Goal: Task Accomplishment & Management: Complete application form

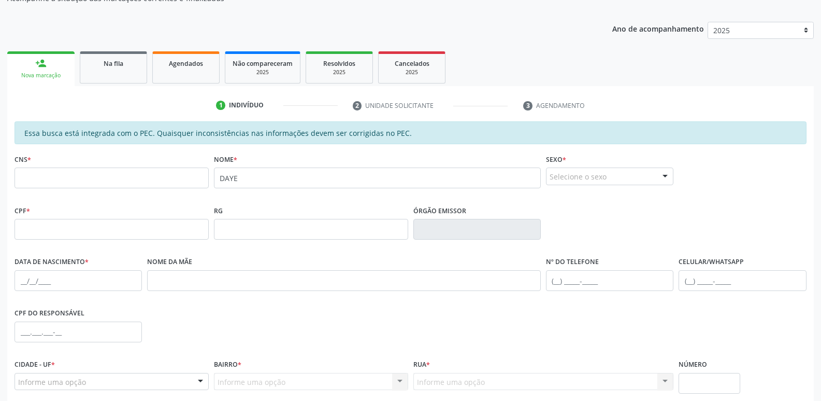
scroll to position [104, 0]
click at [85, 181] on input "text" at bounding box center [112, 177] width 194 height 21
type input "700 0083 8781 4207"
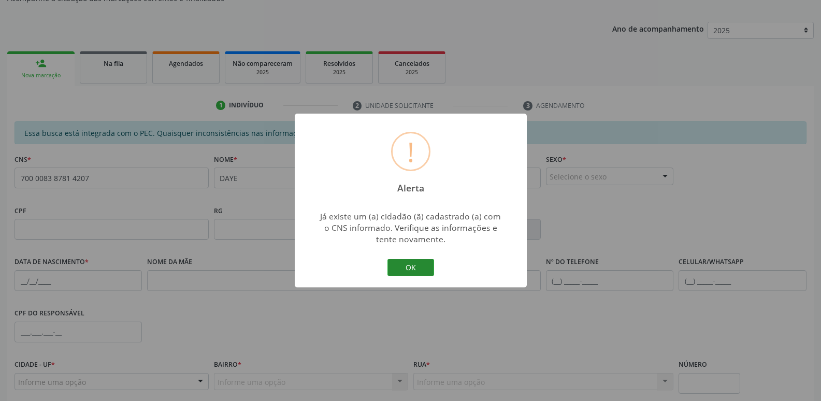
click at [419, 265] on button "OK" at bounding box center [411, 268] width 47 height 18
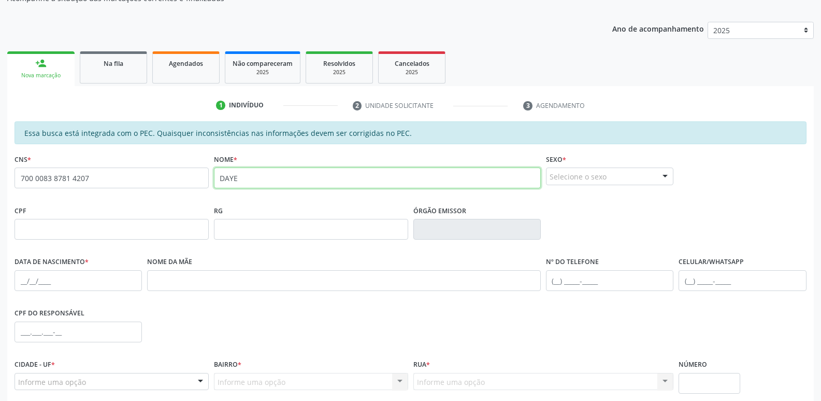
click at [251, 180] on input "DAYE" at bounding box center [377, 177] width 327 height 21
type input "D"
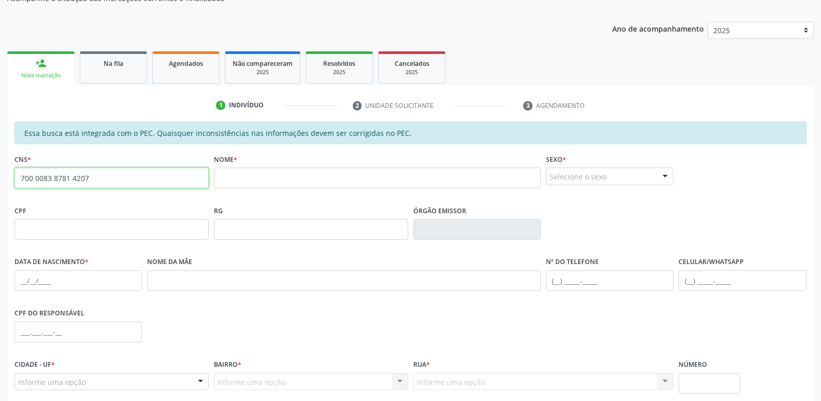
click at [127, 179] on input "700 0083 8781 4207" at bounding box center [112, 177] width 194 height 21
type input "7"
type input "700 0083 8781 4207"
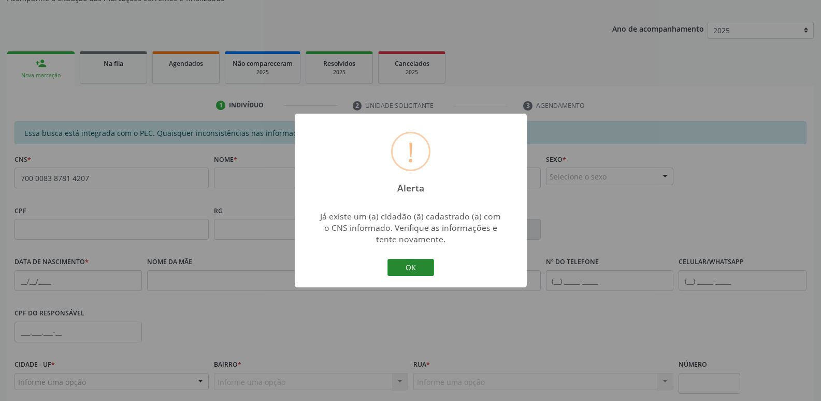
click at [427, 269] on button "OK" at bounding box center [411, 268] width 47 height 18
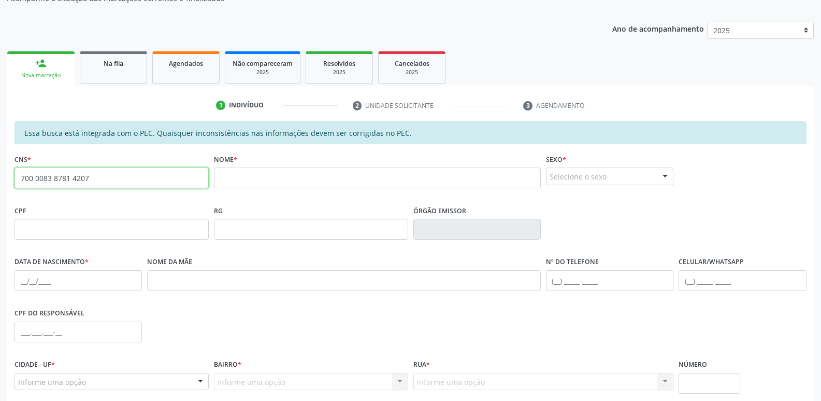
click at [99, 174] on input "700 0083 8781 4207" at bounding box center [112, 177] width 194 height 21
drag, startPoint x: 99, startPoint y: 174, endPoint x: 0, endPoint y: 204, distance: 103.8
click at [0, 205] on div "Acompanhamento Acompanhe a situação das marcações correntes e finalizadas Relat…" at bounding box center [410, 220] width 821 height 535
type input "700 0083 8781 4207"
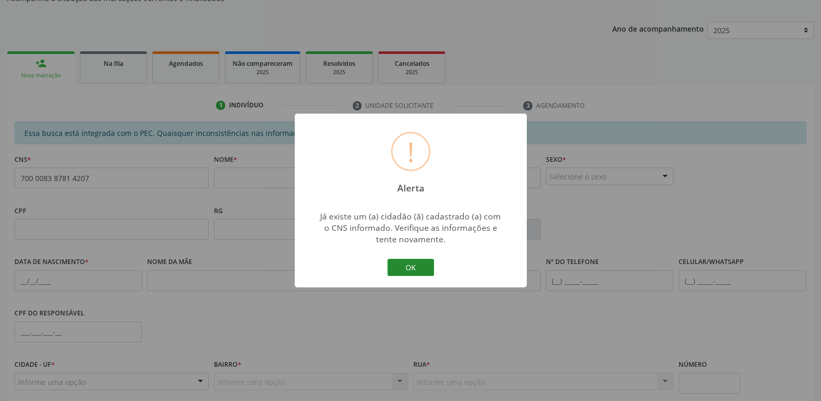
click at [421, 266] on button "OK" at bounding box center [411, 268] width 47 height 18
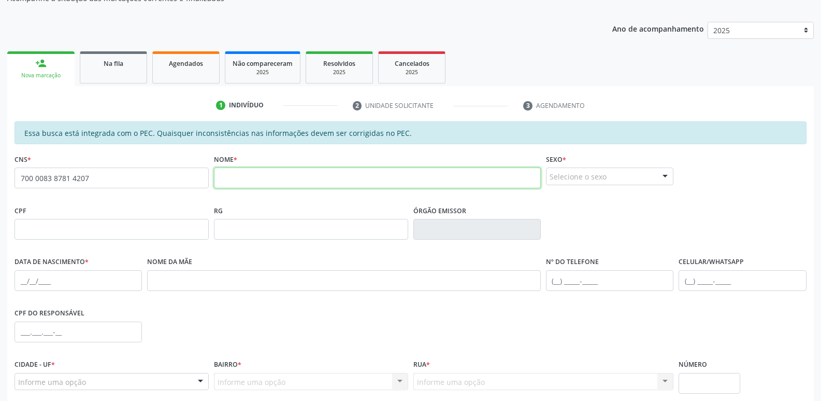
click at [263, 180] on input "text" at bounding box center [377, 177] width 327 height 21
type input "JEISY MAYLLA NUNES GOMES"
click at [623, 176] on div "Selecione o sexo" at bounding box center [609, 176] width 127 height 18
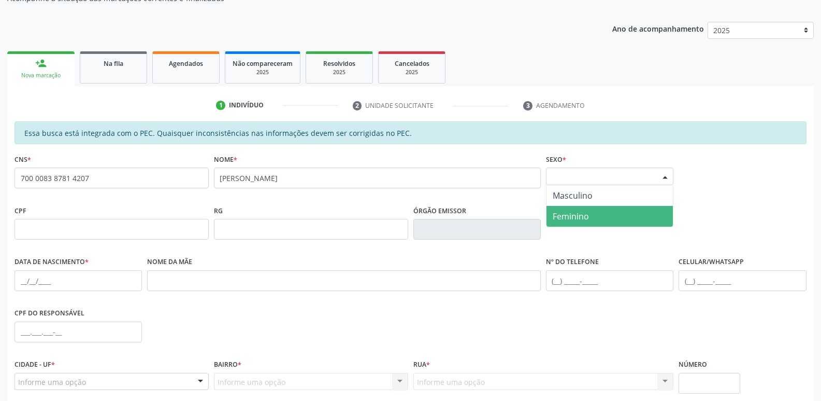
click at [608, 216] on span "Feminino" at bounding box center [610, 216] width 126 height 21
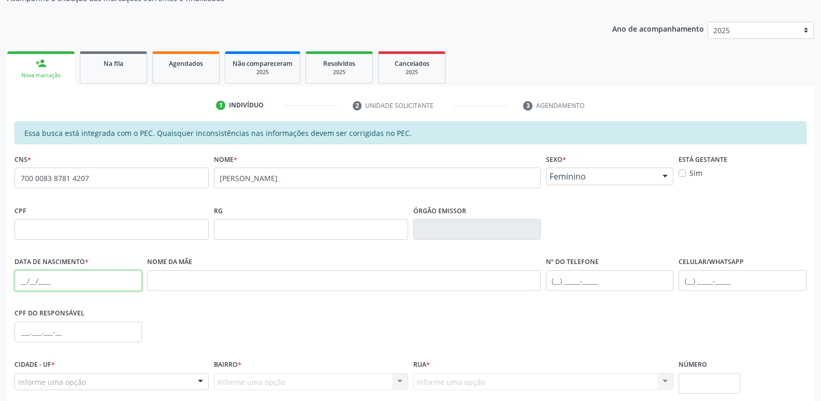
click at [21, 279] on input "text" at bounding box center [78, 280] width 127 height 21
type input "29/01/1994"
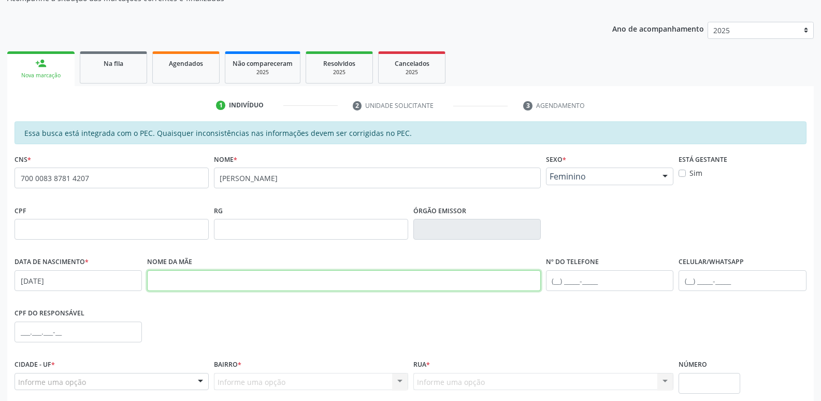
click at [187, 280] on input "text" at bounding box center [344, 280] width 394 height 21
type input "BERNADETE MARIA NUNES GOMES"
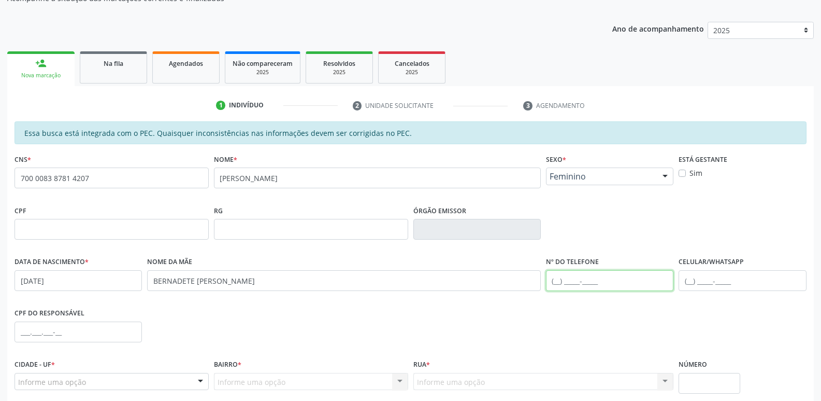
click at [555, 278] on input "text" at bounding box center [609, 280] width 127 height 21
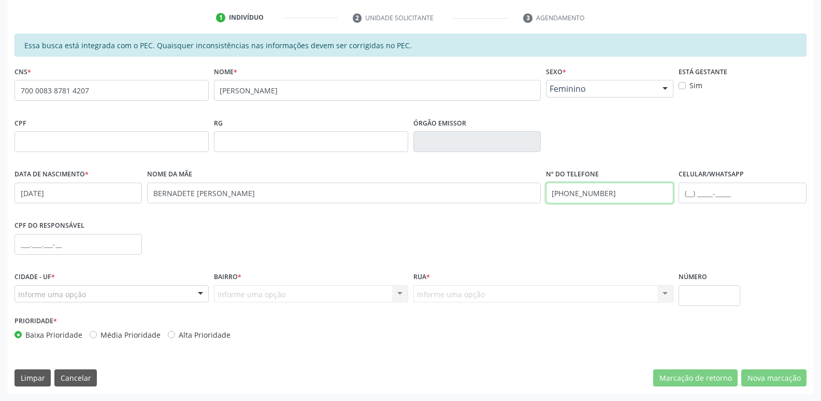
type input "(87) 8818-9704"
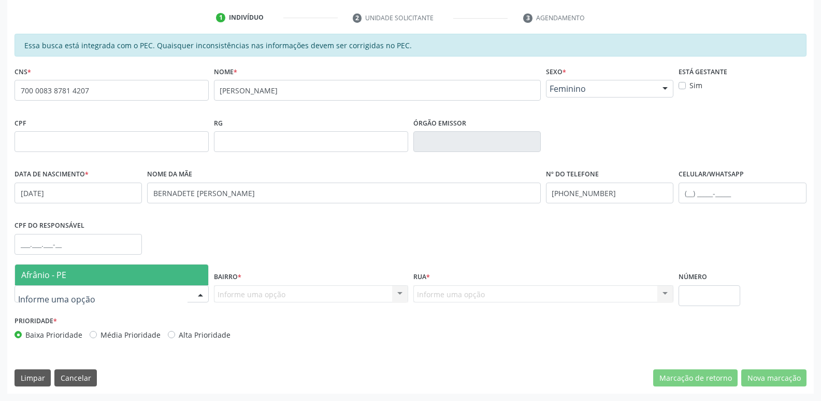
click at [84, 273] on span "Afrânio - PE" at bounding box center [111, 274] width 193 height 21
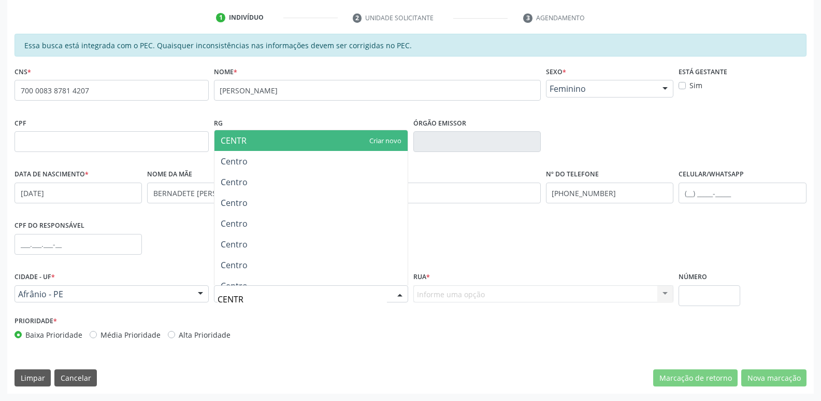
type input "CENTRO"
click at [435, 291] on div "Informe uma opção Nenhum resultado encontrado para: " " Nenhuma opção encontrad…" at bounding box center [543, 294] width 261 height 18
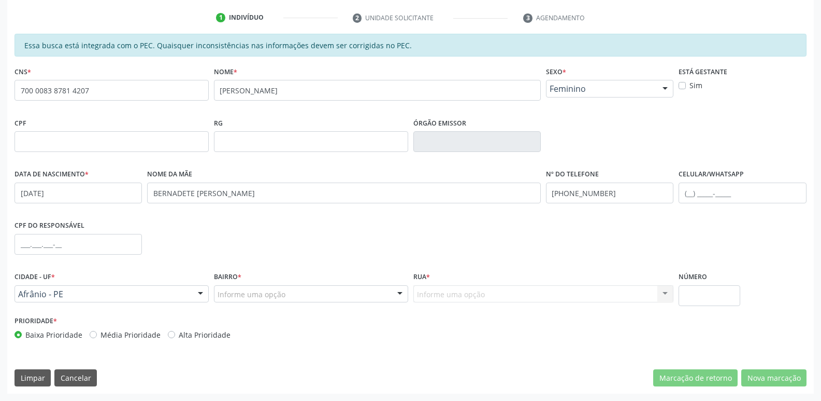
click at [438, 293] on div "Informe uma opção Nenhum resultado encontrado para: " " Nenhuma opção encontrad…" at bounding box center [543, 294] width 261 height 18
click at [340, 288] on div "Informe uma opção" at bounding box center [311, 294] width 194 height 18
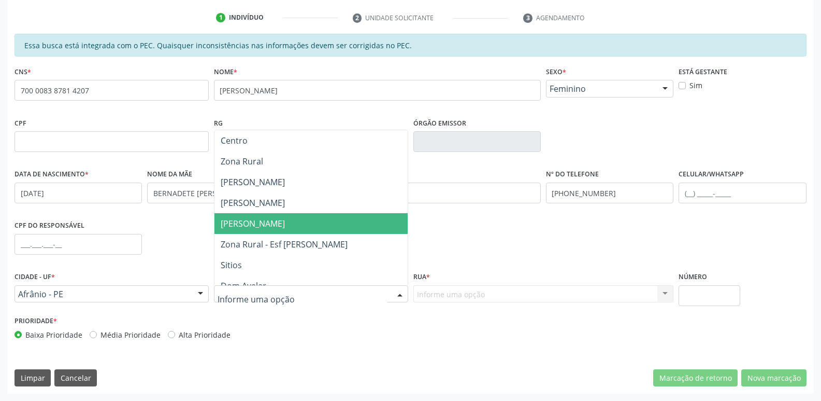
click at [283, 226] on span "Isabel Gomes" at bounding box center [311, 223] width 193 height 21
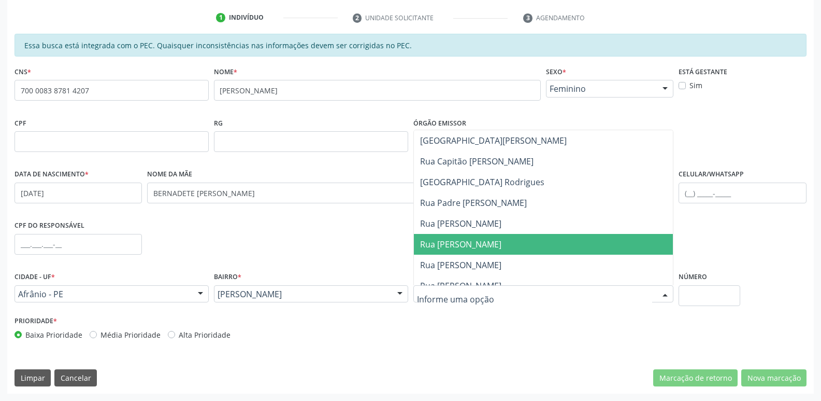
click at [455, 247] on span "Rua Marcos Ferreira Gomes" at bounding box center [460, 243] width 81 height 11
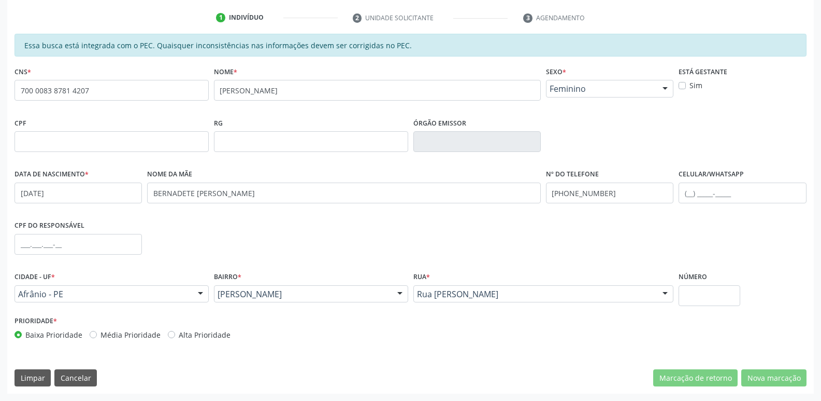
click at [762, 364] on div "Essa busca está integrada com o PEC. Quaisquer inconsistências nas informações …" at bounding box center [410, 214] width 807 height 360
drag, startPoint x: 762, startPoint y: 364, endPoint x: 772, endPoint y: 407, distance: 44.1
click at [772, 209] on html "Central de Marcação notifications Maria Aparecida Rodrigues da Silva Diretor de…" at bounding box center [410, 9] width 821 height 401
click at [617, 318] on div "Prioridade * Baixa Prioridade Média Prioridade Alta Prioridade" at bounding box center [410, 330] width 797 height 34
click at [101, 334] on label "Média Prioridade" at bounding box center [131, 334] width 60 height 11
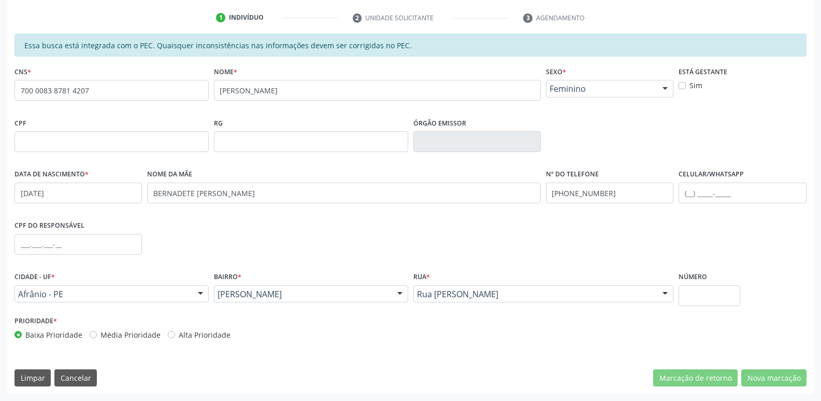
click at [91, 334] on input "Média Prioridade" at bounding box center [93, 333] width 7 height 9
radio input "true"
click at [179, 334] on label "Alta Prioridade" at bounding box center [205, 334] width 52 height 11
click at [168, 334] on input "Alta Prioridade" at bounding box center [171, 333] width 7 height 9
radio input "true"
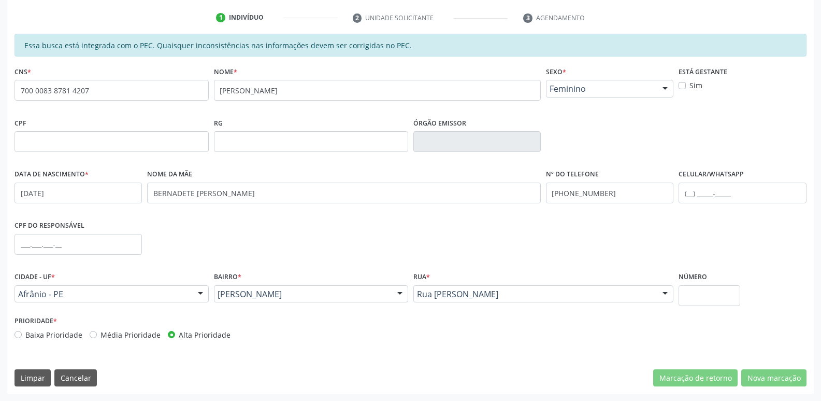
click at [25, 333] on label "Baixa Prioridade" at bounding box center [53, 334] width 57 height 11
click at [18, 333] on input "Baixa Prioridade" at bounding box center [18, 333] width 7 height 9
radio input "true"
drag, startPoint x: 695, startPoint y: 305, endPoint x: 700, endPoint y: 297, distance: 8.6
click at [699, 298] on input "text" at bounding box center [709, 295] width 61 height 21
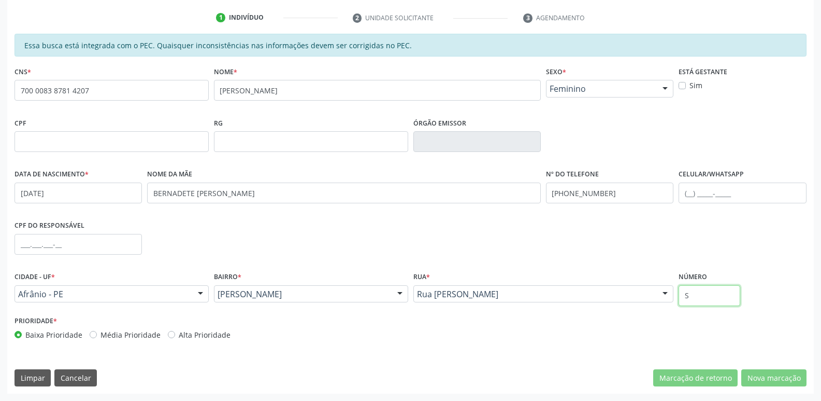
type input "S"
drag, startPoint x: 98, startPoint y: 90, endPoint x: 0, endPoint y: 106, distance: 99.7
click at [0, 106] on div "Acompanhamento Acompanhe a situação das marcações correntes e finalizadas Relat…" at bounding box center [410, 133] width 821 height 535
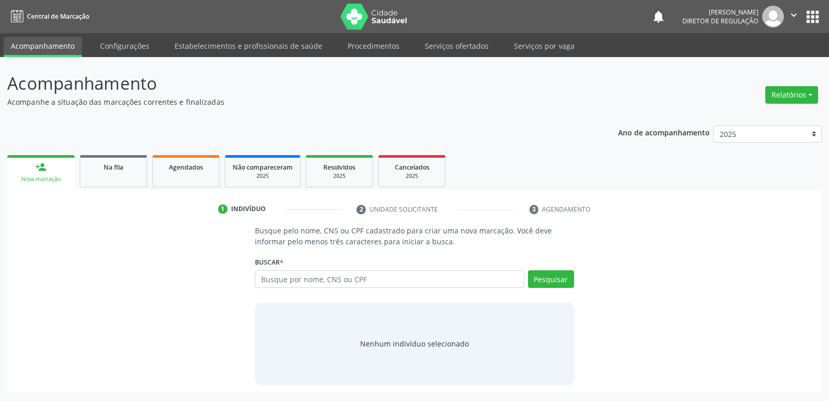
click at [319, 277] on input "text" at bounding box center [389, 279] width 269 height 18
type input "103.041.444-01"
click at [566, 279] on button "Pesquisar" at bounding box center [551, 279] width 46 height 18
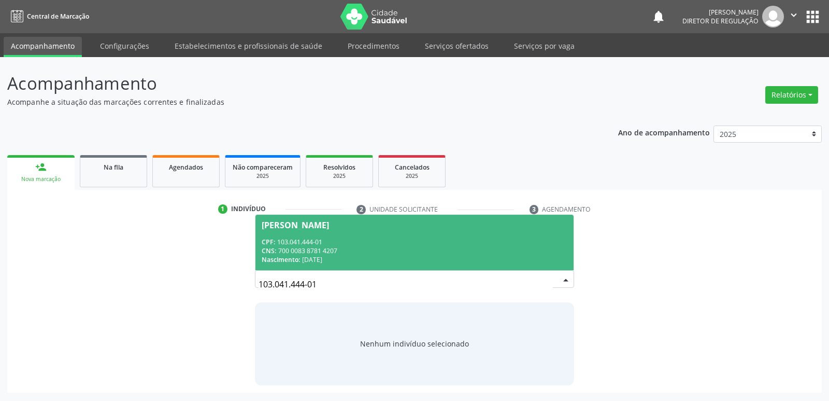
click at [480, 243] on div "CPF: 103.041.444-01" at bounding box center [414, 241] width 305 height 9
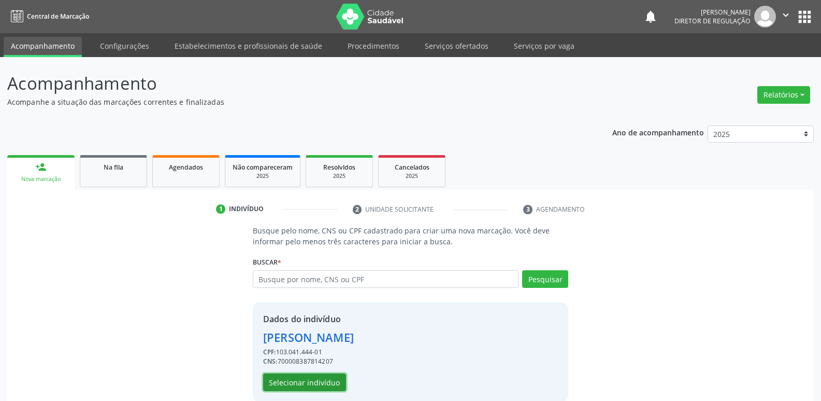
click at [331, 380] on button "Selecionar indivíduo" at bounding box center [304, 382] width 83 height 18
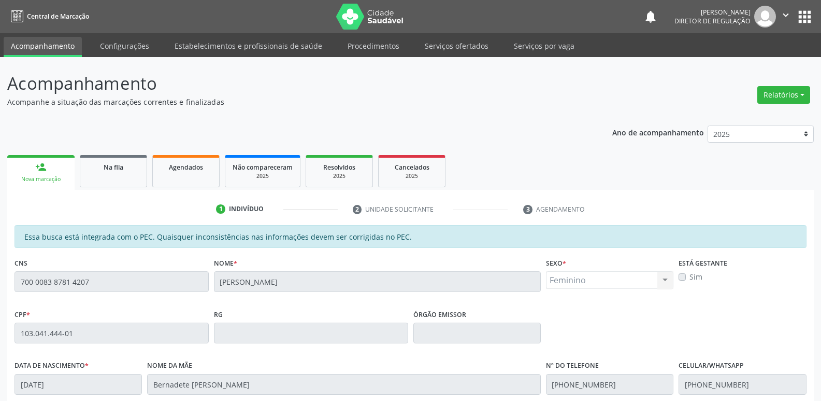
scroll to position [191, 0]
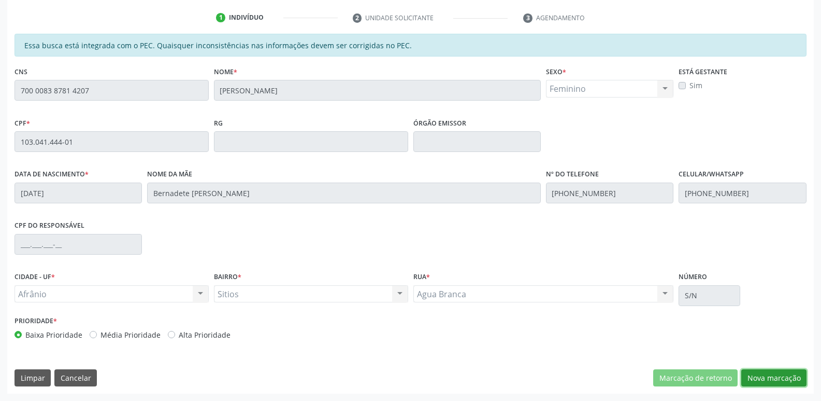
click at [788, 380] on button "Nova marcação" at bounding box center [773, 378] width 65 height 18
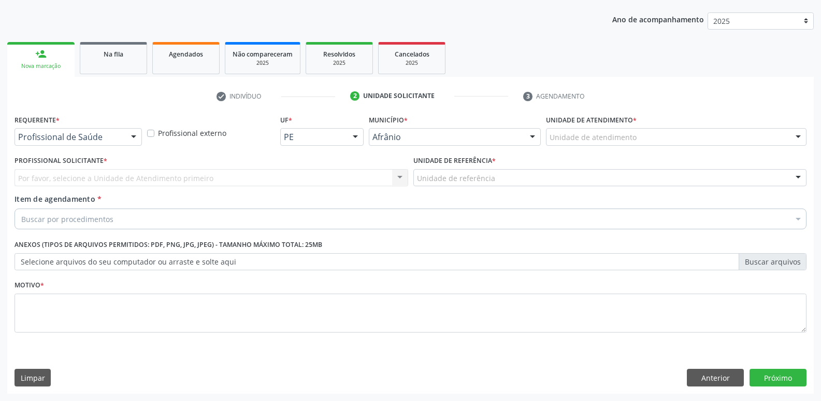
scroll to position [113, 0]
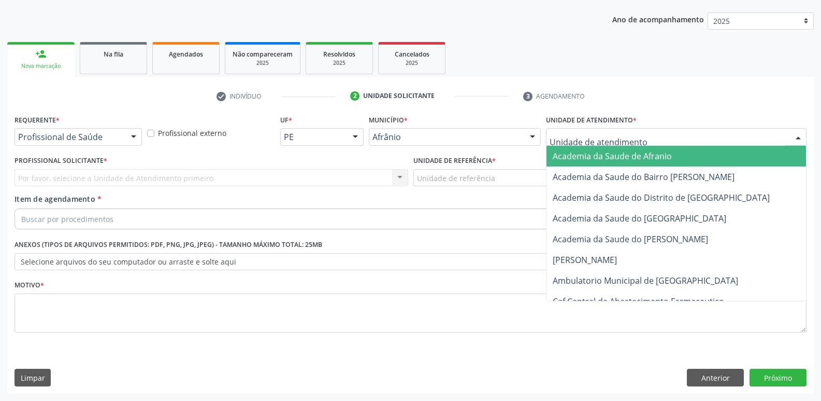
click at [655, 133] on div at bounding box center [676, 137] width 261 height 18
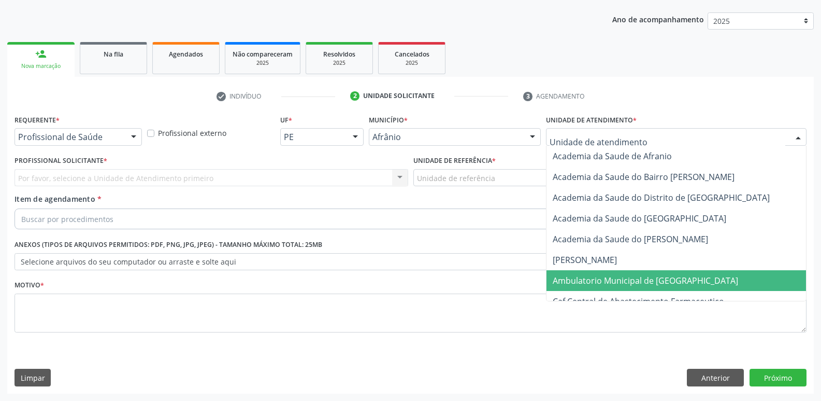
drag, startPoint x: 652, startPoint y: 281, endPoint x: 648, endPoint y: 277, distance: 6.6
click at [652, 281] on span "Ambulatorio Municipal de [GEOGRAPHIC_DATA]" at bounding box center [645, 280] width 185 height 11
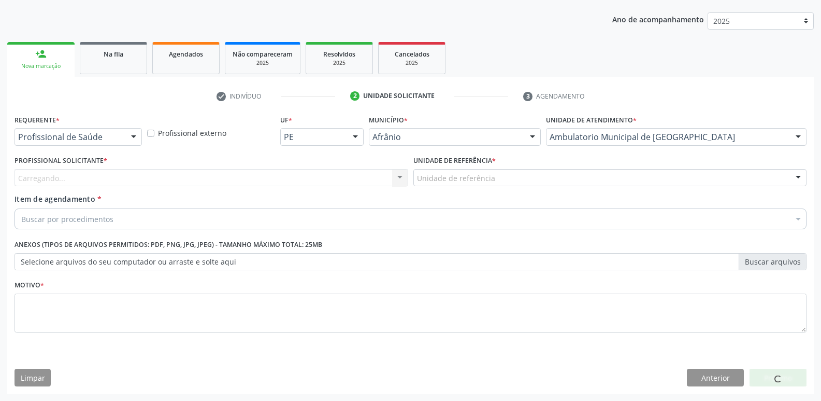
click at [493, 180] on div "Unidade de referência" at bounding box center [610, 178] width 394 height 18
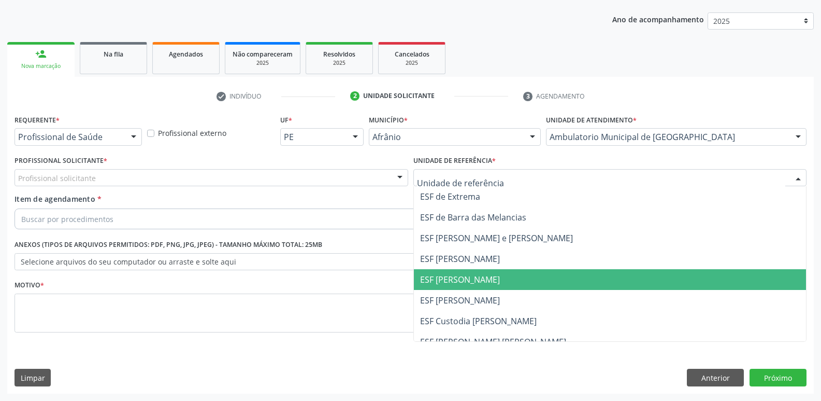
click at [493, 277] on span "ESF [PERSON_NAME]" at bounding box center [610, 279] width 393 height 21
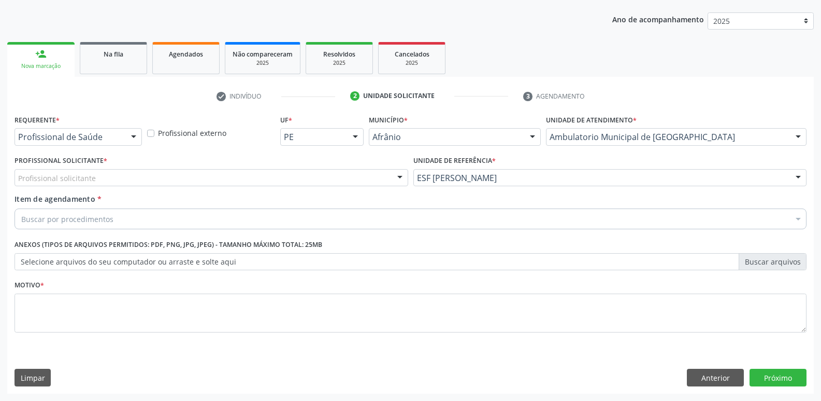
click at [350, 175] on div "Profissional solicitante" at bounding box center [212, 178] width 394 height 18
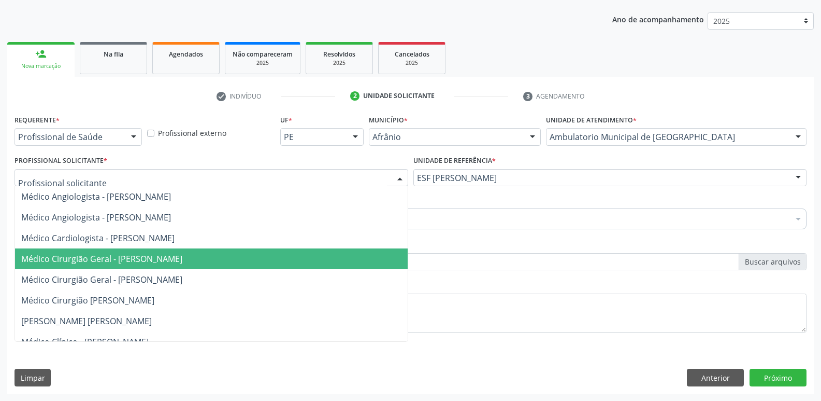
click at [337, 256] on span "Médico Cirurgião Geral - Bruno Saraiva Bezerra Medrado" at bounding box center [211, 258] width 393 height 21
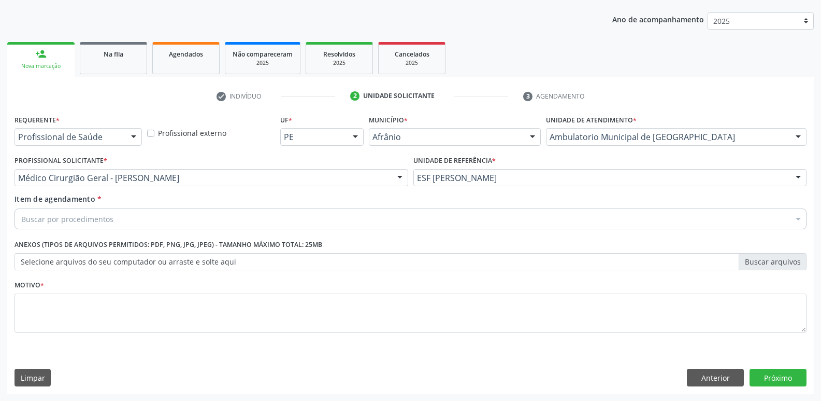
click at [239, 212] on div "Buscar por procedimentos" at bounding box center [411, 218] width 792 height 21
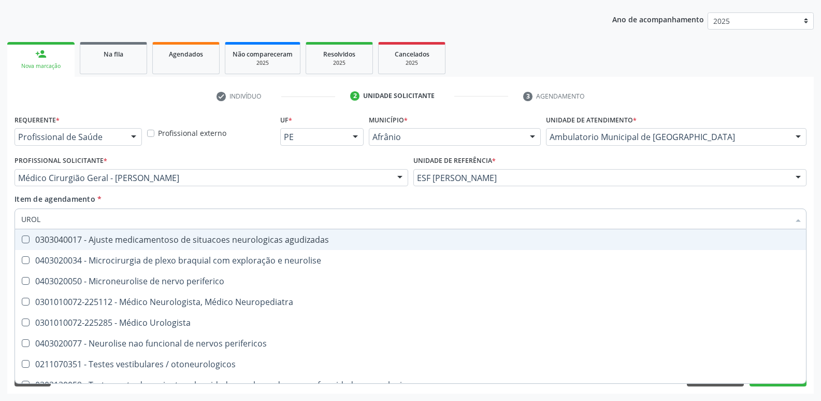
type input "UROLO"
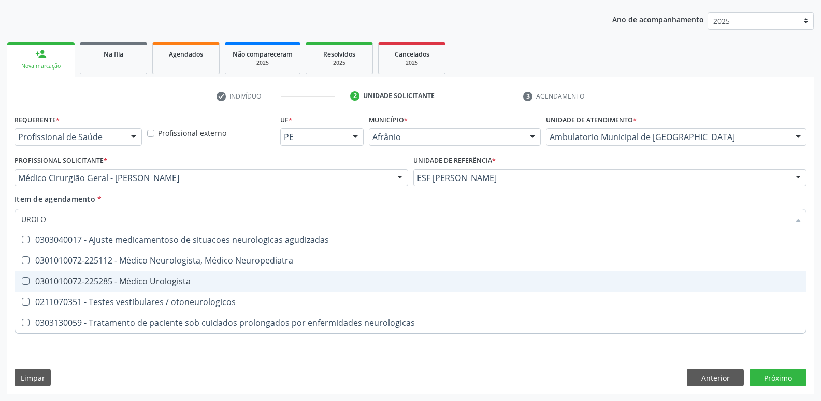
click at [213, 278] on div "0301010072-225285 - Médico Urologista" at bounding box center [410, 281] width 779 height 8
checkbox Urologista "true"
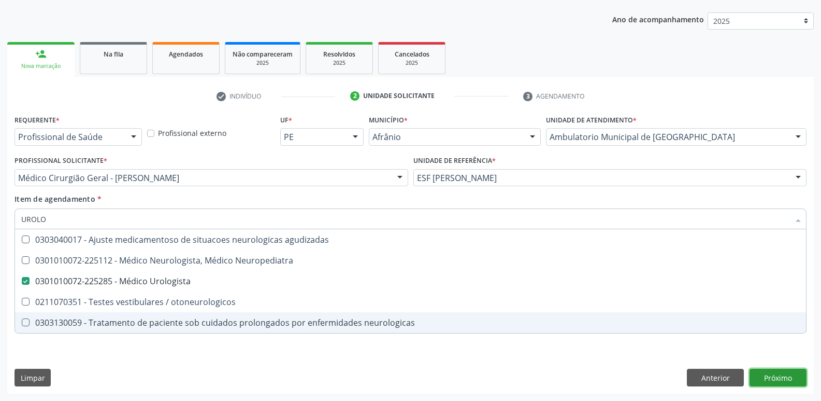
click at [790, 381] on div "Requerente * Profissional de Saúde Profissional de Saúde Paciente Nenhum result…" at bounding box center [410, 252] width 807 height 281
checkbox Neuropediatra "true"
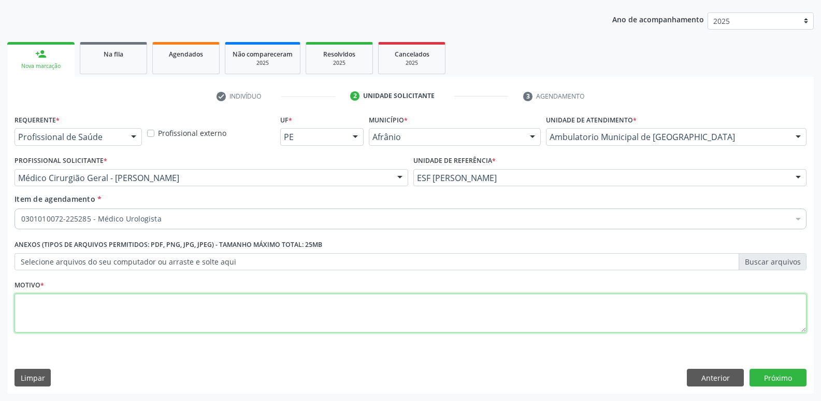
click at [277, 305] on textarea at bounding box center [411, 312] width 792 height 39
type textarea "D"
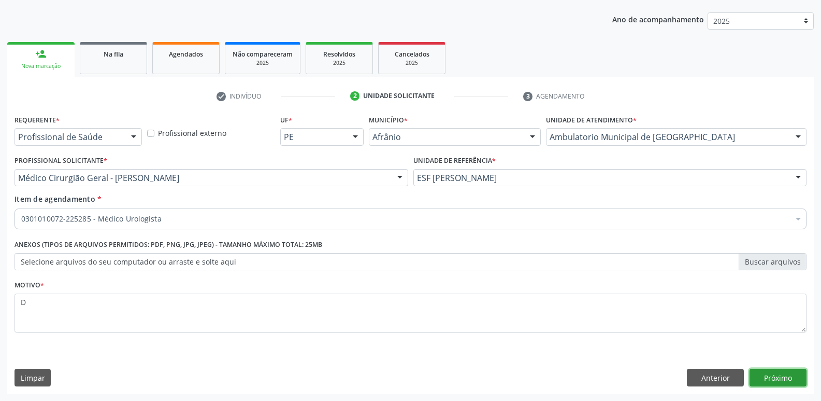
click at [762, 382] on button "Próximo" at bounding box center [778, 377] width 57 height 18
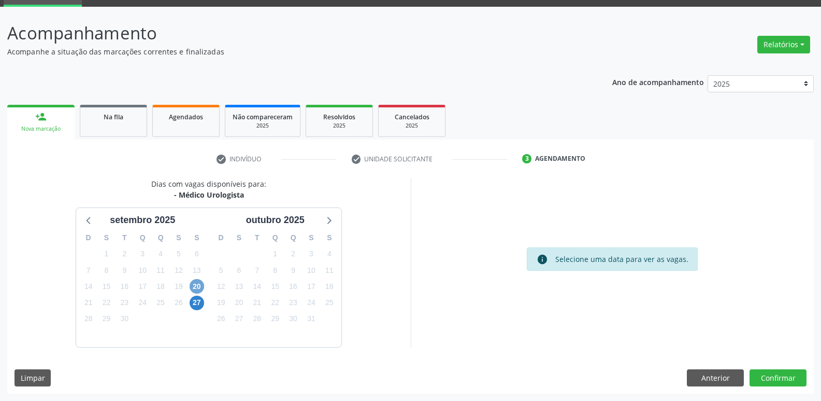
click at [196, 287] on span "20" at bounding box center [197, 286] width 15 height 15
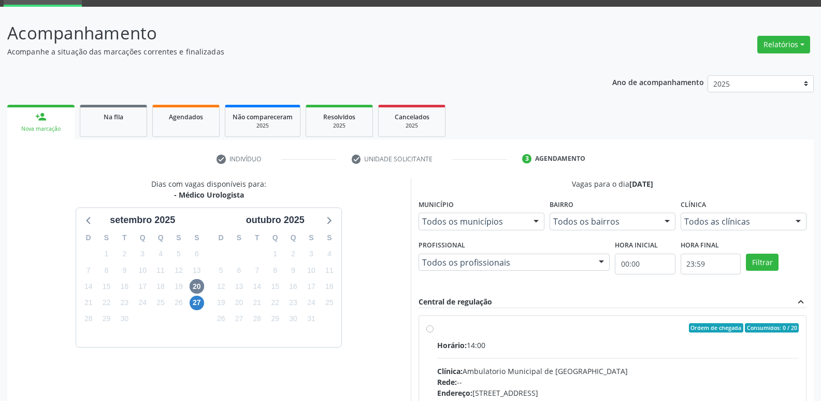
click at [548, 338] on label "Ordem de chegada Consumidos: 0 / 20 Horário: 14:00 Clínica: Ambulatorio Municip…" at bounding box center [618, 402] width 362 height 159
click at [434, 332] on input "Ordem de chegada Consumidos: 0 / 20 Horário: 14:00 Clínica: Ambulatorio Municip…" at bounding box center [429, 327] width 7 height 9
radio input "true"
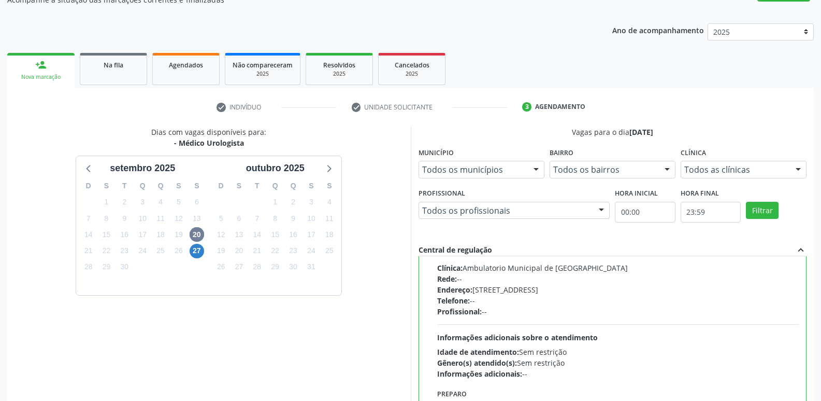
scroll to position [219, 0]
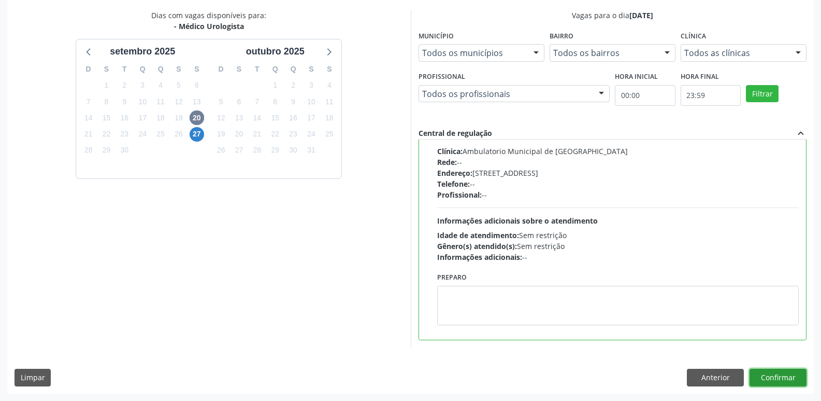
click at [766, 381] on button "Confirmar" at bounding box center [778, 377] width 57 height 18
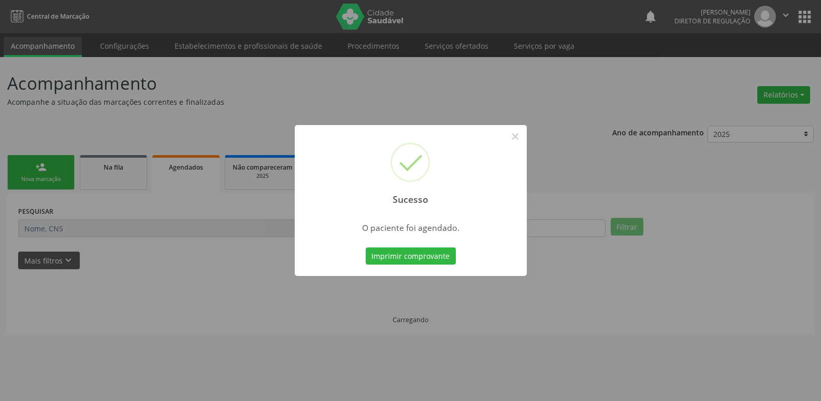
scroll to position [0, 0]
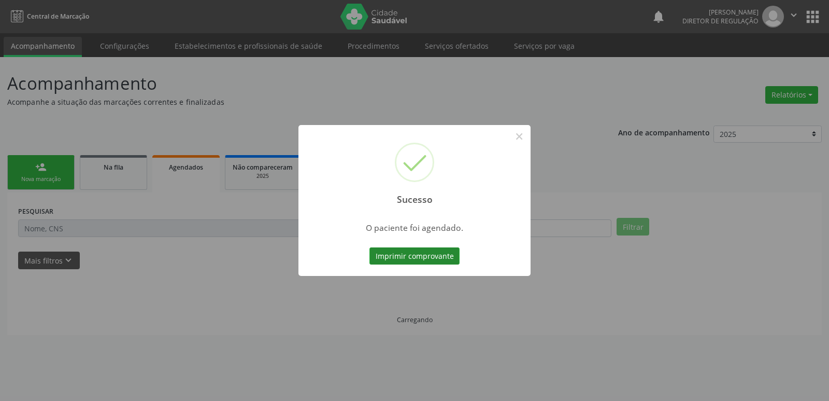
click at [426, 254] on button "Imprimir comprovante" at bounding box center [414, 256] width 90 height 18
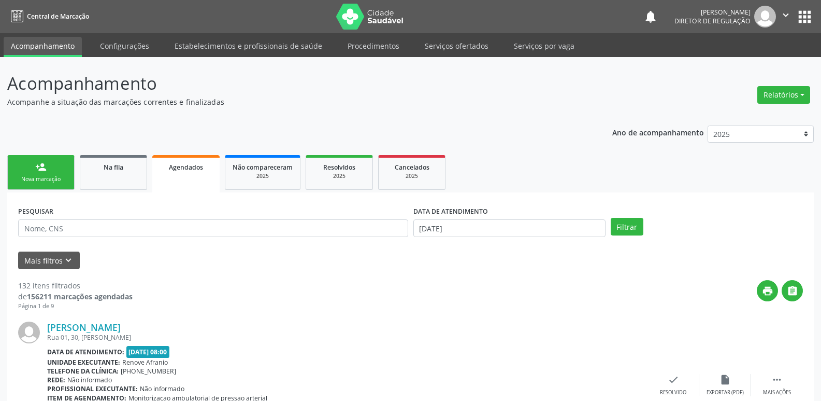
click at [44, 178] on div "Nova marcação" at bounding box center [41, 179] width 52 height 8
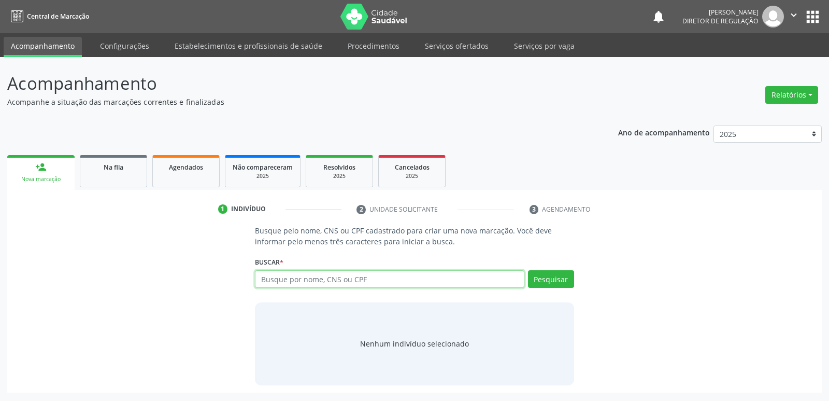
click at [318, 281] on input "text" at bounding box center [389, 279] width 269 height 18
type input "IVAN VIEIRA"
click at [537, 279] on button "Pesquisar" at bounding box center [551, 279] width 46 height 18
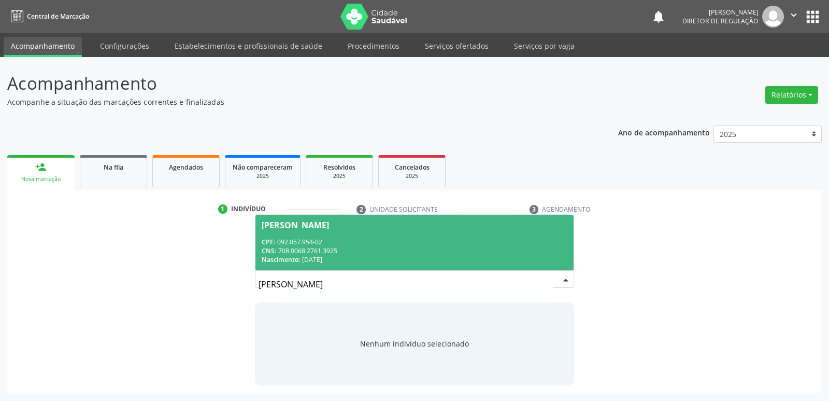
click at [351, 248] on div "CNS: 708 0068 2761 3925" at bounding box center [414, 250] width 305 height 9
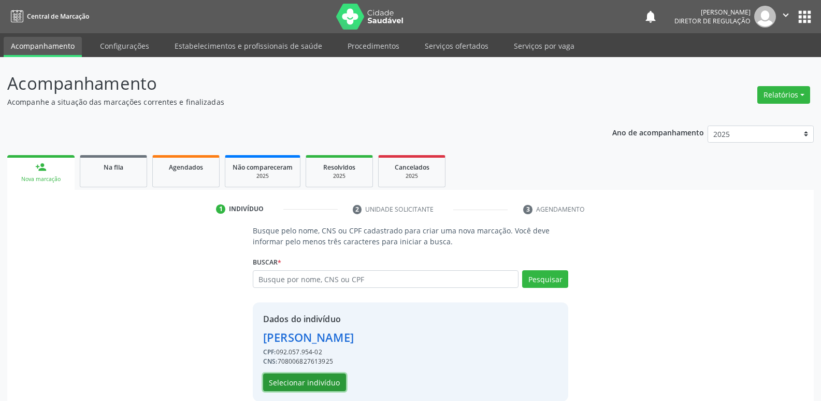
click at [300, 378] on button "Selecionar indivíduo" at bounding box center [304, 382] width 83 height 18
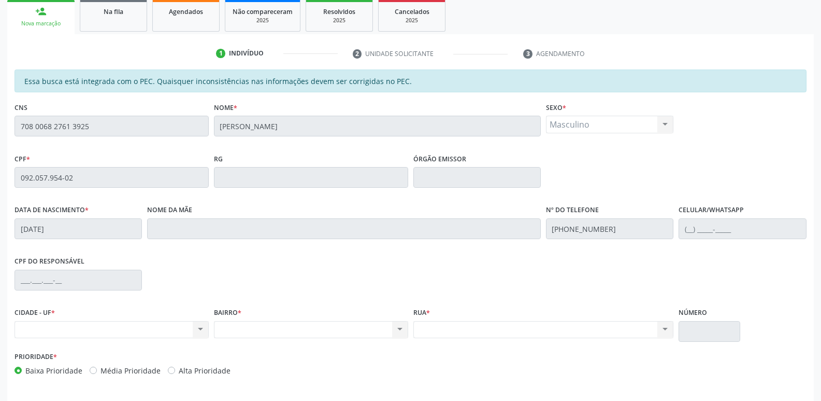
scroll to position [191, 0]
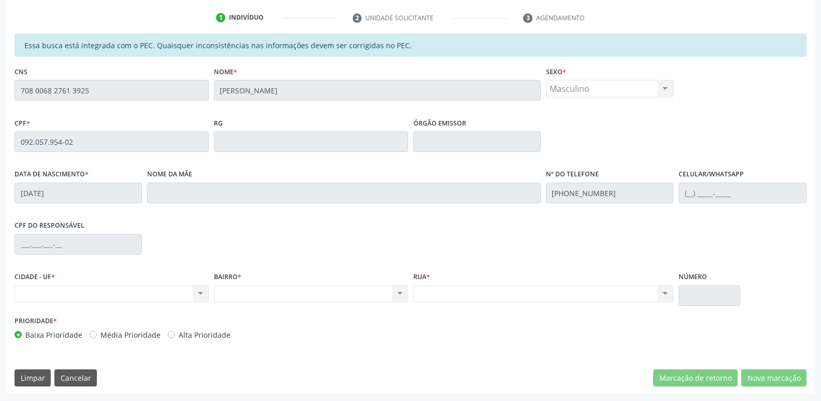
click at [11, 95] on div "Essa busca está integrada com o PEC. Quaisquer inconsistências nas informações …" at bounding box center [410, 214] width 807 height 360
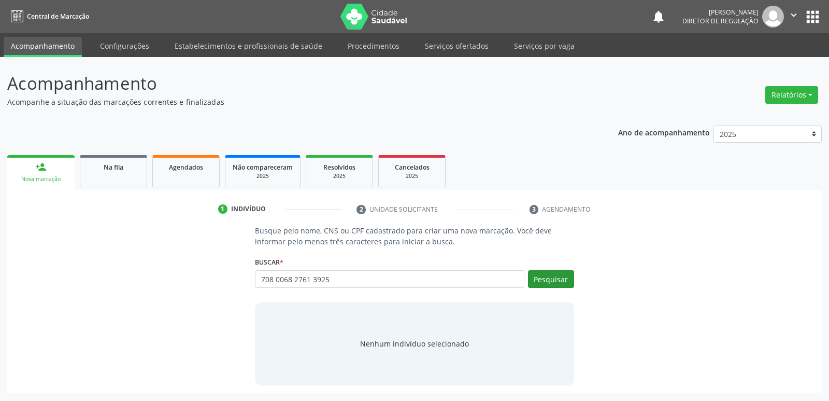
type input "708 0068 2761 3925"
click at [549, 277] on button "Pesquisar" at bounding box center [551, 279] width 46 height 18
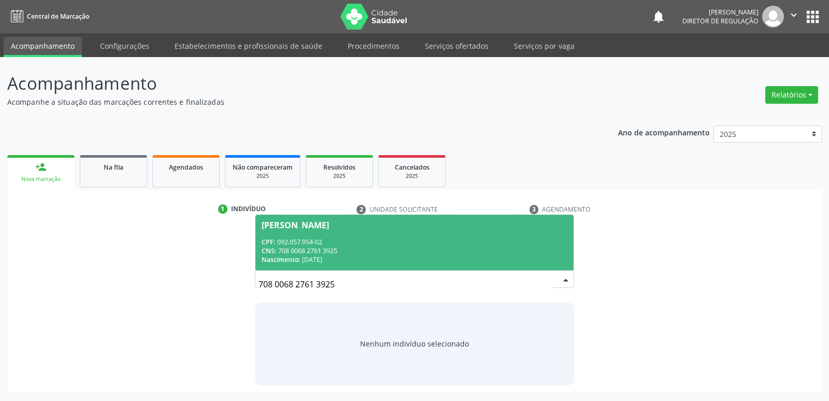
click at [381, 258] on div "Nascimento: 09/06/1989" at bounding box center [414, 259] width 305 height 9
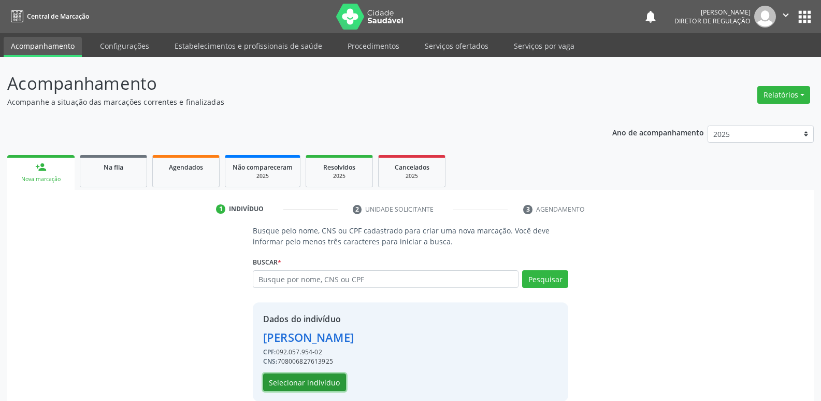
click at [325, 382] on button "Selecionar indivíduo" at bounding box center [304, 382] width 83 height 18
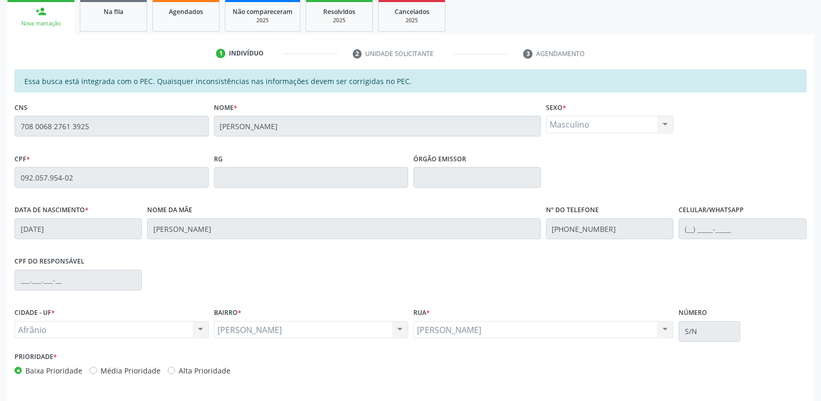
scroll to position [191, 0]
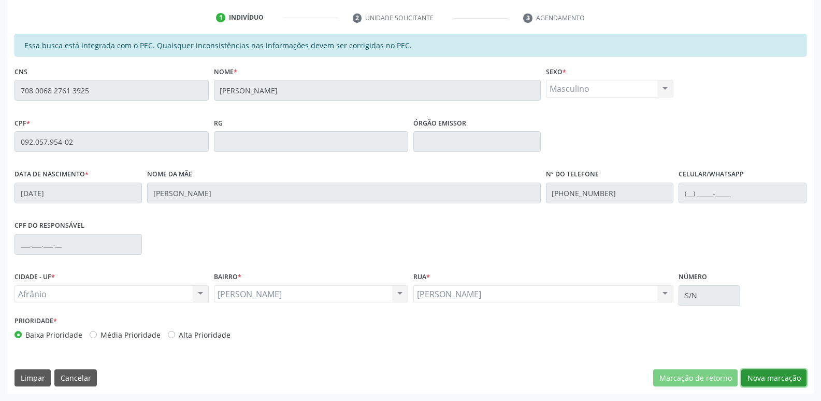
click at [782, 375] on button "Nova marcação" at bounding box center [773, 378] width 65 height 18
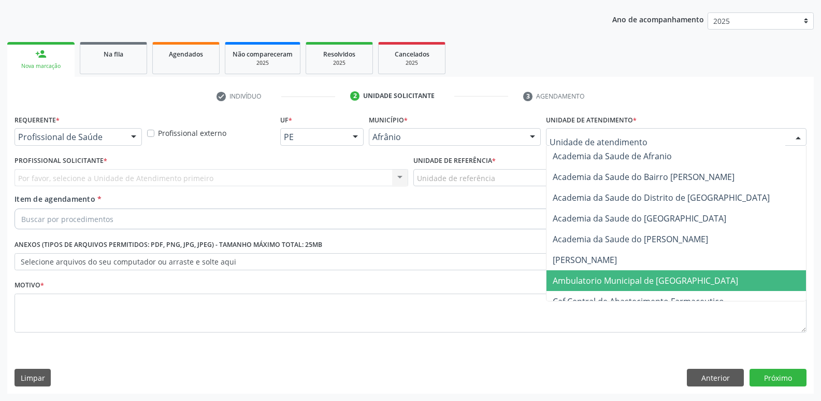
click at [627, 280] on span "Ambulatorio Municipal de [GEOGRAPHIC_DATA]" at bounding box center [645, 280] width 185 height 11
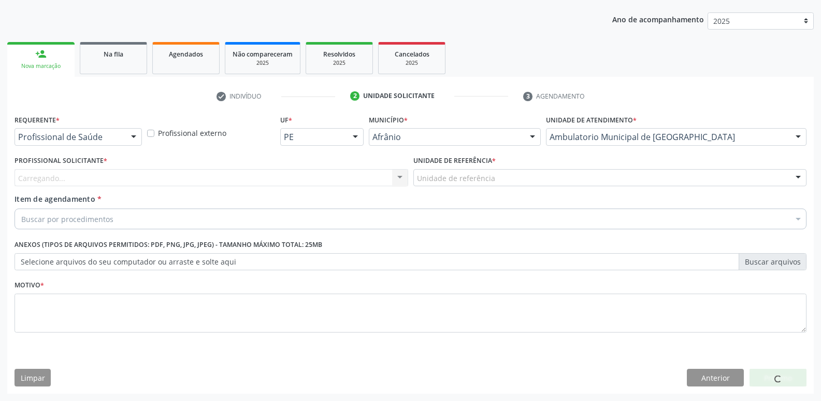
click at [529, 178] on div "Unidade de referência" at bounding box center [610, 178] width 394 height 18
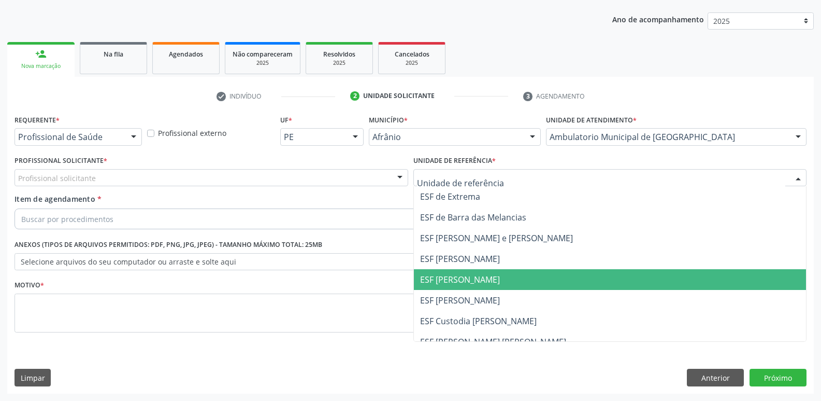
click at [506, 276] on span "ESF [PERSON_NAME]" at bounding box center [610, 279] width 393 height 21
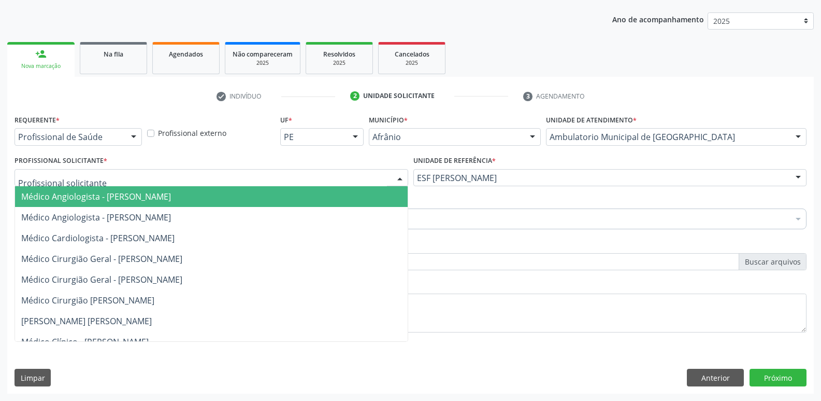
click at [331, 173] on div at bounding box center [212, 178] width 394 height 18
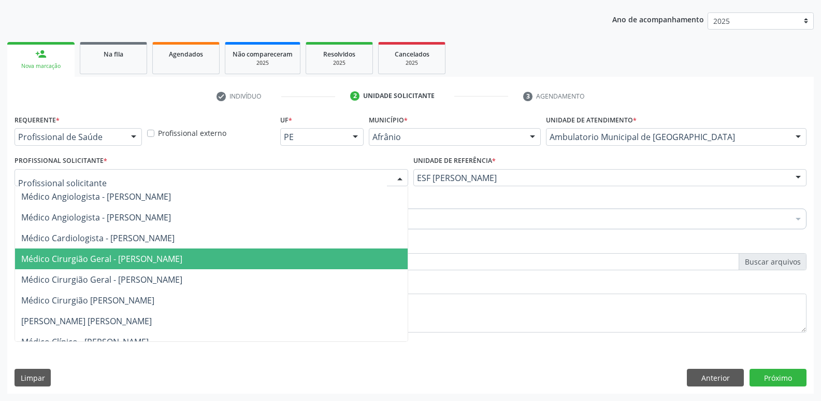
click at [305, 259] on span "Médico Cirurgião Geral - [PERSON_NAME]" at bounding box center [211, 258] width 393 height 21
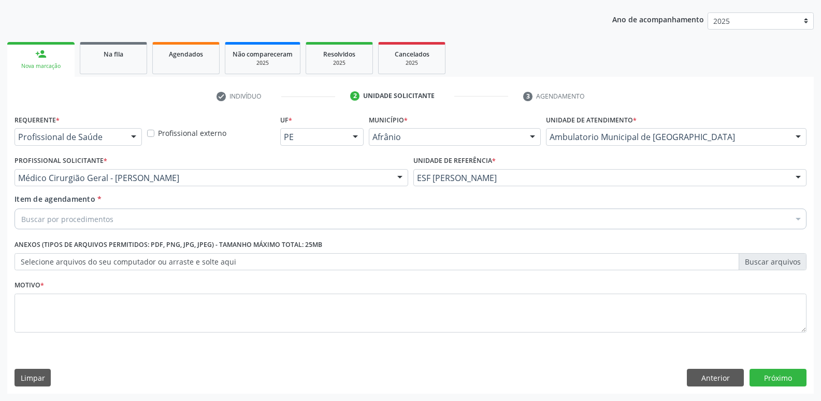
click at [248, 219] on div "Buscar por procedimentos" at bounding box center [411, 218] width 792 height 21
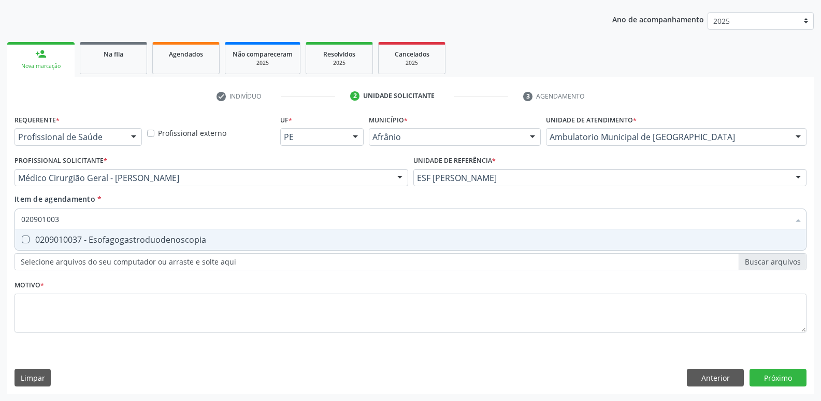
type input "0209010037"
click at [241, 241] on div "0209010037 - Esofagogastroduodenoscopia" at bounding box center [410, 239] width 779 height 8
checkbox Esofagogastroduodenoscopia "true"
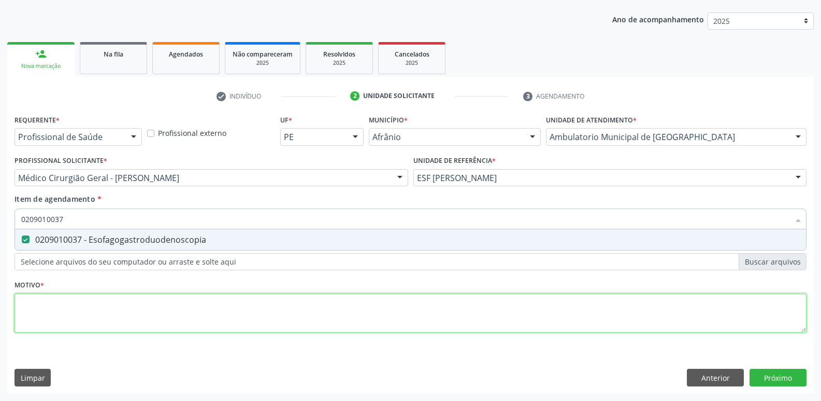
click at [244, 312] on div "Requerente * Profissional de Saúde Profissional de Saúde Paciente Nenhum result…" at bounding box center [411, 229] width 792 height 235
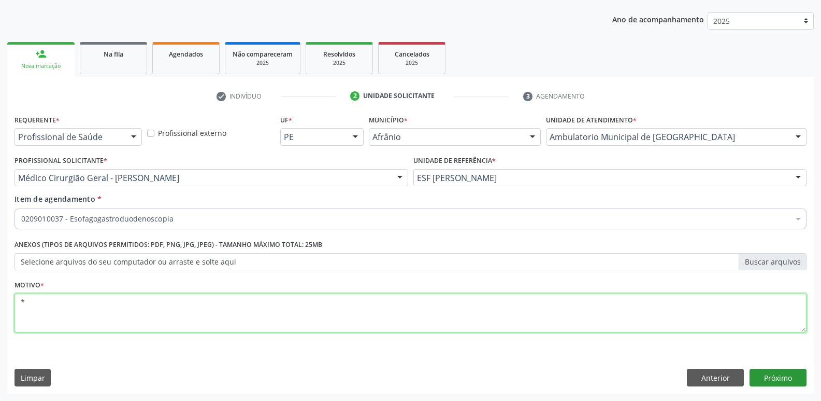
type textarea "*"
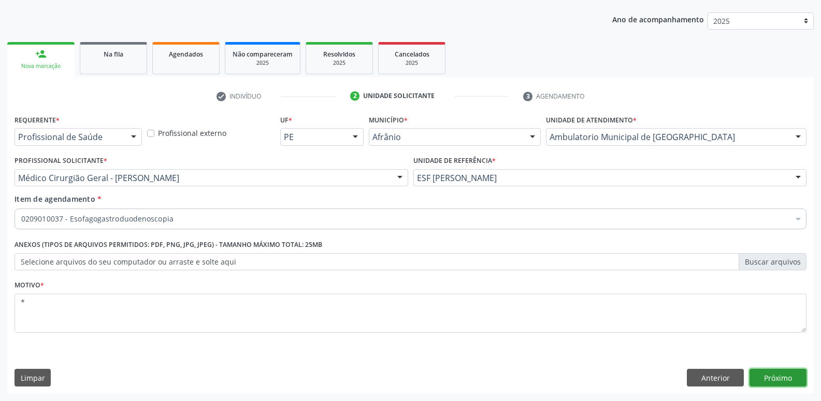
click at [773, 375] on button "Próximo" at bounding box center [778, 377] width 57 height 18
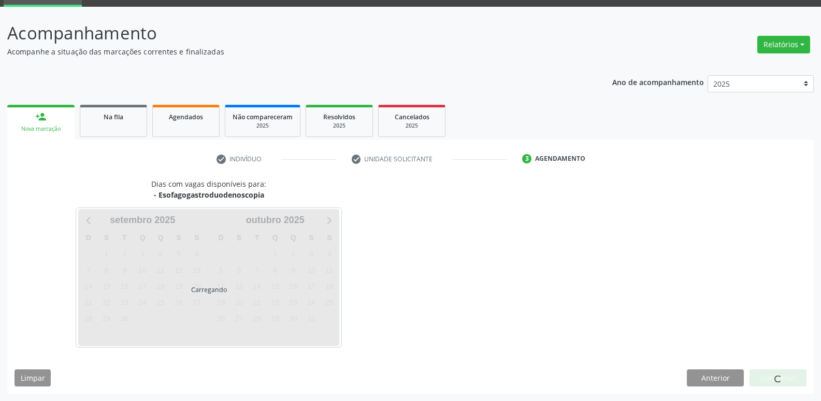
scroll to position [50, 0]
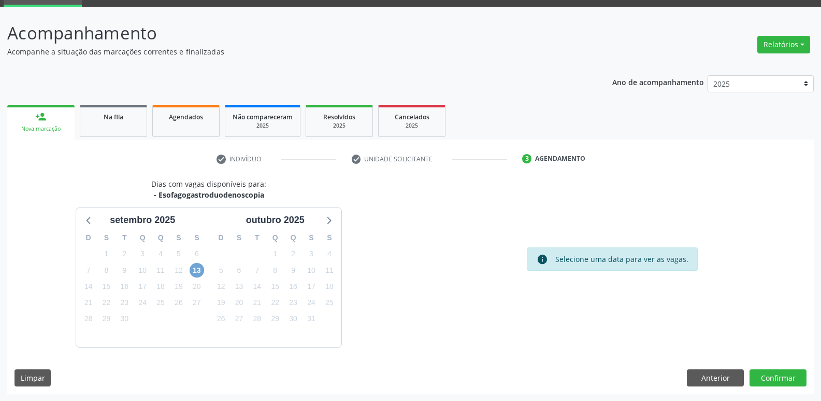
click at [199, 273] on span "13" at bounding box center [197, 270] width 15 height 15
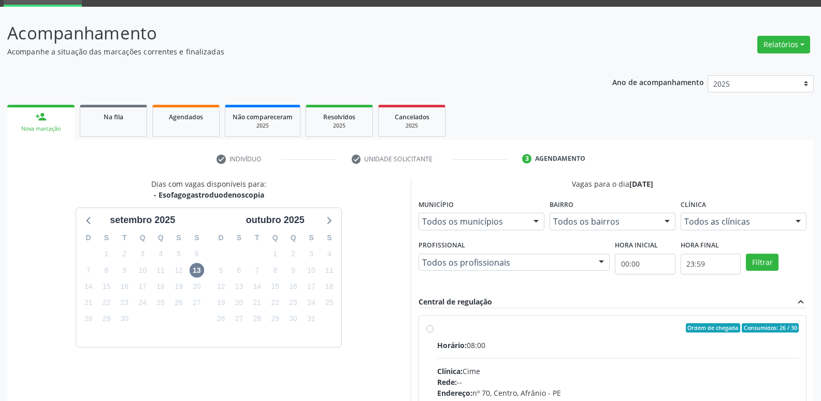
click at [503, 333] on label "Ordem de chegada Consumidos: 26 / 30 Horário: 08:00 Clínica: Cime Rede: -- Ende…" at bounding box center [618, 402] width 362 height 159
click at [434, 332] on input "Ordem de chegada Consumidos: 26 / 30 Horário: 08:00 Clínica: Cime Rede: -- Ende…" at bounding box center [429, 327] width 7 height 9
radio input "true"
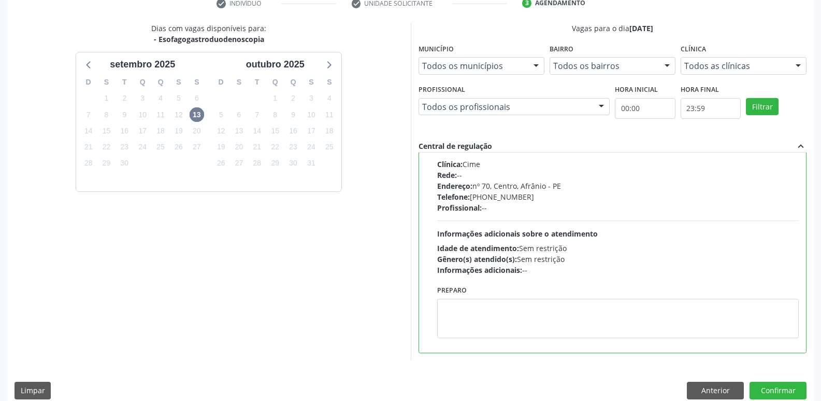
scroll to position [219, 0]
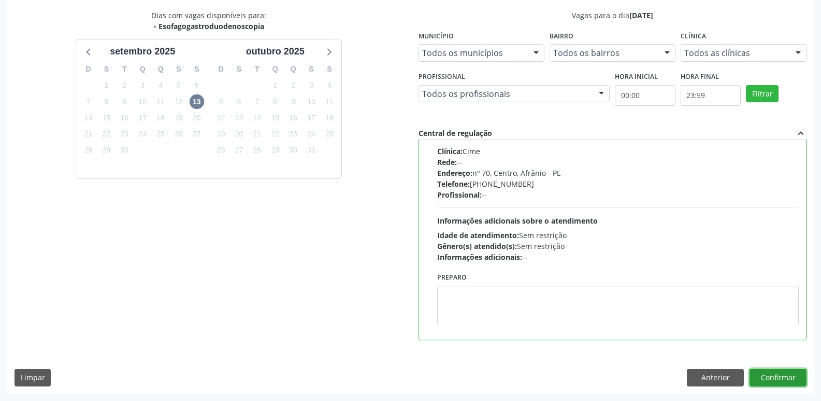
click at [776, 378] on button "Confirmar" at bounding box center [778, 377] width 57 height 18
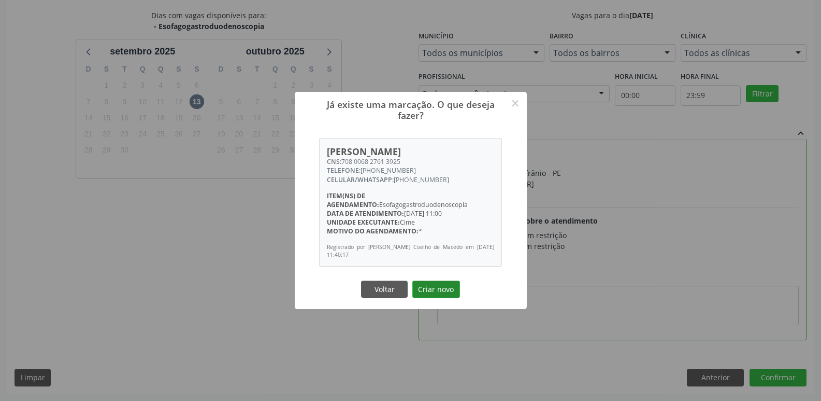
click at [438, 290] on button "Criar novo" at bounding box center [436, 289] width 48 height 18
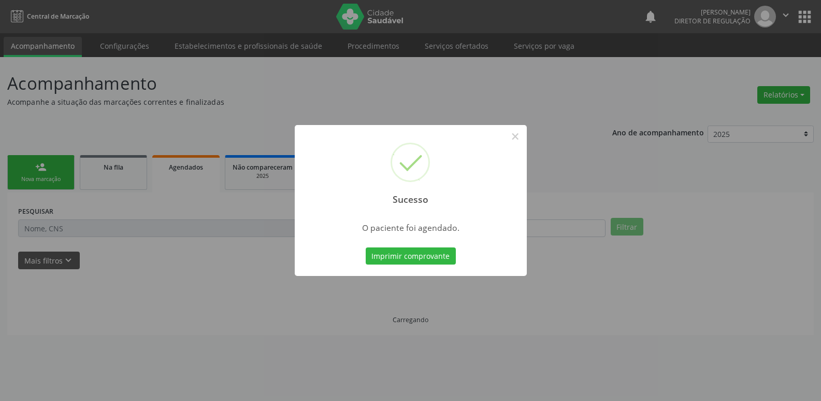
scroll to position [0, 0]
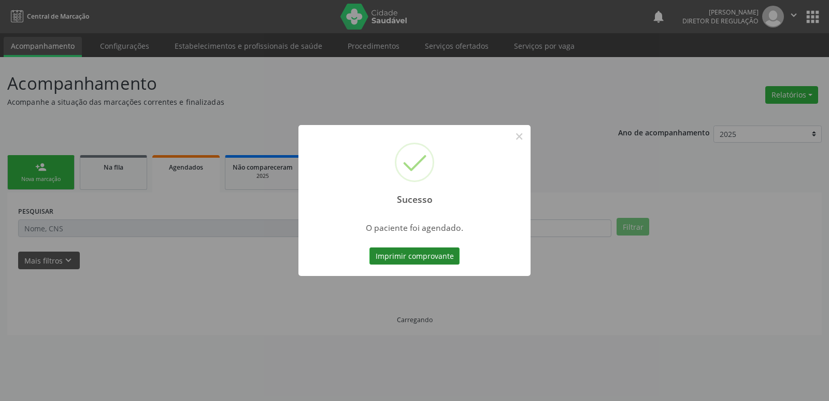
click at [430, 254] on button "Imprimir comprovante" at bounding box center [414, 256] width 90 height 18
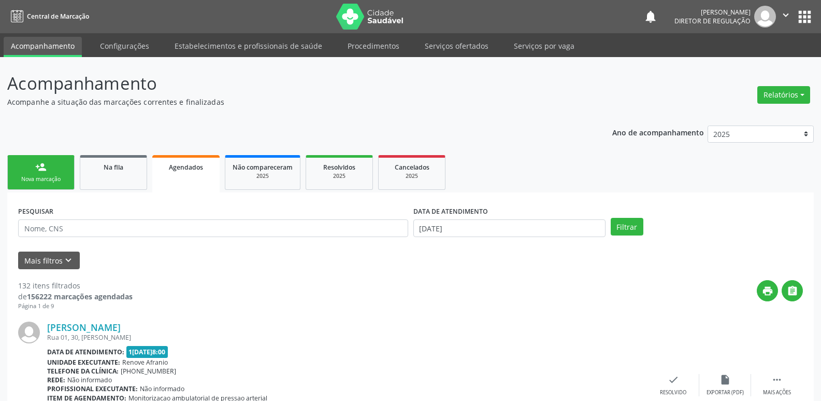
click at [65, 169] on link "person_add Nova marcação" at bounding box center [40, 172] width 67 height 35
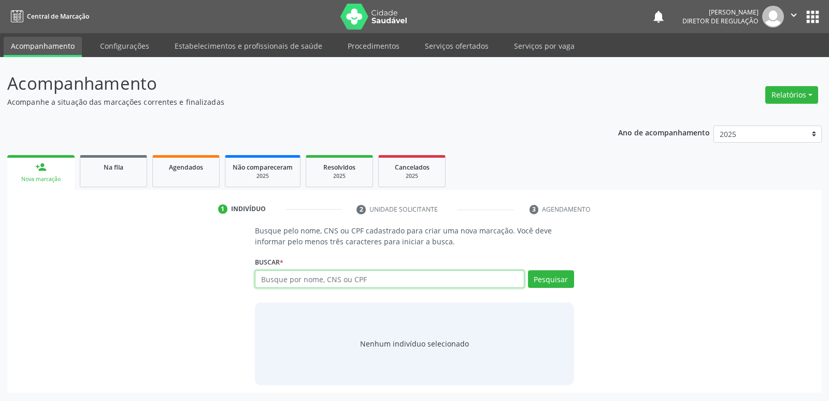
click at [342, 280] on input "text" at bounding box center [389, 279] width 269 height 18
type input "708506047645580"
click at [557, 279] on button "Pesquisar" at bounding box center [551, 279] width 46 height 18
type input "708506047645580"
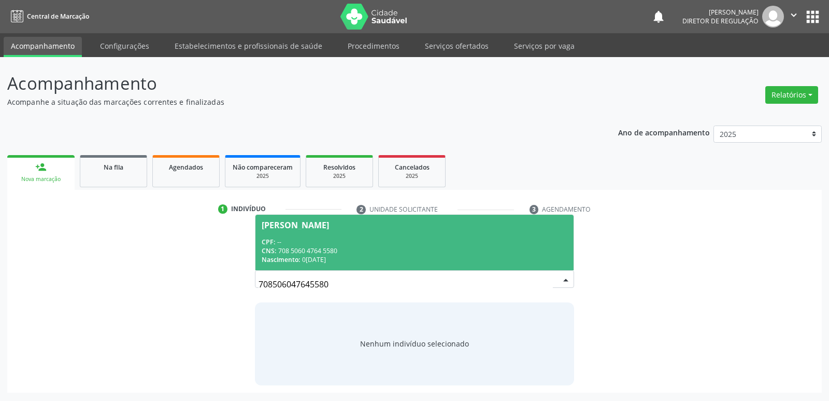
click at [361, 251] on div "CNS: 708 5060 4764 5580" at bounding box center [414, 250] width 305 height 9
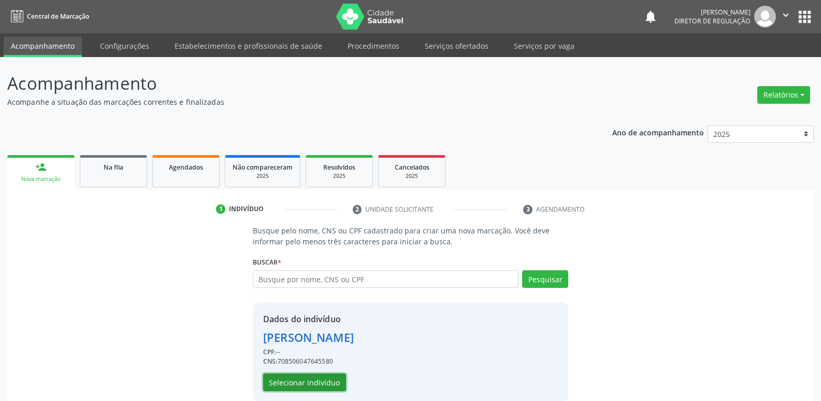
click at [330, 381] on button "Selecionar indivíduo" at bounding box center [304, 382] width 83 height 18
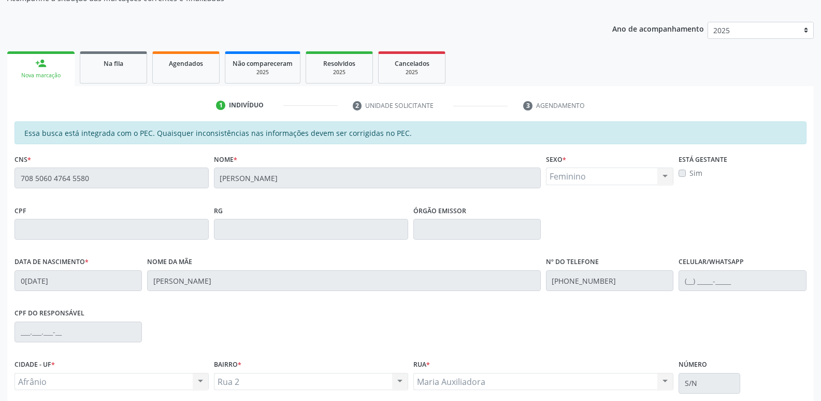
scroll to position [191, 0]
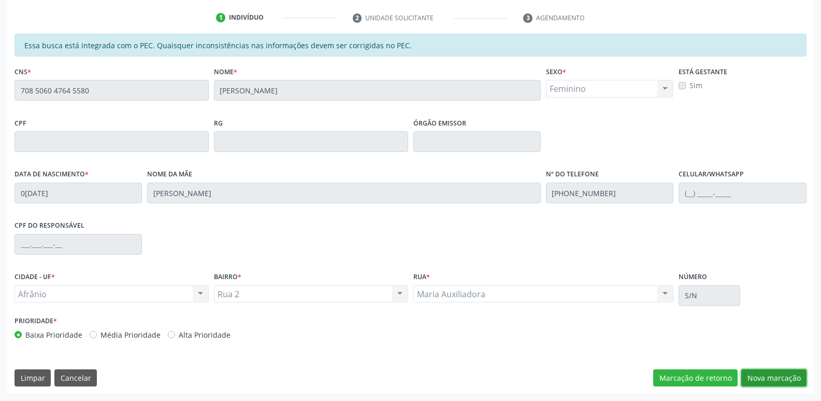
click at [775, 376] on button "Nova marcação" at bounding box center [773, 378] width 65 height 18
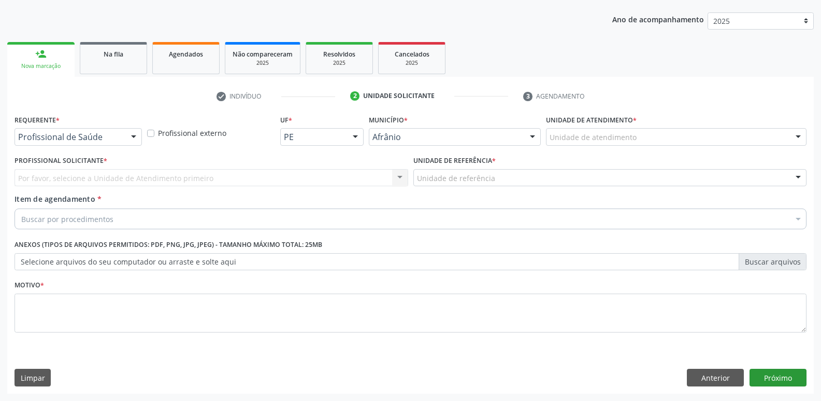
scroll to position [113, 0]
click at [637, 129] on div "Unidade de atendimento" at bounding box center [676, 137] width 261 height 18
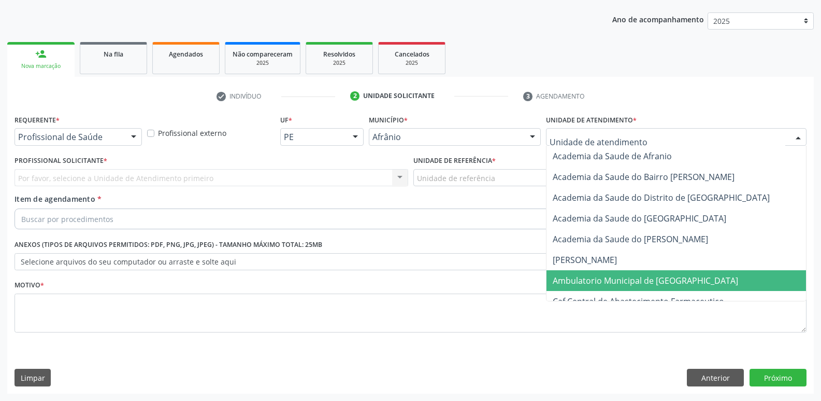
click at [643, 280] on span "Ambulatorio Municipal de [GEOGRAPHIC_DATA]" at bounding box center [645, 280] width 185 height 11
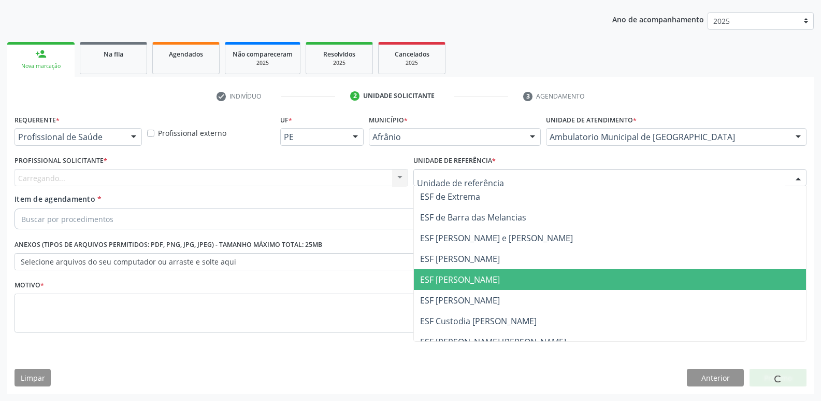
drag, startPoint x: 493, startPoint y: 282, endPoint x: 478, endPoint y: 278, distance: 15.0
click at [490, 281] on span "ESF [PERSON_NAME]" at bounding box center [610, 279] width 393 height 21
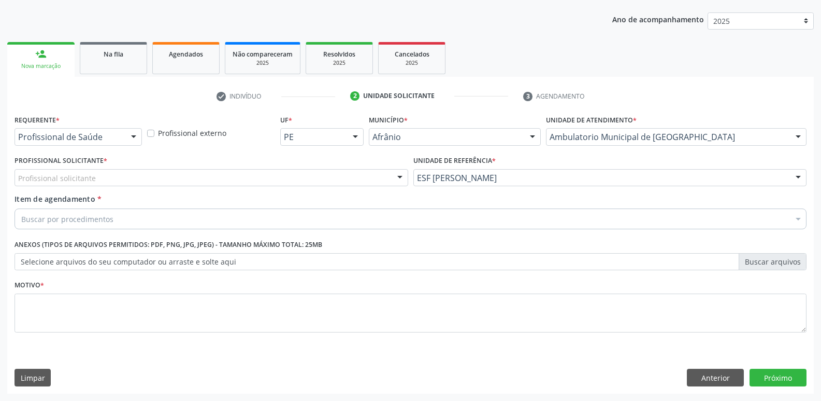
click at [311, 177] on div "Profissional solicitante" at bounding box center [212, 178] width 394 height 18
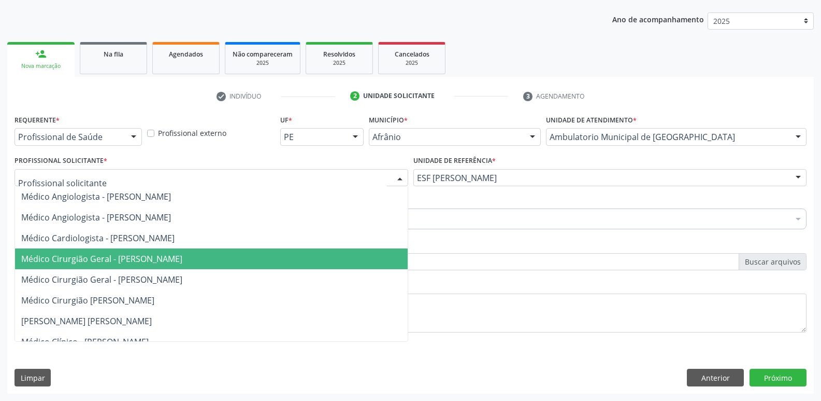
drag, startPoint x: 304, startPoint y: 253, endPoint x: 276, endPoint y: 244, distance: 29.7
click at [305, 253] on span "Médico Cirurgião Geral - [PERSON_NAME]" at bounding box center [211, 258] width 393 height 21
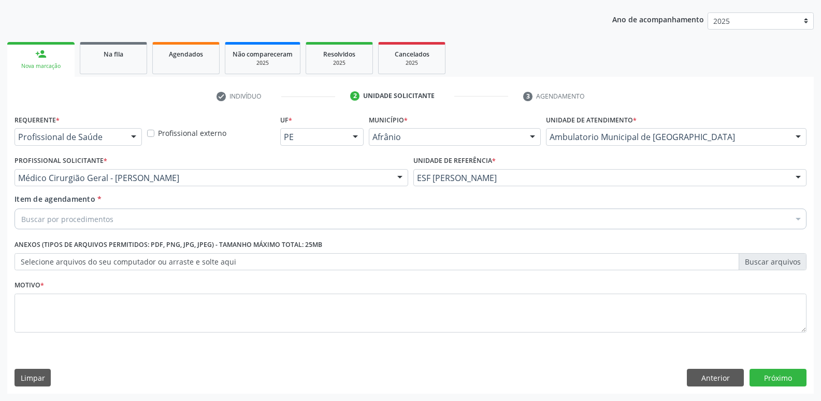
click at [228, 224] on div "Buscar por procedimentos" at bounding box center [411, 218] width 792 height 21
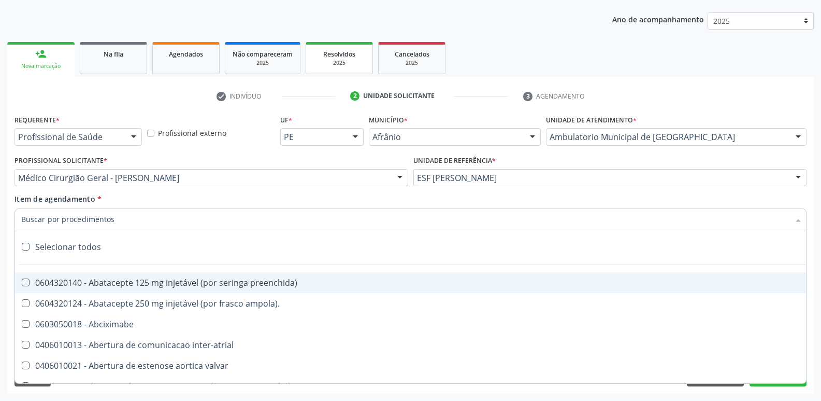
scroll to position [0, 0]
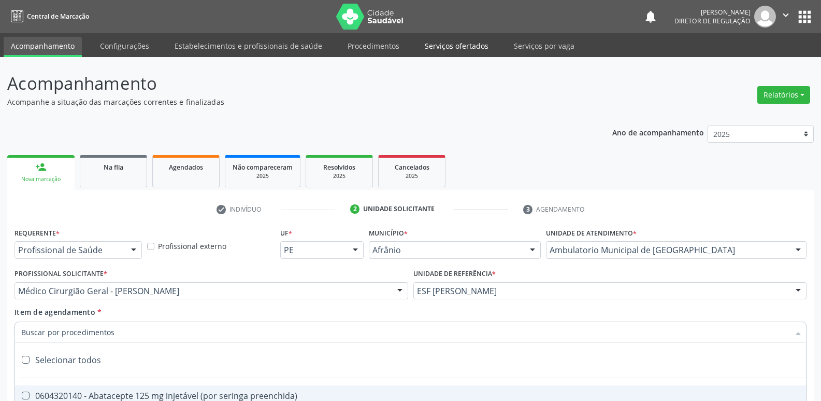
click at [452, 42] on link "Serviços ofertados" at bounding box center [457, 46] width 78 height 18
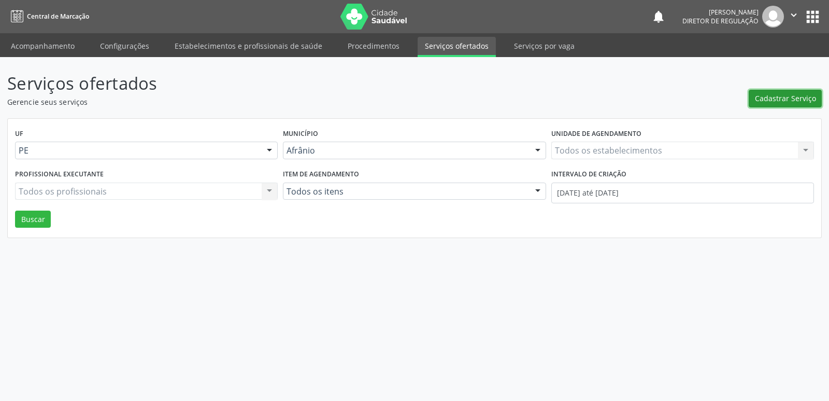
click at [788, 104] on button "Cadastrar Serviço" at bounding box center [785, 99] width 73 height 18
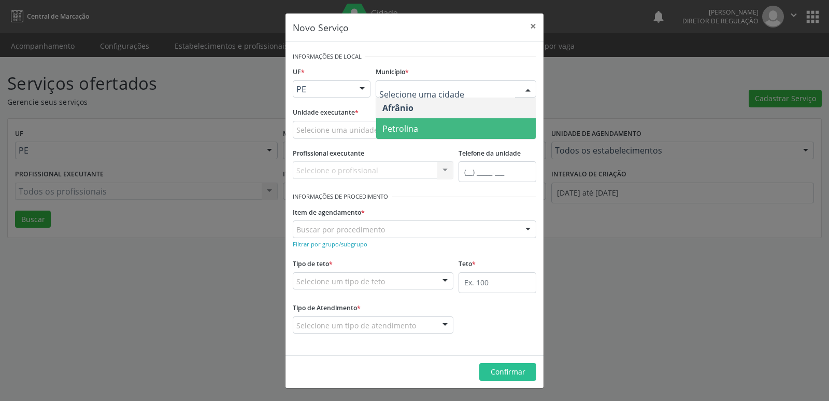
click at [431, 133] on span "Petrolina" at bounding box center [456, 128] width 160 height 21
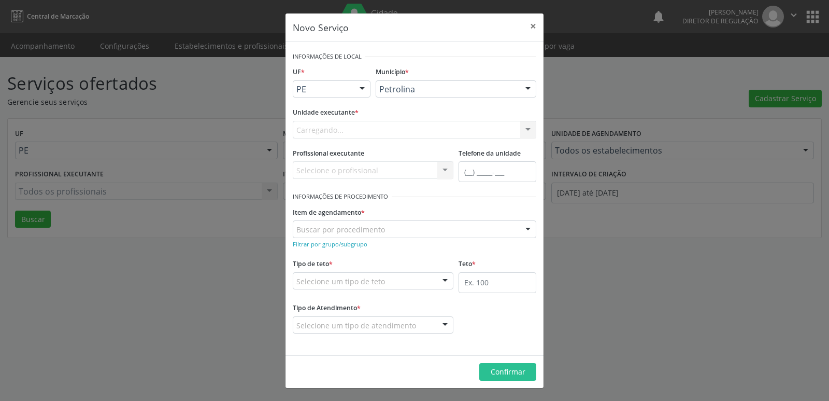
click at [378, 129] on div "Carregando... Academia da Saude de Afranio Academia da Saude do Bairro Roberto …" at bounding box center [415, 130] width 244 height 18
click at [378, 129] on div "Selecione uma unidade" at bounding box center [415, 130] width 244 height 18
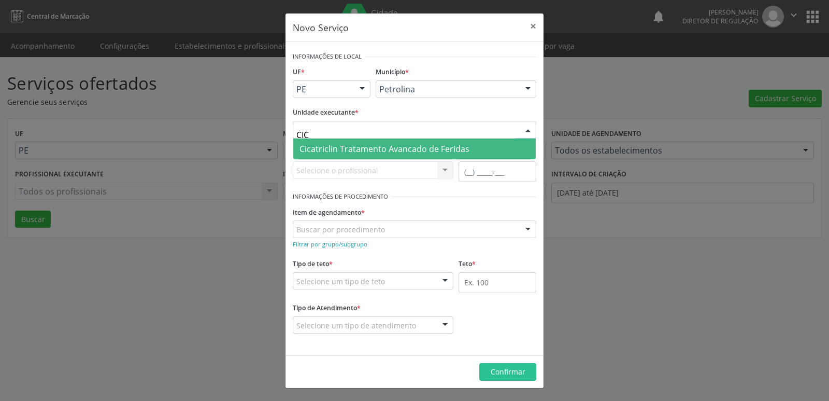
type input "CICA"
click at [378, 149] on span "Cicatriclin Tratamento Avancado de Feridas" at bounding box center [384, 148] width 170 height 11
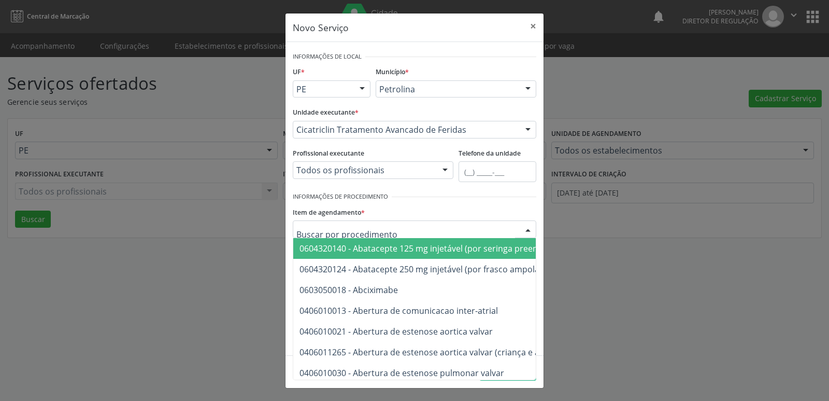
click at [384, 226] on div at bounding box center [415, 229] width 244 height 18
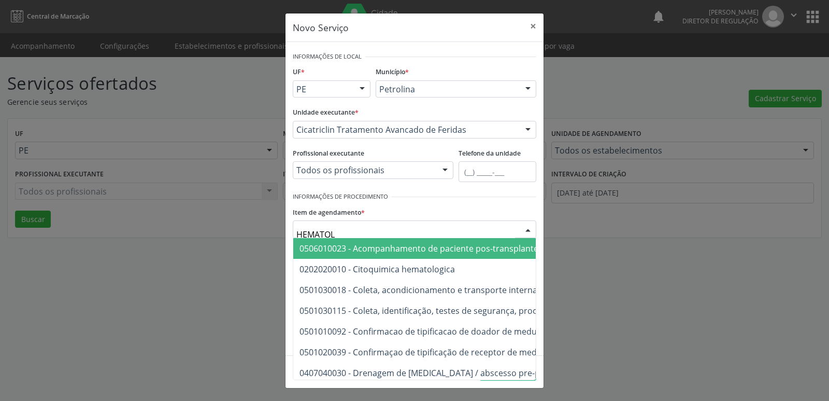
type input "HEMATOLO"
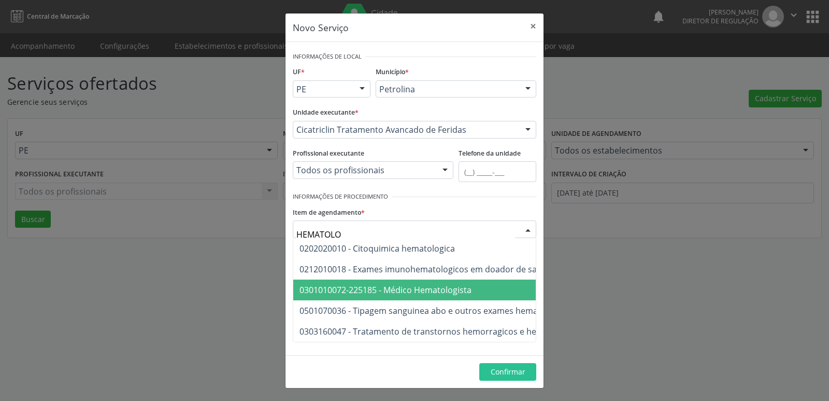
click at [399, 287] on span "0301010072-225185 - Médico Hematologista" at bounding box center [385, 289] width 172 height 11
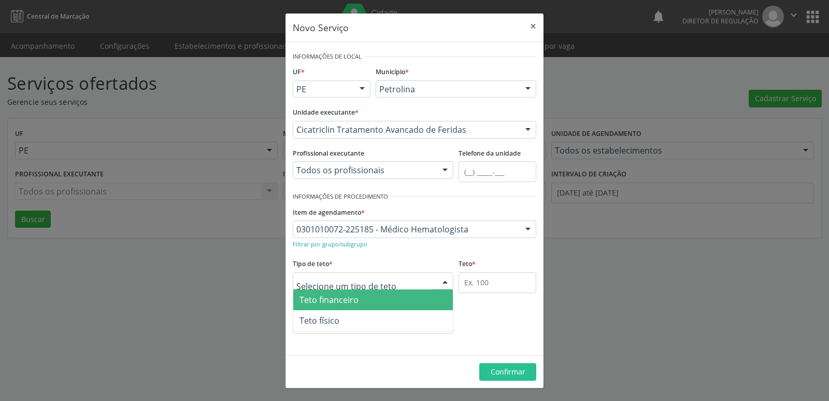
click at [394, 282] on div at bounding box center [373, 281] width 161 height 18
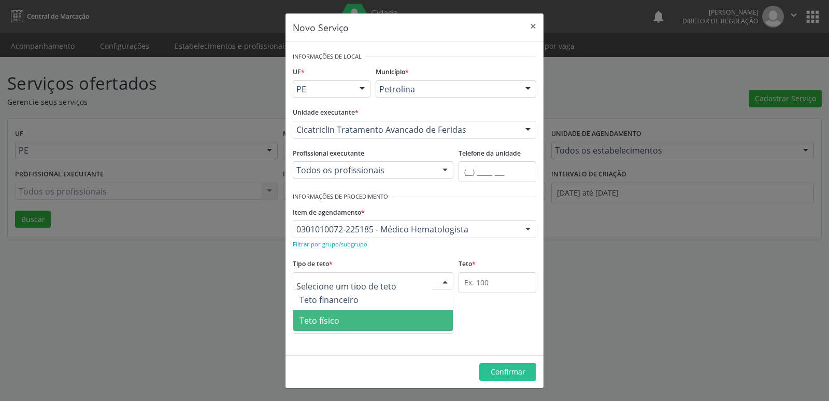
click at [394, 322] on span "Teto físico" at bounding box center [373, 320] width 160 height 21
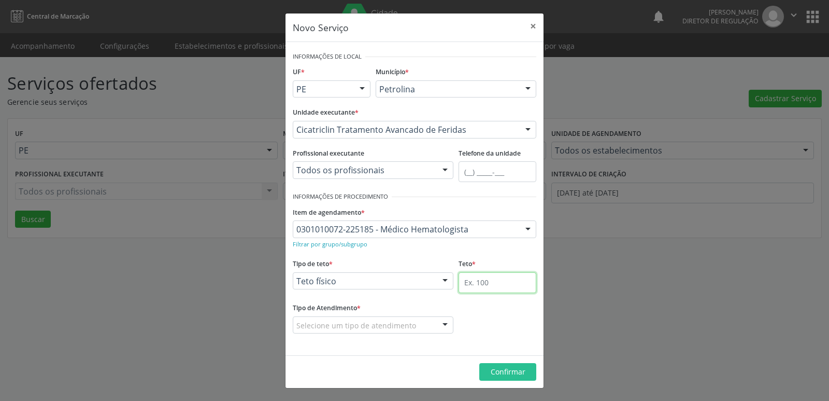
click at [496, 288] on input "text" at bounding box center [498, 282] width 78 height 21
type input "1"
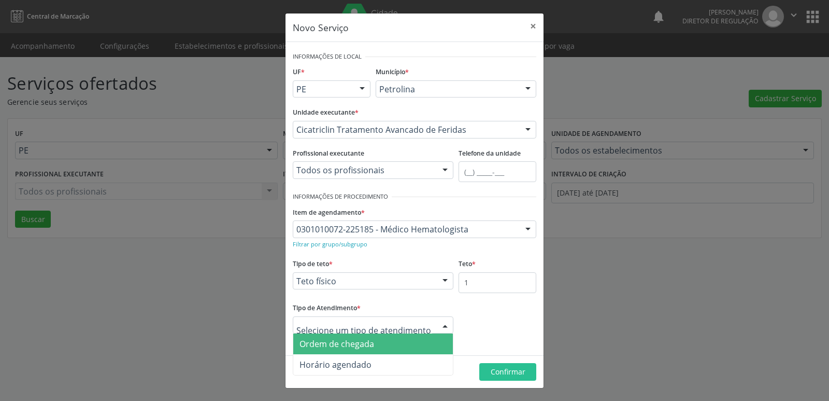
click at [379, 343] on span "Ordem de chegada" at bounding box center [373, 343] width 160 height 21
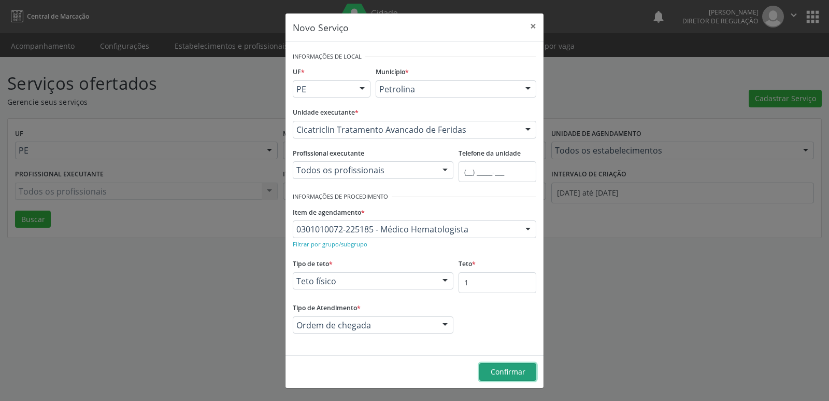
click at [521, 367] on span "Confirmar" at bounding box center [508, 371] width 35 height 10
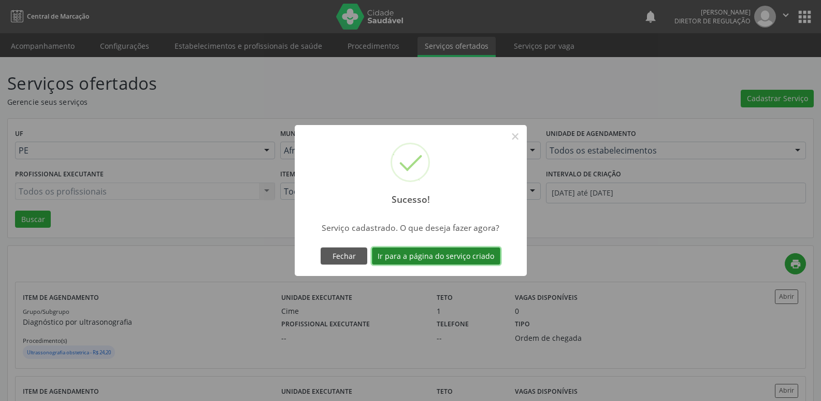
click at [479, 258] on button "Ir para a página do serviço criado" at bounding box center [436, 256] width 128 height 18
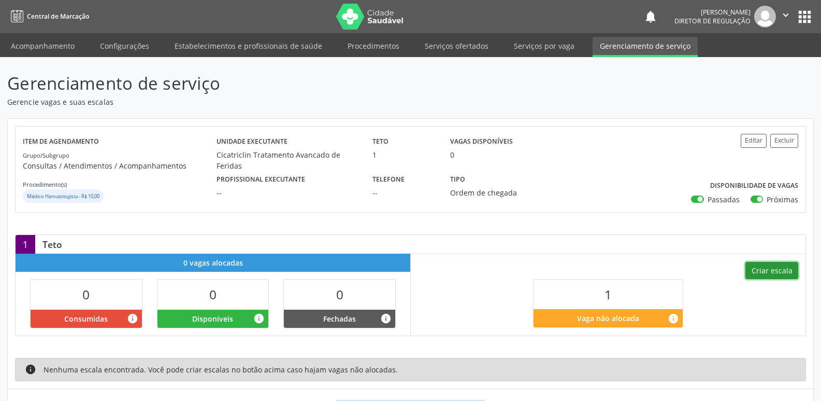
click at [776, 272] on button "Criar escala" at bounding box center [772, 271] width 53 height 18
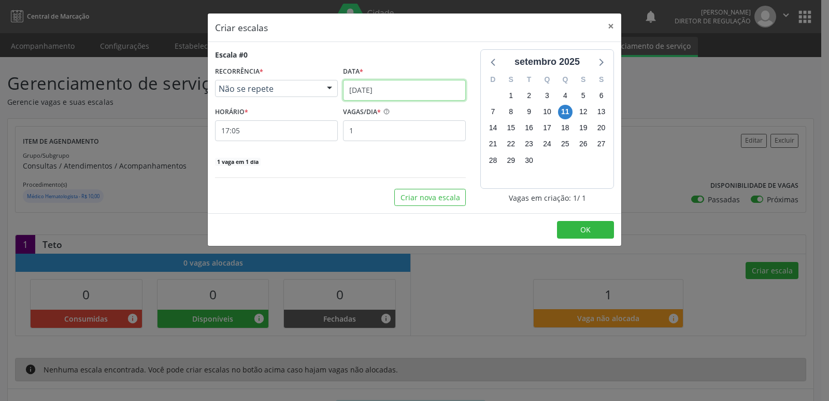
click at [426, 92] on input "[DATE]" at bounding box center [404, 90] width 123 height 21
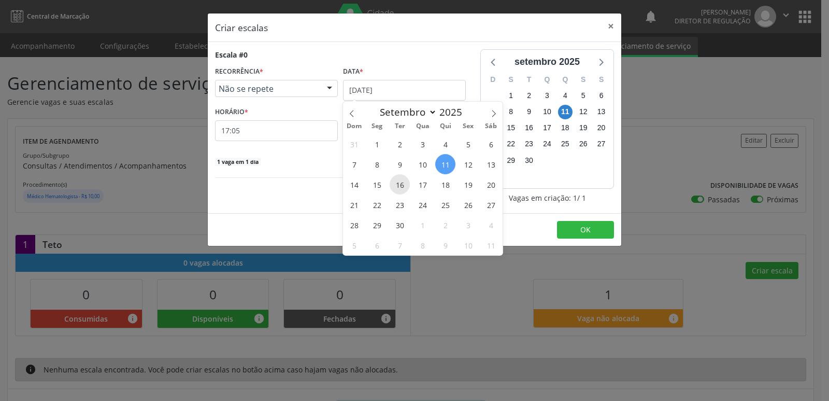
click at [396, 184] on span "16" at bounding box center [400, 184] width 20 height 20
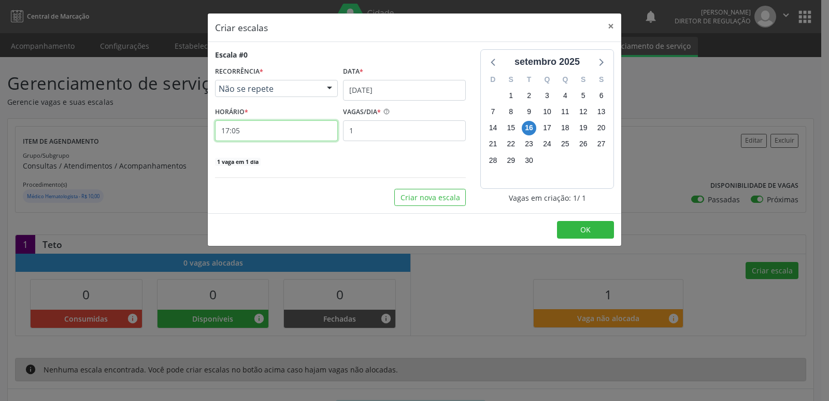
click at [289, 132] on input "17:05" at bounding box center [276, 130] width 123 height 21
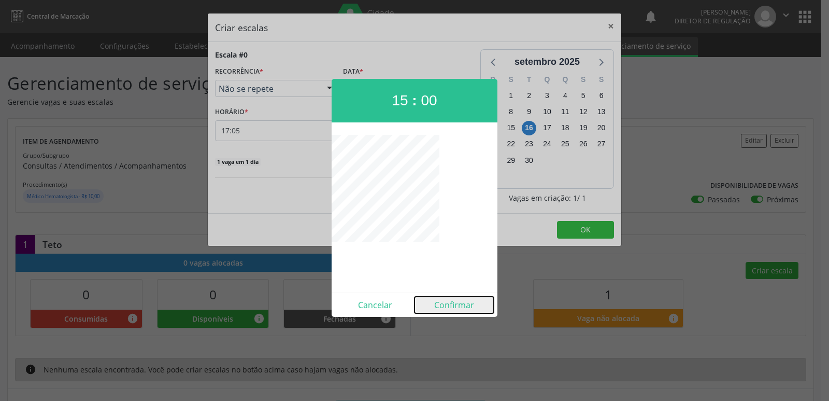
click at [459, 308] on button "Confirmar" at bounding box center [454, 304] width 79 height 17
type input "15:00"
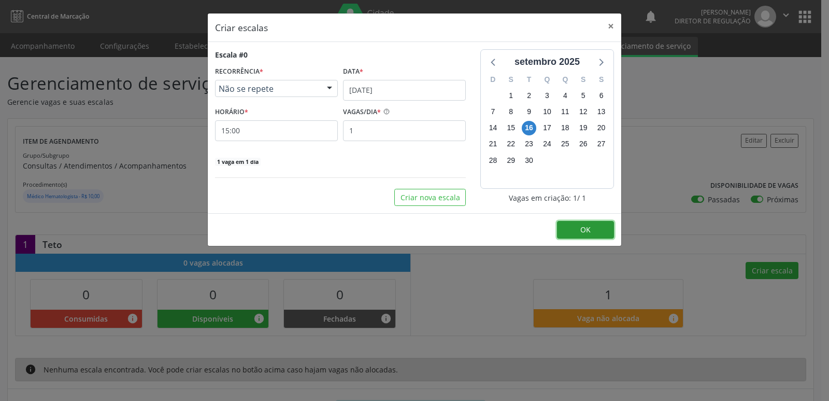
click at [579, 230] on button "OK" at bounding box center [585, 230] width 57 height 18
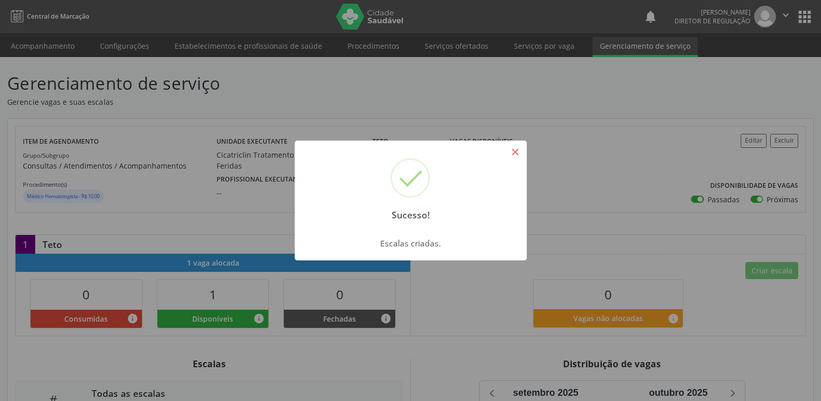
click at [515, 152] on button "×" at bounding box center [516, 152] width 18 height 18
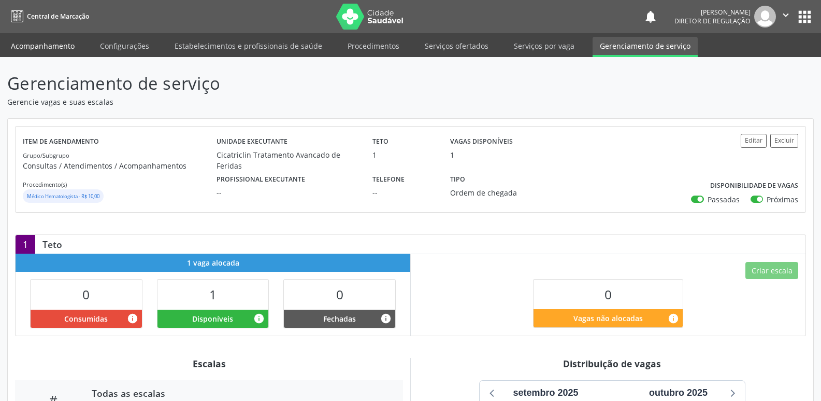
click at [45, 47] on link "Acompanhamento" at bounding box center [43, 46] width 78 height 18
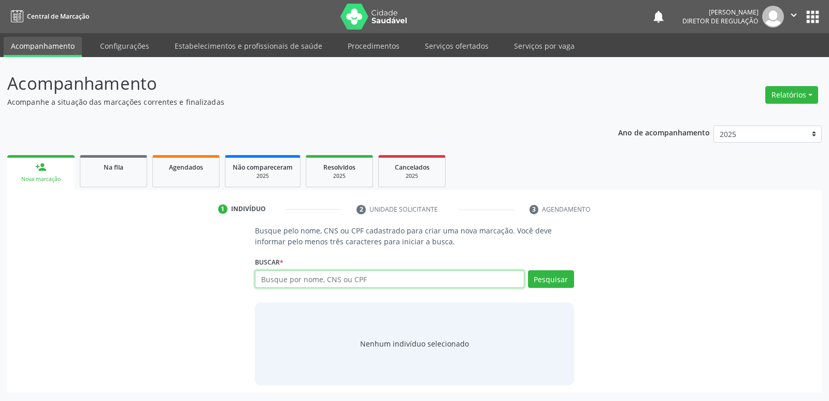
click at [347, 277] on input "text" at bounding box center [389, 279] width 269 height 18
type input "708506047645580"
click at [551, 282] on button "Pesquisar" at bounding box center [551, 279] width 46 height 18
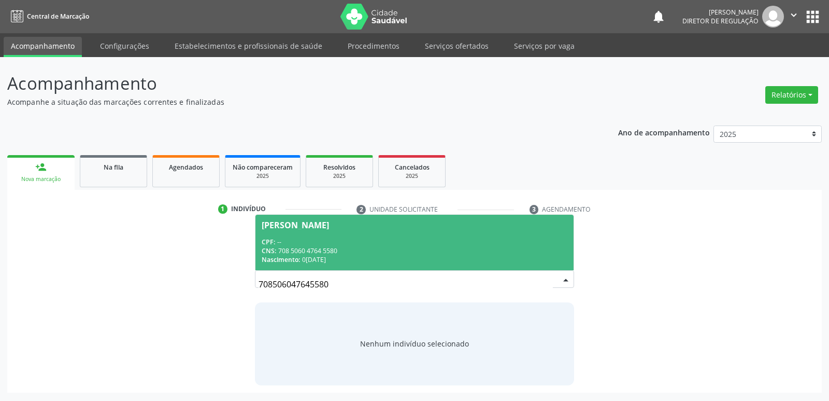
click at [399, 254] on div "CNS: 708 5060 4764 5580" at bounding box center [414, 250] width 305 height 9
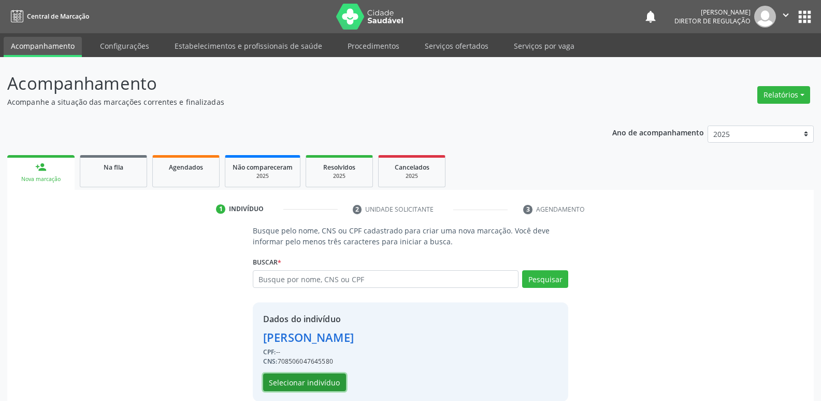
click at [327, 381] on button "Selecionar indivíduo" at bounding box center [304, 382] width 83 height 18
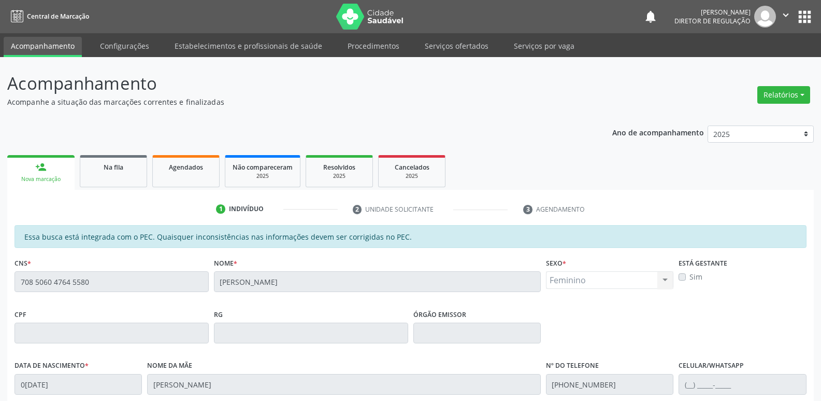
scroll to position [191, 0]
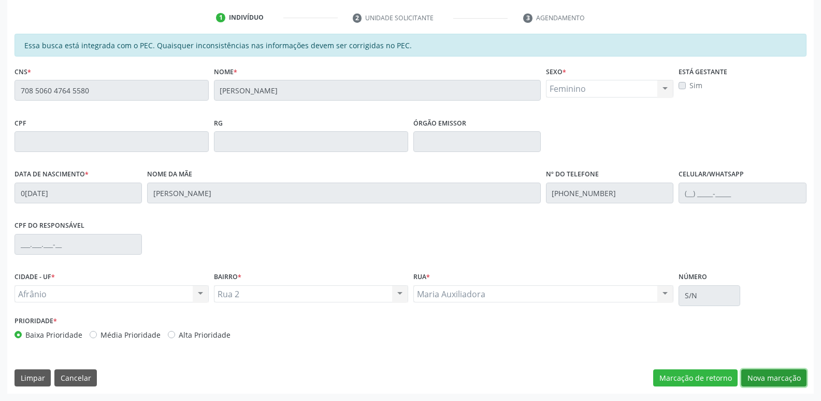
click at [782, 378] on button "Nova marcação" at bounding box center [773, 378] width 65 height 18
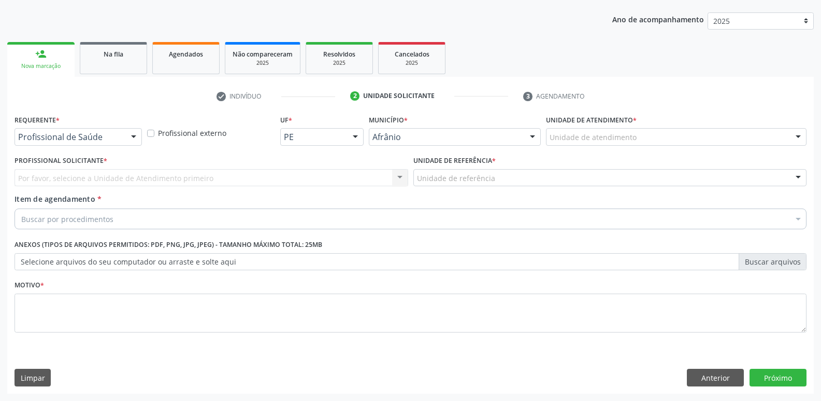
scroll to position [113, 0]
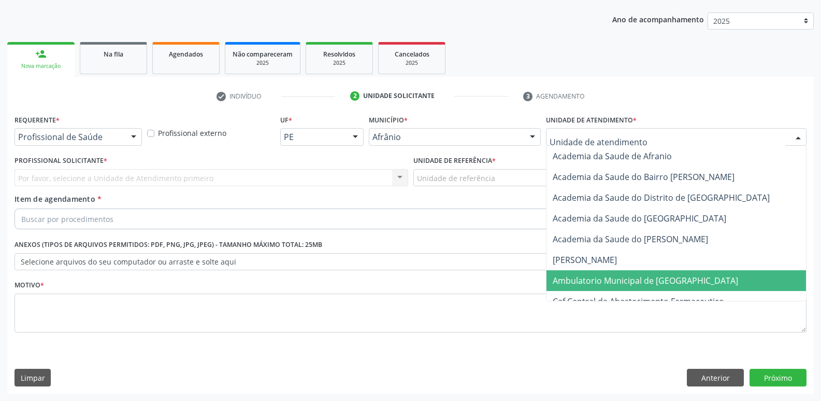
click at [618, 278] on span "Ambulatorio Municipal de [GEOGRAPHIC_DATA]" at bounding box center [645, 280] width 185 height 11
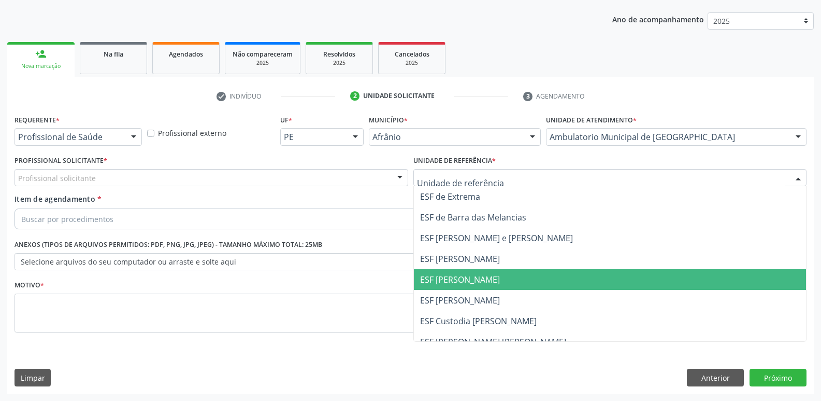
drag, startPoint x: 454, startPoint y: 277, endPoint x: 444, endPoint y: 278, distance: 9.9
click at [454, 278] on span "ESF [PERSON_NAME]" at bounding box center [460, 279] width 80 height 11
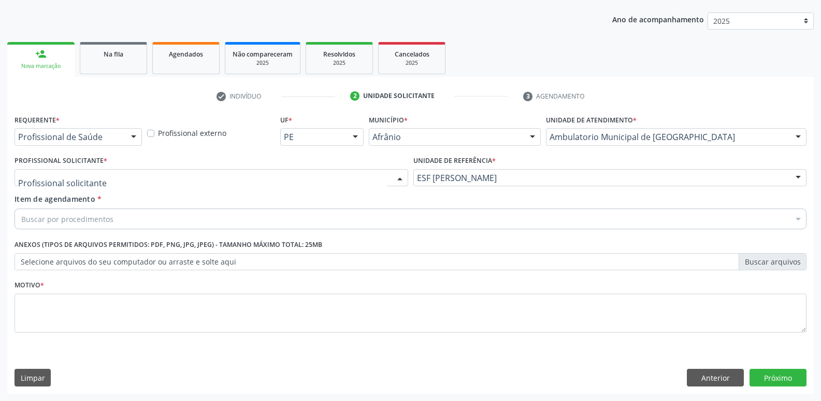
click at [247, 174] on div at bounding box center [212, 178] width 394 height 18
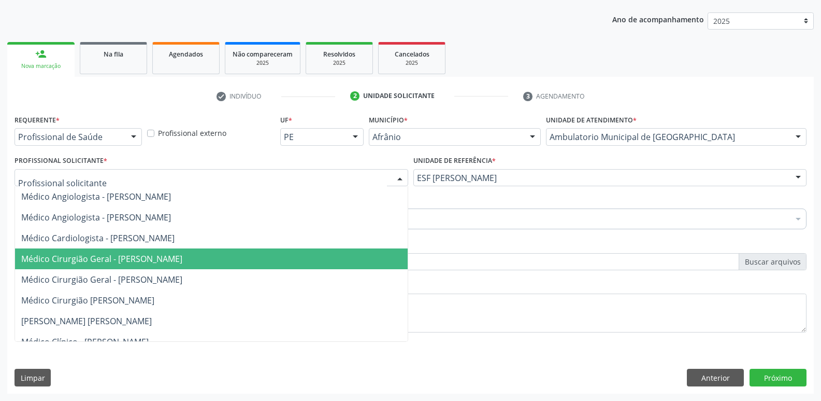
click at [182, 255] on span "Médico Cirurgião Geral - [PERSON_NAME]" at bounding box center [101, 258] width 161 height 11
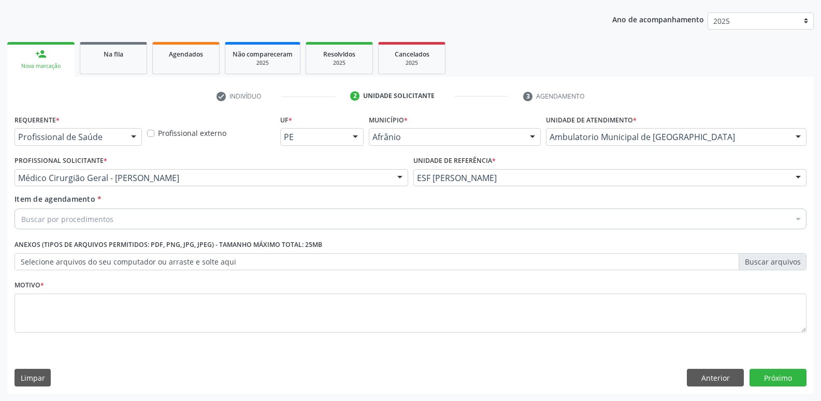
click at [190, 221] on div "Buscar por procedimentos" at bounding box center [411, 218] width 792 height 21
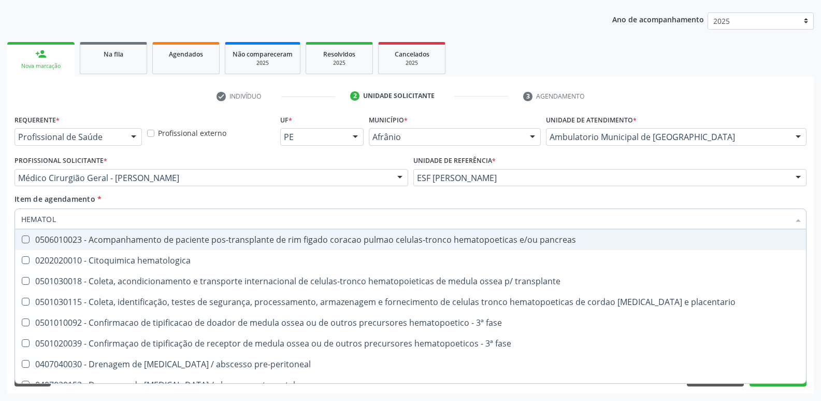
type input "HEMATOLO"
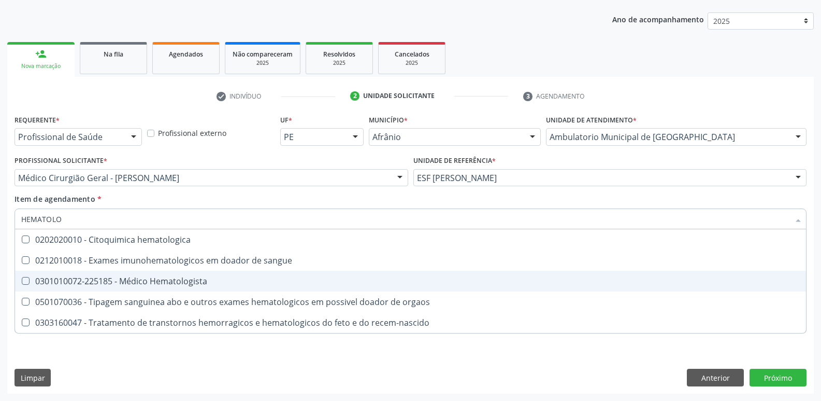
click at [187, 285] on div "0301010072-225185 - Médico Hematologista" at bounding box center [410, 281] width 779 height 8
checkbox Hematologista "true"
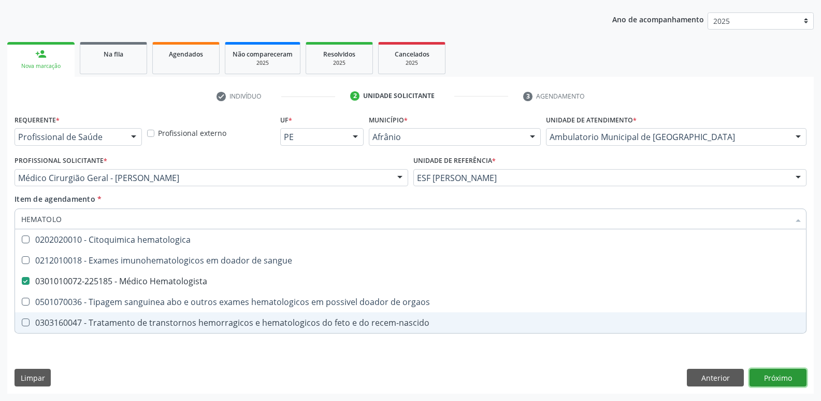
click at [765, 383] on div "Requerente * Profissional de Saúde Profissional de Saúde Paciente Nenhum result…" at bounding box center [410, 252] width 807 height 281
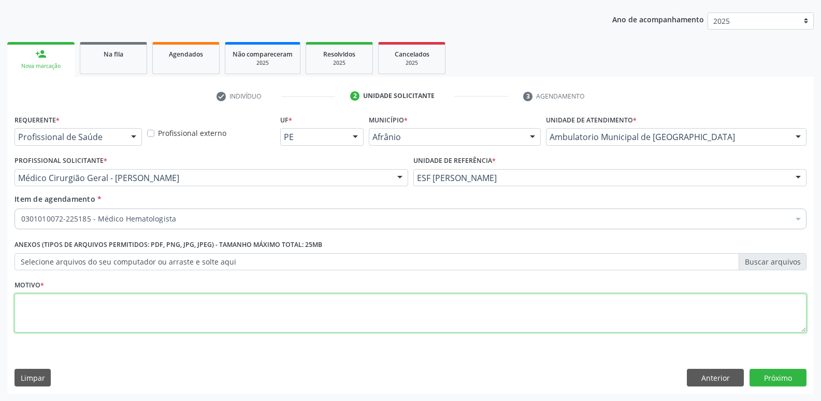
click at [385, 308] on textarea at bounding box center [411, 312] width 792 height 39
type textarea "*"
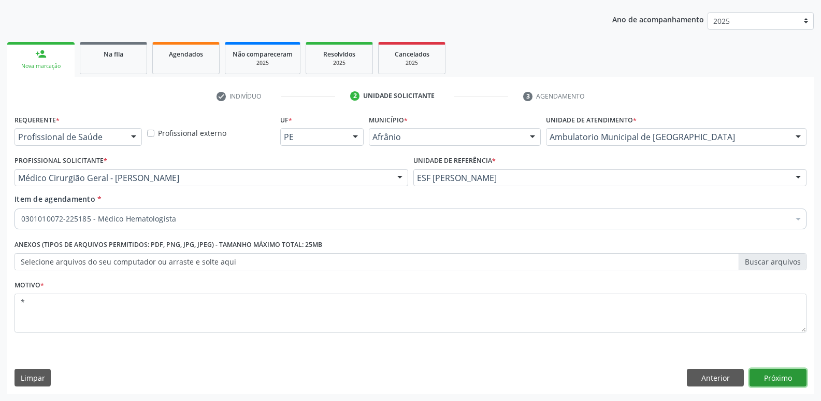
click at [777, 380] on button "Próximo" at bounding box center [778, 377] width 57 height 18
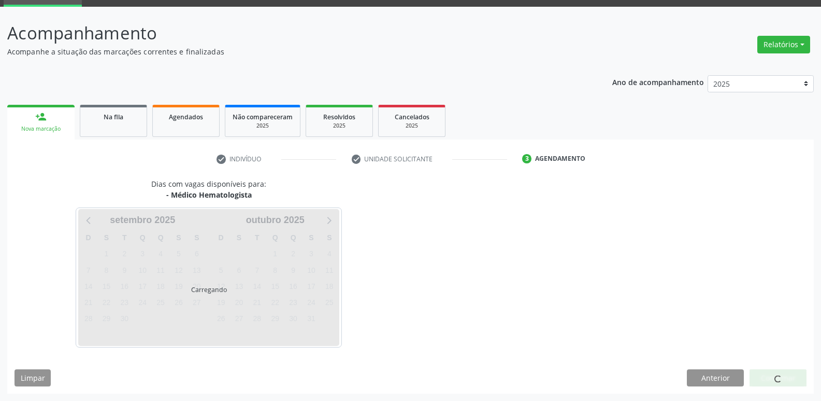
scroll to position [50, 0]
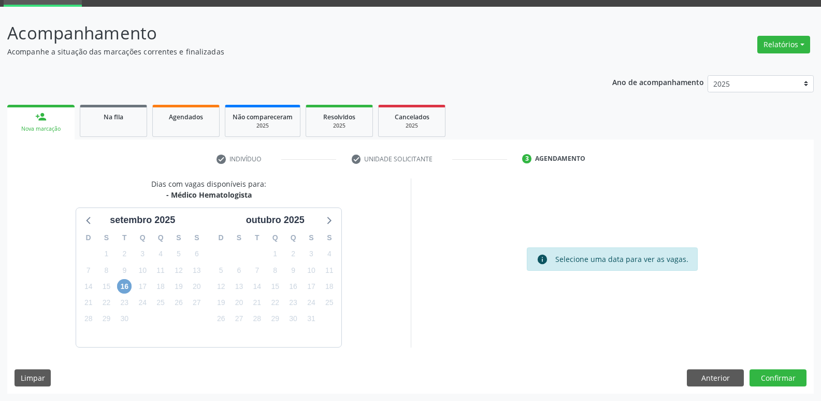
click at [125, 286] on span "16" at bounding box center [124, 286] width 15 height 15
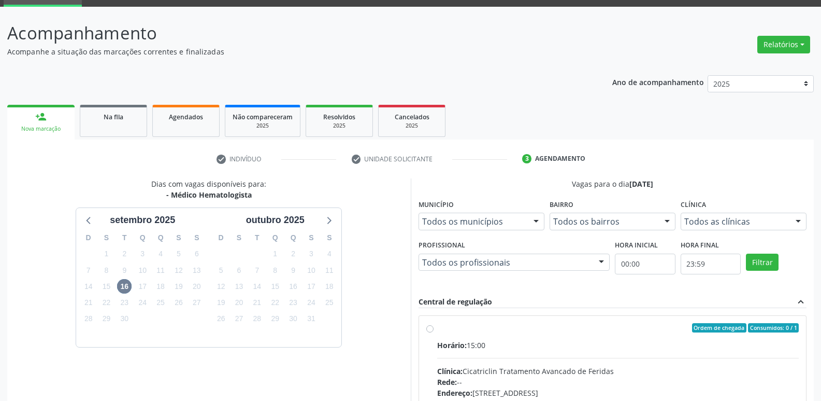
click at [463, 322] on div "Ordem de chegada Consumidos: 0 / 1 Horário: 15:00 Clínica: Cicatriclin Tratamen…" at bounding box center [613, 403] width 388 height 174
radio input "true"
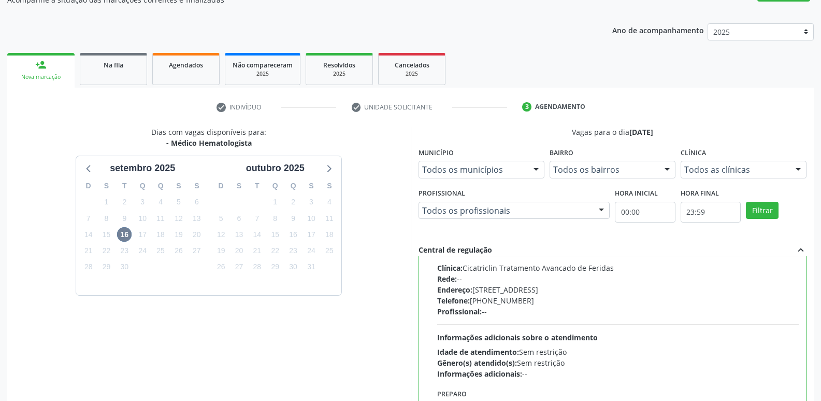
scroll to position [219, 0]
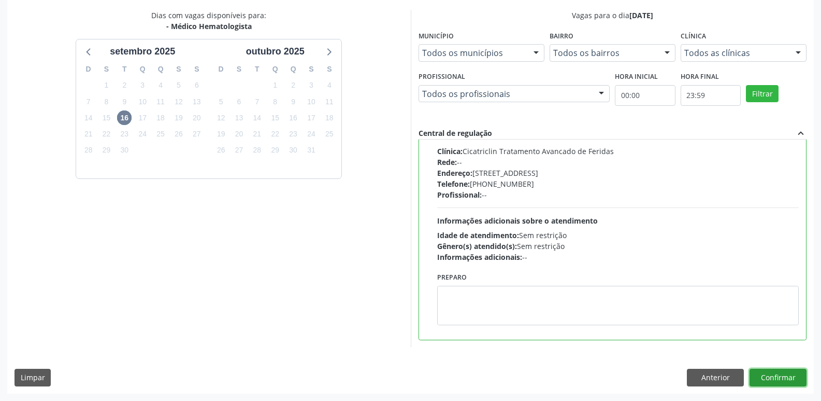
click at [777, 379] on button "Confirmar" at bounding box center [778, 377] width 57 height 18
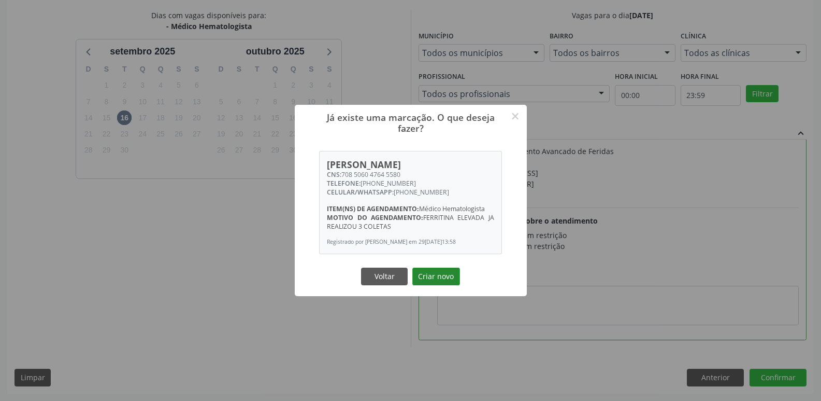
click at [450, 278] on button "Criar novo" at bounding box center [436, 276] width 48 height 18
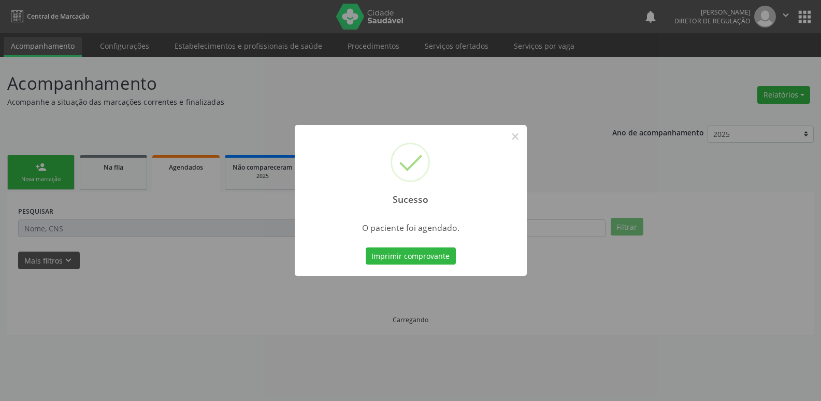
scroll to position [0, 0]
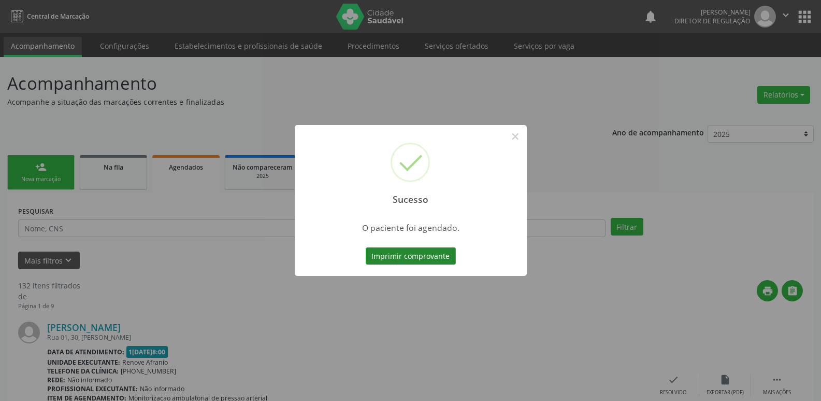
click at [437, 260] on button "Imprimir comprovante" at bounding box center [411, 256] width 90 height 18
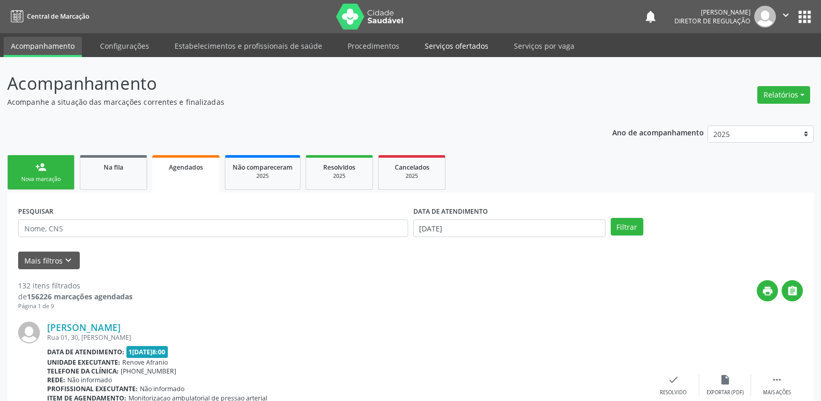
click at [460, 46] on link "Serviços ofertados" at bounding box center [457, 46] width 78 height 18
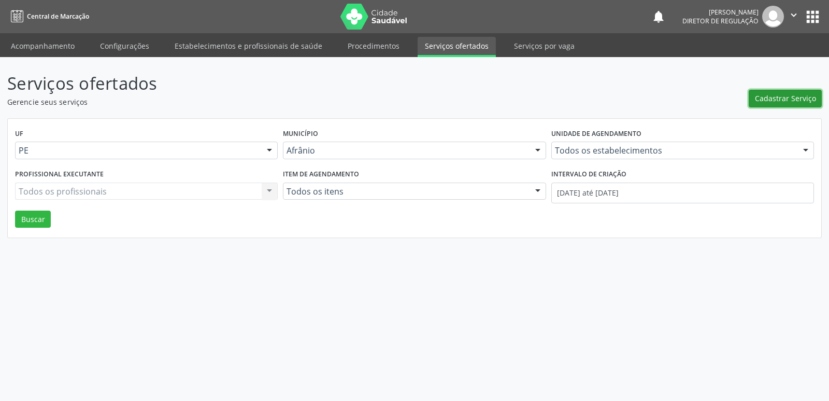
click at [770, 97] on span "Cadastrar Serviço" at bounding box center [785, 98] width 61 height 11
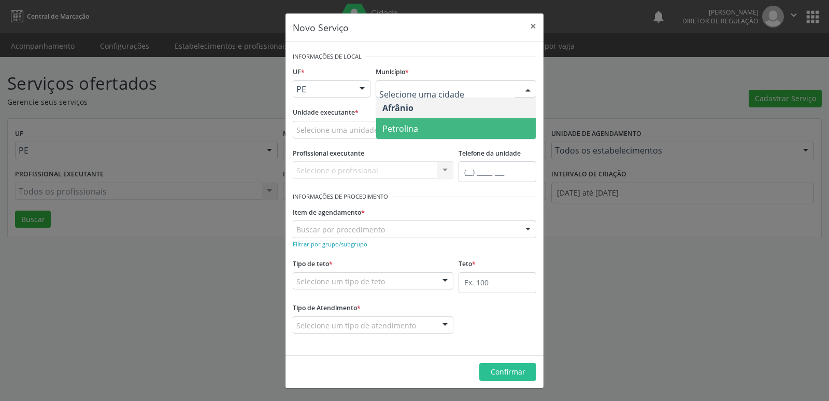
click at [416, 123] on span "Petrolina" at bounding box center [400, 128] width 36 height 11
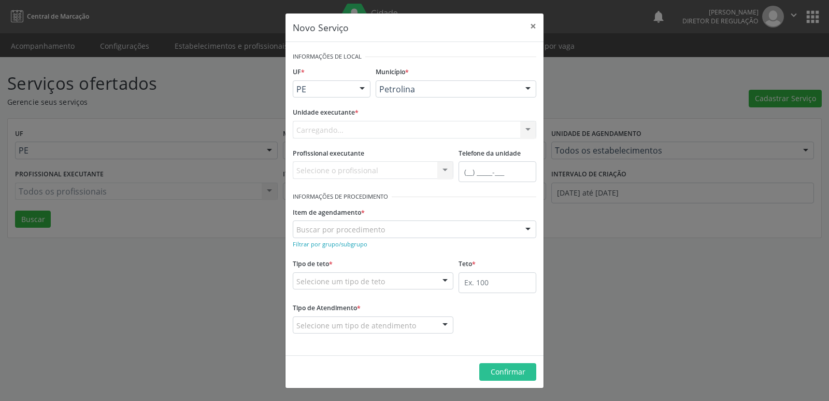
click at [389, 124] on div "Carregando... Academia da Saude de Afranio Academia da Saude do Bairro Roberto …" at bounding box center [415, 130] width 244 height 18
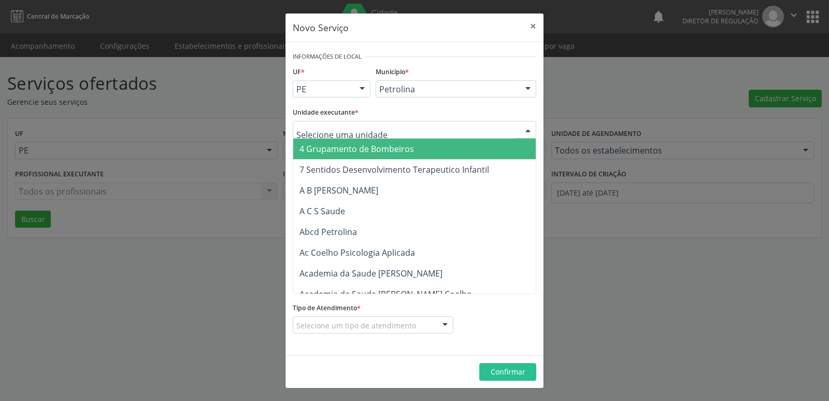
click at [388, 129] on div at bounding box center [415, 130] width 244 height 18
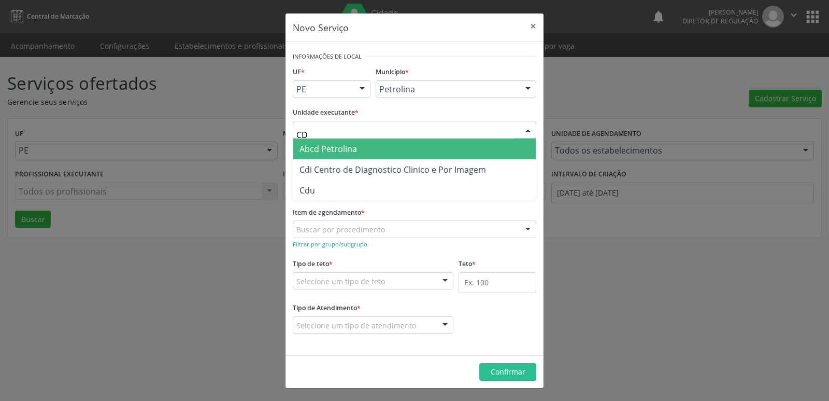
type input "CDI"
click at [392, 148] on span "Cdi Centro de Diagnostico Clinico e Por Imagem" at bounding box center [392, 148] width 187 height 11
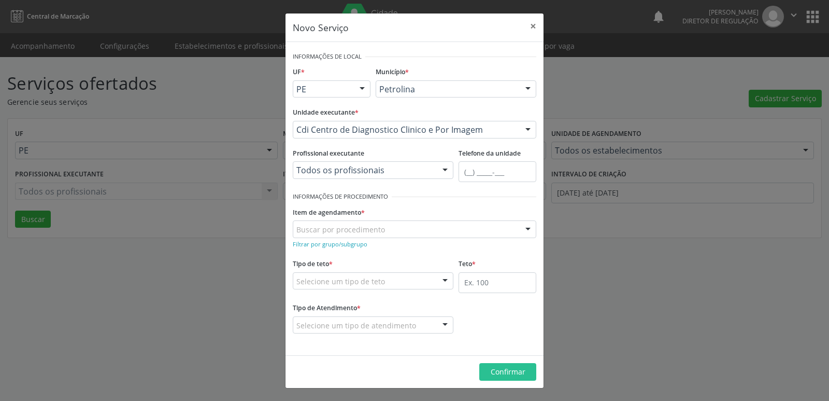
click at [398, 225] on div "Buscar por procedimento" at bounding box center [415, 229] width 244 height 18
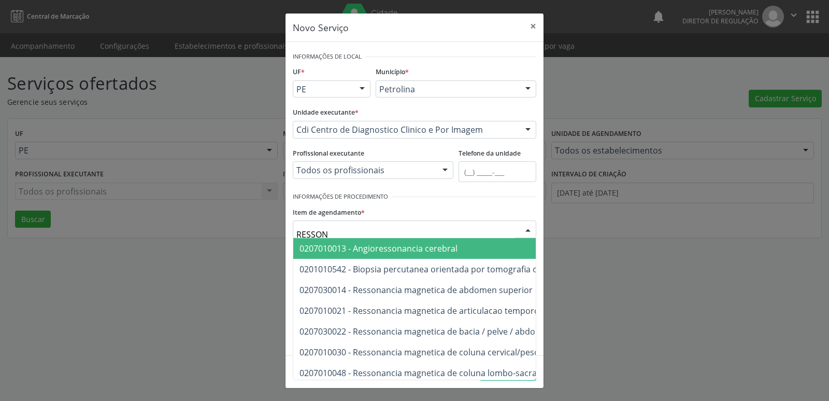
type input "RESSONA"
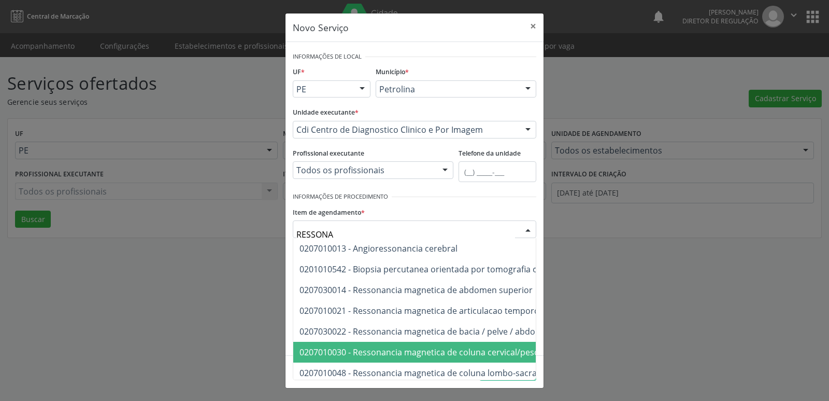
click at [479, 349] on span "0207010030 - Ressonancia magnetica de coluna cervical/pescoço" at bounding box center [425, 351] width 253 height 11
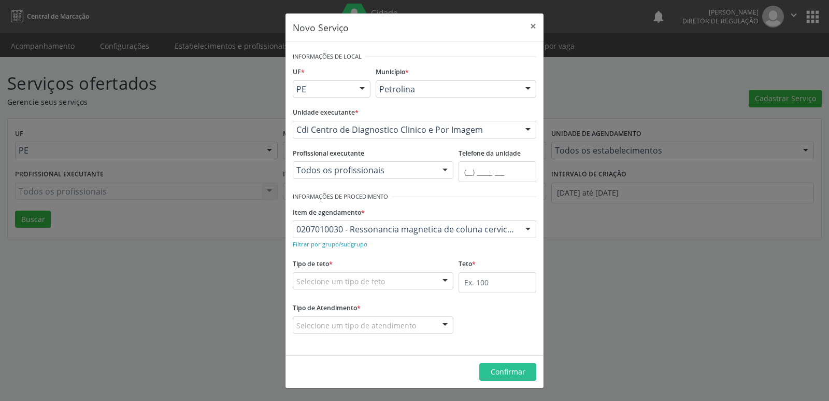
click at [392, 278] on div "Selecione um tipo de teto" at bounding box center [373, 281] width 161 height 18
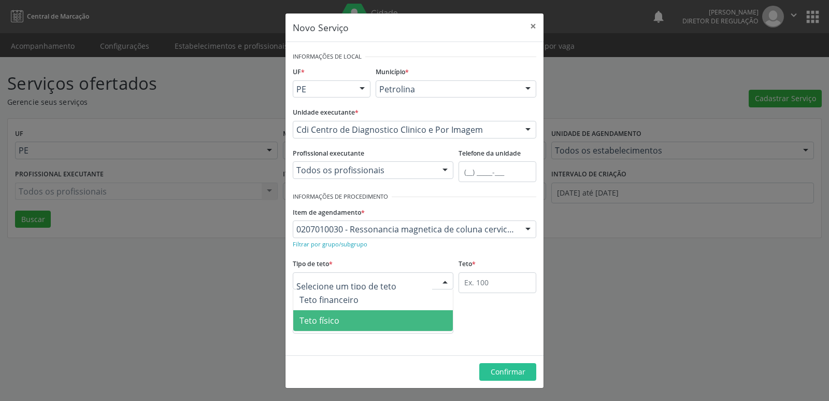
click at [382, 323] on span "Teto físico" at bounding box center [373, 320] width 160 height 21
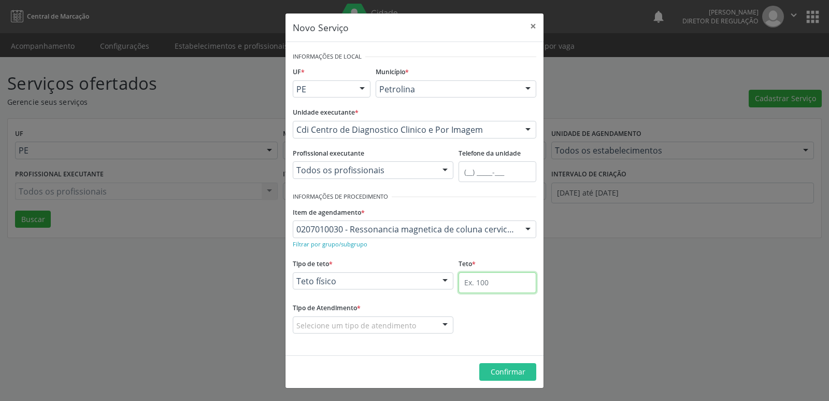
click at [494, 283] on input "text" at bounding box center [498, 282] width 78 height 21
type input "1"
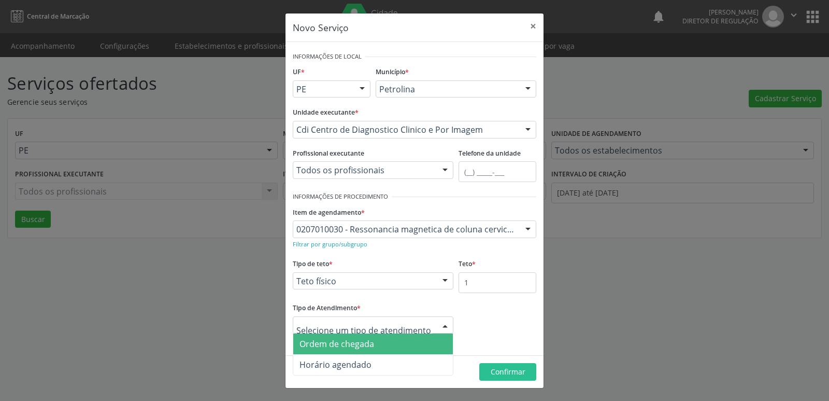
drag, startPoint x: 397, startPoint y: 343, endPoint x: 405, endPoint y: 346, distance: 8.2
click at [398, 344] on span "Ordem de chegada" at bounding box center [373, 343] width 160 height 21
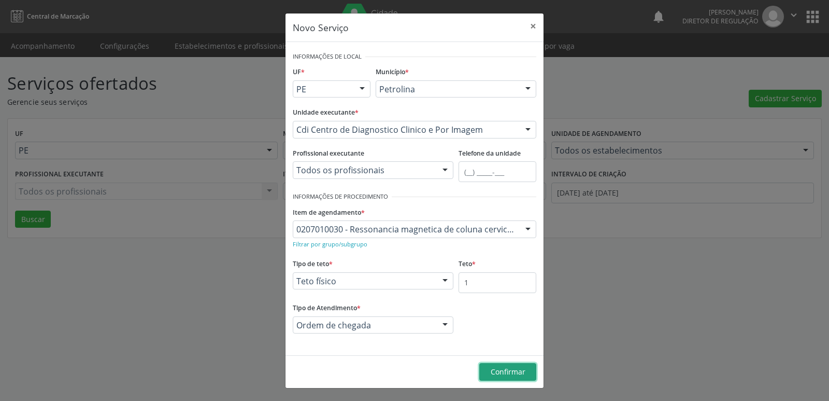
click at [503, 371] on span "Confirmar" at bounding box center [508, 371] width 35 height 10
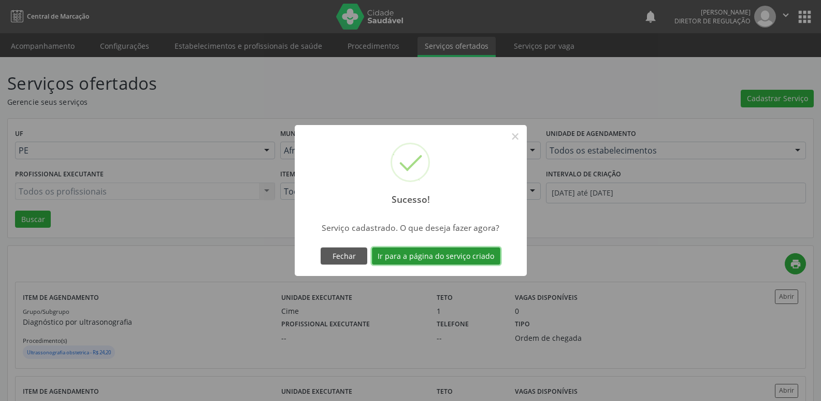
click at [470, 255] on button "Ir para a página do serviço criado" at bounding box center [436, 256] width 128 height 18
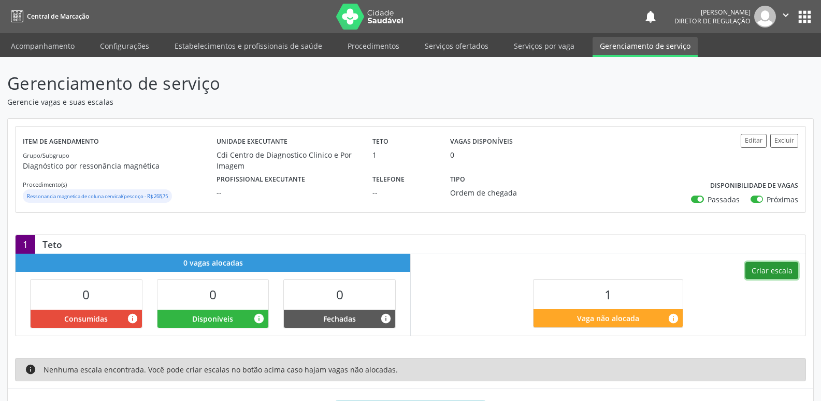
click at [777, 272] on button "Criar escala" at bounding box center [772, 271] width 53 height 18
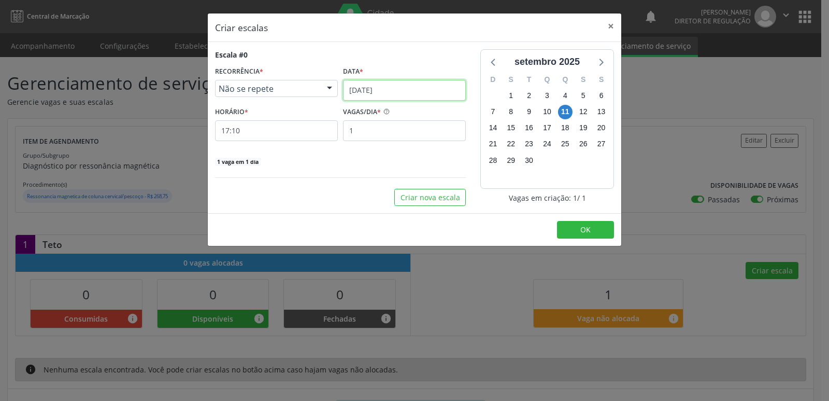
click at [426, 90] on input "[DATE]" at bounding box center [404, 90] width 123 height 21
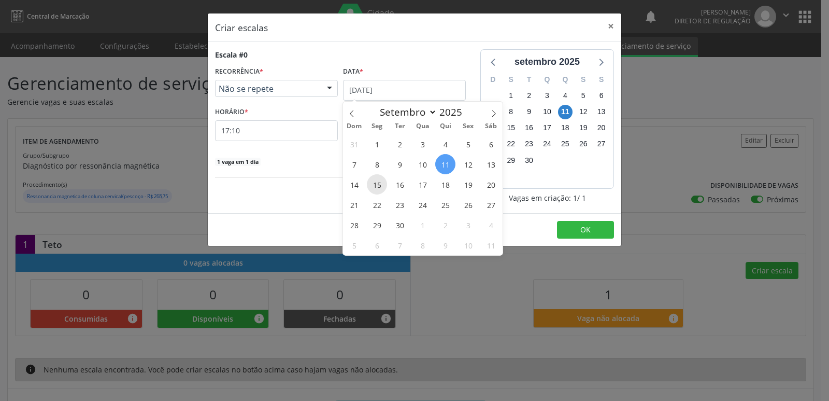
click at [375, 184] on span "15" at bounding box center [377, 184] width 20 height 20
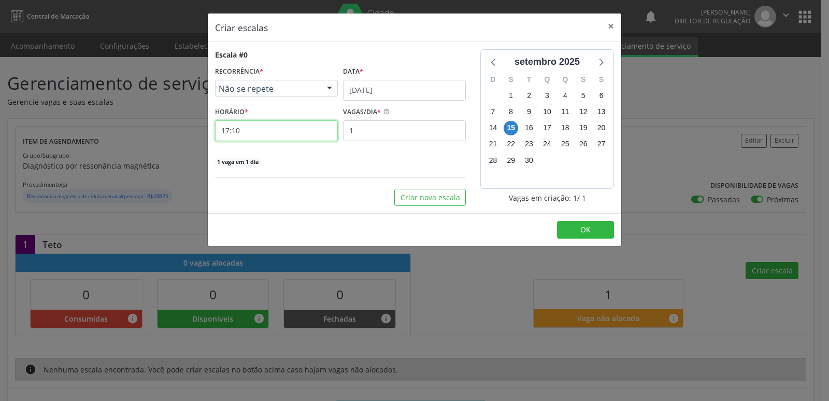
click at [269, 131] on input "17:10" at bounding box center [276, 130] width 123 height 21
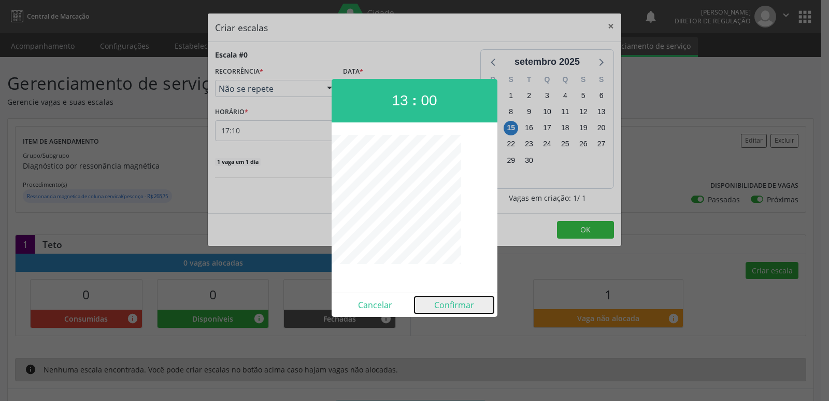
click at [445, 308] on button "Confirmar" at bounding box center [454, 304] width 79 height 17
type input "13:00"
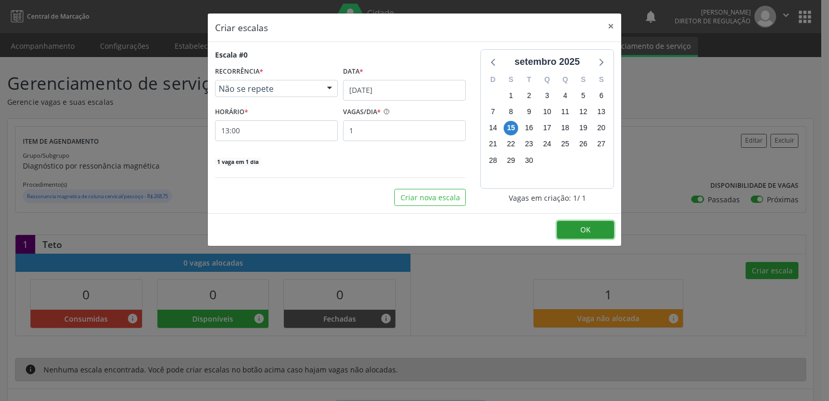
click at [588, 228] on span "OK" at bounding box center [585, 229] width 10 height 10
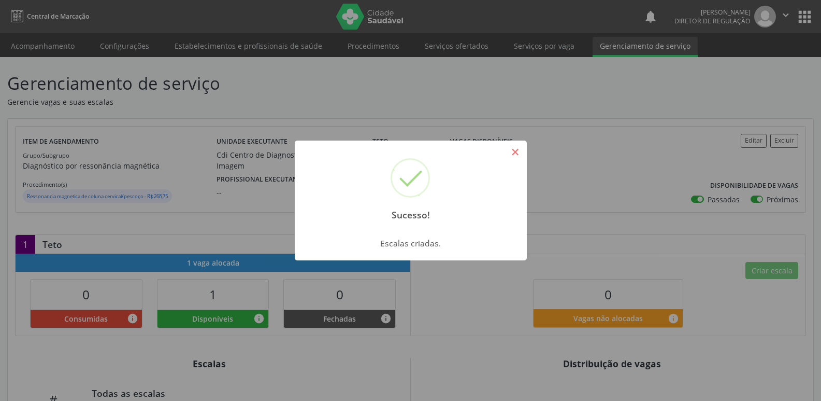
click at [520, 155] on button "×" at bounding box center [516, 152] width 18 height 18
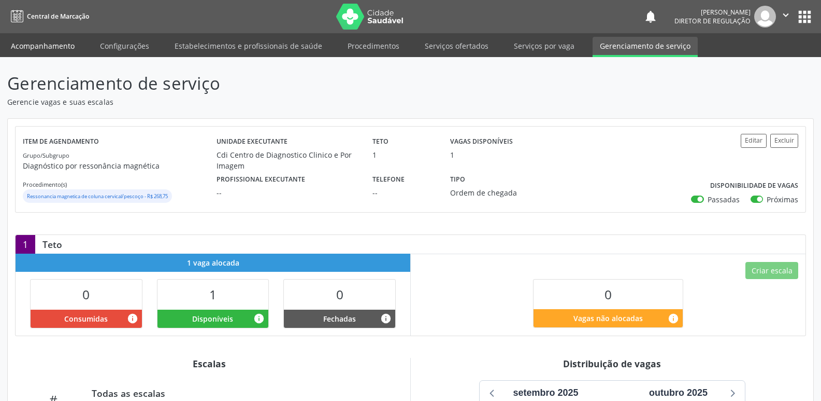
click at [62, 46] on link "Acompanhamento" at bounding box center [43, 46] width 78 height 18
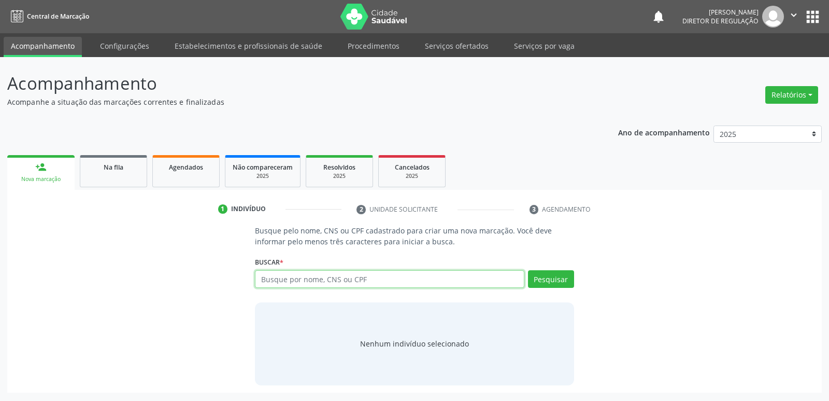
click at [304, 277] on input "text" at bounding box center [389, 279] width 269 height 18
type input "700800945698582"
click at [562, 277] on button "Pesquisar" at bounding box center [551, 279] width 46 height 18
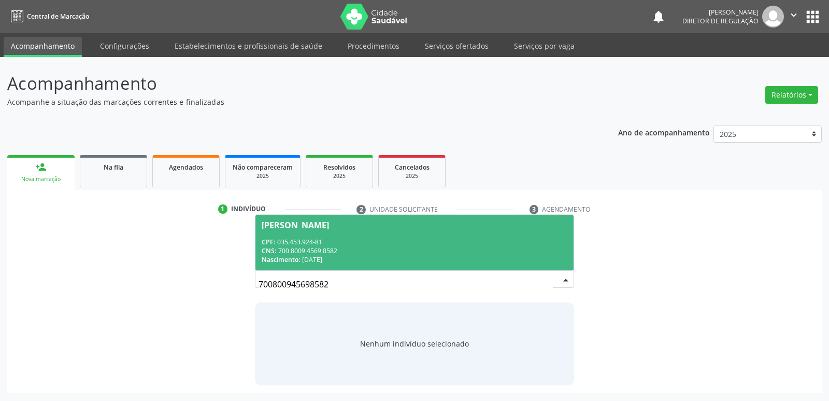
click at [331, 262] on div "Nascimento: 21/07/1966" at bounding box center [414, 259] width 305 height 9
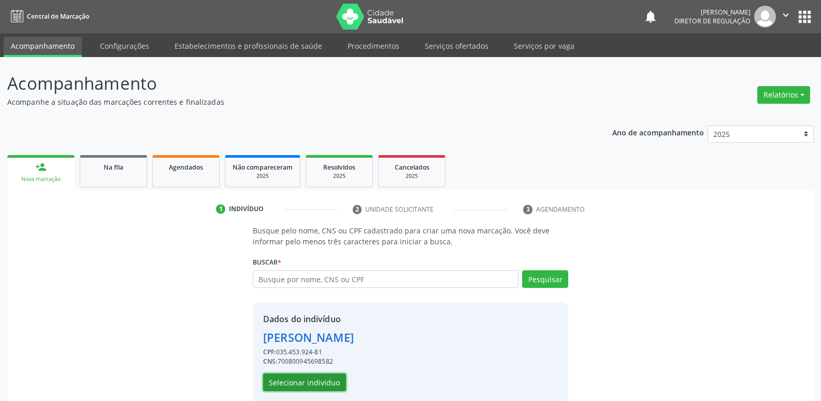
click at [325, 383] on button "Selecionar indivíduo" at bounding box center [304, 382] width 83 height 18
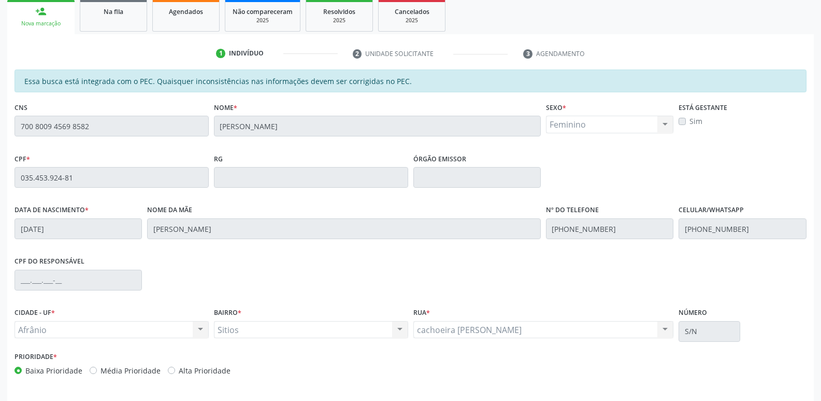
scroll to position [191, 0]
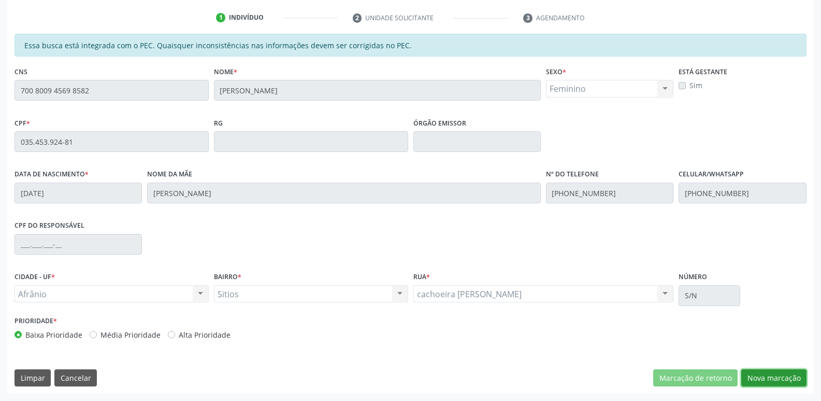
click at [759, 377] on button "Nova marcação" at bounding box center [773, 378] width 65 height 18
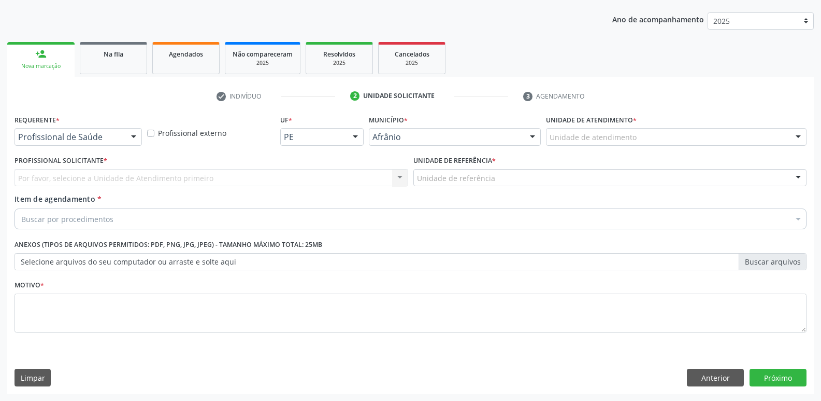
scroll to position [113, 0]
click at [668, 132] on div "Unidade de atendimento" at bounding box center [676, 137] width 261 height 18
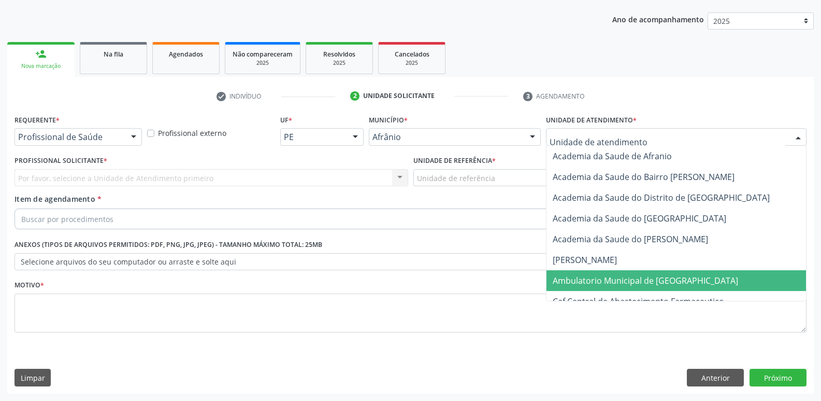
click at [655, 279] on span "Ambulatorio Municipal de [GEOGRAPHIC_DATA]" at bounding box center [645, 280] width 185 height 11
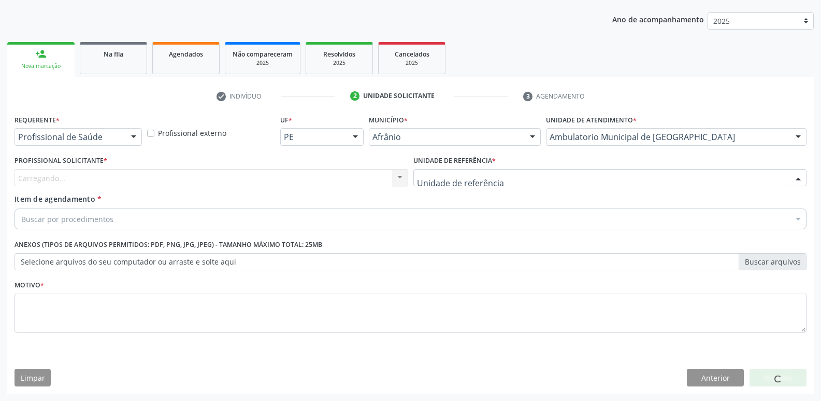
click at [529, 174] on div at bounding box center [610, 178] width 394 height 18
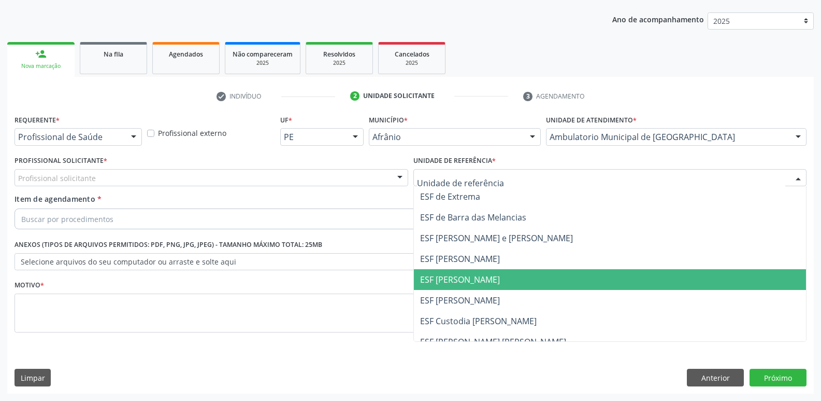
click at [533, 277] on span "ESF [PERSON_NAME]" at bounding box center [610, 279] width 393 height 21
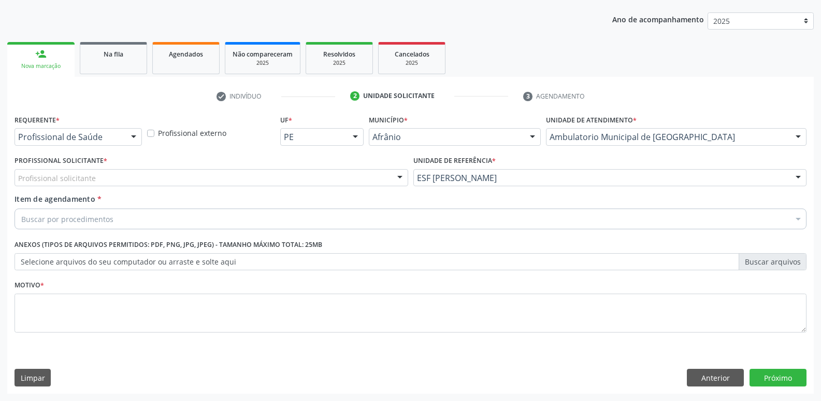
click at [324, 178] on div "Profissional solicitante" at bounding box center [212, 178] width 394 height 18
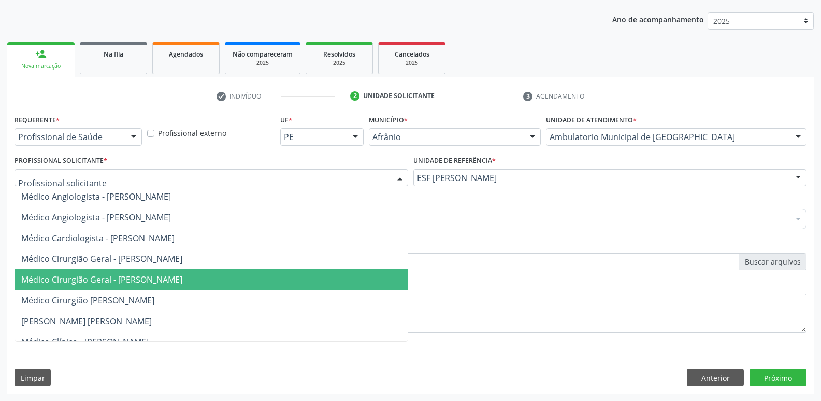
click at [364, 279] on span "Médico Cirurgião Geral - [PERSON_NAME]" at bounding box center [211, 279] width 393 height 21
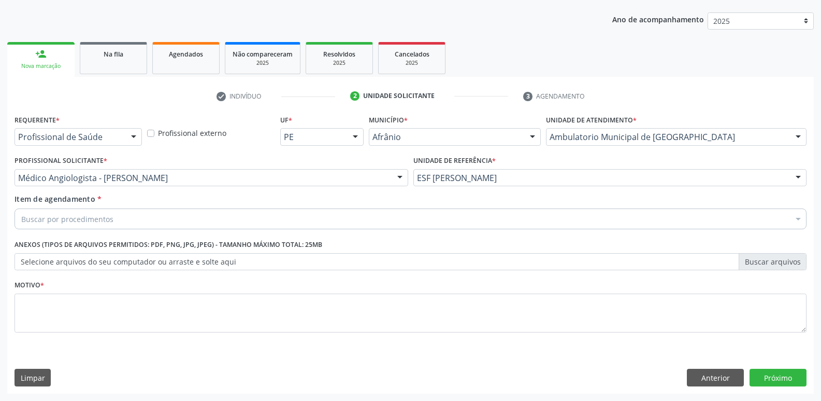
click at [289, 217] on div "Buscar por procedimentos" at bounding box center [411, 218] width 792 height 21
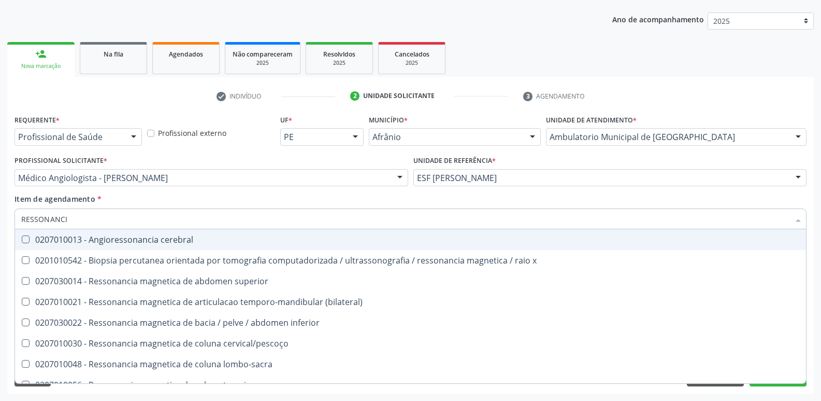
type input "RESSONANCIA"
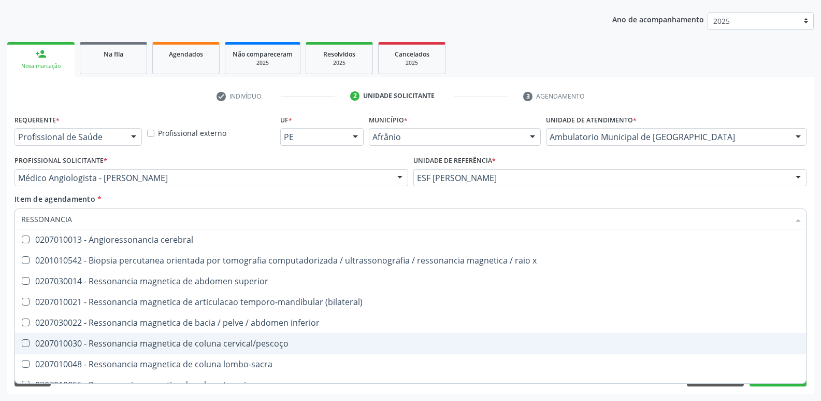
click at [262, 342] on div "0207010030 - Ressonancia magnetica de coluna cervical/pescoço" at bounding box center [410, 343] width 779 height 8
checkbox cervical\/pescoço "true"
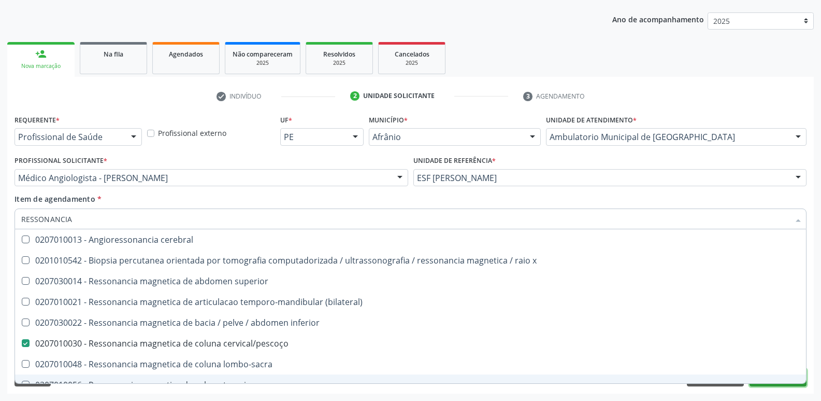
click at [777, 383] on button "Próximo" at bounding box center [778, 377] width 57 height 18
checkbox x "true"
checkbox cervical\/pescoço "false"
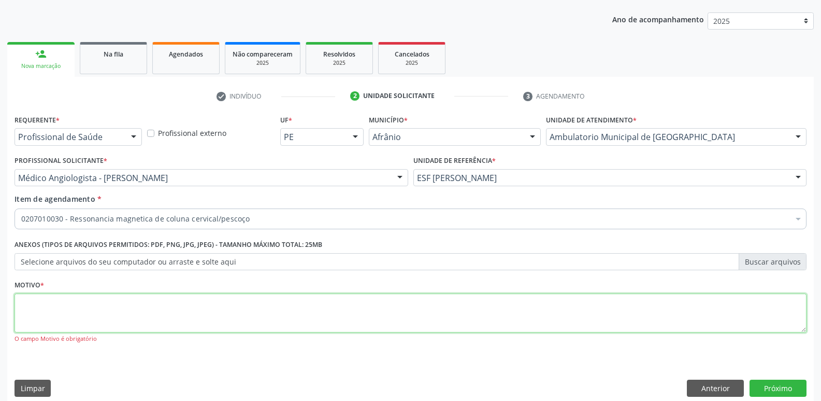
click at [363, 317] on textarea at bounding box center [411, 312] width 792 height 39
type textarea "*"
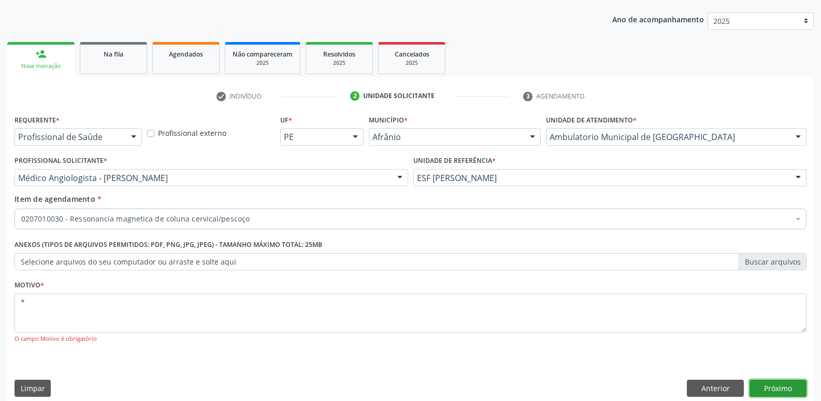
click at [780, 390] on button "Próximo" at bounding box center [778, 388] width 57 height 18
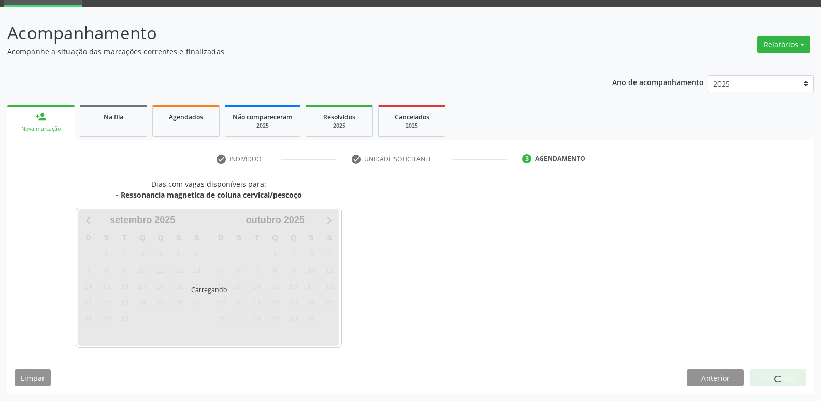
scroll to position [50, 0]
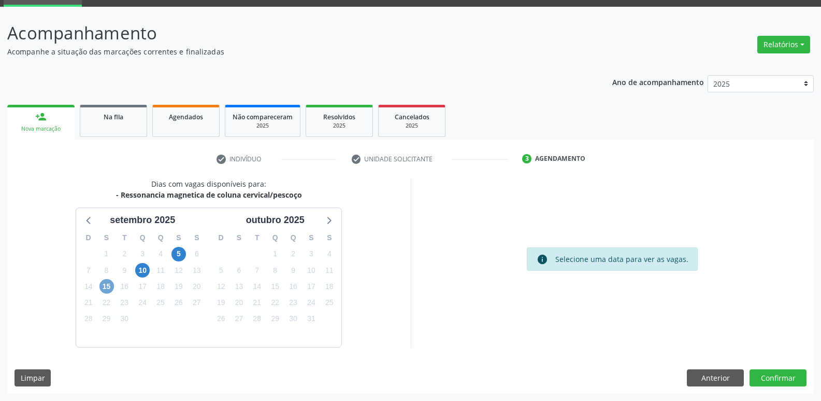
click at [107, 289] on span "15" at bounding box center [106, 286] width 15 height 15
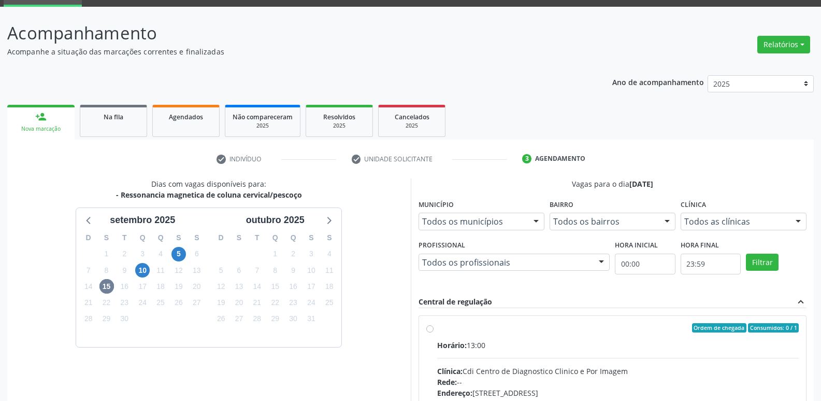
click at [479, 334] on label "Ordem de chegada Consumidos: 0 / 1 Horário: 13:00 Clínica: Cdi Centro de Diagno…" at bounding box center [618, 402] width 362 height 159
click at [434, 332] on input "Ordem de chegada Consumidos: 0 / 1 Horário: 13:00 Clínica: Cdi Centro de Diagno…" at bounding box center [429, 327] width 7 height 9
radio input "true"
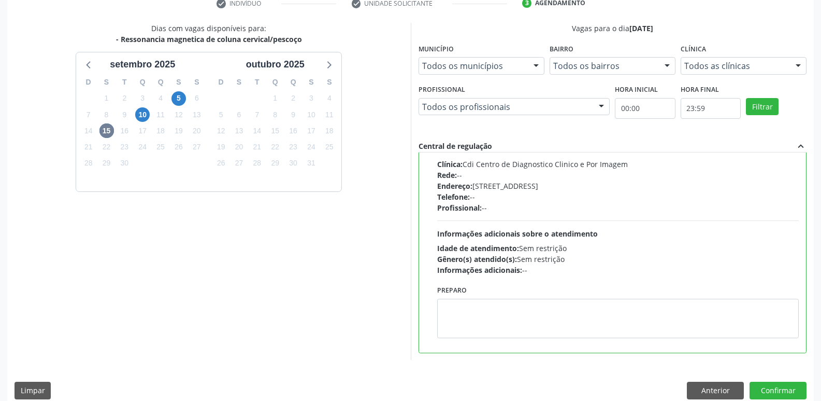
scroll to position [219, 0]
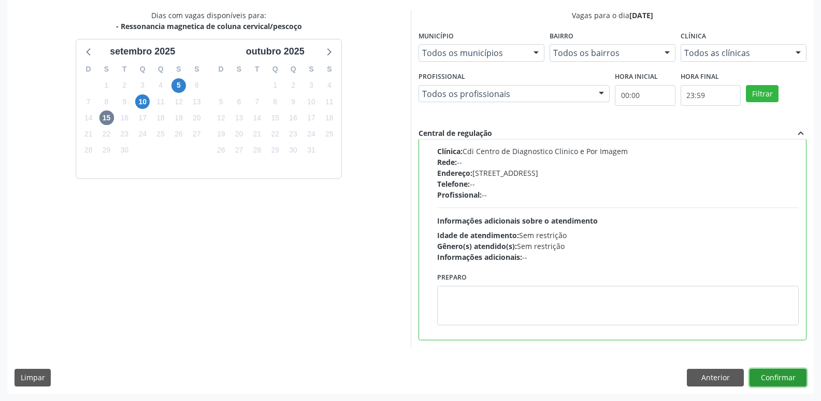
click at [775, 378] on button "Confirmar" at bounding box center [778, 377] width 57 height 18
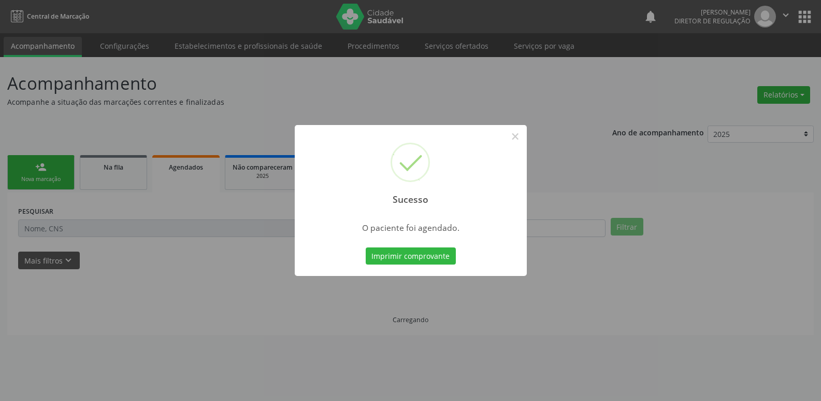
scroll to position [0, 0]
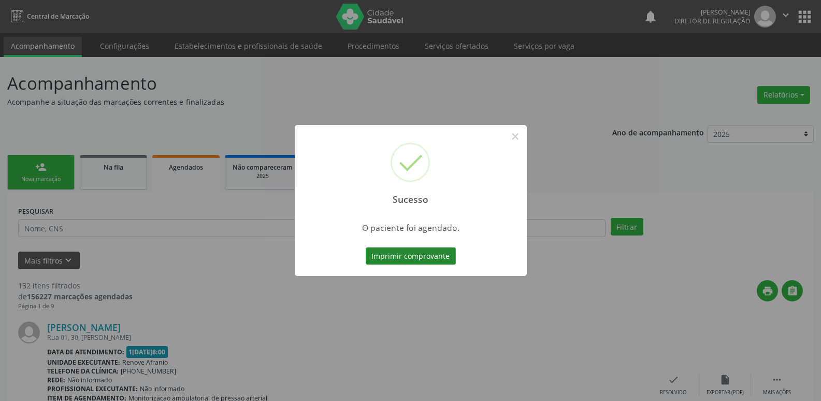
click at [439, 260] on button "Imprimir comprovante" at bounding box center [411, 256] width 90 height 18
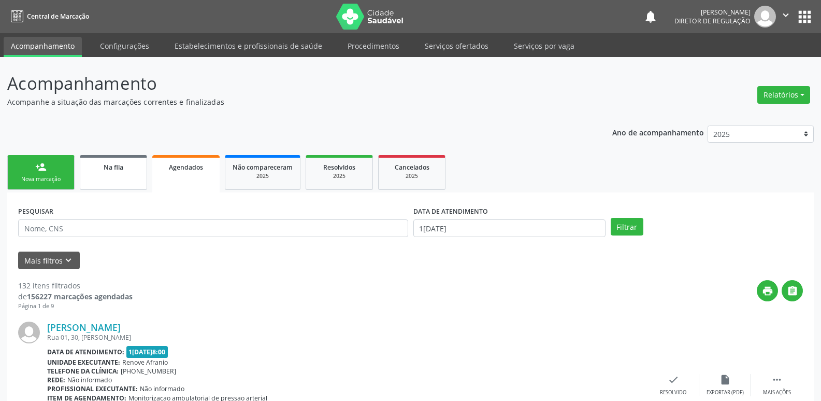
click at [116, 166] on span "Na fila" at bounding box center [114, 167] width 20 height 9
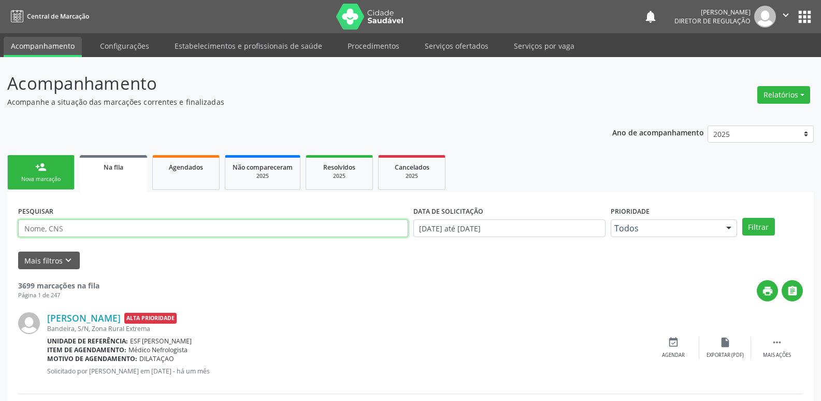
click at [113, 226] on input "text" at bounding box center [213, 228] width 390 height 18
paste input "Joaquim Gomes de Sousa"
type input "Joaquim Gomes de Sousa"
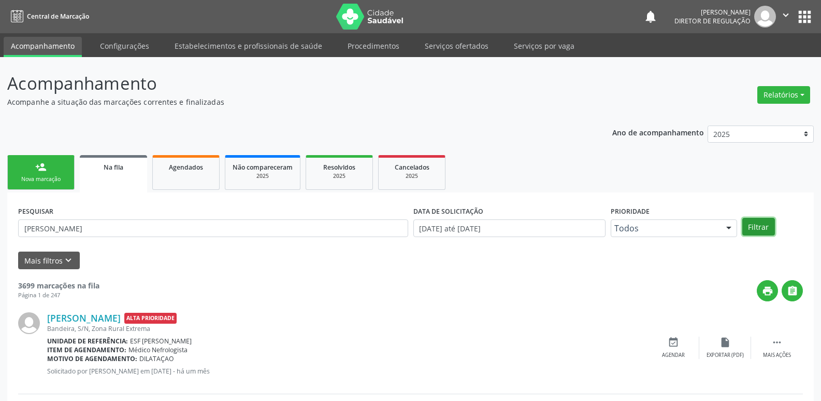
click at [758, 228] on button "Filtrar" at bounding box center [758, 227] width 33 height 18
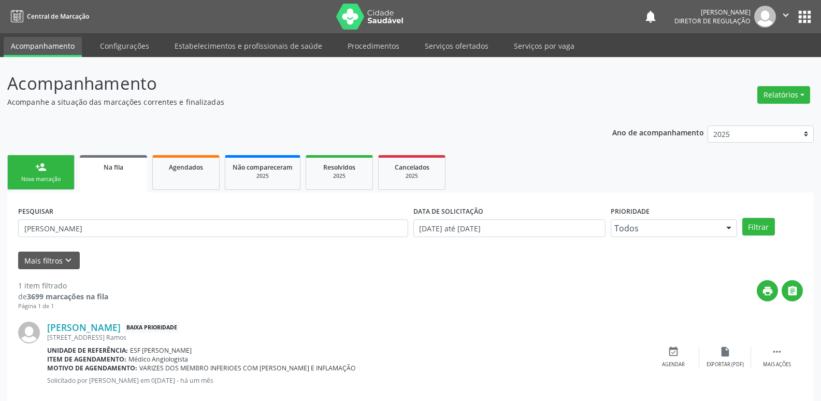
scroll to position [20, 0]
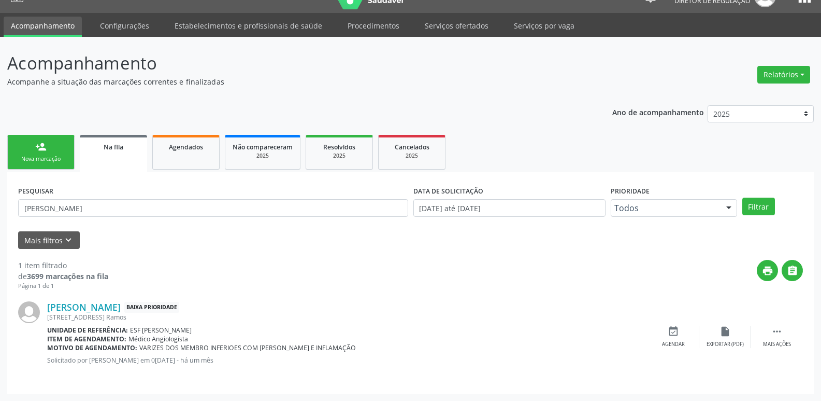
click at [52, 156] on div "Nova marcação" at bounding box center [41, 159] width 52 height 8
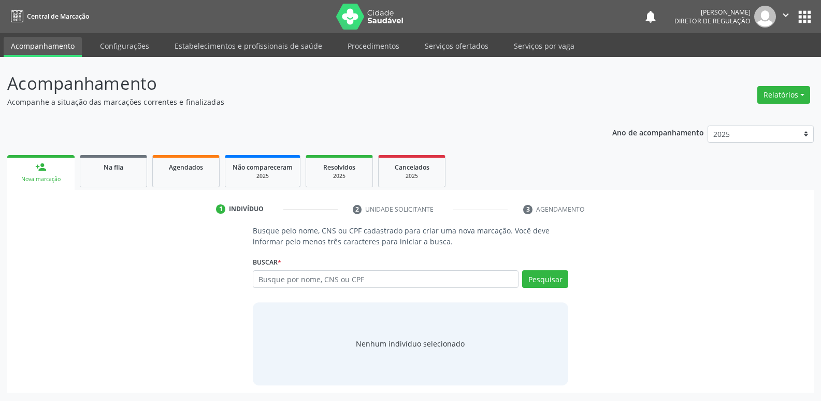
scroll to position [0, 0]
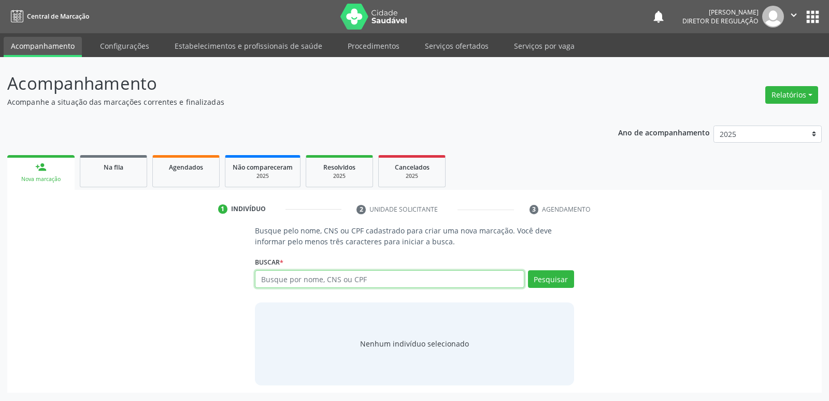
click at [338, 279] on input "text" at bounding box center [389, 279] width 269 height 18
type input "JOSE JOAO COELHO"
click at [555, 277] on button "Pesquisar" at bounding box center [551, 279] width 46 height 18
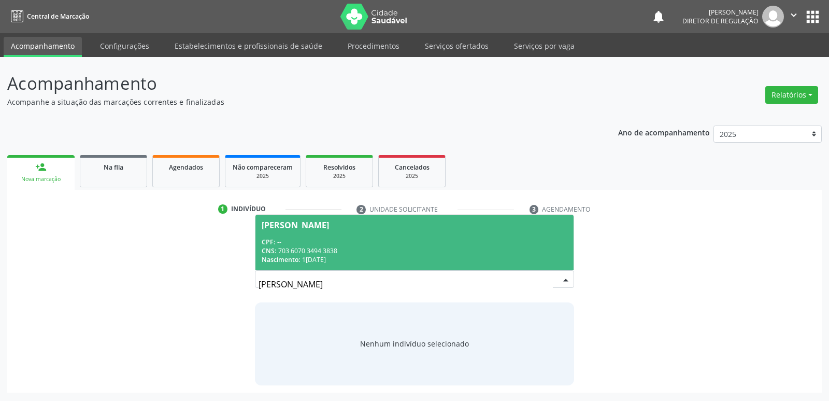
click at [398, 237] on div "CPF: --" at bounding box center [414, 241] width 305 height 9
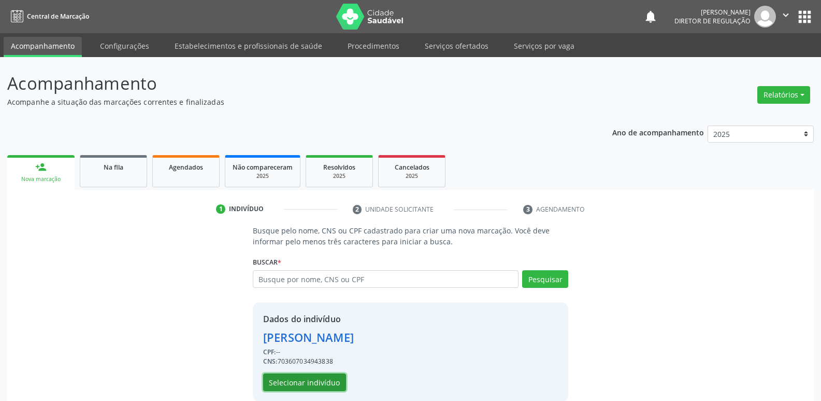
click at [324, 378] on button "Selecionar indivíduo" at bounding box center [304, 382] width 83 height 18
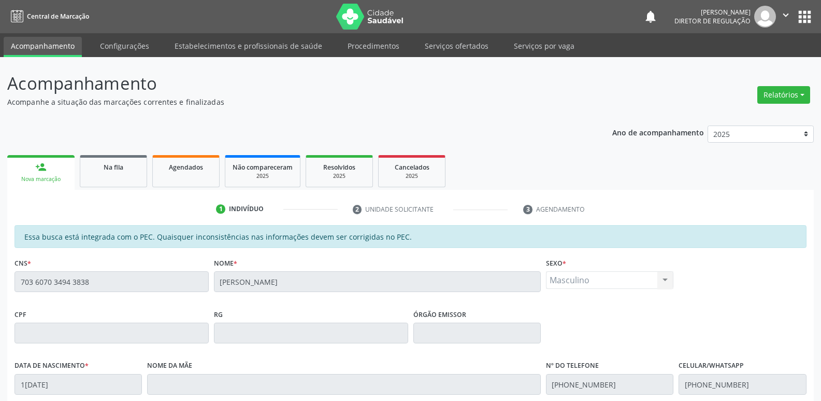
scroll to position [191, 0]
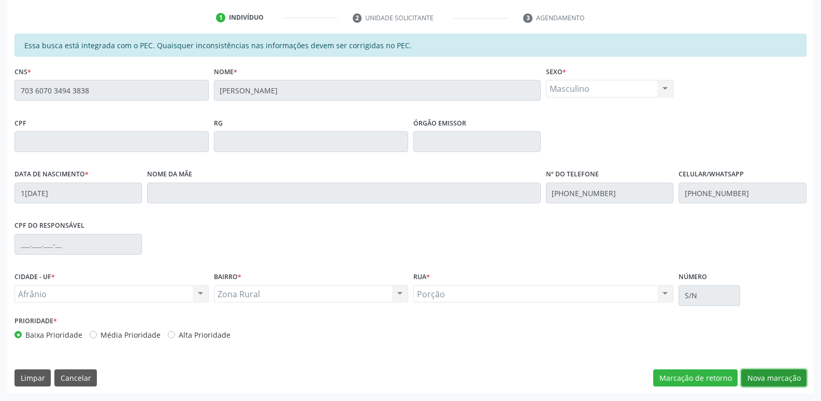
click at [767, 376] on button "Nova marcação" at bounding box center [773, 378] width 65 height 18
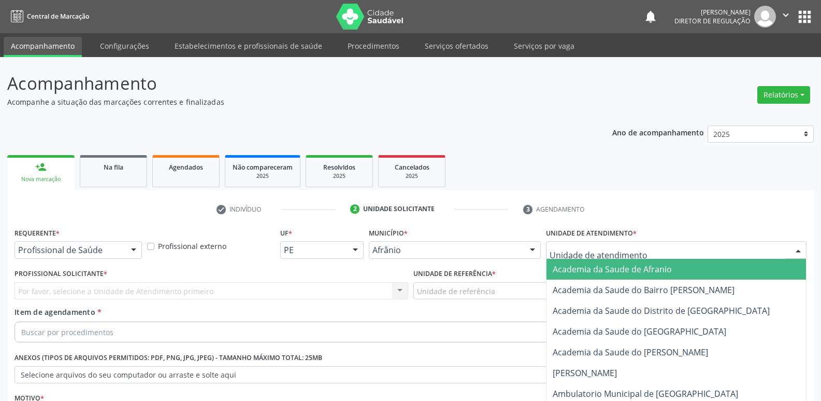
scroll to position [113, 0]
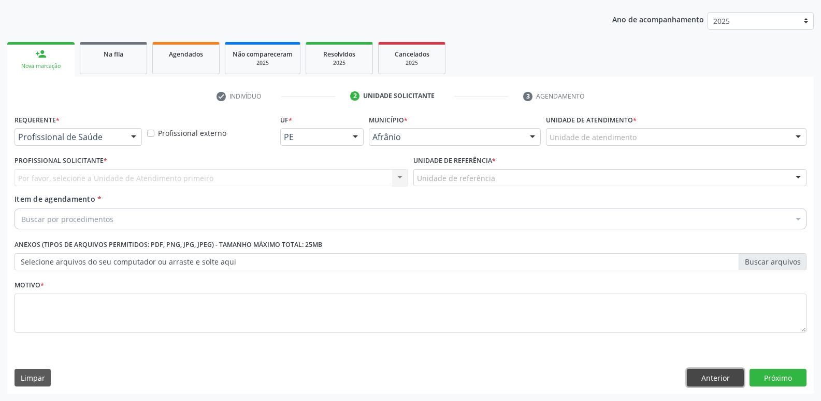
click at [708, 374] on button "Anterior" at bounding box center [715, 377] width 57 height 18
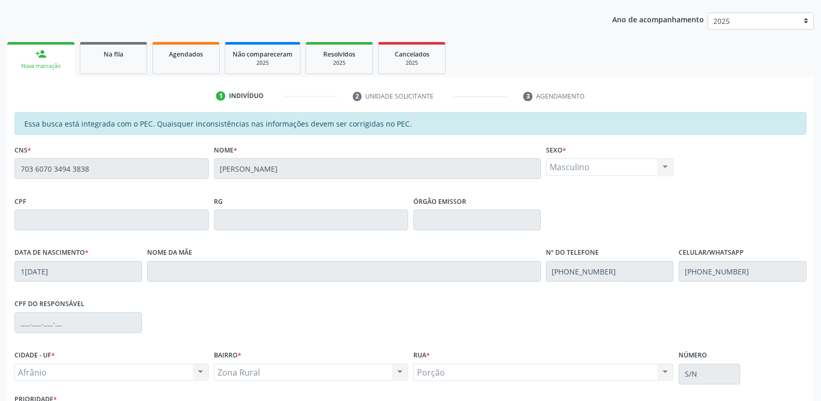
click at [0, 160] on div "Acompanhamento Acompanhe a situação das marcações correntes e finalizadas Relat…" at bounding box center [410, 211] width 821 height 535
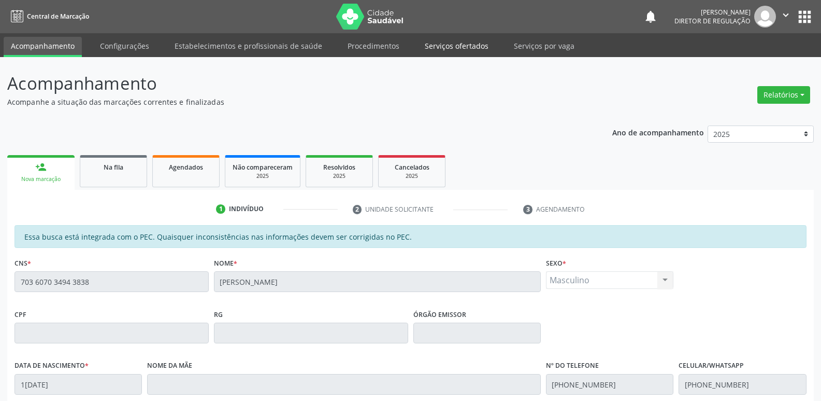
click at [477, 45] on link "Serviços ofertados" at bounding box center [457, 46] width 78 height 18
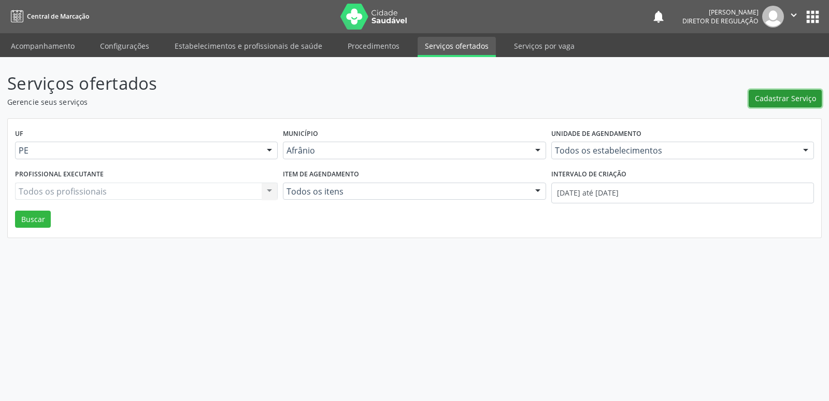
click at [784, 98] on span "Cadastrar Serviço" at bounding box center [785, 98] width 61 height 11
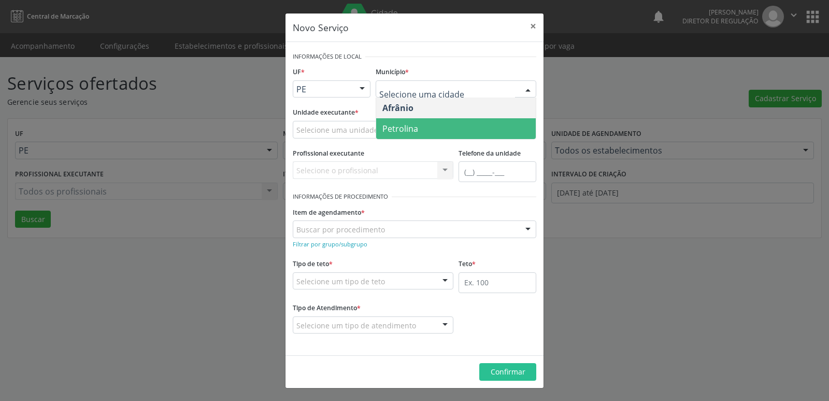
click at [428, 127] on span "Petrolina" at bounding box center [456, 128] width 160 height 21
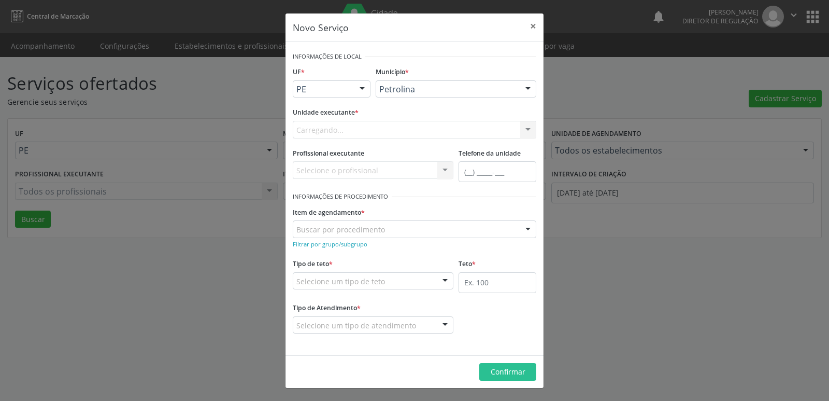
click at [386, 127] on div "Carregando... Academia da Saude de Afranio Academia da Saude do Bairro Roberto …" at bounding box center [415, 130] width 244 height 18
click at [386, 130] on div "Selecione uma unidade" at bounding box center [415, 130] width 244 height 18
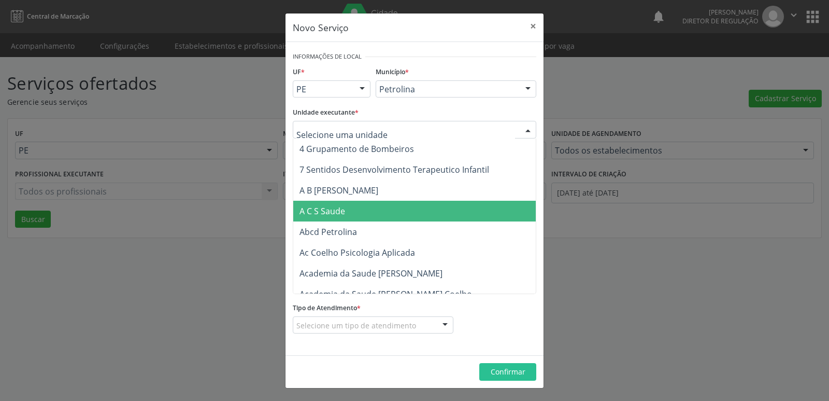
click at [376, 211] on span "A C S Saude" at bounding box center [434, 211] width 282 height 21
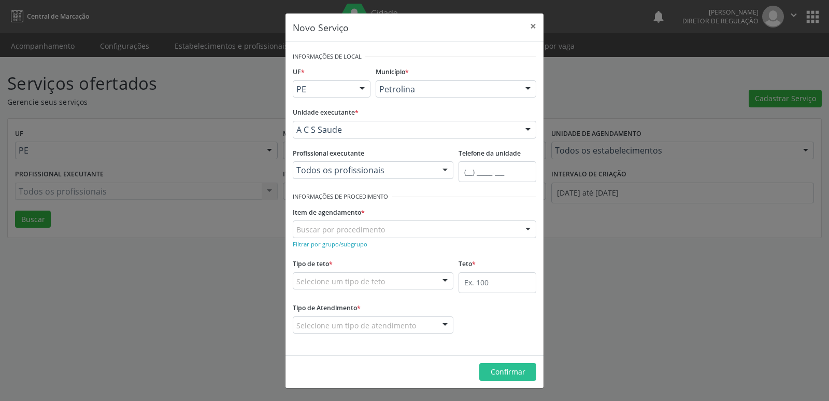
click at [384, 227] on div "Buscar por procedimento" at bounding box center [415, 229] width 244 height 18
type input "ALF"
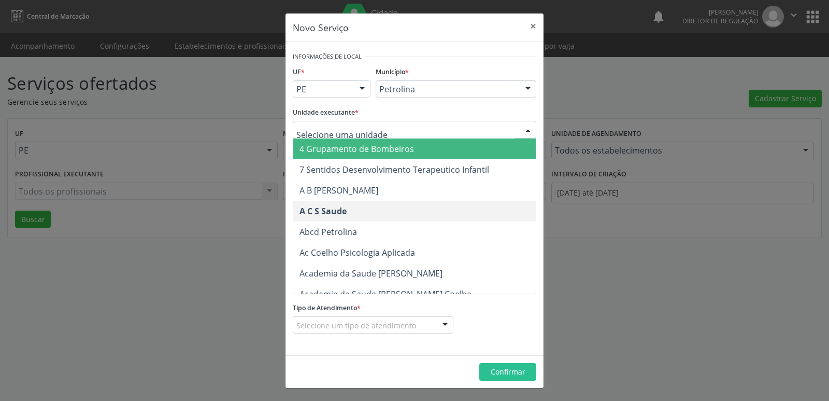
click at [368, 127] on input "text" at bounding box center [405, 134] width 219 height 21
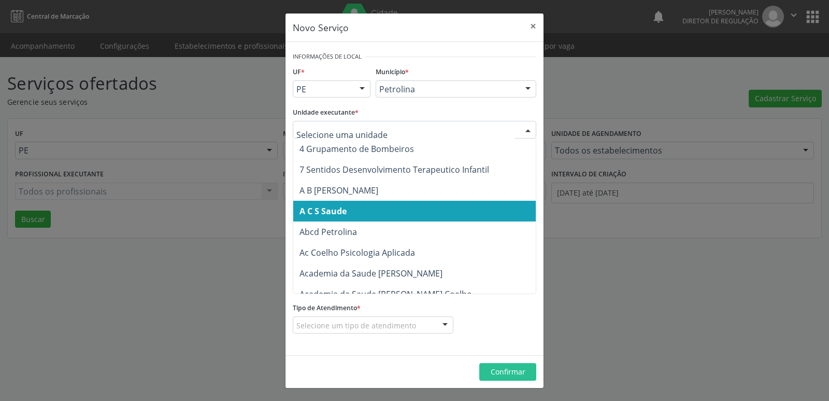
click at [342, 214] on span "A C S Saude" at bounding box center [322, 210] width 47 height 11
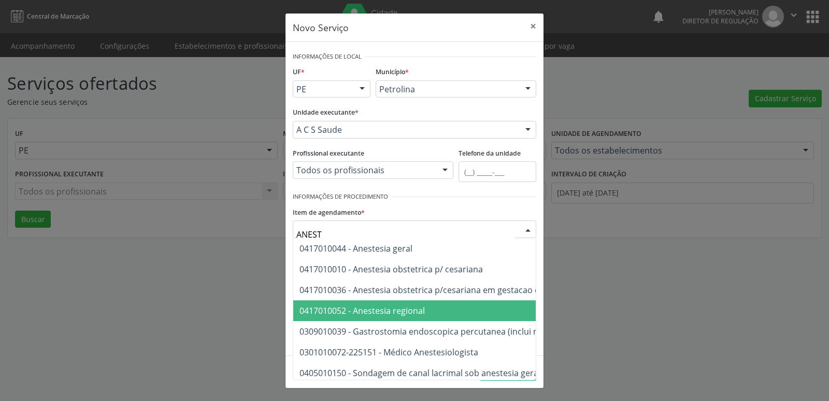
click at [384, 310] on span "0417010052 - Anestesia regional" at bounding box center [361, 310] width 125 height 11
type input "ANEST"
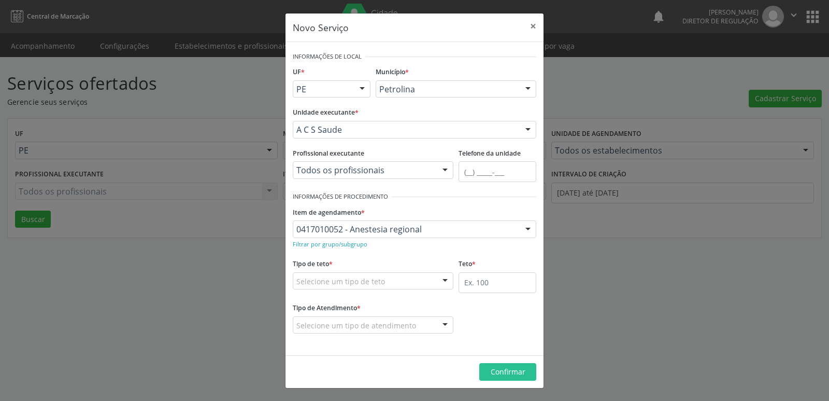
click at [441, 223] on div "0417010052 - Anestesia regional" at bounding box center [415, 229] width 244 height 18
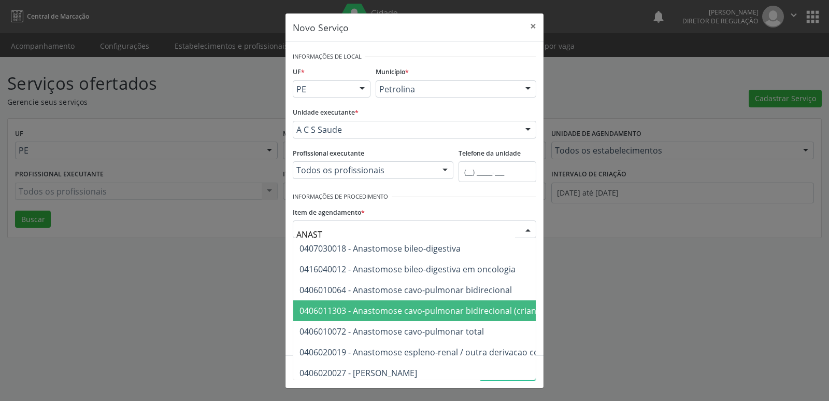
click at [314, 234] on input "ANAST" at bounding box center [405, 234] width 219 height 21
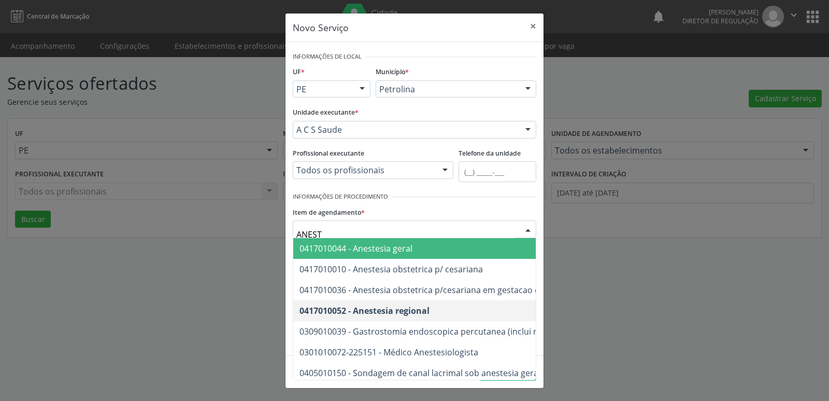
click at [328, 231] on input "ANEST" at bounding box center [405, 234] width 219 height 21
type input "ANESTE"
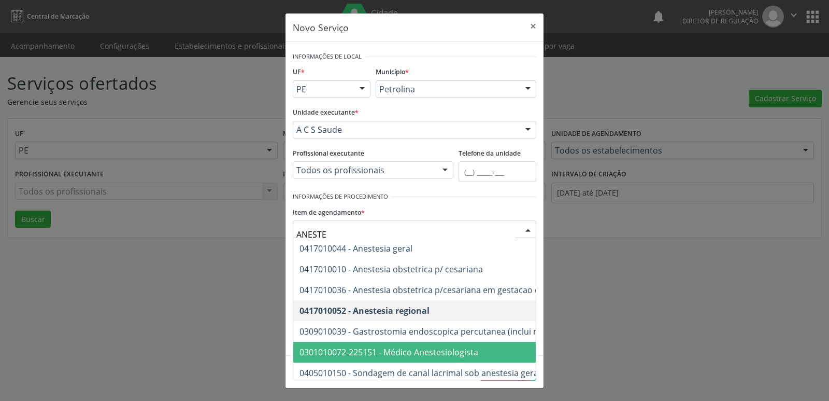
click at [414, 354] on span "0301010072-225151 - Médico Anestesiologista" at bounding box center [388, 351] width 179 height 11
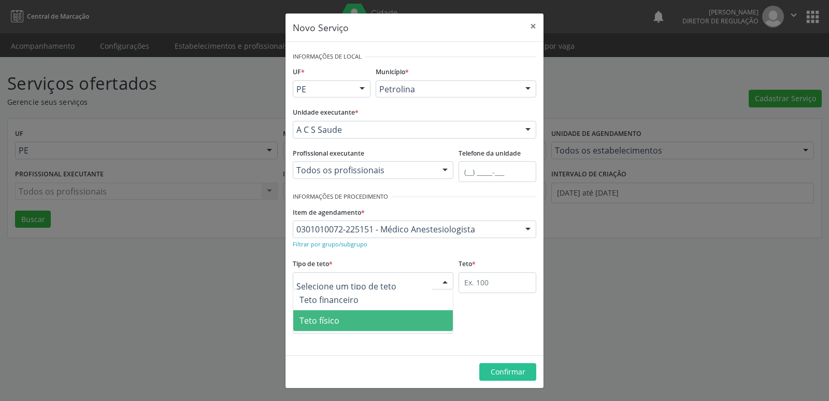
click at [366, 326] on span "Teto físico" at bounding box center [373, 320] width 160 height 21
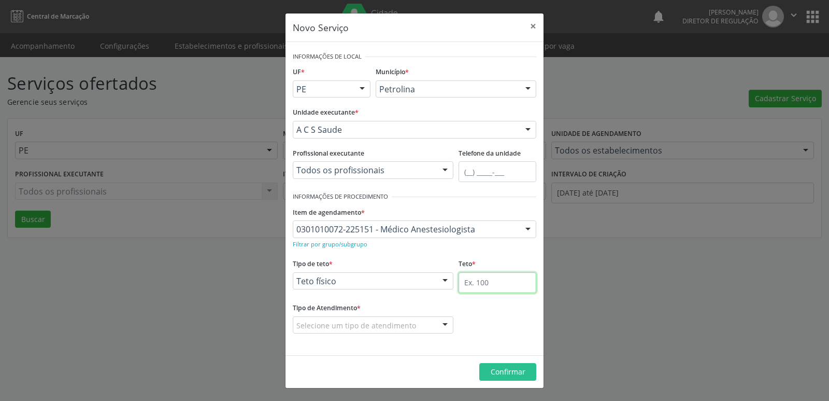
click at [467, 281] on input "text" at bounding box center [498, 282] width 78 height 21
type input "1"
click at [427, 321] on div "Selecione um tipo de atendimento" at bounding box center [373, 325] width 161 height 18
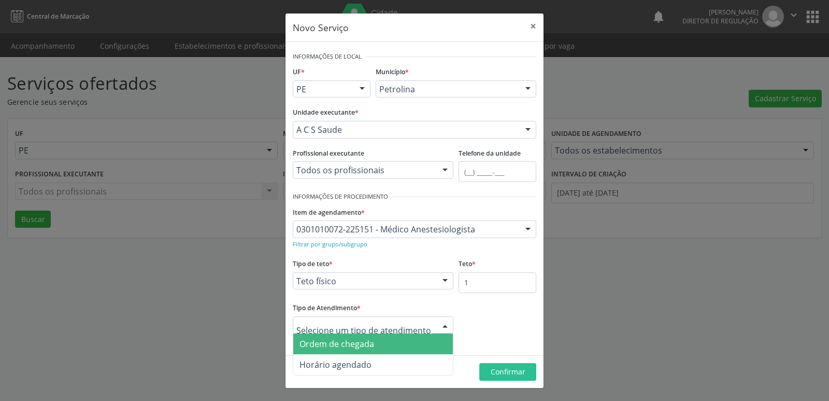
click at [424, 345] on span "Ordem de chegada" at bounding box center [373, 343] width 160 height 21
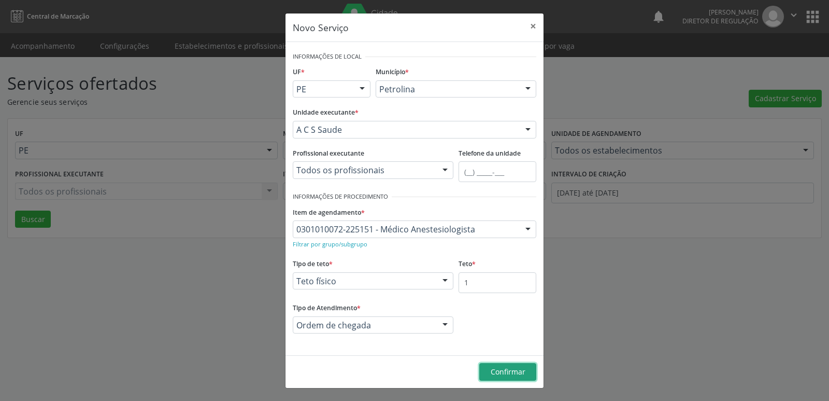
click at [506, 372] on span "Confirmar" at bounding box center [508, 371] width 35 height 10
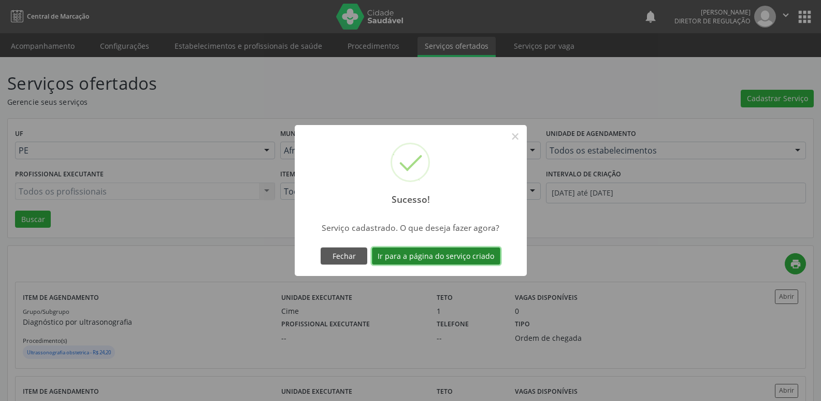
click at [479, 260] on button "Ir para a página do serviço criado" at bounding box center [436, 256] width 128 height 18
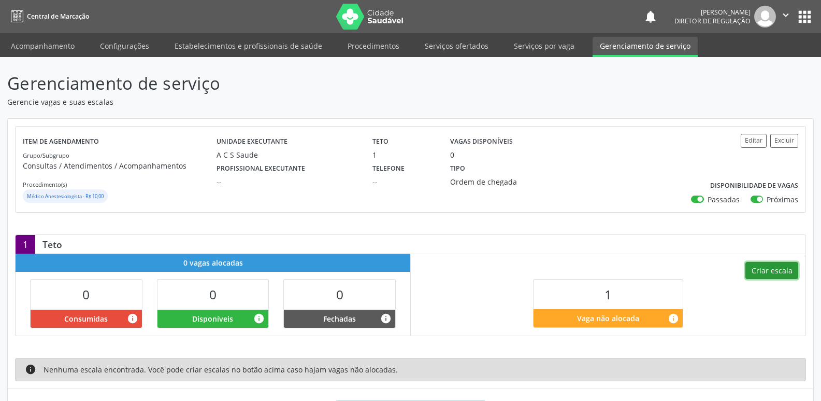
click at [783, 269] on button "Criar escala" at bounding box center [772, 271] width 53 height 18
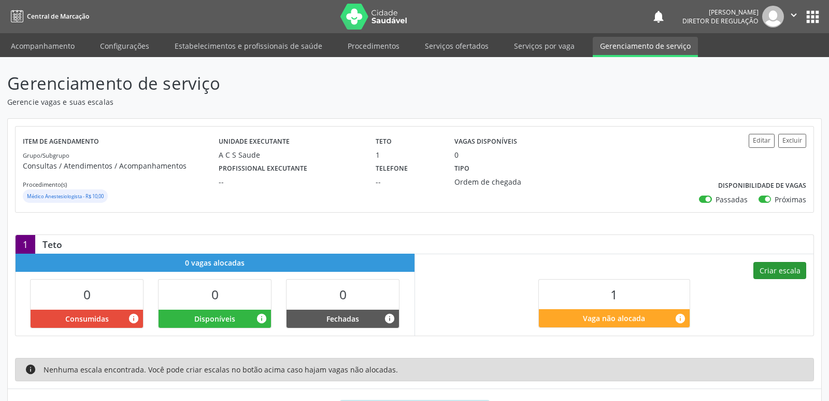
select select "8"
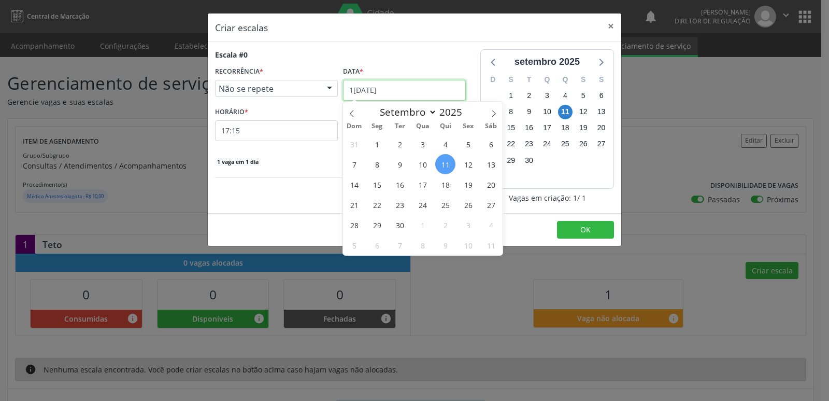
click at [409, 87] on input "[DATE]" at bounding box center [404, 90] width 123 height 21
click at [447, 183] on span "18" at bounding box center [445, 184] width 20 height 20
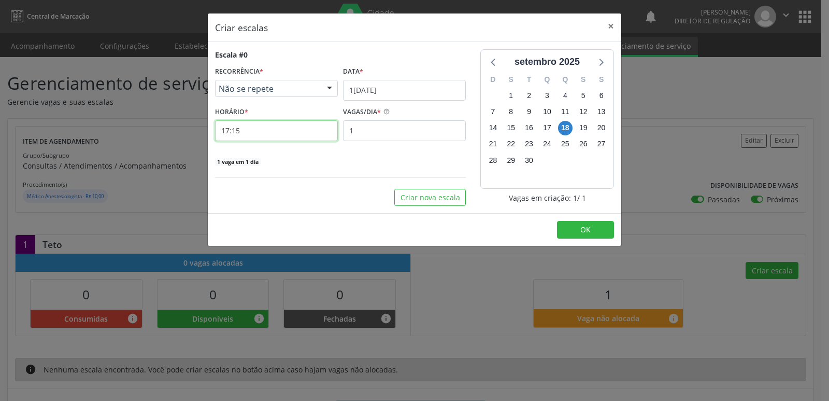
drag, startPoint x: 289, startPoint y: 133, endPoint x: 288, endPoint y: 151, distance: 18.2
click at [288, 151] on div "Escala #0 RECORRÊNCIA * Não se repete Não se repete Diário/Semanal Mensal Nenhu…" at bounding box center [340, 107] width 251 height 117
click at [294, 136] on input "17:15" at bounding box center [276, 130] width 123 height 21
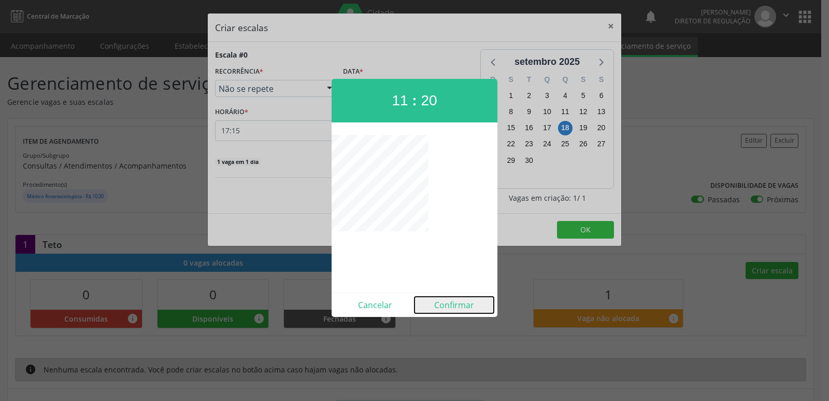
click at [453, 309] on button "Confirmar" at bounding box center [454, 304] width 79 height 17
type input "11:20"
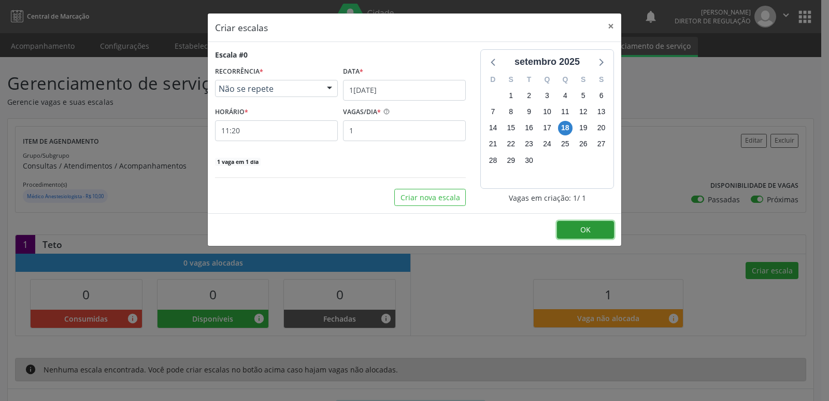
click at [585, 230] on span "OK" at bounding box center [585, 229] width 10 height 10
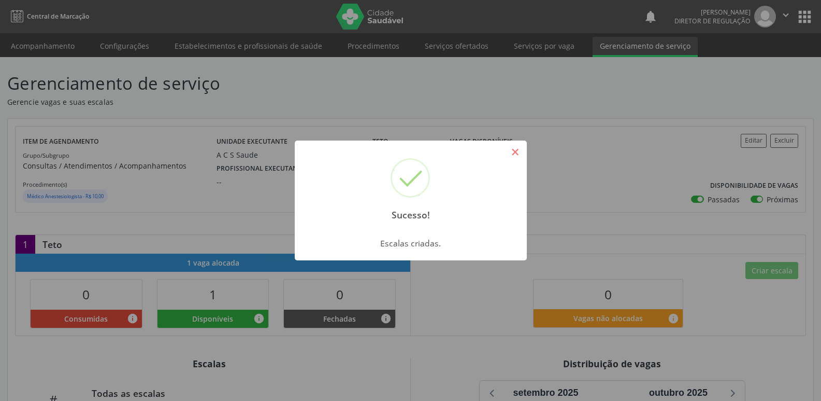
click at [519, 151] on button "×" at bounding box center [516, 152] width 18 height 18
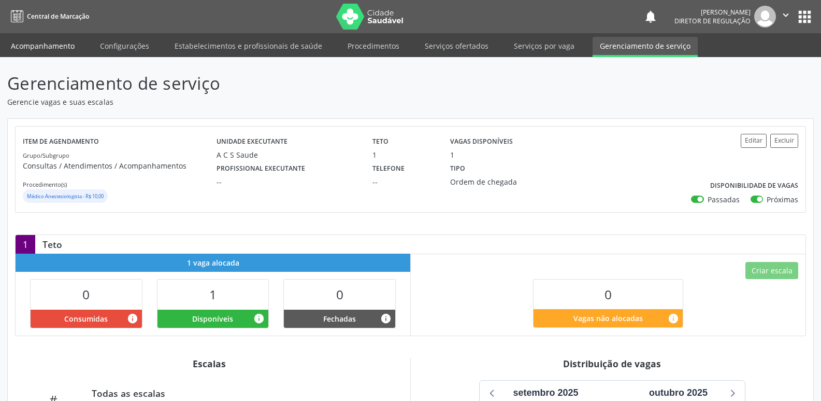
click at [67, 47] on link "Acompanhamento" at bounding box center [43, 46] width 78 height 18
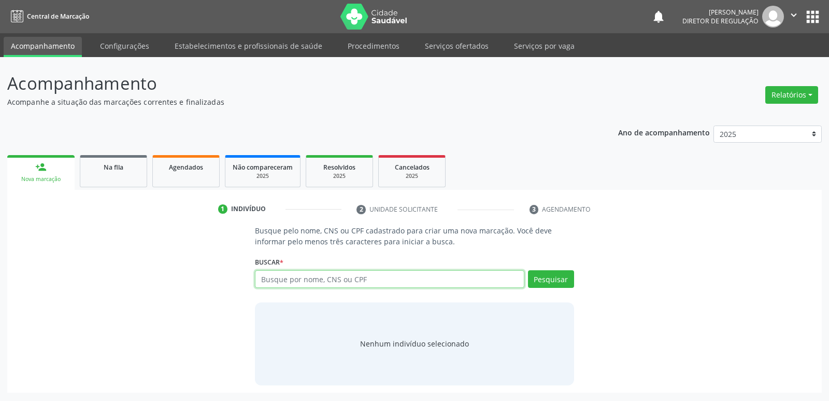
click at [285, 281] on input "text" at bounding box center [389, 279] width 269 height 18
paste input "703 6070 3494 3838"
type input "703 6070 3494 3838"
click at [558, 282] on button "Pesquisar" at bounding box center [551, 279] width 46 height 18
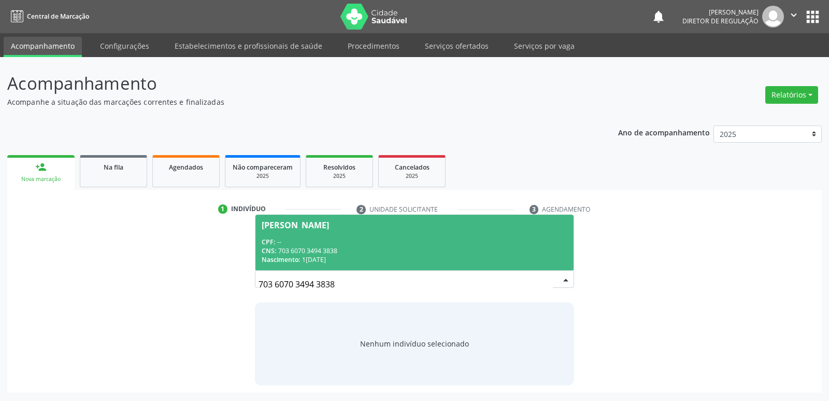
click at [350, 248] on div "CNS: 703 6070 3494 3838" at bounding box center [414, 250] width 305 height 9
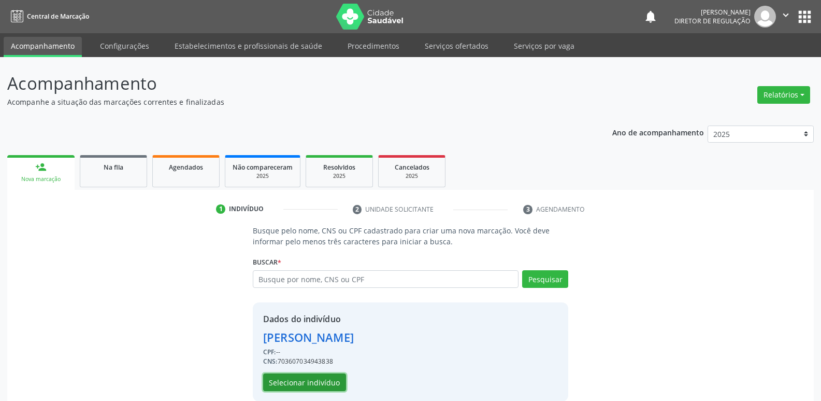
click at [324, 382] on button "Selecionar indivíduo" at bounding box center [304, 382] width 83 height 18
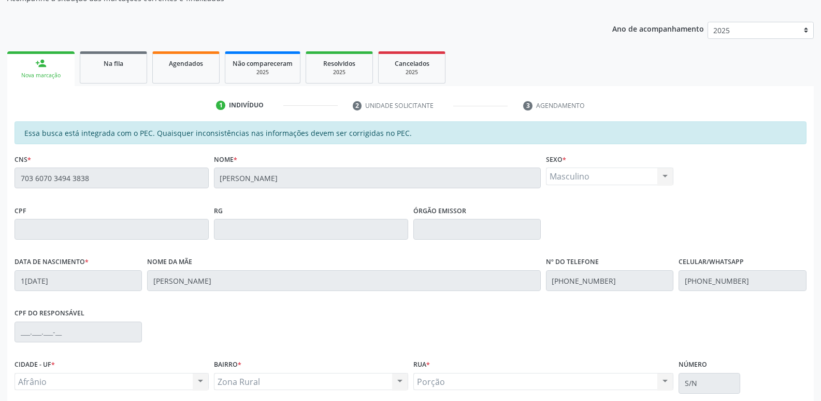
scroll to position [191, 0]
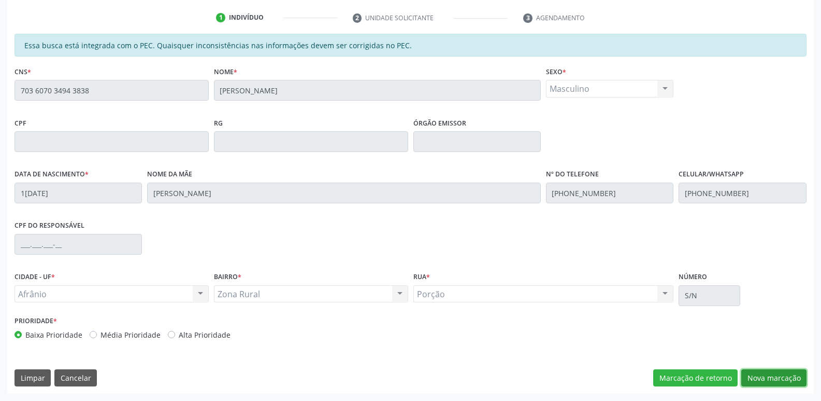
click at [764, 378] on button "Nova marcação" at bounding box center [773, 378] width 65 height 18
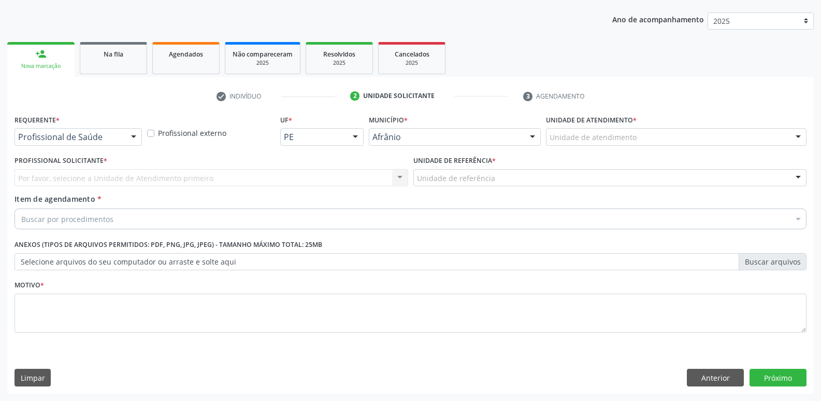
scroll to position [113, 0]
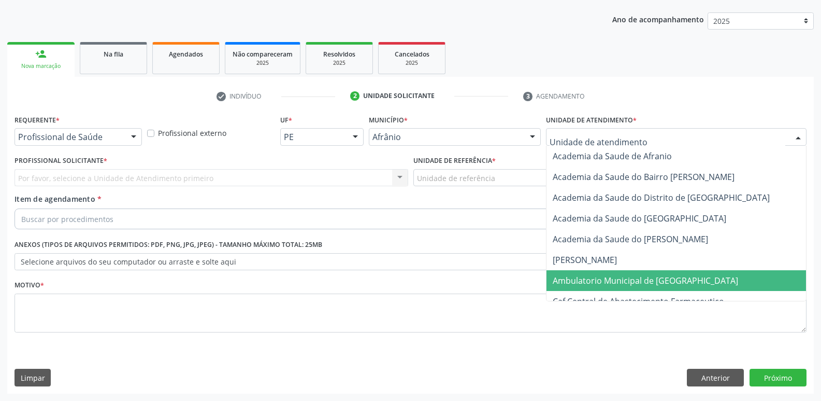
click at [605, 278] on span "Ambulatorio Municipal de [GEOGRAPHIC_DATA]" at bounding box center [645, 280] width 185 height 11
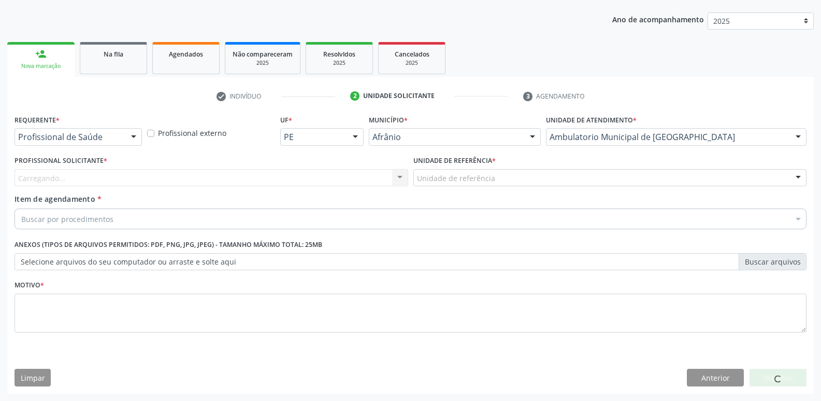
click at [495, 179] on div "Unidade de referência" at bounding box center [610, 178] width 394 height 18
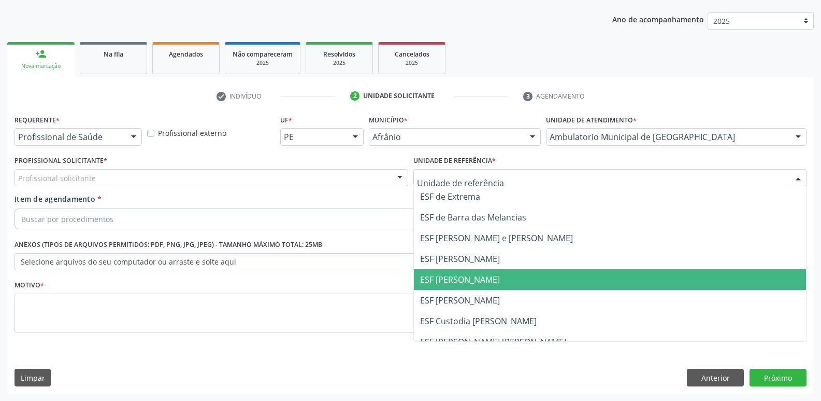
click at [498, 281] on span "ESF [PERSON_NAME]" at bounding box center [610, 279] width 393 height 21
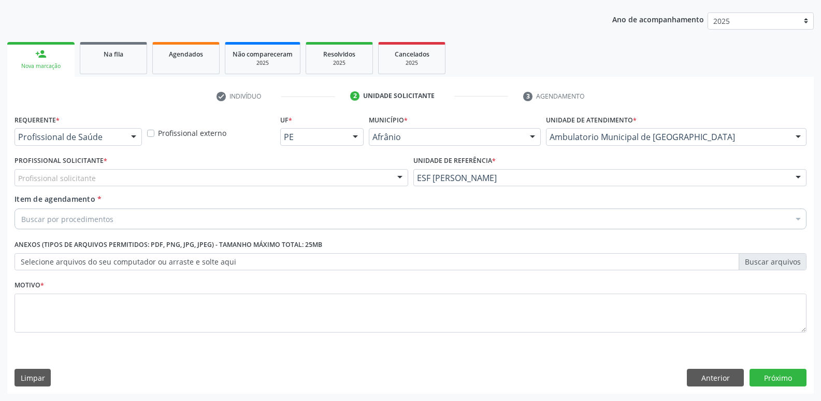
click at [281, 174] on div "Profissional solicitante" at bounding box center [212, 178] width 394 height 18
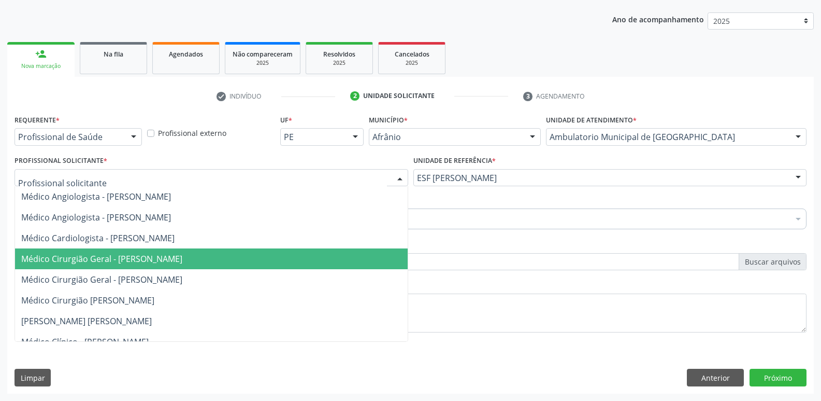
click at [275, 263] on span "Médico Cirurgião Geral - [PERSON_NAME]" at bounding box center [211, 258] width 393 height 21
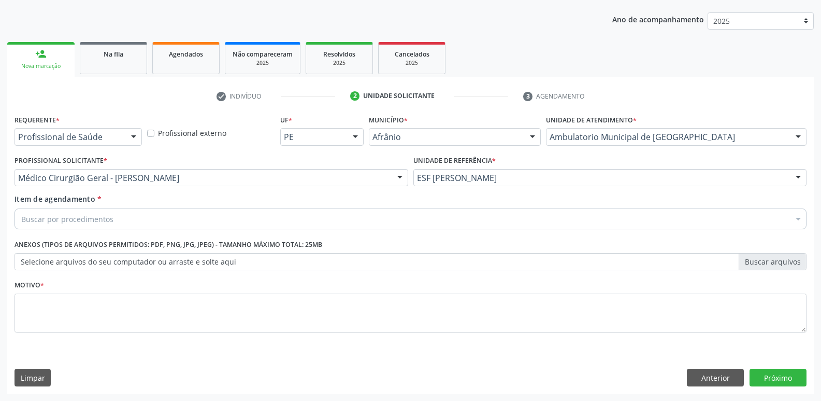
click at [201, 216] on div "Buscar por procedimentos" at bounding box center [411, 218] width 792 height 21
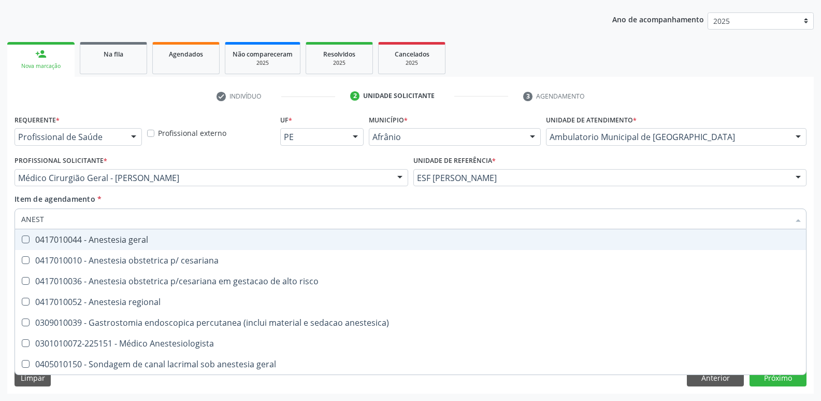
type input "ANESTE"
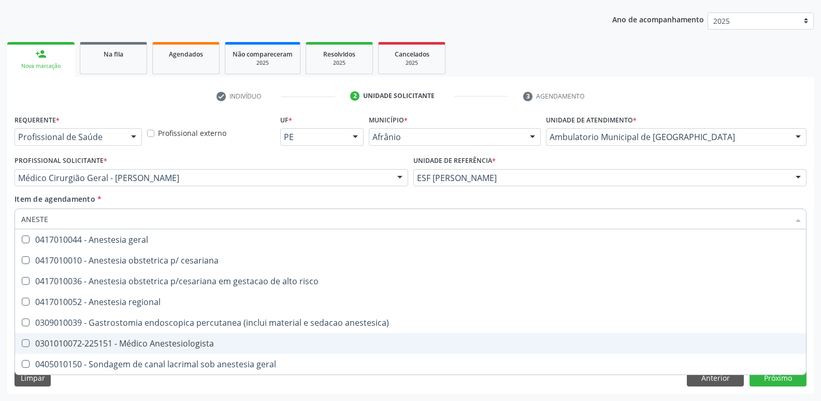
click at [195, 344] on div "0301010072-225151 - Médico Anestesiologista" at bounding box center [410, 343] width 779 height 8
checkbox Anestesiologista "true"
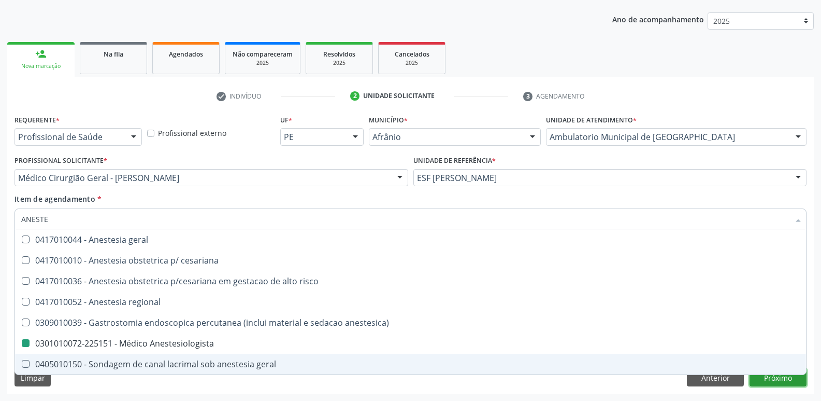
click at [781, 376] on div "Requerente * Profissional de Saúde Profissional de Saúde Paciente Nenhum result…" at bounding box center [410, 252] width 807 height 281
checkbox cesariana "true"
checkbox Anestesiologista "false"
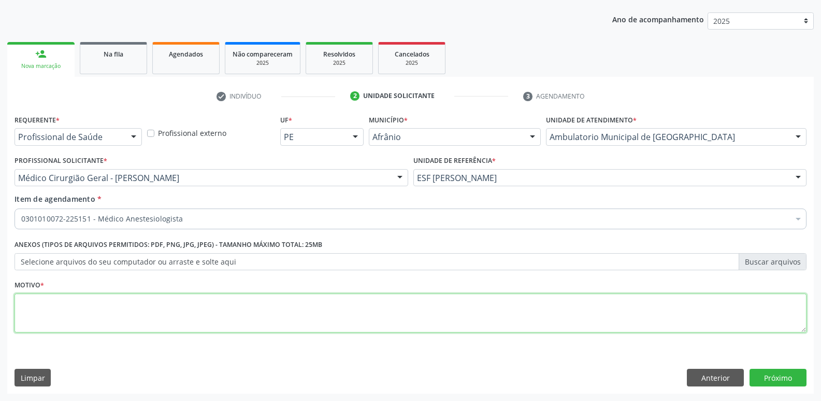
click at [517, 317] on textarea at bounding box center [411, 312] width 792 height 39
type textarea "*"
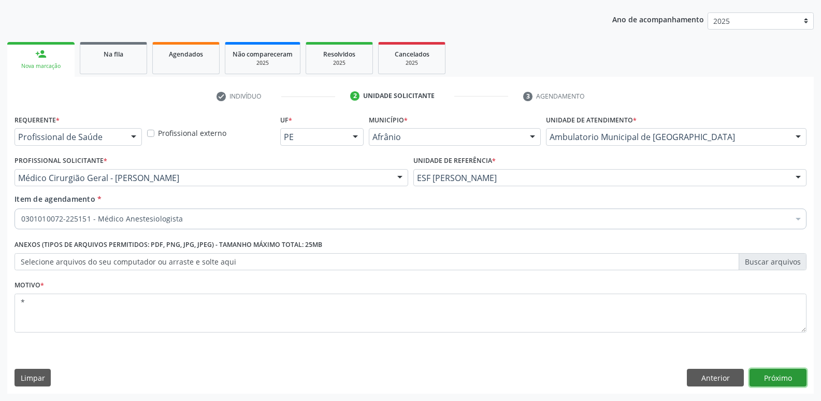
click at [780, 376] on button "Próximo" at bounding box center [778, 377] width 57 height 18
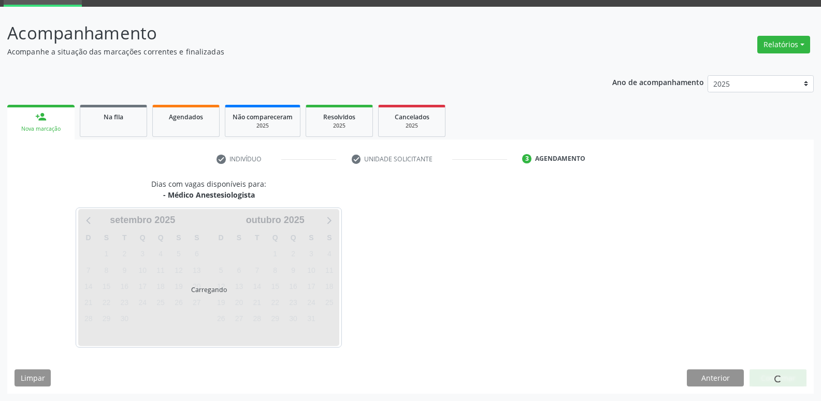
scroll to position [50, 0]
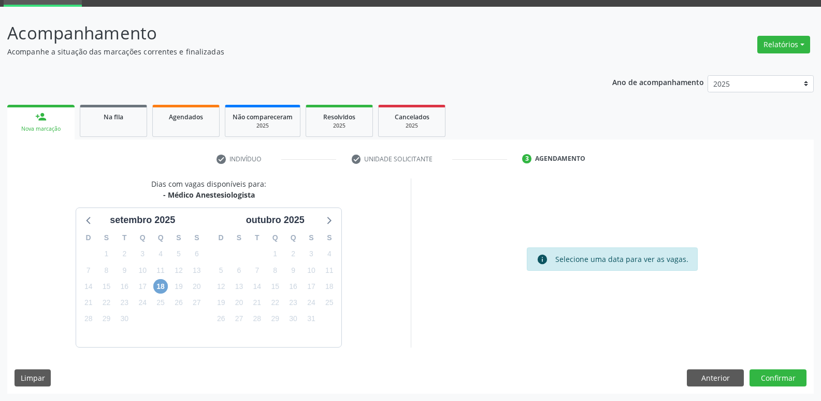
click at [161, 284] on span "18" at bounding box center [160, 286] width 15 height 15
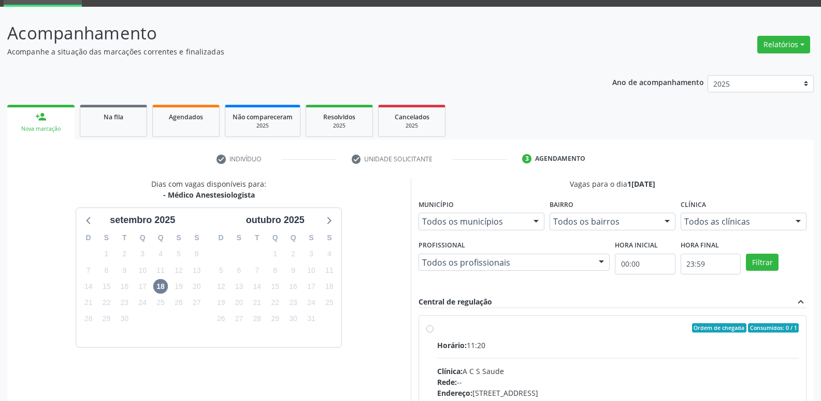
click at [452, 330] on div "Ordem de chegada Consumidos: 0 / 1" at bounding box center [618, 327] width 362 height 9
click at [434, 330] on input "Ordem de chegada Consumidos: 0 / 1 Horário: 11:20 Clínica: A C S Saude Rede: --…" at bounding box center [429, 327] width 7 height 9
radio input "true"
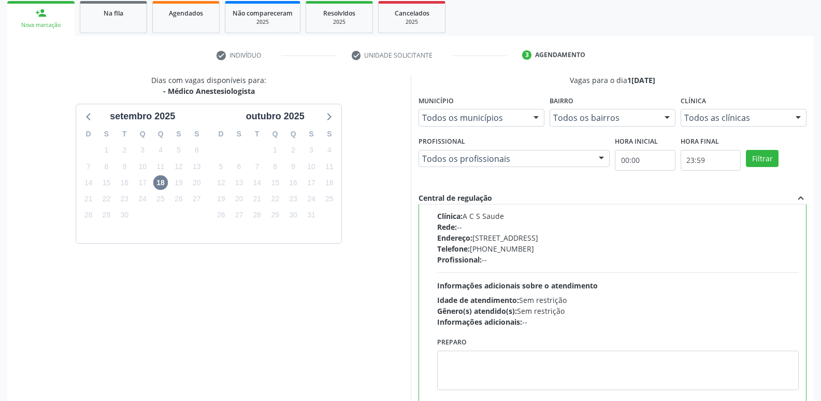
scroll to position [219, 0]
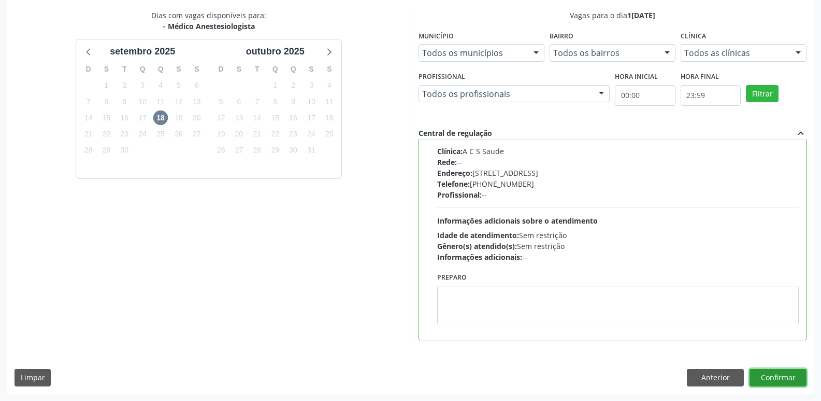
click at [775, 377] on button "Confirmar" at bounding box center [778, 377] width 57 height 18
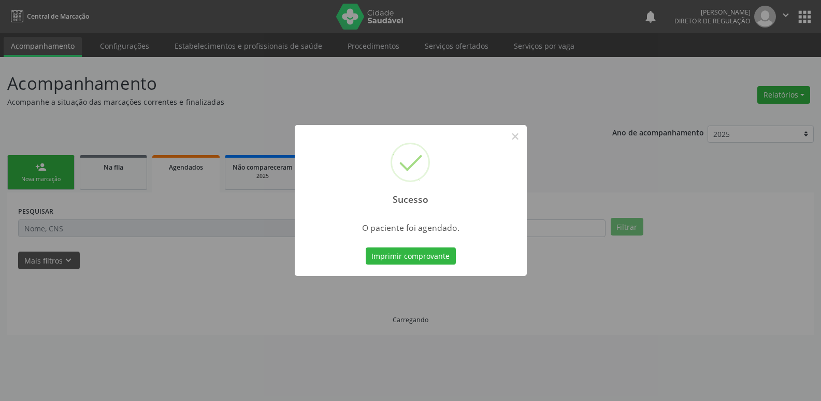
scroll to position [0, 0]
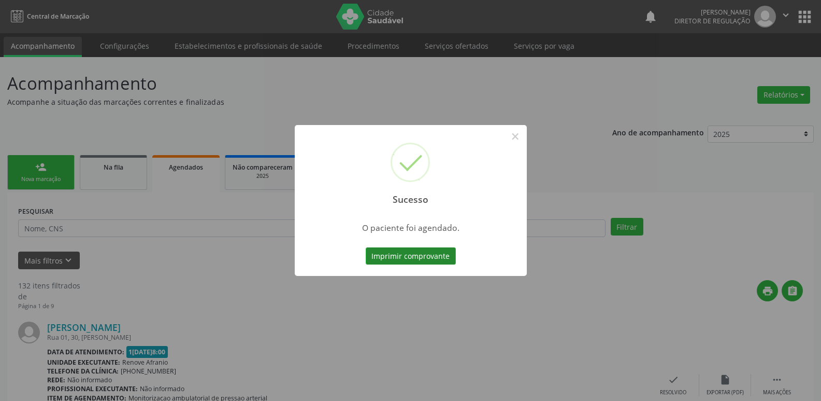
click at [433, 256] on button "Imprimir comprovante" at bounding box center [411, 256] width 90 height 18
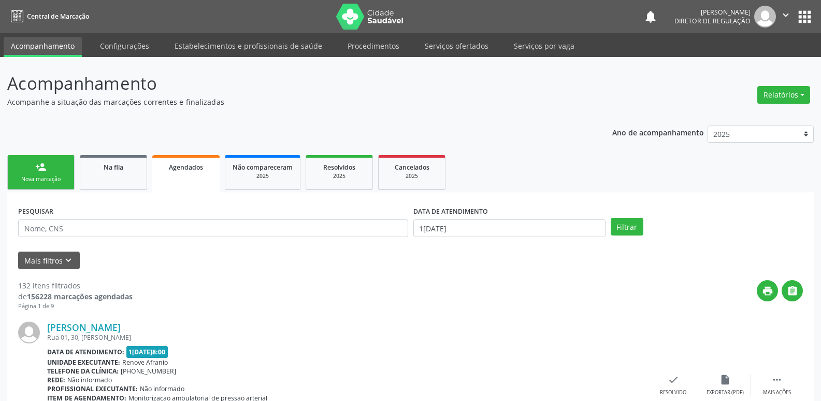
click at [64, 172] on link "person_add Nova marcação" at bounding box center [40, 172] width 67 height 35
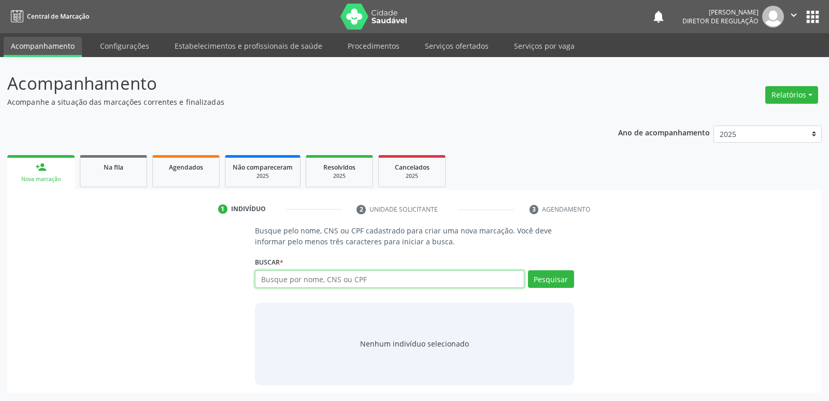
click at [377, 281] on input "text" at bounding box center [389, 279] width 269 height 18
type input "708501394360776"
click at [558, 279] on button "Pesquisar" at bounding box center [551, 279] width 46 height 18
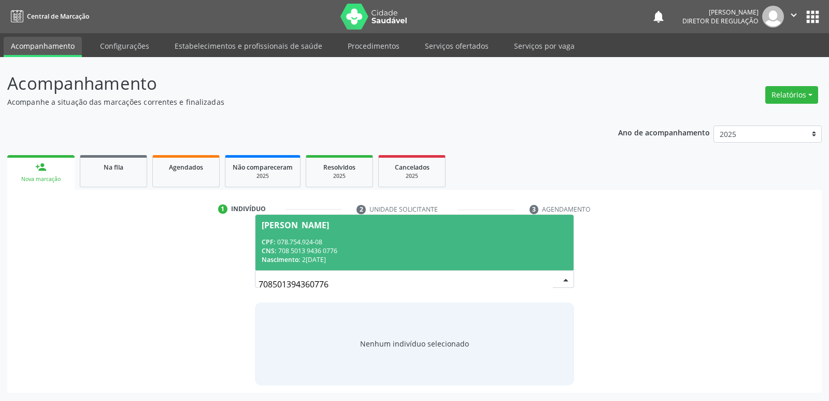
click at [430, 232] on span "Camila Amorim Coelho CPF: 078.754.924-08 CNS: 708 5013 9436 0776 Nascimento: 27…" at bounding box center [414, 242] width 318 height 55
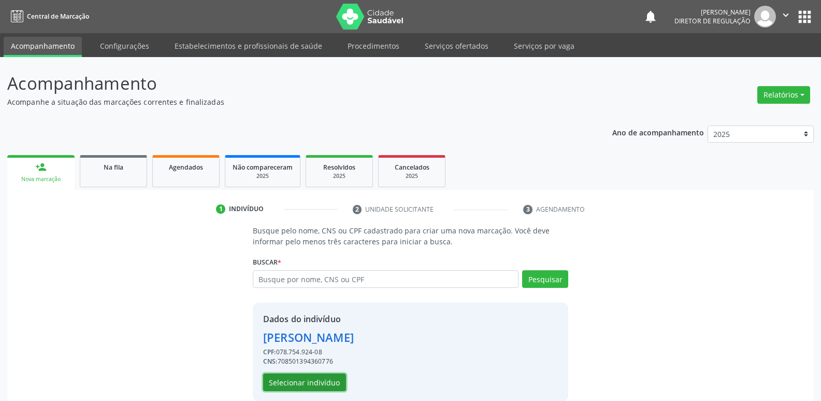
click at [320, 386] on button "Selecionar indivíduo" at bounding box center [304, 382] width 83 height 18
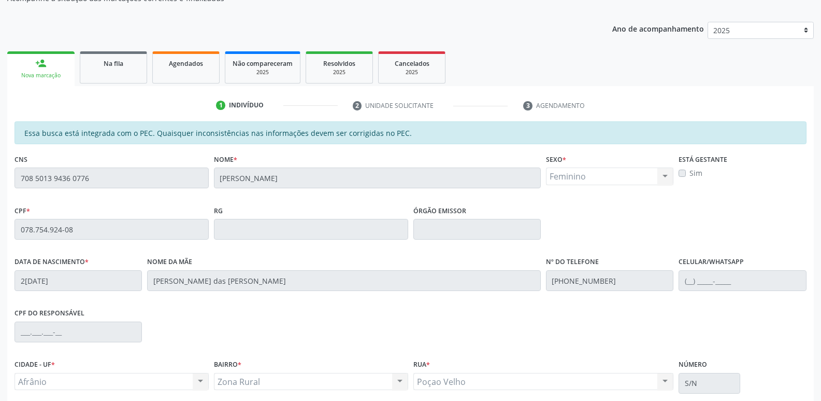
scroll to position [191, 0]
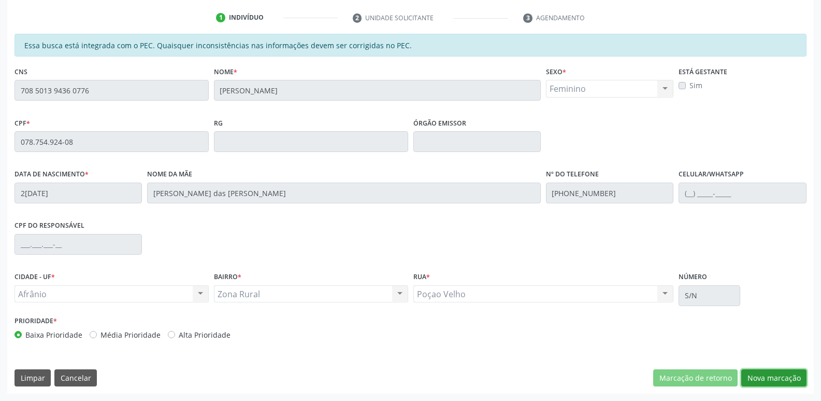
click at [776, 376] on button "Nova marcação" at bounding box center [773, 378] width 65 height 18
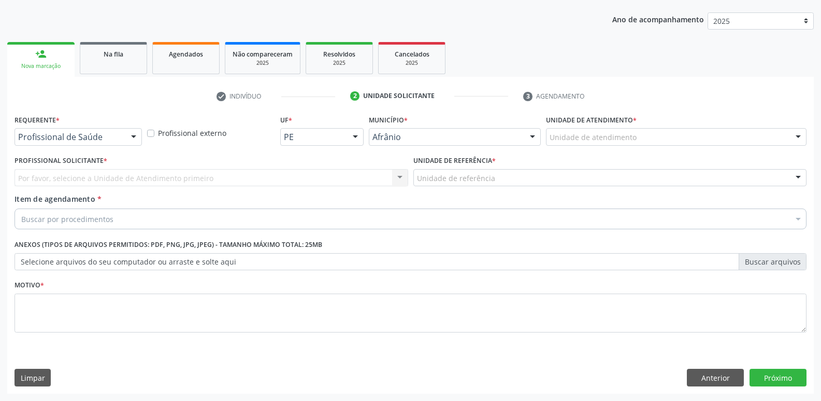
scroll to position [113, 0]
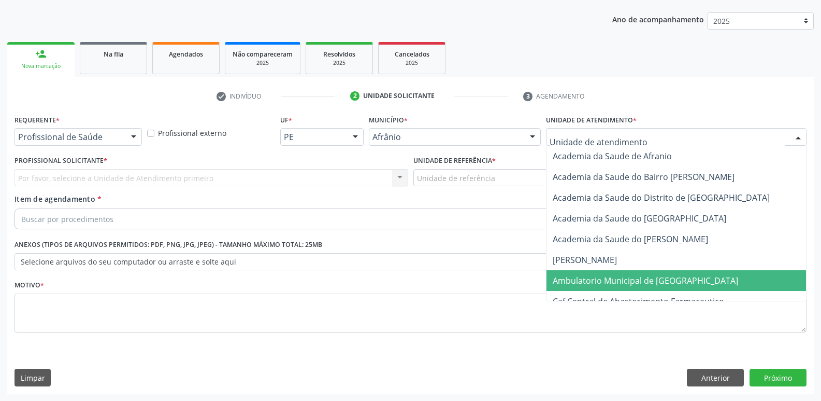
click at [604, 280] on span "Ambulatorio Municipal de [GEOGRAPHIC_DATA]" at bounding box center [645, 280] width 185 height 11
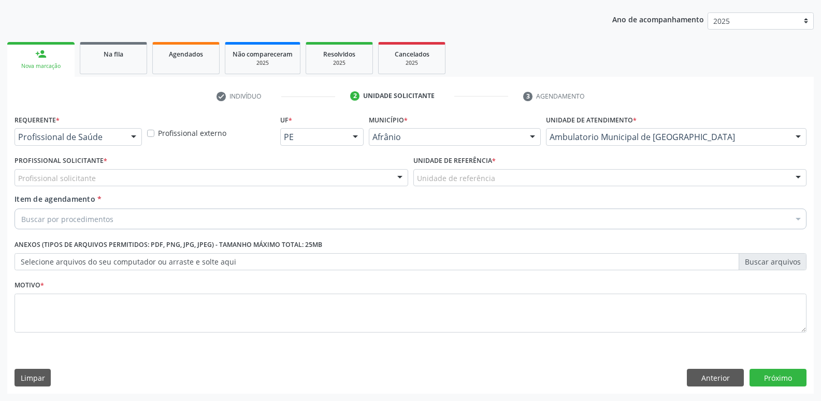
scroll to position [9, 0]
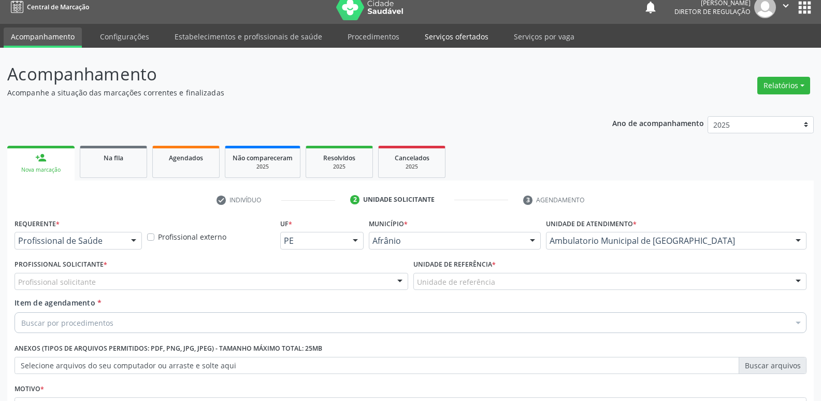
click at [467, 35] on link "Serviços ofertados" at bounding box center [457, 36] width 78 height 18
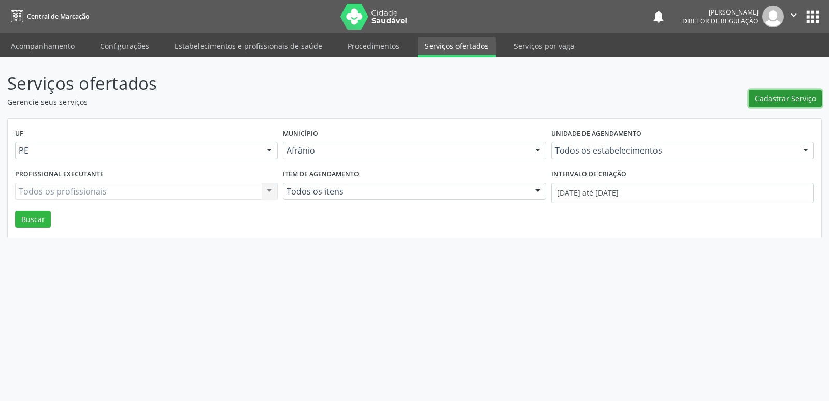
click at [797, 96] on span "Cadastrar Serviço" at bounding box center [785, 98] width 61 height 11
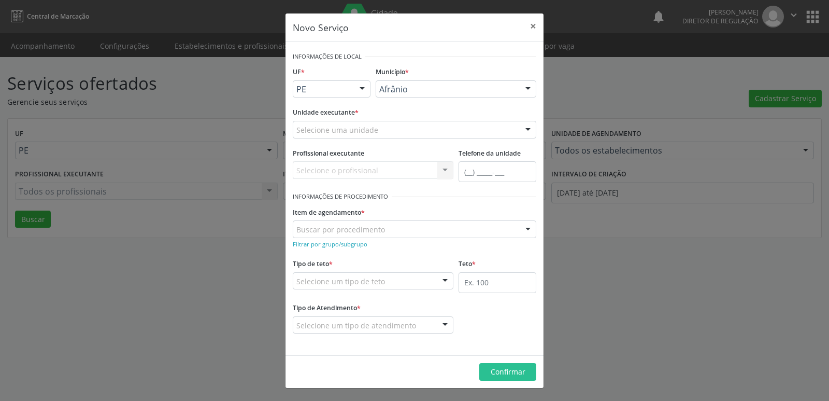
click at [387, 128] on div "Selecione uma unidade" at bounding box center [415, 130] width 244 height 18
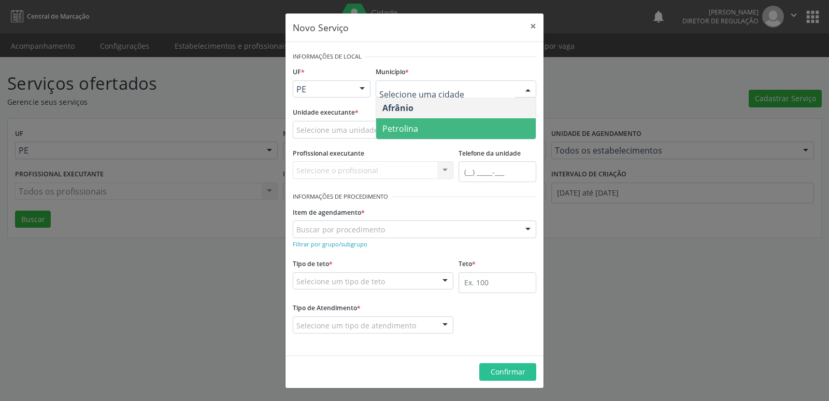
click at [418, 128] on span "Petrolina" at bounding box center [456, 128] width 160 height 21
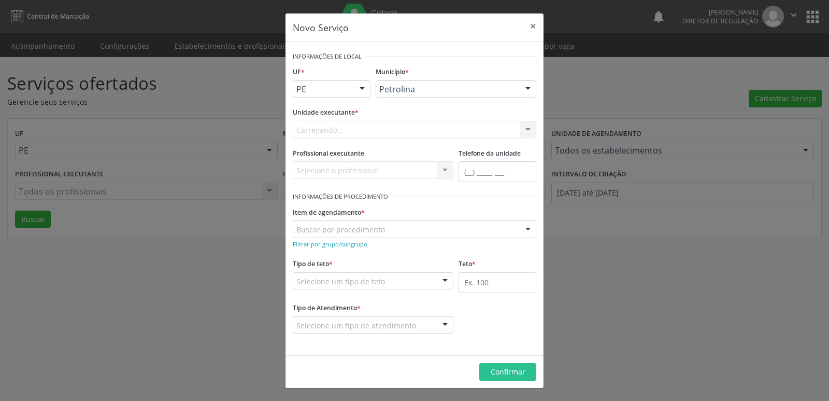
click at [390, 128] on div "Carregando... Academia da Saude de Afranio Academia da Saude do Bairro Roberto …" at bounding box center [415, 130] width 244 height 18
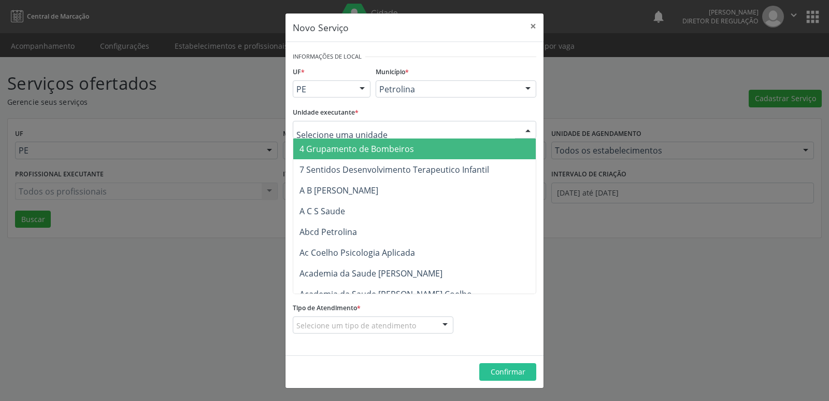
click at [390, 128] on div at bounding box center [415, 130] width 244 height 18
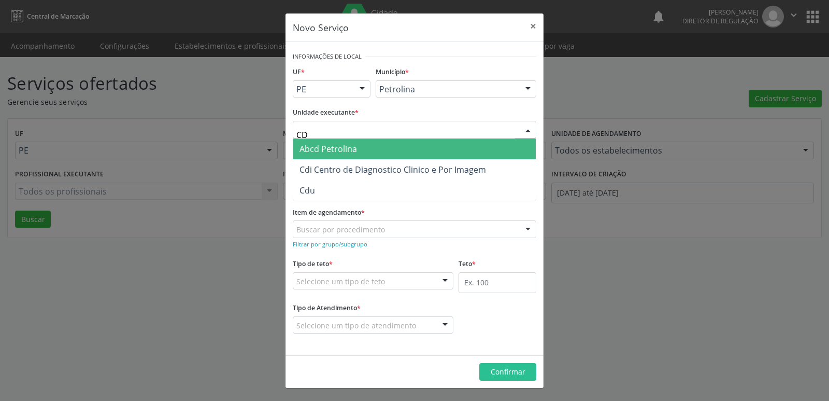
type input "CDI"
click at [405, 150] on span "Cdi Centro de Diagnostico Clinico e Por Imagem" at bounding box center [392, 148] width 187 height 11
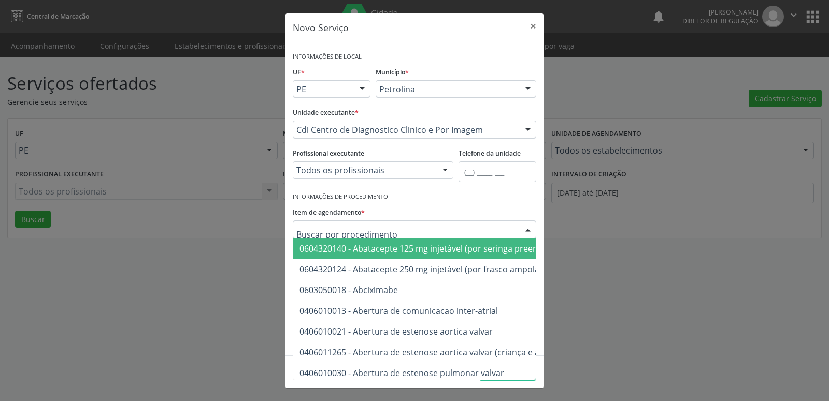
click at [401, 230] on div at bounding box center [415, 229] width 244 height 18
type input "DOPP"
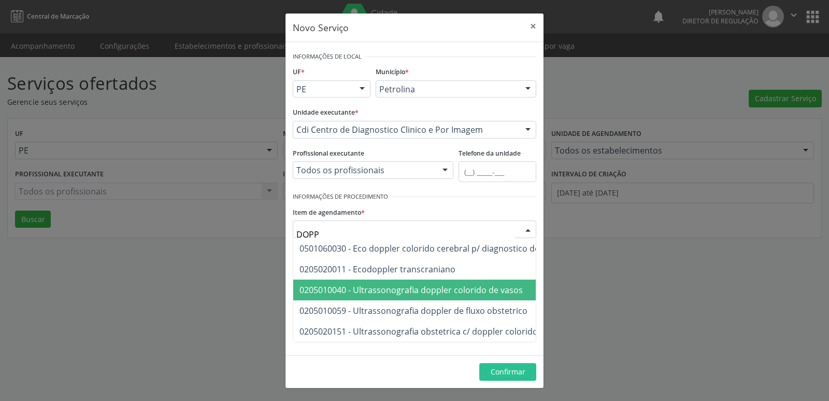
click at [424, 293] on span "0205010040 - Ultrassonografia doppler colorido de vasos" at bounding box center [410, 289] width 223 height 11
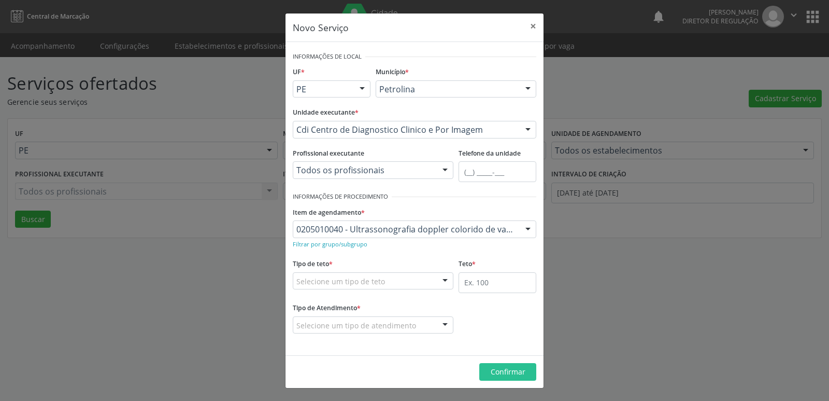
click at [403, 284] on div "Selecione um tipo de teto" at bounding box center [373, 281] width 161 height 18
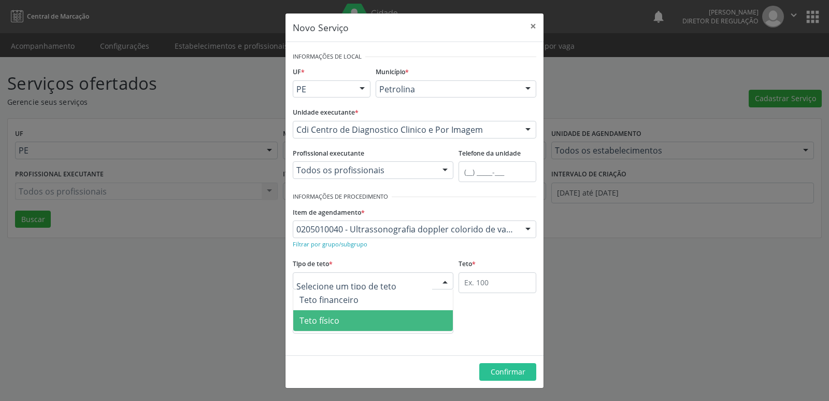
drag, startPoint x: 397, startPoint y: 317, endPoint x: 407, endPoint y: 315, distance: 10.1
click at [398, 318] on span "Teto físico" at bounding box center [373, 320] width 160 height 21
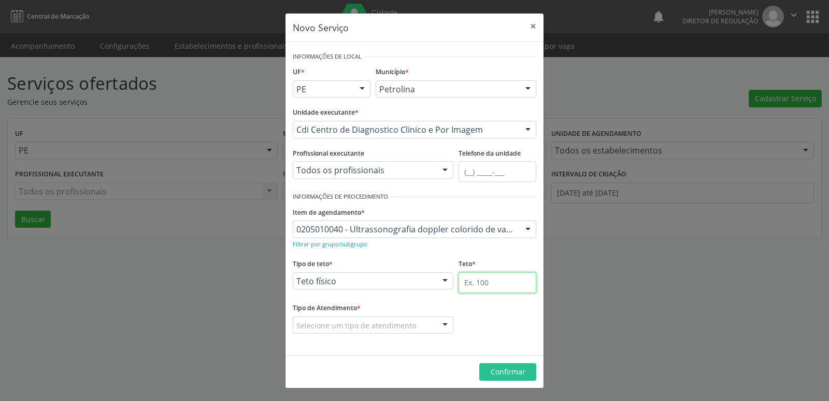
click at [483, 281] on input "text" at bounding box center [498, 282] width 78 height 21
type input "1"
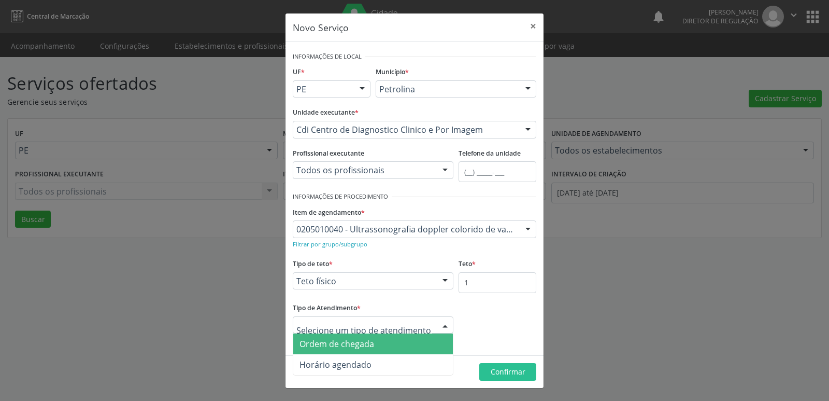
click at [396, 347] on span "Ordem de chegada" at bounding box center [373, 343] width 160 height 21
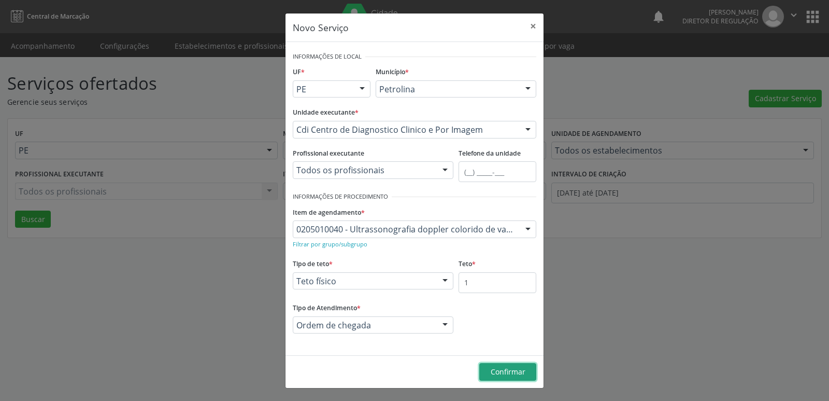
click at [510, 372] on span "Confirmar" at bounding box center [508, 371] width 35 height 10
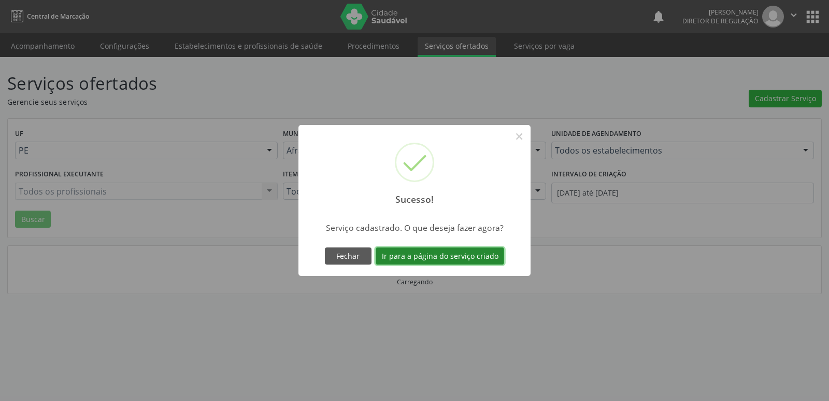
click at [441, 254] on button "Ir para a página do serviço criado" at bounding box center [440, 256] width 128 height 18
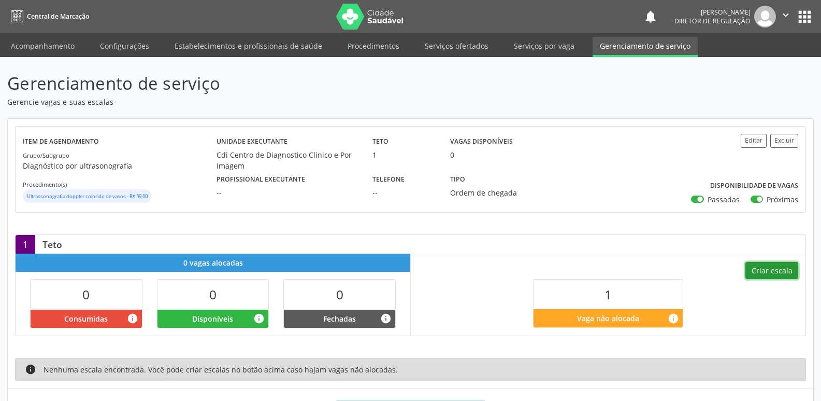
click at [772, 272] on button "Criar escala" at bounding box center [772, 271] width 53 height 18
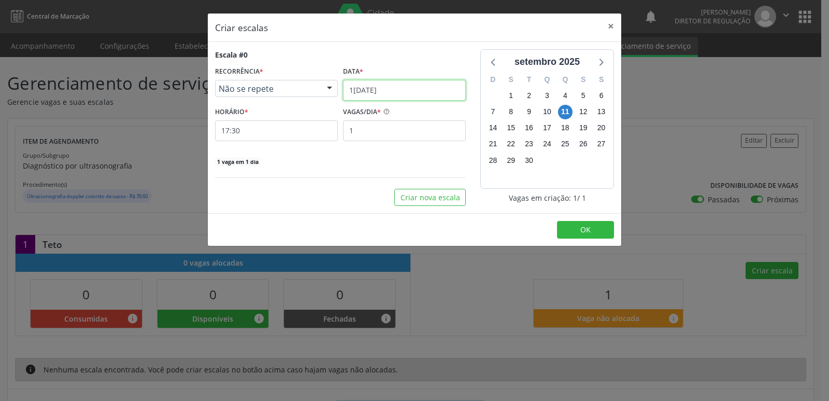
click at [394, 85] on input "11/09/2025" at bounding box center [404, 90] width 123 height 21
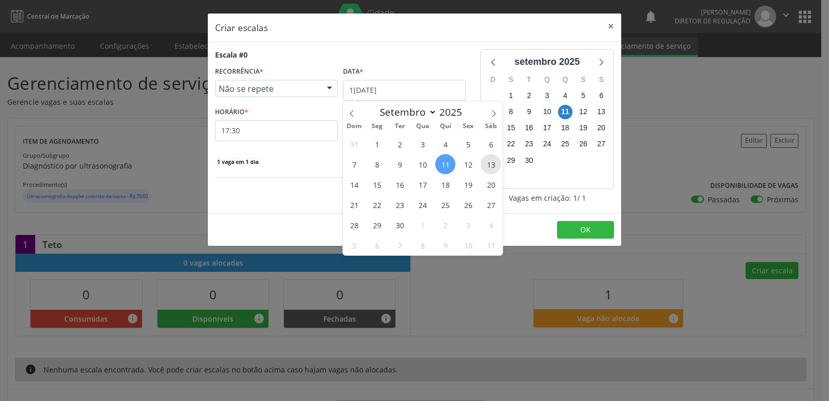
click at [496, 164] on span "13" at bounding box center [491, 164] width 20 height 20
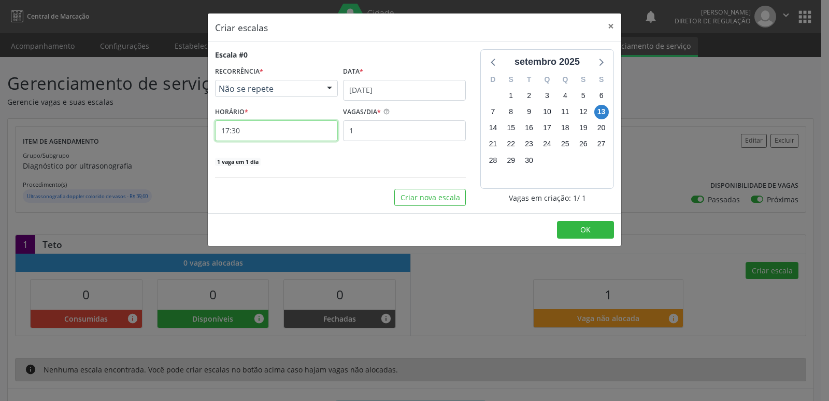
click at [296, 133] on input "17:30" at bounding box center [276, 130] width 123 height 21
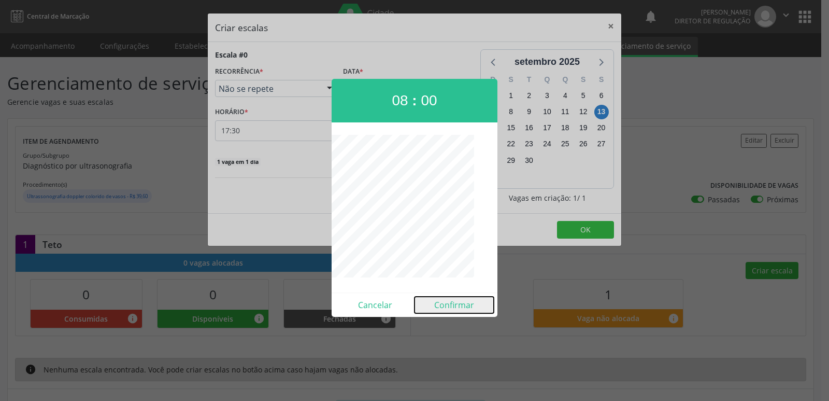
click at [441, 307] on button "Confirmar" at bounding box center [454, 304] width 79 height 17
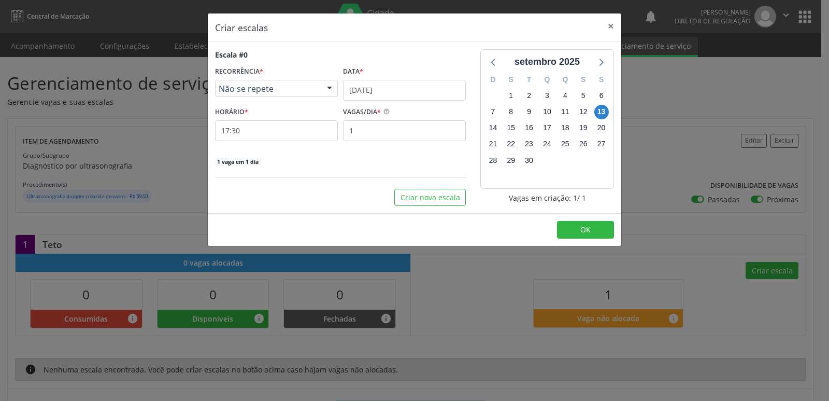
type input "08:00"
click at [582, 231] on span "OK" at bounding box center [585, 229] width 10 height 10
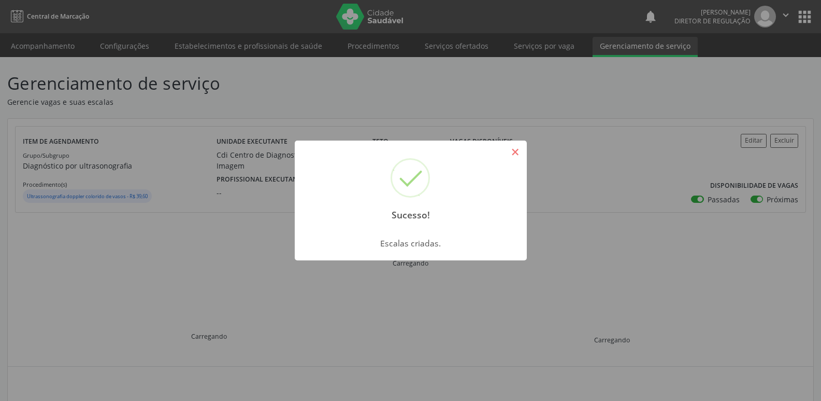
click at [519, 154] on button "×" at bounding box center [516, 152] width 18 height 18
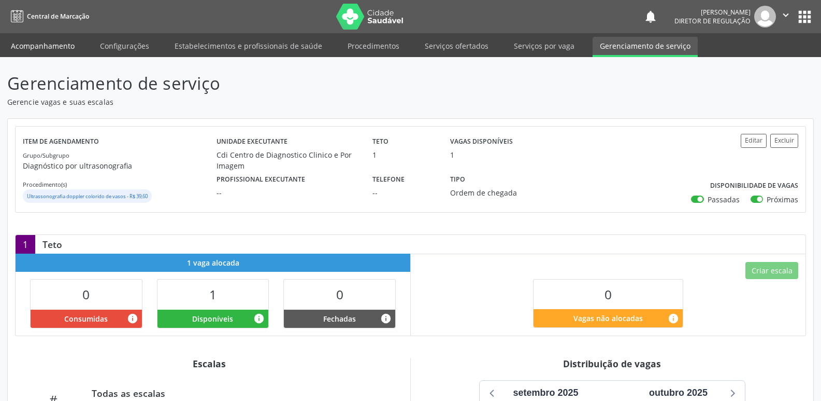
click at [49, 42] on link "Acompanhamento" at bounding box center [43, 46] width 78 height 18
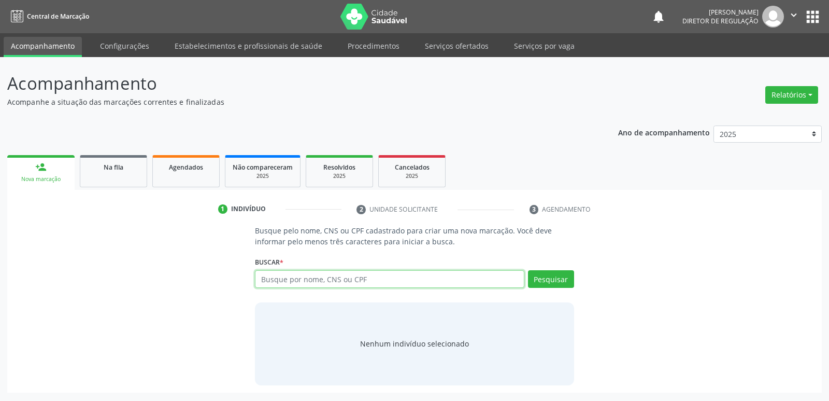
click at [392, 281] on input "text" at bounding box center [389, 279] width 269 height 18
click at [385, 281] on input "text" at bounding box center [389, 279] width 269 height 18
type input "708501394360776"
click at [548, 280] on button "Pesquisar" at bounding box center [551, 279] width 46 height 18
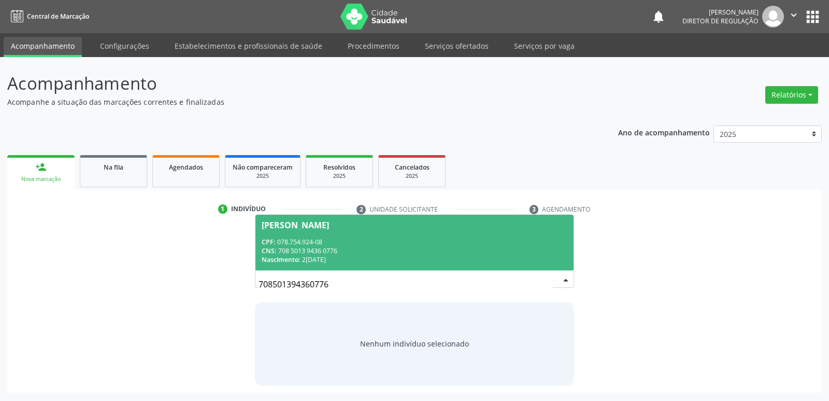
click at [406, 242] on div "CPF: 078.754.924-08" at bounding box center [414, 241] width 305 height 9
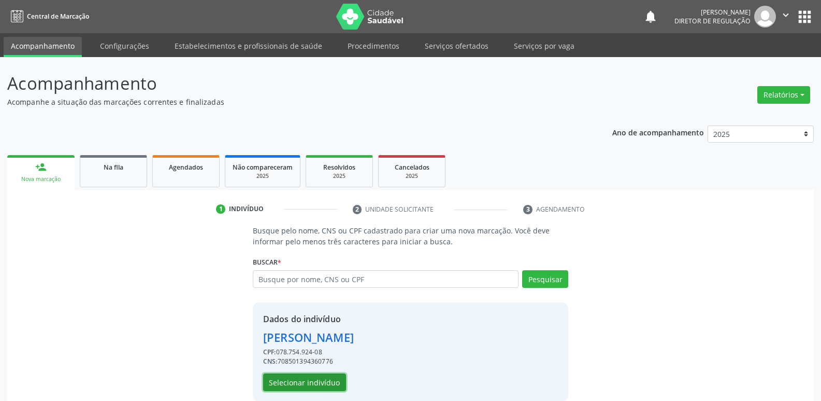
click at [326, 384] on button "Selecionar indivíduo" at bounding box center [304, 382] width 83 height 18
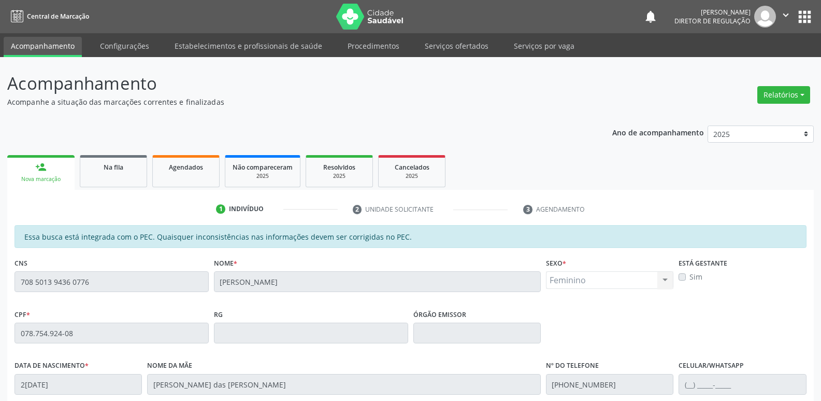
scroll to position [191, 0]
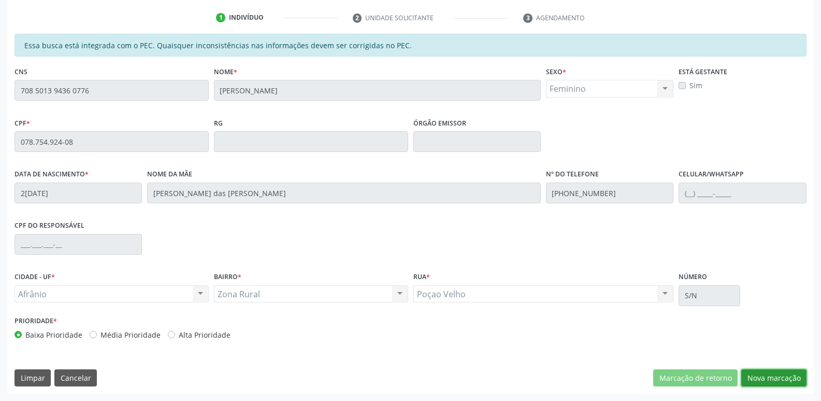
click at [776, 380] on button "Nova marcação" at bounding box center [773, 378] width 65 height 18
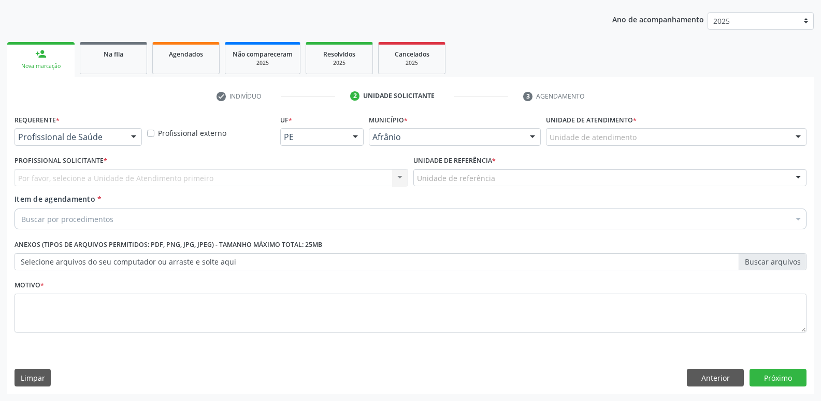
scroll to position [113, 0]
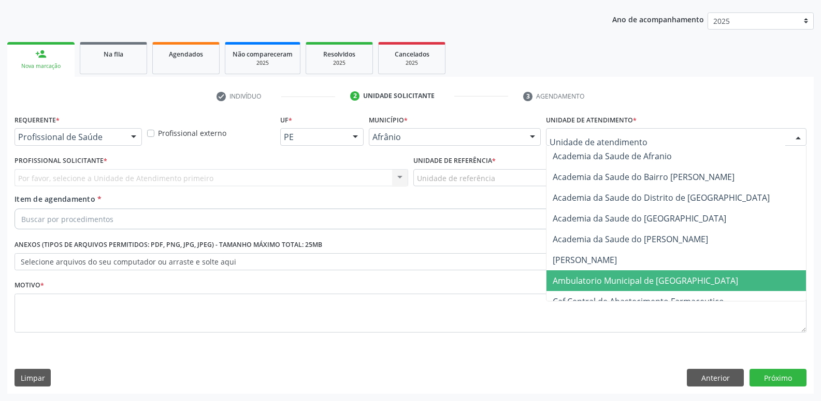
drag, startPoint x: 583, startPoint y: 282, endPoint x: 578, endPoint y: 277, distance: 7.3
click at [583, 282] on span "Ambulatorio Municipal de [GEOGRAPHIC_DATA]" at bounding box center [645, 280] width 185 height 11
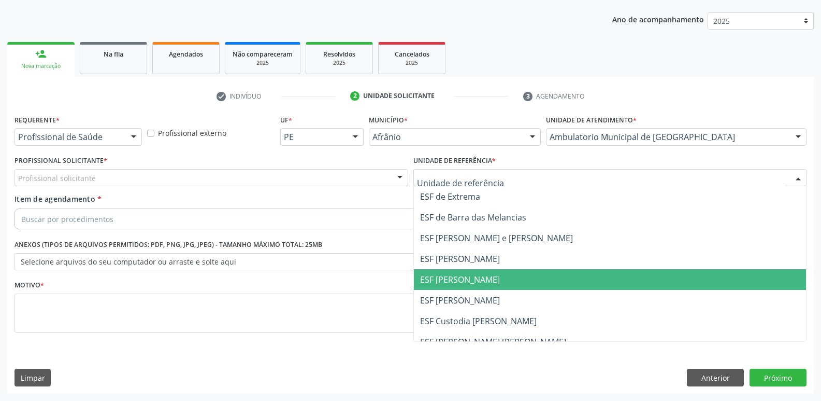
click at [473, 284] on span "ESF [PERSON_NAME]" at bounding box center [460, 279] width 80 height 11
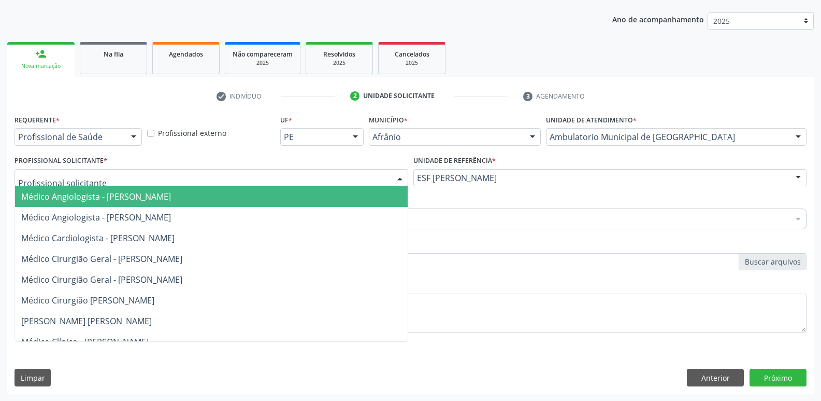
click at [330, 174] on div at bounding box center [212, 178] width 394 height 18
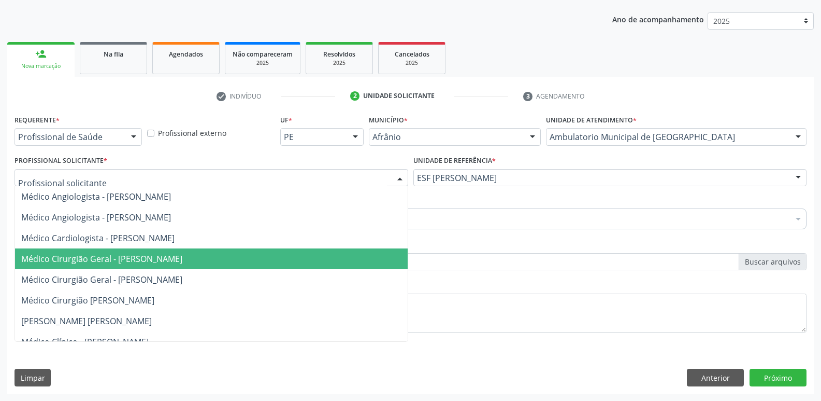
click at [313, 265] on span "Médico Cirurgião Geral - Bruno Saraiva Bezerra Medrado" at bounding box center [211, 258] width 393 height 21
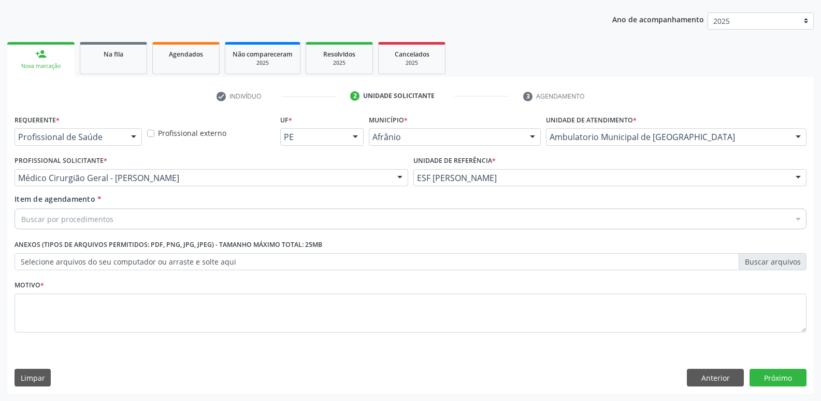
click at [246, 221] on div "Buscar por procedimentos" at bounding box center [411, 218] width 792 height 21
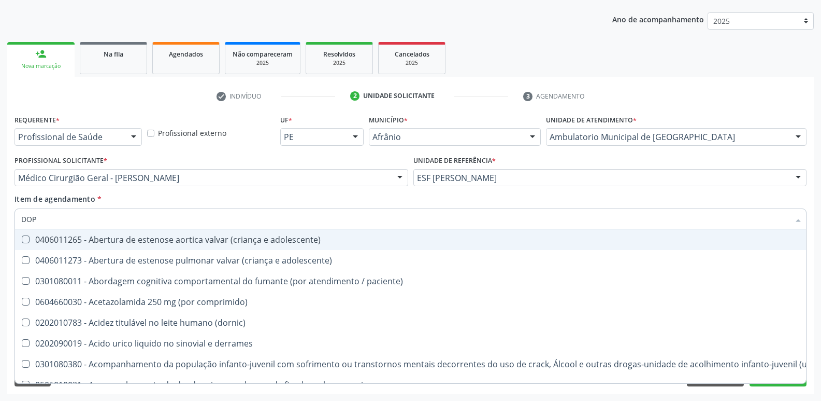
type input "DOPP"
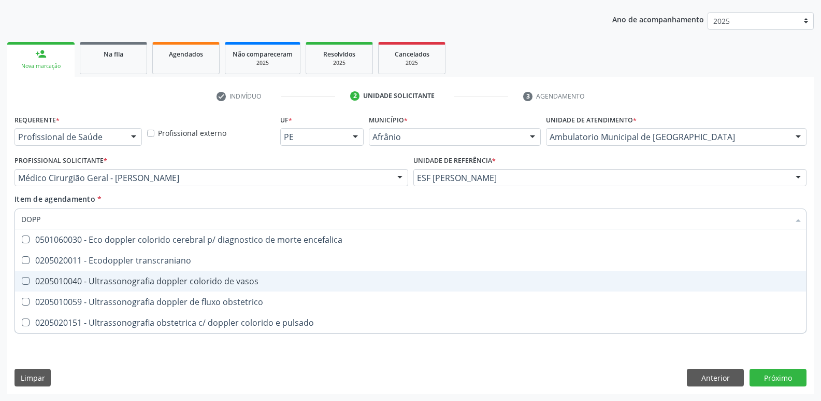
click at [243, 285] on div "0205010040 - Ultrassonografia doppler colorido de vasos" at bounding box center [410, 281] width 779 height 8
checkbox vasos "true"
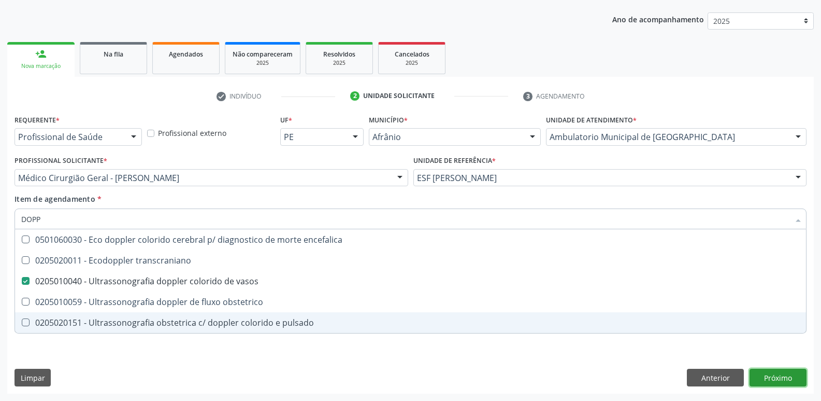
click at [783, 379] on div "Requerente * Profissional de Saúde Profissional de Saúde Paciente Nenhum result…" at bounding box center [410, 252] width 807 height 281
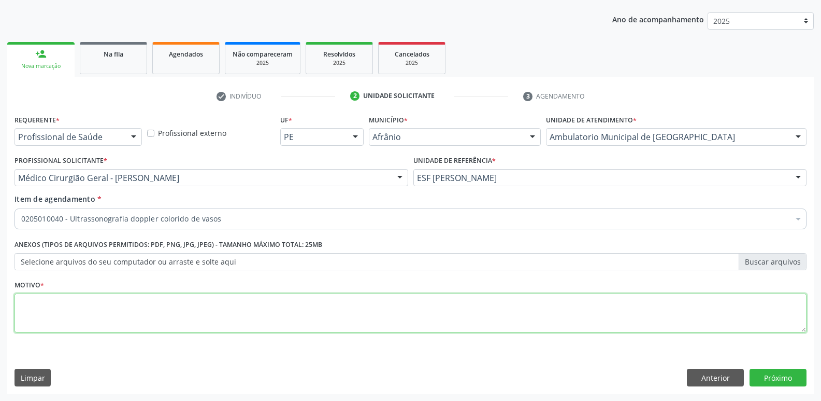
click at [431, 317] on textarea at bounding box center [411, 312] width 792 height 39
type textarea "*"
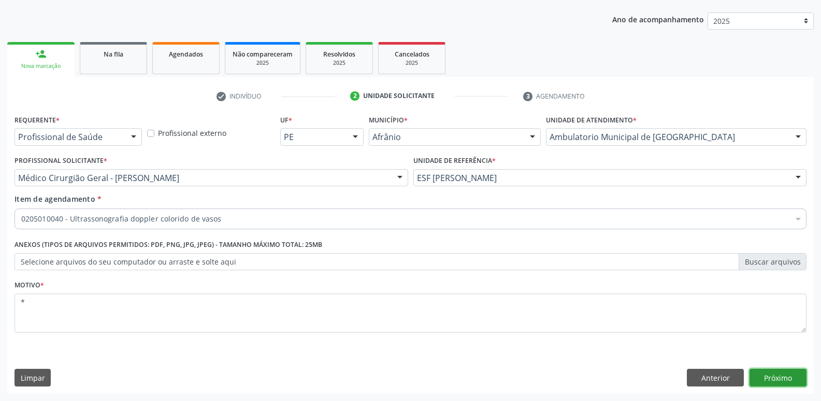
click at [784, 380] on button "Próximo" at bounding box center [778, 377] width 57 height 18
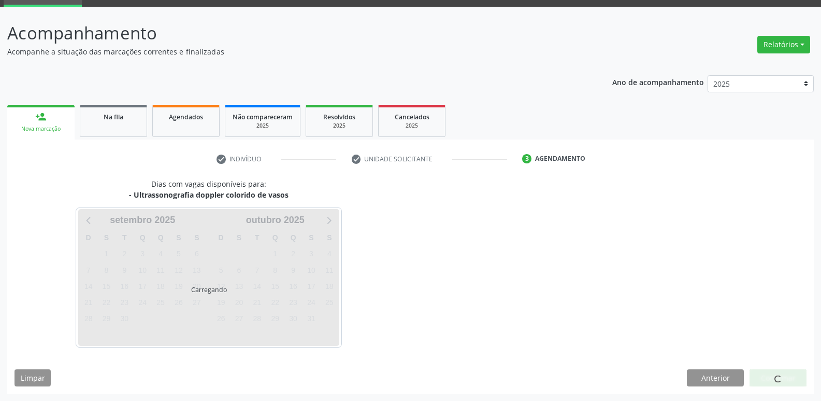
scroll to position [50, 0]
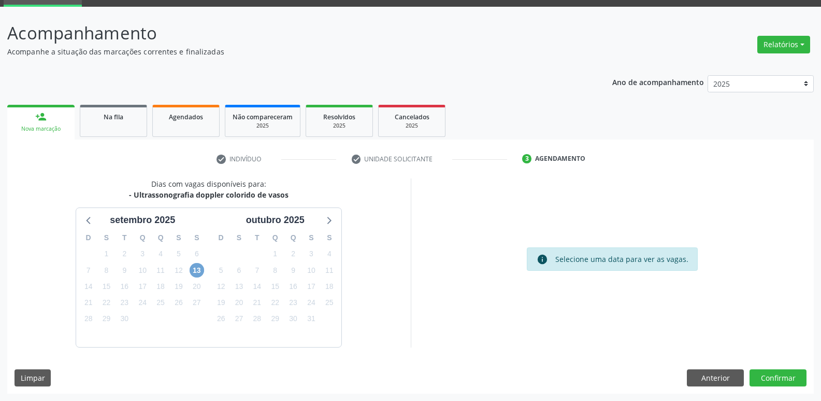
click at [191, 270] on span "13" at bounding box center [197, 270] width 15 height 15
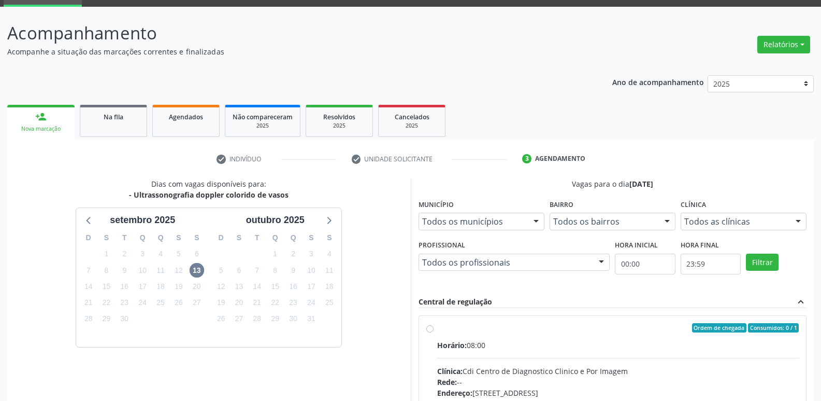
click at [435, 333] on div "Ordem de chegada Consumidos: 0 / 1 Horário: 08:00 Clínica: Cdi Centro de Diagno…" at bounding box center [612, 402] width 373 height 159
radio input "true"
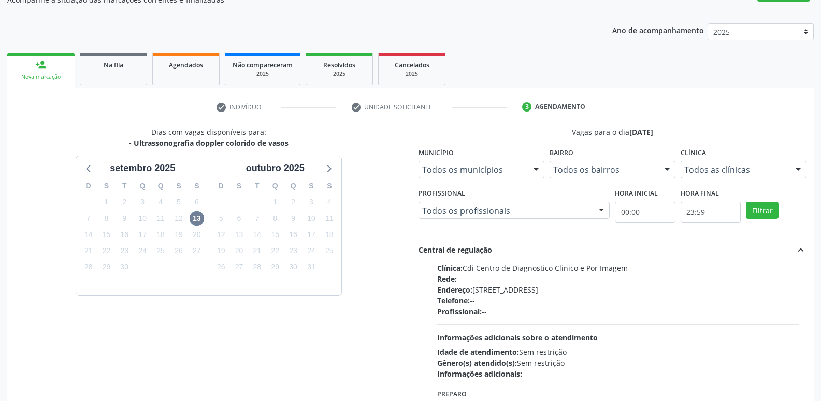
scroll to position [219, 0]
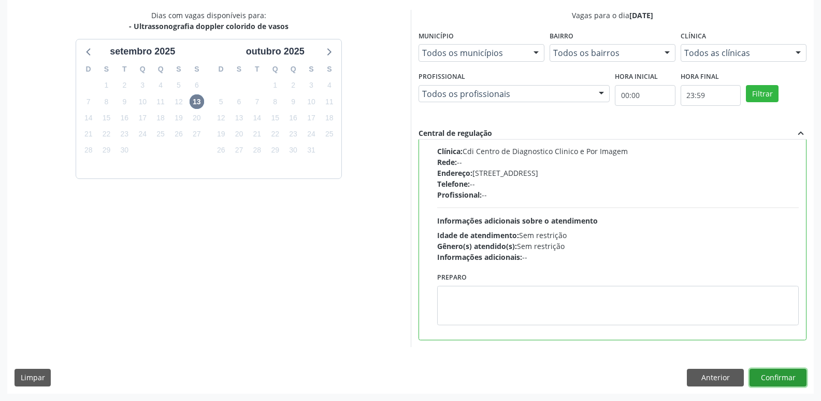
click at [777, 377] on button "Confirmar" at bounding box center [778, 377] width 57 height 18
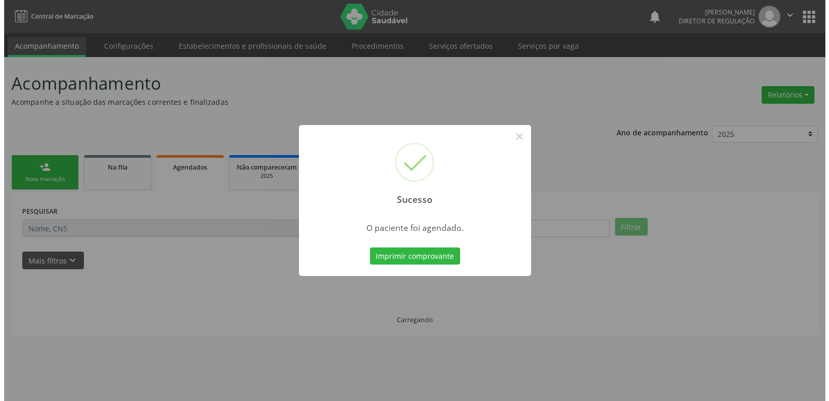
scroll to position [0, 0]
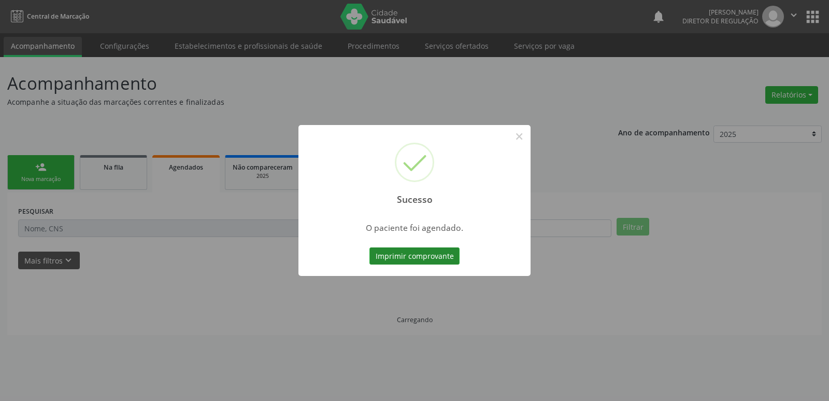
click at [452, 259] on button "Imprimir comprovante" at bounding box center [414, 256] width 90 height 18
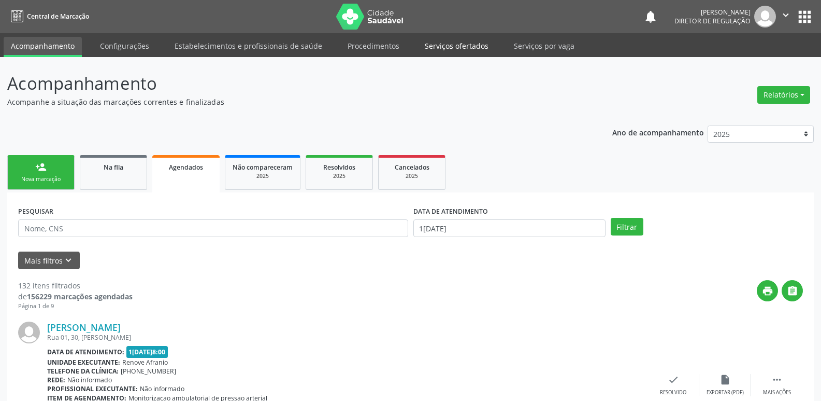
click at [456, 48] on link "Serviços ofertados" at bounding box center [457, 46] width 78 height 18
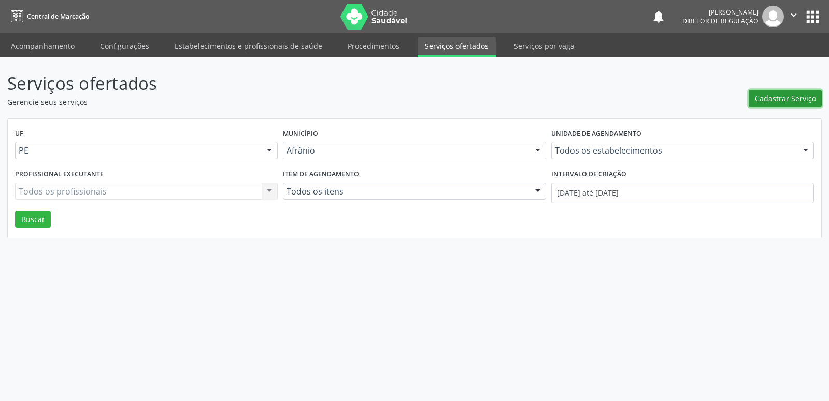
click at [783, 103] on span "Cadastrar Serviço" at bounding box center [785, 98] width 61 height 11
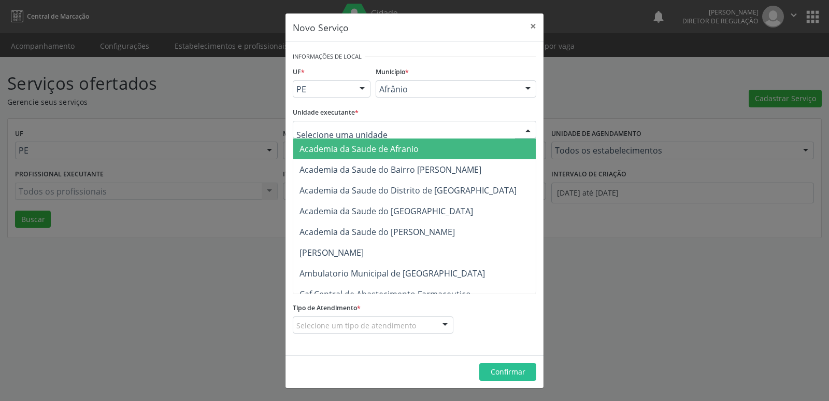
click at [396, 126] on div at bounding box center [415, 130] width 244 height 18
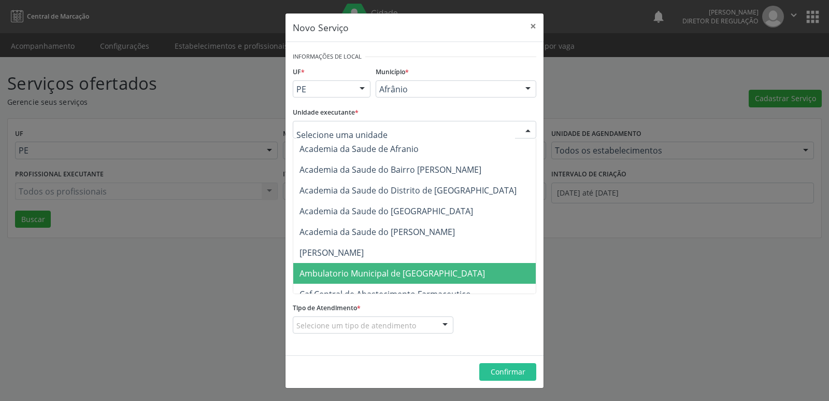
scroll to position [104, 0]
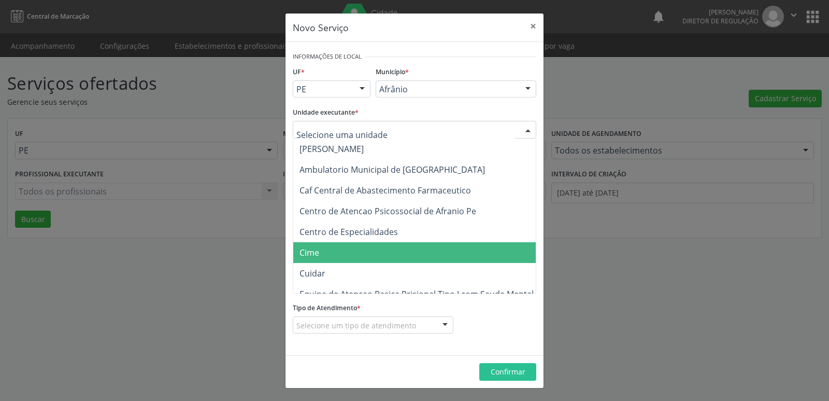
click at [395, 248] on span "Cime" at bounding box center [419, 252] width 253 height 21
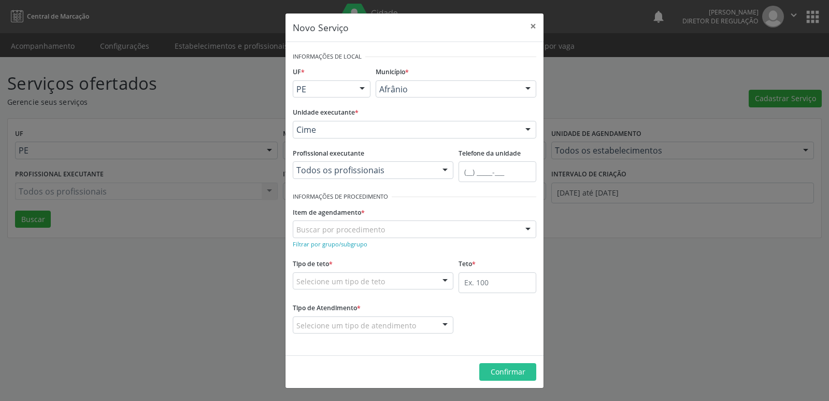
click at [398, 230] on div "Buscar por procedimento" at bounding box center [415, 229] width 244 height 18
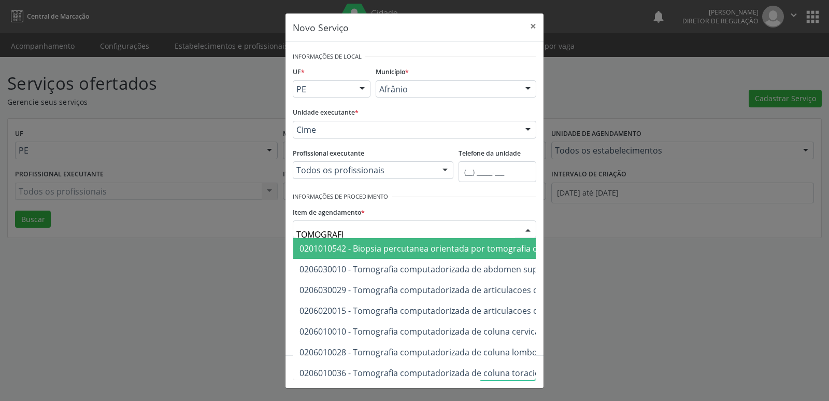
type input "TOMOGRAFIA"
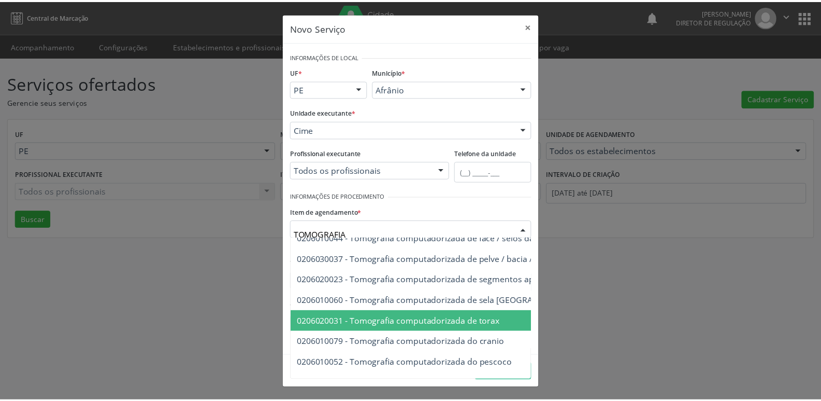
scroll to position [198, 0]
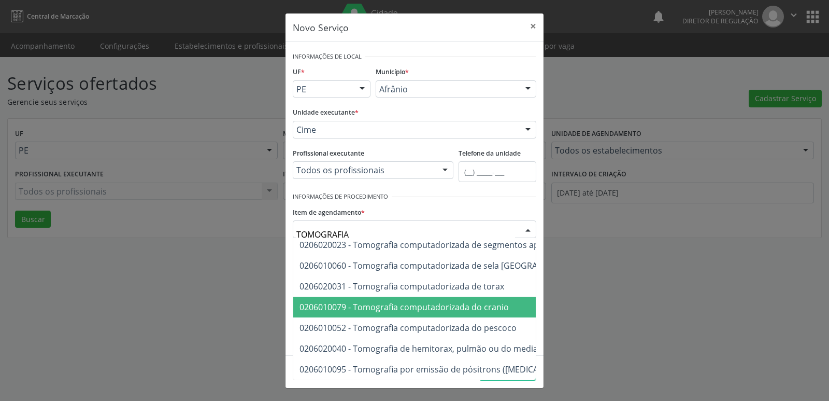
click at [443, 302] on span "0206010079 - Tomografia computadorizada do cranio" at bounding box center [403, 306] width 209 height 11
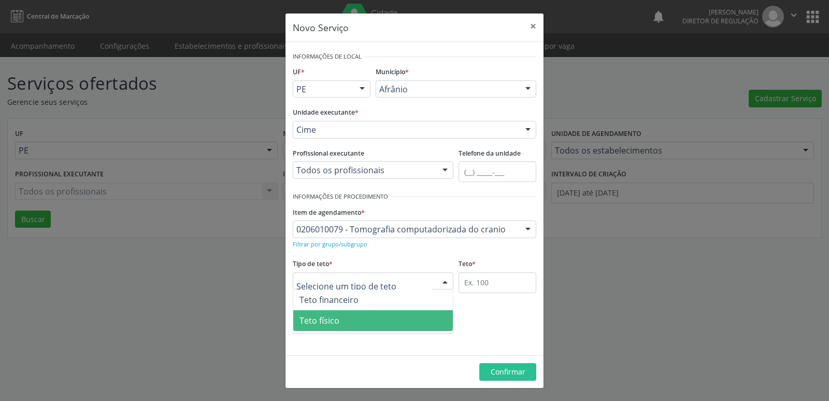
drag, startPoint x: 383, startPoint y: 320, endPoint x: 447, endPoint y: 293, distance: 69.9
click at [384, 320] on span "Teto físico" at bounding box center [373, 320] width 160 height 21
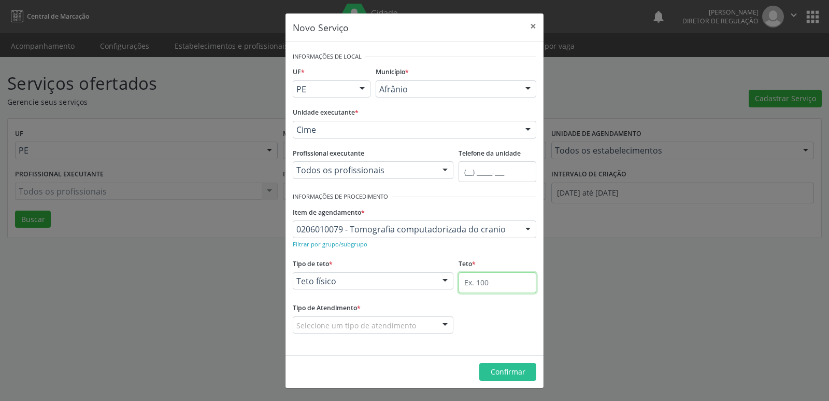
click at [465, 281] on input "text" at bounding box center [498, 282] width 78 height 21
type input "1"
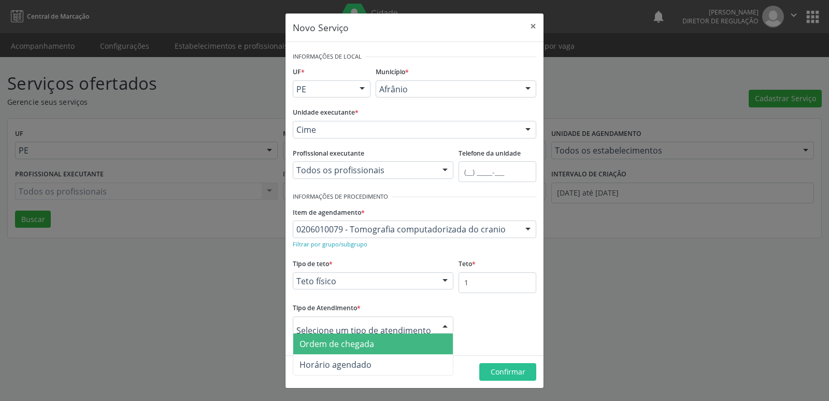
click at [422, 345] on span "Ordem de chegada" at bounding box center [373, 343] width 160 height 21
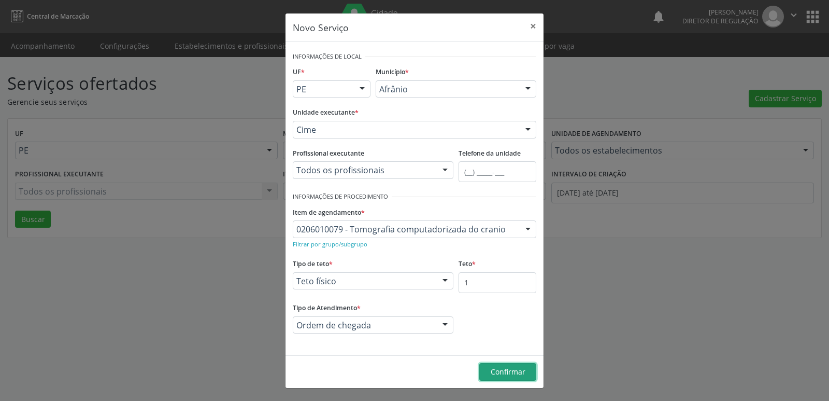
click at [521, 372] on span "Confirmar" at bounding box center [508, 371] width 35 height 10
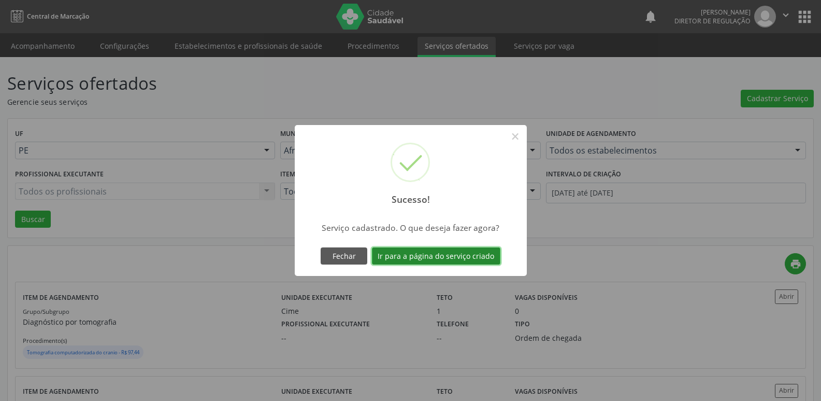
click at [462, 255] on button "Ir para a página do serviço criado" at bounding box center [436, 256] width 128 height 18
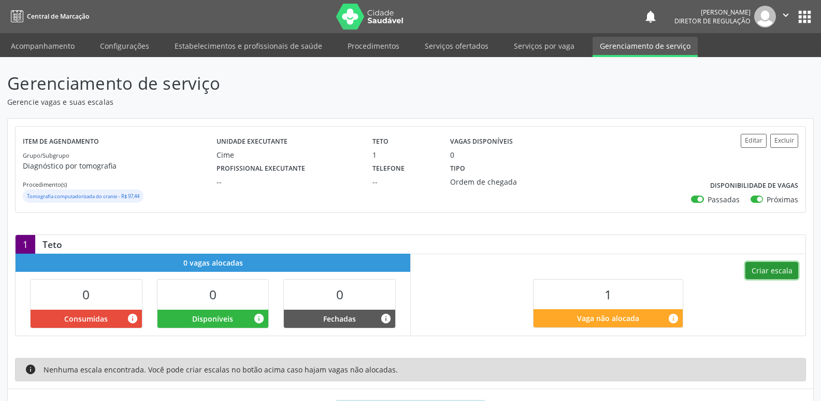
click at [769, 270] on button "Criar escala" at bounding box center [772, 271] width 53 height 18
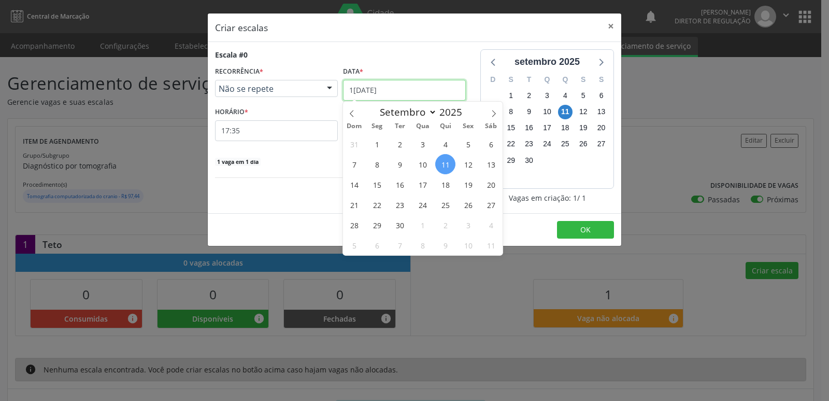
click at [419, 83] on input "11/09/2025" at bounding box center [404, 90] width 123 height 21
click at [494, 164] on span "13" at bounding box center [491, 164] width 20 height 20
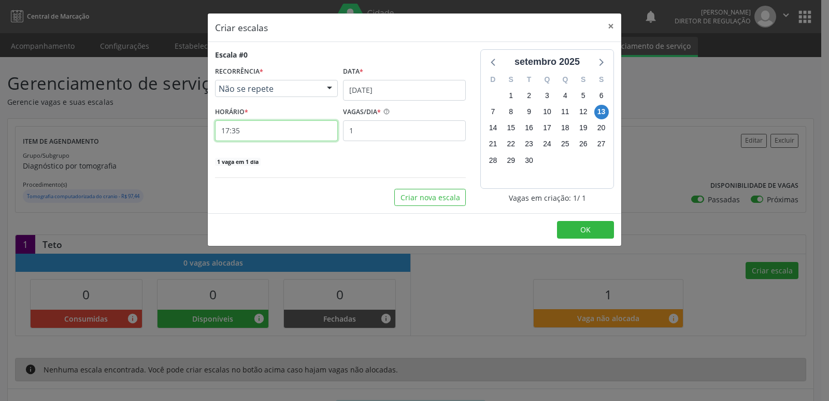
click at [282, 130] on input "17:35" at bounding box center [276, 130] width 123 height 21
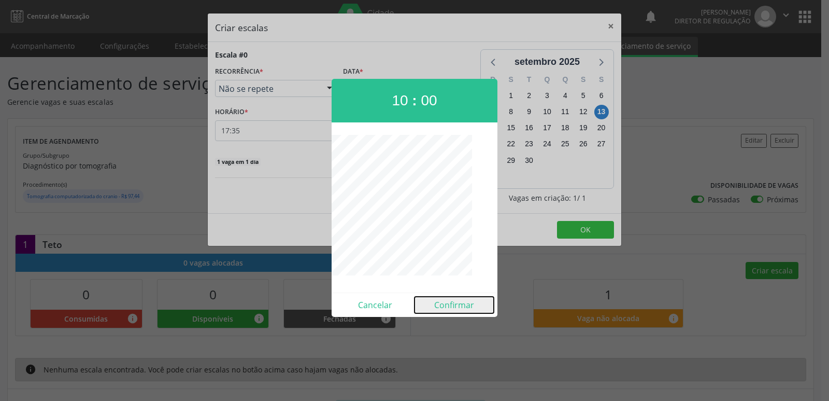
click at [454, 309] on button "Confirmar" at bounding box center [454, 304] width 79 height 17
type input "10:00"
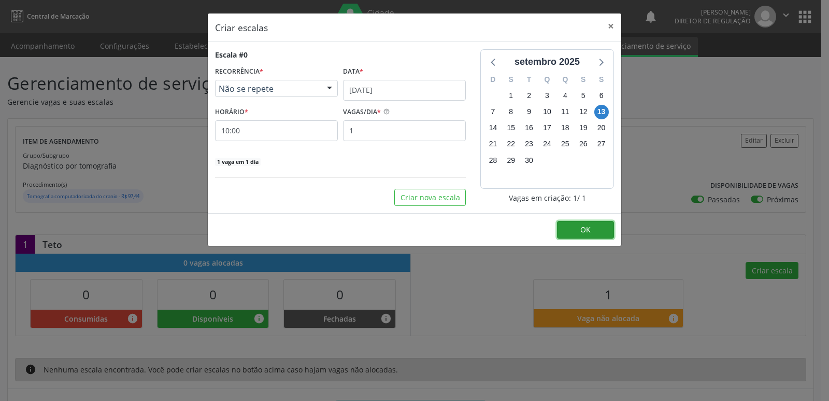
click at [566, 225] on button "OK" at bounding box center [585, 230] width 57 height 18
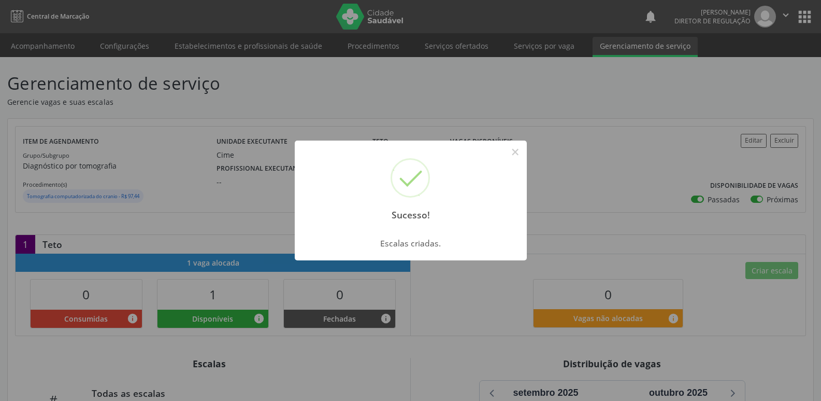
click at [518, 147] on button "×" at bounding box center [516, 152] width 18 height 18
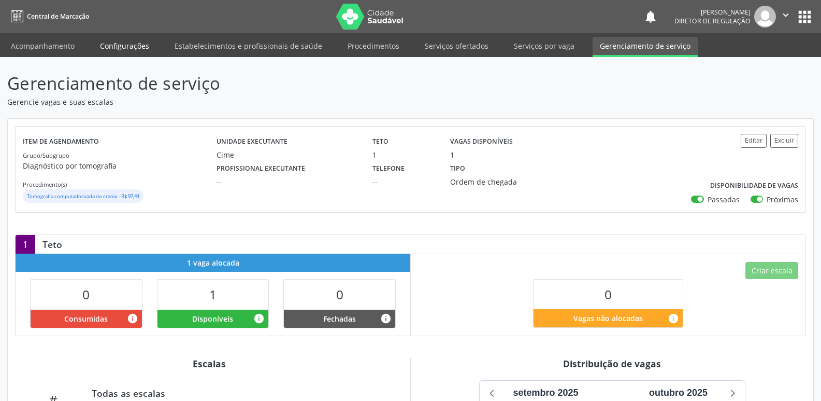
click at [129, 45] on link "Configurações" at bounding box center [125, 46] width 64 height 18
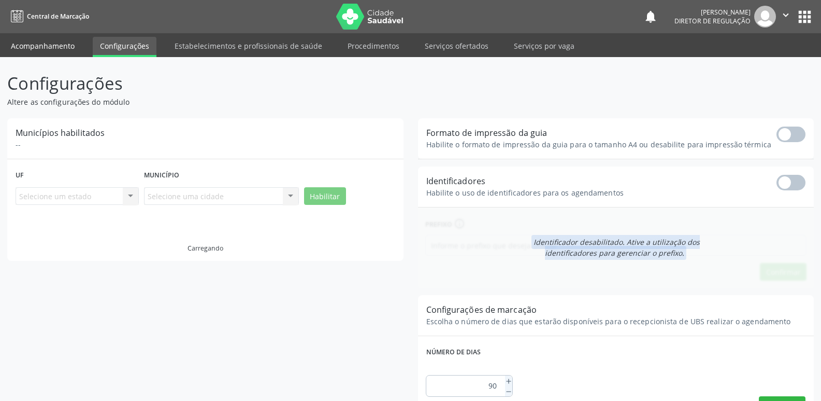
click at [77, 44] on link "Acompanhamento" at bounding box center [43, 46] width 78 height 18
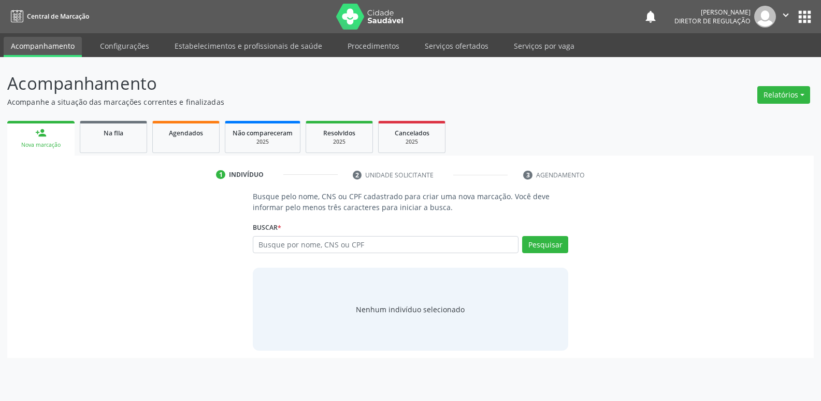
click at [62, 44] on link "Acompanhamento" at bounding box center [43, 47] width 78 height 20
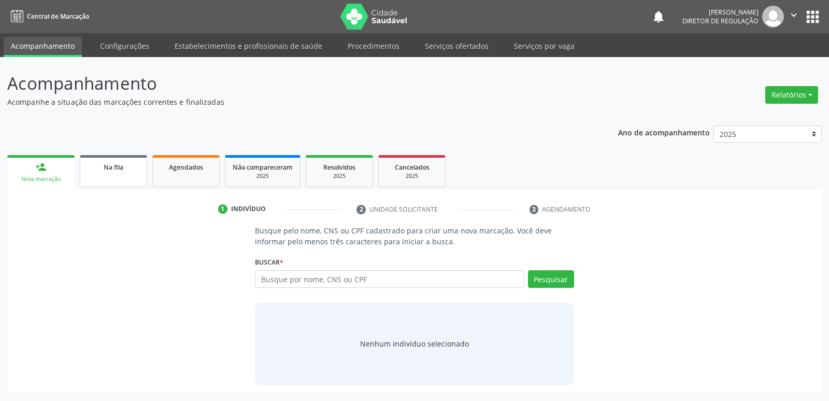
click at [124, 168] on div "Na fila" at bounding box center [114, 166] width 52 height 11
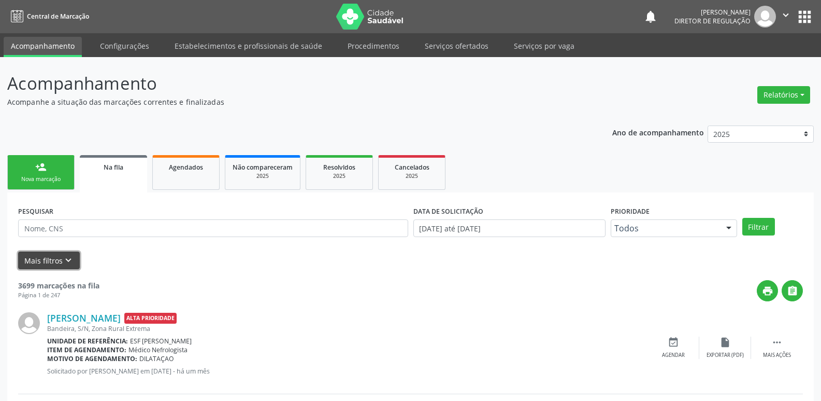
click at [69, 256] on icon "keyboard_arrow_down" at bounding box center [68, 259] width 11 height 11
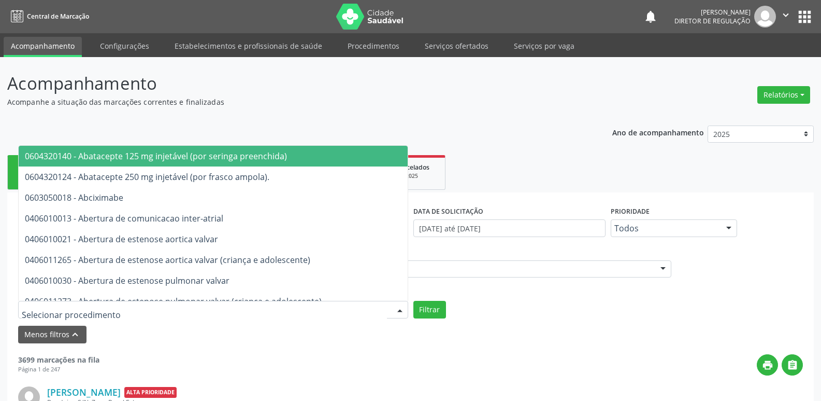
click at [117, 309] on div at bounding box center [213, 310] width 390 height 18
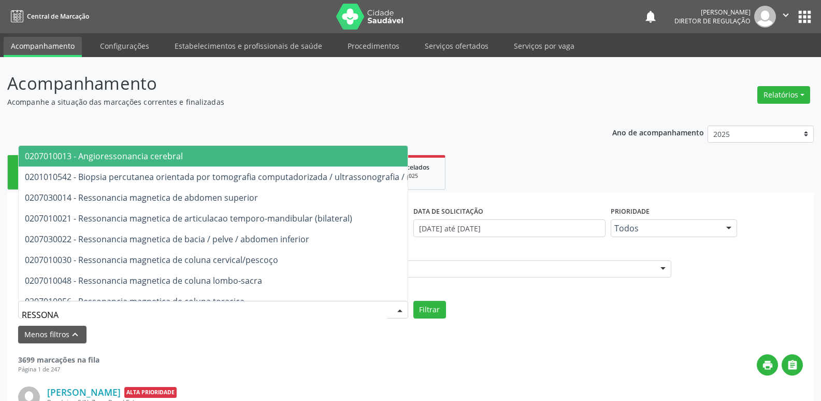
type input "RESSONAN"
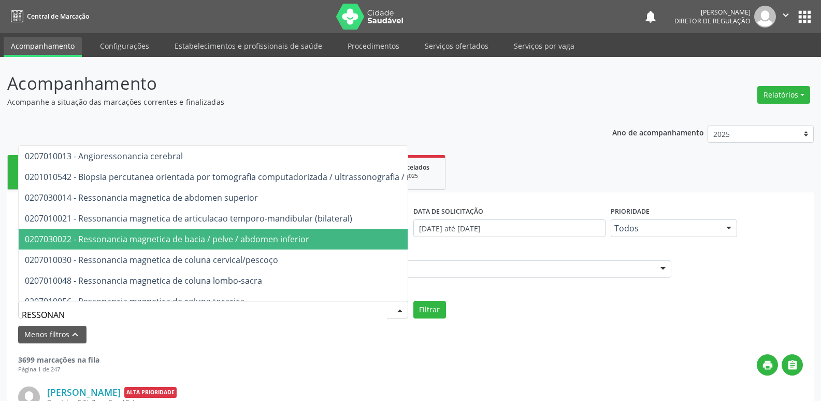
click at [170, 240] on span "0207030022 - Ressonancia magnetica de bacia / pelve / abdomen inferior" at bounding box center [167, 238] width 284 height 11
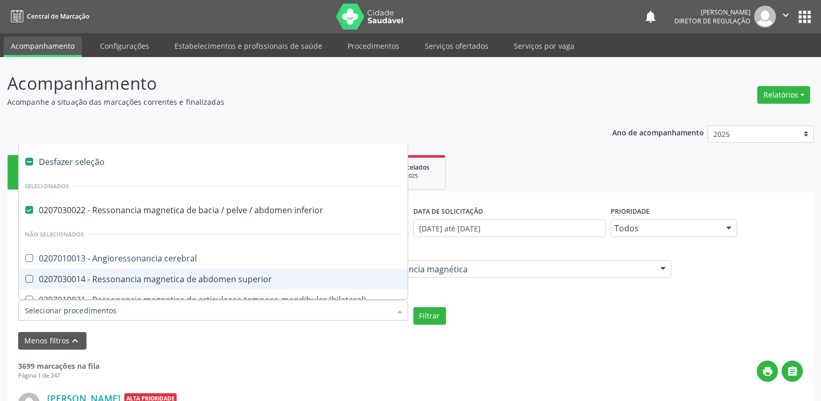
click at [222, 278] on div "0207030014 - Ressonancia magnetica de abdomen superior" at bounding box center [213, 279] width 377 height 8
checkbox superior "true"
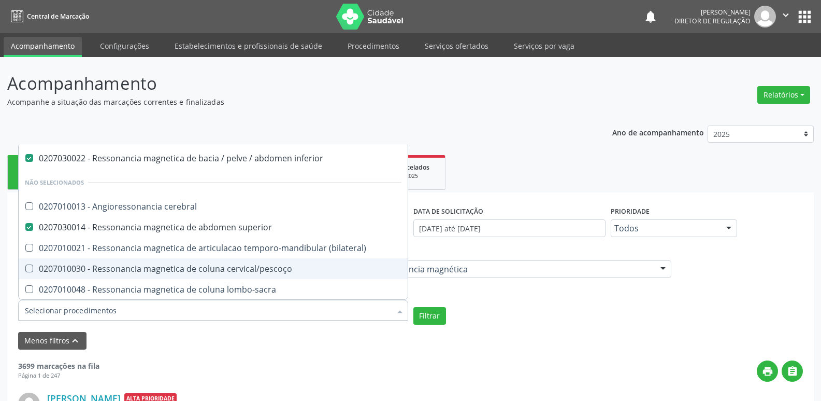
click at [223, 266] on div "0207010030 - Ressonancia magnetica de coluna cervical/pescoço" at bounding box center [213, 268] width 377 height 8
checkbox cervical\/pescoço "true"
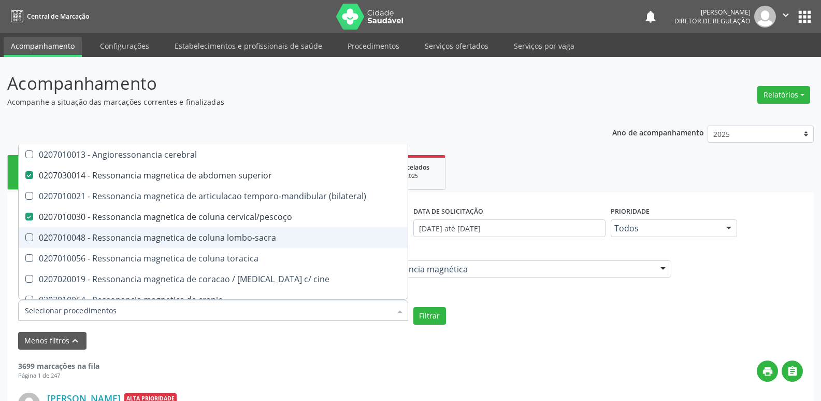
click at [220, 235] on div "0207010048 - Ressonancia magnetica de coluna lombo-sacra" at bounding box center [213, 237] width 377 height 8
checkbox lombo-sacra "true"
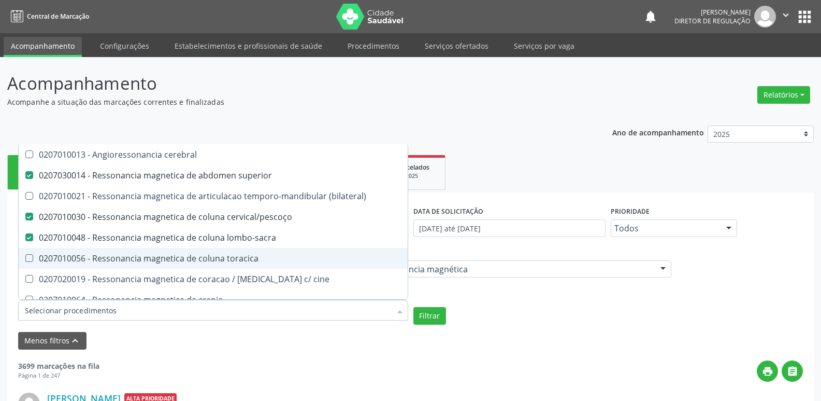
click at [219, 257] on div "0207010056 - Ressonancia magnetica de coluna toracica" at bounding box center [213, 258] width 377 height 8
checkbox toracica "true"
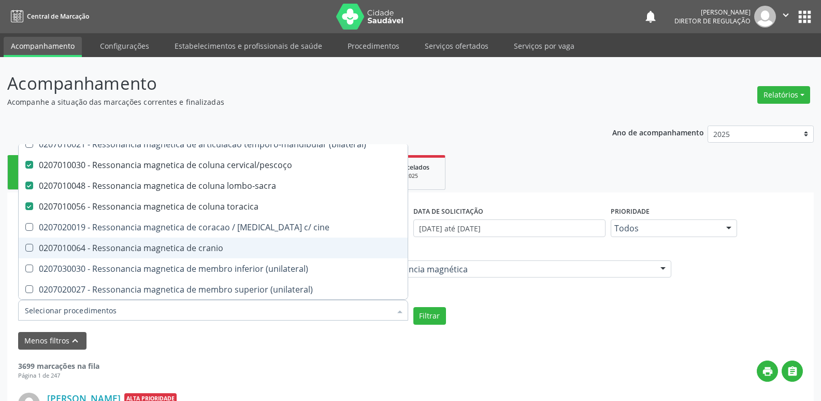
click at [220, 250] on div "0207010064 - Ressonancia magnetica de cranio" at bounding box center [213, 248] width 377 height 8
checkbox cranio "true"
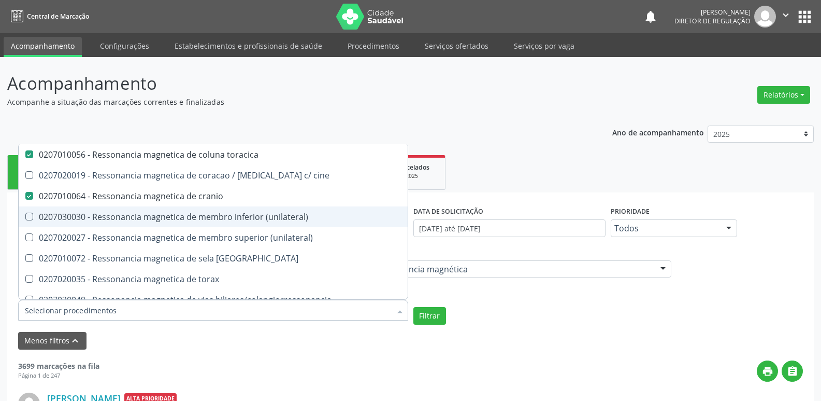
click at [221, 215] on div "0207030030 - Ressonancia magnetica de membro inferior (unilateral)" at bounding box center [213, 216] width 377 height 8
checkbox \(unilateral\) "true"
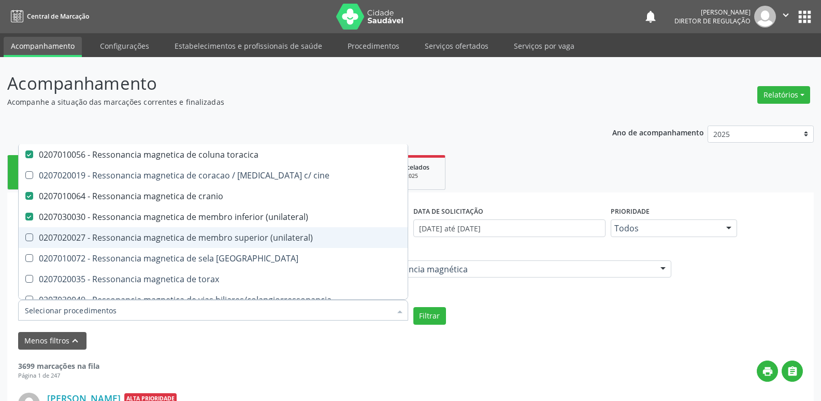
click at [224, 235] on div "0207020027 - Ressonancia magnetica de membro superior (unilateral)" at bounding box center [213, 237] width 377 height 8
checkbox \(unilateral\) "true"
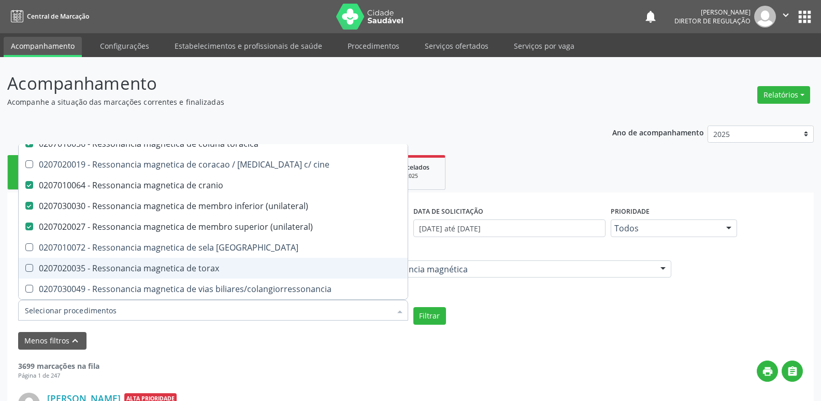
click at [221, 270] on div "0207020035 - Ressonancia magnetica de torax" at bounding box center [213, 268] width 377 height 8
checkbox torax "true"
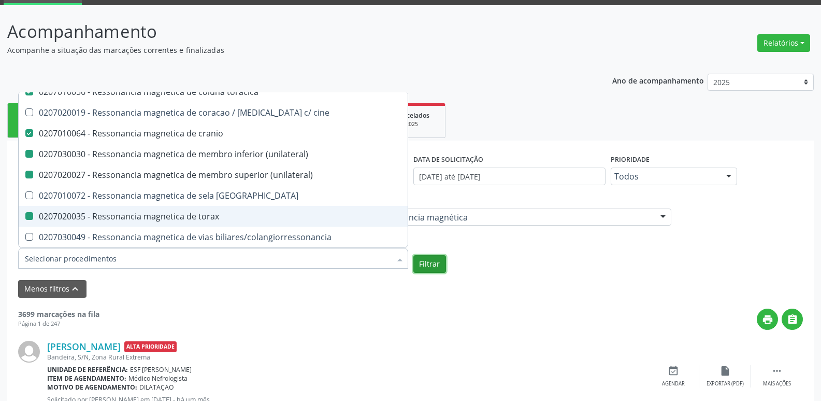
checkbox cerebral "true"
checkbox \(bilateral\) "true"
checkbox cine "true"
checkbox \(unilateral\) "false"
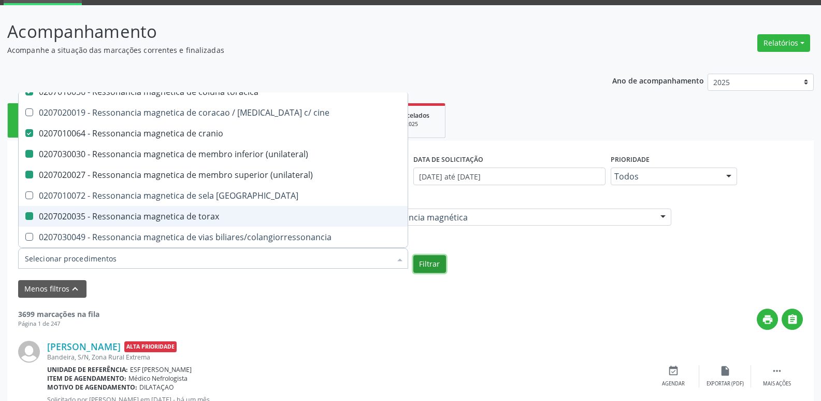
checkbox torax "false"
click at [435, 263] on button "Filtrar" at bounding box center [429, 264] width 33 height 18
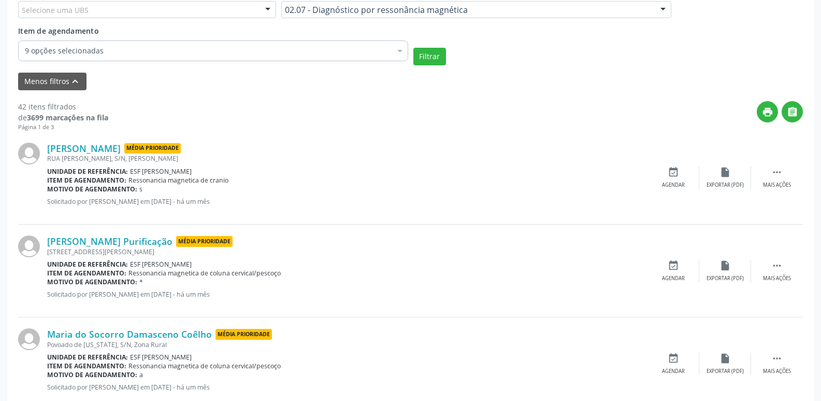
scroll to position [311, 0]
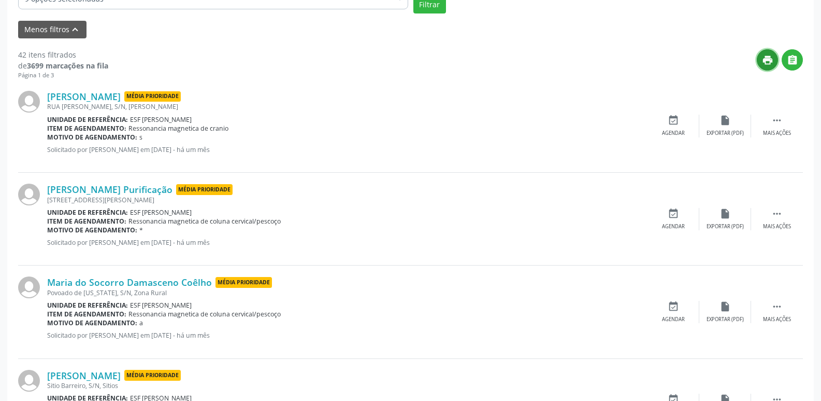
click at [765, 63] on icon "print" at bounding box center [767, 59] width 11 height 11
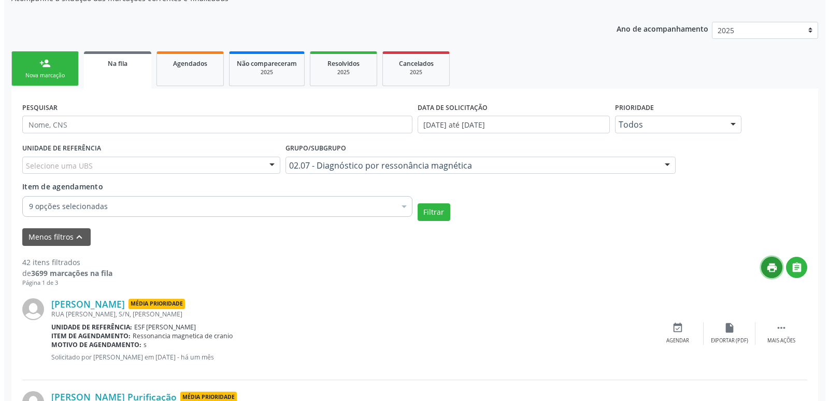
scroll to position [0, 0]
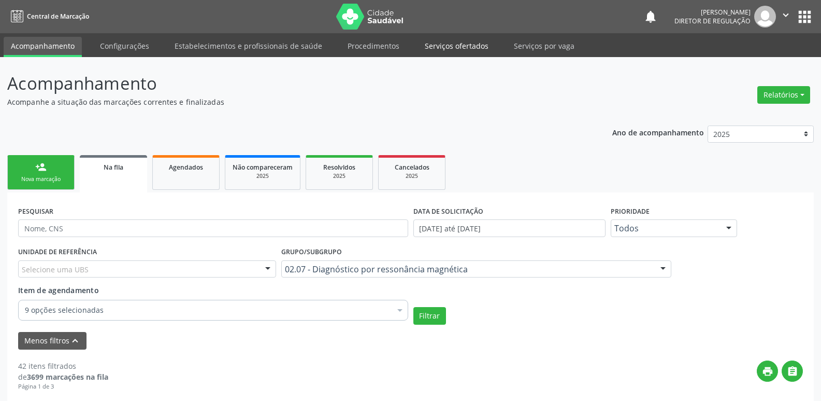
click at [451, 47] on link "Serviços ofertados" at bounding box center [457, 46] width 78 height 18
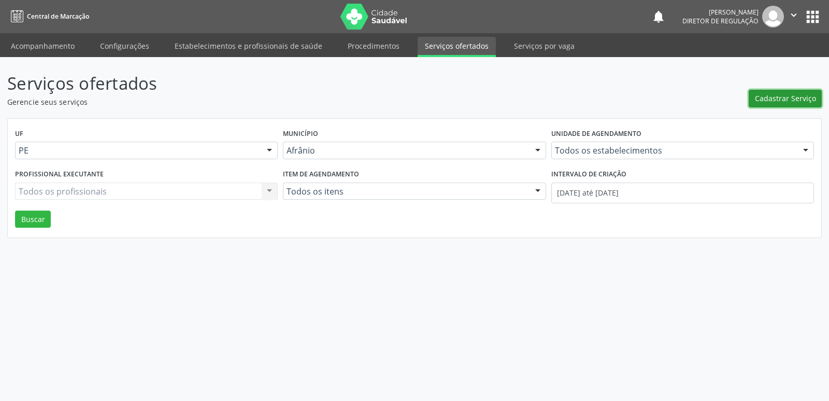
click at [797, 97] on span "Cadastrar Serviço" at bounding box center [785, 98] width 61 height 11
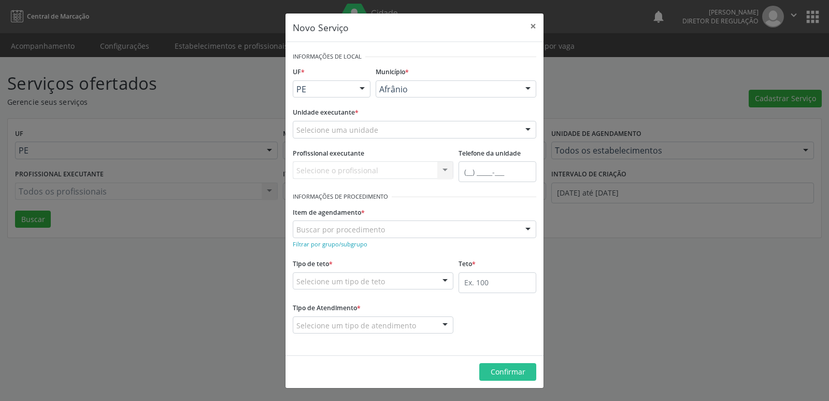
click at [422, 125] on div "Selecione uma unidade" at bounding box center [415, 130] width 244 height 18
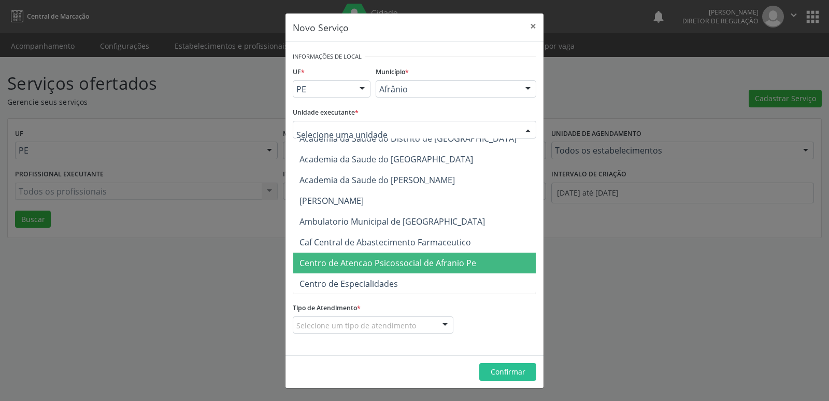
scroll to position [104, 0]
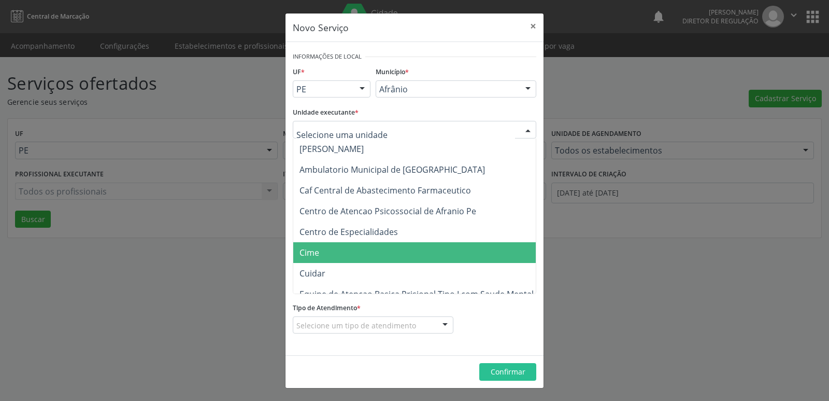
click at [387, 254] on span "Cime" at bounding box center [419, 252] width 253 height 21
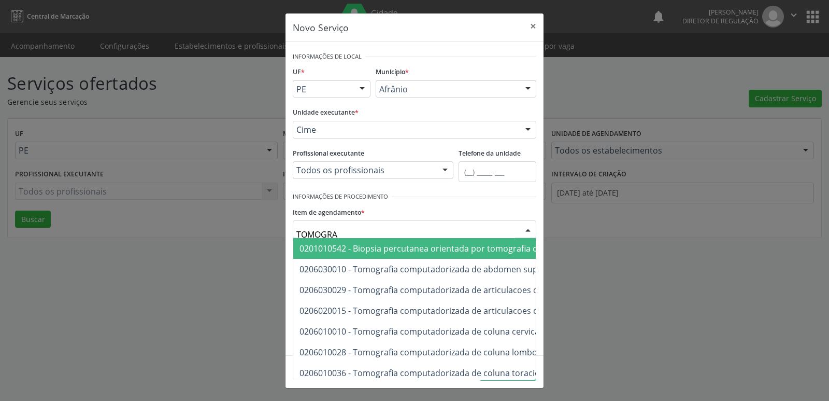
type input "TOMOGRAF"
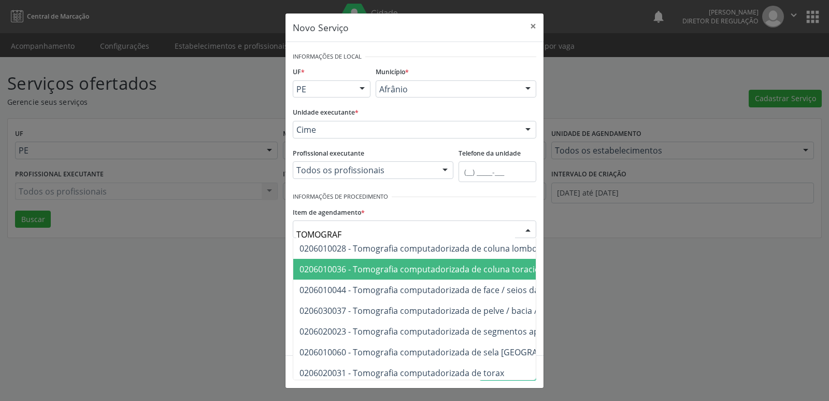
scroll to position [155, 0]
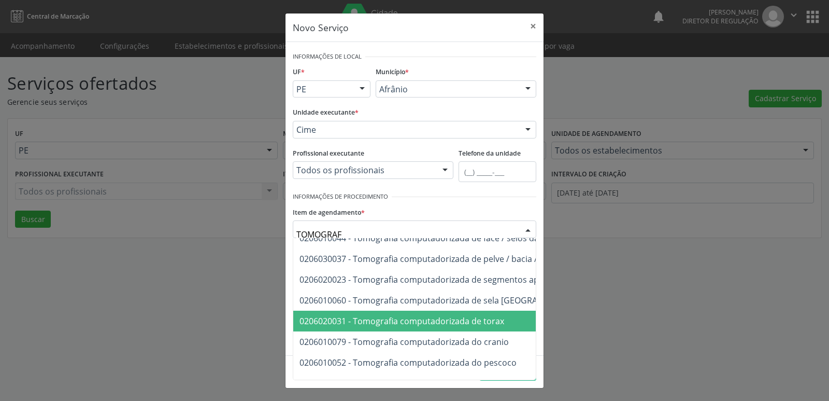
click at [450, 323] on span "0206020031 - Tomografia computadorizada de torax" at bounding box center [401, 320] width 205 height 11
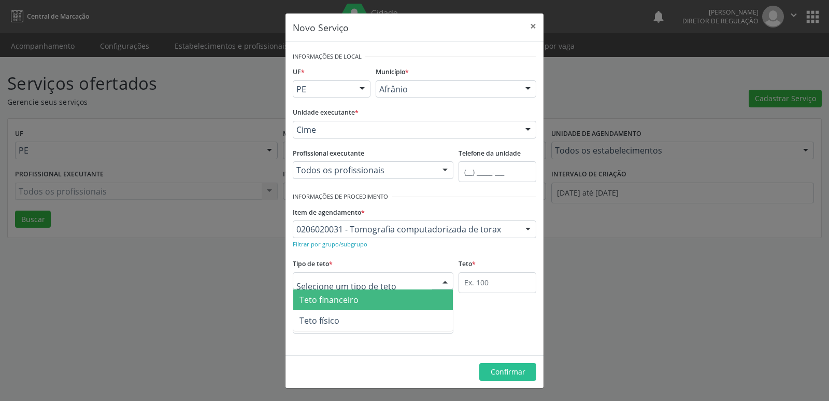
click at [398, 276] on div at bounding box center [373, 281] width 161 height 18
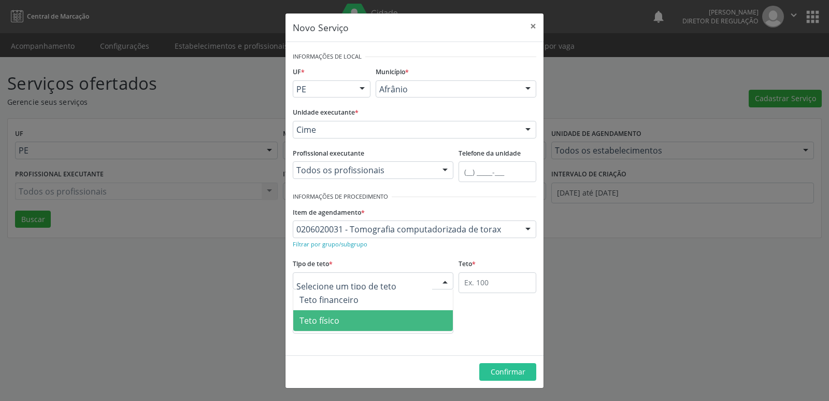
drag, startPoint x: 391, startPoint y: 323, endPoint x: 451, endPoint y: 297, distance: 65.4
click at [392, 323] on span "Teto físico" at bounding box center [373, 320] width 160 height 21
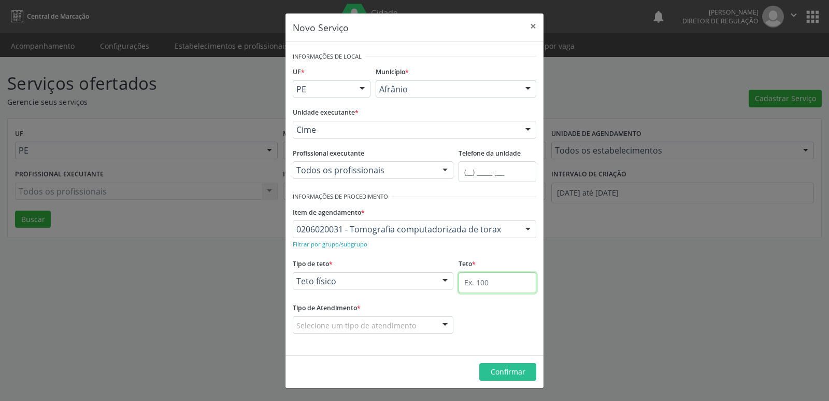
click at [488, 282] on input "text" at bounding box center [498, 282] width 78 height 21
type input "20"
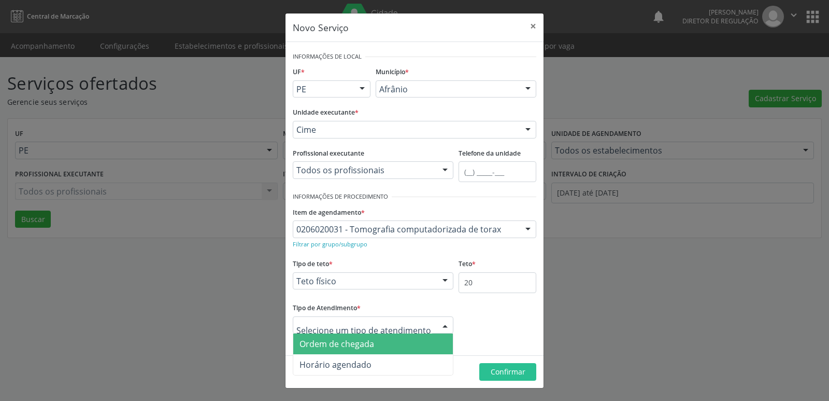
click at [407, 340] on span "Ordem de chegada" at bounding box center [373, 343] width 160 height 21
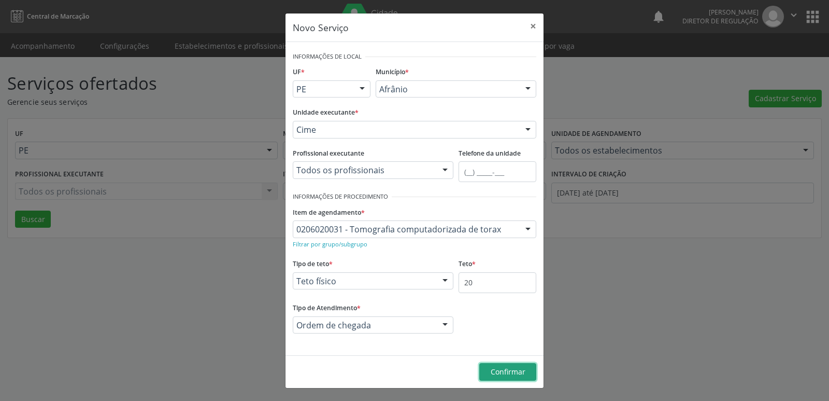
click at [505, 368] on span "Confirmar" at bounding box center [508, 371] width 35 height 10
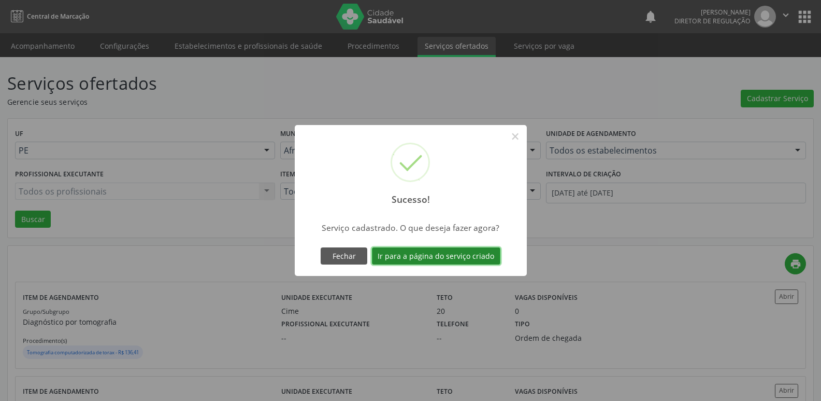
click at [454, 256] on button "Ir para a página do serviço criado" at bounding box center [436, 256] width 128 height 18
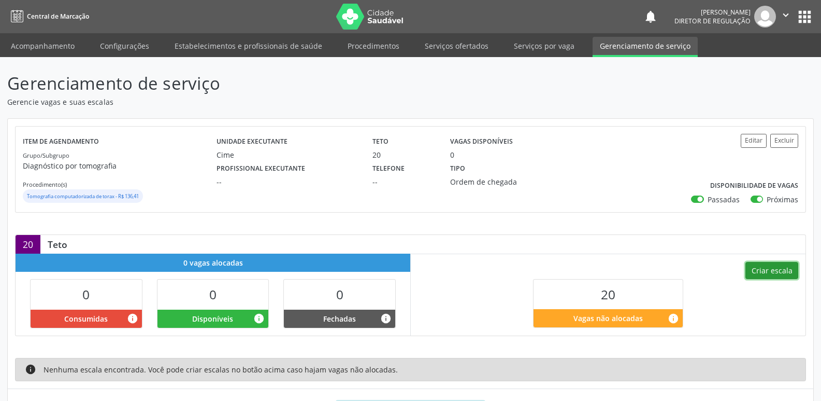
click at [766, 268] on button "Criar escala" at bounding box center [772, 271] width 53 height 18
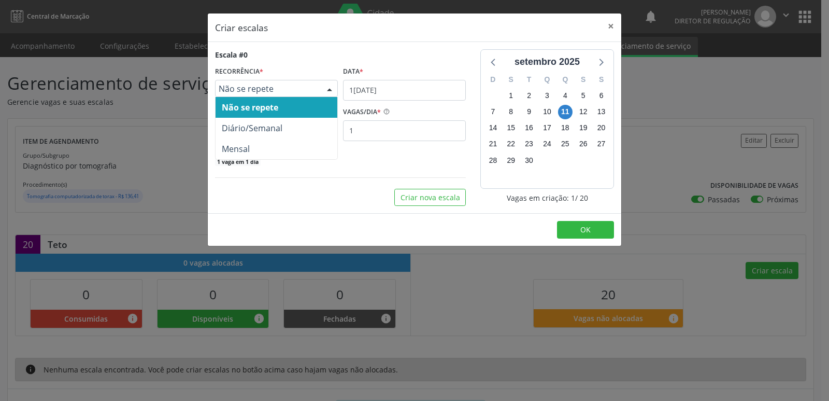
click at [270, 92] on span "Não se repete" at bounding box center [268, 88] width 98 height 10
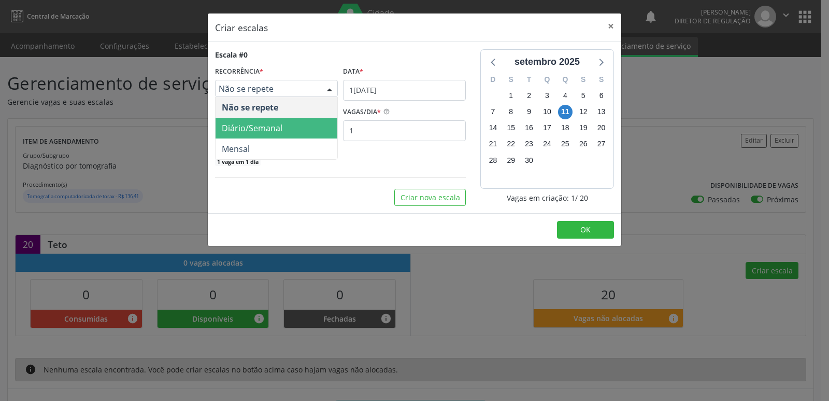
click at [275, 126] on span "Diário/Semanal" at bounding box center [252, 127] width 61 height 11
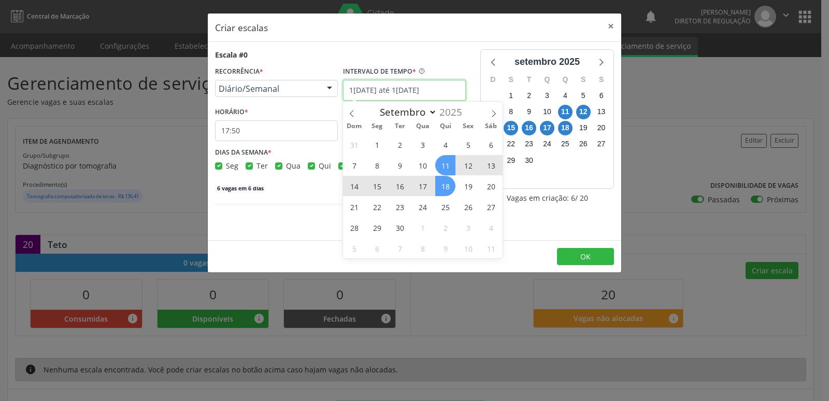
click at [446, 89] on input "11/09/2025 até 18/09/2025" at bounding box center [404, 90] width 123 height 21
click at [447, 184] on span "18" at bounding box center [445, 186] width 20 height 20
type input "18/09/2025"
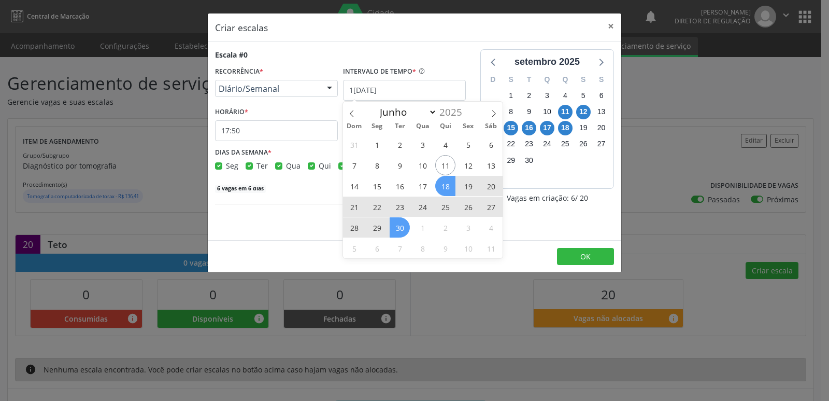
click at [400, 225] on span "30" at bounding box center [400, 227] width 20 height 20
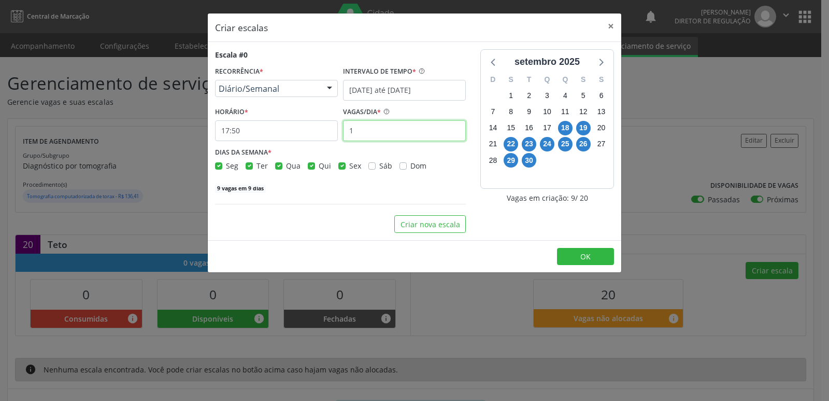
click at [360, 130] on input "1" at bounding box center [404, 130] width 123 height 21
type input "2"
click at [270, 124] on input "17:50" at bounding box center [276, 130] width 123 height 21
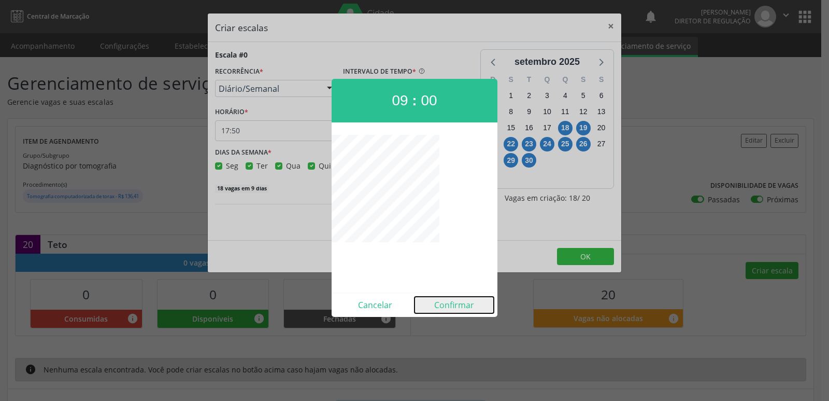
click at [460, 303] on button "Confirmar" at bounding box center [454, 304] width 79 height 17
type input "09:00"
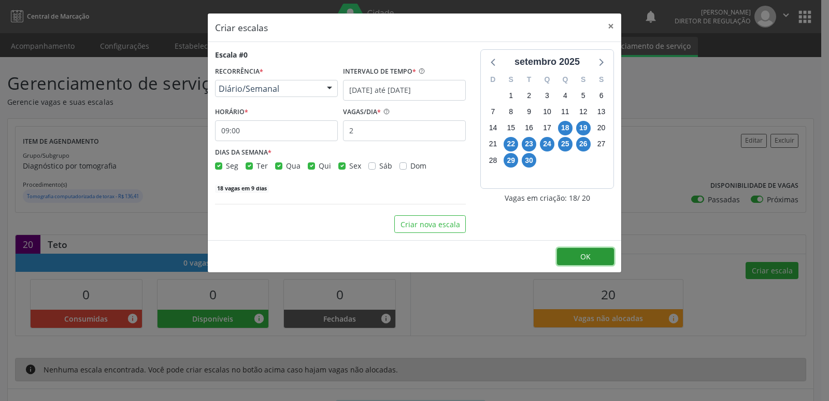
click at [577, 250] on button "OK" at bounding box center [585, 257] width 57 height 18
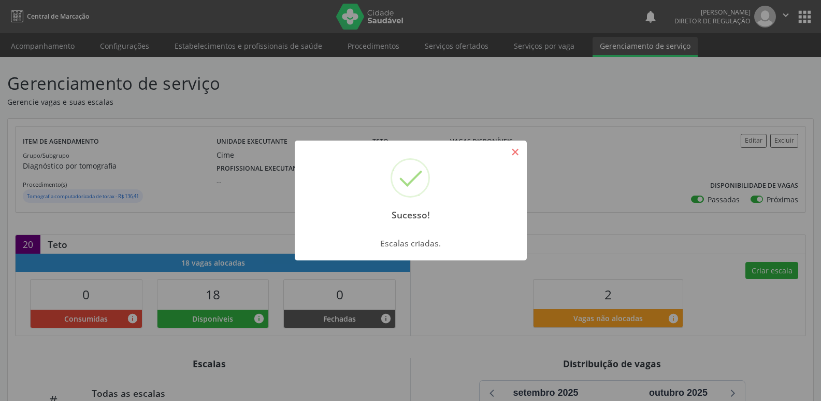
click at [517, 155] on button "×" at bounding box center [516, 152] width 18 height 18
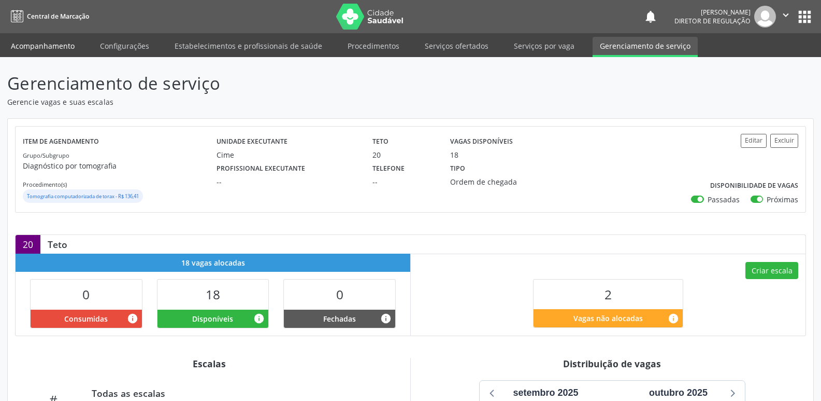
click at [52, 47] on link "Acompanhamento" at bounding box center [43, 46] width 78 height 18
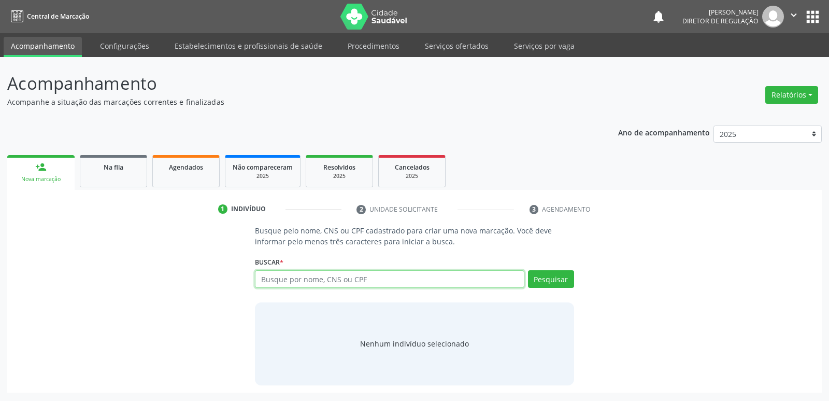
click at [282, 280] on input "text" at bounding box center [389, 279] width 269 height 18
type input "700008819113508"
click at [544, 280] on button "Pesquisar" at bounding box center [551, 279] width 46 height 18
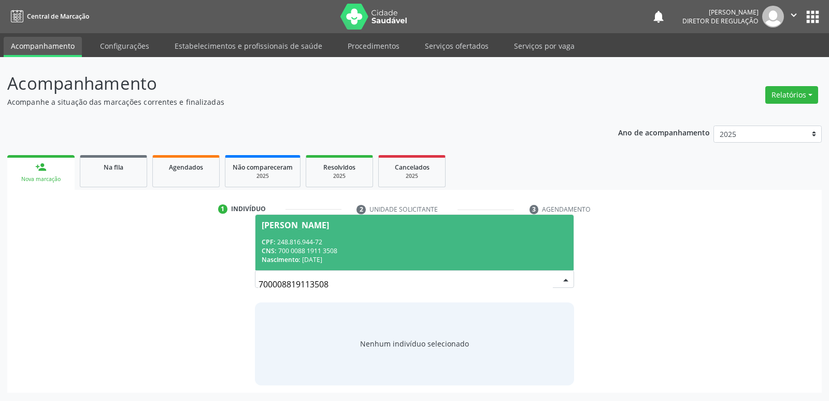
click at [364, 244] on div "CPF: 248.816.944-72" at bounding box center [414, 241] width 305 height 9
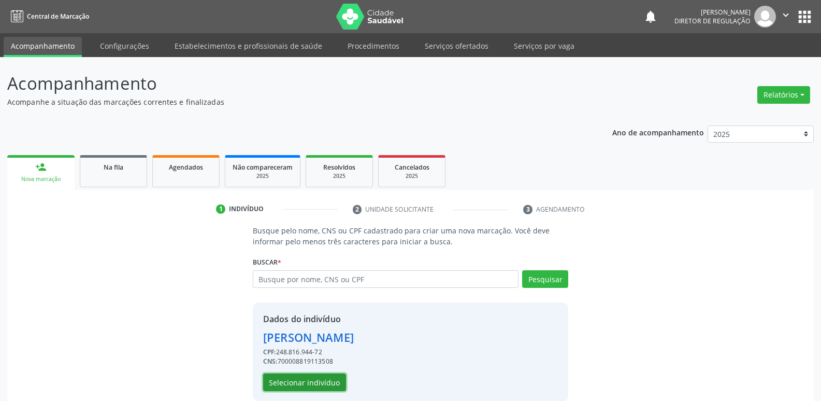
click at [317, 381] on button "Selecionar indivíduo" at bounding box center [304, 382] width 83 height 18
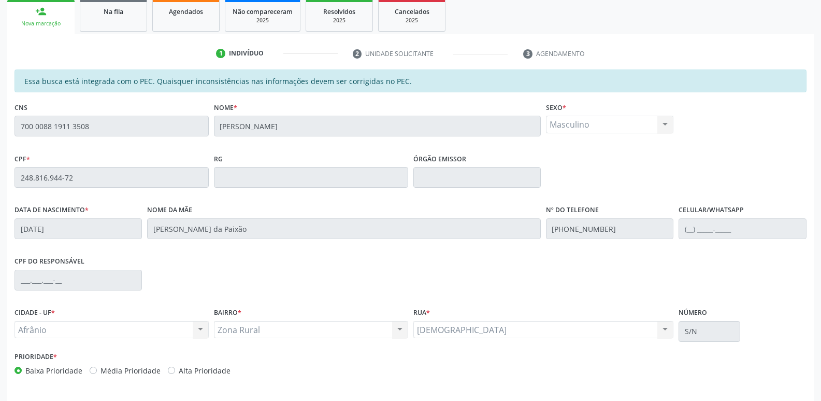
scroll to position [191, 0]
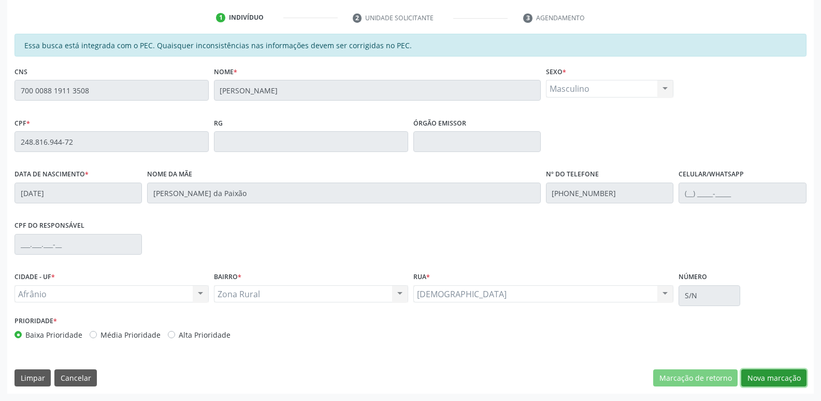
click at [779, 378] on button "Nova marcação" at bounding box center [773, 378] width 65 height 18
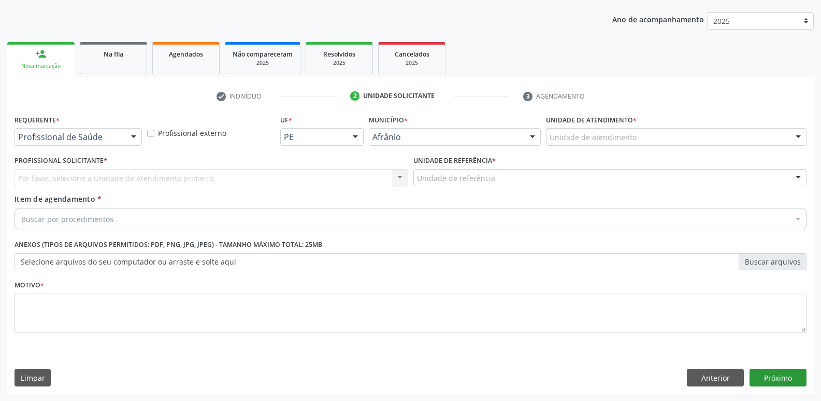
scroll to position [113, 0]
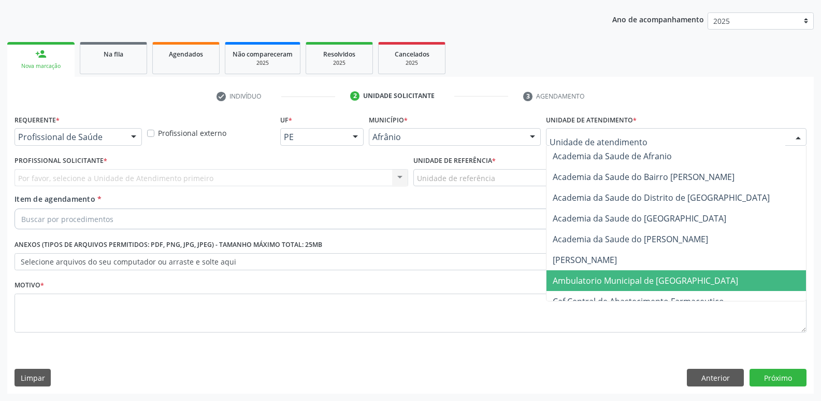
click at [622, 279] on span "Ambulatorio Municipal de [GEOGRAPHIC_DATA]" at bounding box center [645, 280] width 185 height 11
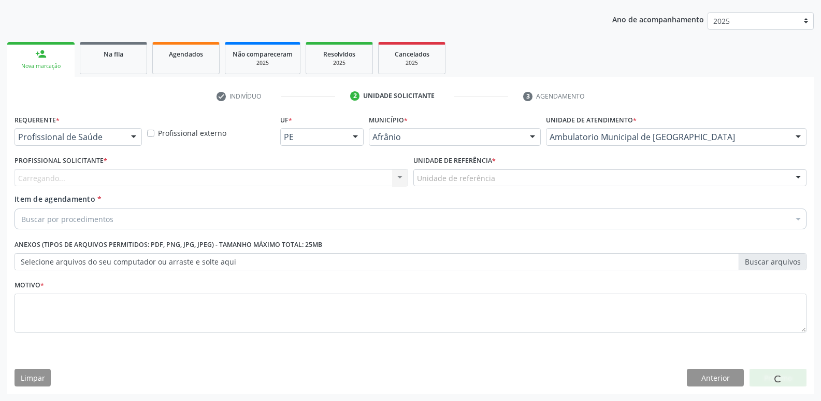
click at [510, 178] on div "Unidade de referência" at bounding box center [610, 178] width 394 height 18
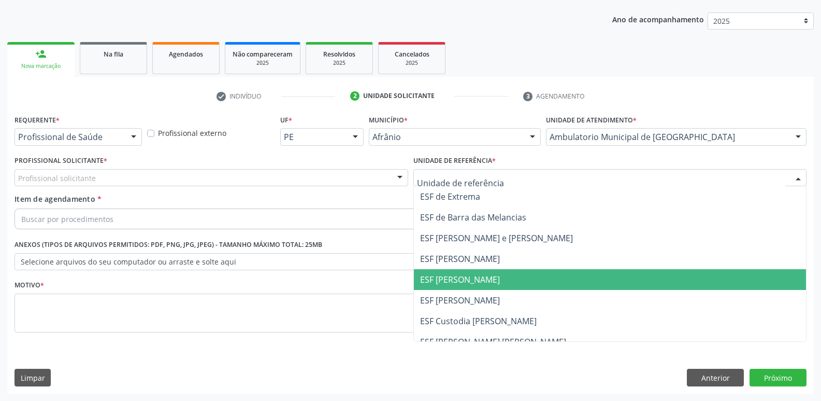
click at [489, 279] on span "ESF [PERSON_NAME]" at bounding box center [610, 279] width 393 height 21
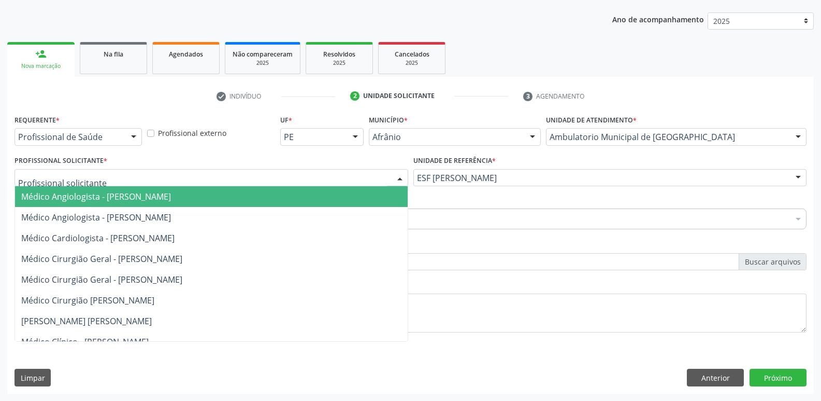
click at [198, 175] on div at bounding box center [212, 178] width 394 height 18
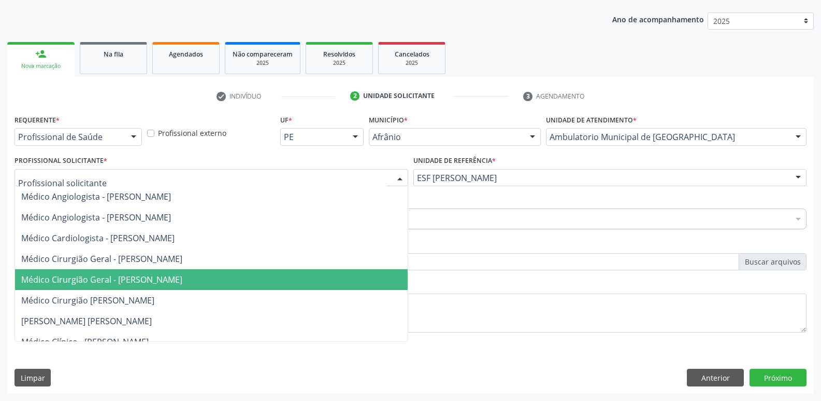
click at [182, 284] on span "Médico Cirurgião Geral - [PERSON_NAME]" at bounding box center [101, 279] width 161 height 11
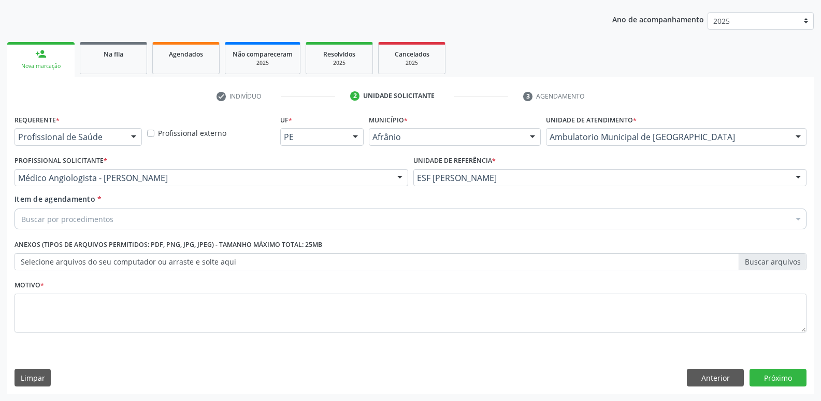
click at [153, 217] on div "Buscar por procedimentos" at bounding box center [411, 218] width 792 height 21
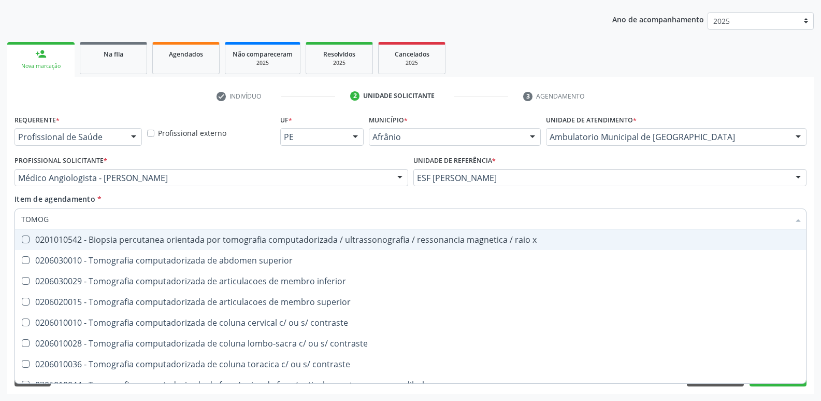
type input "TOMOGR"
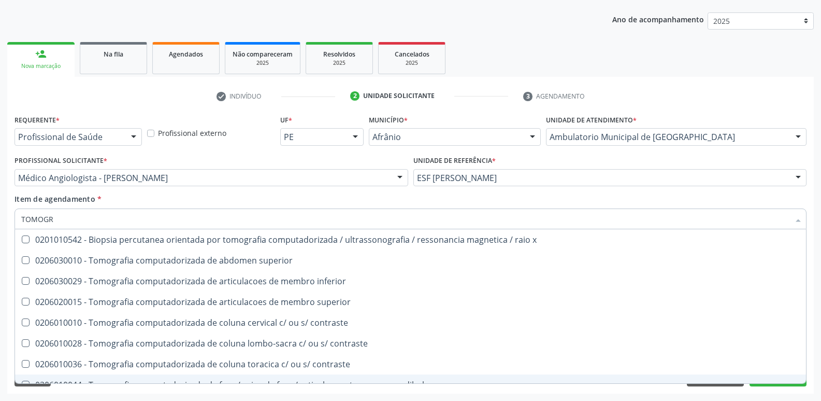
scroll to position [104, 0]
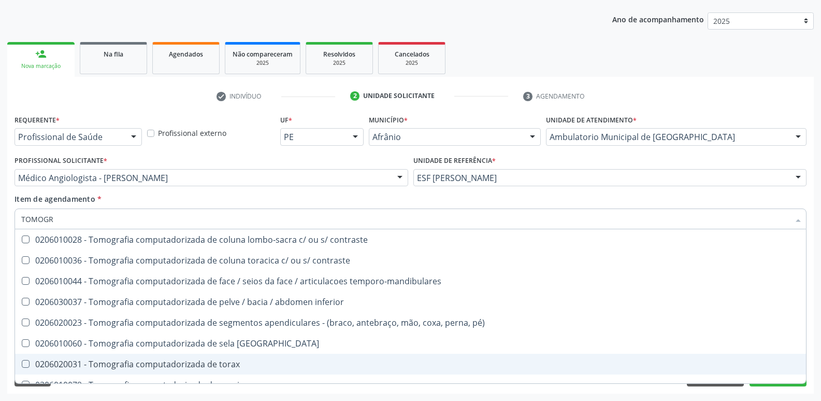
click at [218, 364] on div "0206020031 - Tomografia computadorizada de torax" at bounding box center [410, 364] width 779 height 8
checkbox torax "true"
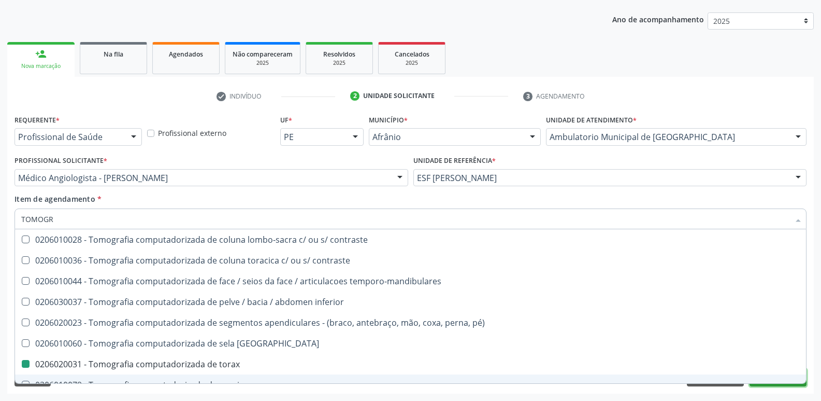
click at [762, 384] on button "Próximo" at bounding box center [778, 377] width 57 height 18
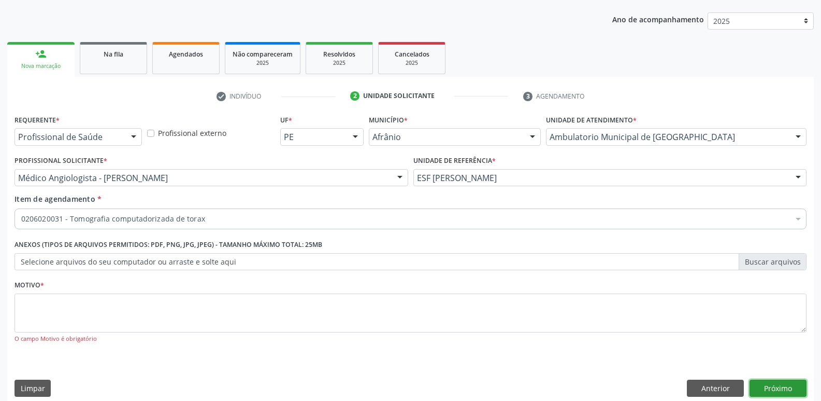
scroll to position [0, 0]
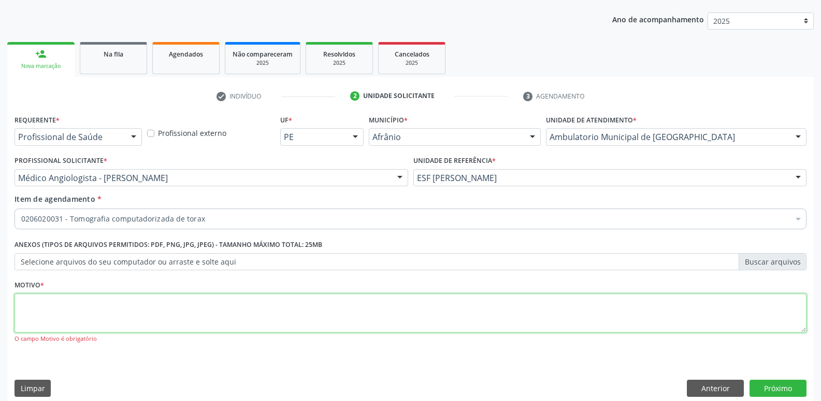
click at [351, 312] on textarea at bounding box center [411, 312] width 792 height 39
type textarea "*"
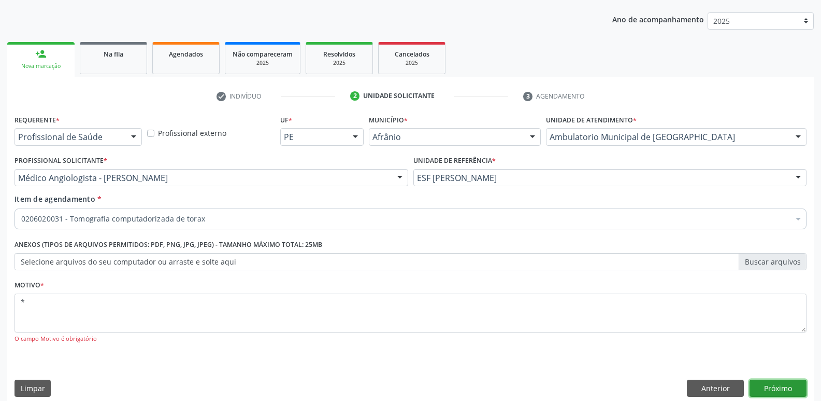
click at [782, 384] on button "Próximo" at bounding box center [778, 388] width 57 height 18
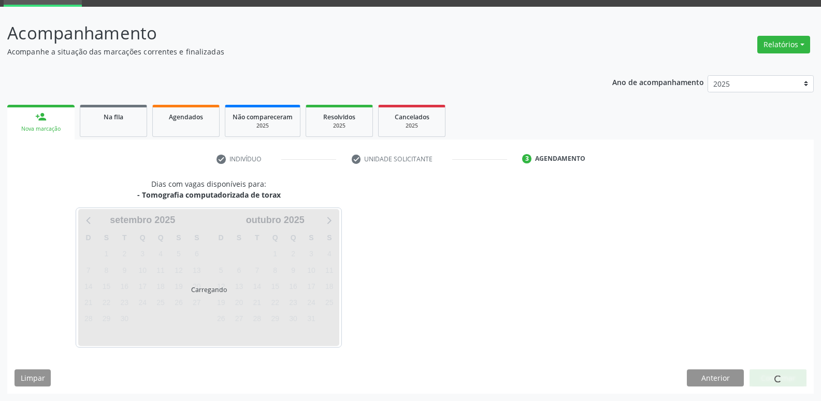
scroll to position [50, 0]
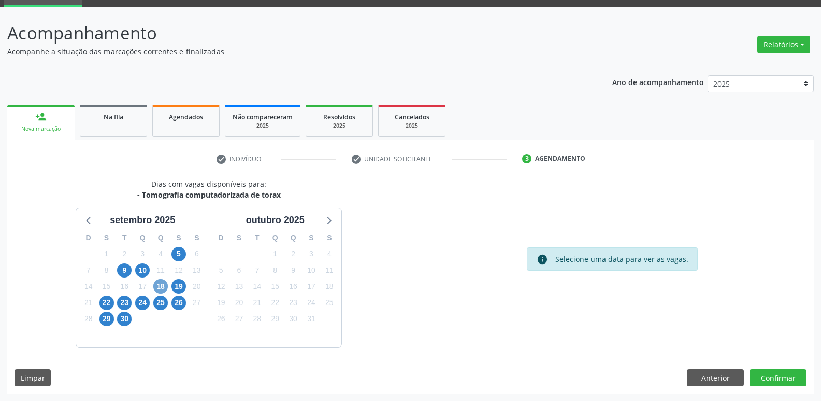
click at [161, 287] on span "18" at bounding box center [160, 286] width 15 height 15
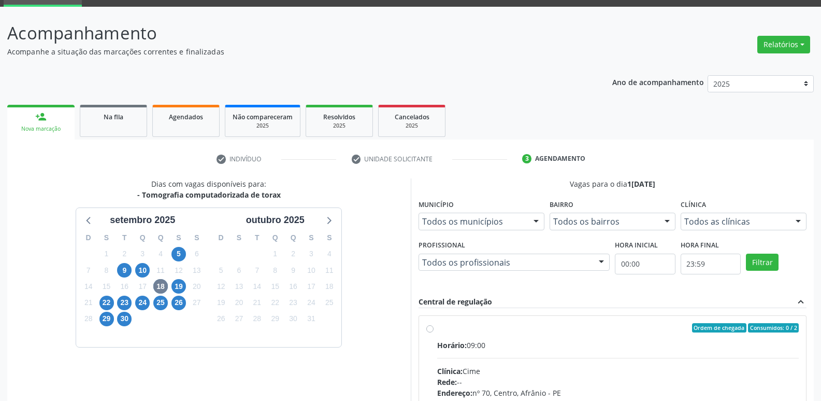
click at [458, 330] on div "Ordem de chegada Consumidos: 0 / 2" at bounding box center [618, 327] width 362 height 9
click at [434, 330] on input "Ordem de chegada Consumidos: 0 / 2 Horário: 09:00 Clínica: Cime Rede: -- Endere…" at bounding box center [429, 327] width 7 height 9
radio input "true"
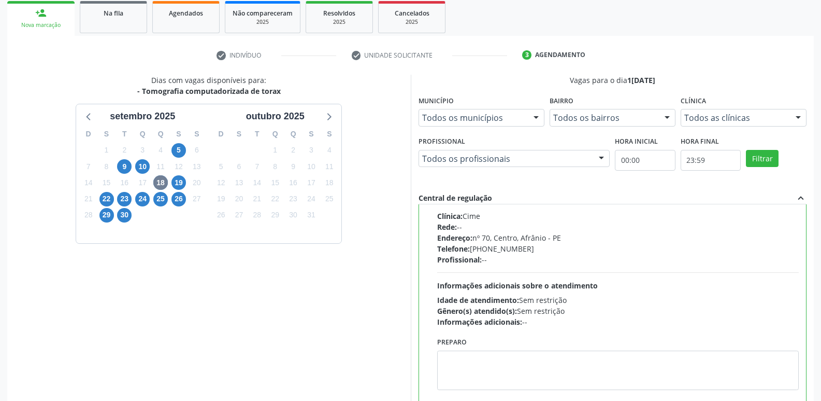
scroll to position [219, 0]
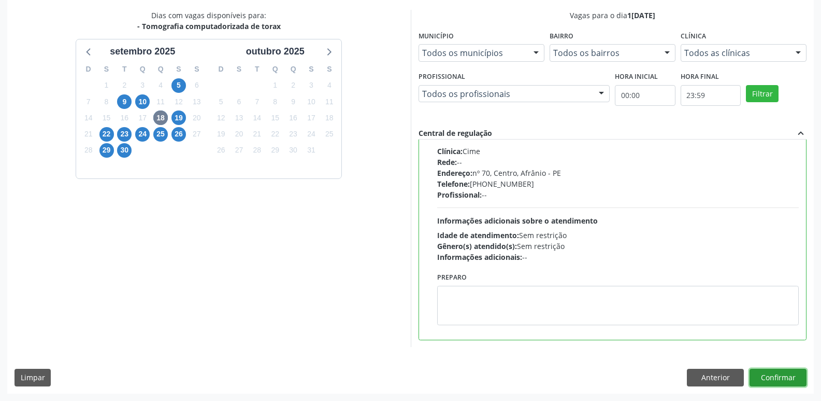
click at [779, 376] on button "Confirmar" at bounding box center [778, 377] width 57 height 18
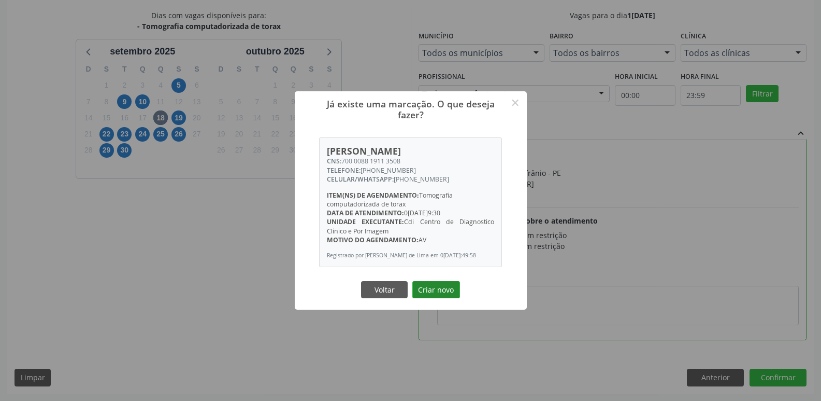
click at [444, 297] on button "Criar novo" at bounding box center [436, 290] width 48 height 18
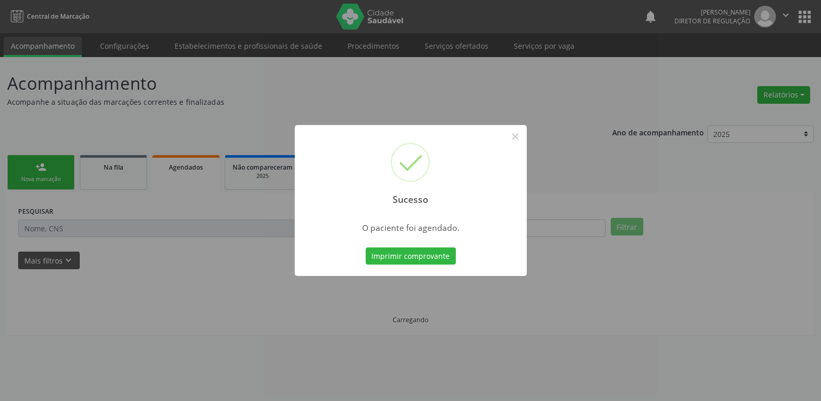
scroll to position [0, 0]
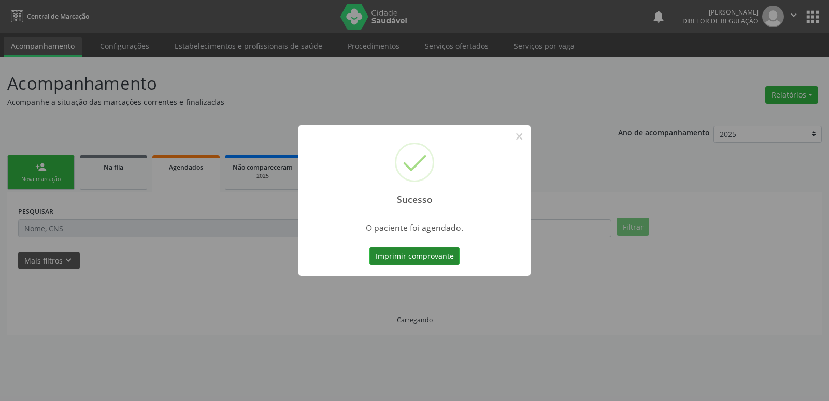
click at [438, 255] on button "Imprimir comprovante" at bounding box center [414, 256] width 90 height 18
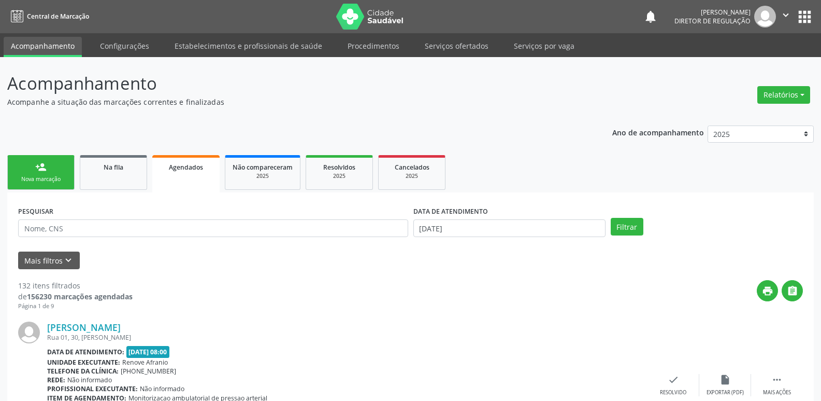
click at [456, 44] on div "Sucesso × O paciente foi agendado. Imprimir comprovante Cancel" at bounding box center [410, 200] width 821 height 401
click at [463, 50] on div "Sucesso × O paciente foi agendado. Imprimir comprovante Cancel" at bounding box center [410, 200] width 821 height 401
click at [463, 48] on div "Sucesso × O paciente foi agendado. Imprimir comprovante Cancel" at bounding box center [410, 200] width 821 height 401
click at [463, 47] on div "Sucesso × O paciente foi agendado. Imprimir comprovante Cancel" at bounding box center [410, 200] width 821 height 401
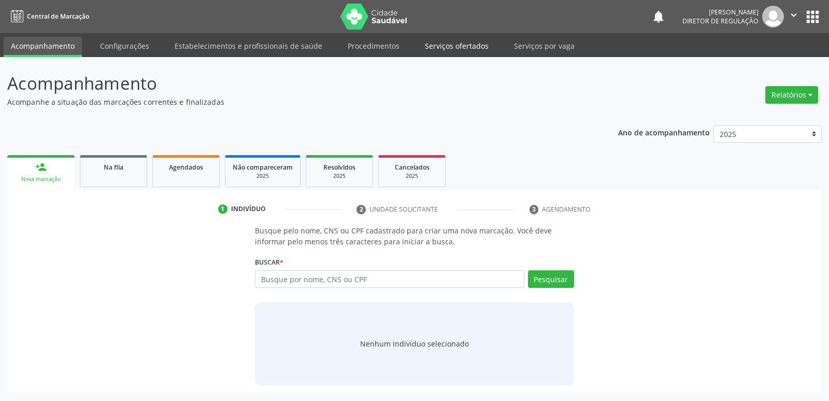
click at [454, 45] on link "Serviços ofertados" at bounding box center [457, 46] width 78 height 18
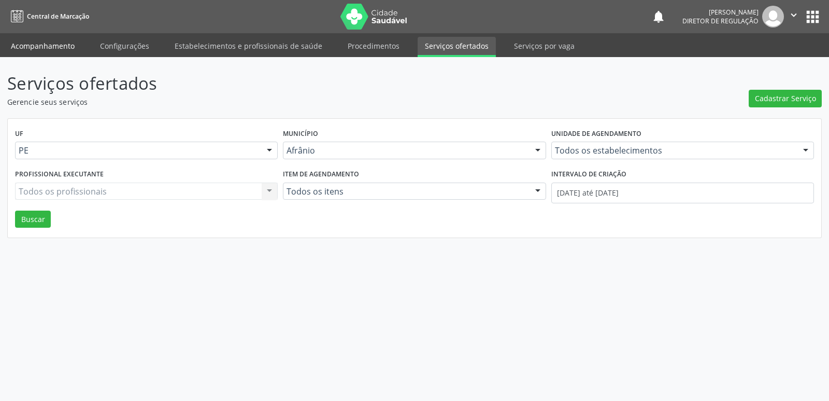
click at [63, 49] on link "Acompanhamento" at bounding box center [43, 46] width 78 height 18
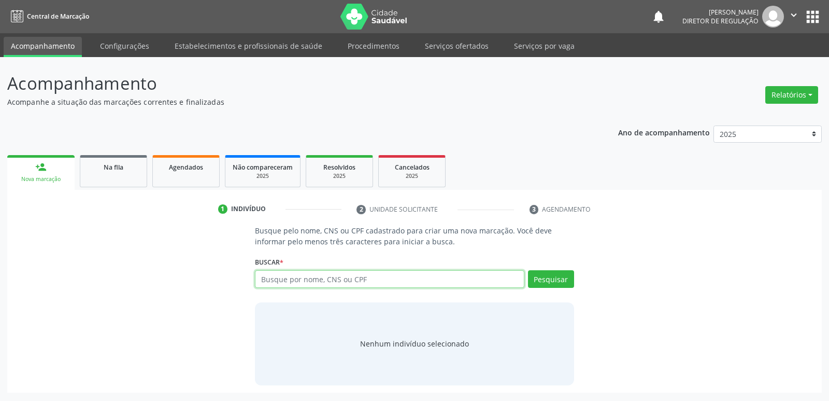
click at [345, 281] on input "text" at bounding box center [389, 279] width 269 height 18
click at [283, 278] on input "text" at bounding box center [389, 279] width 269 height 18
type input "704106197385632"
click at [547, 280] on button "Pesquisar" at bounding box center [551, 279] width 46 height 18
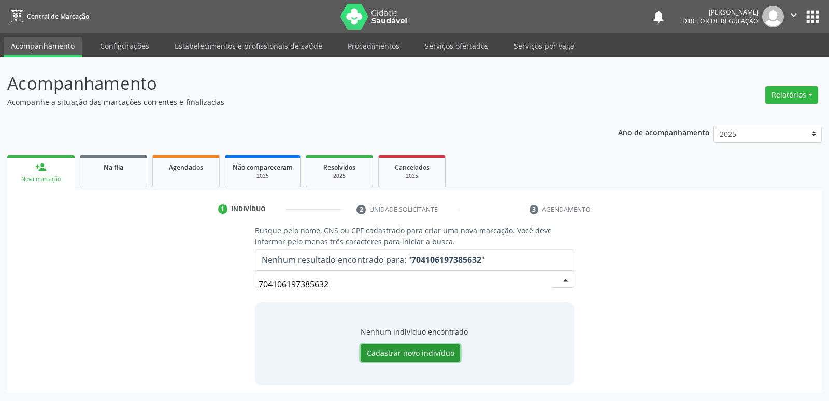
click at [445, 350] on button "Cadastrar novo indivíduo" at bounding box center [410, 353] width 99 height 18
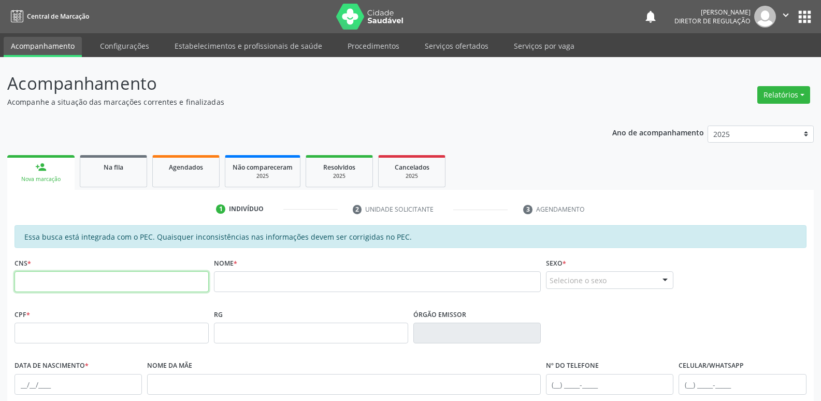
click at [109, 279] on input "text" at bounding box center [112, 281] width 194 height 21
click at [79, 280] on input "text" at bounding box center [112, 281] width 194 height 21
type input "704 1061 9738 5372"
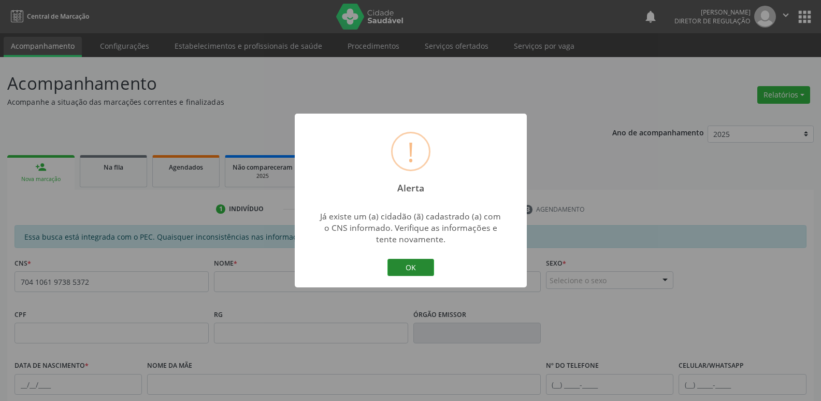
click at [421, 265] on button "OK" at bounding box center [411, 268] width 47 height 18
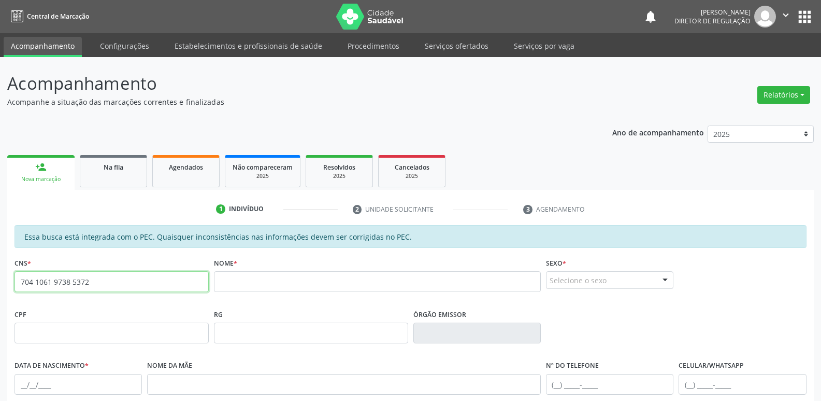
drag, startPoint x: 93, startPoint y: 281, endPoint x: 0, endPoint y: 282, distance: 93.3
click at [0, 282] on div "Acompanhamento Acompanhe a situação das marcações correntes e finalizadas Relat…" at bounding box center [410, 324] width 821 height 535
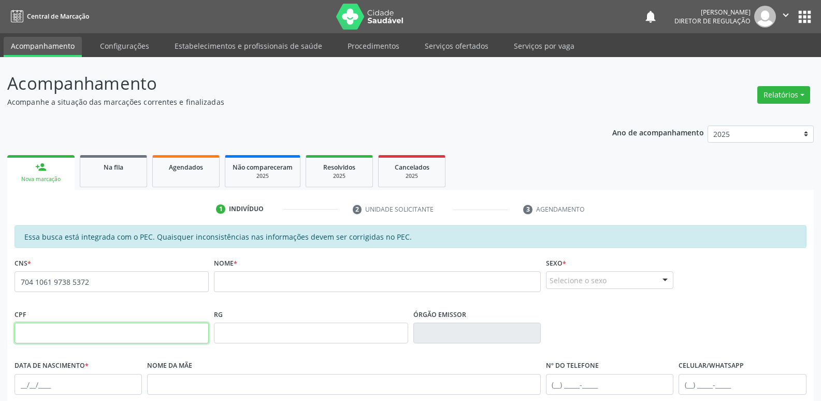
click at [104, 331] on input "text" at bounding box center [112, 332] width 194 height 21
paste input "064.282.354-55"
type input "064.282.354-55"
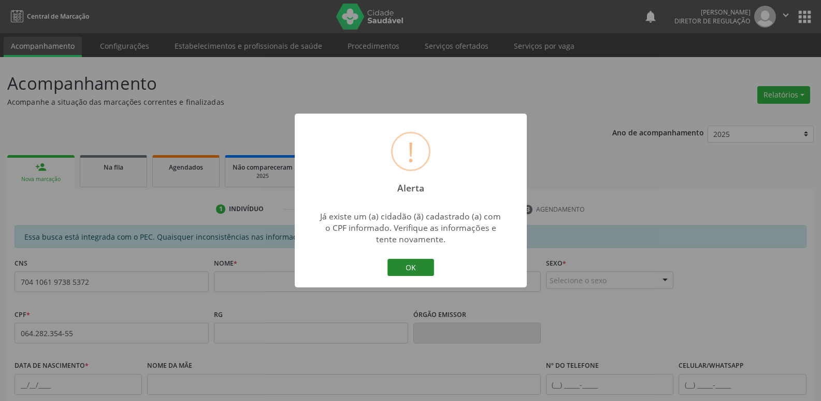
click at [413, 266] on button "OK" at bounding box center [411, 268] width 47 height 18
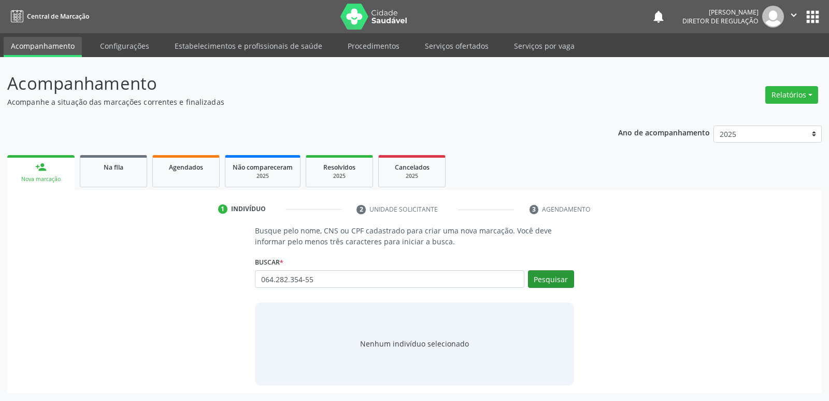
type input "064.282.354-55"
click at [549, 274] on button "Pesquisar" at bounding box center [551, 279] width 46 height 18
type input "064.282.354-55"
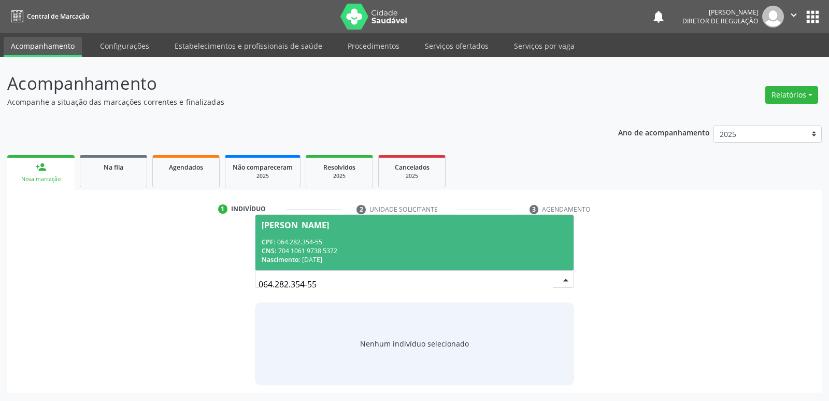
click at [332, 252] on div "CNS: 704 1061 9738 5372" at bounding box center [414, 250] width 305 height 9
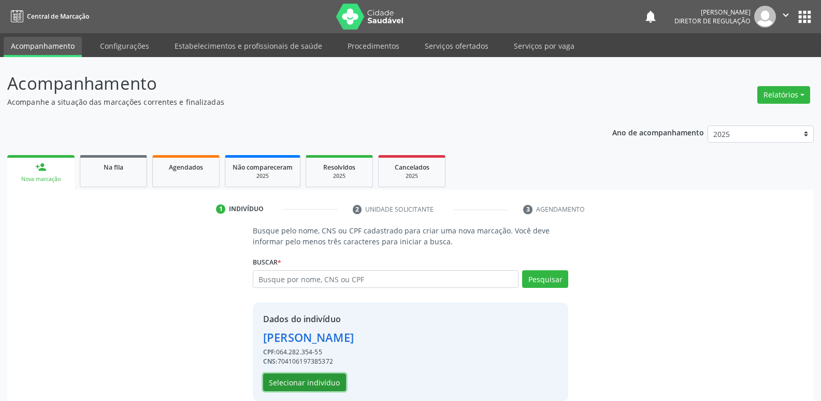
click at [335, 382] on button "Selecionar indivíduo" at bounding box center [304, 382] width 83 height 18
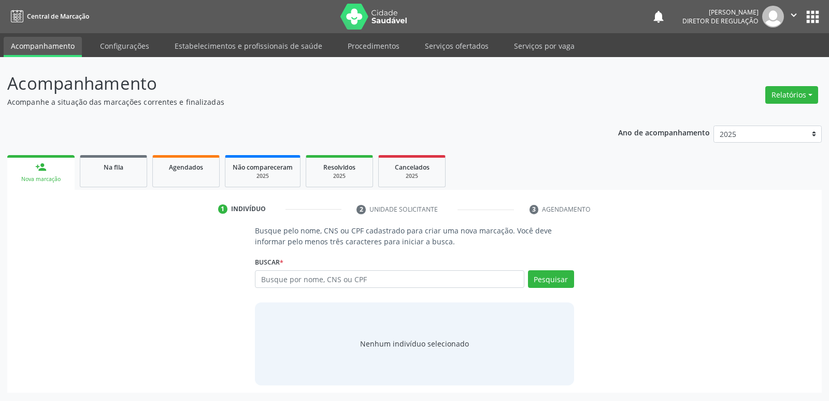
click at [322, 278] on input "text" at bounding box center [389, 279] width 269 height 18
type input "064.282.354-55"
click at [548, 278] on button "Pesquisar" at bounding box center [551, 279] width 46 height 18
type input "064.282.354-55"
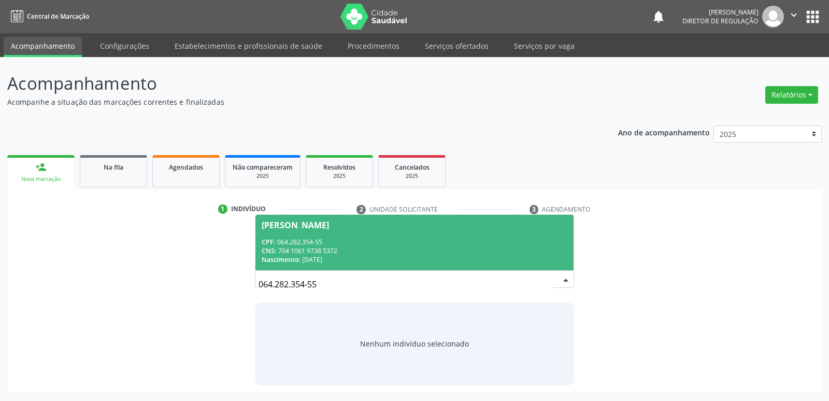
click at [372, 252] on div "CNS: 704 1061 9738 5372" at bounding box center [414, 250] width 305 height 9
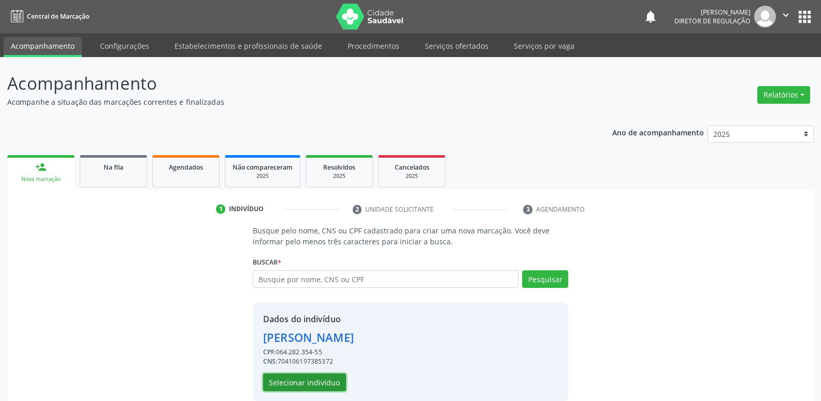
click at [304, 380] on button "Selecionar indivíduo" at bounding box center [304, 382] width 83 height 18
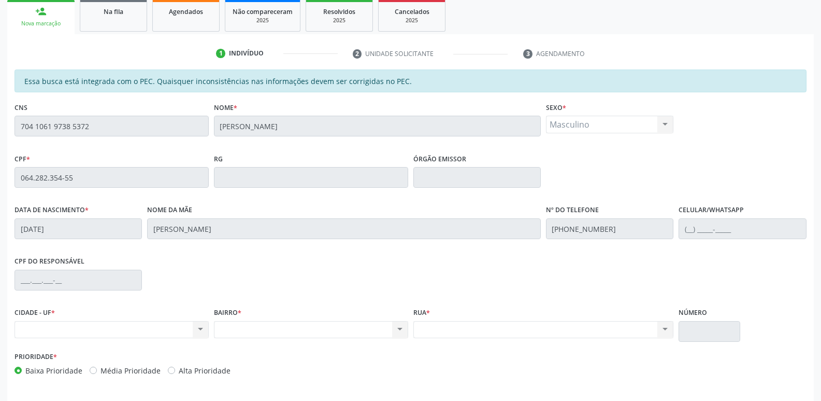
scroll to position [191, 0]
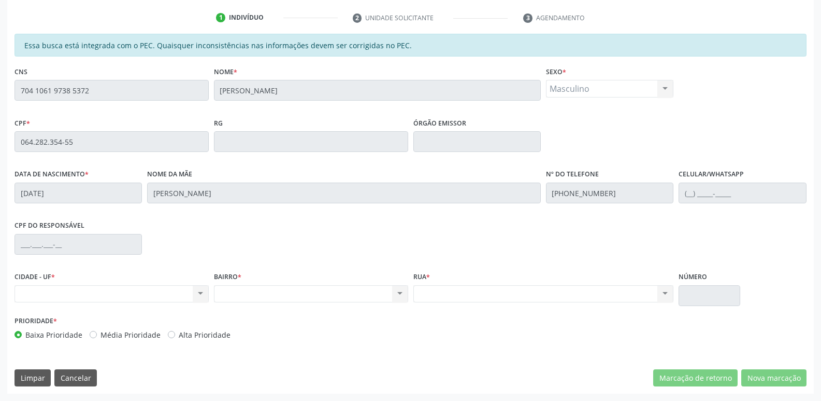
click at [0, 92] on div "Acompanhamento Acompanhe a situação das marcações correntes e finalizadas Relat…" at bounding box center [410, 133] width 821 height 535
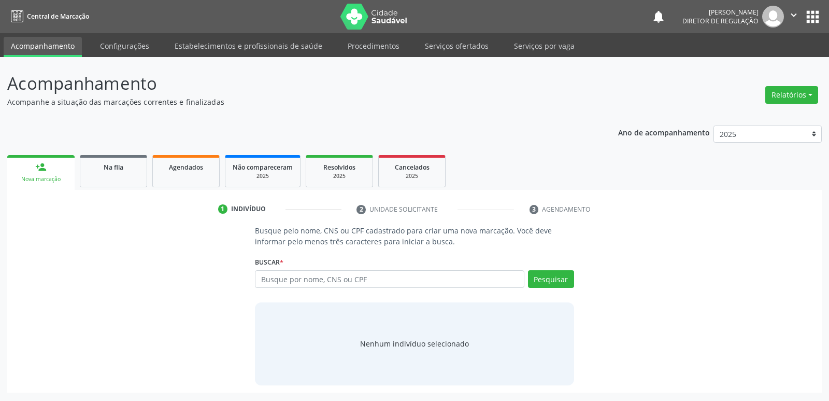
click at [291, 276] on input "text" at bounding box center [389, 279] width 269 height 18
type input "704 1061 9738 5372"
click at [563, 281] on button "Pesquisar" at bounding box center [551, 279] width 46 height 18
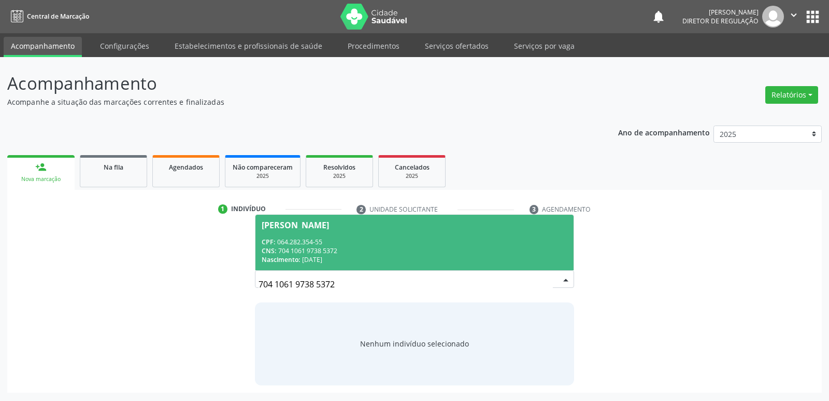
click at [383, 255] on div "Nascimento: 1[DATE]" at bounding box center [414, 259] width 305 height 9
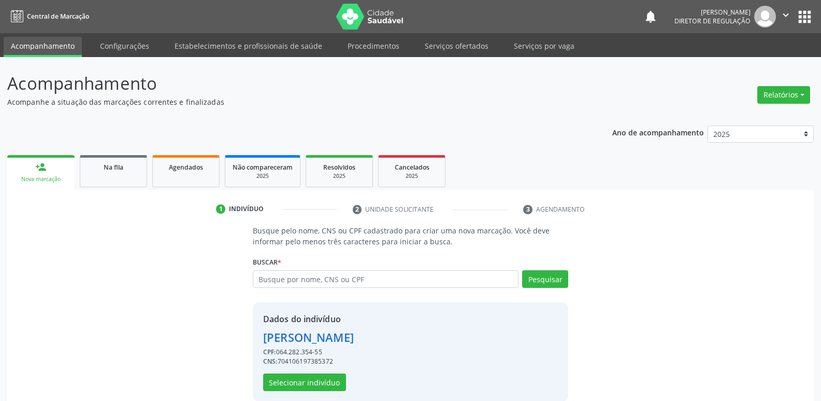
scroll to position [15, 0]
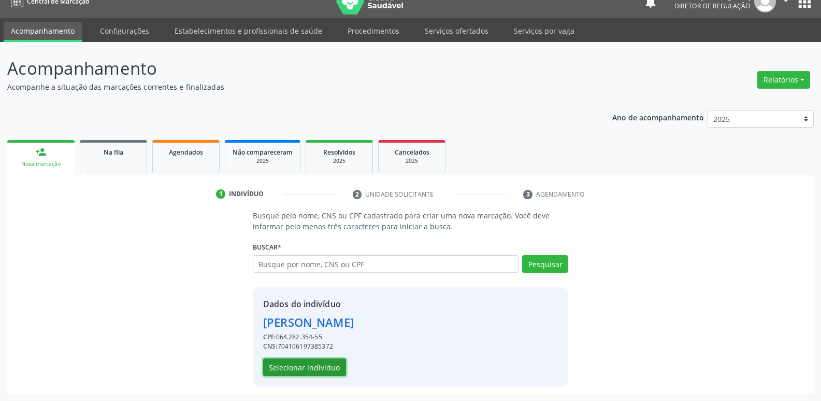
click at [326, 362] on button "Selecionar indivíduo" at bounding box center [304, 367] width 83 height 18
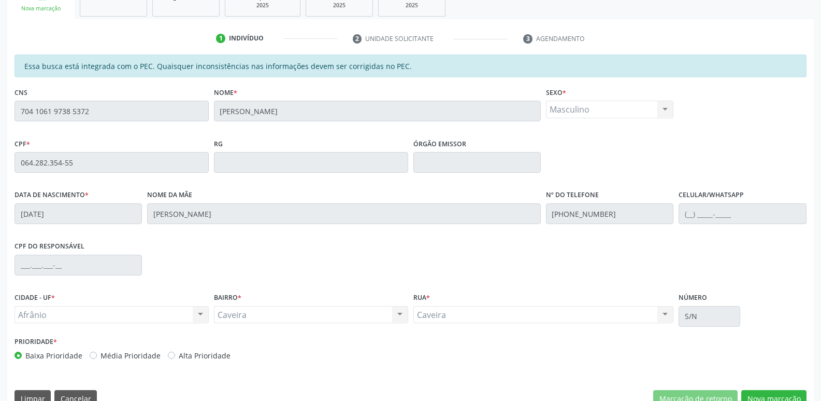
scroll to position [191, 0]
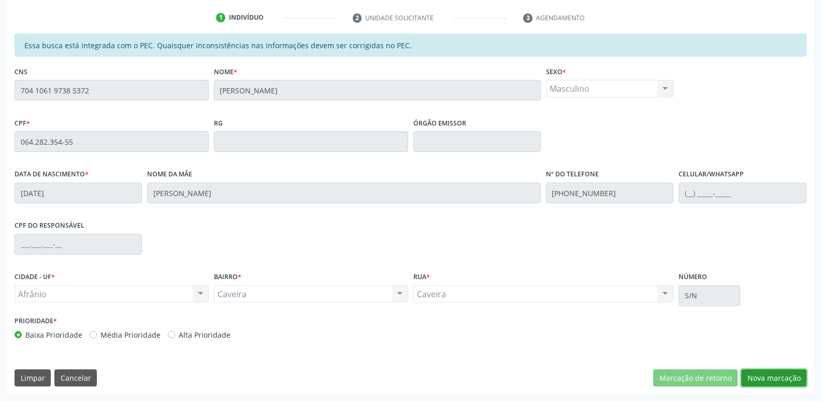
click at [767, 369] on button "Nova marcação" at bounding box center [773, 378] width 65 height 18
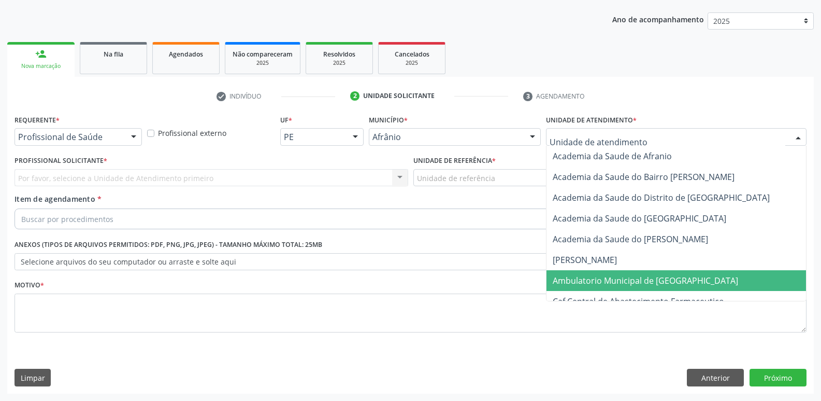
click at [640, 282] on span "Ambulatorio Municipal de [GEOGRAPHIC_DATA]" at bounding box center [645, 280] width 185 height 11
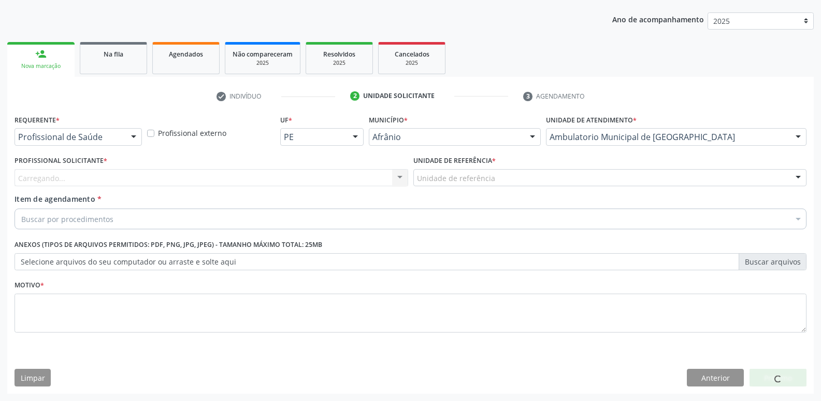
click at [507, 179] on div "Unidade de referência" at bounding box center [610, 178] width 394 height 18
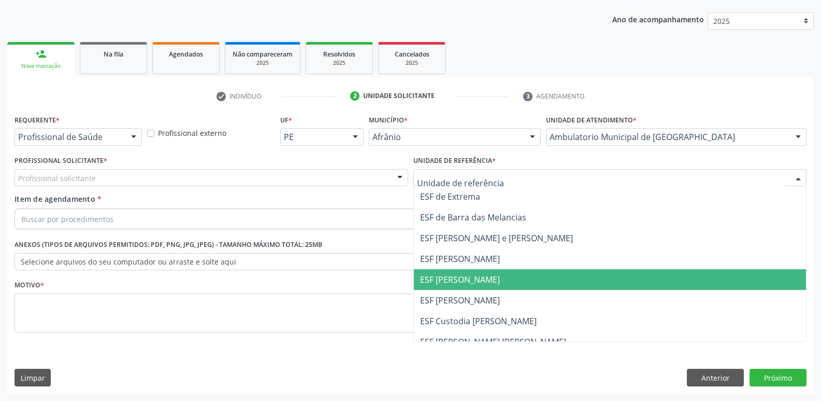
click at [507, 280] on span "ESF [PERSON_NAME]" at bounding box center [610, 279] width 393 height 21
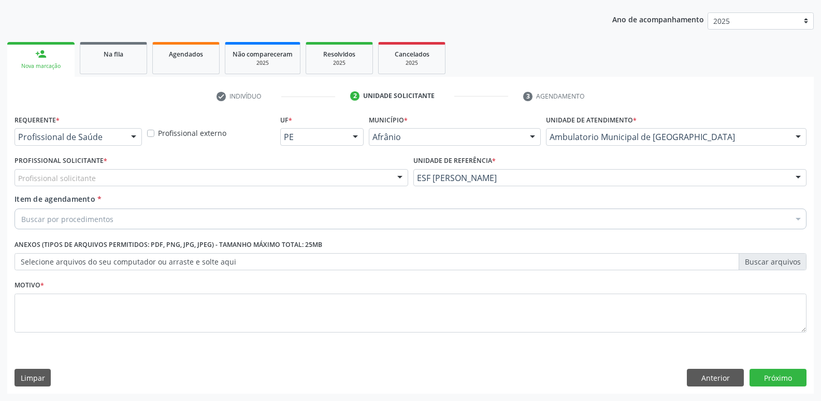
click at [206, 175] on div "Profissional solicitante" at bounding box center [212, 178] width 394 height 18
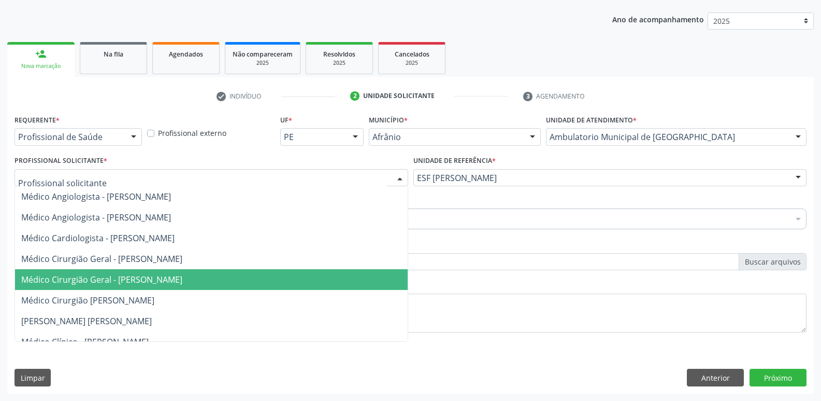
click at [182, 277] on span "Médico Cirurgião Geral - [PERSON_NAME]" at bounding box center [101, 279] width 161 height 11
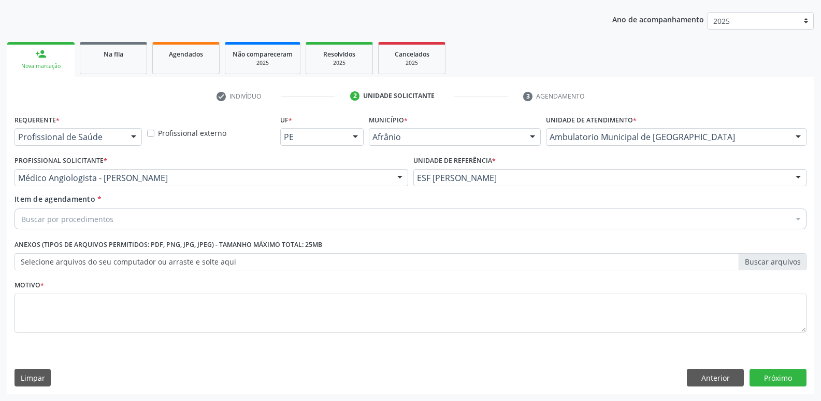
click at [164, 218] on div "Buscar por procedimentos" at bounding box center [411, 218] width 792 height 21
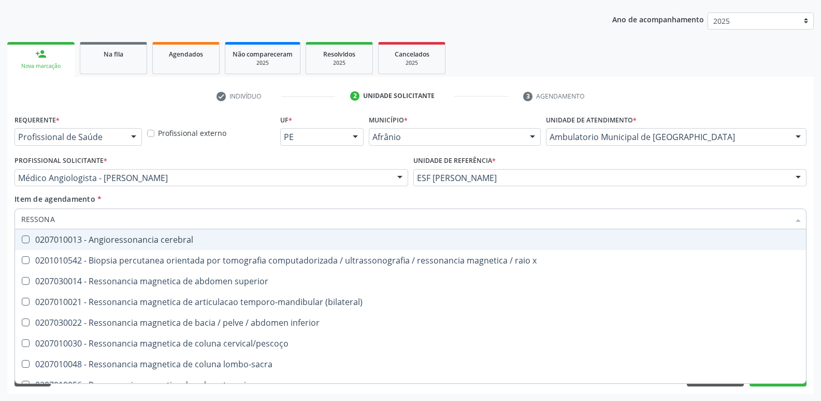
type input "RESSONAN"
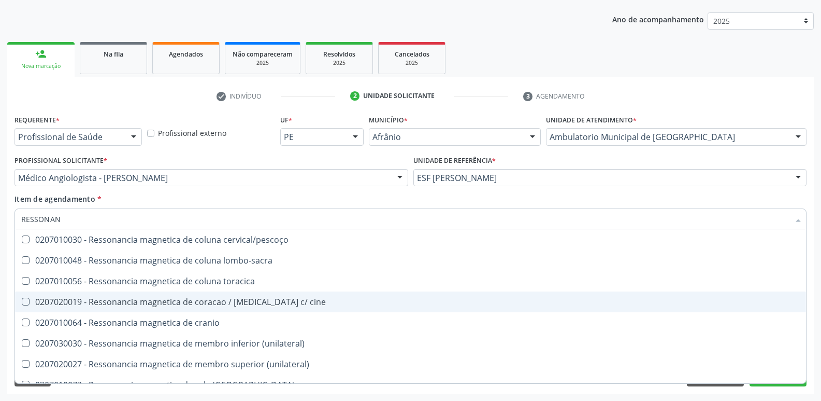
scroll to position [155, 0]
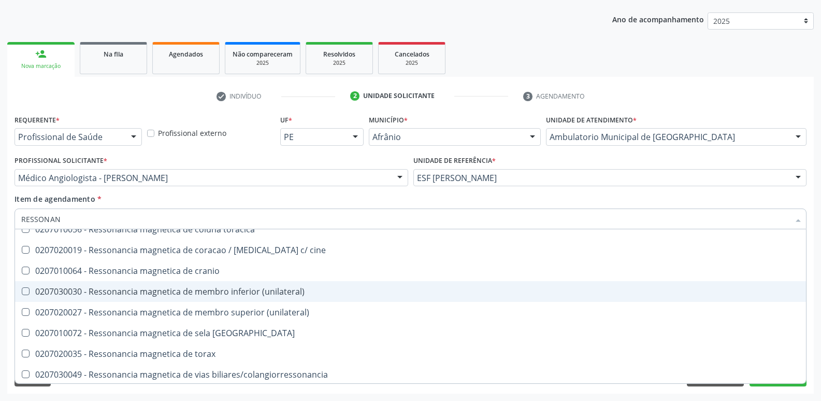
click at [245, 291] on div "0207030030 - Ressonancia magnetica de membro inferior (unilateral)" at bounding box center [410, 291] width 779 height 8
checkbox \(unilateral\) "true"
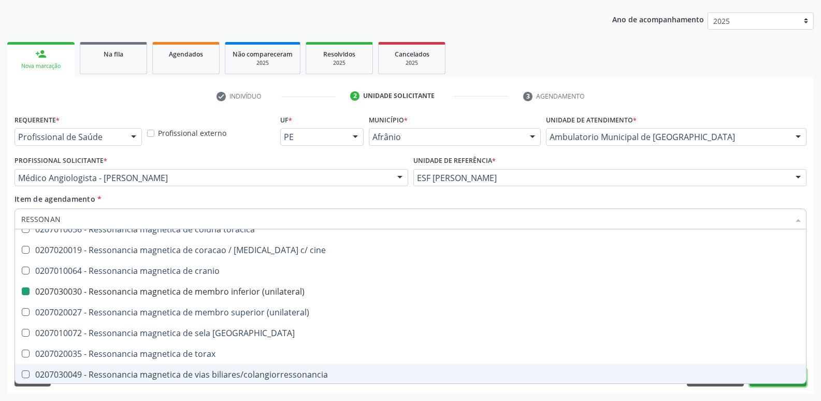
click at [756, 383] on button "Próximo" at bounding box center [778, 377] width 57 height 18
checkbox x "true"
checkbox \(unilateral\) "false"
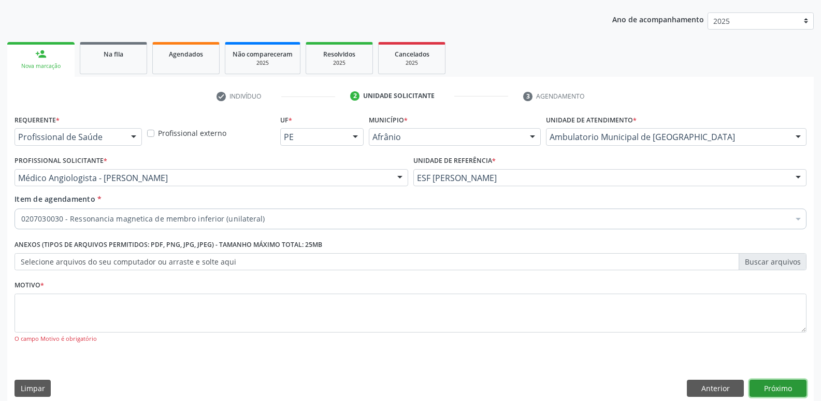
scroll to position [0, 0]
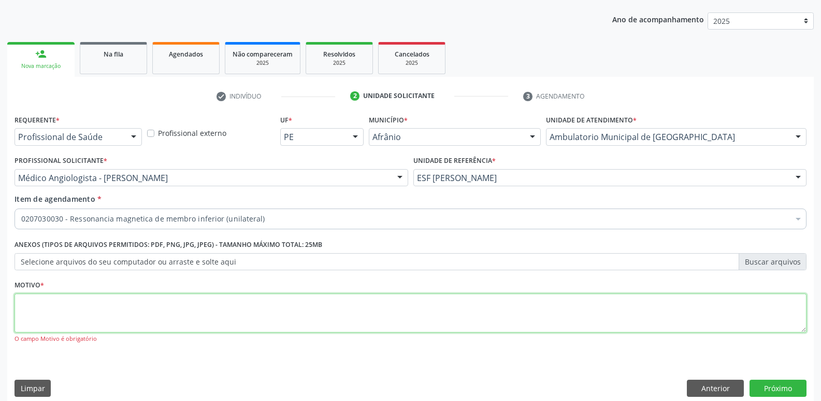
click at [406, 316] on textarea at bounding box center [411, 312] width 792 height 39
type textarea "*"
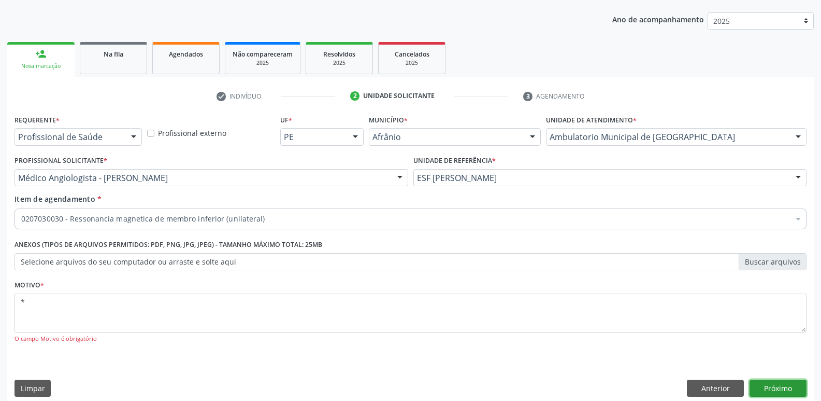
click at [782, 385] on button "Próximo" at bounding box center [778, 388] width 57 height 18
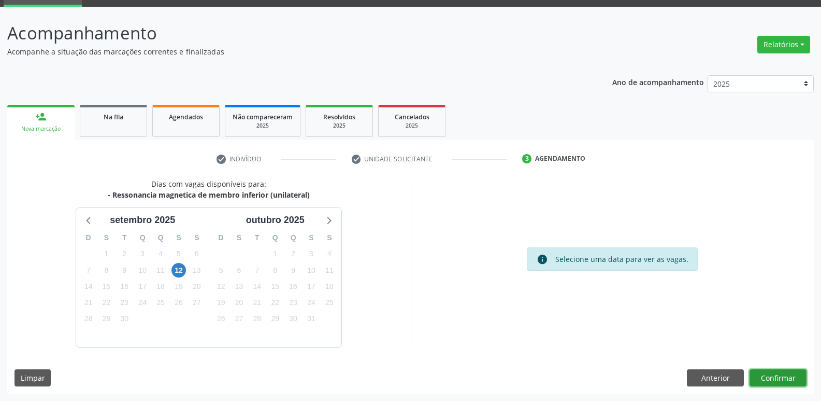
click at [778, 380] on button "Confirmar" at bounding box center [778, 378] width 57 height 18
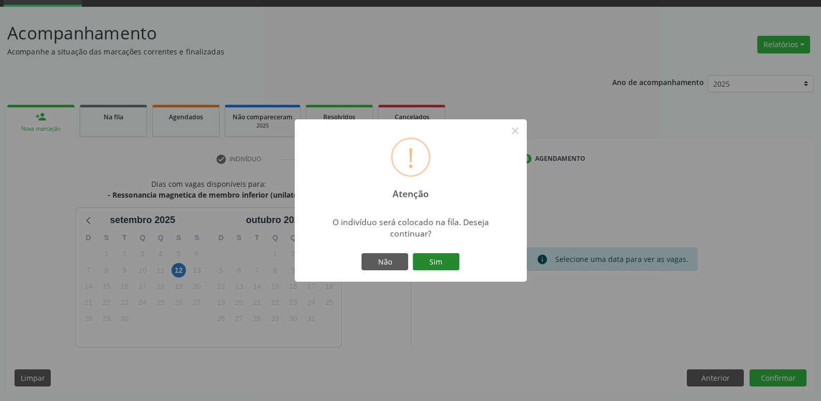
click at [435, 261] on button "Sim" at bounding box center [436, 262] width 47 height 18
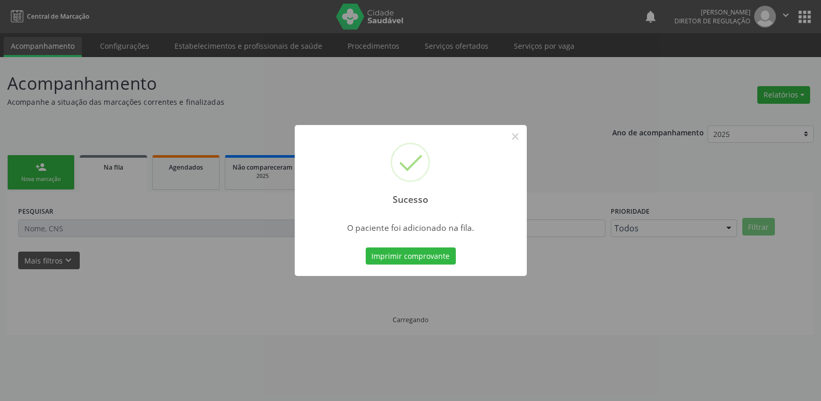
scroll to position [0, 0]
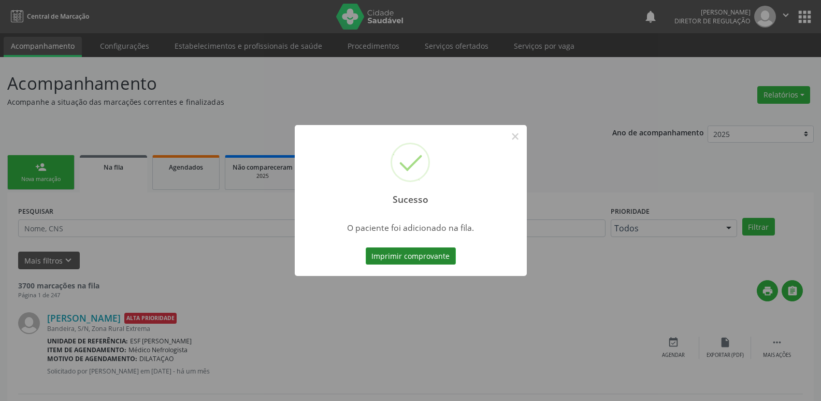
click at [440, 258] on button "Imprimir comprovante" at bounding box center [411, 256] width 90 height 18
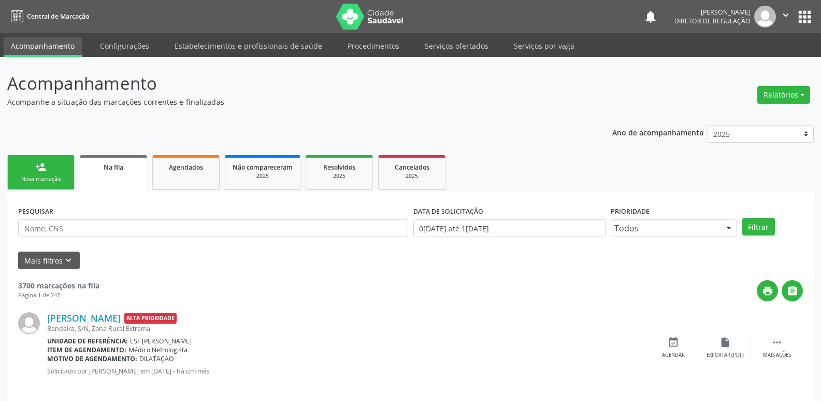
click at [61, 172] on link "person_add Nova marcação" at bounding box center [40, 172] width 67 height 35
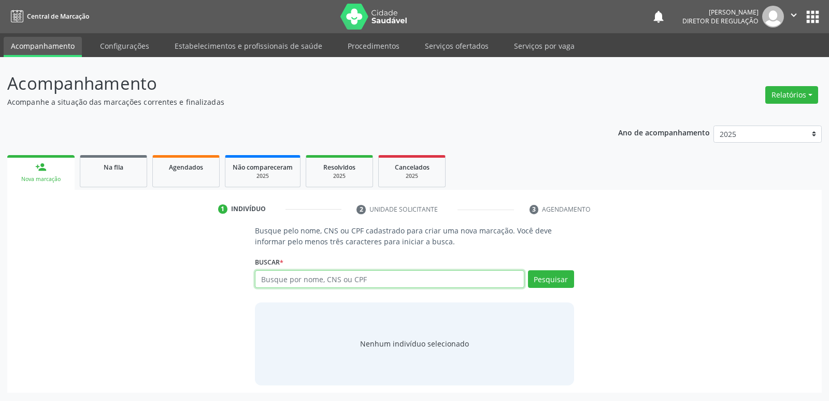
click at [296, 281] on input "text" at bounding box center [389, 279] width 269 height 18
type input "702002334798887"
click at [551, 278] on button "Pesquisar" at bounding box center [551, 279] width 46 height 18
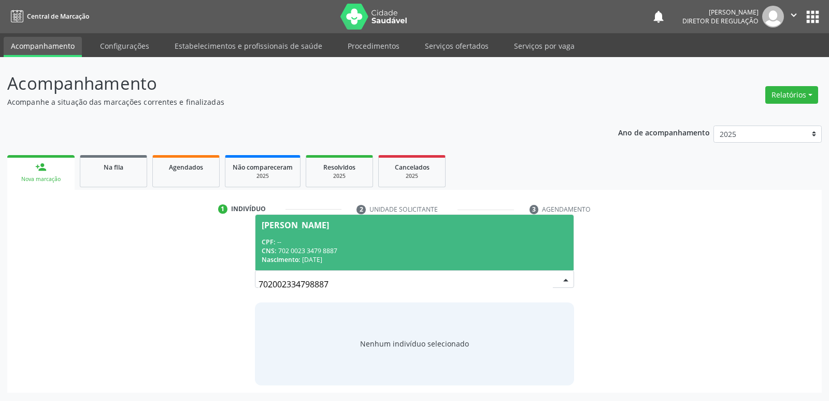
click at [410, 248] on div "CNS: 702 0023 3479 8887" at bounding box center [414, 250] width 305 height 9
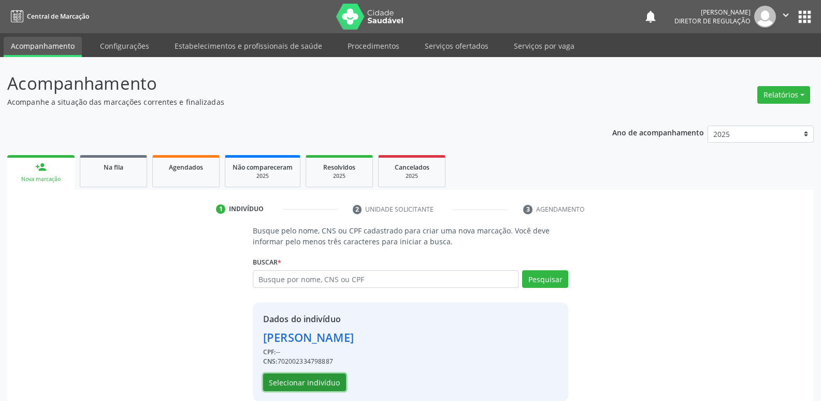
click at [333, 383] on button "Selecionar indivíduo" at bounding box center [304, 382] width 83 height 18
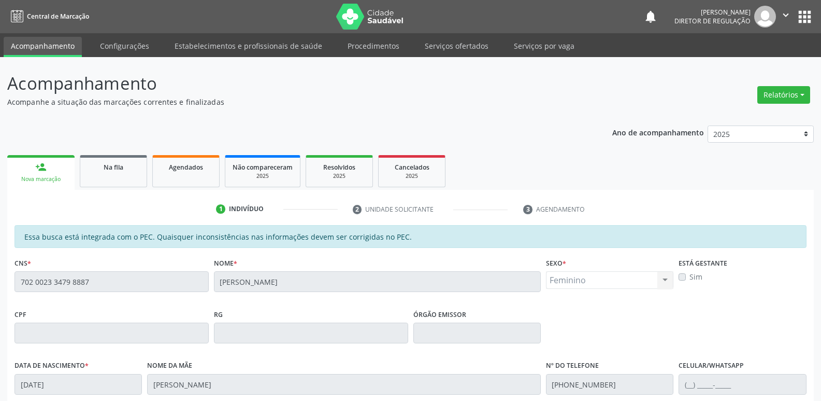
scroll to position [191, 0]
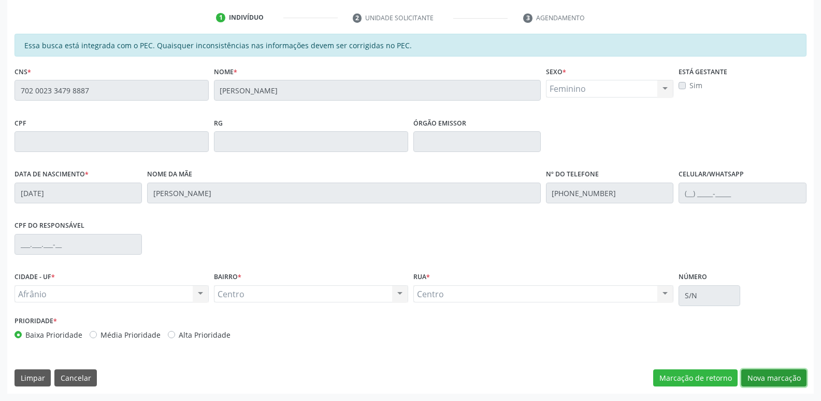
click at [763, 380] on button "Nova marcação" at bounding box center [773, 378] width 65 height 18
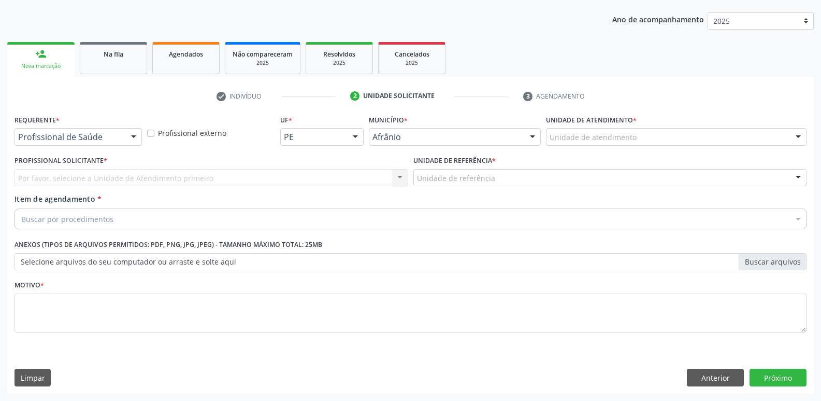
scroll to position [113, 0]
click at [642, 133] on div "Unidade de atendimento" at bounding box center [676, 137] width 261 height 18
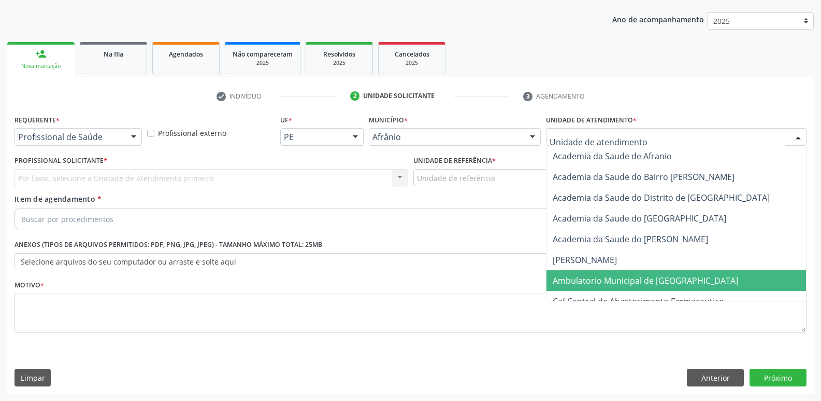
click at [627, 276] on span "Ambulatorio Municipal de [GEOGRAPHIC_DATA]" at bounding box center [645, 280] width 185 height 11
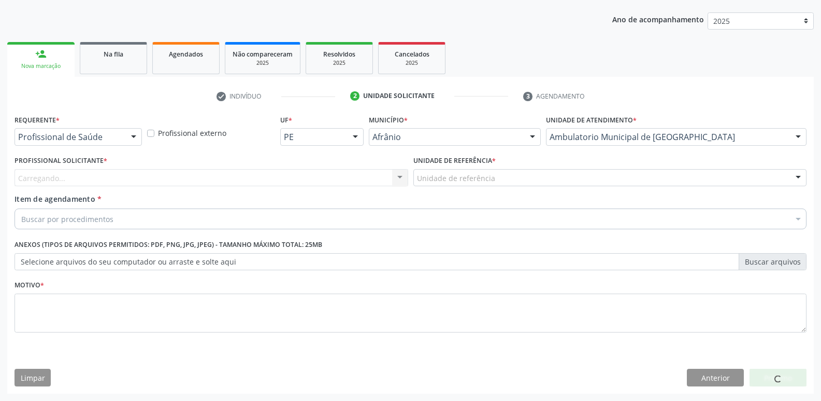
click at [507, 177] on div "Unidade de referência" at bounding box center [610, 178] width 394 height 18
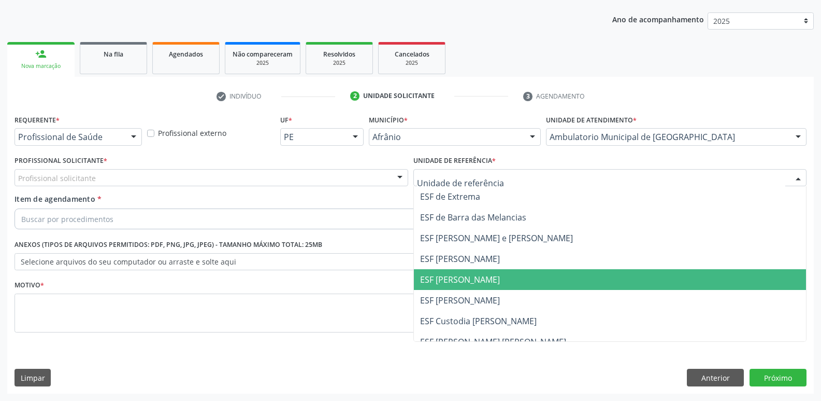
click at [511, 277] on span "ESF [PERSON_NAME]" at bounding box center [610, 279] width 393 height 21
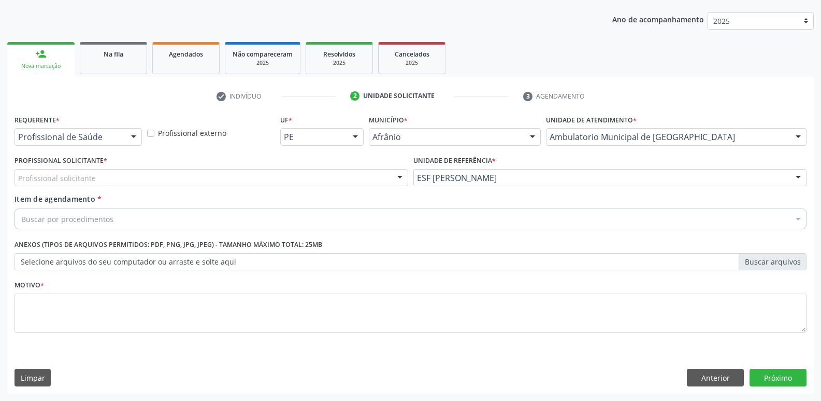
click at [339, 176] on div "Profissional solicitante" at bounding box center [212, 178] width 394 height 18
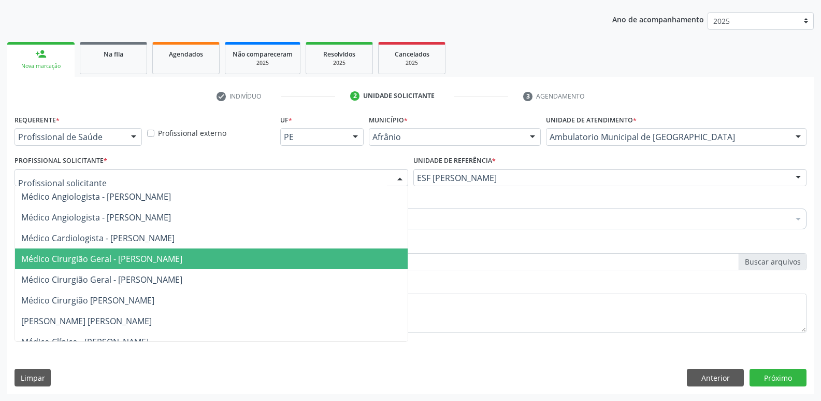
click at [304, 258] on span "Médico Cirurgião Geral - [PERSON_NAME]" at bounding box center [211, 258] width 393 height 21
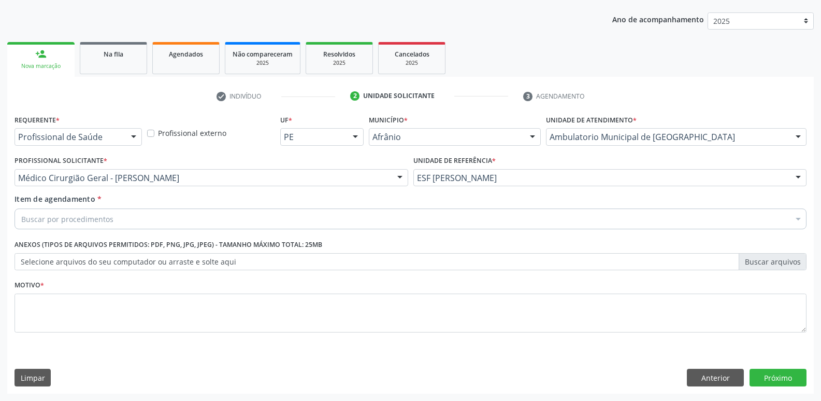
click at [229, 221] on div "Buscar por procedimentos" at bounding box center [411, 218] width 792 height 21
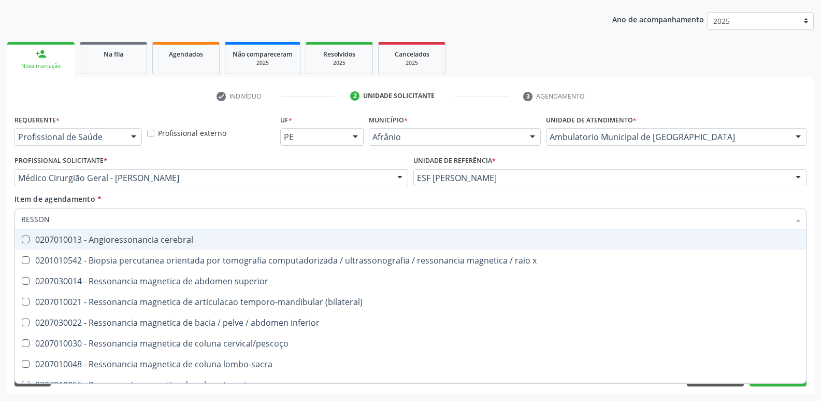
type input "RESSONA"
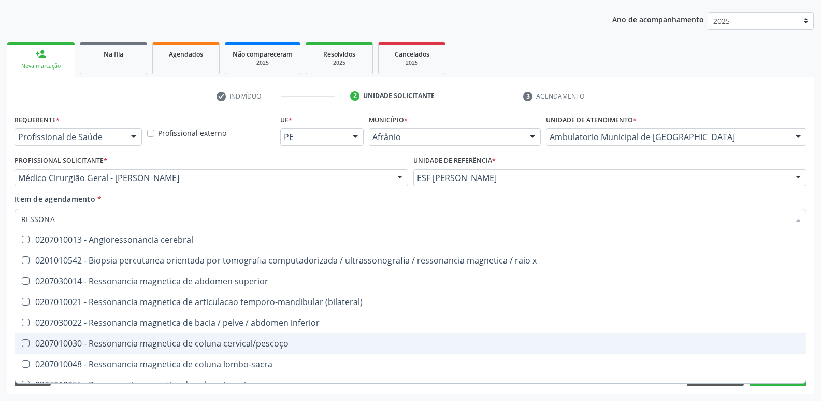
scroll to position [104, 0]
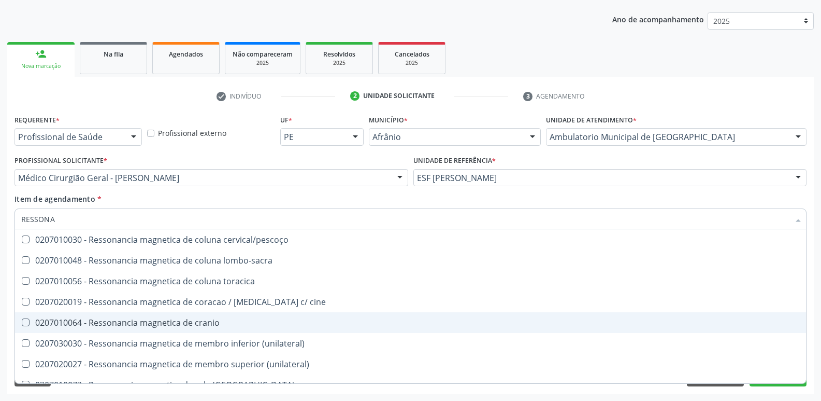
click at [269, 319] on div "0207010064 - Ressonancia magnetica de cranio" at bounding box center [410, 322] width 779 height 8
checkbox cranio "true"
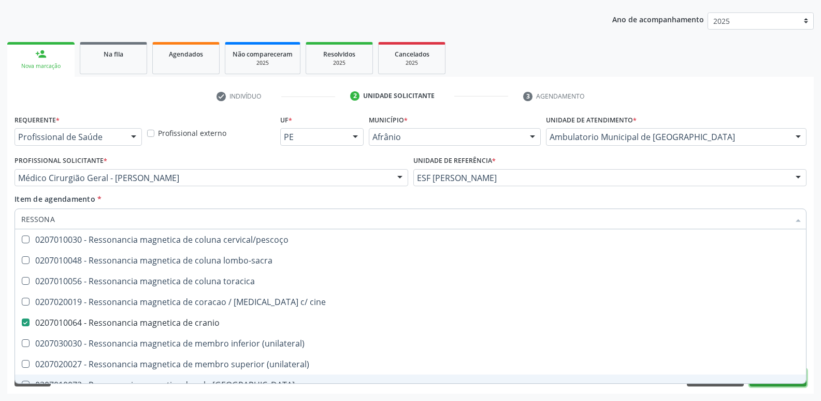
click at [762, 383] on button "Próximo" at bounding box center [778, 377] width 57 height 18
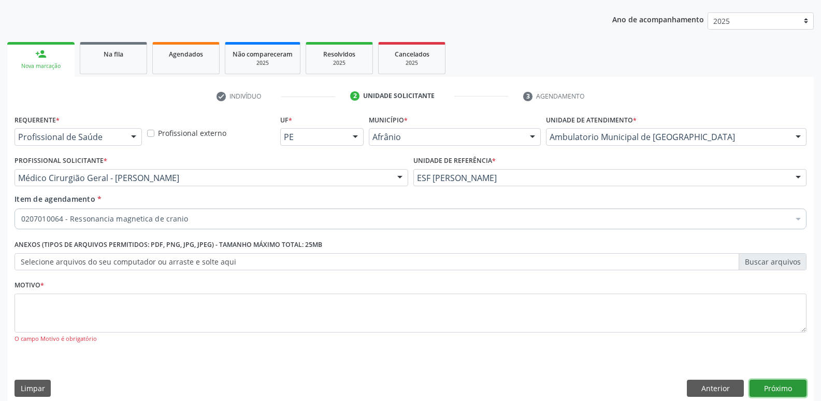
scroll to position [0, 0]
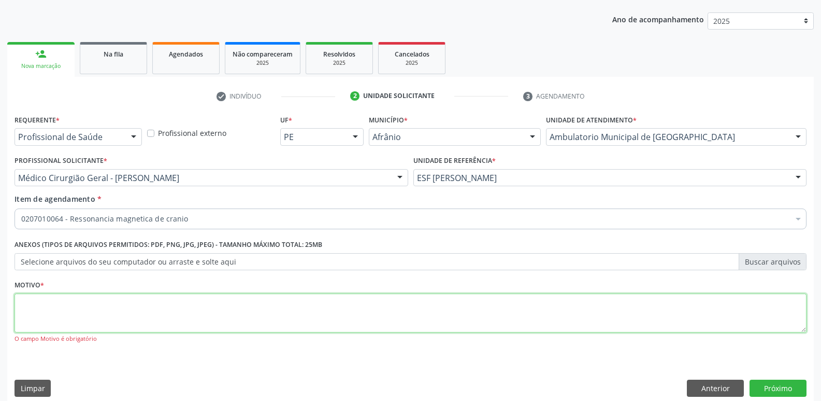
click at [371, 311] on textarea at bounding box center [411, 312] width 792 height 39
type textarea "*"
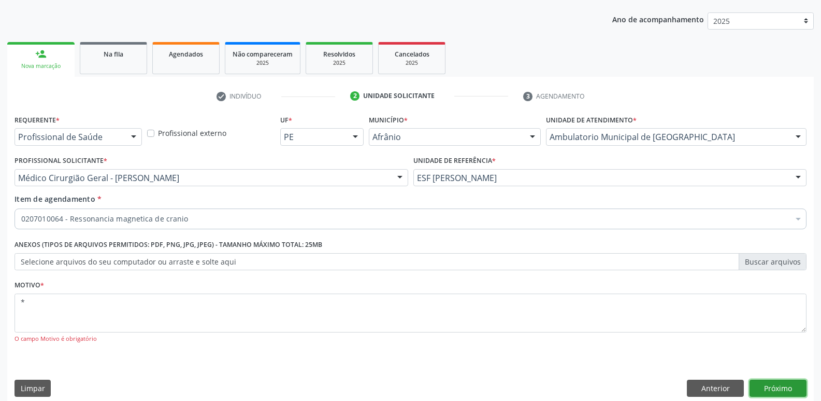
click at [787, 384] on button "Próximo" at bounding box center [778, 388] width 57 height 18
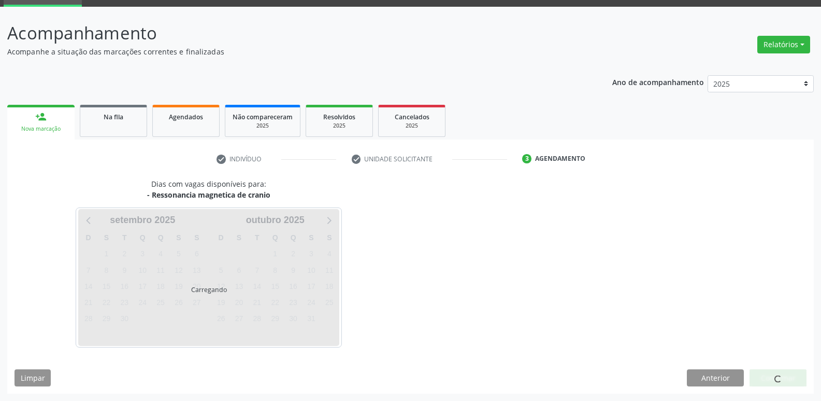
scroll to position [50, 0]
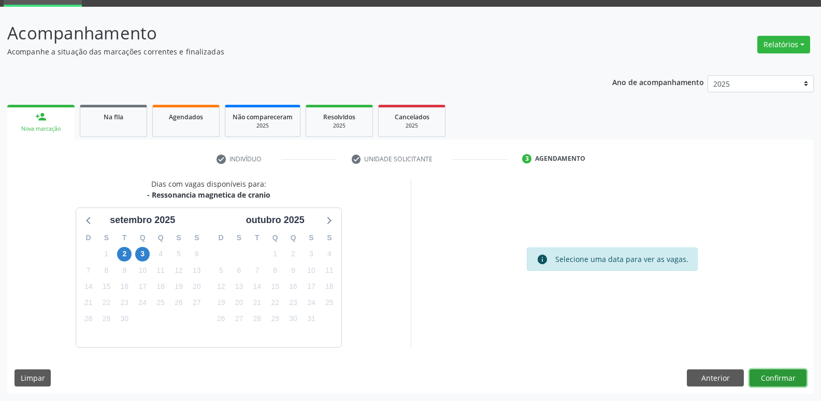
click at [778, 379] on button "Confirmar" at bounding box center [778, 378] width 57 height 18
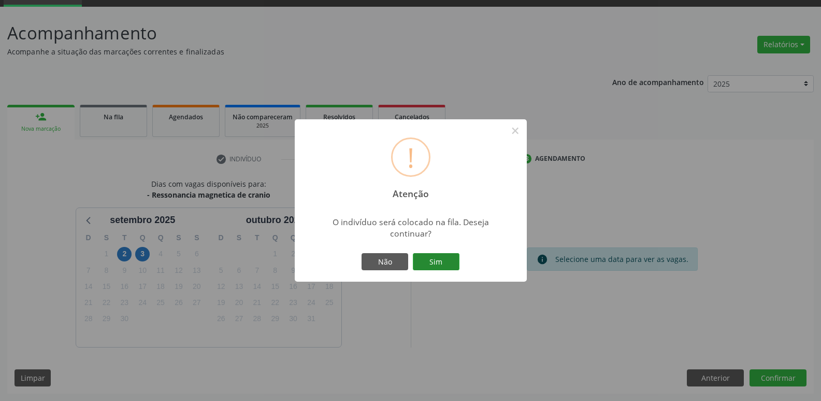
click at [449, 262] on button "Sim" at bounding box center [436, 262] width 47 height 18
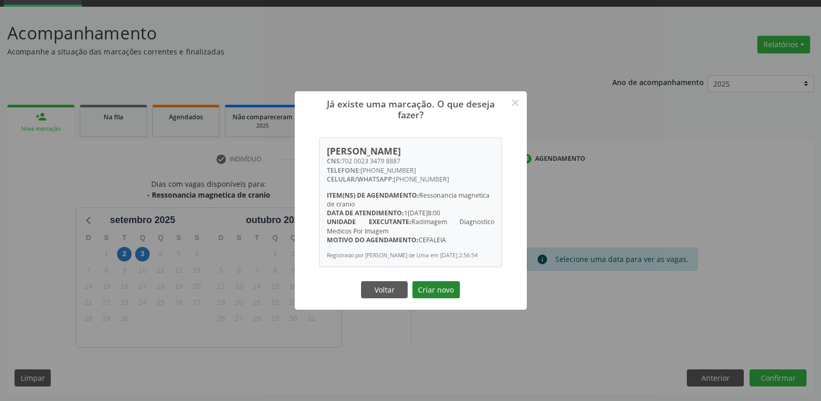
click at [424, 293] on button "Criar novo" at bounding box center [436, 290] width 48 height 18
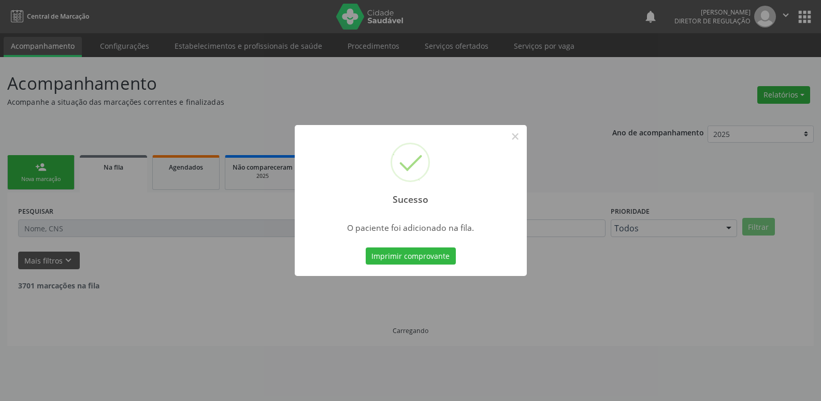
scroll to position [0, 0]
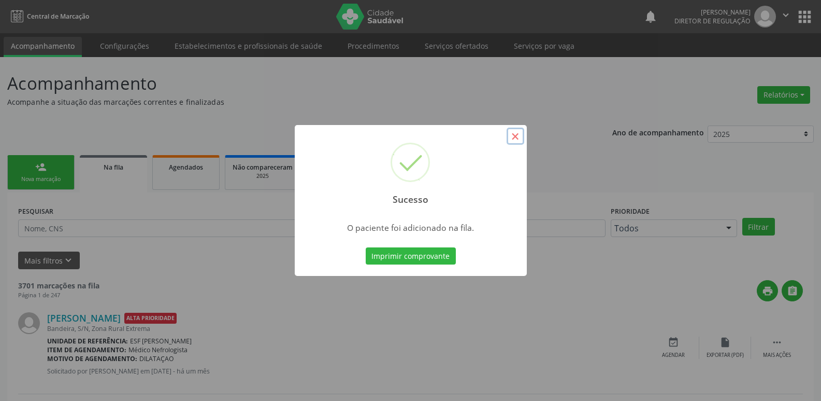
click at [517, 139] on button "×" at bounding box center [516, 136] width 18 height 18
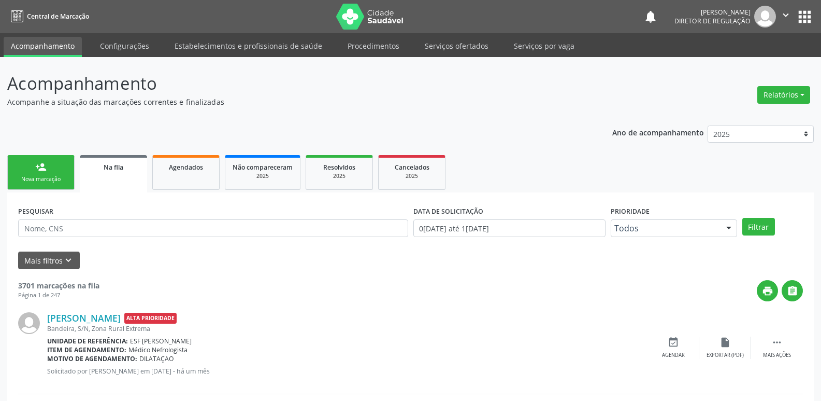
click at [52, 178] on div "Nova marcação" at bounding box center [41, 179] width 52 height 8
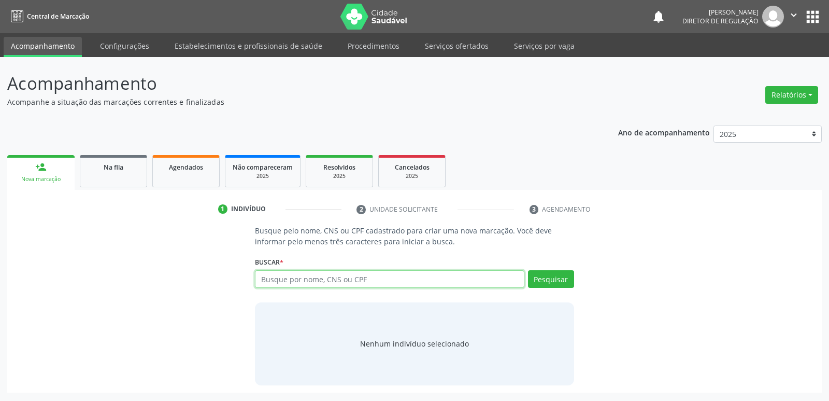
click at [275, 278] on input "text" at bounding box center [389, 279] width 269 height 18
type input "702900585845975"
click at [554, 279] on button "Pesquisar" at bounding box center [551, 279] width 46 height 18
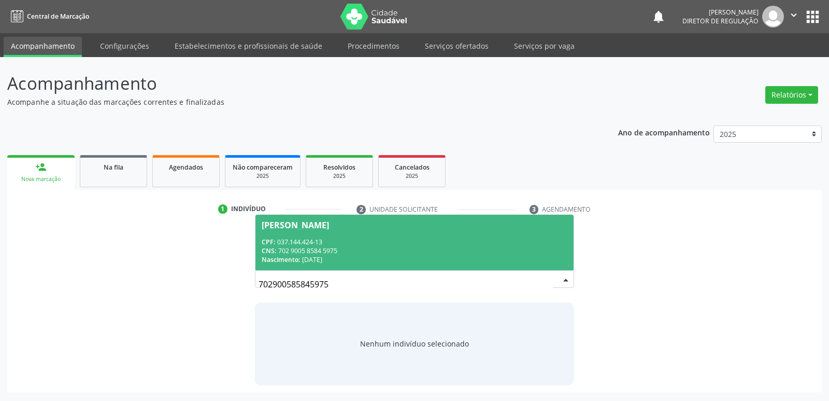
click at [446, 258] on div "Nascimento: [DATE]" at bounding box center [414, 259] width 305 height 9
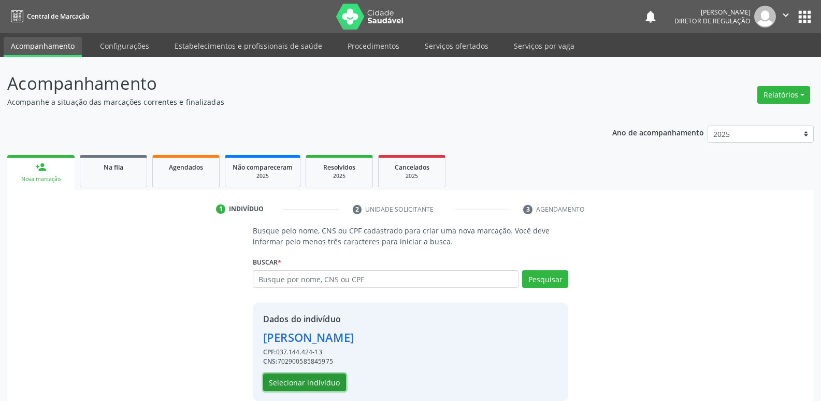
click at [317, 382] on button "Selecionar indivíduo" at bounding box center [304, 382] width 83 height 18
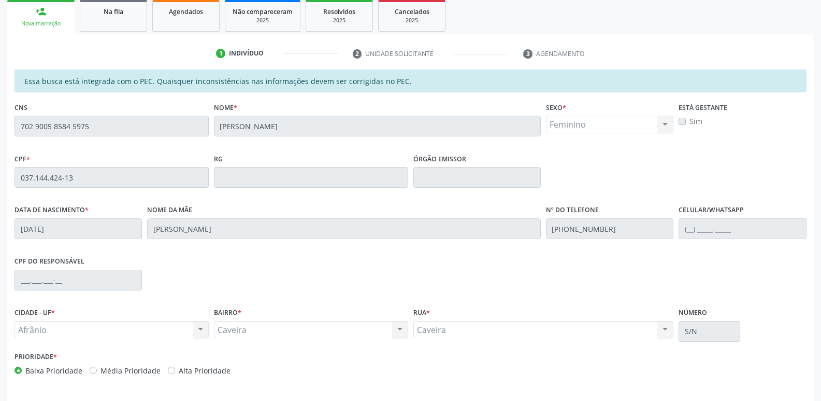
scroll to position [191, 0]
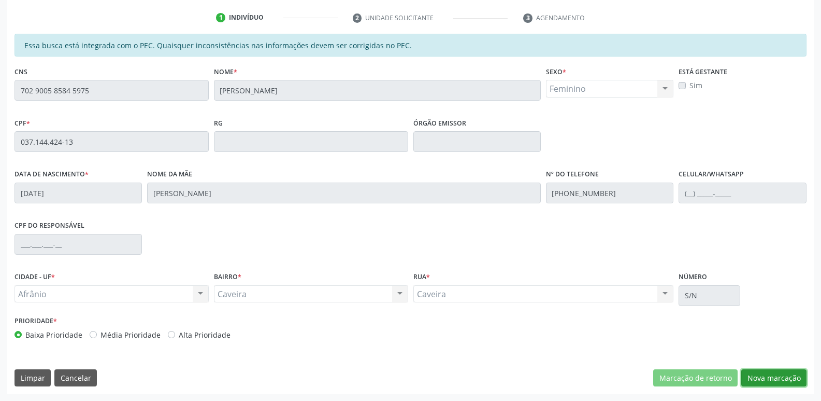
click at [762, 377] on button "Nova marcação" at bounding box center [773, 378] width 65 height 18
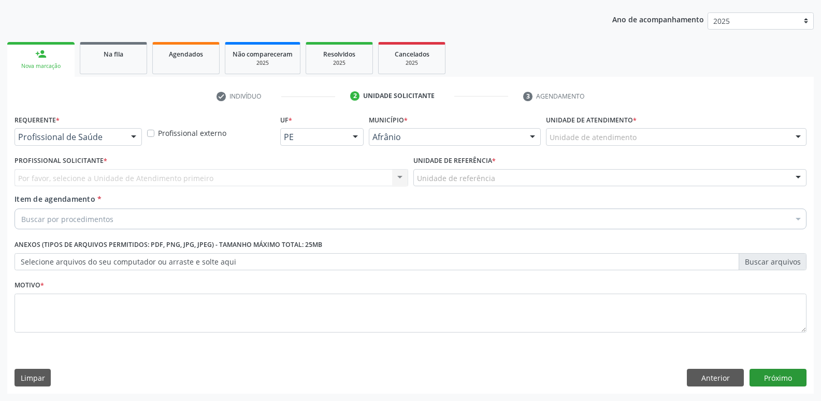
scroll to position [113, 0]
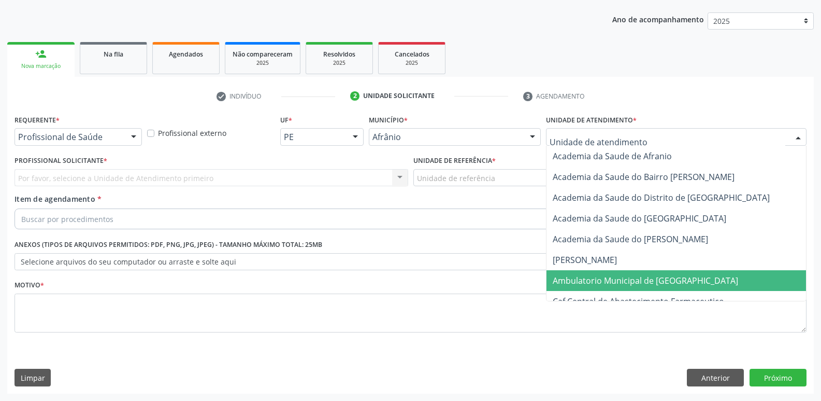
click at [632, 278] on span "Ambulatorio Municipal de [GEOGRAPHIC_DATA]" at bounding box center [645, 280] width 185 height 11
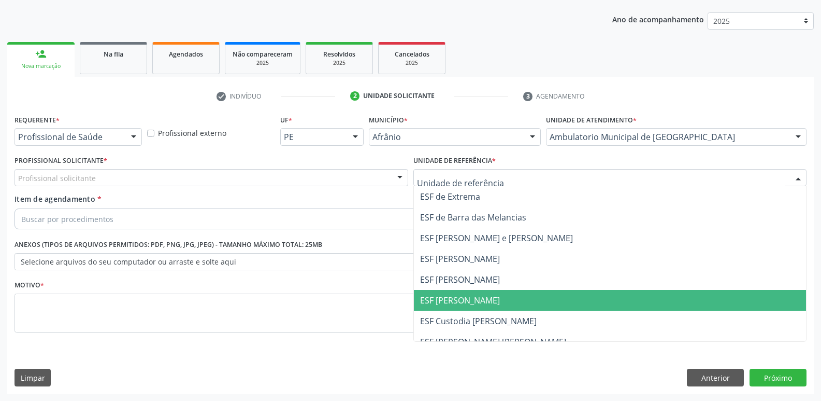
drag, startPoint x: 484, startPoint y: 297, endPoint x: 353, endPoint y: 251, distance: 138.3
click at [483, 296] on span "ESF [PERSON_NAME]" at bounding box center [610, 300] width 393 height 21
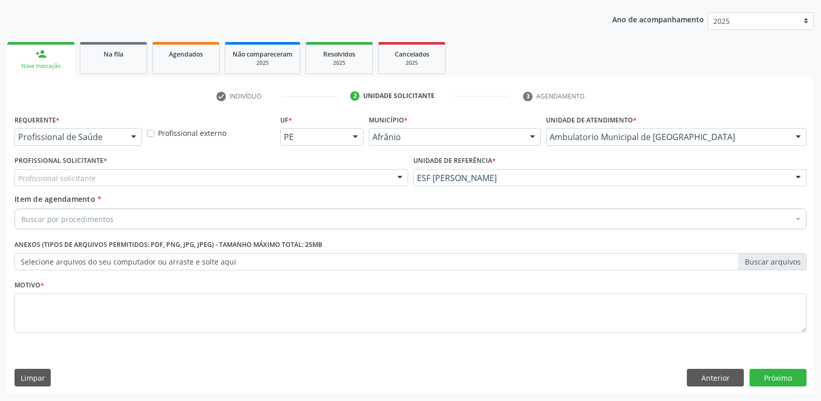
click at [310, 172] on div "Profissional solicitante" at bounding box center [212, 178] width 394 height 18
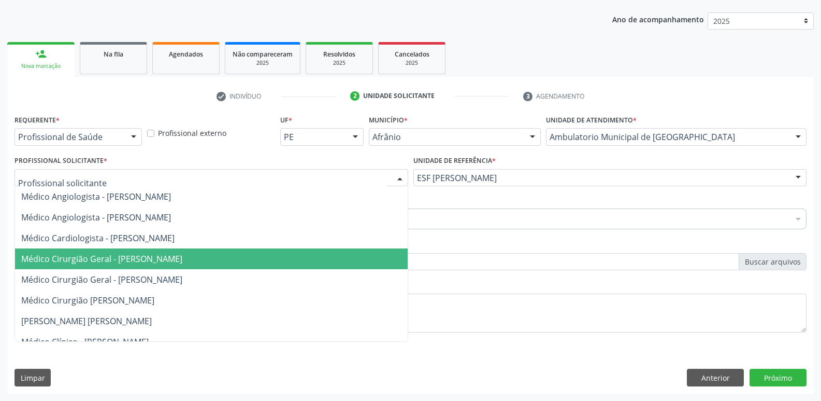
click at [284, 258] on span "Médico Cirurgião Geral - [PERSON_NAME]" at bounding box center [211, 258] width 393 height 21
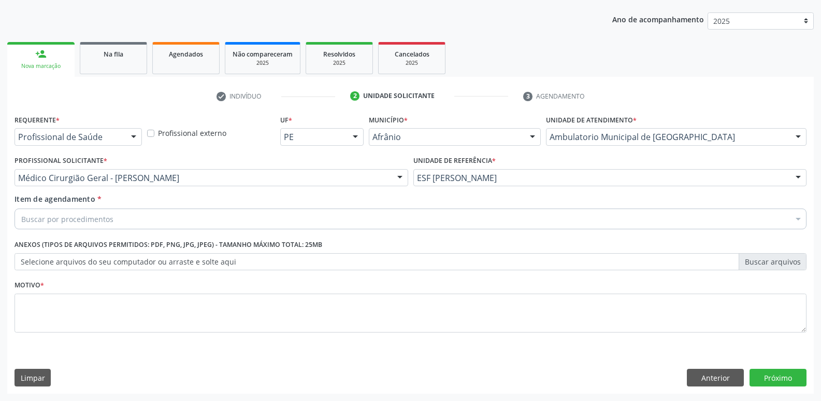
click at [208, 216] on div "Buscar por procedimentos" at bounding box center [411, 218] width 792 height 21
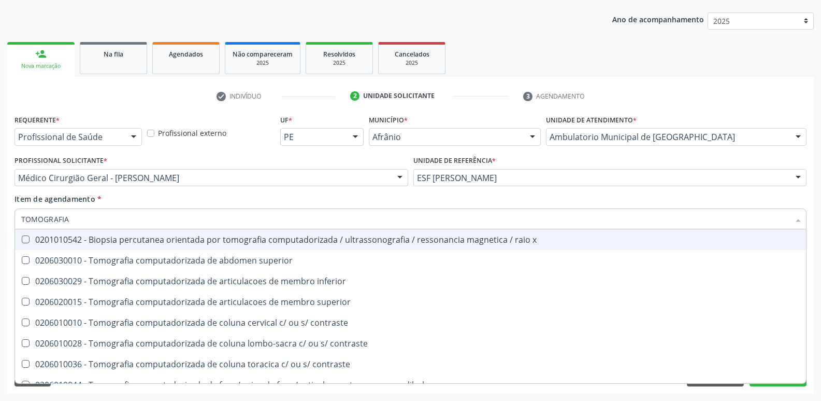
type input "TOMOGRAFIA"
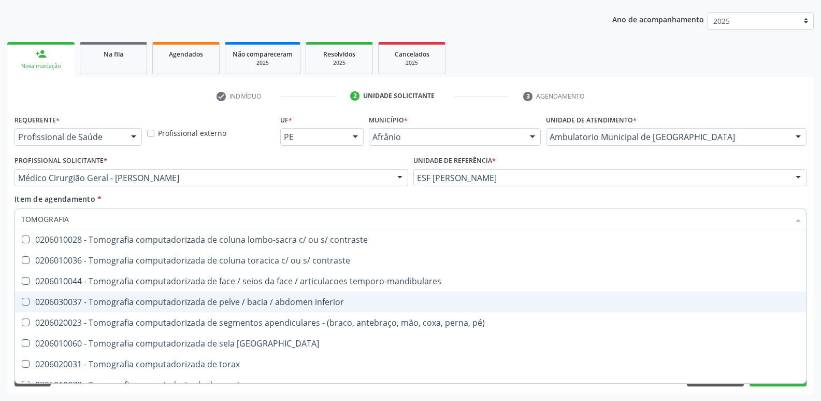
scroll to position [155, 0]
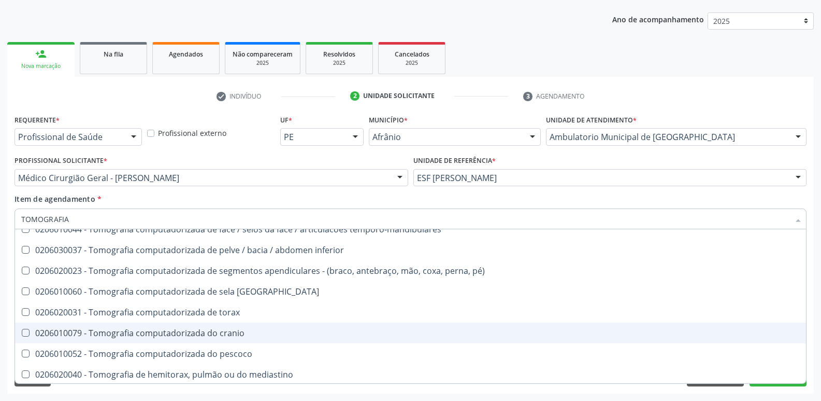
click at [273, 327] on span "0206010079 - Tomografia computadorizada do cranio" at bounding box center [410, 332] width 791 height 21
checkbox cranio "true"
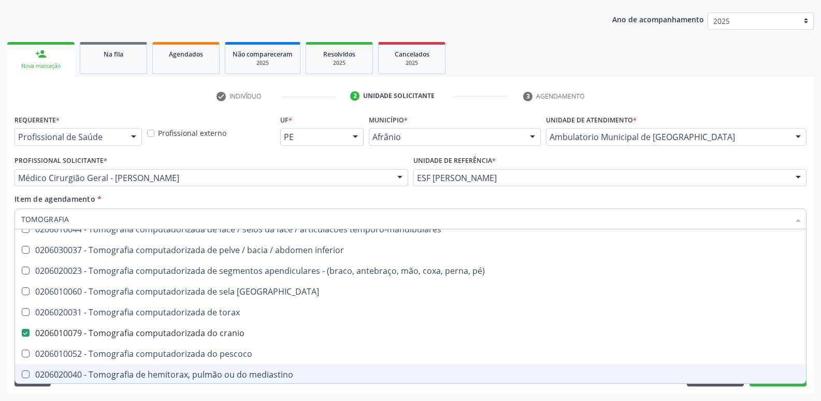
click at [758, 382] on span "0206020040 - Tomografia de hemitorax, pulmão ou do mediastino" at bounding box center [410, 374] width 791 height 21
checkbox mediastino "true"
click at [757, 384] on button "Próximo" at bounding box center [778, 377] width 57 height 18
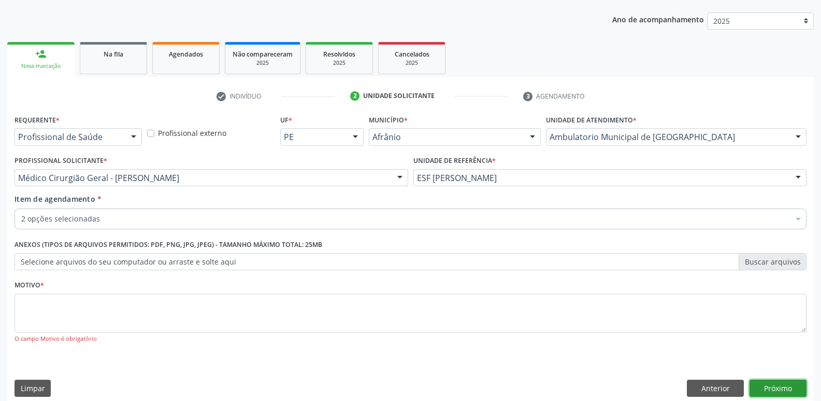
scroll to position [0, 0]
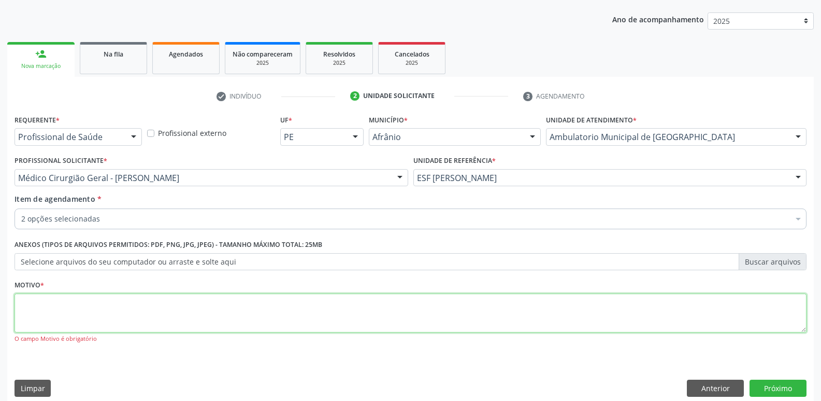
drag, startPoint x: 409, startPoint y: 315, endPoint x: 402, endPoint y: 312, distance: 7.7
click at [405, 312] on textarea at bounding box center [411, 312] width 792 height 39
type textarea "*"
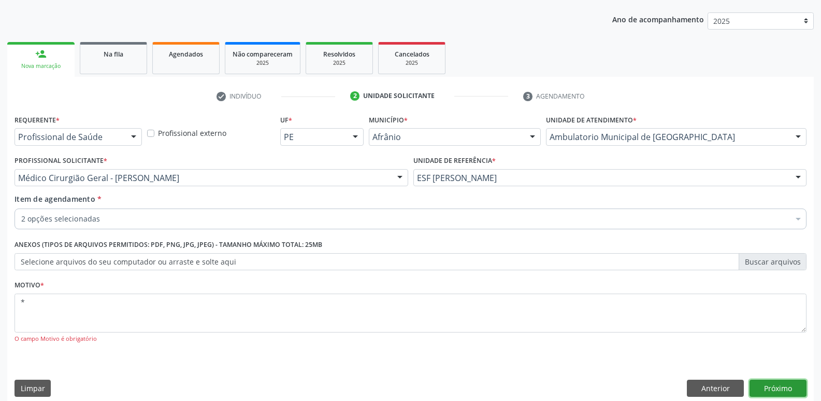
click at [765, 385] on button "Próximo" at bounding box center [778, 388] width 57 height 18
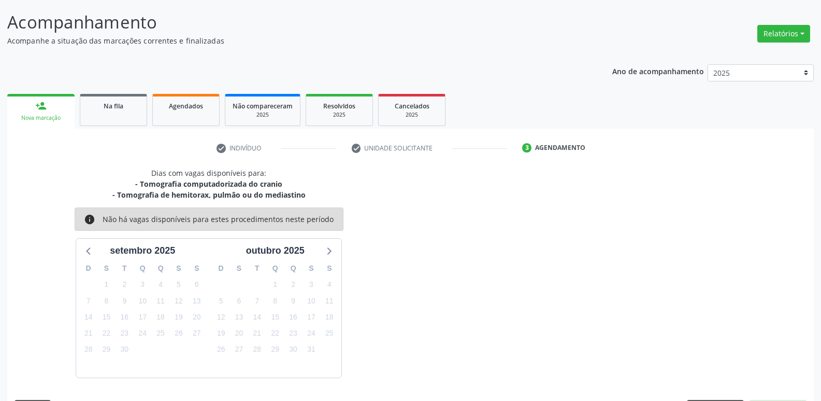
scroll to position [92, 0]
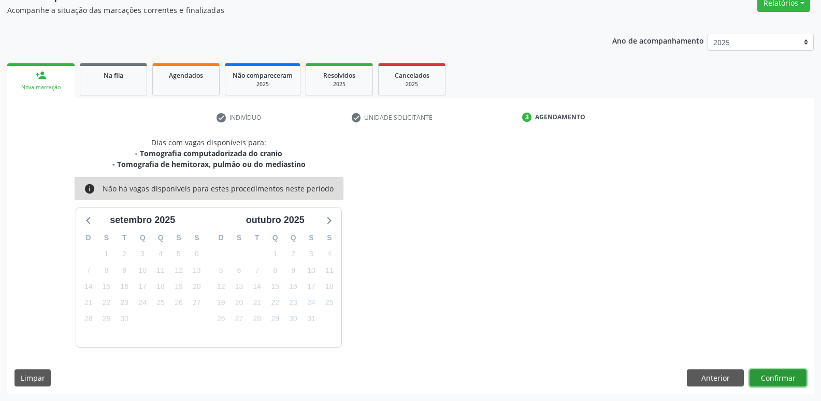
click at [766, 379] on button "Confirmar" at bounding box center [778, 378] width 57 height 18
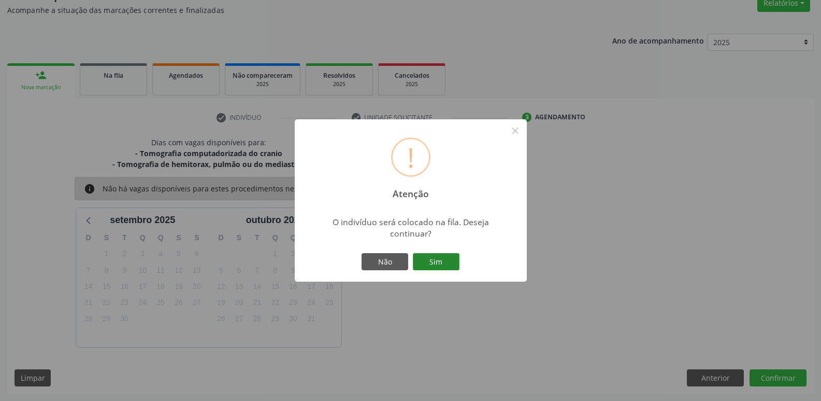
click at [450, 260] on button "Sim" at bounding box center [436, 262] width 47 height 18
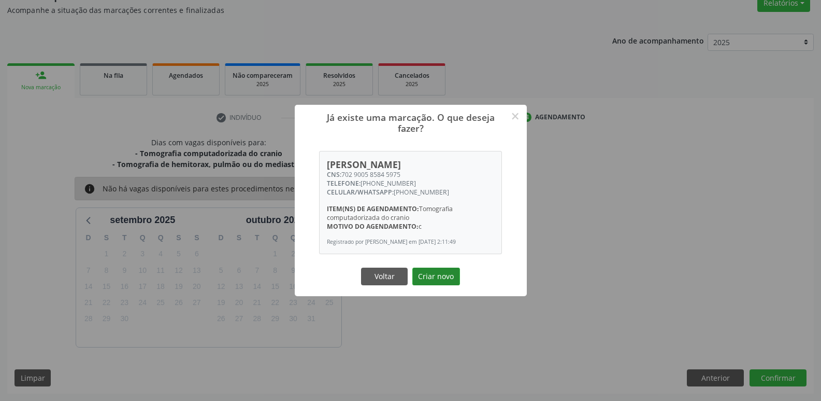
click at [422, 282] on button "Criar novo" at bounding box center [436, 276] width 48 height 18
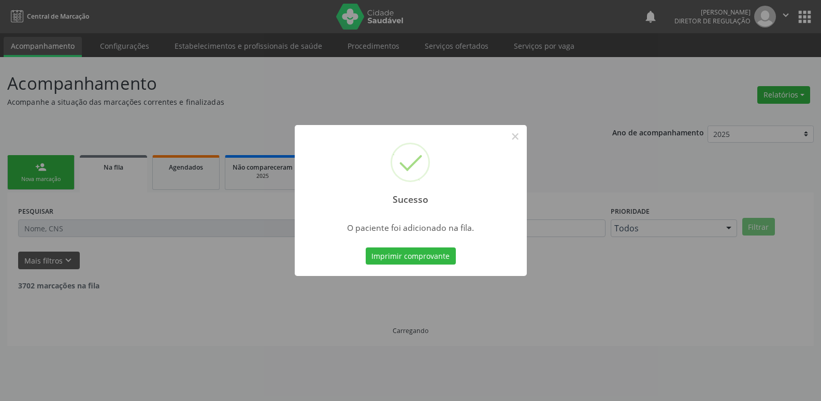
scroll to position [0, 0]
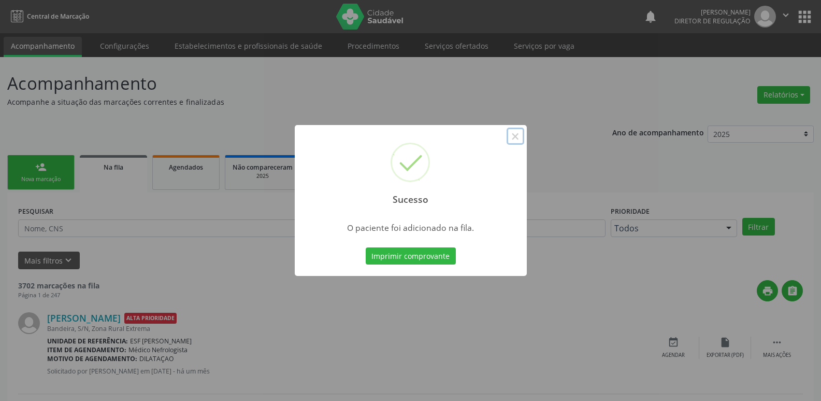
drag, startPoint x: 515, startPoint y: 136, endPoint x: 512, endPoint y: 168, distance: 31.7
click at [513, 137] on button "×" at bounding box center [516, 136] width 18 height 18
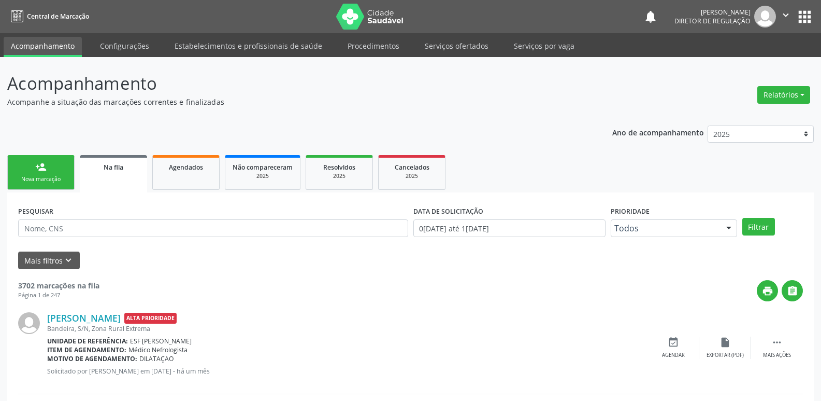
click at [61, 172] on link "person_add Nova marcação" at bounding box center [40, 172] width 67 height 35
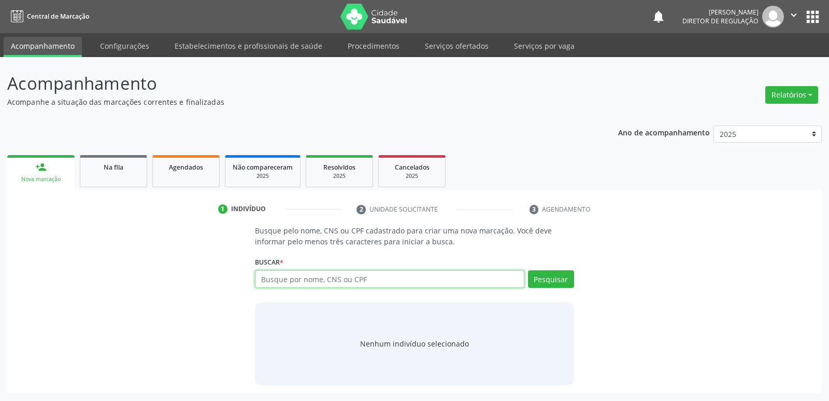
click at [270, 278] on input "text" at bounding box center [389, 279] width 269 height 18
type input "702505355471737"
click at [544, 275] on button "Pesquisar" at bounding box center [551, 279] width 46 height 18
click at [0, 0] on input "702505355471737" at bounding box center [0, 0] width 0 height 0
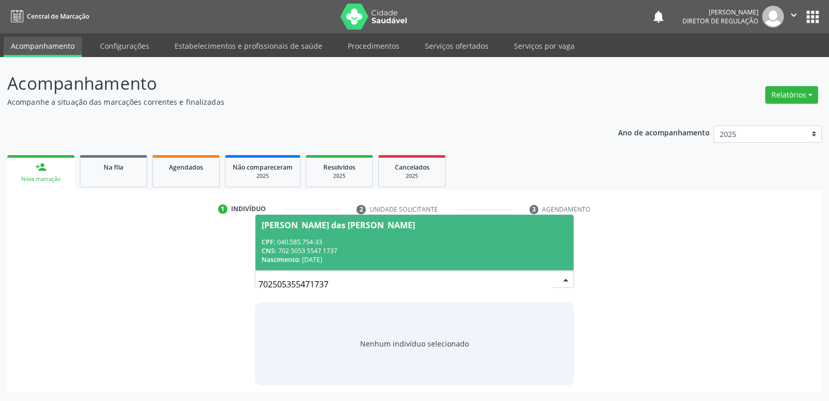
click at [411, 240] on div "CPF: 040.585.754-33" at bounding box center [414, 241] width 305 height 9
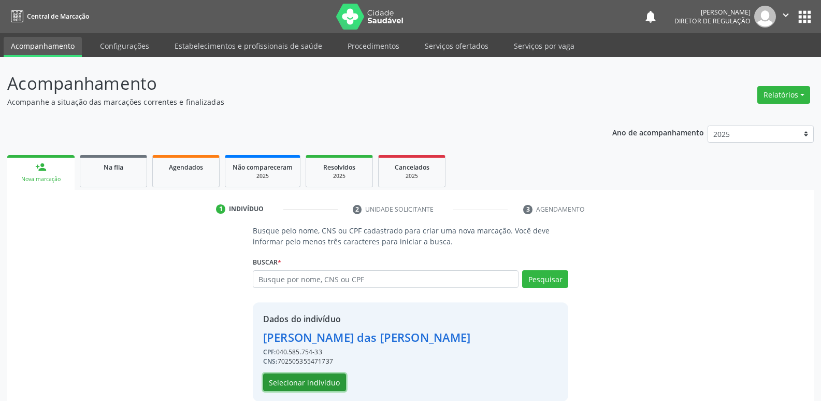
click at [324, 380] on button "Selecionar indivíduo" at bounding box center [304, 382] width 83 height 18
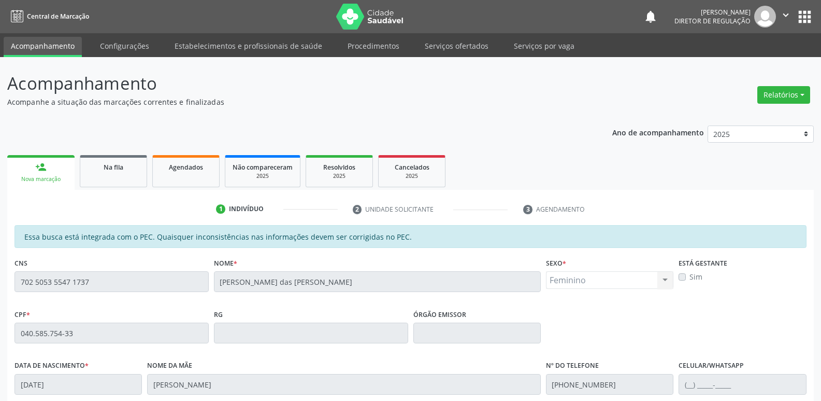
scroll to position [191, 0]
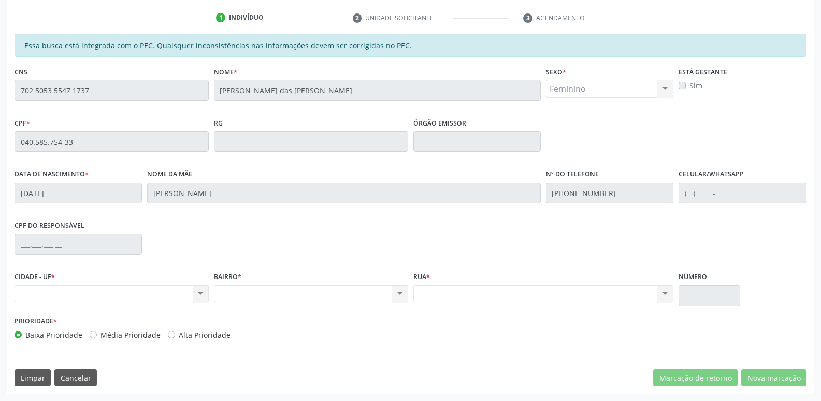
click at [9, 93] on div "Essa busca está integrada com o PEC. Quaisquer inconsistências nas informações …" at bounding box center [410, 214] width 807 height 360
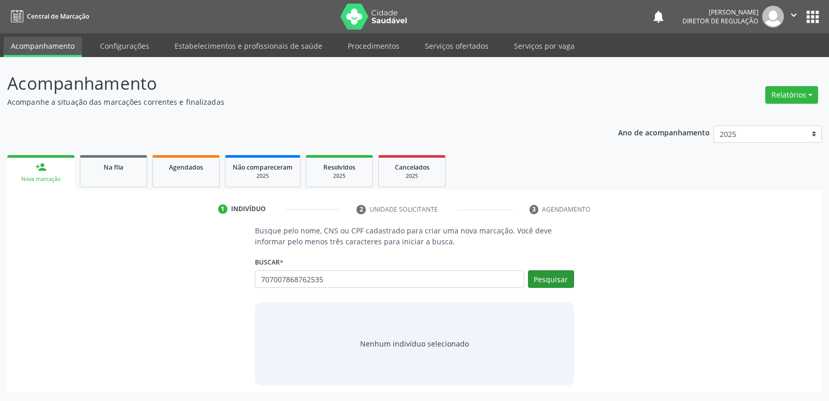
type input "707007868762535"
click at [550, 281] on button "Pesquisar" at bounding box center [551, 279] width 46 height 18
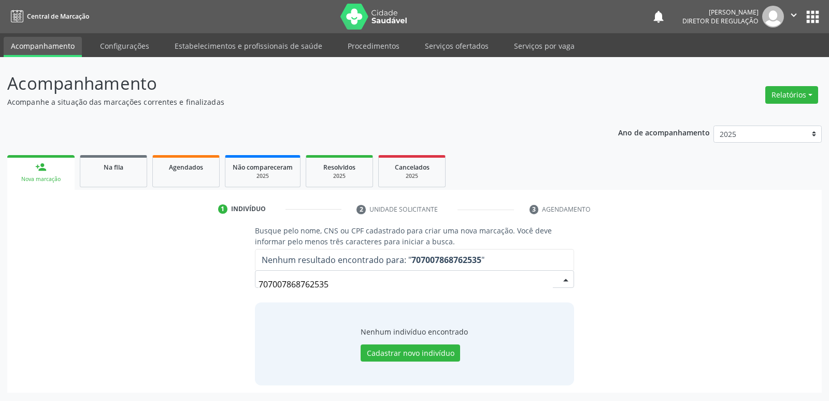
drag, startPoint x: 330, startPoint y: 282, endPoint x: 252, endPoint y: 282, distance: 78.2
click at [252, 282] on div "Busque pelo nome, CNS ou CPF cadastrado para criar uma nova marcação. Você deve…" at bounding box center [414, 305] width 333 height 160
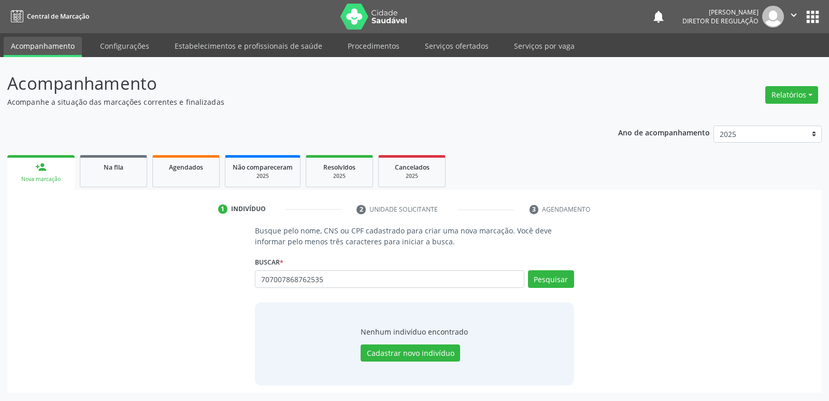
drag, startPoint x: 247, startPoint y: 287, endPoint x: 310, endPoint y: 308, distance: 66.9
click at [310, 308] on div "Nenhum indivíduo encontrado Cadastrar novo indivíduo" at bounding box center [414, 343] width 319 height 83
drag, startPoint x: 329, startPoint y: 278, endPoint x: 237, endPoint y: 276, distance: 92.3
click at [237, 276] on div "Busque pelo nome, CNS ou CPF cadastrado para criar uma nova marcação. Você deve…" at bounding box center [415, 305] width 800 height 160
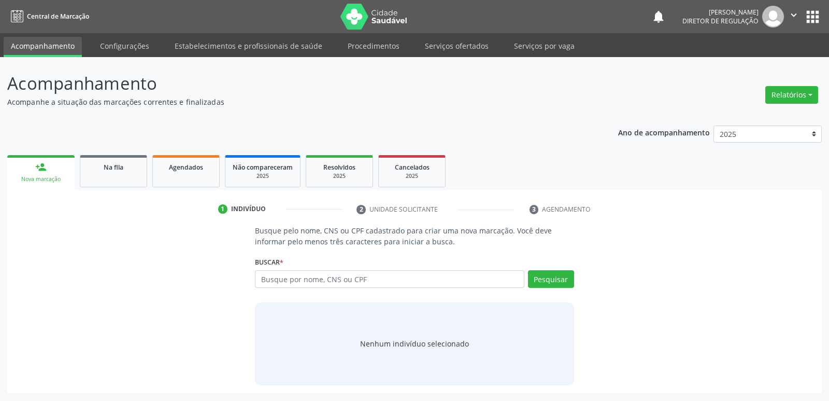
click at [308, 282] on input "text" at bounding box center [389, 279] width 269 height 18
type input "702505355471737"
click at [561, 276] on button "Pesquisar" at bounding box center [551, 279] width 46 height 18
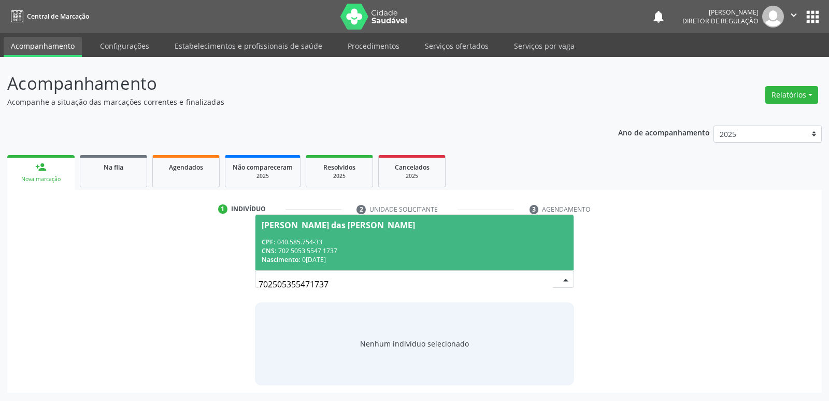
click at [391, 238] on div "CPF: 040.585.754-33" at bounding box center [414, 241] width 305 height 9
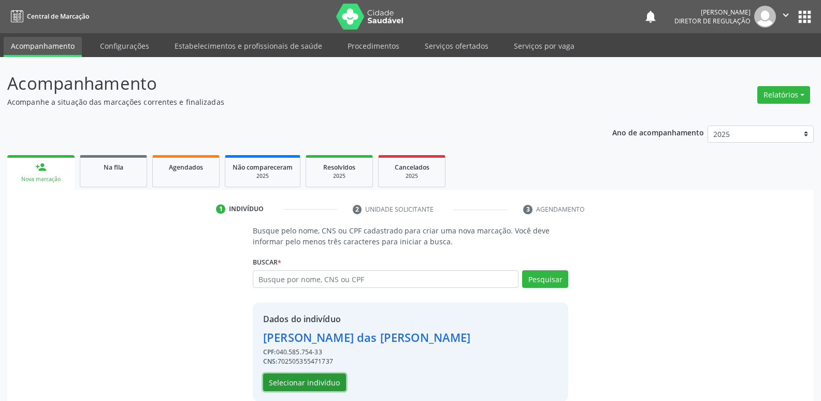
click at [288, 382] on button "Selecionar indivíduo" at bounding box center [304, 382] width 83 height 18
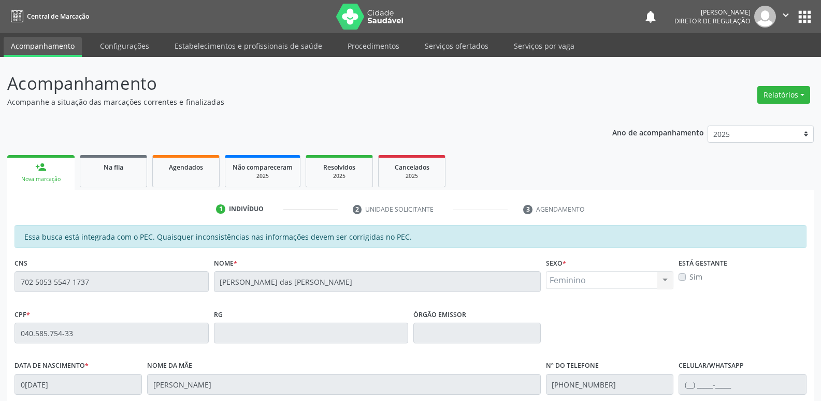
scroll to position [191, 0]
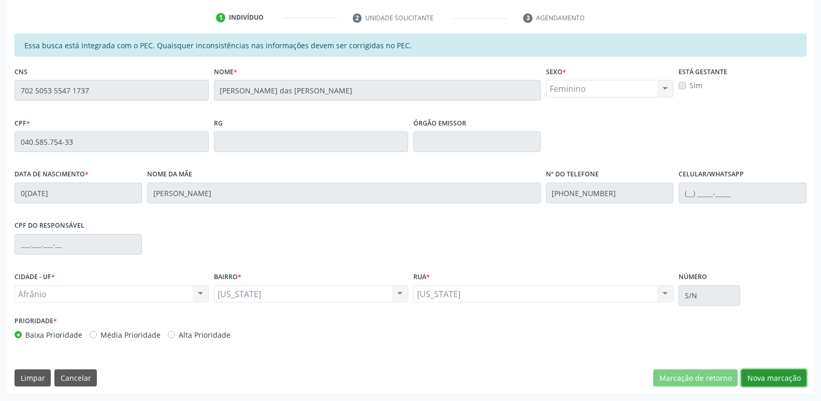
click at [782, 377] on button "Nova marcação" at bounding box center [773, 378] width 65 height 18
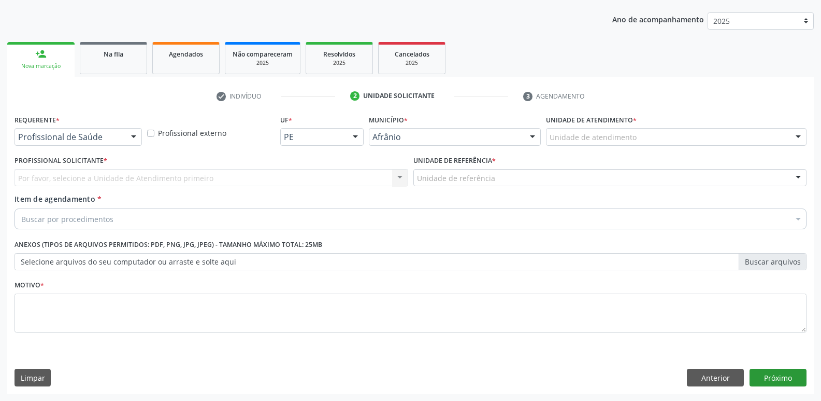
scroll to position [113, 0]
click at [666, 138] on div "Unidade de atendimento" at bounding box center [676, 137] width 261 height 18
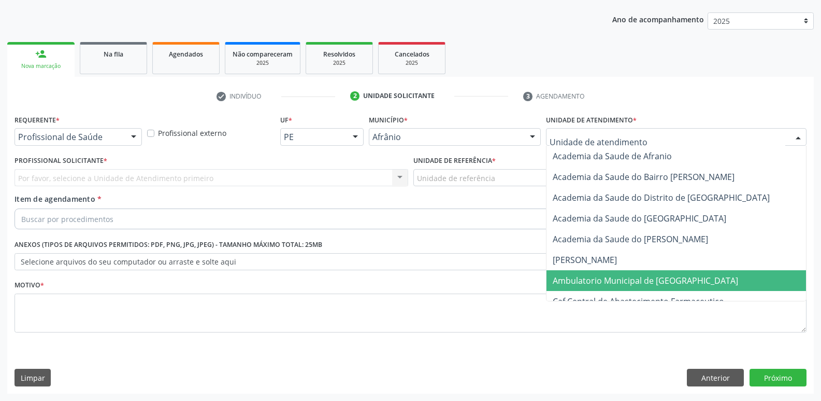
click at [632, 283] on span "Ambulatorio Municipal de [GEOGRAPHIC_DATA]" at bounding box center [645, 280] width 185 height 11
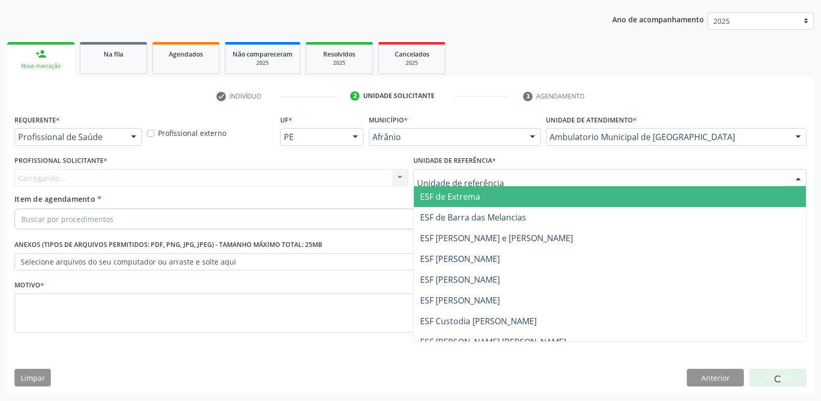
click at [523, 180] on div at bounding box center [610, 178] width 394 height 18
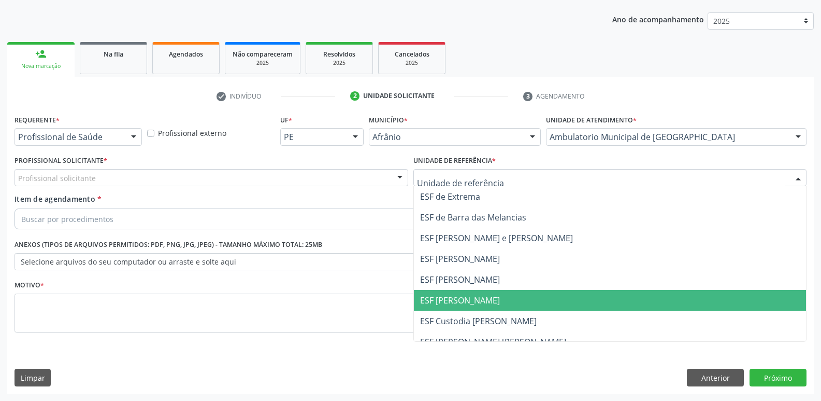
drag, startPoint x: 507, startPoint y: 300, endPoint x: 496, endPoint y: 296, distance: 12.0
click at [506, 301] on span "ESF [PERSON_NAME]" at bounding box center [610, 300] width 393 height 21
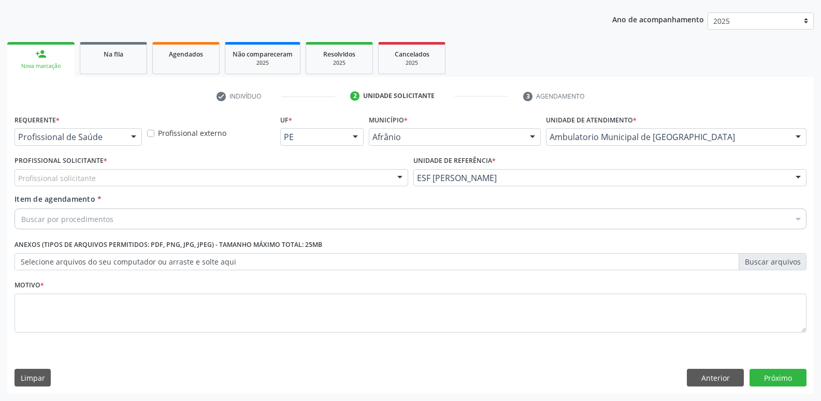
click at [284, 168] on div "Profissional Solicitante * Profissional solicitante Médico Angiologista - [PERS…" at bounding box center [212, 169] width 394 height 33
click at [217, 173] on div "Profissional solicitante" at bounding box center [212, 178] width 394 height 18
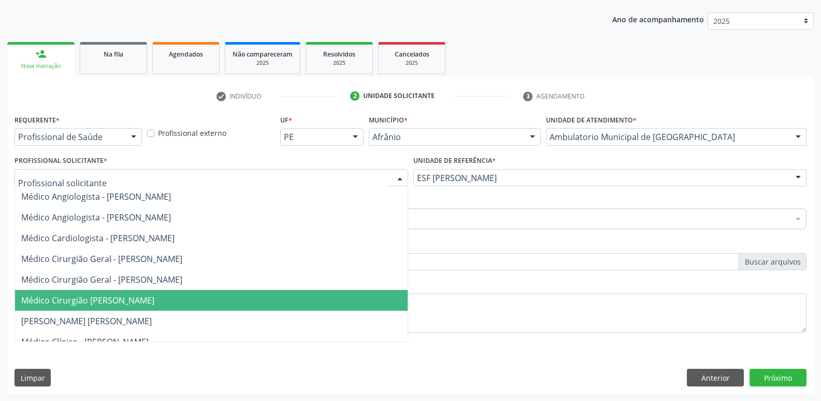
click at [154, 301] on span "Médico Cirurgião [PERSON_NAME]" at bounding box center [87, 299] width 133 height 11
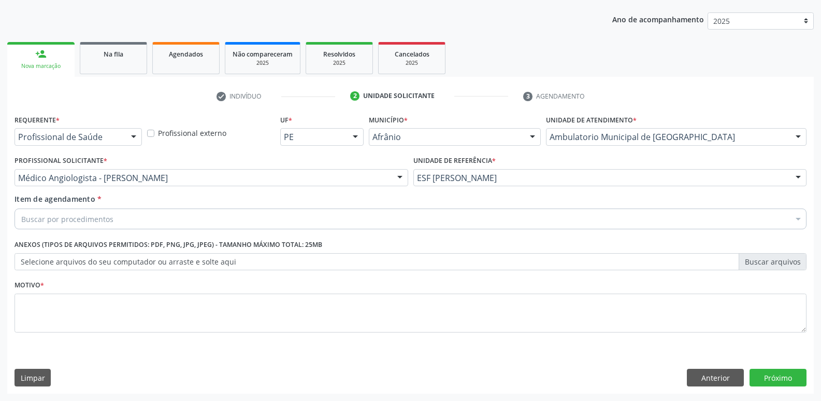
click at [175, 221] on div "Buscar por procedimentos" at bounding box center [411, 218] width 792 height 21
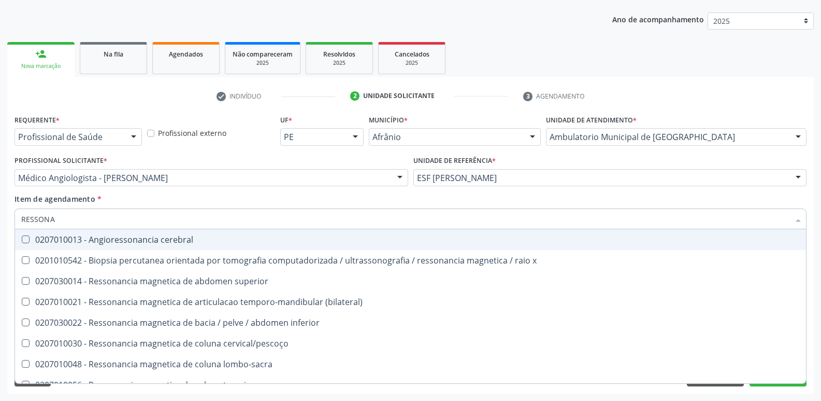
type input "RESSONAN"
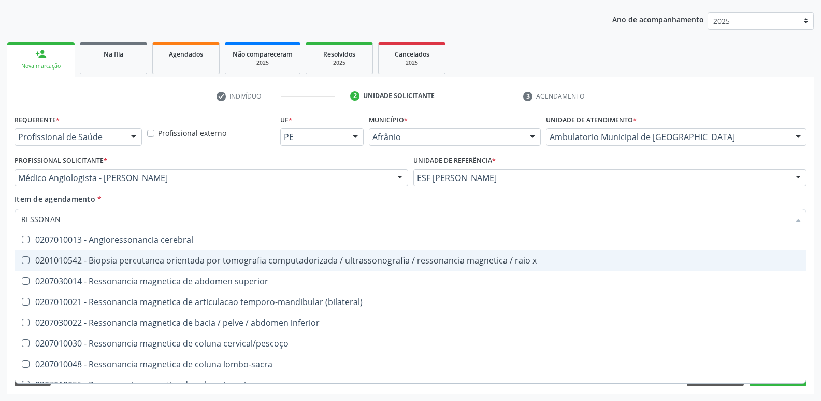
scroll to position [104, 0]
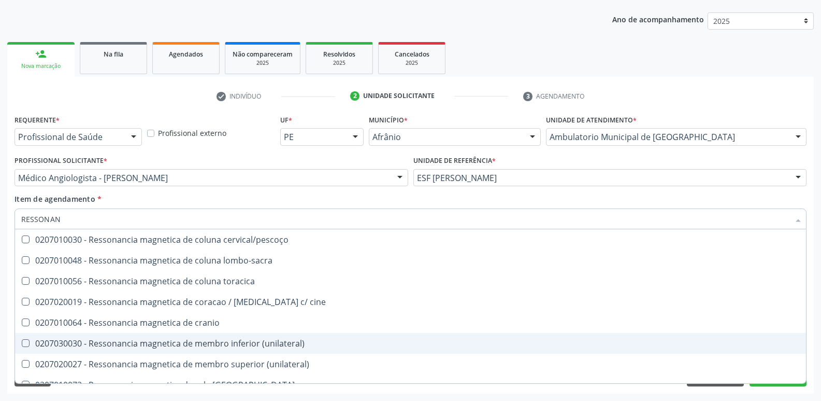
click at [204, 342] on div "0207030030 - Ressonancia magnetica de membro inferior (unilateral)" at bounding box center [410, 343] width 779 height 8
checkbox \(unilateral\) "true"
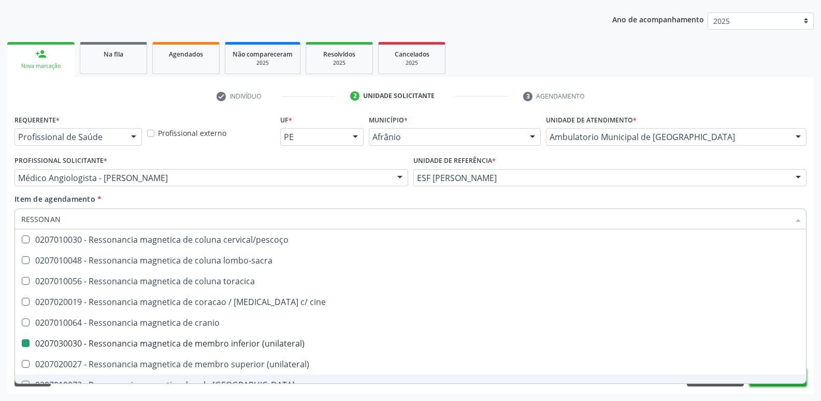
click at [768, 384] on button "Próximo" at bounding box center [778, 377] width 57 height 18
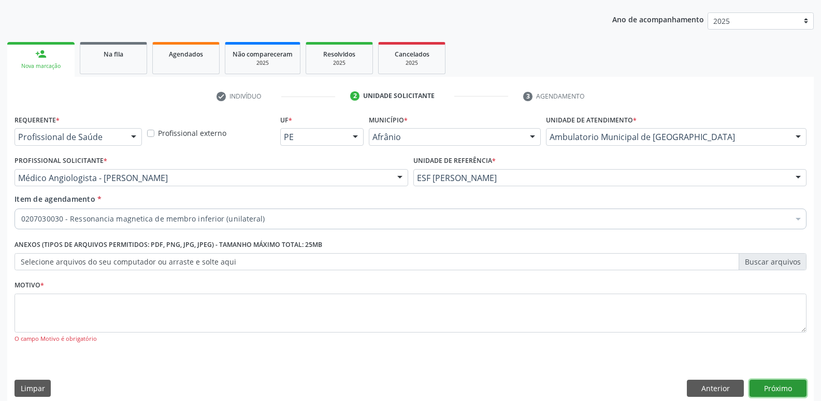
checkbox \(unilateral\) "true"
checkbox adolescente\) "false"
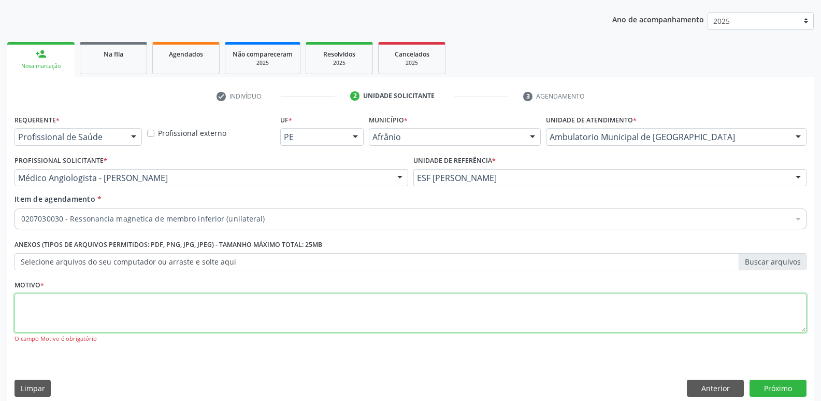
click at [432, 312] on textarea at bounding box center [411, 312] width 792 height 39
type textarea "S"
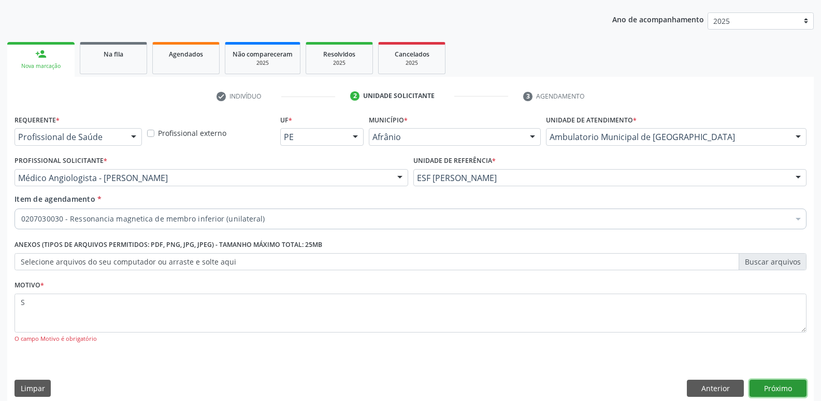
click at [775, 388] on button "Próximo" at bounding box center [778, 388] width 57 height 18
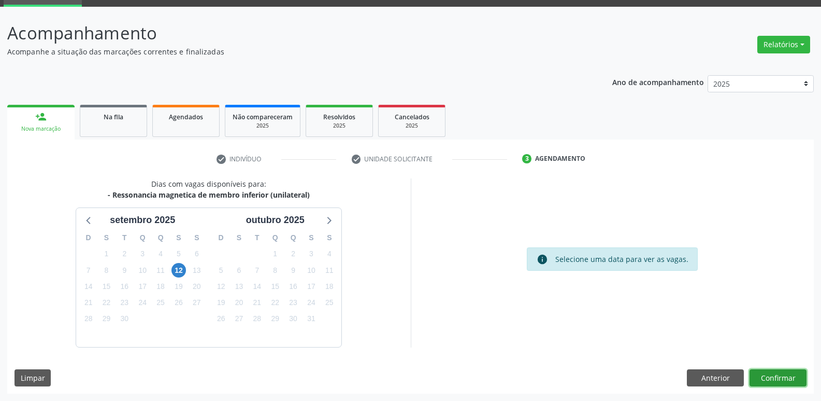
click at [777, 378] on button "Confirmar" at bounding box center [778, 378] width 57 height 18
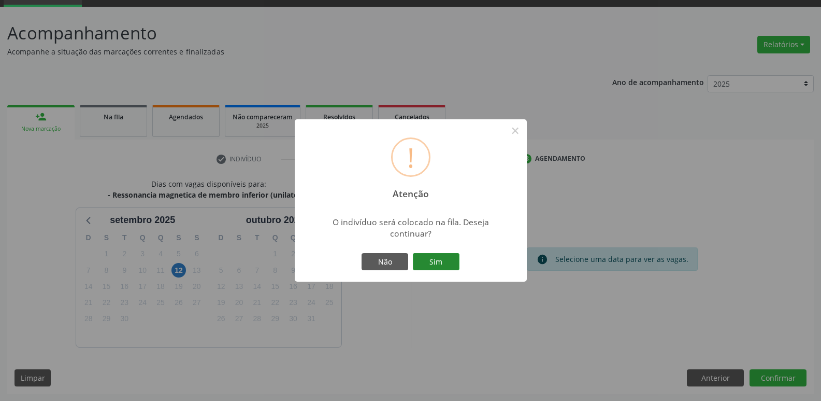
click at [433, 266] on button "Sim" at bounding box center [436, 262] width 47 height 18
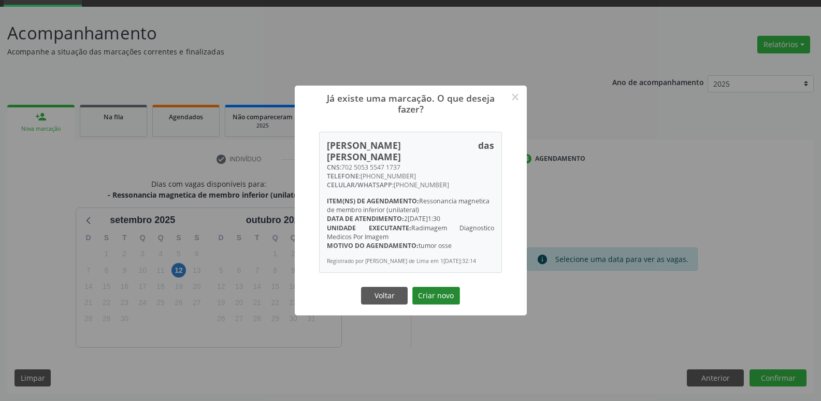
click at [435, 289] on button "Criar novo" at bounding box center [436, 296] width 48 height 18
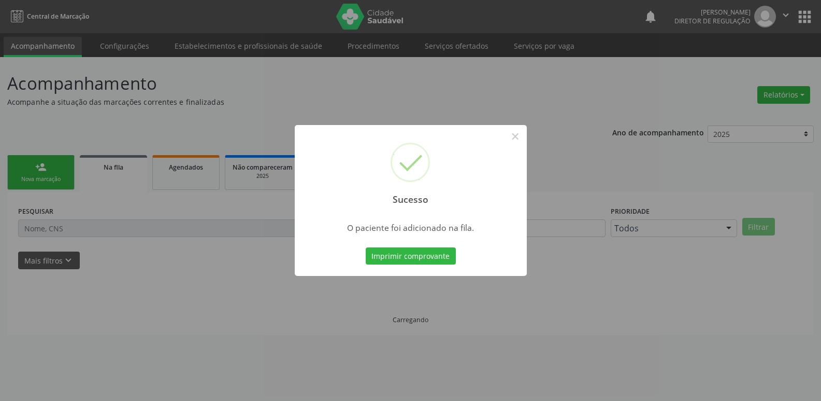
scroll to position [0, 0]
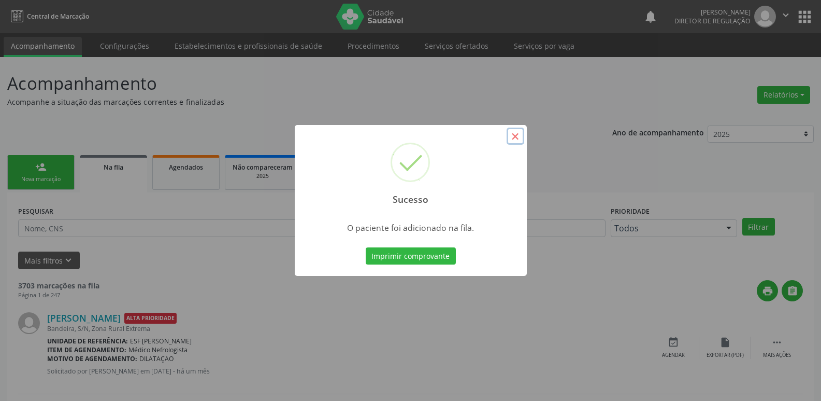
click at [517, 135] on button "×" at bounding box center [516, 136] width 18 height 18
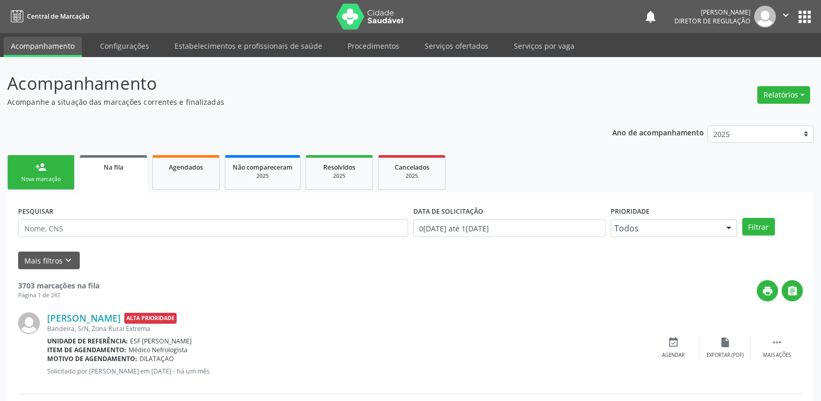
click at [44, 174] on link "person_add Nova marcação" at bounding box center [40, 172] width 67 height 35
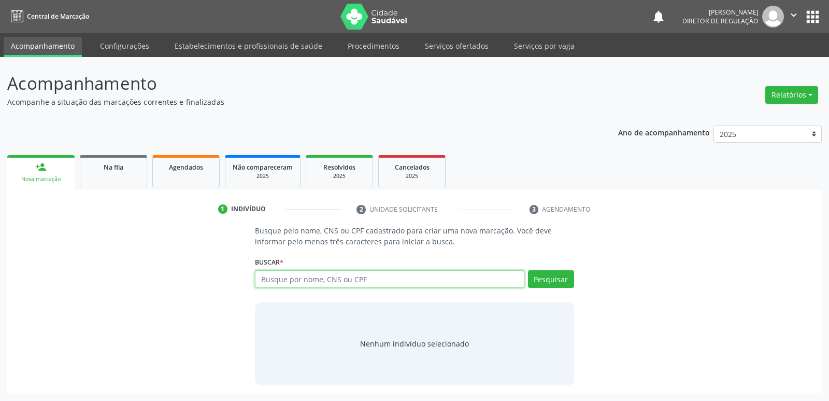
click at [280, 279] on input "text" at bounding box center [389, 279] width 269 height 18
type input "705803481547534"
click at [564, 281] on button "Pesquisar" at bounding box center [551, 279] width 46 height 18
type input "705803481547534"
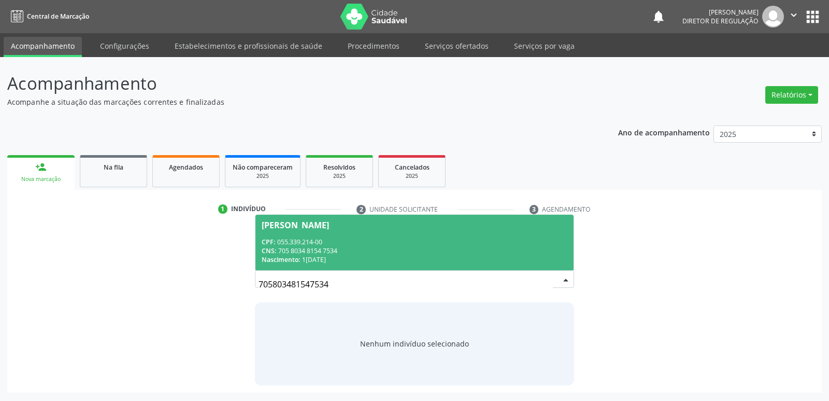
click at [424, 247] on div "CNS: 705 8034 8154 7534" at bounding box center [414, 250] width 305 height 9
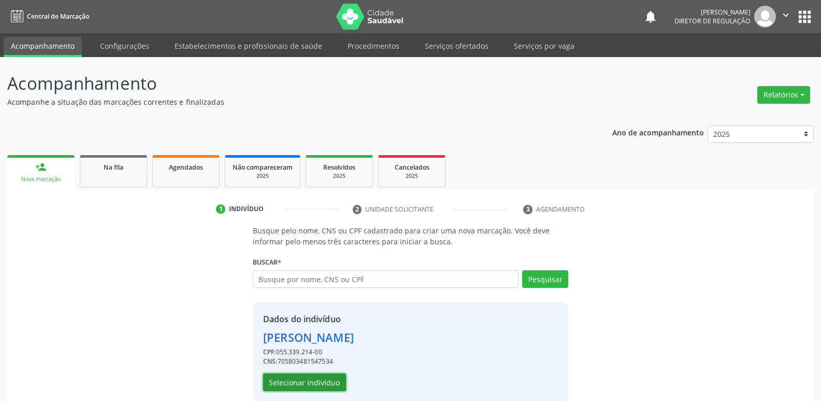
click at [328, 382] on button "Selecionar indivíduo" at bounding box center [304, 382] width 83 height 18
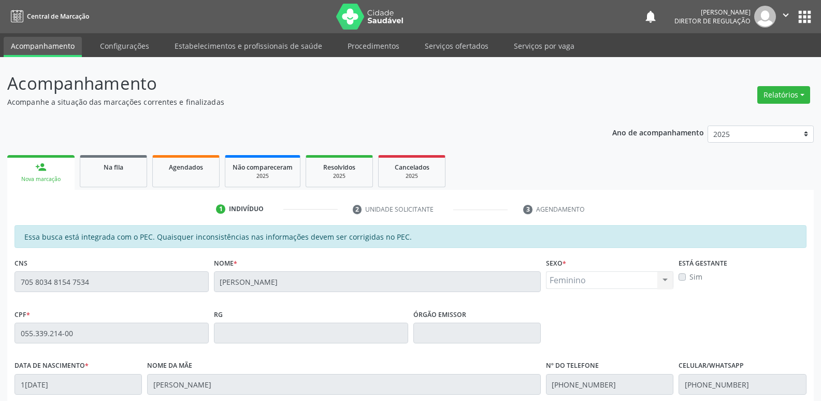
scroll to position [191, 0]
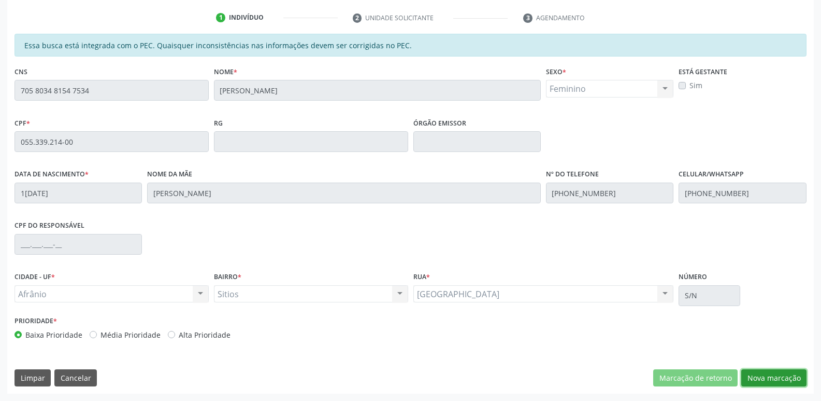
click at [764, 376] on button "Nova marcação" at bounding box center [773, 378] width 65 height 18
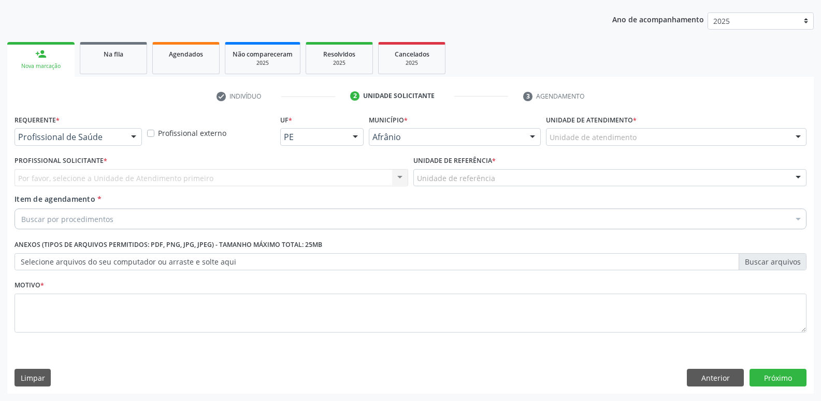
scroll to position [113, 0]
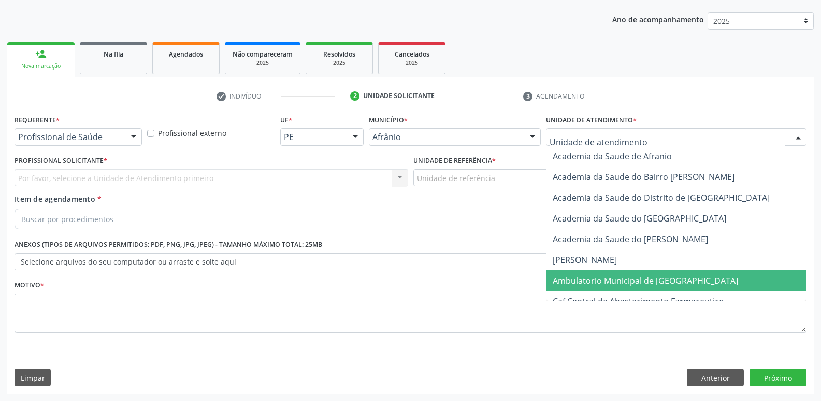
click at [625, 276] on span "Ambulatorio Municipal de [GEOGRAPHIC_DATA]" at bounding box center [645, 280] width 185 height 11
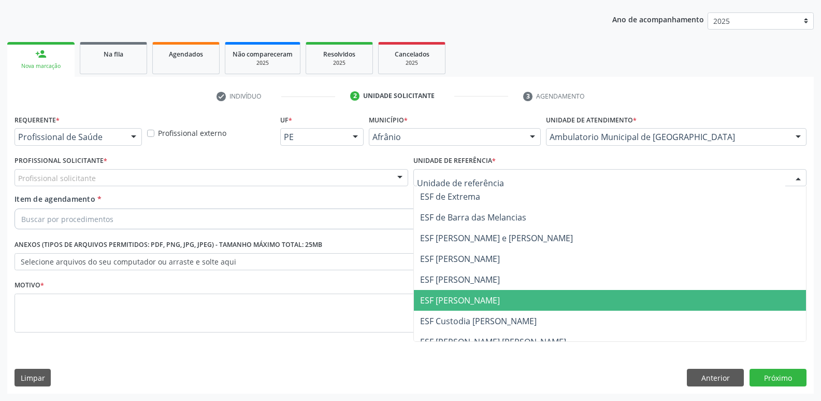
click at [472, 298] on span "ESF [PERSON_NAME]" at bounding box center [460, 299] width 80 height 11
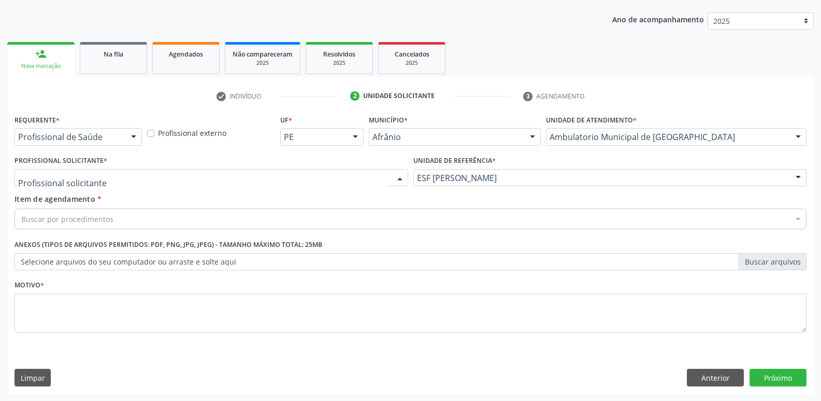
click at [306, 175] on div at bounding box center [212, 178] width 394 height 18
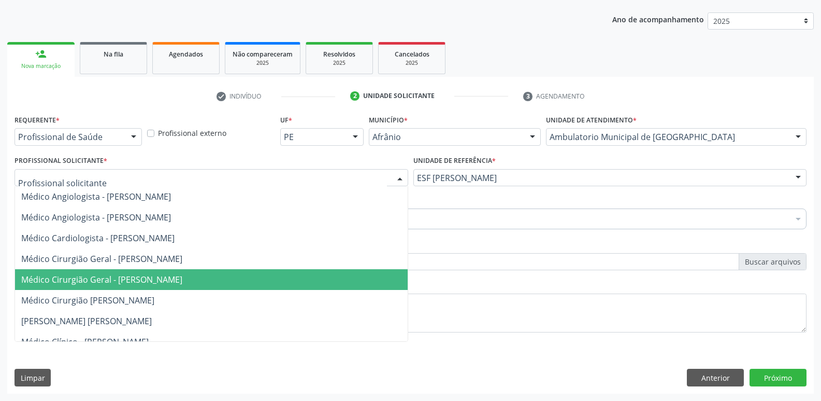
click at [282, 275] on span "Médico Cirurgião Geral - [PERSON_NAME]" at bounding box center [211, 279] width 393 height 21
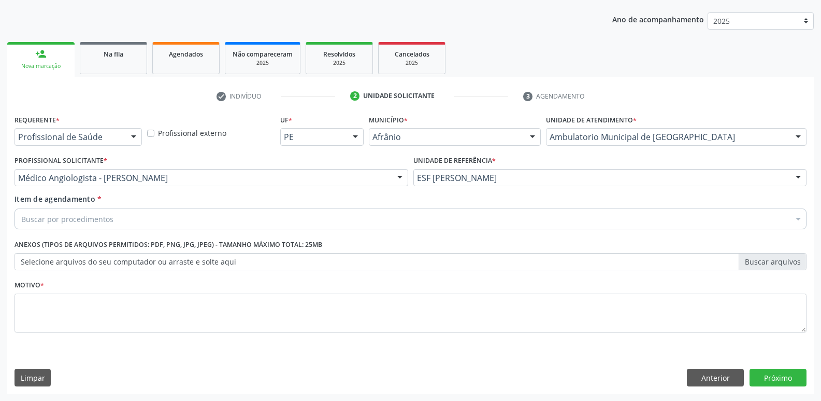
click at [218, 211] on div "Buscar por procedimentos" at bounding box center [411, 218] width 792 height 21
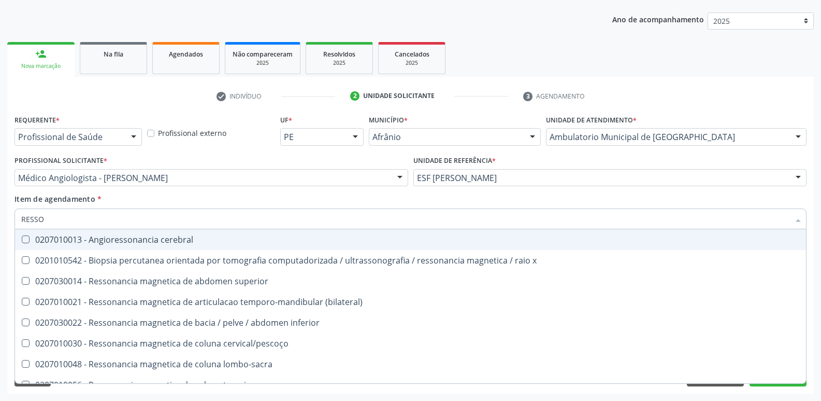
type input "RESSON"
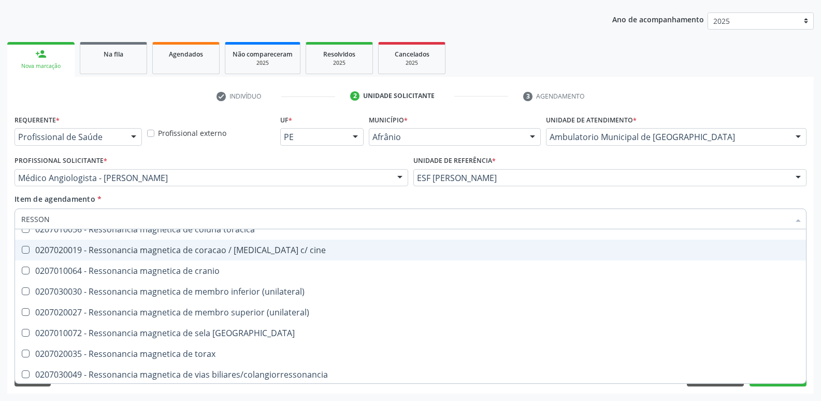
scroll to position [157, 0]
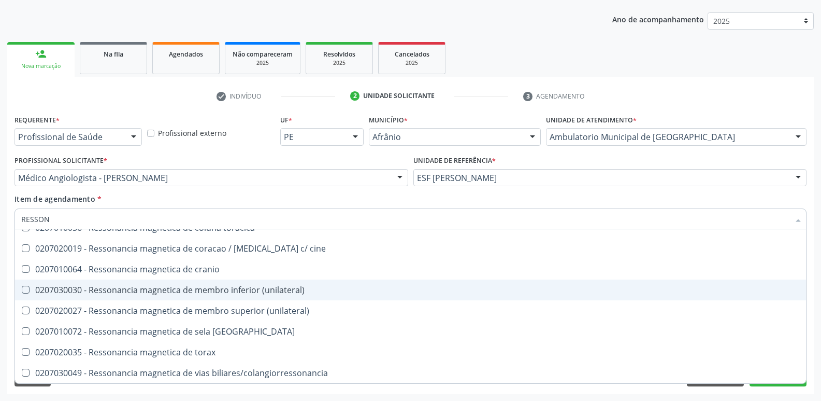
click at [265, 286] on div "0207030030 - Ressonancia magnetica de membro inferior (unilateral)" at bounding box center [410, 289] width 779 height 8
checkbox \(unilateral\) "true"
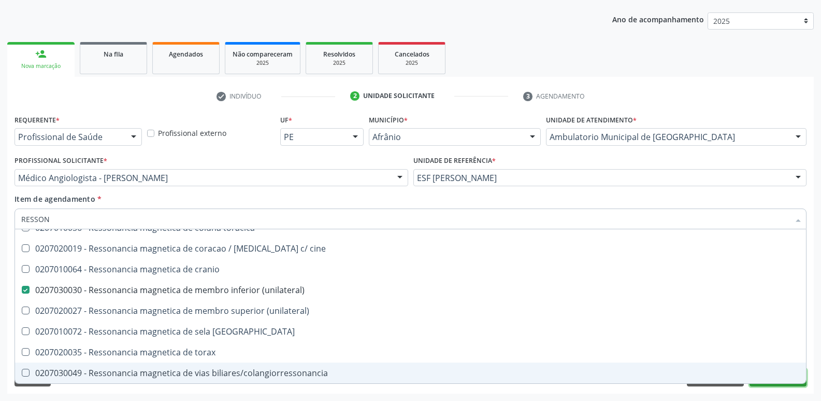
click at [771, 384] on button "Próximo" at bounding box center [778, 377] width 57 height 18
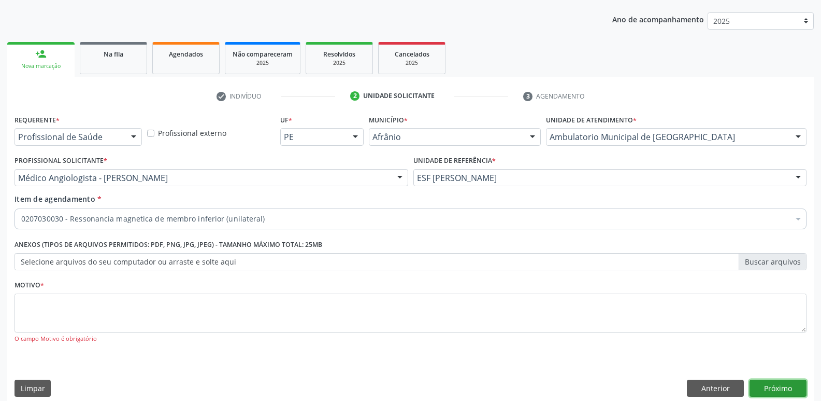
scroll to position [0, 0]
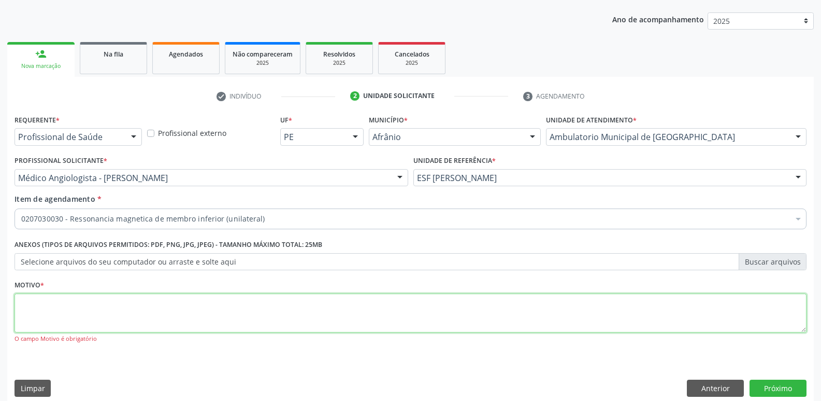
click at [472, 307] on textarea at bounding box center [411, 312] width 792 height 39
type textarea "*"
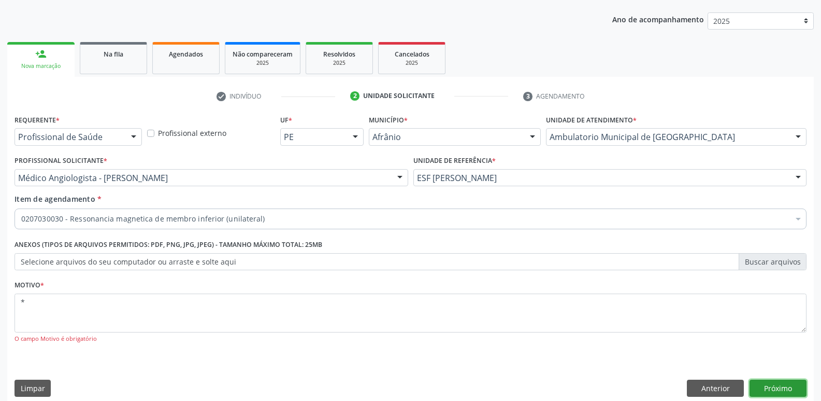
click at [782, 387] on button "Próximo" at bounding box center [778, 388] width 57 height 18
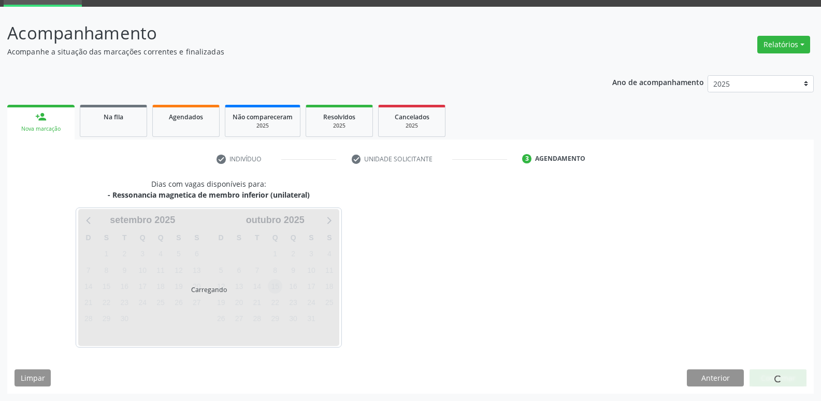
scroll to position [50, 0]
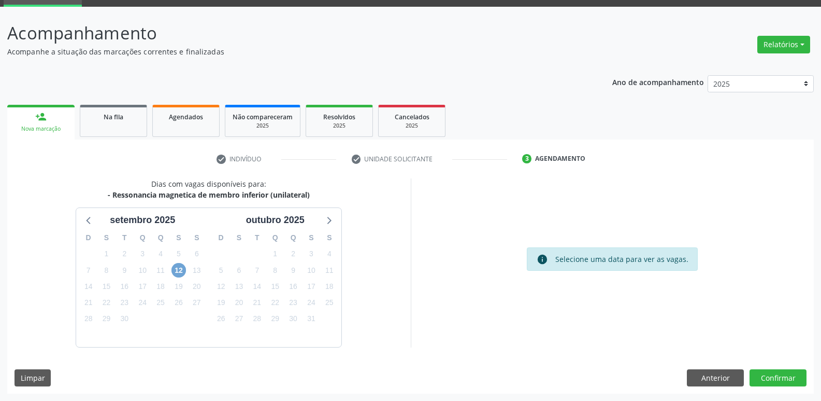
click at [180, 270] on span "12" at bounding box center [179, 270] width 15 height 15
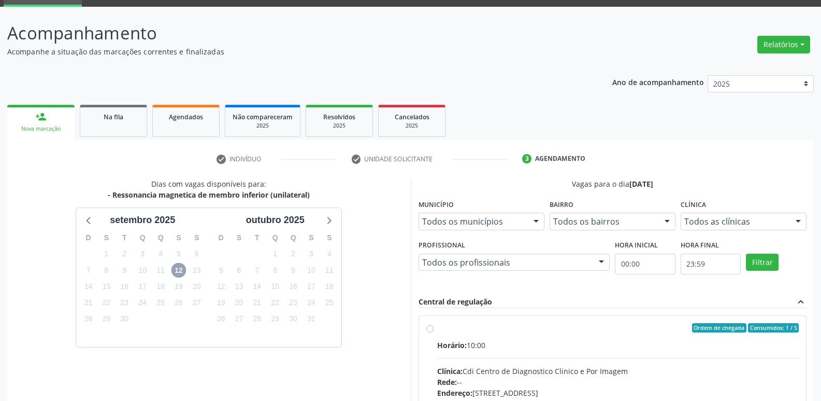
click at [180, 270] on span "12" at bounding box center [179, 270] width 15 height 15
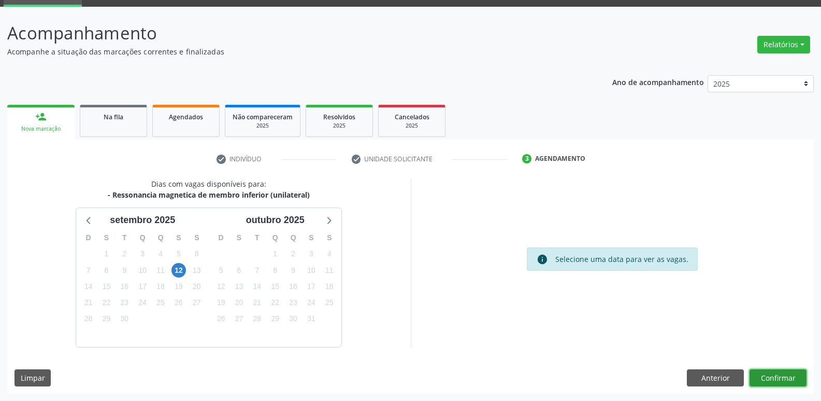
click at [785, 379] on button "Confirmar" at bounding box center [778, 378] width 57 height 18
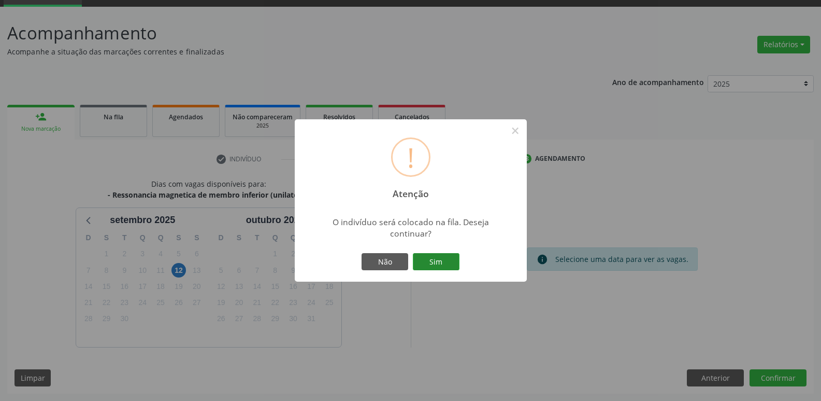
click at [445, 260] on button "Sim" at bounding box center [436, 262] width 47 height 18
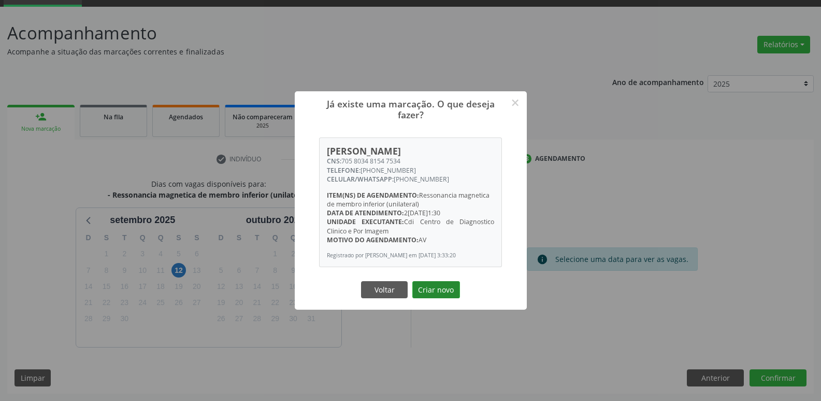
click at [453, 295] on button "Criar novo" at bounding box center [436, 290] width 48 height 18
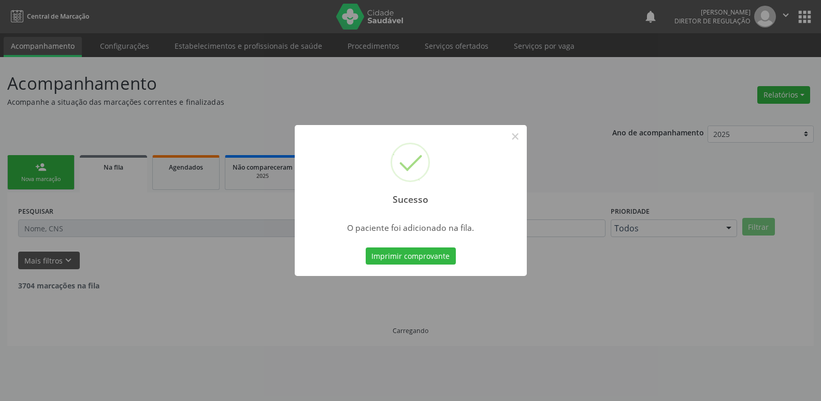
scroll to position [0, 0]
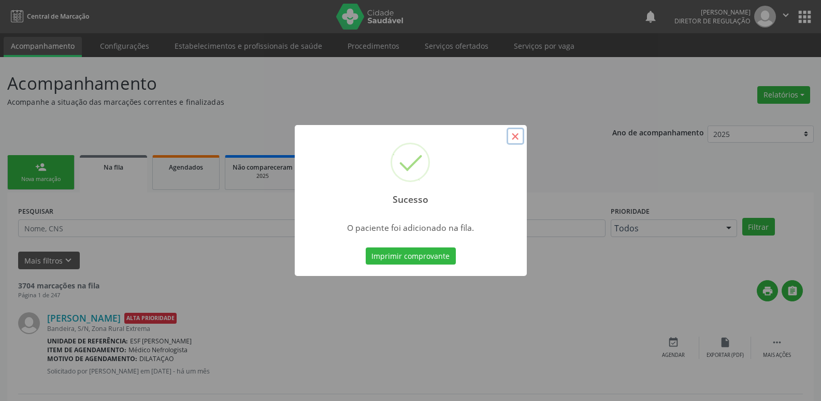
click at [518, 135] on button "×" at bounding box center [516, 136] width 18 height 18
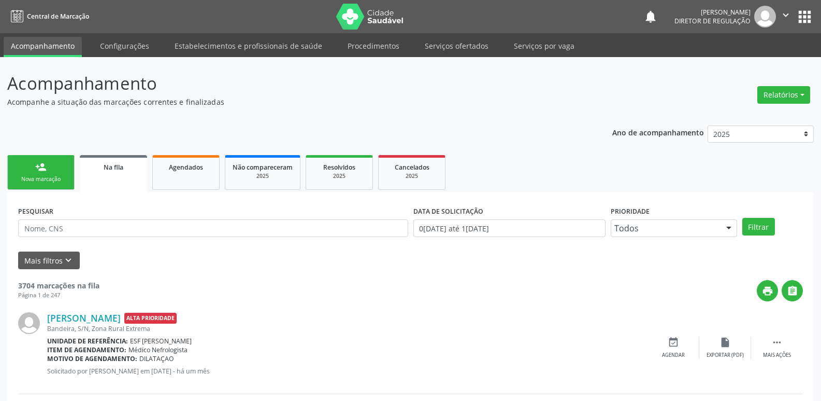
click at [40, 174] on link "person_add Nova marcação" at bounding box center [40, 172] width 67 height 35
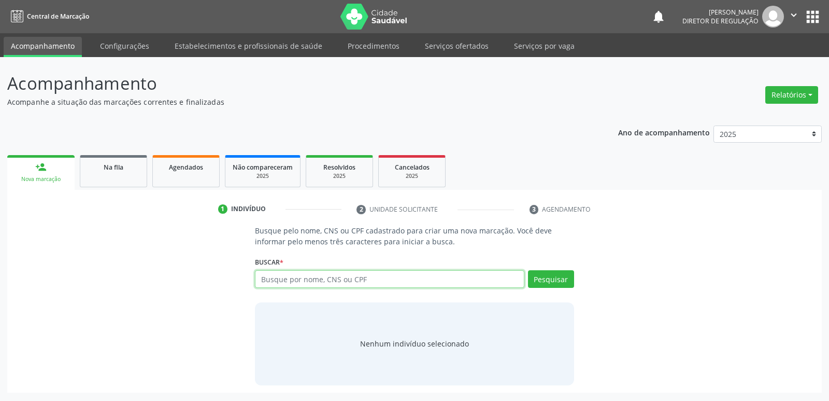
click at [349, 279] on input "text" at bounding box center [389, 279] width 269 height 18
type input "705803481547534"
click at [549, 280] on button "Pesquisar" at bounding box center [551, 279] width 46 height 18
type input "705803481547534"
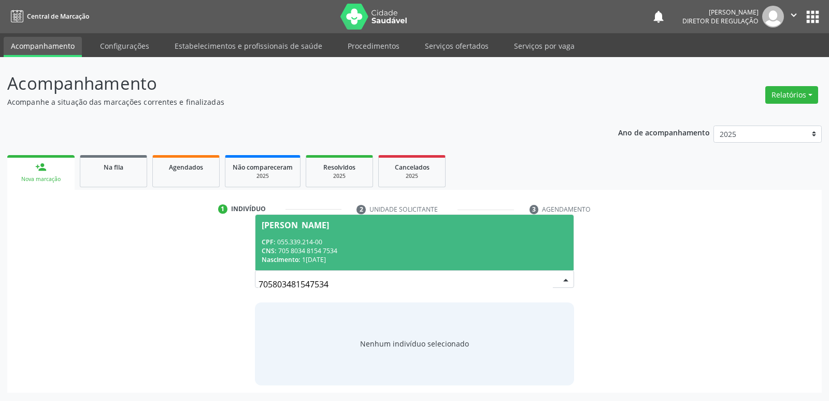
click at [397, 257] on div "Nascimento: [DATE]" at bounding box center [414, 259] width 305 height 9
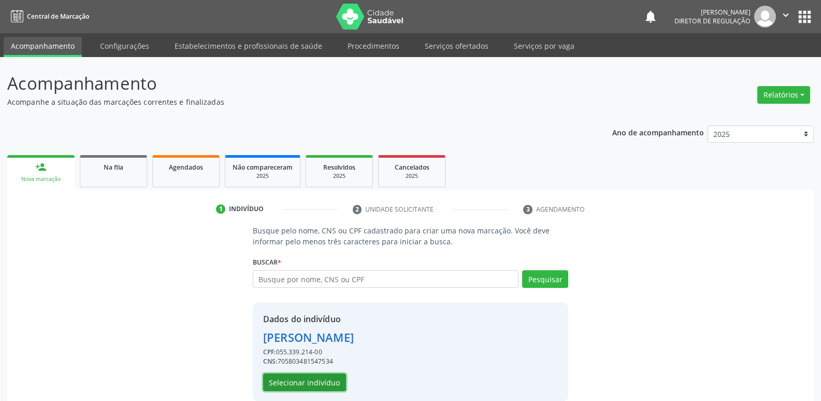
click at [326, 378] on button "Selecionar indivíduo" at bounding box center [304, 382] width 83 height 18
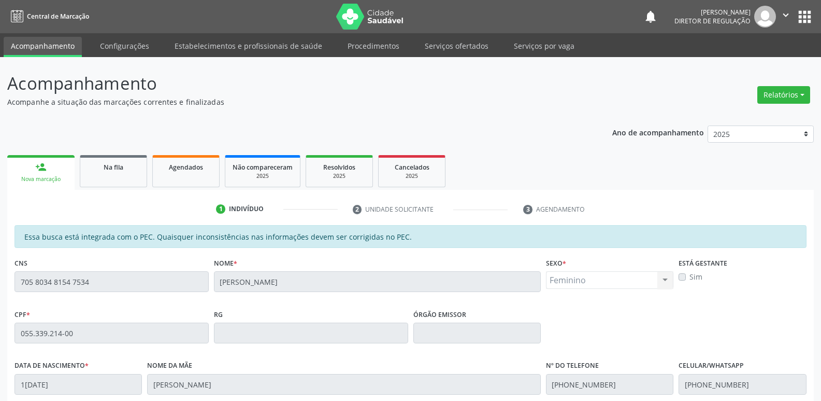
scroll to position [191, 0]
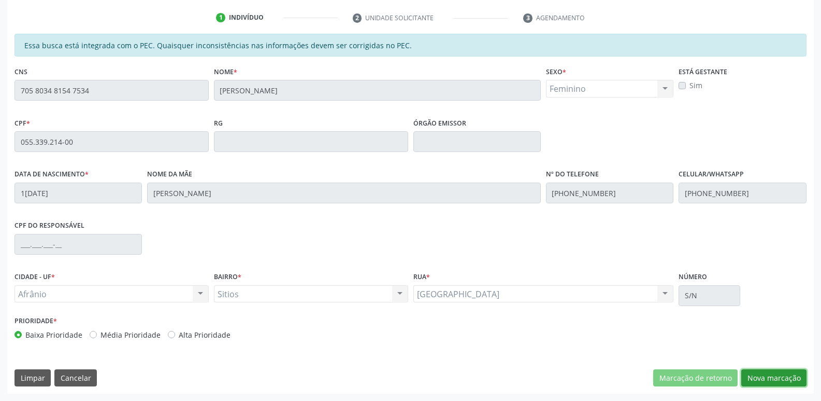
click at [782, 377] on button "Nova marcação" at bounding box center [773, 378] width 65 height 18
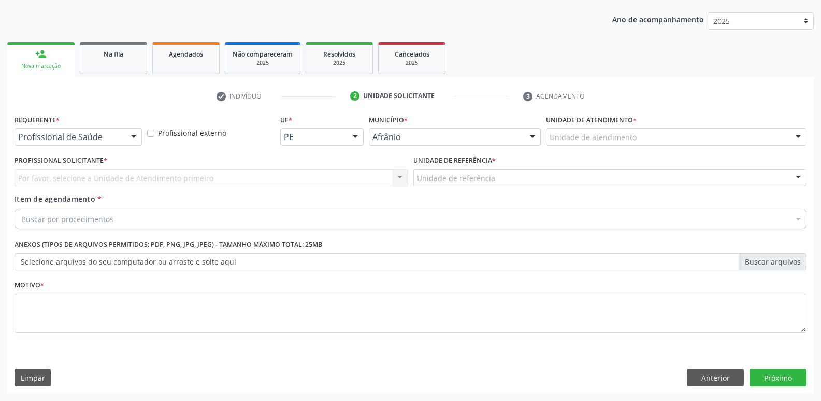
scroll to position [113, 0]
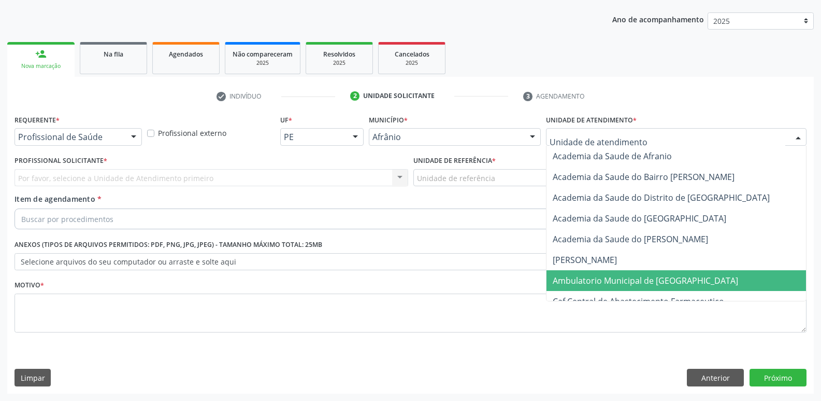
drag, startPoint x: 594, startPoint y: 279, endPoint x: 520, endPoint y: 234, distance: 87.4
click at [592, 277] on span "Ambulatorio Municipal de [GEOGRAPHIC_DATA]" at bounding box center [645, 280] width 185 height 11
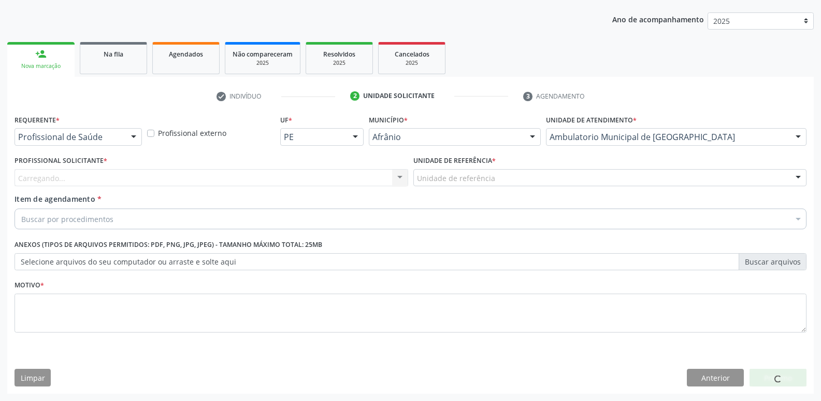
click at [496, 178] on div "Unidade de referência" at bounding box center [610, 178] width 394 height 18
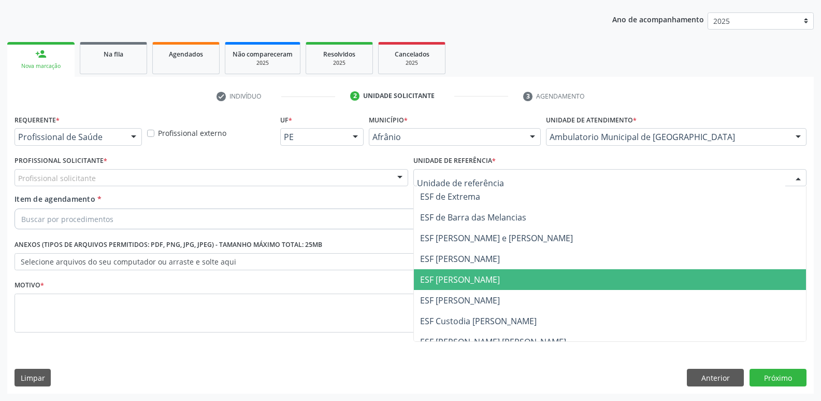
drag, startPoint x: 504, startPoint y: 289, endPoint x: 496, endPoint y: 280, distance: 12.1
click at [504, 287] on span "ESF [PERSON_NAME]" at bounding box center [610, 279] width 393 height 21
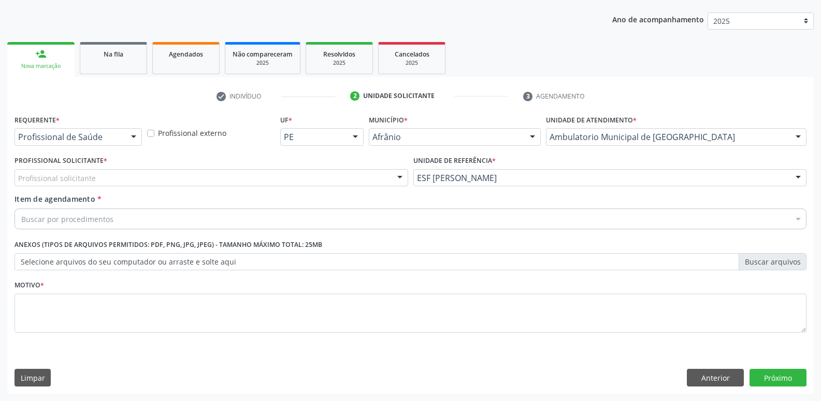
click at [282, 175] on div "Profissional solicitante" at bounding box center [212, 178] width 394 height 18
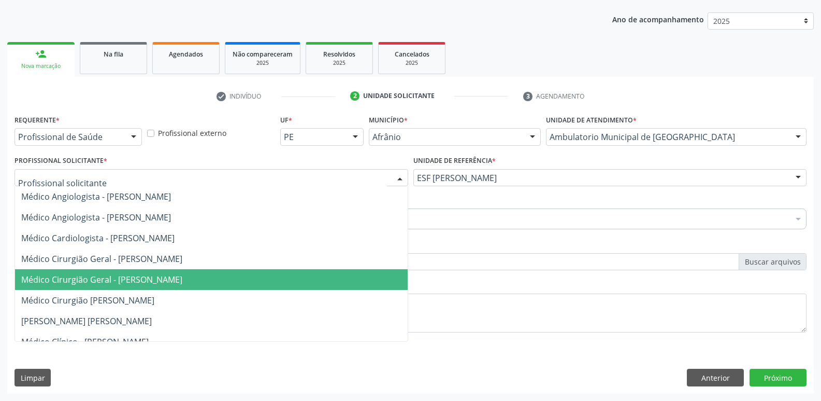
drag, startPoint x: 287, startPoint y: 280, endPoint x: 278, endPoint y: 269, distance: 14.0
click at [284, 278] on span "Médico Cirurgião Geral - Luis Henrique de Sa Nunes" at bounding box center [211, 279] width 393 height 21
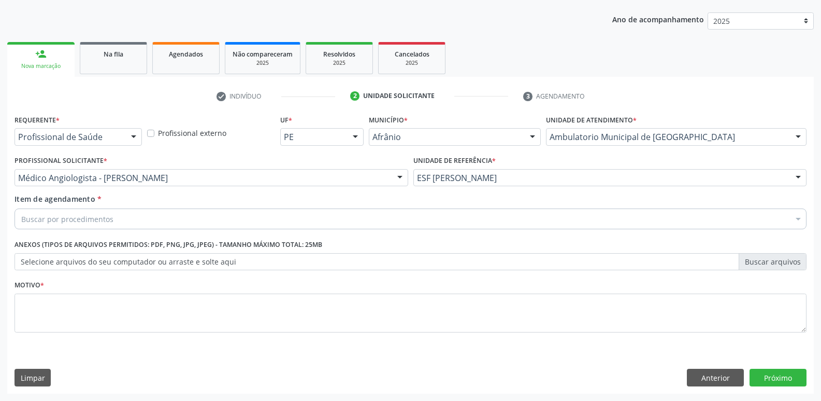
drag, startPoint x: 246, startPoint y: 213, endPoint x: 251, endPoint y: 219, distance: 7.7
click at [248, 217] on div "Buscar por procedimentos" at bounding box center [411, 218] width 792 height 21
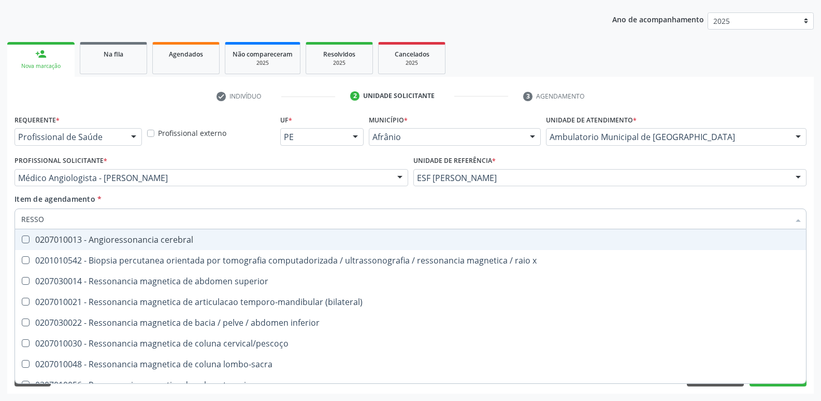
type input "RESSON"
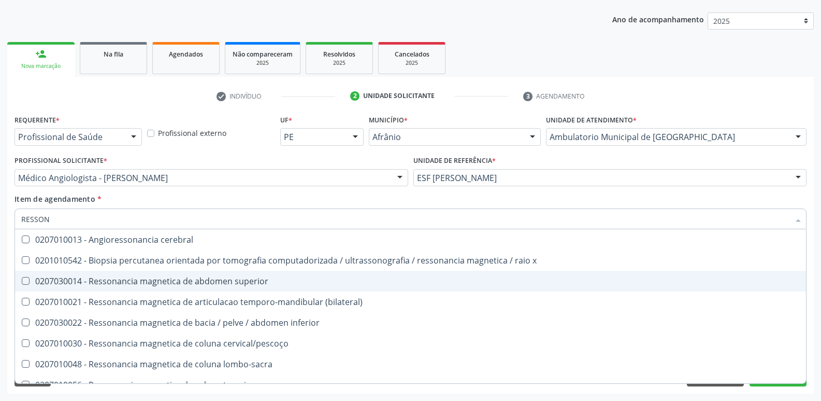
scroll to position [104, 0]
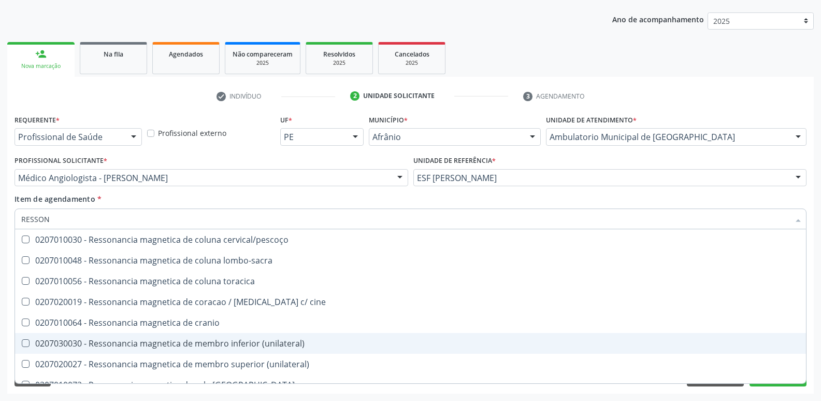
click at [263, 339] on div "0207030030 - Ressonancia magnetica de membro inferior (unilateral)" at bounding box center [410, 343] width 779 height 8
checkbox \(unilateral\) "true"
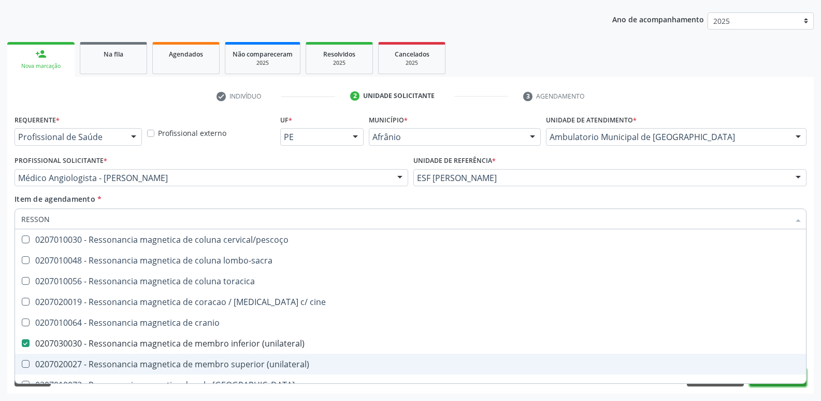
click at [768, 384] on button "Próximo" at bounding box center [778, 377] width 57 height 18
checkbox x "true"
checkbox \(unilateral\) "false"
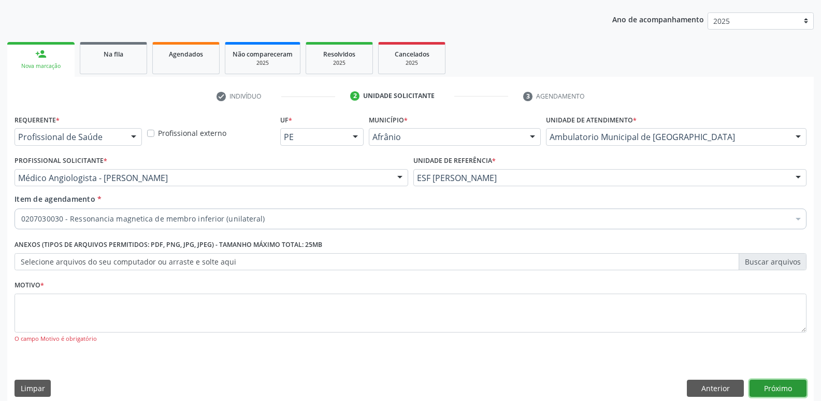
scroll to position [0, 0]
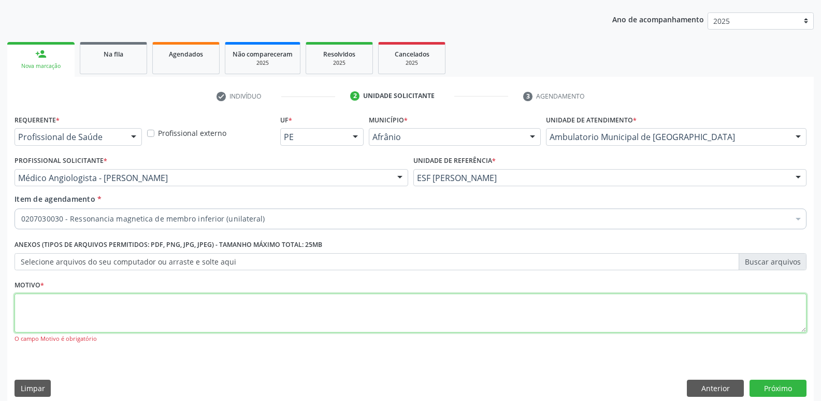
click at [412, 312] on textarea at bounding box center [411, 312] width 792 height 39
type textarea "N"
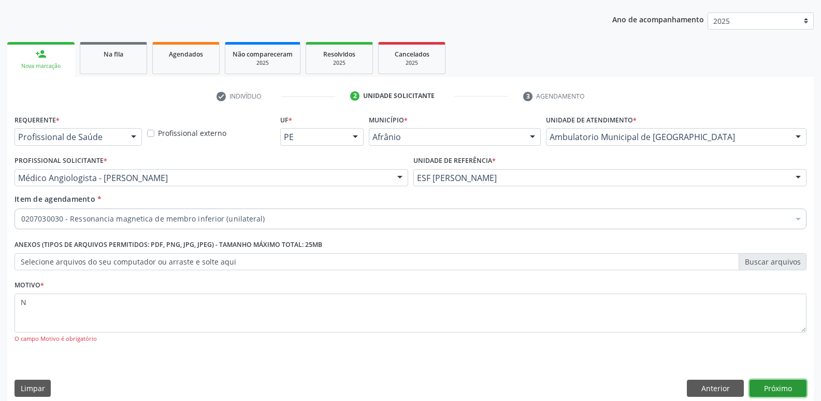
click at [768, 385] on button "Próximo" at bounding box center [778, 388] width 57 height 18
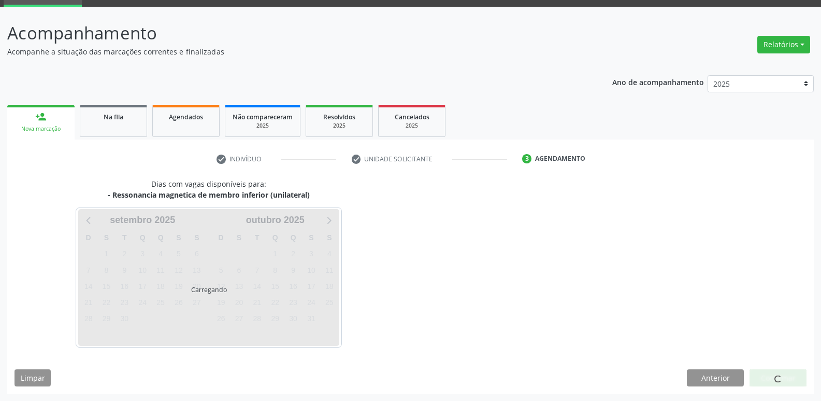
scroll to position [50, 0]
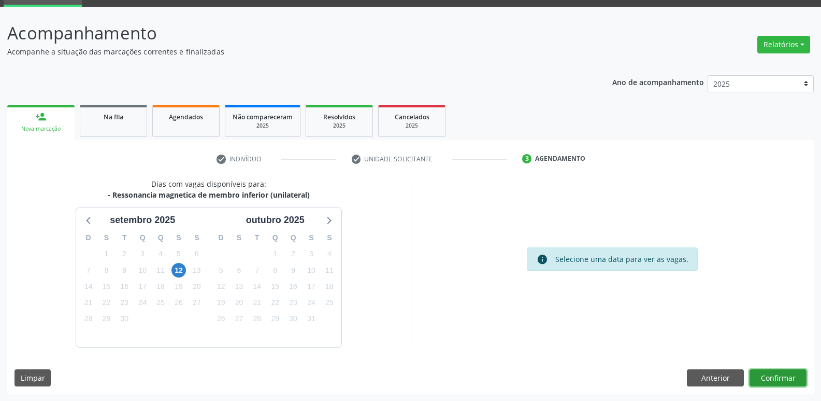
click at [766, 377] on button "Confirmar" at bounding box center [778, 378] width 57 height 18
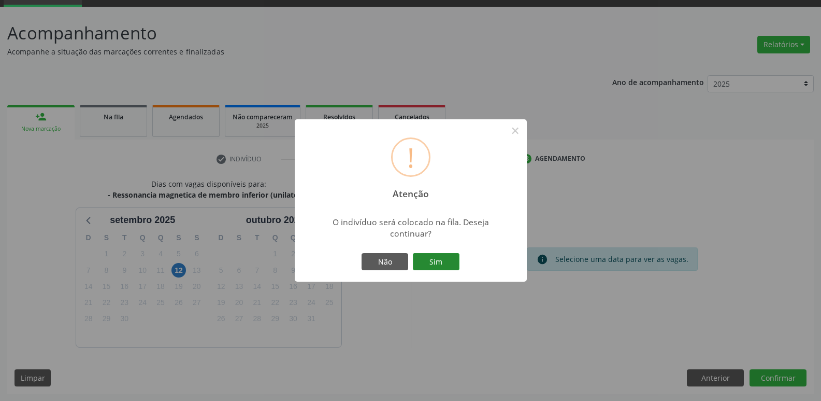
click at [448, 263] on button "Sim" at bounding box center [436, 262] width 47 height 18
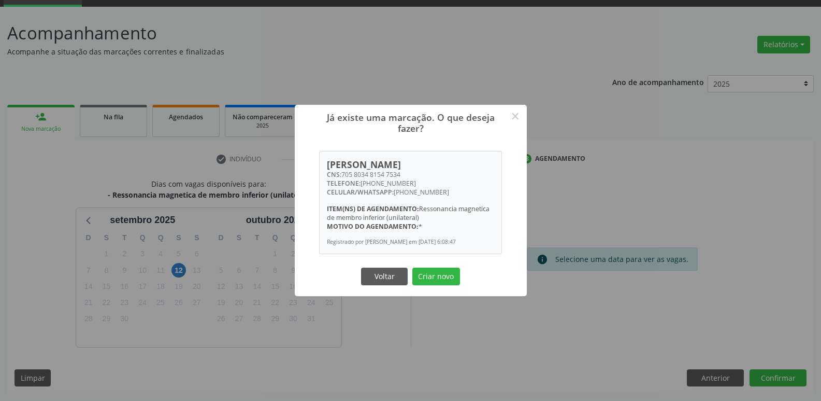
click at [444, 283] on button "Criar novo" at bounding box center [436, 276] width 48 height 18
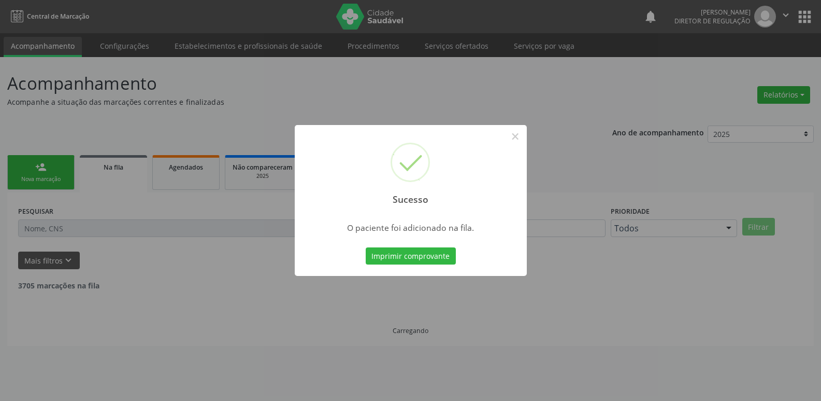
scroll to position [0, 0]
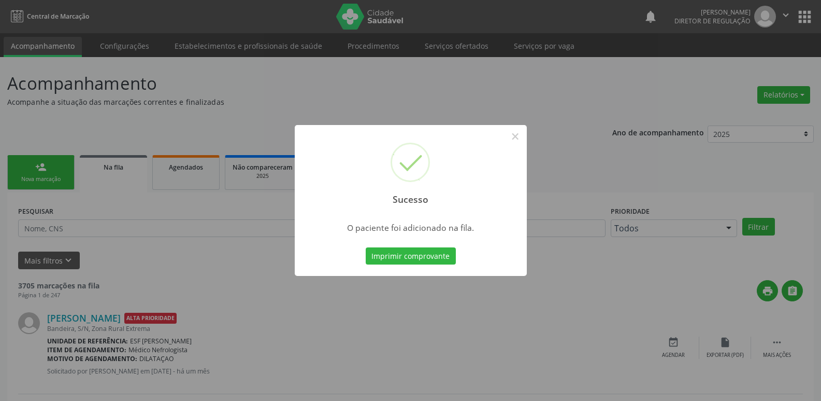
click at [60, 178] on div "Sucesso × O paciente foi adicionado na fila. Imprimir comprovante Cancel" at bounding box center [410, 200] width 821 height 401
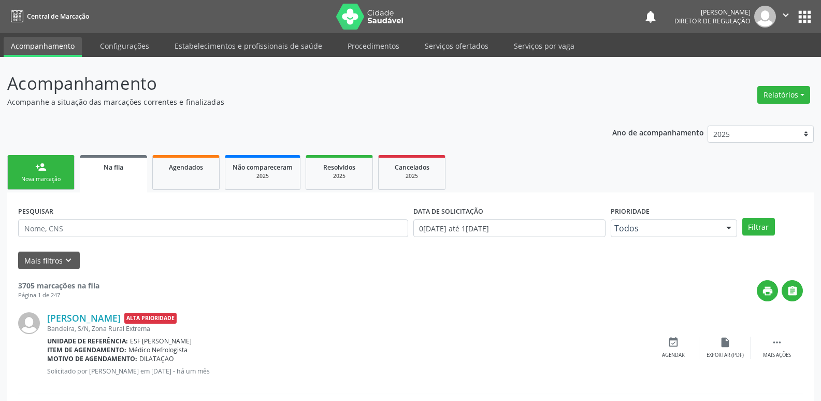
click at [60, 179] on div "Nova marcação" at bounding box center [41, 179] width 52 height 8
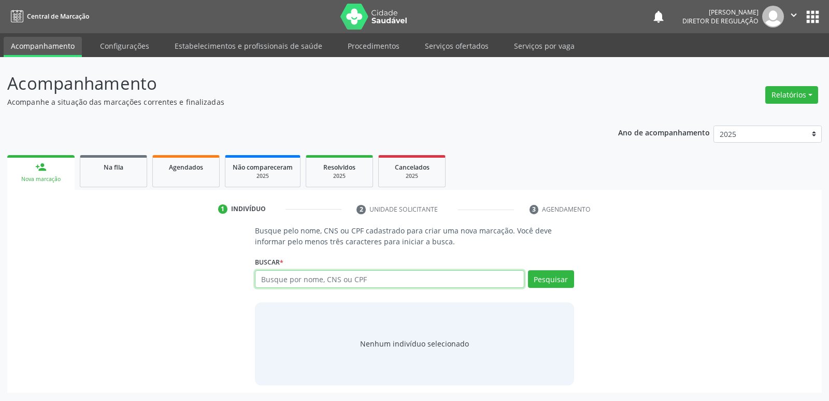
click at [360, 277] on input "text" at bounding box center [389, 279] width 269 height 18
type input "706208035985061"
click at [554, 284] on button "Pesquisar" at bounding box center [551, 279] width 46 height 18
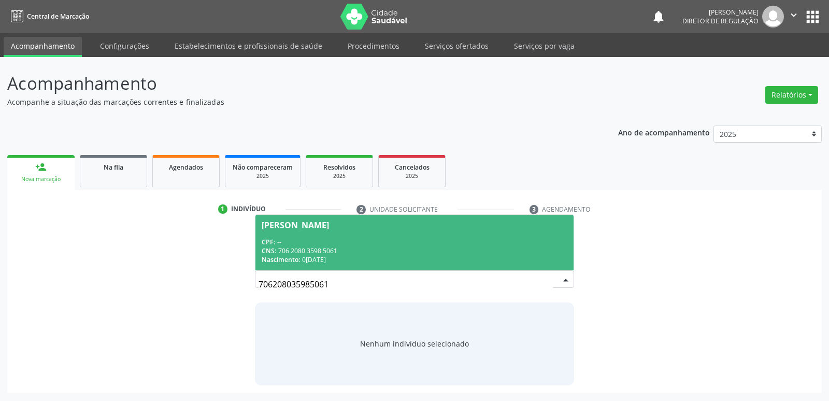
click at [552, 280] on input "706208035985061" at bounding box center [406, 284] width 294 height 21
click at [458, 243] on div "CPF: --" at bounding box center [414, 241] width 305 height 9
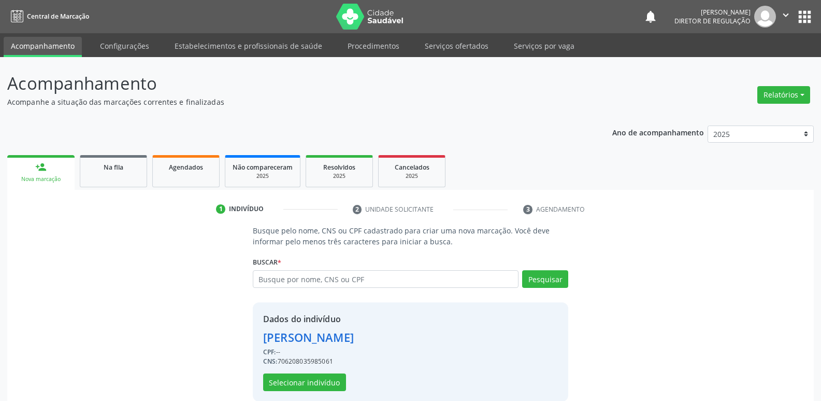
click at [458, 243] on p "Busque pelo nome, CNS ou CPF cadastrado para criar uma nova marcação. Você deve…" at bounding box center [411, 236] width 316 height 22
click at [328, 380] on button "Selecionar indivíduo" at bounding box center [304, 382] width 83 height 18
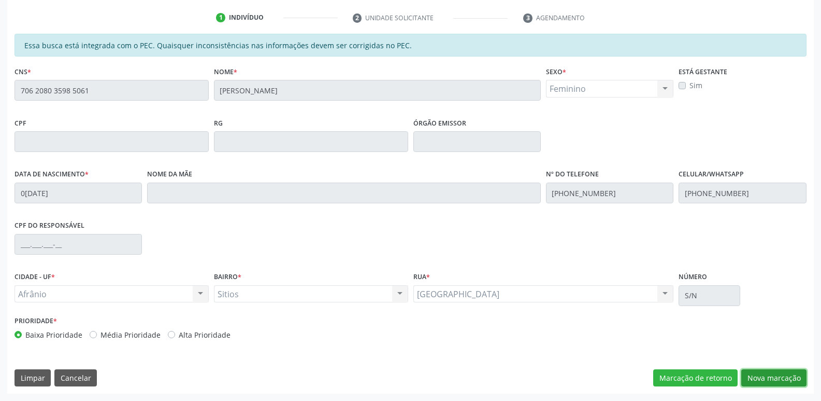
click at [765, 374] on button "Nova marcação" at bounding box center [773, 378] width 65 height 18
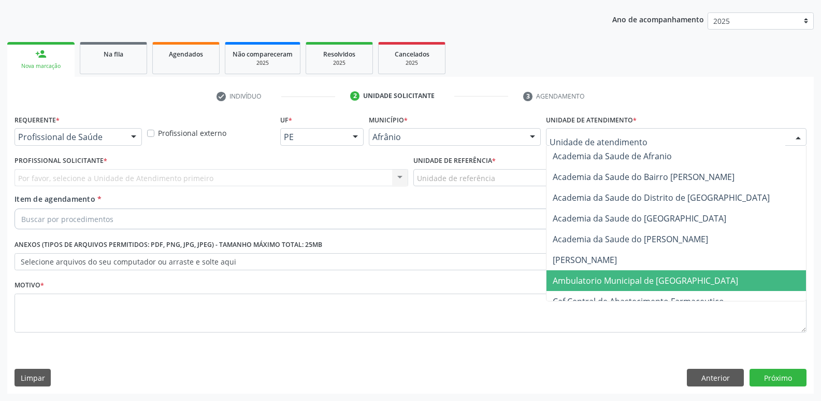
drag, startPoint x: 591, startPoint y: 278, endPoint x: 581, endPoint y: 274, distance: 11.0
click at [591, 278] on span "Ambulatorio Municipal de [GEOGRAPHIC_DATA]" at bounding box center [645, 280] width 185 height 11
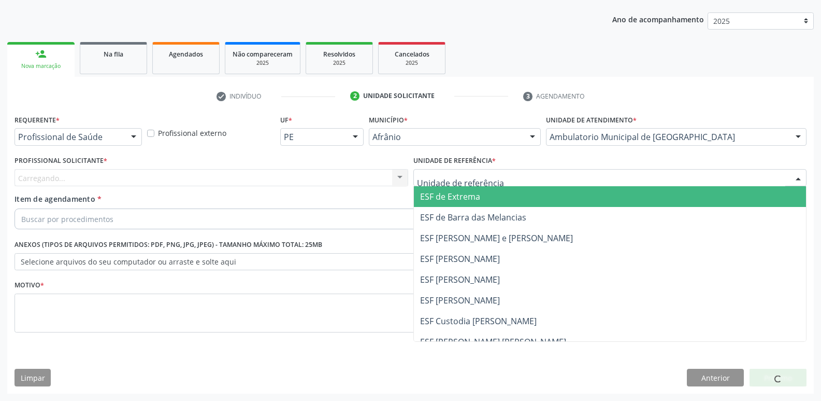
click at [503, 176] on div at bounding box center [610, 178] width 394 height 18
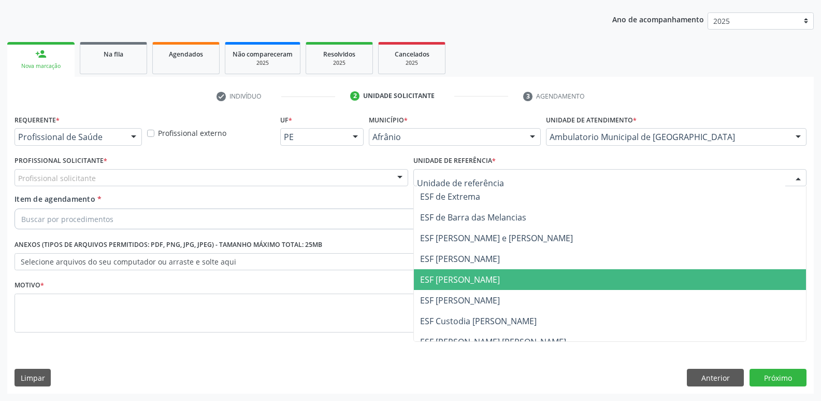
drag, startPoint x: 503, startPoint y: 278, endPoint x: 458, endPoint y: 251, distance: 53.0
click at [503, 279] on span "ESF [PERSON_NAME]" at bounding box center [610, 279] width 393 height 21
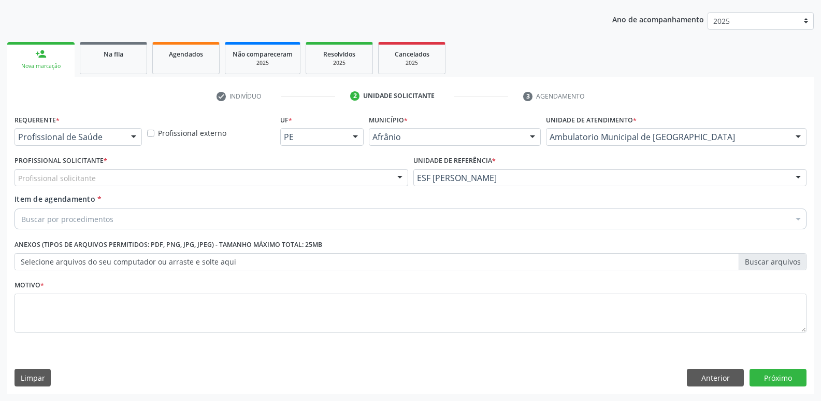
click at [282, 172] on div "Profissional solicitante" at bounding box center [212, 178] width 394 height 18
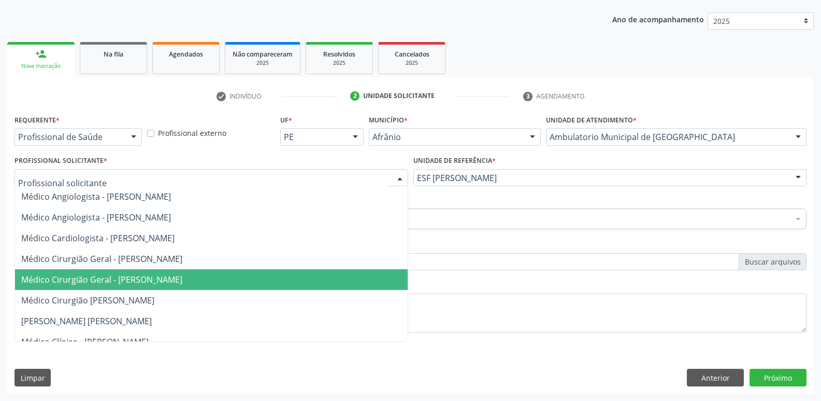
click at [245, 283] on span "Médico Cirurgião Geral - [PERSON_NAME]" at bounding box center [211, 279] width 393 height 21
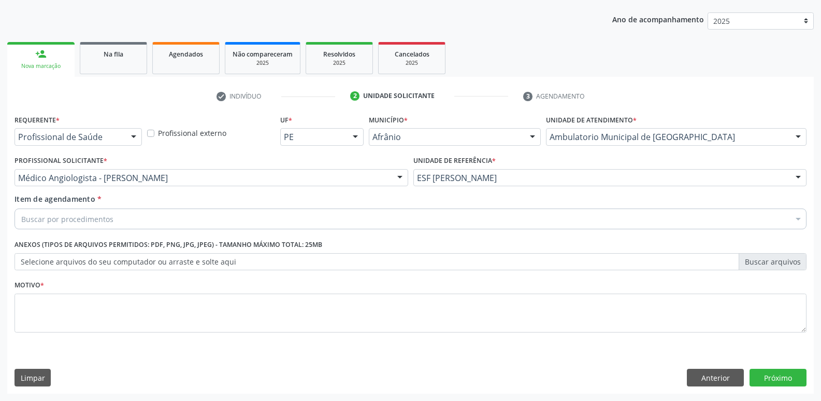
click at [183, 218] on div "Buscar por procedimentos" at bounding box center [411, 218] width 792 height 21
click at [40, 217] on input "COLAGIO" at bounding box center [405, 218] width 768 height 21
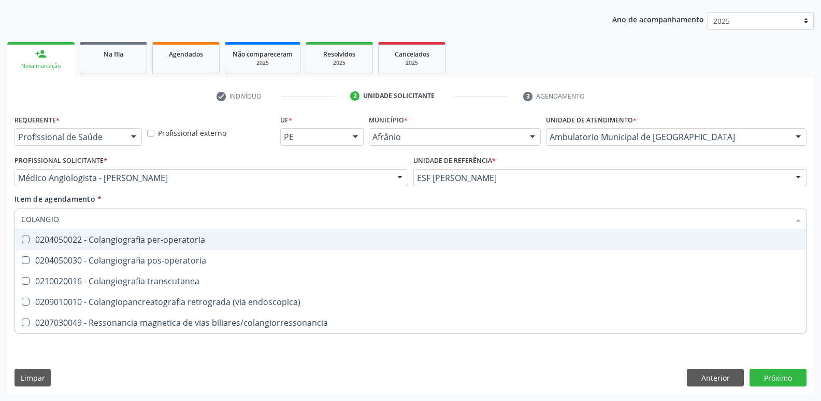
click at [84, 221] on input "COLANGIO" at bounding box center [405, 218] width 768 height 21
type input "C"
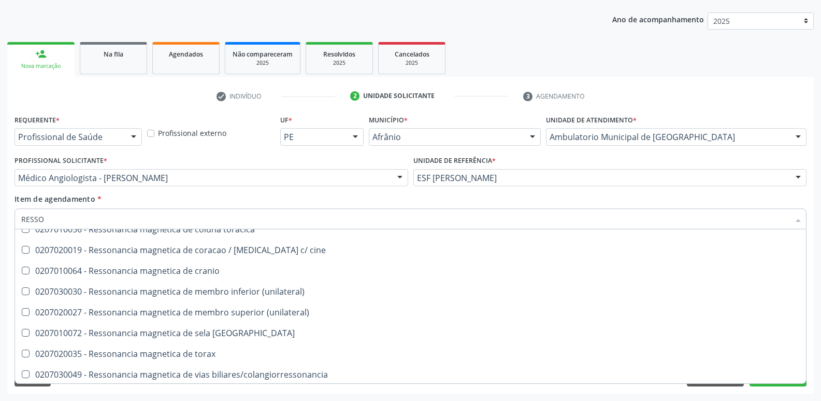
scroll to position [0, 0]
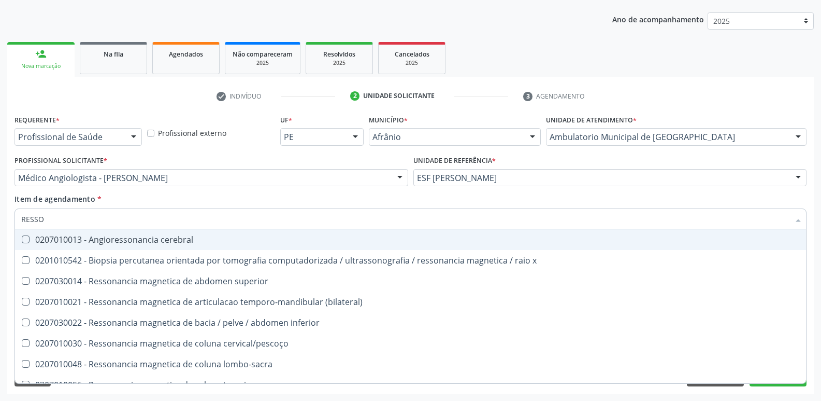
click at [93, 218] on input "RESSO" at bounding box center [405, 218] width 768 height 21
click at [117, 215] on input "RESSO" at bounding box center [405, 218] width 768 height 21
type input "RESS"
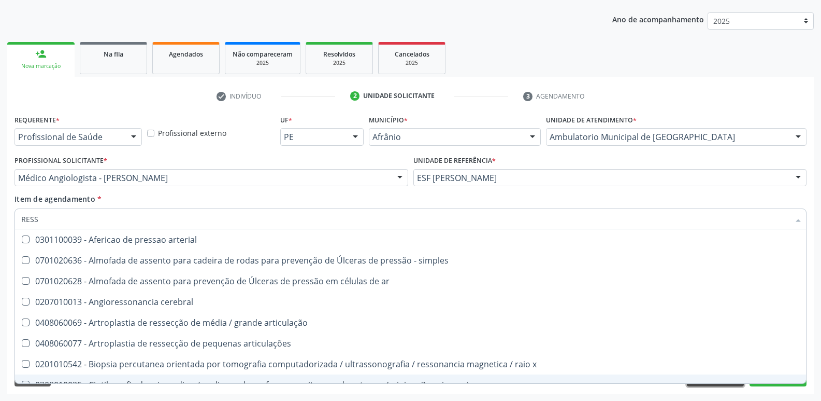
click at [708, 384] on button "Anterior" at bounding box center [715, 377] width 57 height 18
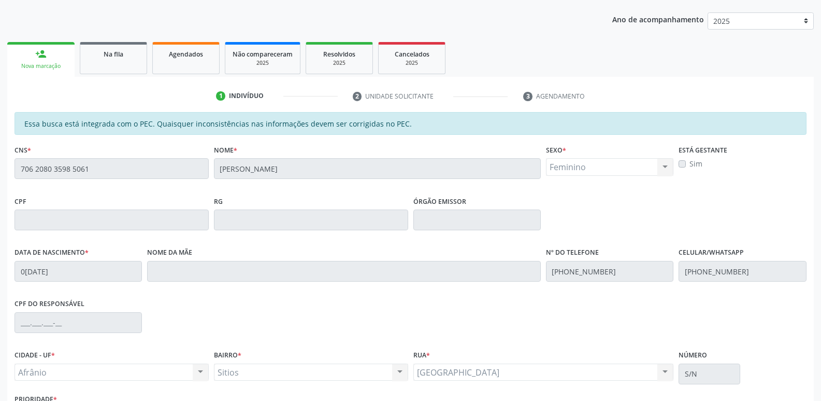
click at [708, 384] on div "Número S/N" at bounding box center [709, 369] width 66 height 44
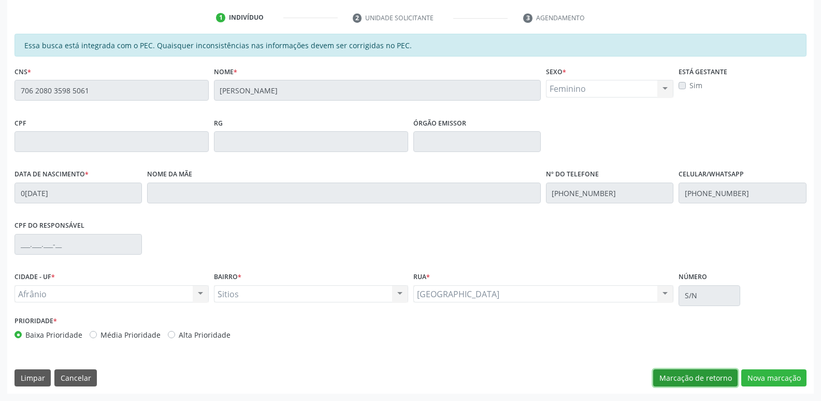
click at [721, 378] on button "Marcação de retorno" at bounding box center [695, 378] width 84 height 18
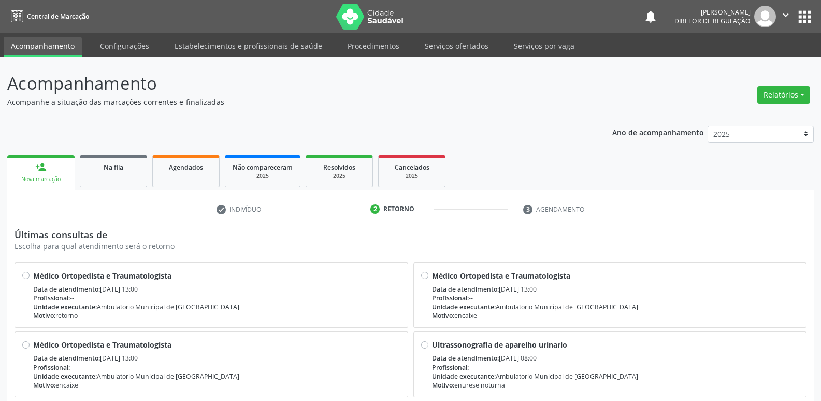
click at [45, 174] on link "person_add Nova marcação" at bounding box center [40, 172] width 67 height 35
click at [105, 173] on link "Na fila" at bounding box center [113, 171] width 67 height 32
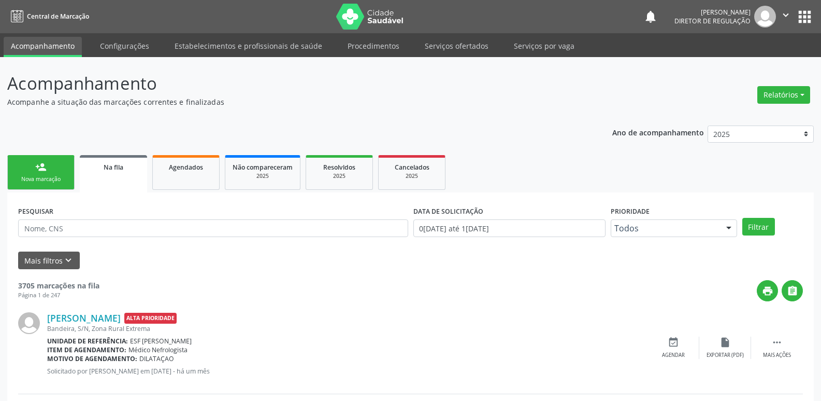
click at [43, 184] on link "person_add Nova marcação" at bounding box center [40, 172] width 67 height 35
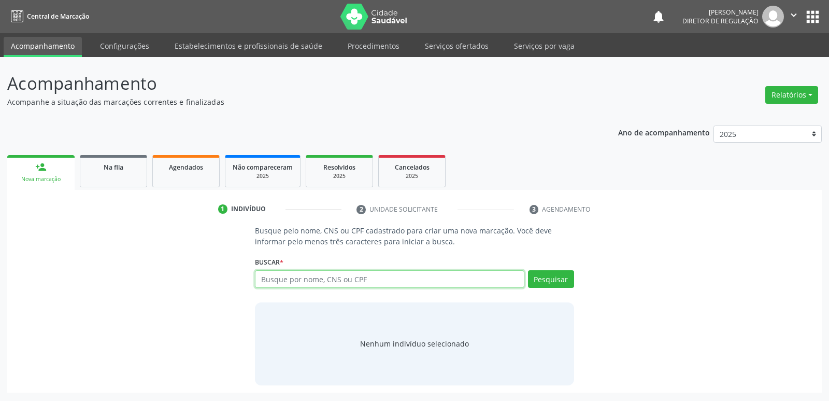
click at [277, 279] on input "text" at bounding box center [389, 279] width 269 height 18
type input "704706700685336"
click at [545, 280] on button "Pesquisar" at bounding box center [551, 279] width 46 height 18
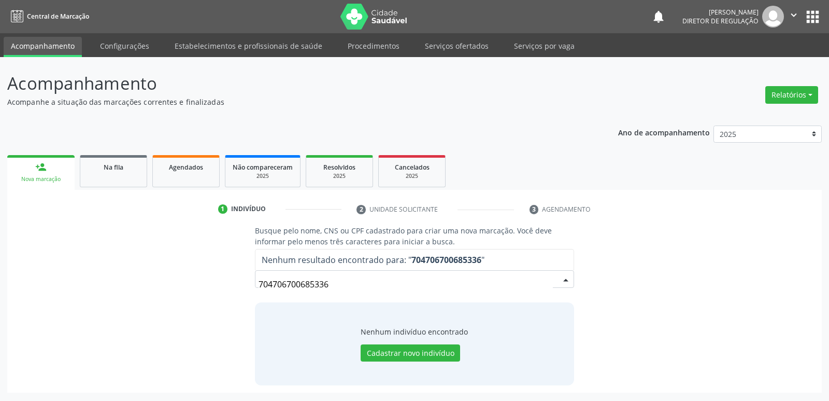
drag, startPoint x: 330, startPoint y: 284, endPoint x: 242, endPoint y: 282, distance: 88.1
click at [242, 282] on div "Busque pelo nome, CNS ou CPF cadastrado para criar uma nova marcação. Você deve…" at bounding box center [415, 305] width 800 height 160
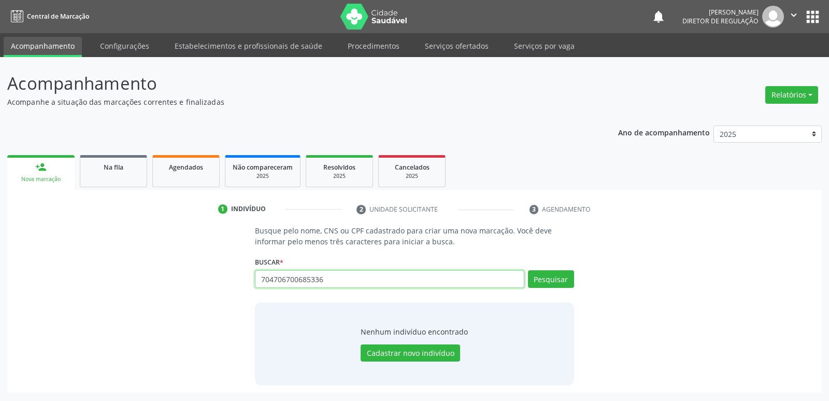
drag, startPoint x: 331, startPoint y: 281, endPoint x: 200, endPoint y: 289, distance: 130.8
click at [200, 289] on div "Busque pelo nome, CNS ou CPF cadastrado para criar uma nova marcação. Você deve…" at bounding box center [415, 305] width 800 height 160
type input "702000801754888"
click at [545, 277] on button "Pesquisar" at bounding box center [551, 279] width 46 height 18
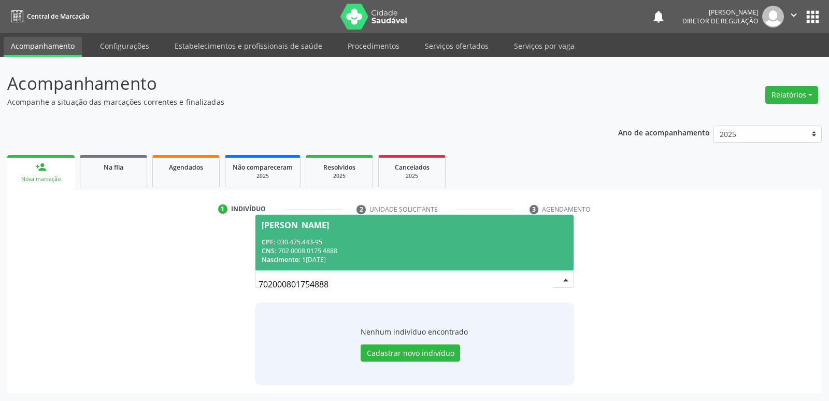
click at [424, 249] on div "CNS: 702 0008 0175 4888" at bounding box center [414, 250] width 305 height 9
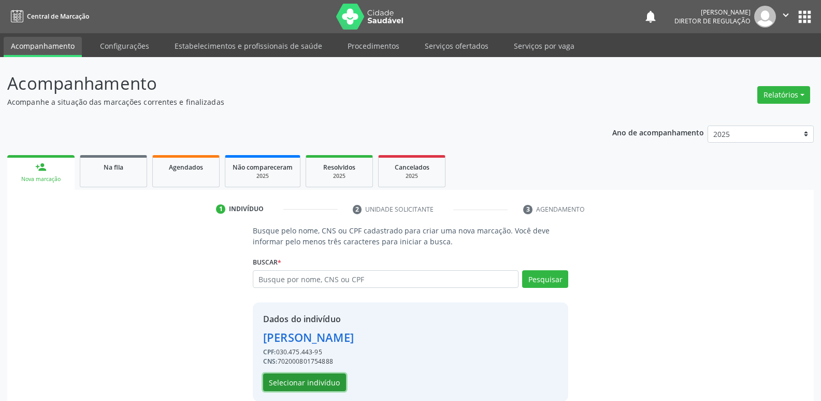
click at [318, 376] on button "Selecionar indivíduo" at bounding box center [304, 382] width 83 height 18
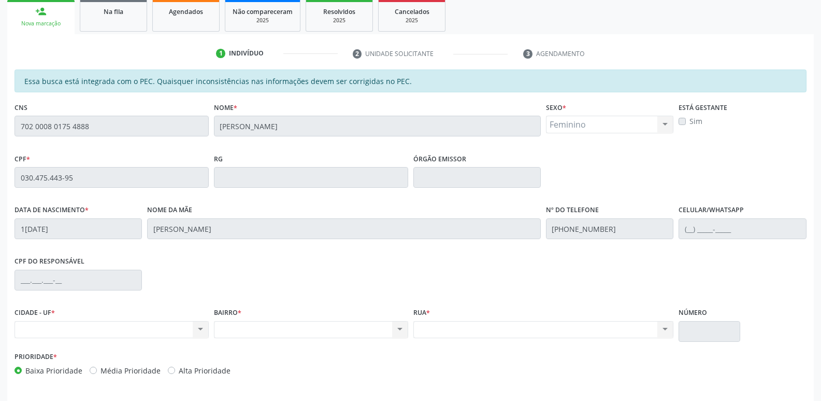
scroll to position [191, 0]
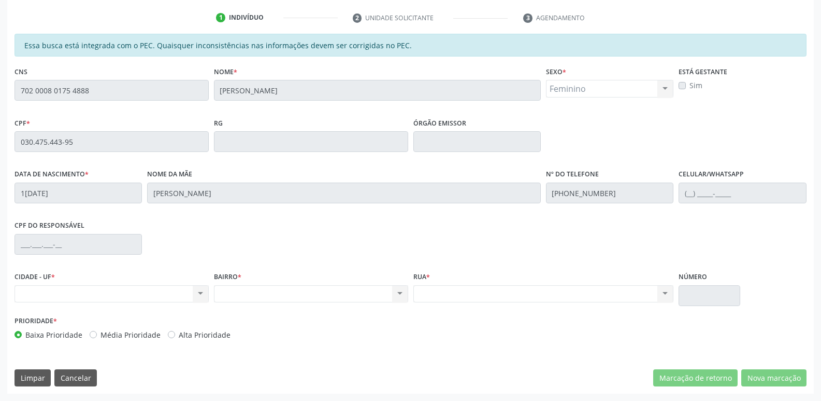
click at [0, 106] on div "Acompanhamento Acompanhe a situação das marcações correntes e finalizadas Relat…" at bounding box center [410, 133] width 821 height 535
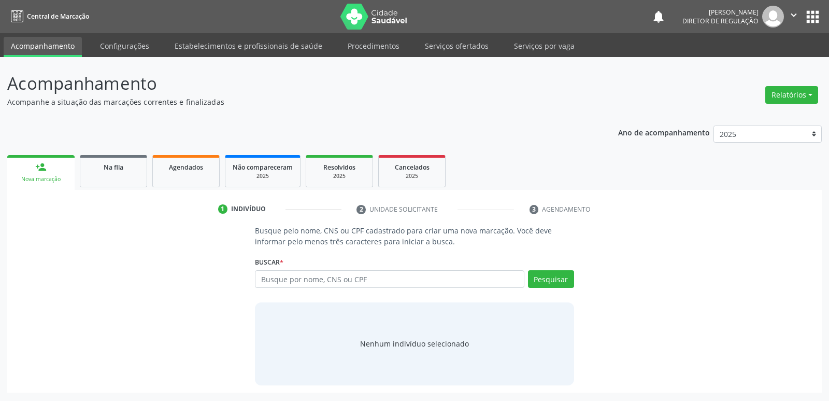
click at [318, 273] on input "text" at bounding box center [389, 279] width 269 height 18
type input "702 0008 0175 4888"
click at [553, 275] on button "Pesquisar" at bounding box center [551, 279] width 46 height 18
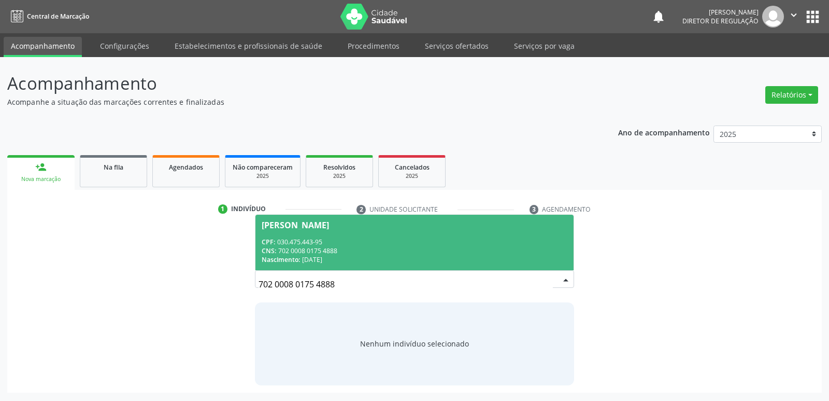
click at [428, 256] on div "Nascimento: 10/11/1987" at bounding box center [414, 259] width 305 height 9
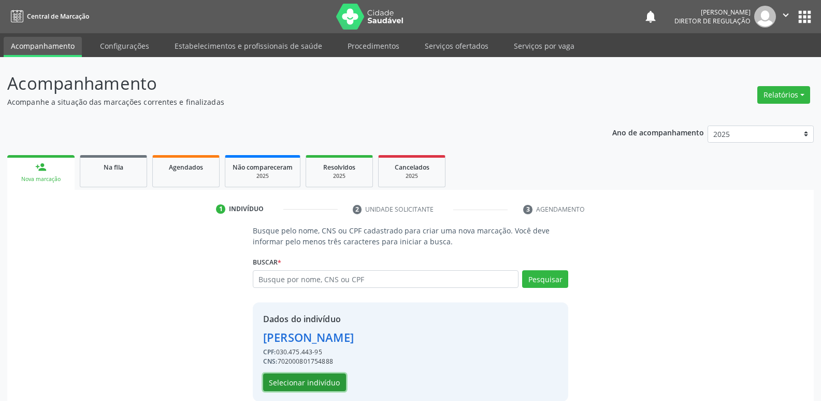
click at [321, 383] on button "Selecionar indivíduo" at bounding box center [304, 382] width 83 height 18
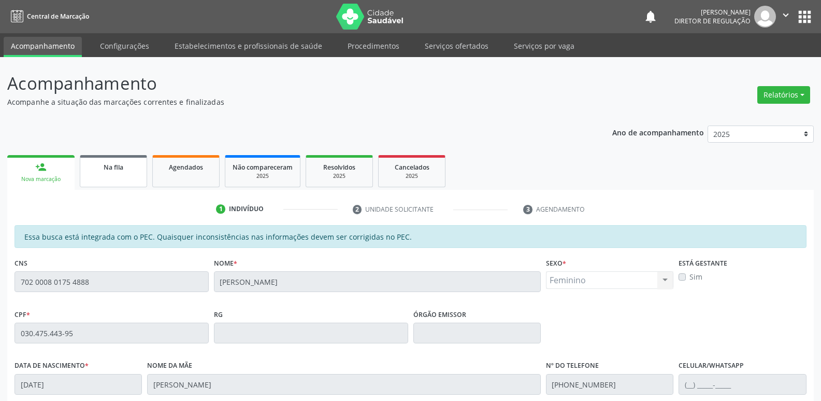
click at [103, 173] on link "Na fila" at bounding box center [113, 171] width 67 height 32
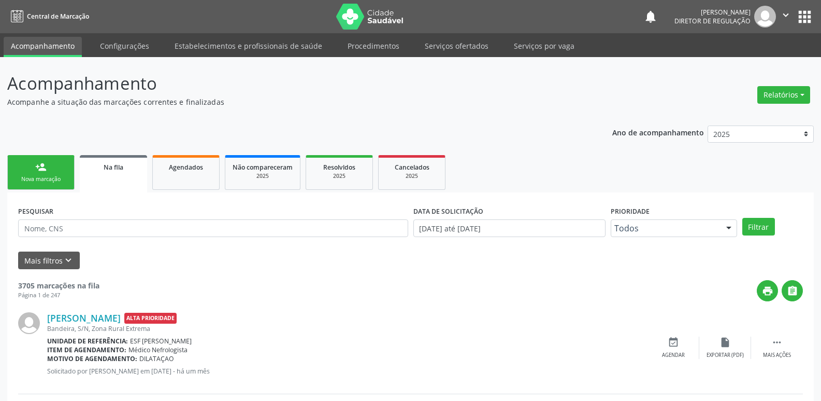
click at [42, 173] on link "person_add Nova marcação" at bounding box center [40, 172] width 67 height 35
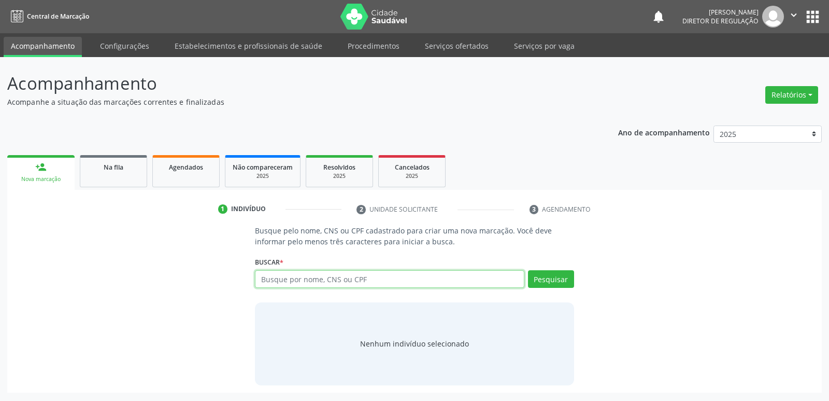
click at [341, 278] on input "text" at bounding box center [389, 279] width 269 height 18
type input "701808243356873"
click at [553, 277] on button "Pesquisar" at bounding box center [551, 279] width 46 height 18
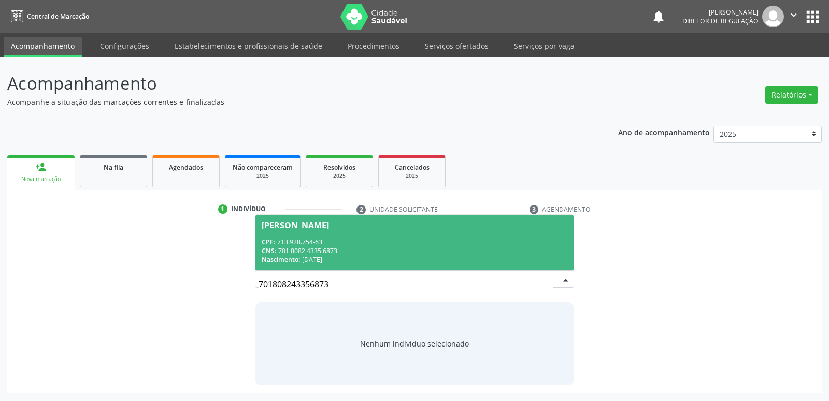
click at [423, 246] on div "CNS: 701 8082 4335 6873" at bounding box center [414, 250] width 305 height 9
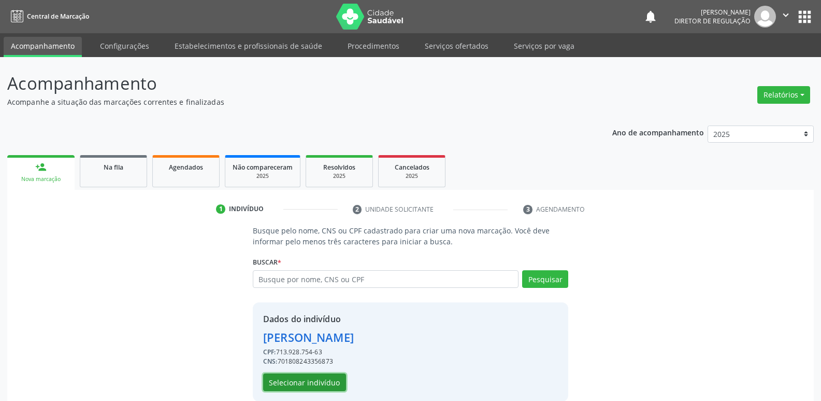
click at [323, 382] on button "Selecionar indivíduo" at bounding box center [304, 382] width 83 height 18
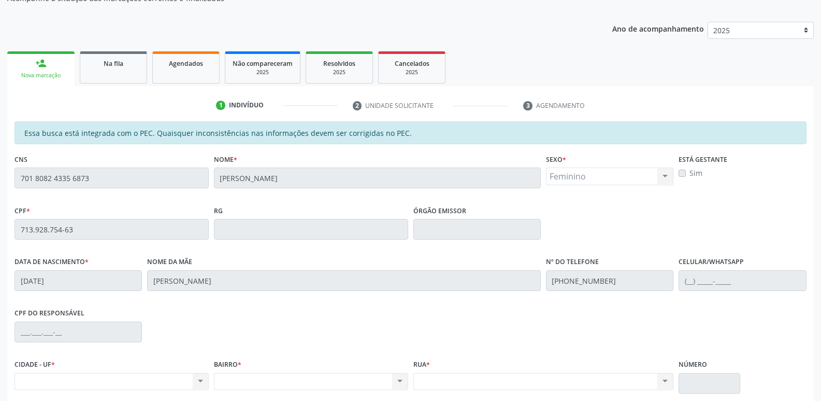
scroll to position [155, 0]
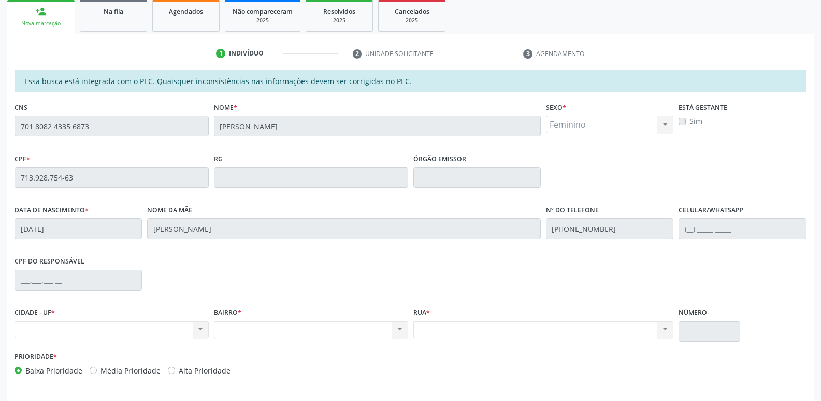
click at [0, 116] on div "Acompanhamento Acompanhe a situação das marcações correntes e finalizadas Relat…" at bounding box center [410, 169] width 821 height 535
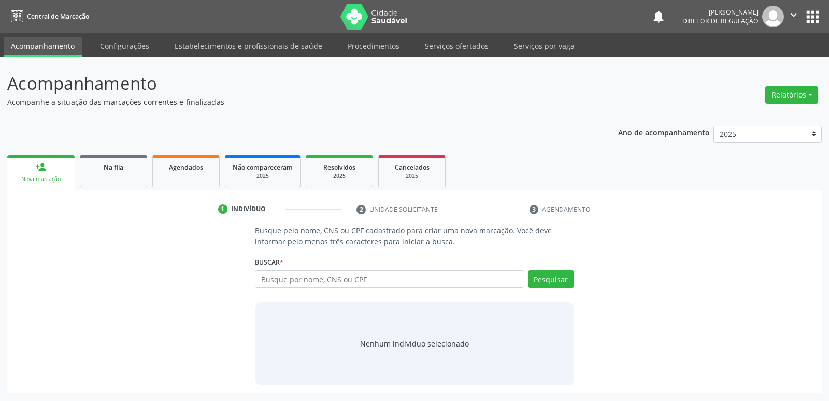
click at [276, 279] on input "text" at bounding box center [389, 279] width 269 height 18
type input "702000801754888"
click at [549, 280] on button "Pesquisar" at bounding box center [551, 279] width 46 height 18
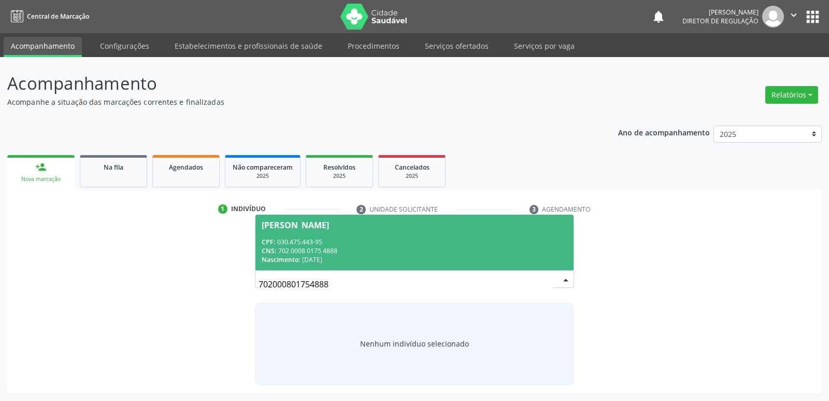
click at [409, 244] on div "CPF: 030.475.443-95" at bounding box center [414, 241] width 305 height 9
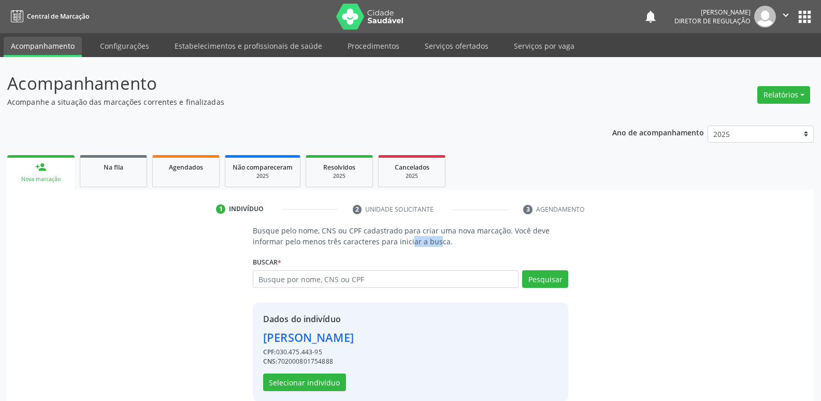
click at [409, 244] on p "Busque pelo nome, CNS ou CPF cadastrado para criar uma nova marcação. Você deve…" at bounding box center [411, 236] width 316 height 22
click at [328, 380] on button "Selecionar indivíduo" at bounding box center [304, 382] width 83 height 18
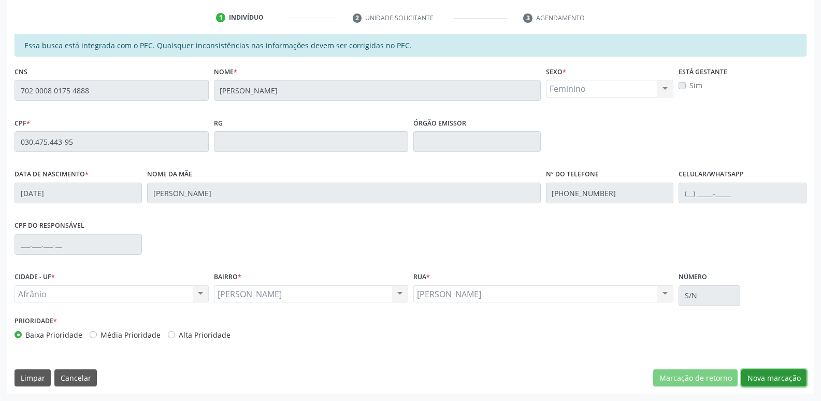
click at [765, 378] on button "Nova marcação" at bounding box center [773, 378] width 65 height 18
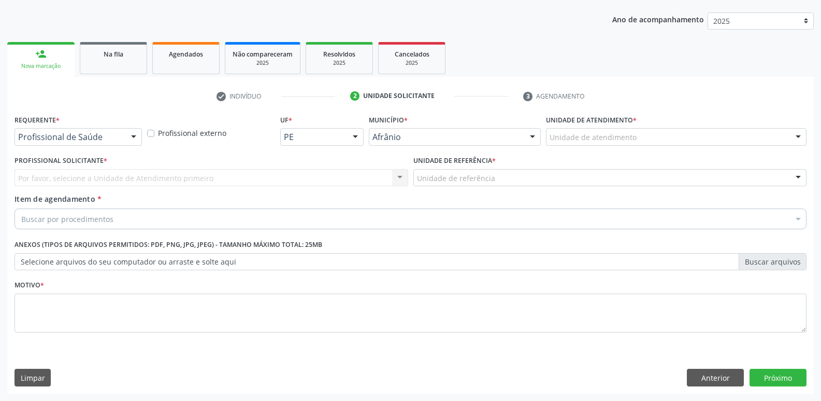
click at [673, 139] on div "Unidade de atendimento" at bounding box center [676, 137] width 261 height 18
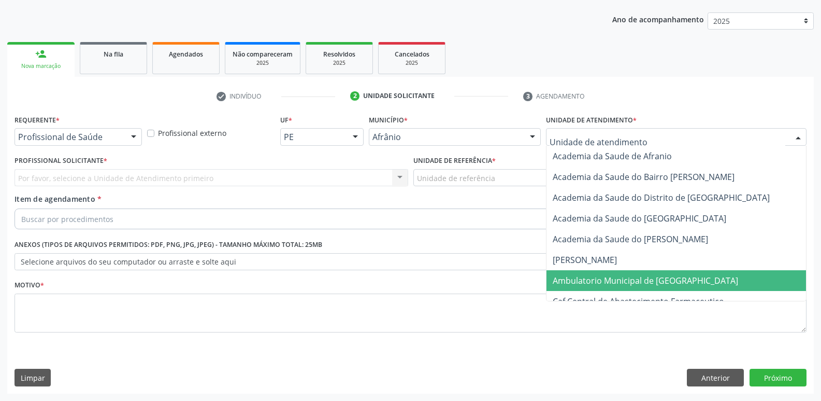
click at [646, 280] on span "Ambulatorio Municipal de [GEOGRAPHIC_DATA]" at bounding box center [645, 280] width 185 height 11
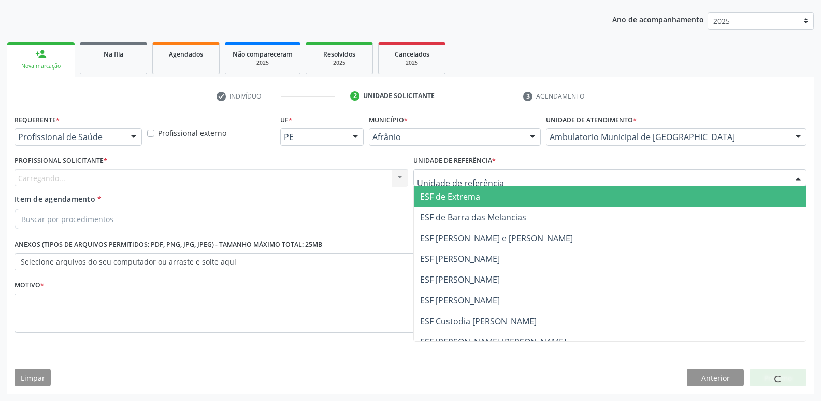
click at [515, 174] on div at bounding box center [610, 178] width 394 height 18
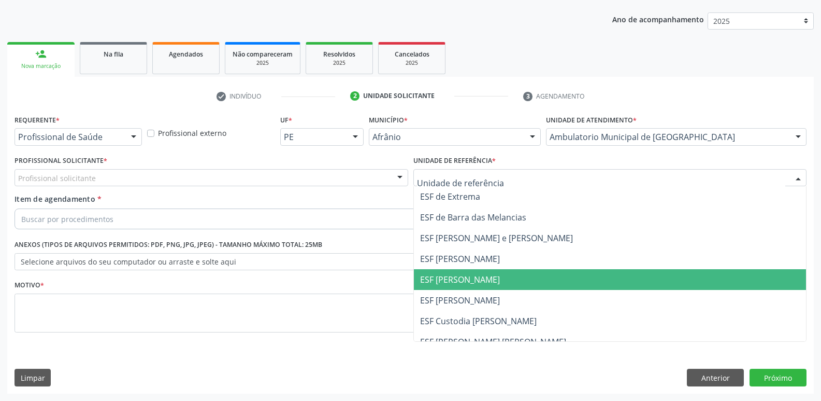
click at [486, 277] on span "ESF [PERSON_NAME]" at bounding box center [460, 279] width 80 height 11
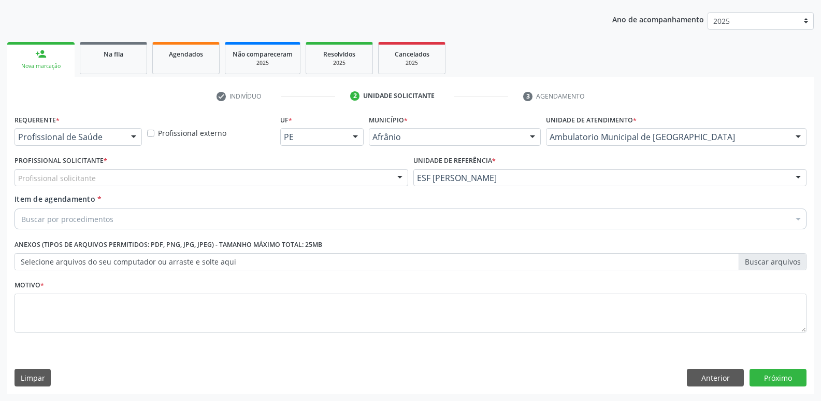
click at [282, 174] on div "Profissional solicitante" at bounding box center [212, 178] width 394 height 18
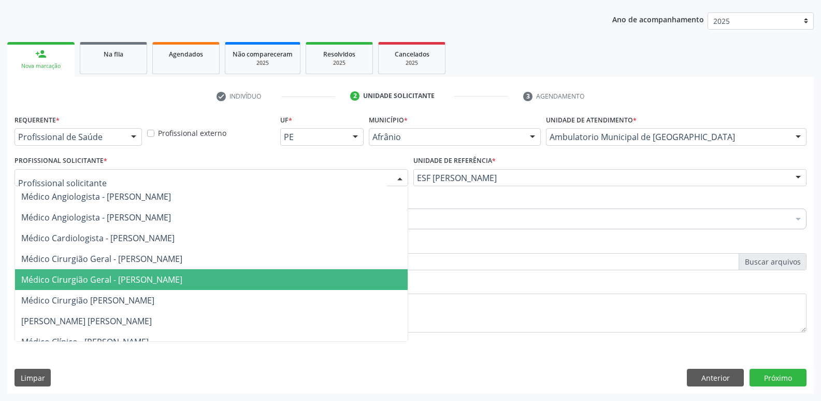
click at [281, 269] on span "Médico Cirurgião Geral - [PERSON_NAME]" at bounding box center [211, 279] width 393 height 21
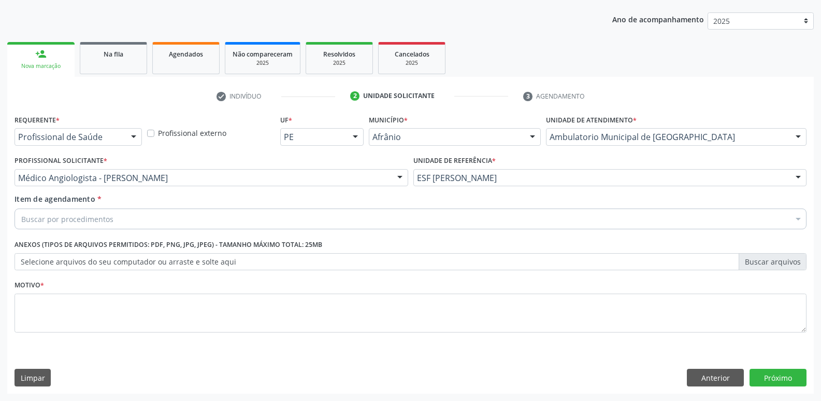
click at [223, 216] on div "Buscar por procedimentos" at bounding box center [411, 218] width 792 height 21
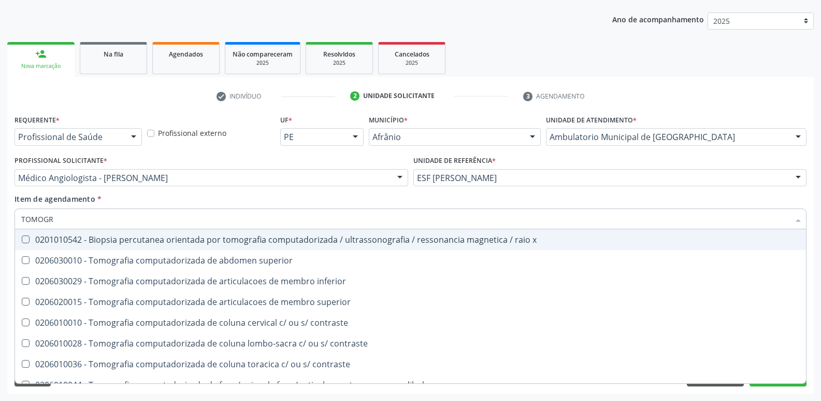
type input "TOMOGRA"
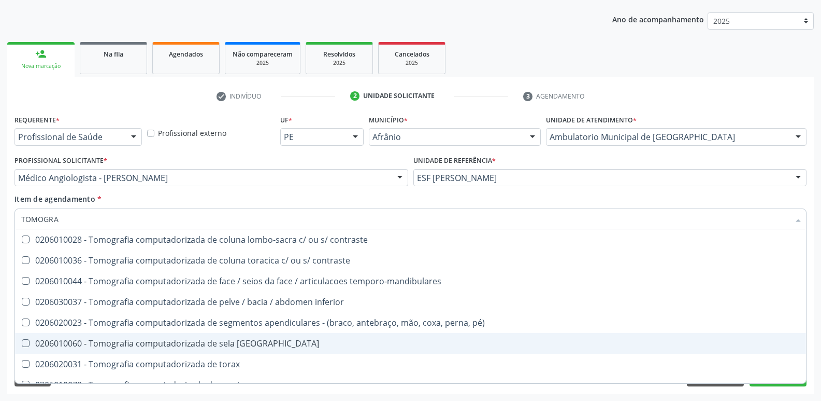
scroll to position [178, 0]
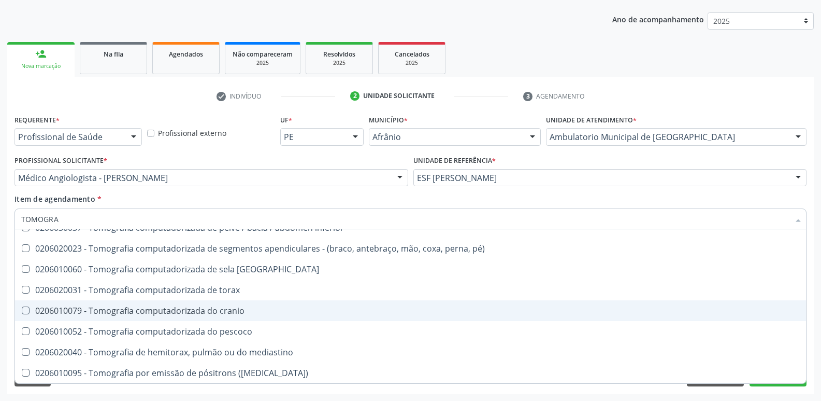
click at [236, 309] on div "0206010079 - Tomografia computadorizada do cranio" at bounding box center [410, 310] width 779 height 8
checkbox cranio "true"
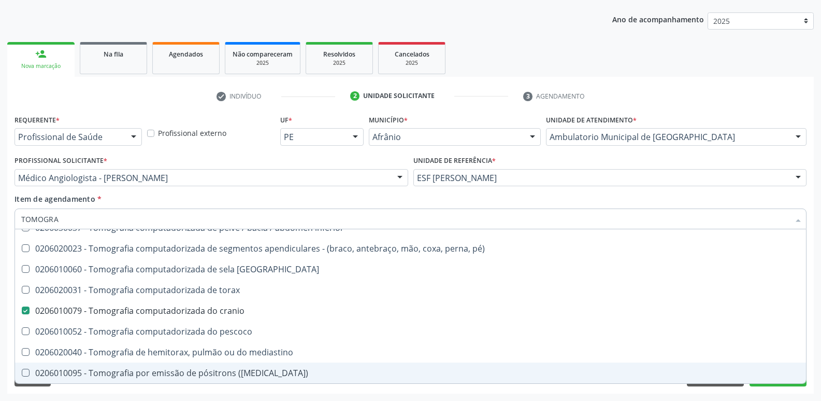
click at [762, 383] on div "Desfazer seleção 0201010542 - Biopsia percutanea orientada por tomografia compu…" at bounding box center [411, 306] width 792 height 154
click at [764, 383] on button "Próximo" at bounding box center [778, 377] width 57 height 18
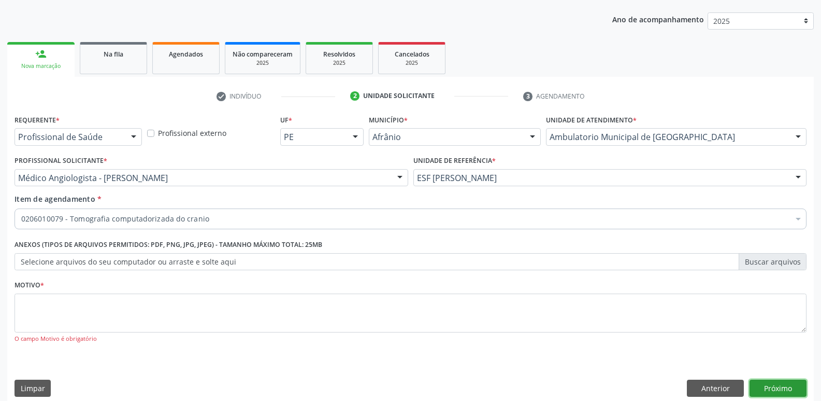
scroll to position [0, 0]
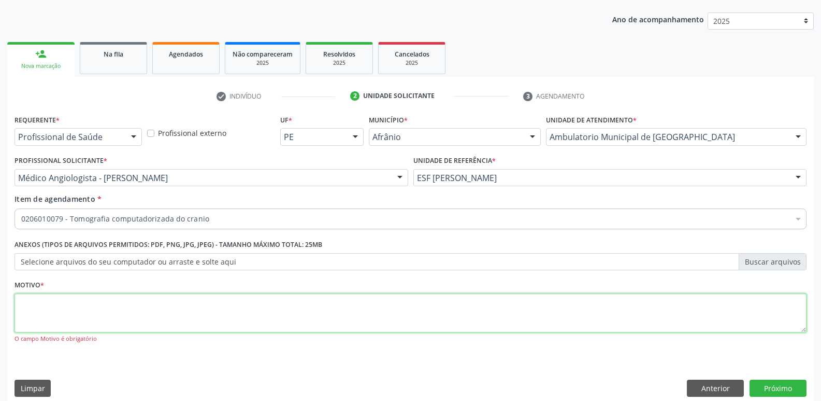
click at [368, 310] on textarea at bounding box center [411, 312] width 792 height 39
type textarea "*"
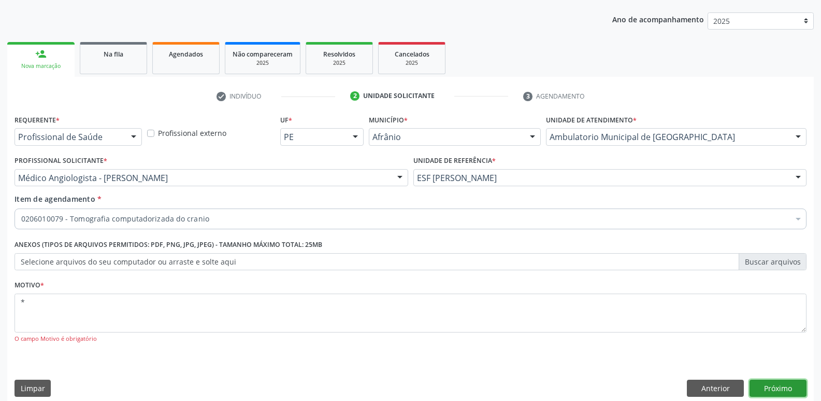
click at [775, 386] on button "Próximo" at bounding box center [778, 388] width 57 height 18
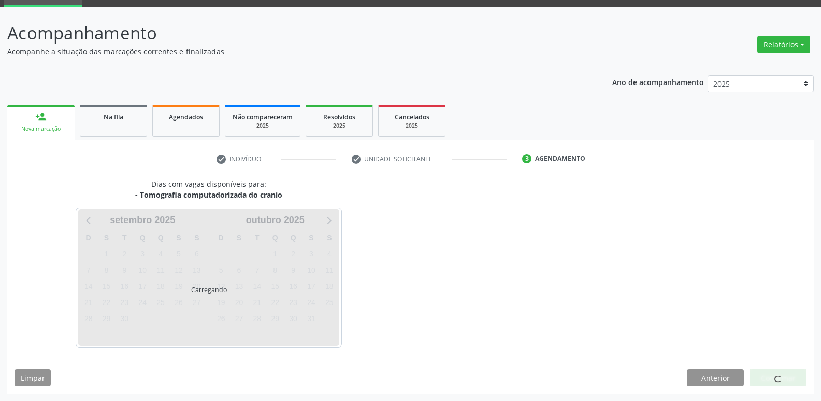
scroll to position [50, 0]
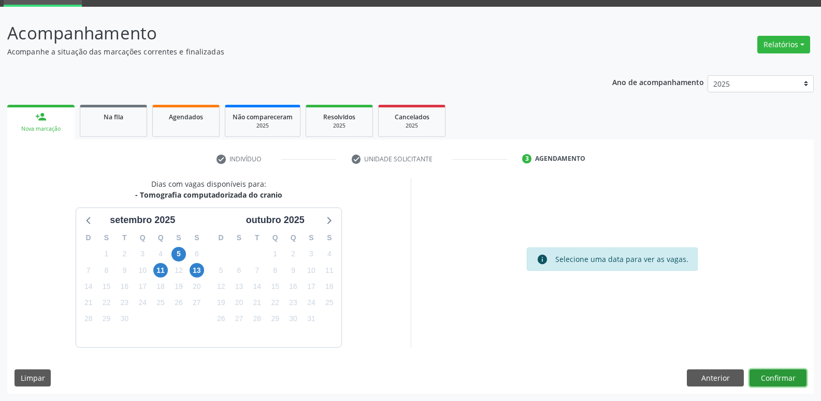
click at [762, 378] on button "Confirmar" at bounding box center [778, 378] width 57 height 18
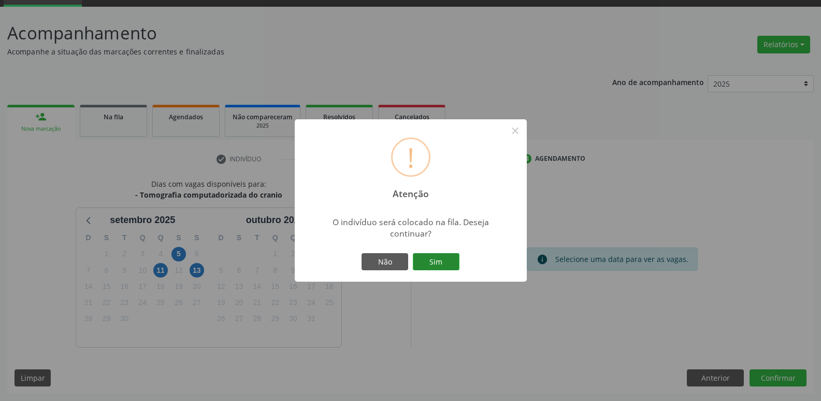
click at [445, 262] on button "Sim" at bounding box center [436, 262] width 47 height 18
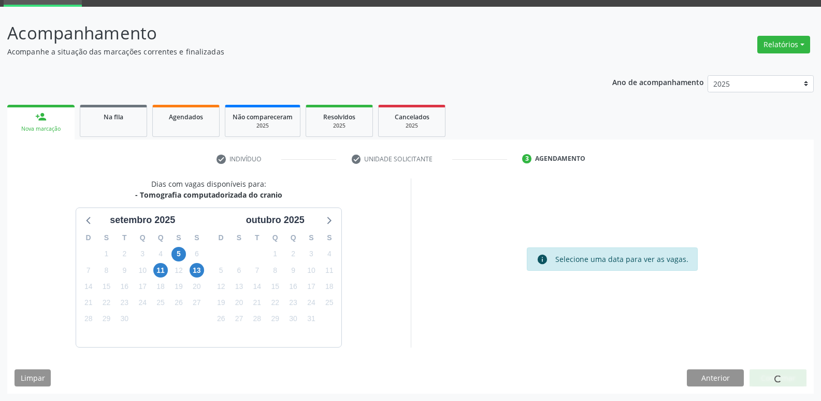
scroll to position [0, 0]
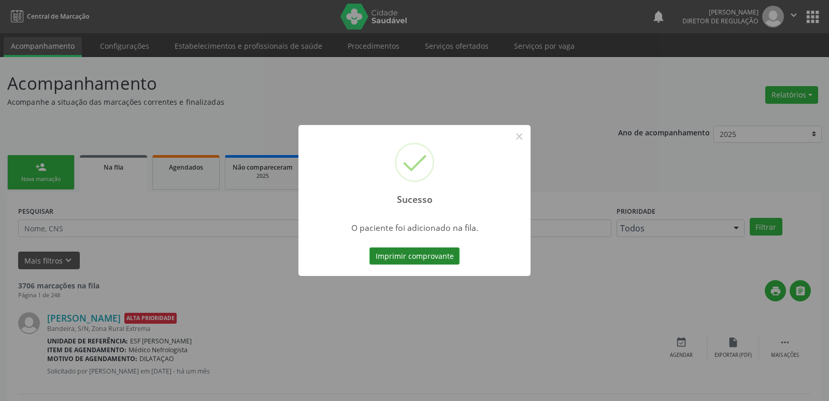
click at [436, 256] on button "Imprimir comprovante" at bounding box center [414, 256] width 90 height 18
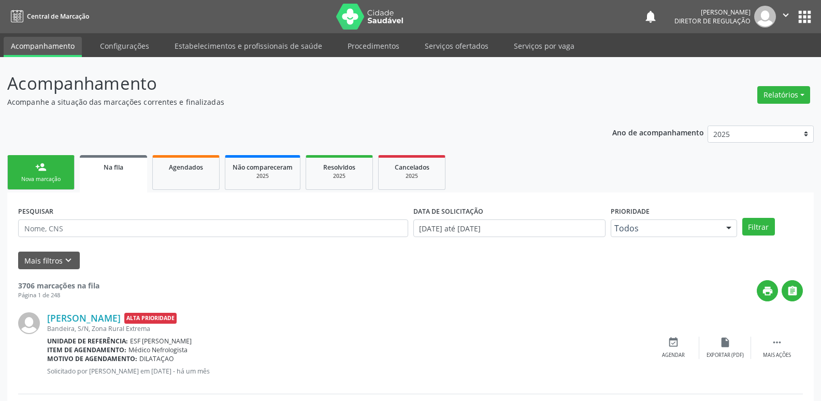
click at [53, 173] on link "person_add Nova marcação" at bounding box center [40, 172] width 67 height 35
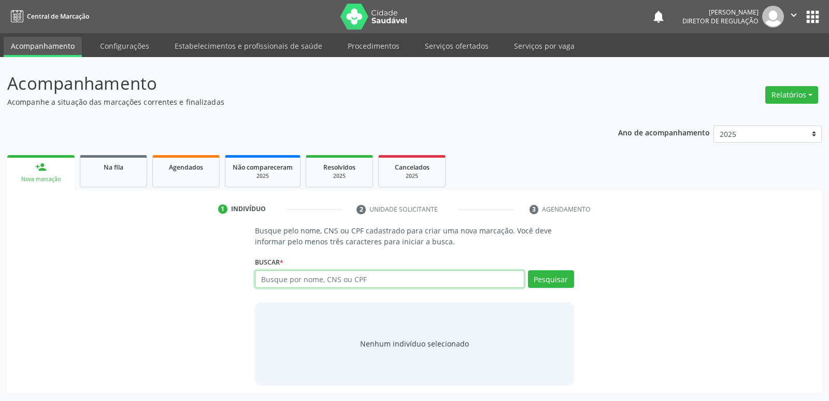
click at [390, 287] on input "text" at bounding box center [389, 279] width 269 height 18
type input "702000801754888"
click at [555, 279] on button "Pesquisar" at bounding box center [551, 279] width 46 height 18
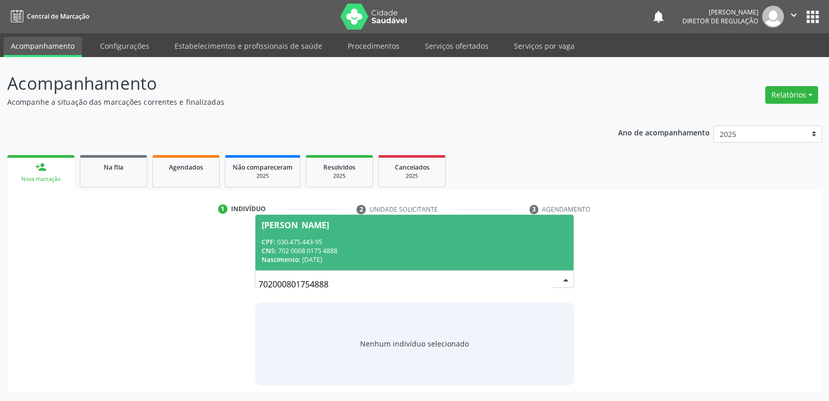
click at [389, 237] on div "CPF: 030.475.443-95" at bounding box center [414, 241] width 305 height 9
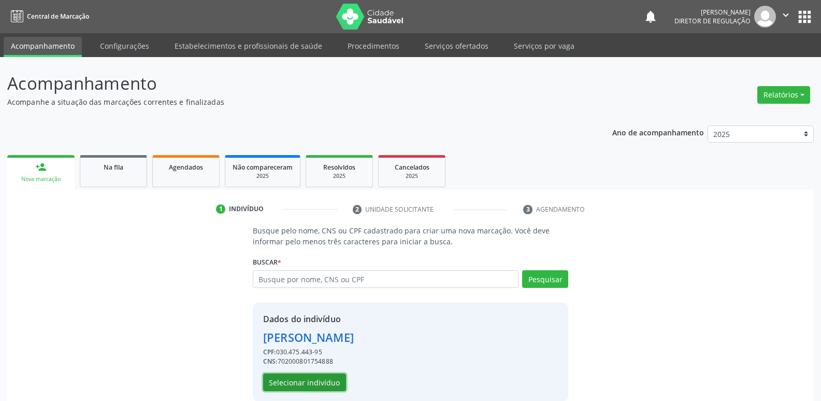
click at [318, 383] on button "Selecionar indivíduo" at bounding box center [304, 382] width 83 height 18
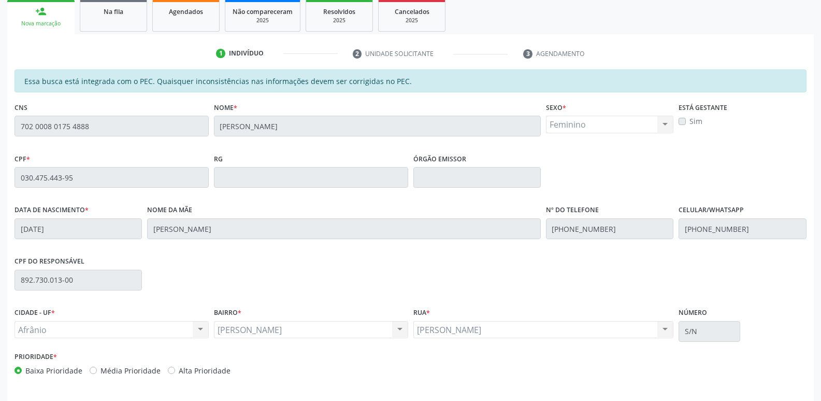
scroll to position [191, 0]
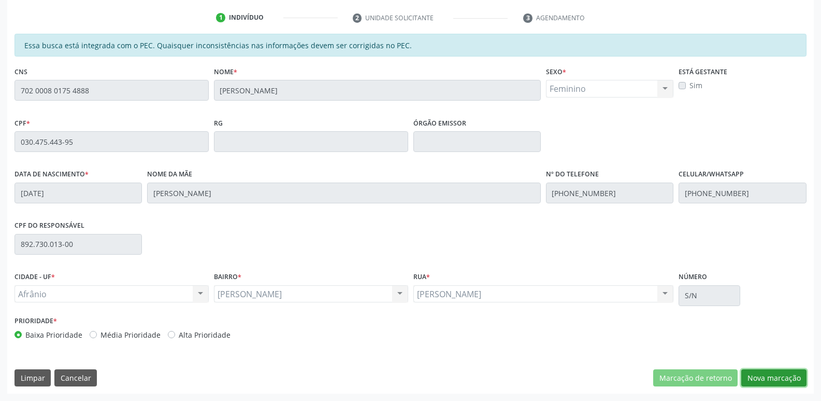
drag, startPoint x: 758, startPoint y: 379, endPoint x: 756, endPoint y: 365, distance: 14.1
click at [759, 379] on button "Nova marcação" at bounding box center [773, 378] width 65 height 18
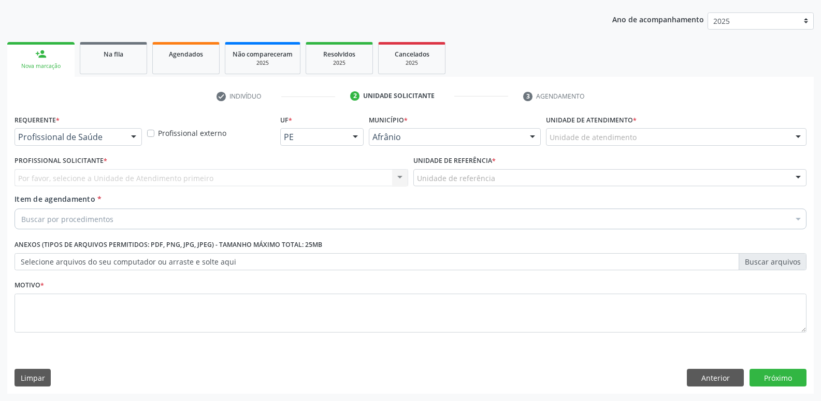
click at [654, 137] on div "Unidade de atendimento" at bounding box center [676, 137] width 261 height 18
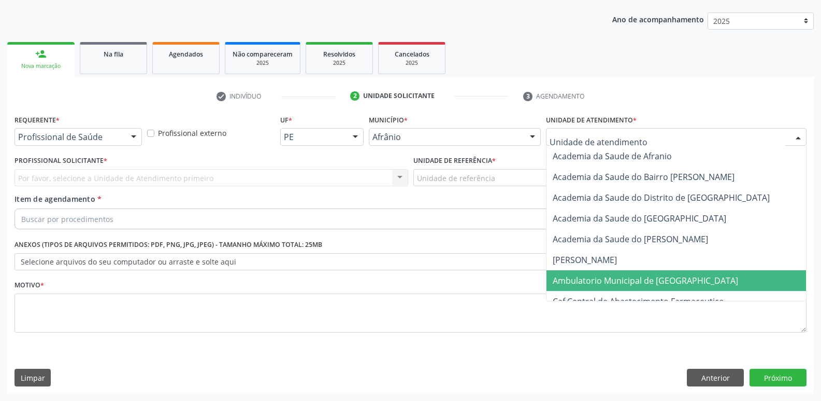
click at [610, 280] on span "Ambulatorio Municipal de [GEOGRAPHIC_DATA]" at bounding box center [645, 280] width 185 height 11
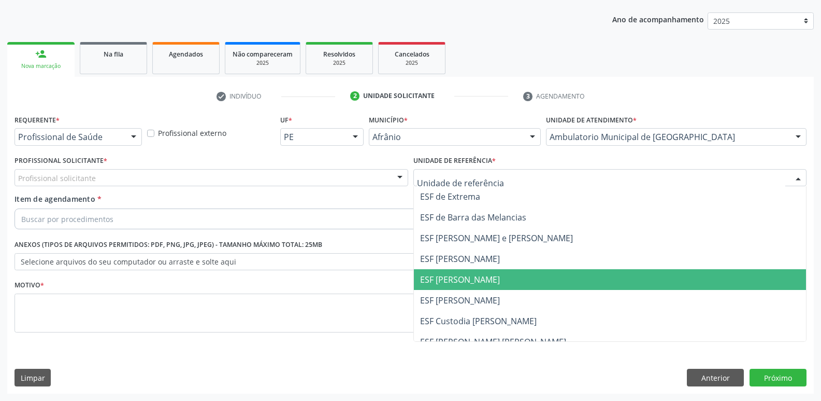
click at [474, 278] on span "ESF [PERSON_NAME]" at bounding box center [460, 279] width 80 height 11
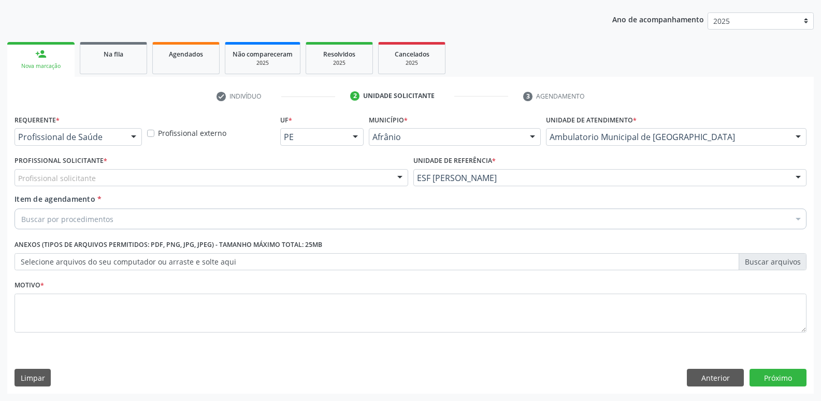
click at [292, 175] on div "Profissional solicitante" at bounding box center [212, 178] width 394 height 18
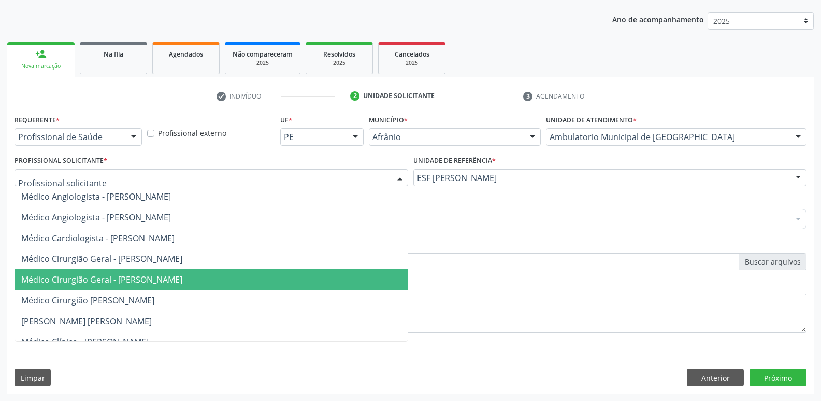
click at [252, 282] on span "Médico Cirurgião Geral - [PERSON_NAME]" at bounding box center [211, 279] width 393 height 21
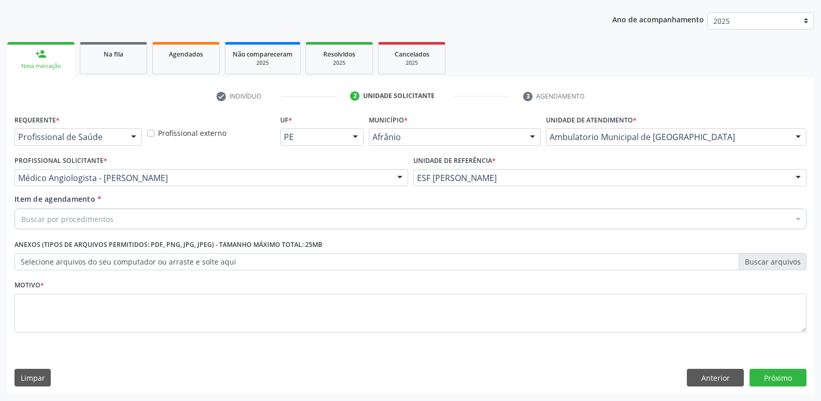
click at [205, 217] on div "Buscar por procedimentos" at bounding box center [411, 218] width 792 height 21
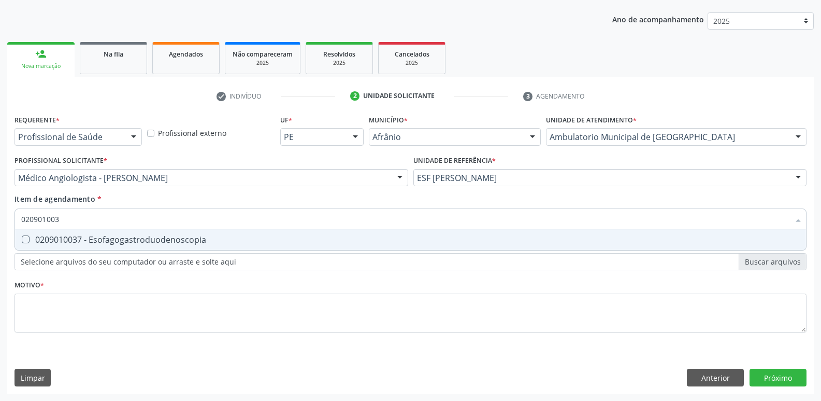
type input "0209010037"
click at [205, 238] on div "0209010037 - Esofagogastroduodenoscopia" at bounding box center [410, 239] width 779 height 8
checkbox Esofagogastroduodenoscopia "true"
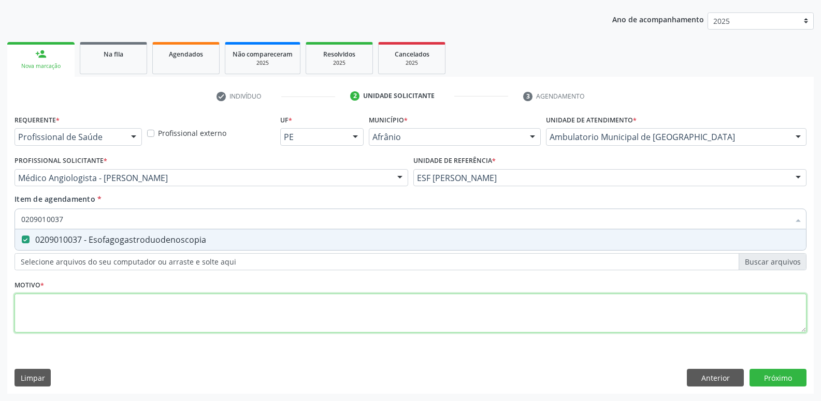
click at [197, 306] on div "Requerente * Profissional de Saúde Profissional de Saúde Paciente Nenhum result…" at bounding box center [411, 229] width 792 height 235
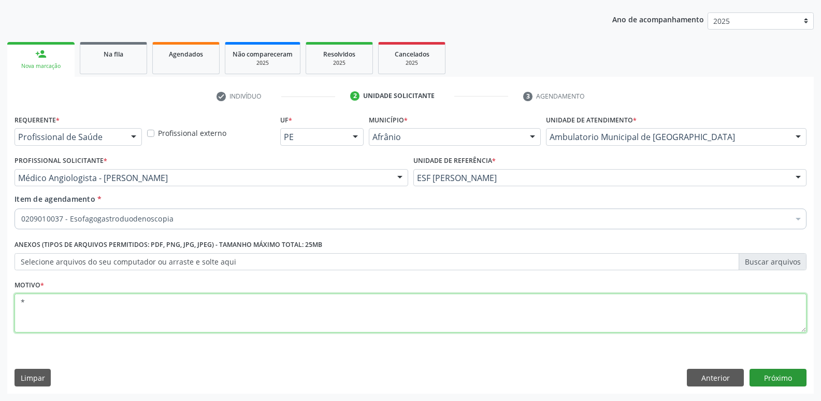
type textarea "*"
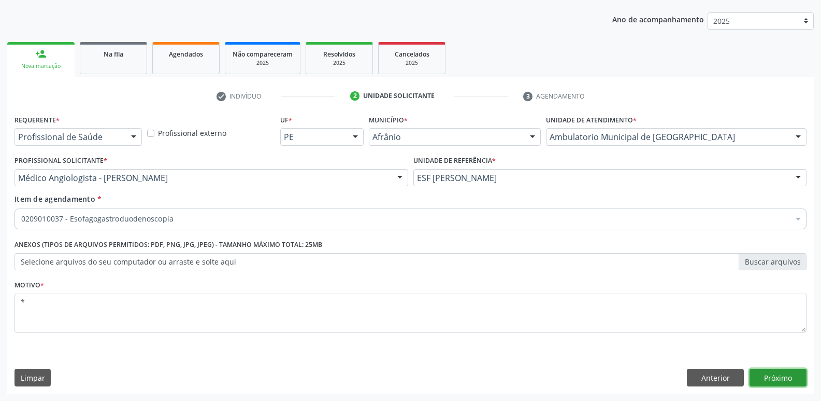
click at [787, 378] on button "Próximo" at bounding box center [778, 377] width 57 height 18
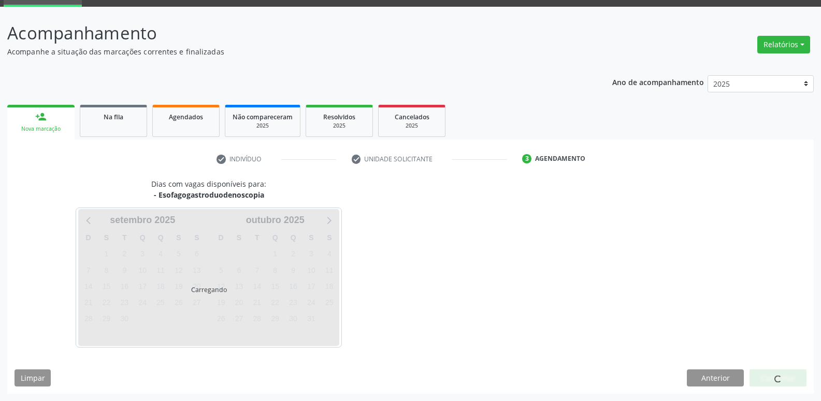
scroll to position [50, 0]
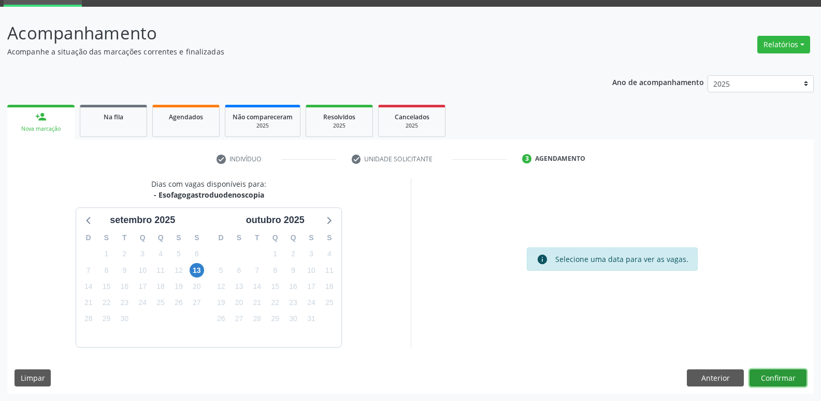
click at [781, 375] on button "Confirmar" at bounding box center [778, 378] width 57 height 18
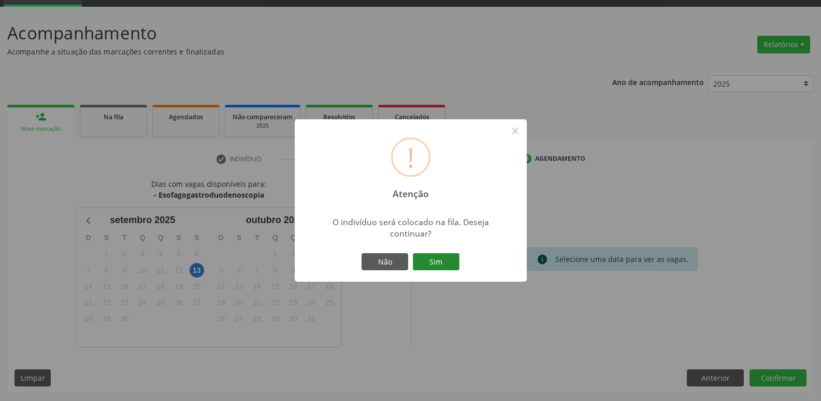
click at [446, 260] on button "Sim" at bounding box center [436, 262] width 47 height 18
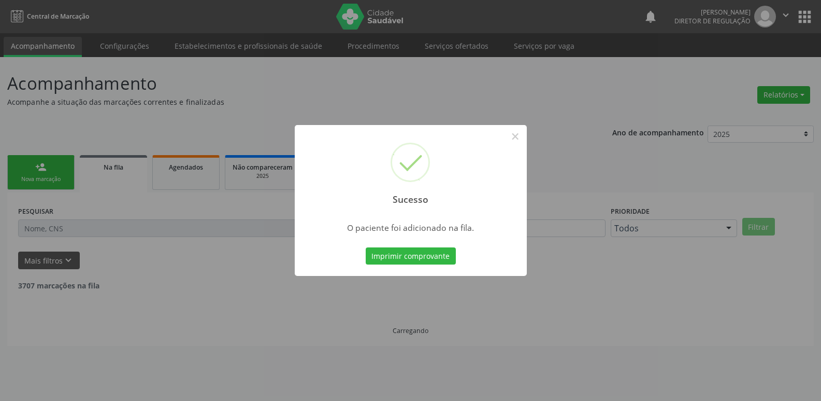
scroll to position [0, 0]
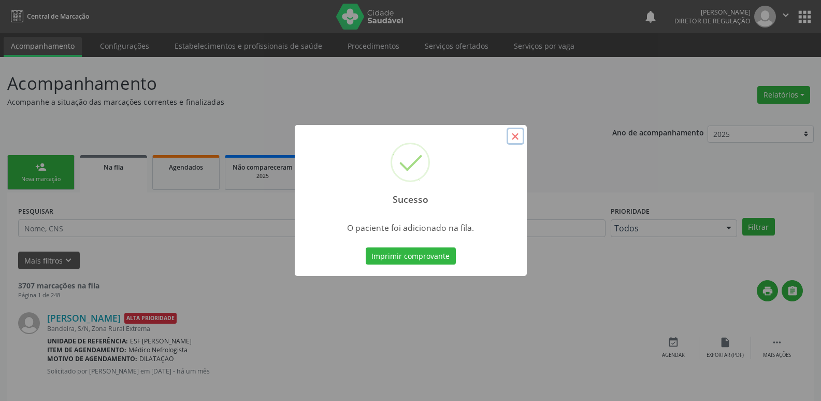
click at [515, 139] on button "×" at bounding box center [516, 136] width 18 height 18
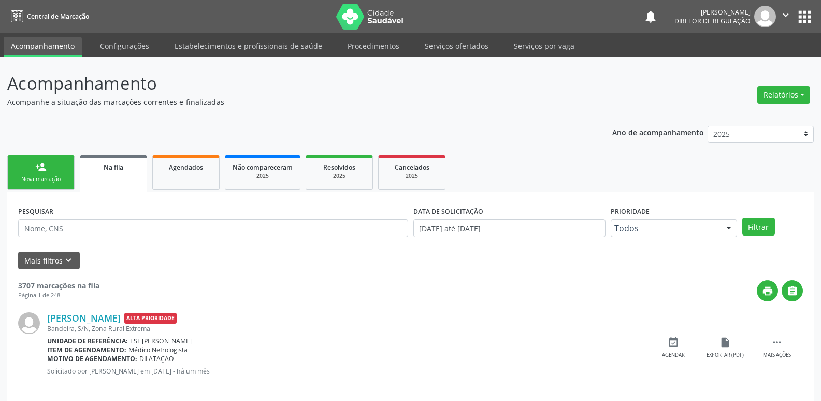
click at [55, 174] on link "person_add Nova marcação" at bounding box center [40, 172] width 67 height 35
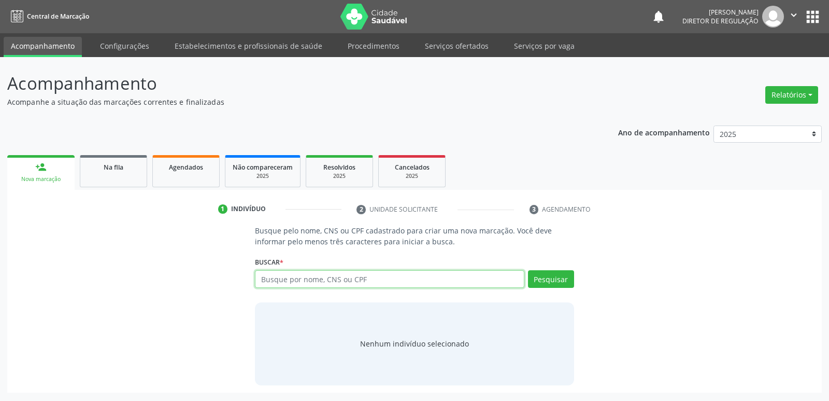
click at [385, 279] on input "text" at bounding box center [389, 279] width 269 height 18
type input "701808243356873"
click at [556, 278] on button "Pesquisar" at bounding box center [551, 279] width 46 height 18
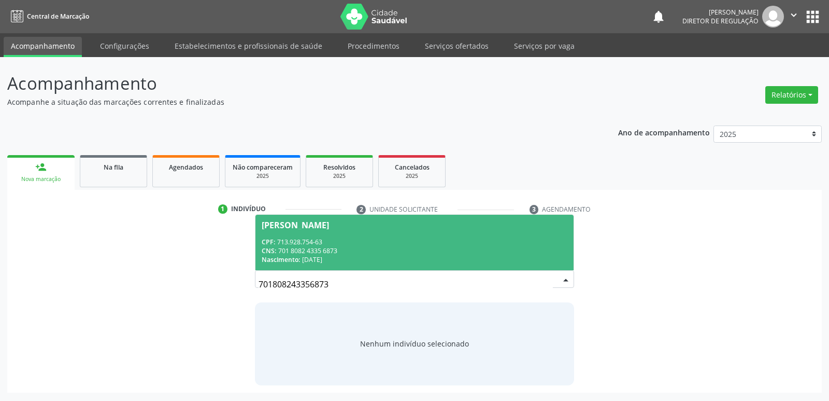
click at [345, 245] on div "CPF: 713.928.754-63" at bounding box center [414, 241] width 305 height 9
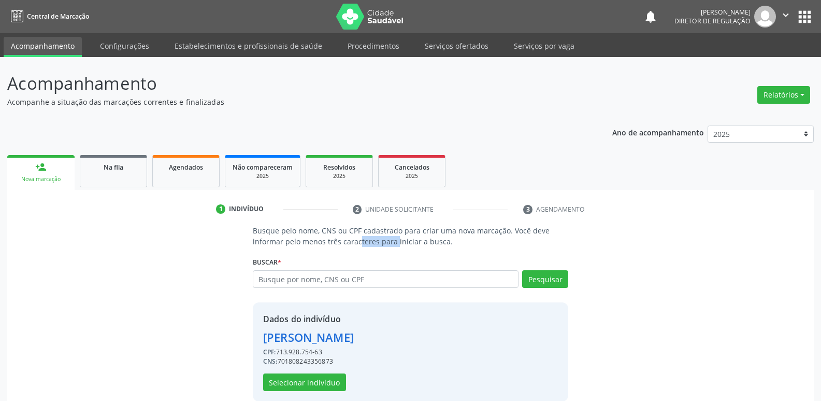
click at [345, 245] on p "Busque pelo nome, CNS ou CPF cadastrado para criar uma nova marcação. Você deve…" at bounding box center [411, 236] width 316 height 22
click at [317, 379] on button "Selecionar indivíduo" at bounding box center [304, 382] width 83 height 18
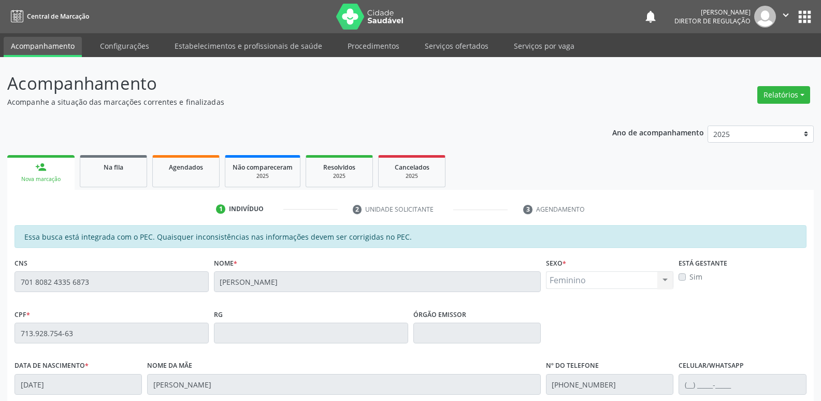
scroll to position [191, 0]
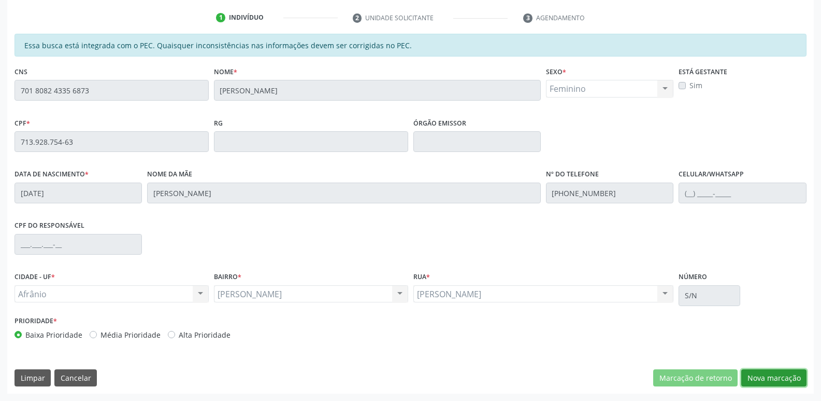
click at [778, 376] on button "Nova marcação" at bounding box center [773, 378] width 65 height 18
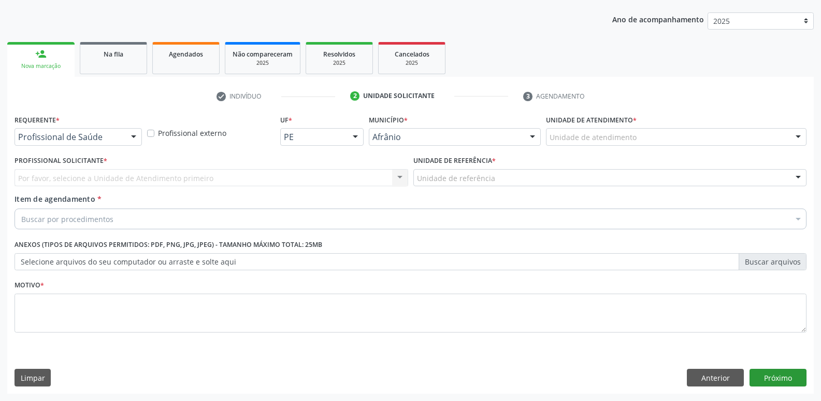
scroll to position [113, 0]
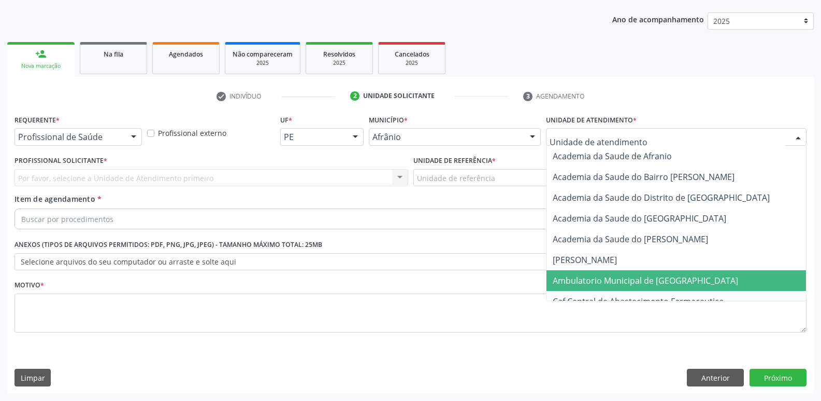
click at [608, 282] on span "Ambulatorio Municipal de [GEOGRAPHIC_DATA]" at bounding box center [645, 280] width 185 height 11
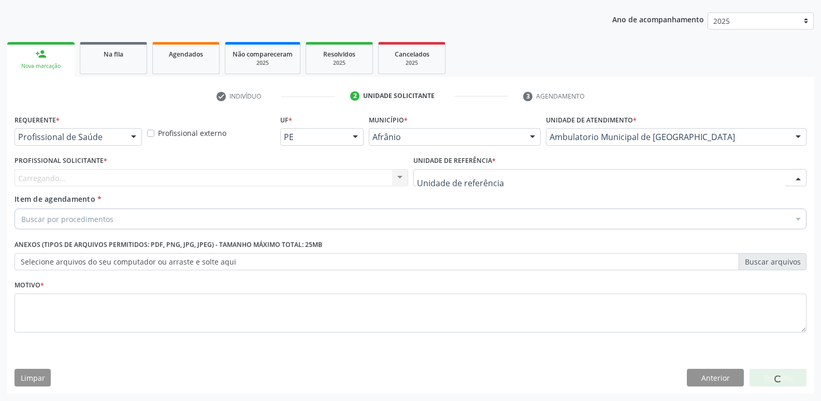
click at [509, 179] on div at bounding box center [610, 178] width 394 height 18
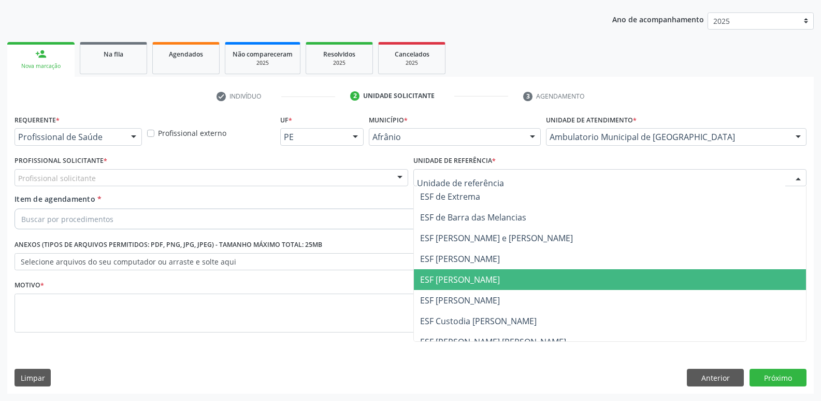
click at [495, 276] on span "ESF [PERSON_NAME]" at bounding box center [610, 279] width 393 height 21
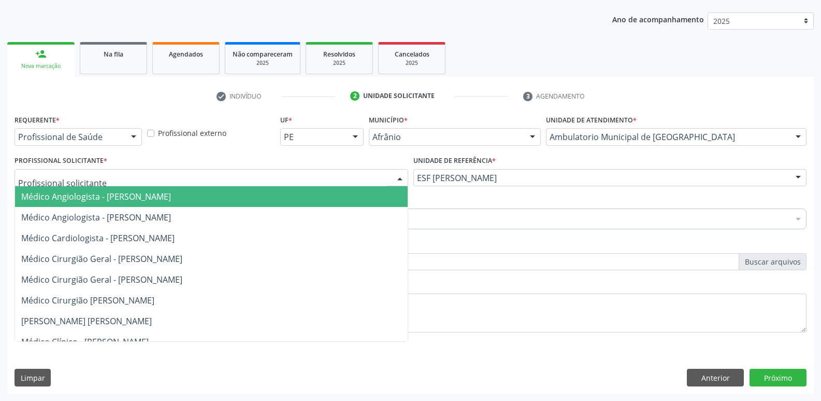
click at [313, 176] on div at bounding box center [212, 178] width 394 height 18
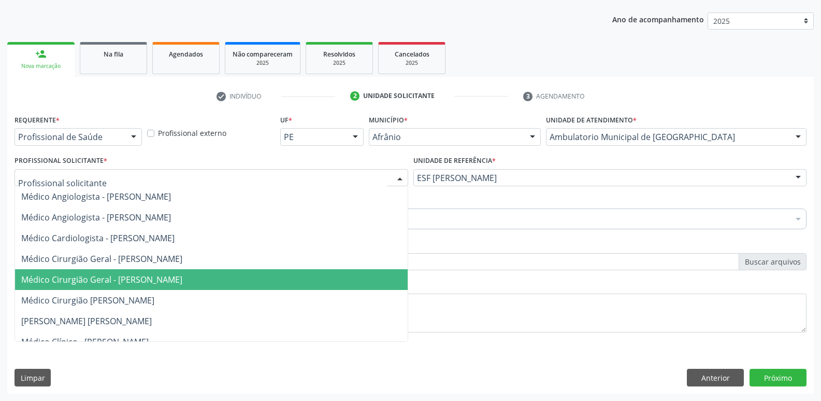
click at [286, 275] on span "Médico Cirurgião Geral - [PERSON_NAME]" at bounding box center [211, 279] width 393 height 21
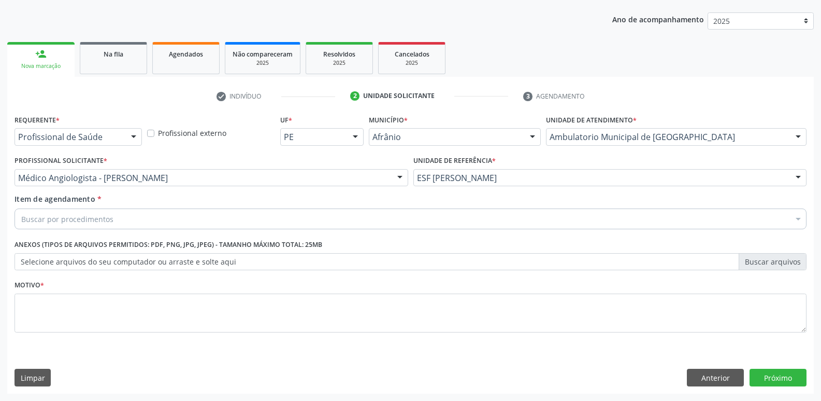
click at [217, 217] on div "Buscar por procedimentos" at bounding box center [411, 218] width 792 height 21
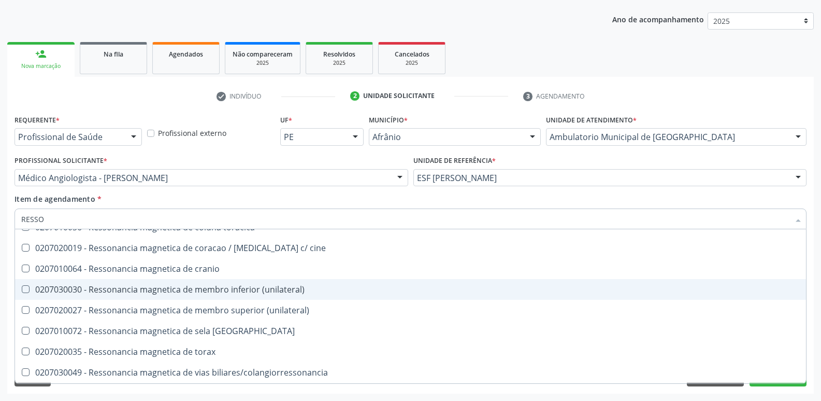
scroll to position [158, 0]
type input "RESSONAN"
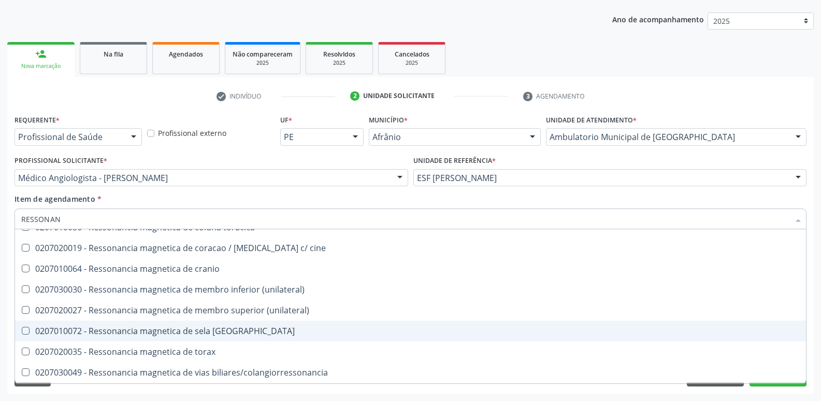
click at [260, 328] on div "0207010072 - Ressonancia magnetica de sela turcica" at bounding box center [410, 330] width 779 height 8
checkbox turcica "true"
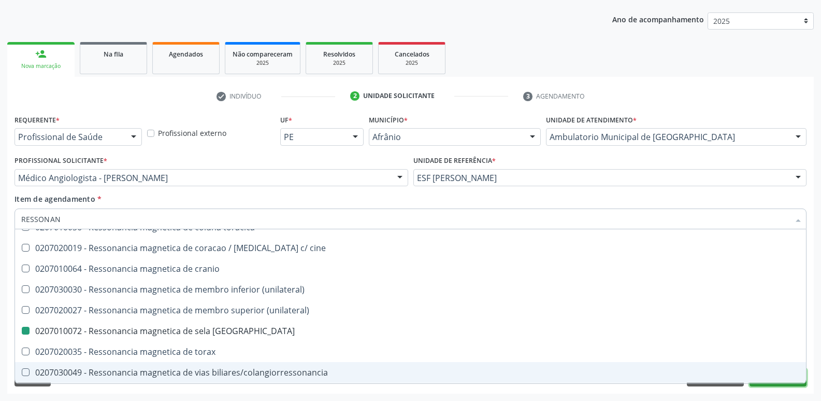
click at [763, 384] on button "Próximo" at bounding box center [778, 377] width 57 height 18
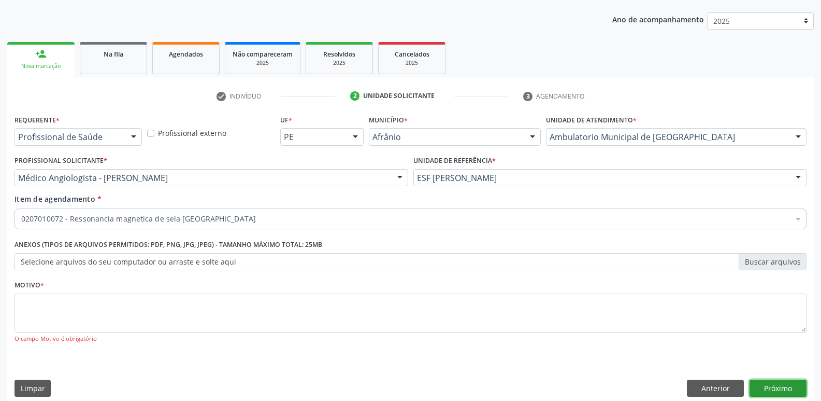
scroll to position [0, 0]
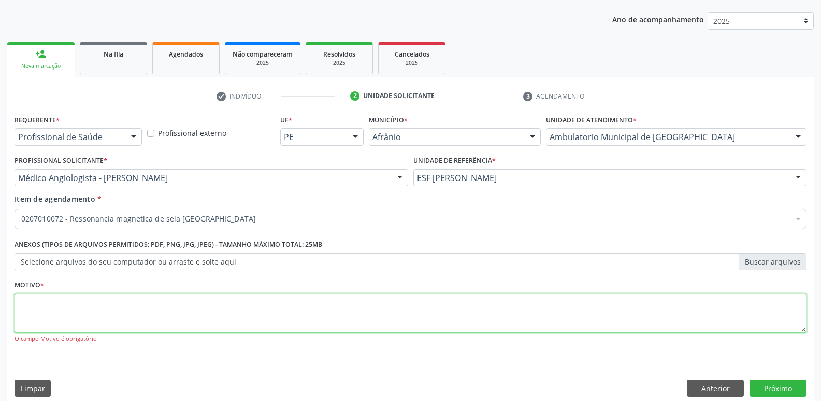
click at [436, 313] on textarea at bounding box center [411, 312] width 792 height 39
type textarea "*"
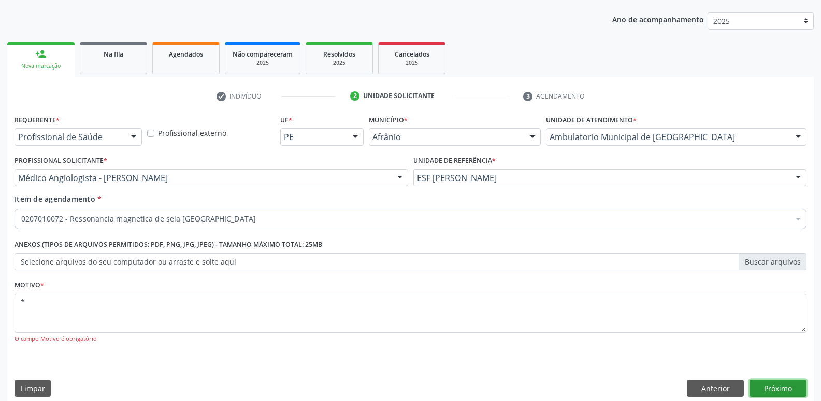
click at [776, 387] on button "Próximo" at bounding box center [778, 388] width 57 height 18
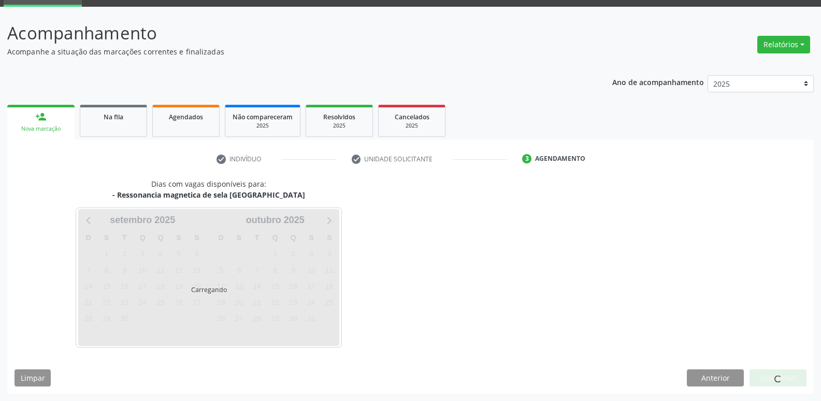
scroll to position [81, 0]
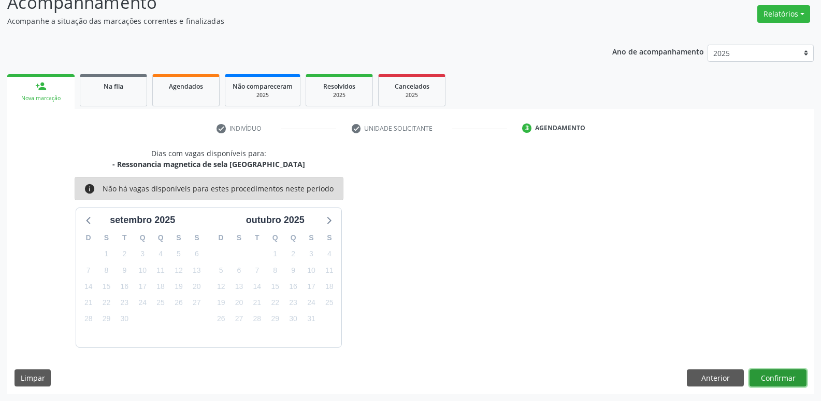
click at [773, 379] on button "Confirmar" at bounding box center [778, 378] width 57 height 18
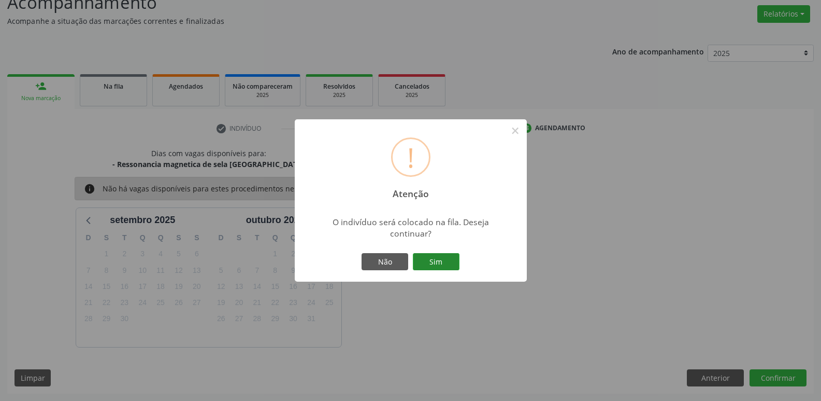
click at [435, 261] on button "Sim" at bounding box center [436, 262] width 47 height 18
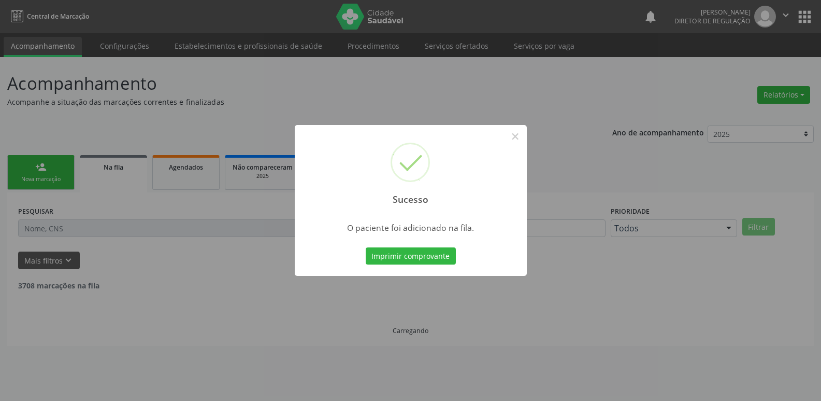
scroll to position [0, 0]
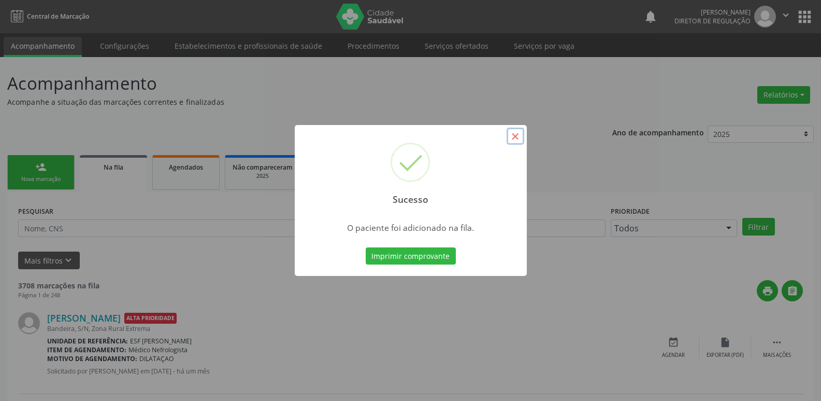
click at [514, 133] on button "×" at bounding box center [516, 136] width 18 height 18
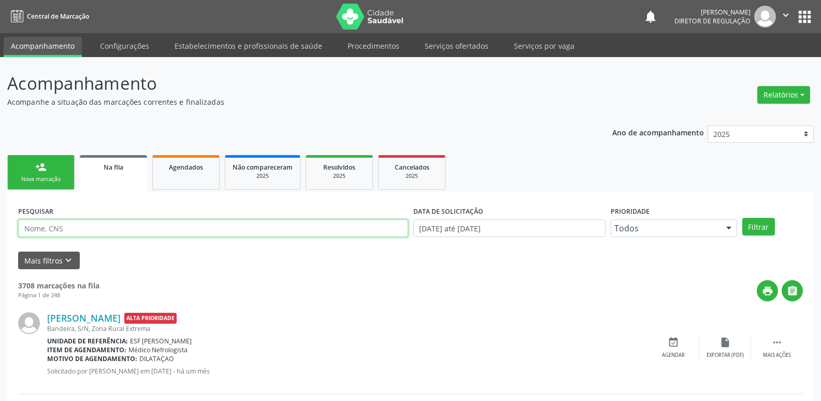
click at [97, 223] on input "text" at bounding box center [213, 228] width 390 height 18
type input "706506309473793"
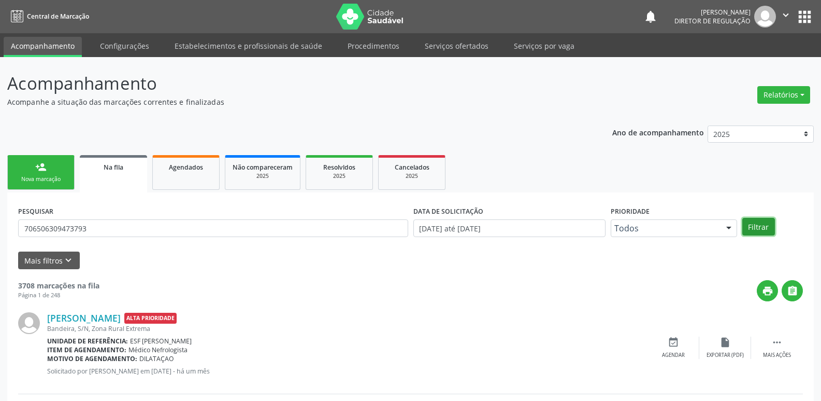
click at [753, 230] on button "Filtrar" at bounding box center [758, 227] width 33 height 18
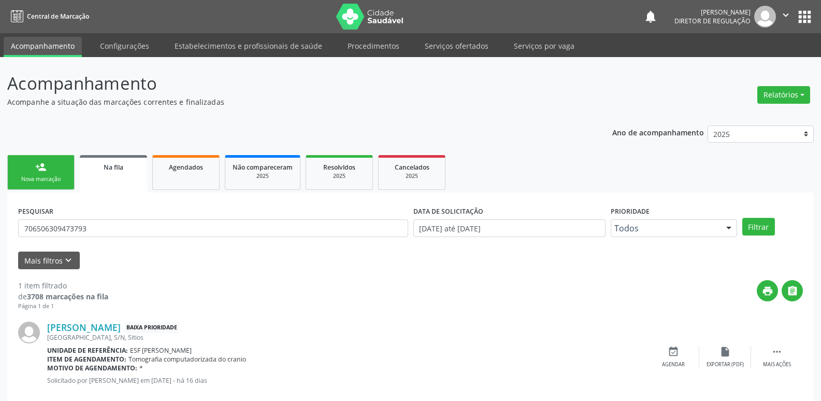
scroll to position [20, 0]
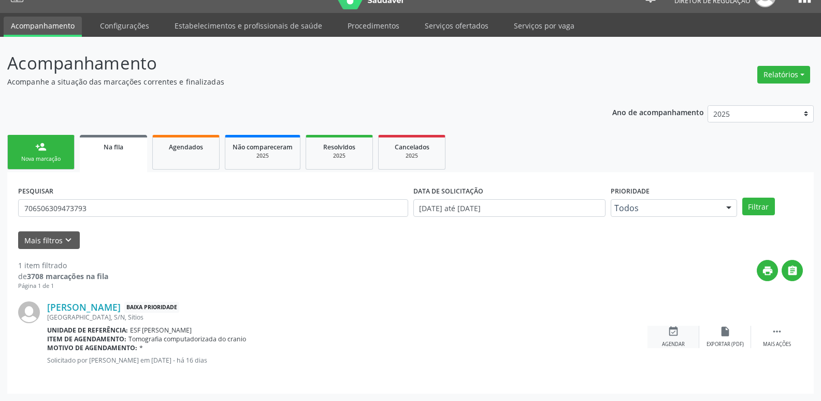
click at [672, 332] on icon "event_available" at bounding box center [673, 330] width 11 height 11
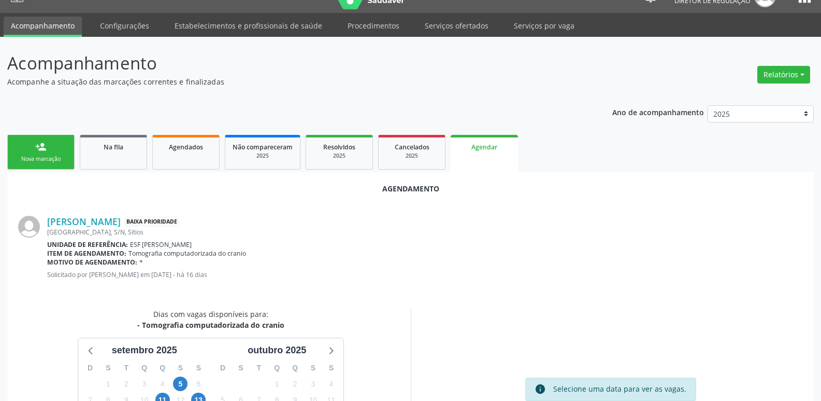
scroll to position [124, 0]
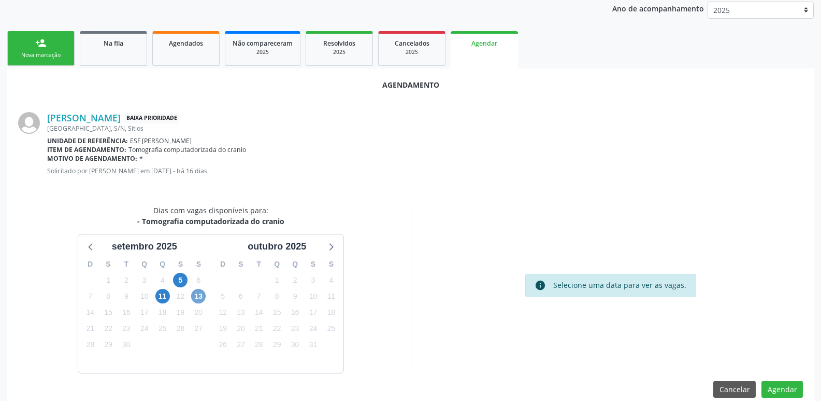
click at [198, 295] on span "13" at bounding box center [198, 296] width 15 height 15
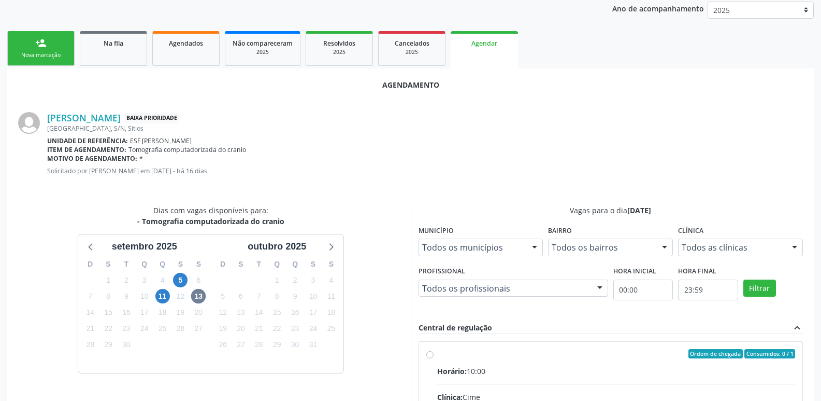
click at [448, 351] on div "Ordem de chegada Consumidos: 0 / 1" at bounding box center [616, 353] width 359 height 9
click at [434, 351] on input "Ordem de chegada Consumidos: 0 / 1 Horário: 10:00 Clínica: Cime Rede: -- Endere…" at bounding box center [429, 353] width 7 height 9
radio input "true"
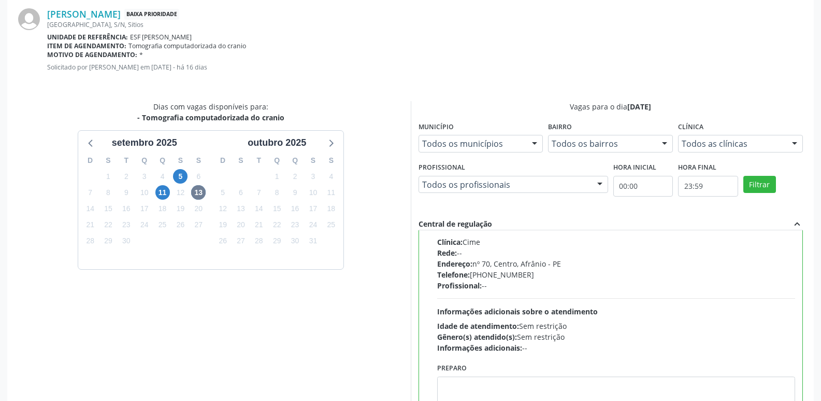
scroll to position [307, 0]
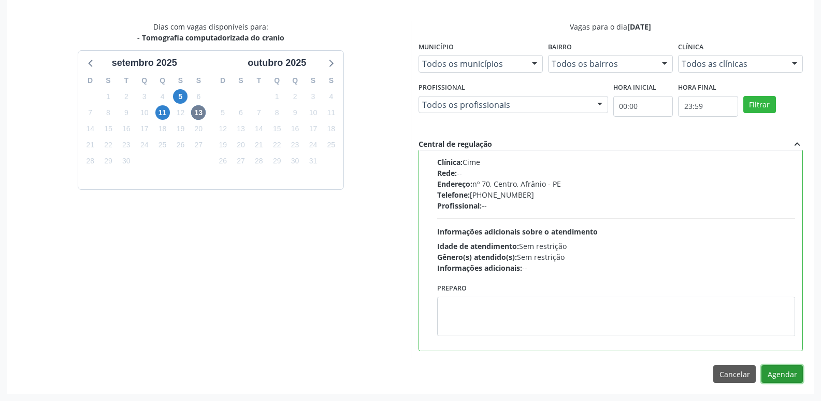
click at [786, 372] on button "Agendar" at bounding box center [782, 374] width 41 height 18
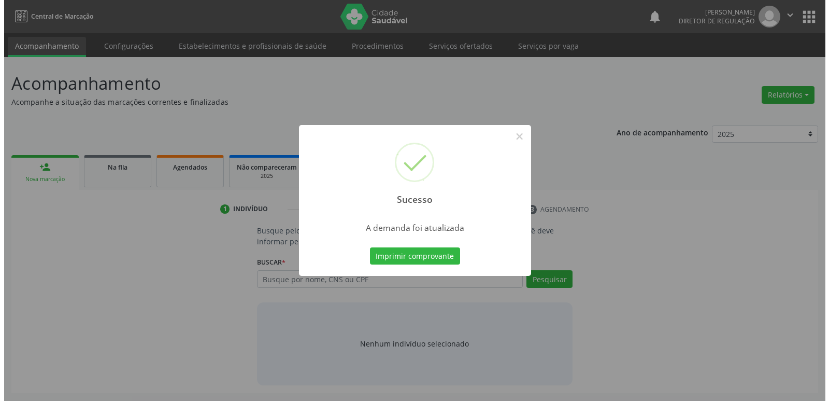
scroll to position [0, 0]
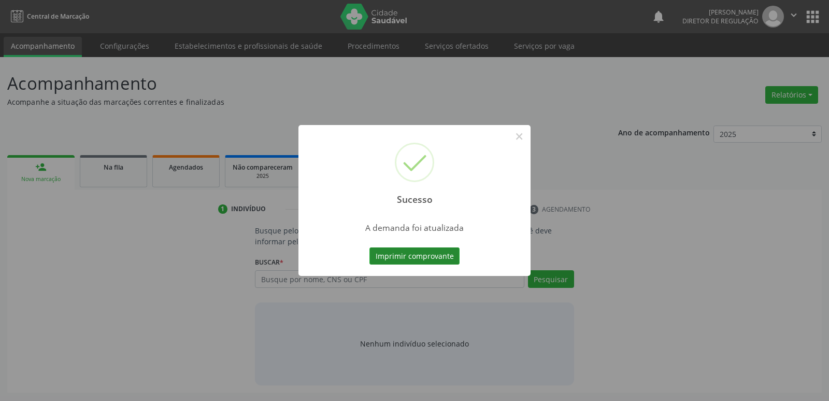
click at [428, 256] on button "Imprimir comprovante" at bounding box center [414, 256] width 90 height 18
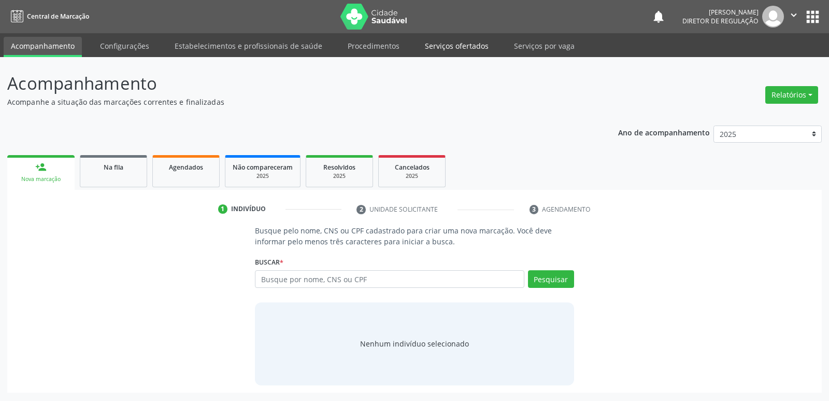
click at [463, 45] on link "Serviços ofertados" at bounding box center [457, 46] width 78 height 18
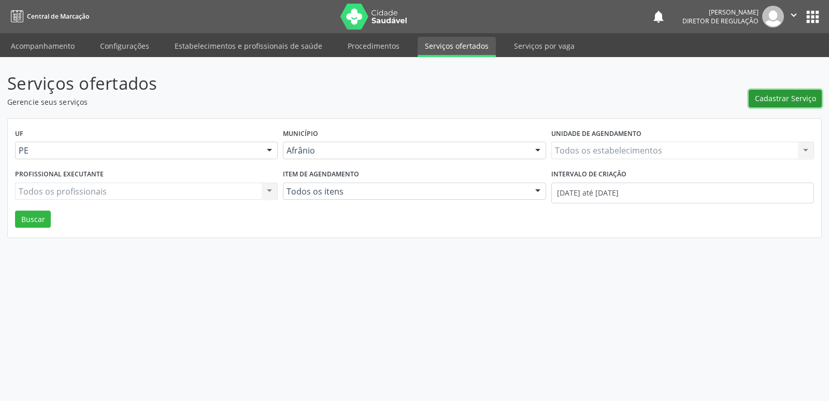
click at [777, 99] on span "Cadastrar Serviço" at bounding box center [785, 98] width 61 height 11
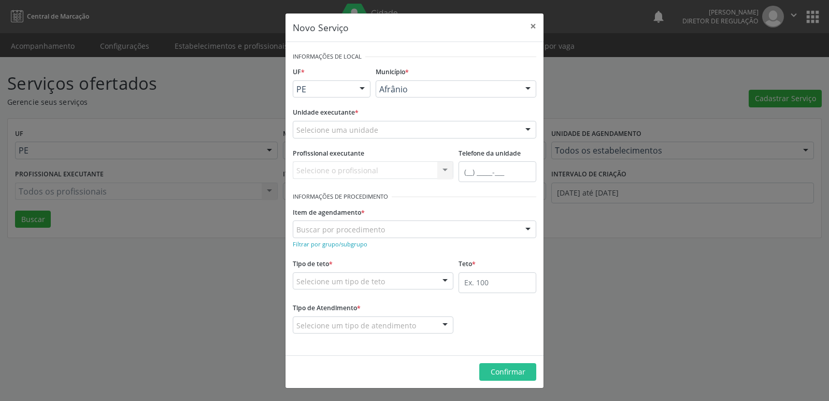
click at [408, 131] on div "Selecione uma unidade" at bounding box center [415, 130] width 244 height 18
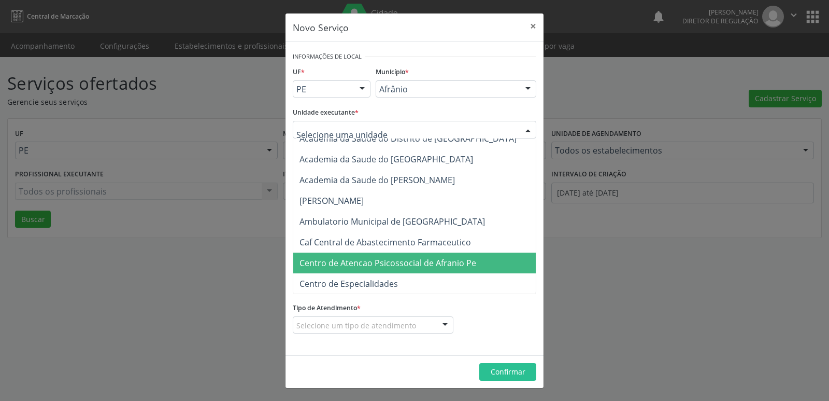
scroll to position [155, 0]
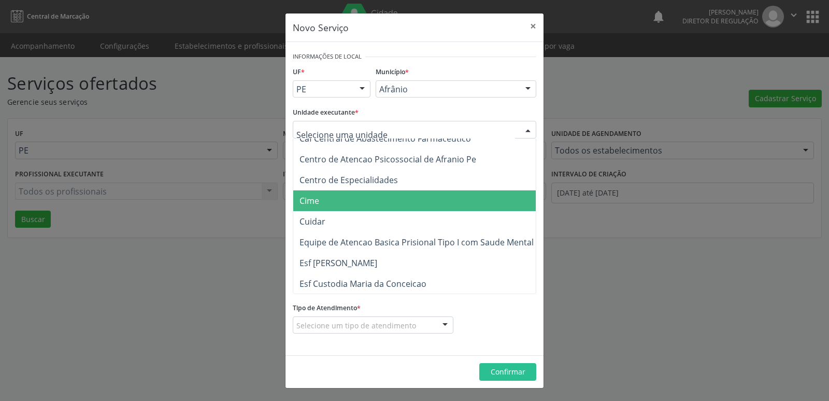
click at [358, 201] on span "Cime" at bounding box center [419, 200] width 253 height 21
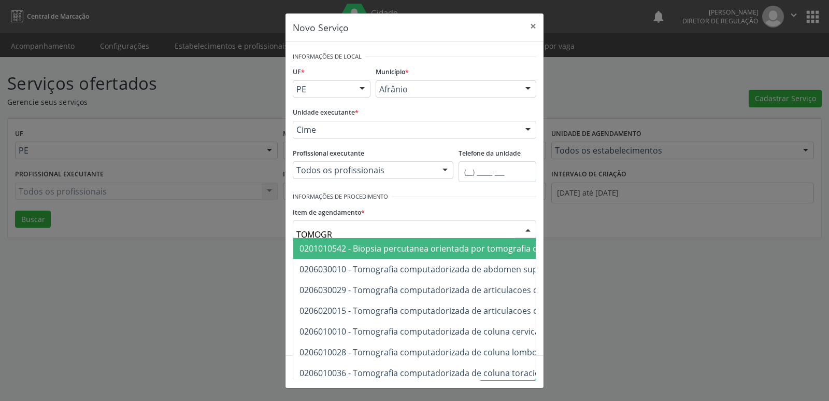
type input "TOMOGRA"
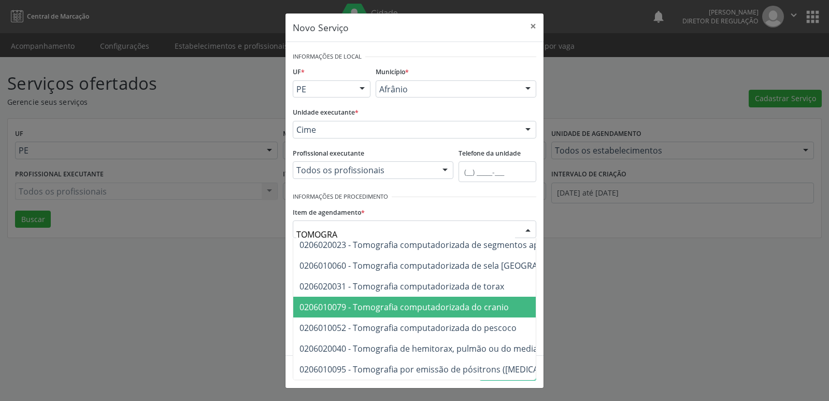
click at [420, 301] on span "0206010079 - Tomografia computadorizada do cranio" at bounding box center [403, 306] width 209 height 11
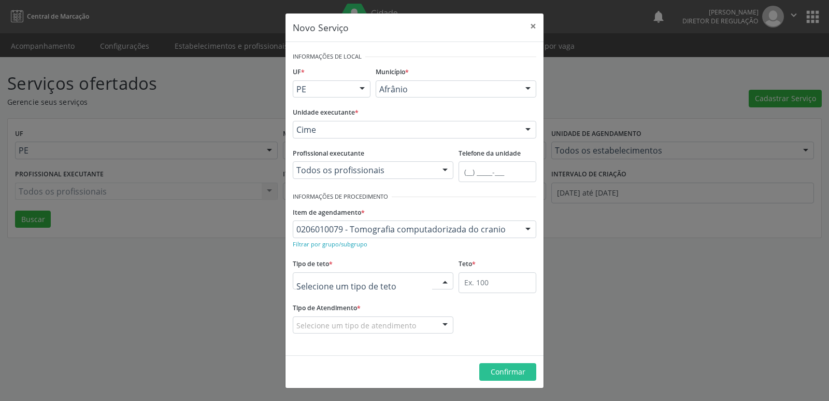
click at [385, 277] on div at bounding box center [373, 281] width 161 height 18
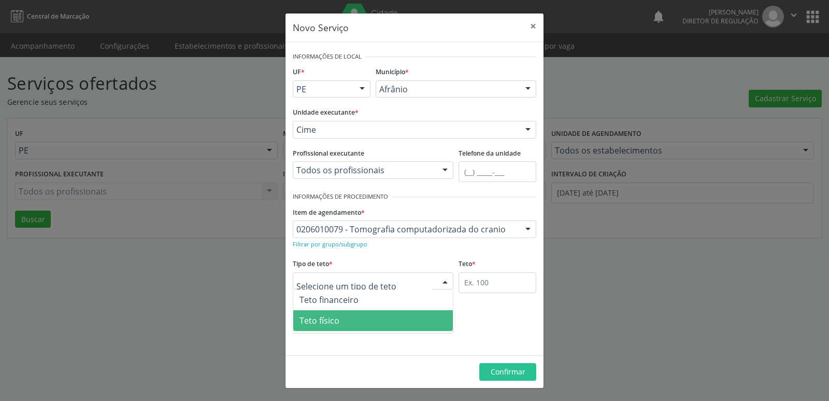
drag, startPoint x: 380, startPoint y: 318, endPoint x: 461, endPoint y: 298, distance: 83.8
click at [381, 318] on span "Teto físico" at bounding box center [373, 320] width 160 height 21
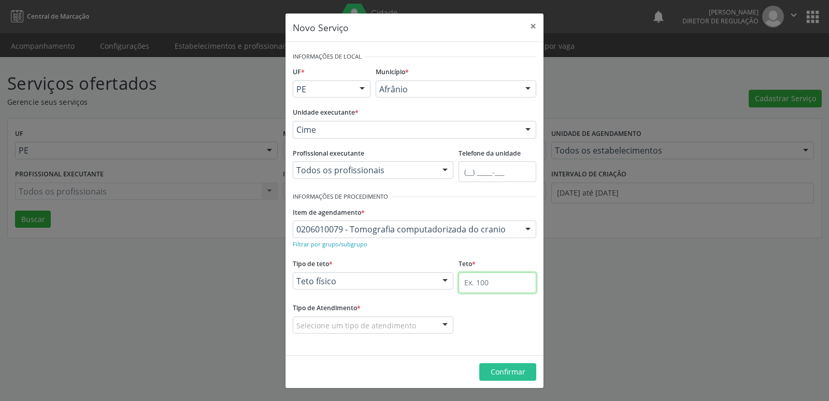
click at [499, 279] on input "text" at bounding box center [498, 282] width 78 height 21
type input "18"
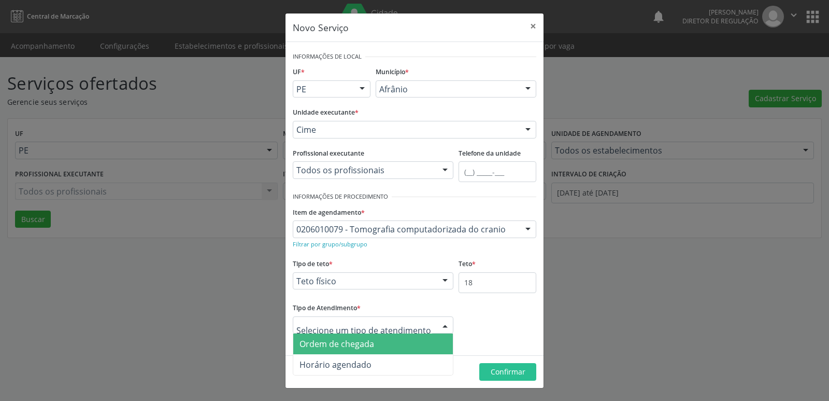
click at [366, 344] on span "Ordem de chegada" at bounding box center [336, 343] width 75 height 11
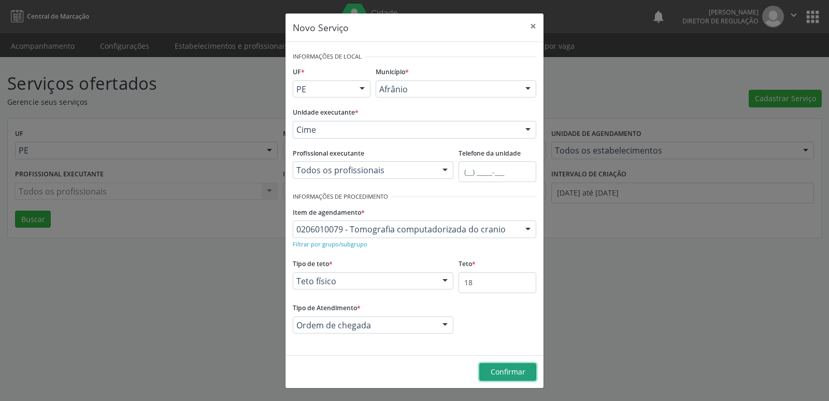
click at [505, 370] on span "Confirmar" at bounding box center [508, 371] width 35 height 10
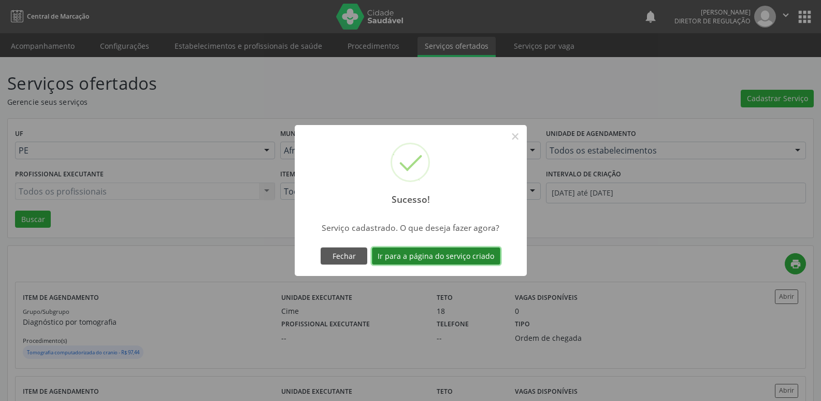
click at [417, 259] on button "Ir para a página do serviço criado" at bounding box center [436, 256] width 128 height 18
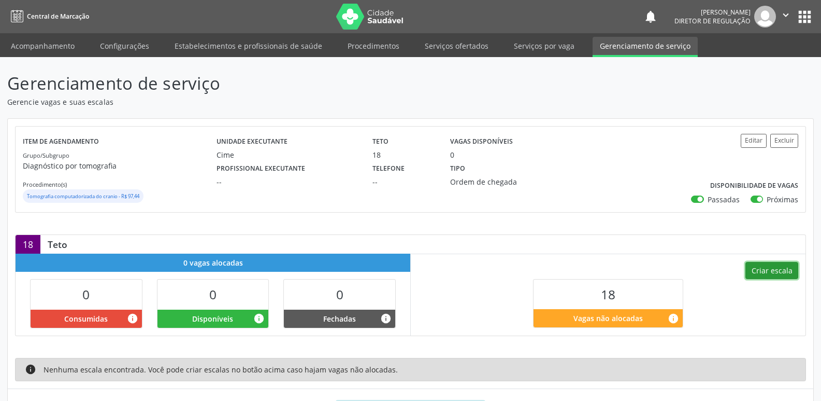
click at [773, 274] on button "Criar escala" at bounding box center [772, 271] width 53 height 18
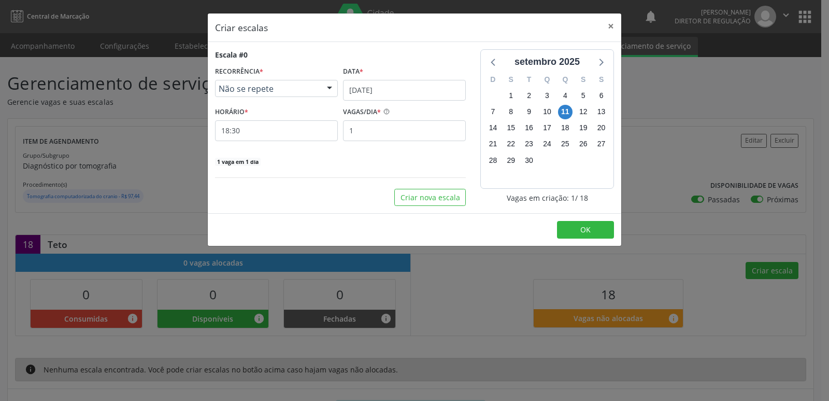
click at [310, 87] on span "Não se repete" at bounding box center [268, 88] width 98 height 10
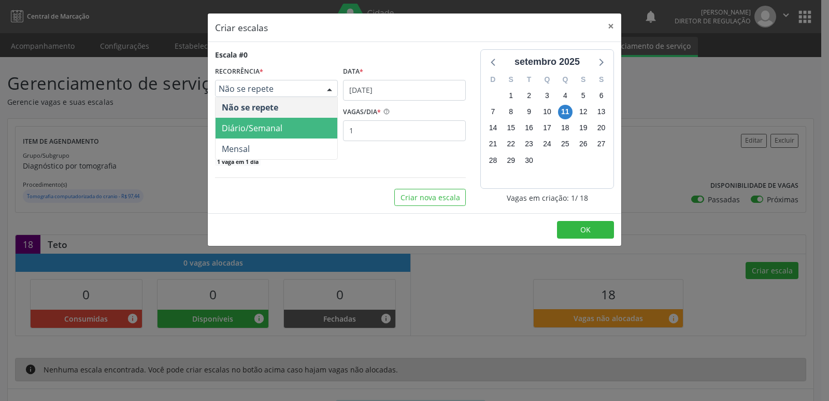
click at [305, 126] on span "Diário/Semanal" at bounding box center [277, 128] width 122 height 21
select select "8"
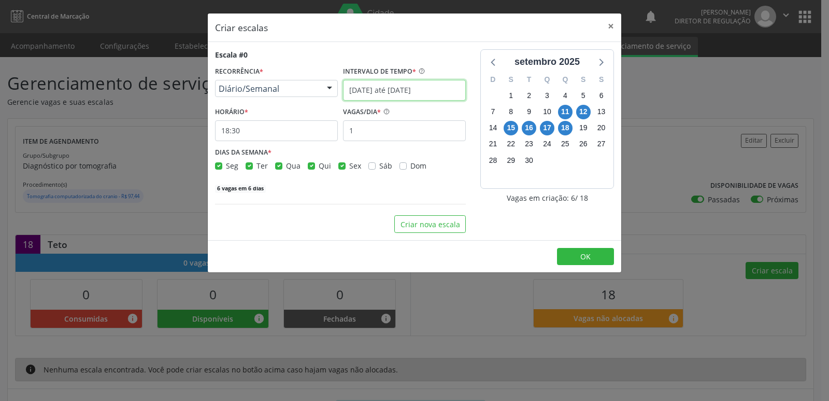
click at [445, 89] on input "11/09/2025 até 18/09/2025" at bounding box center [404, 90] width 123 height 21
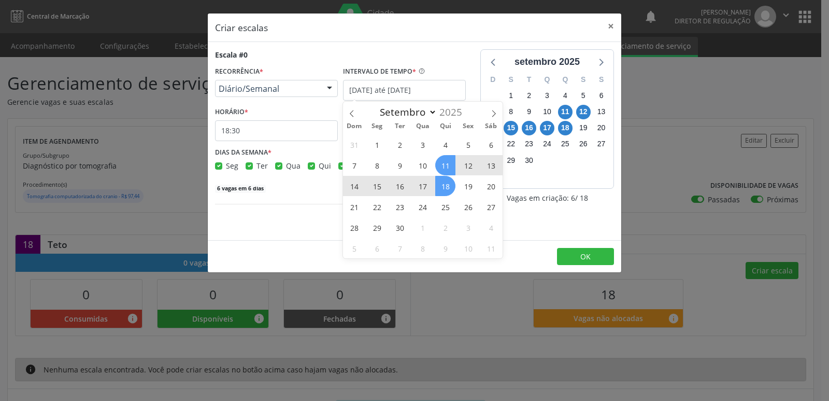
click at [447, 185] on span "18" at bounding box center [445, 186] width 20 height 20
type input "18/09/2025"
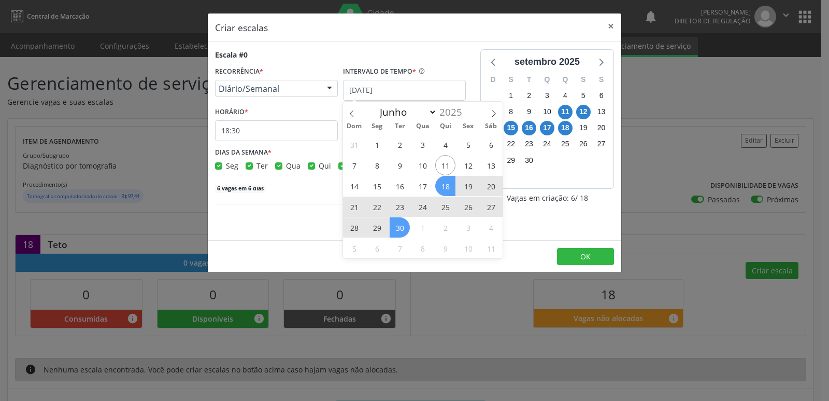
click at [402, 231] on span "30" at bounding box center [400, 227] width 20 height 20
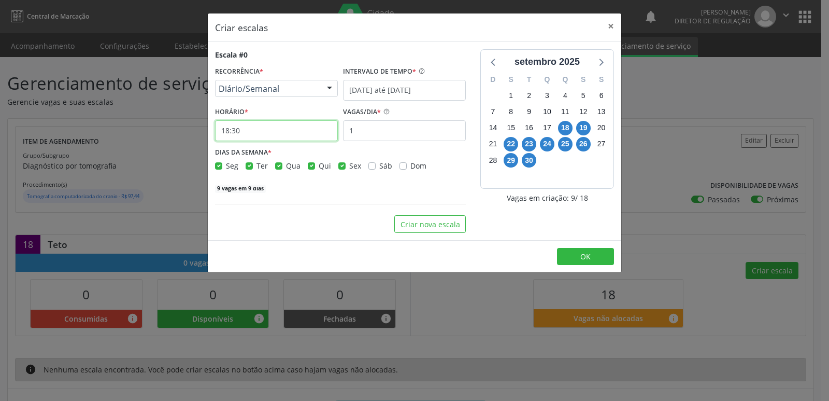
click at [255, 134] on input "18:30" at bounding box center [276, 130] width 123 height 21
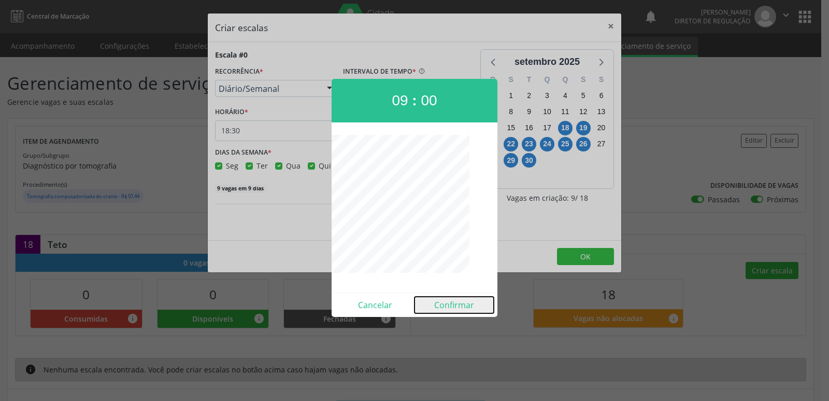
click at [442, 304] on button "Confirmar" at bounding box center [454, 304] width 79 height 17
type input "09:00"
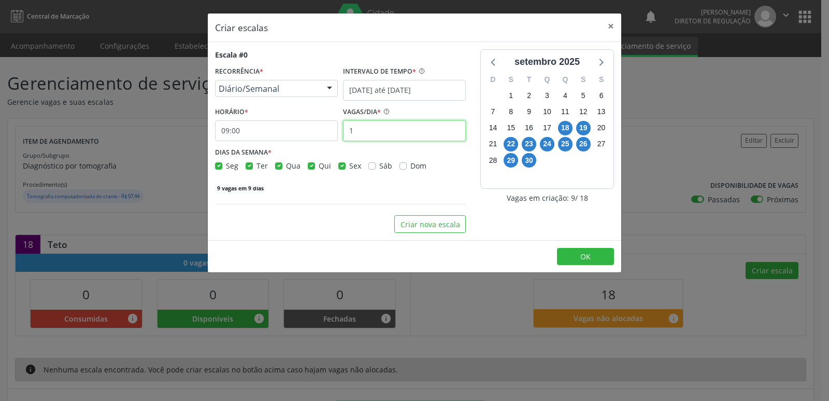
click at [388, 133] on input "1" at bounding box center [404, 130] width 123 height 21
type input "2"
click at [601, 258] on button "OK" at bounding box center [585, 257] width 57 height 18
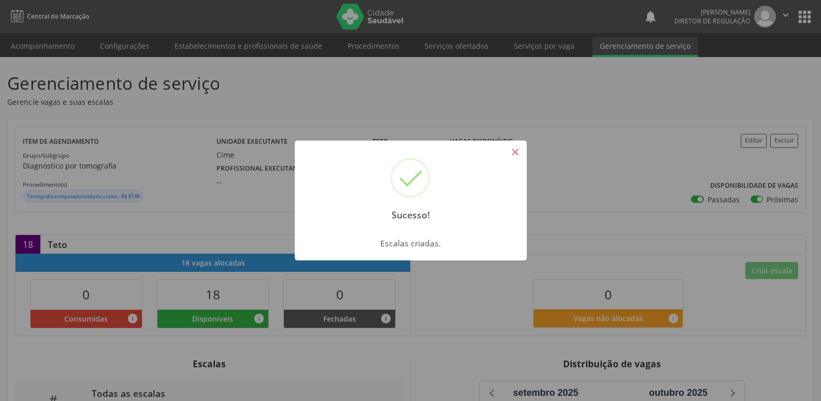
click at [518, 156] on button "×" at bounding box center [516, 152] width 18 height 18
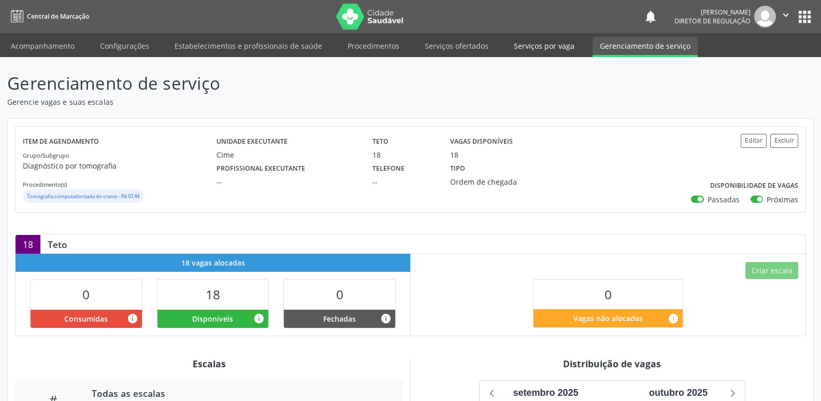
click at [535, 45] on link "Serviços por vaga" at bounding box center [544, 46] width 75 height 18
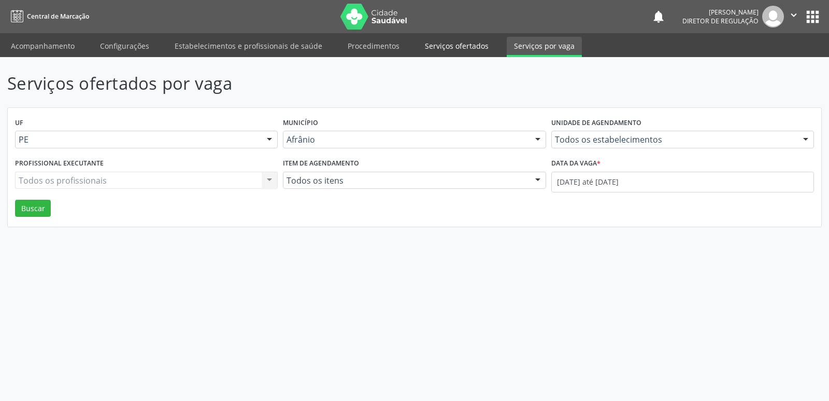
click at [473, 48] on link "Serviços ofertados" at bounding box center [457, 46] width 78 height 18
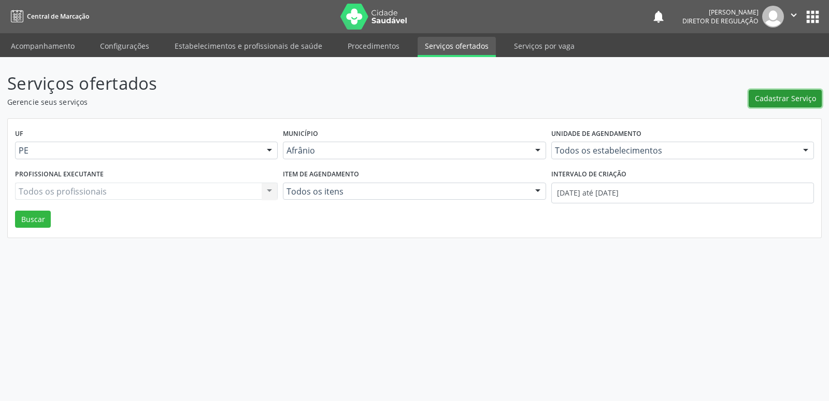
click at [781, 103] on span "Cadastrar Serviço" at bounding box center [785, 98] width 61 height 11
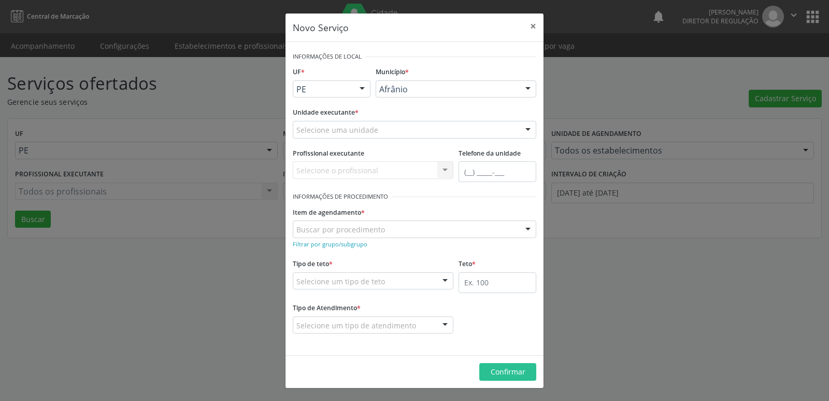
click at [396, 128] on div "Selecione uma unidade" at bounding box center [415, 130] width 244 height 18
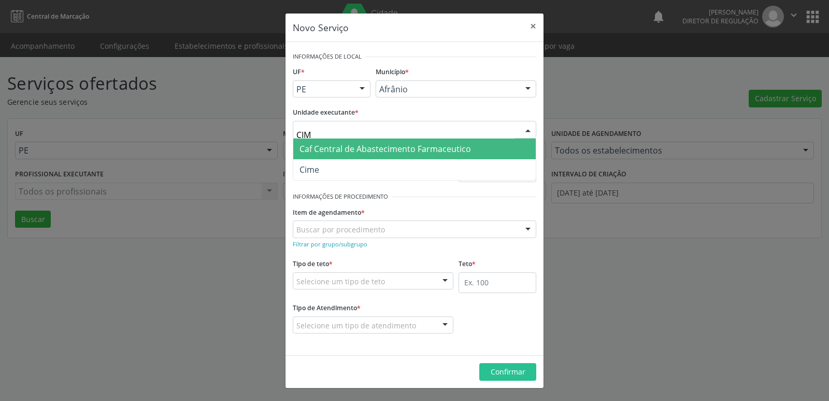
type input "CIME"
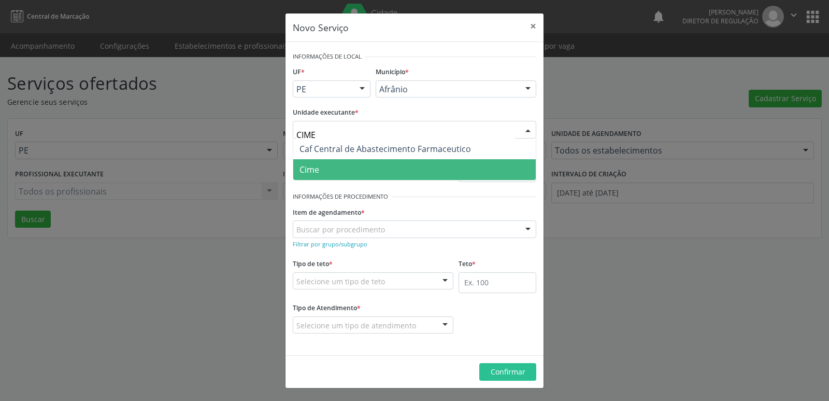
click at [339, 168] on span "Cime" at bounding box center [414, 169] width 242 height 21
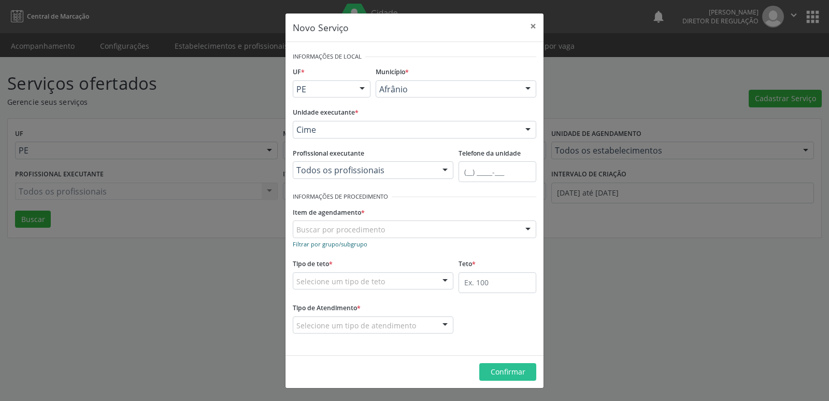
click at [342, 244] on small "Filtrar por grupo/subgrupo" at bounding box center [330, 244] width 75 height 8
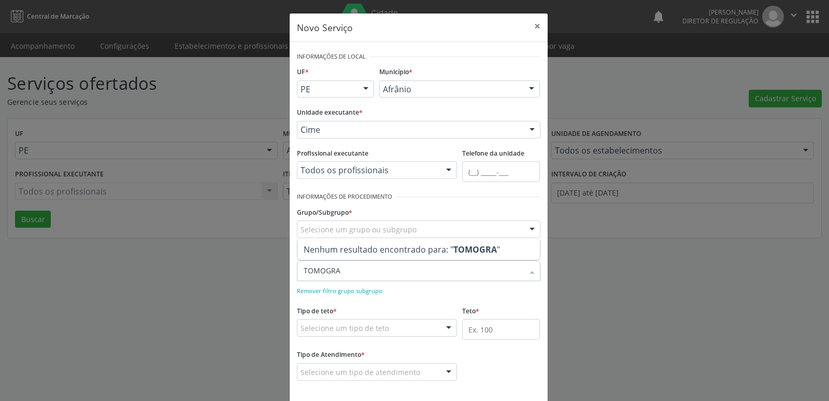
type input "TOMOGRAF"
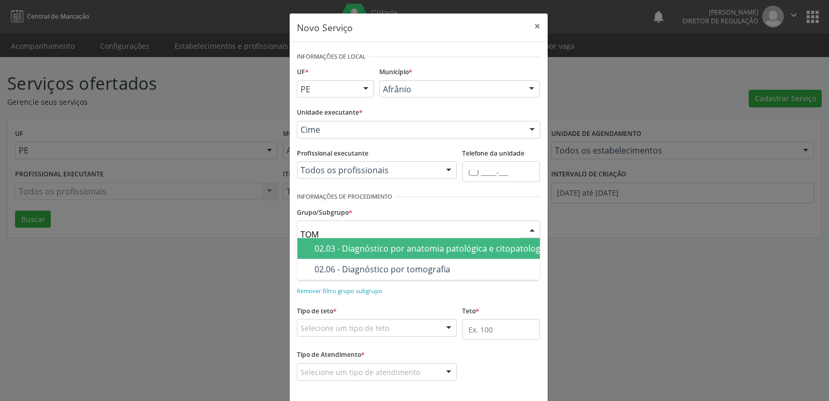
type input "TOMO"
click at [359, 247] on div "02.06 - Diagnóstico por tomografia" at bounding box center [424, 248] width 219 height 8
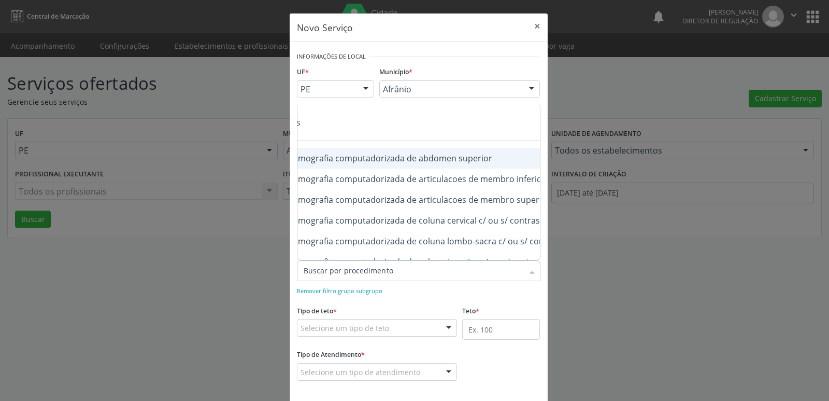
scroll to position [0, 145]
click at [421, 159] on div "0206030010 - Tomografia computadorizada de abdomen superior" at bounding box center [391, 158] width 464 height 8
checkbox superior "true"
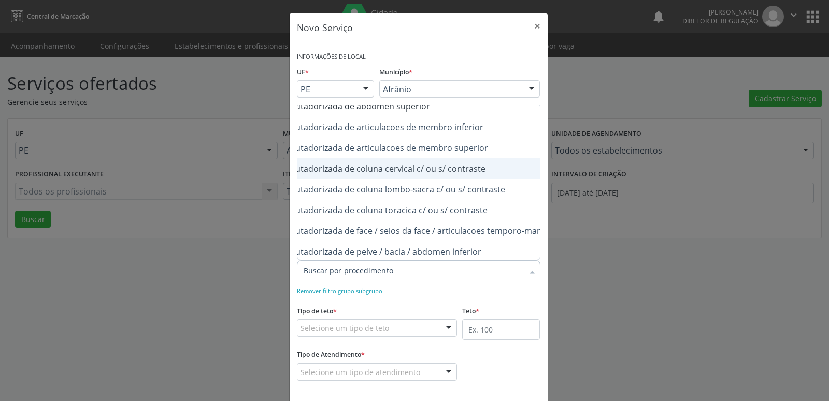
scroll to position [104, 145]
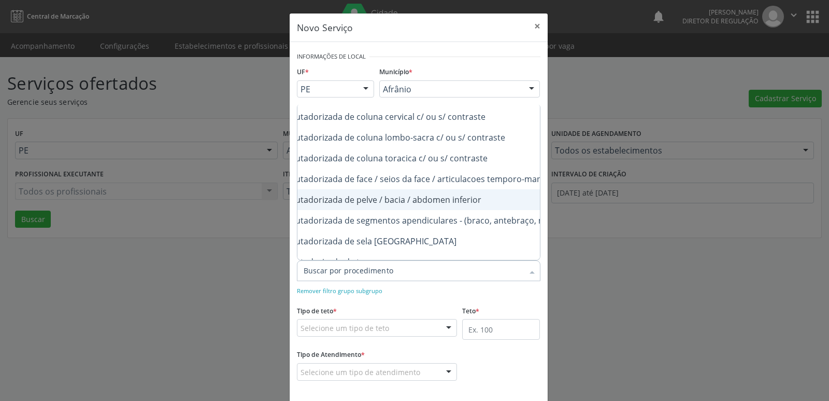
click at [435, 198] on div "0206030037 - Tomografia computadorizada de pelve / bacia / abdomen inferior" at bounding box center [391, 199] width 464 height 8
checkbox inferior "true"
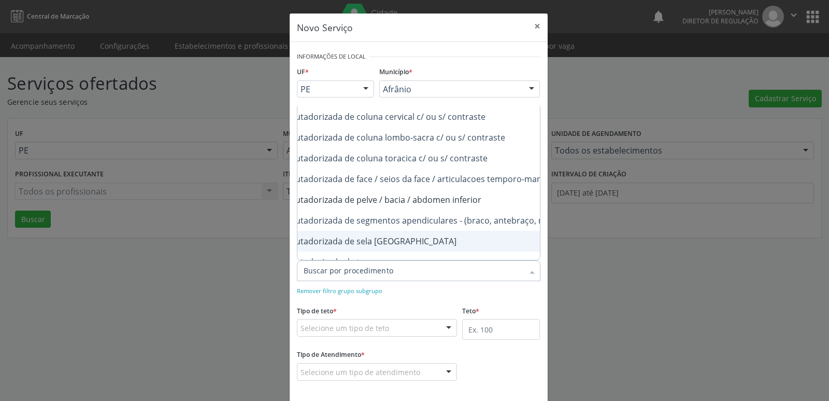
checkbox inferior "true"
checkbox superior "true"
checkbox inferior "false"
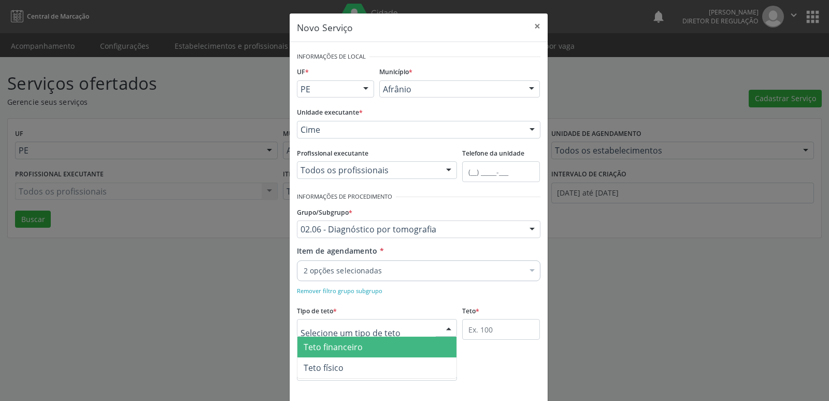
click at [422, 325] on div at bounding box center [377, 328] width 161 height 18
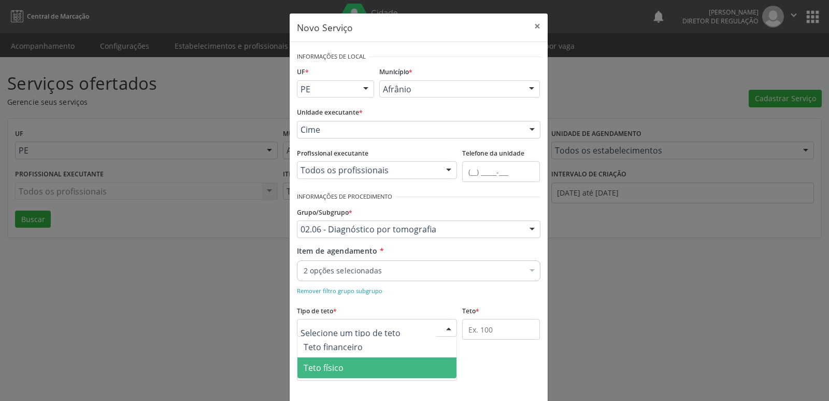
click at [389, 367] on span "Teto físico" at bounding box center [377, 367] width 160 height 21
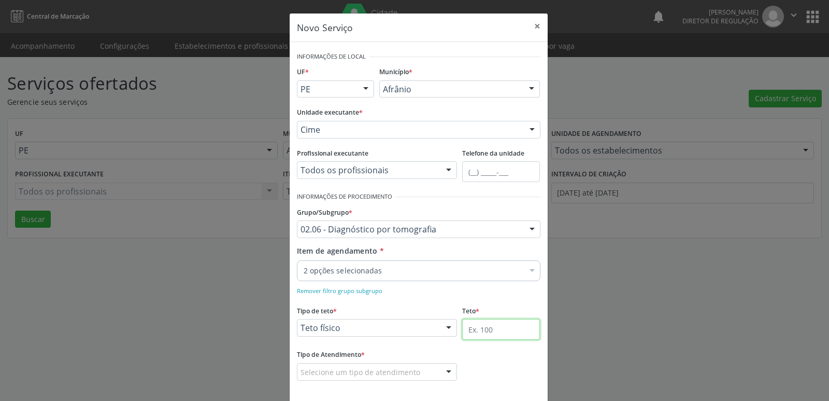
click at [501, 331] on input "text" at bounding box center [501, 329] width 78 height 21
type input "10"
click at [382, 381] on fieldset "Tipo de Atendimento * Selecione um tipo de atendimento Ordem de chegada Horário…" at bounding box center [377, 367] width 161 height 40
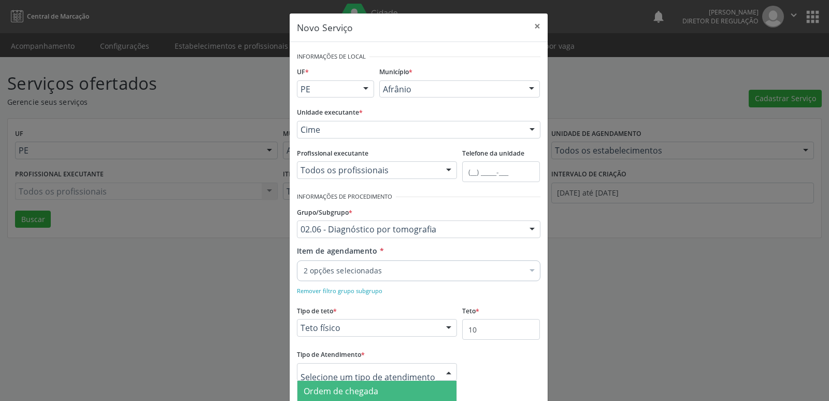
click at [384, 389] on span "Ordem de chegada" at bounding box center [377, 390] width 160 height 21
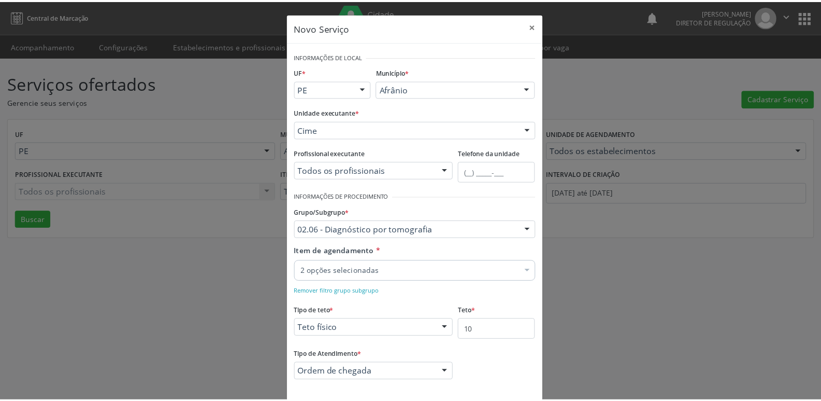
scroll to position [47, 0]
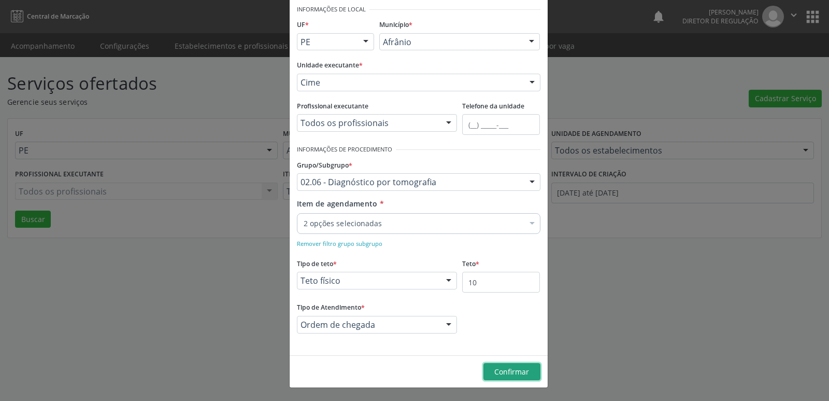
click at [511, 369] on span "Confirmar" at bounding box center [511, 371] width 35 height 10
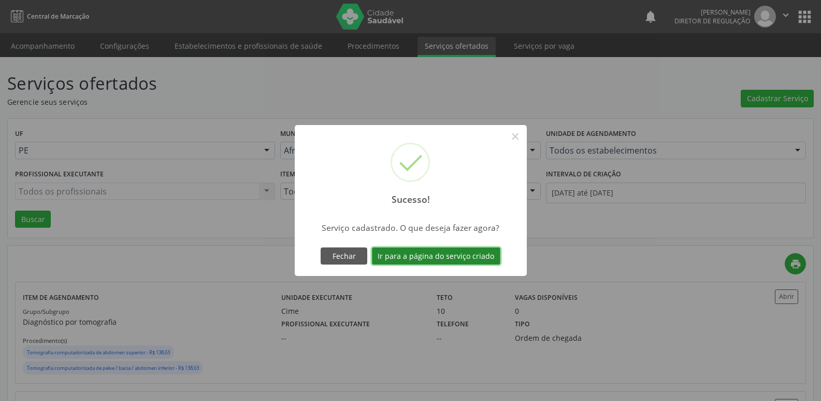
click at [465, 253] on button "Ir para a página do serviço criado" at bounding box center [436, 256] width 128 height 18
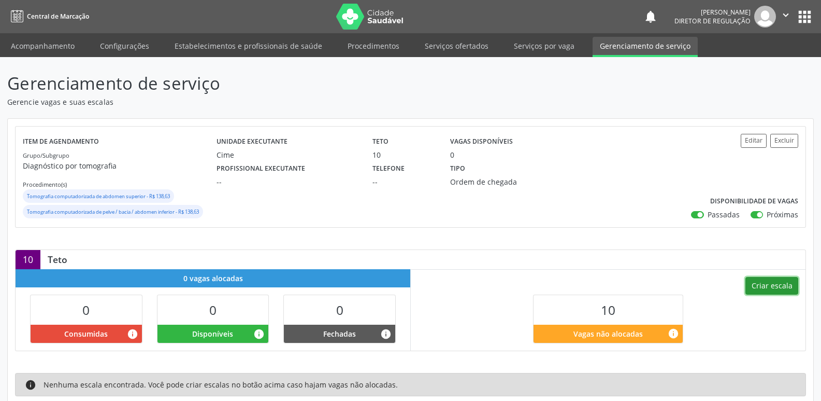
click at [783, 285] on button "Criar escala" at bounding box center [772, 286] width 53 height 18
select select "8"
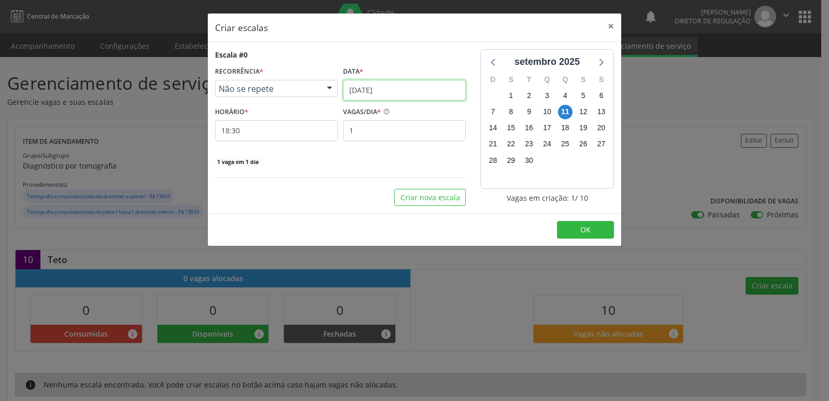
click at [410, 88] on input "[DATE]" at bounding box center [404, 90] width 123 height 21
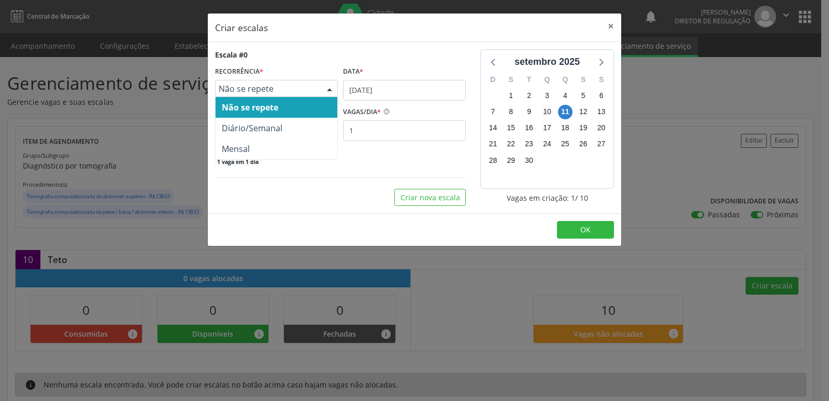
click at [290, 84] on span "Não se repete" at bounding box center [268, 88] width 98 height 10
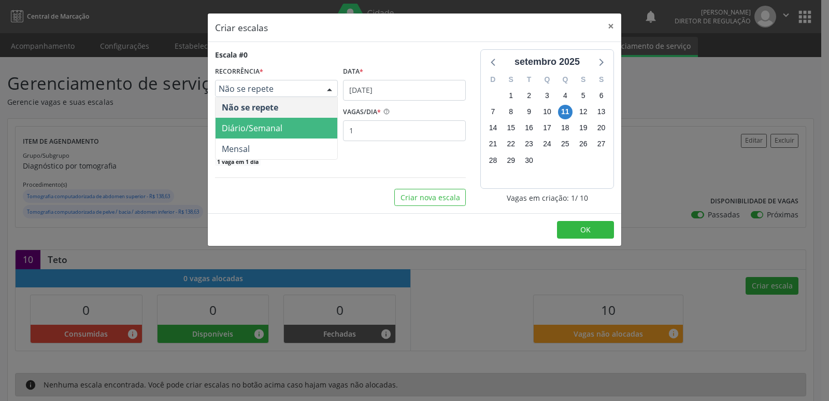
click at [280, 129] on span "Diário/Semanal" at bounding box center [252, 127] width 61 height 11
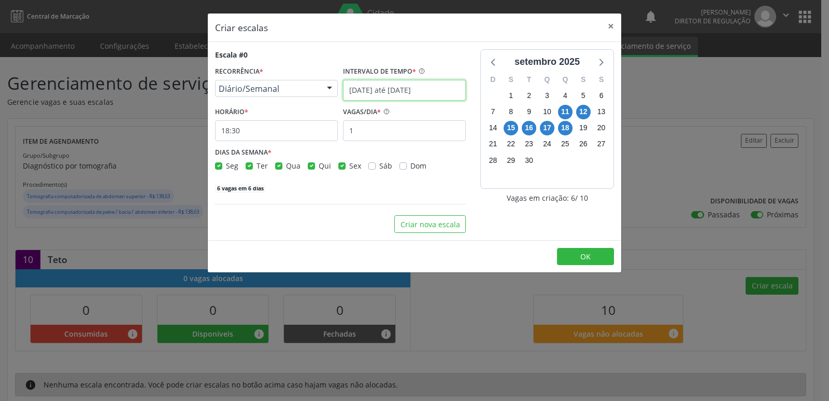
click at [373, 90] on input "11/09/2025 até 18/09/2025" at bounding box center [404, 90] width 123 height 21
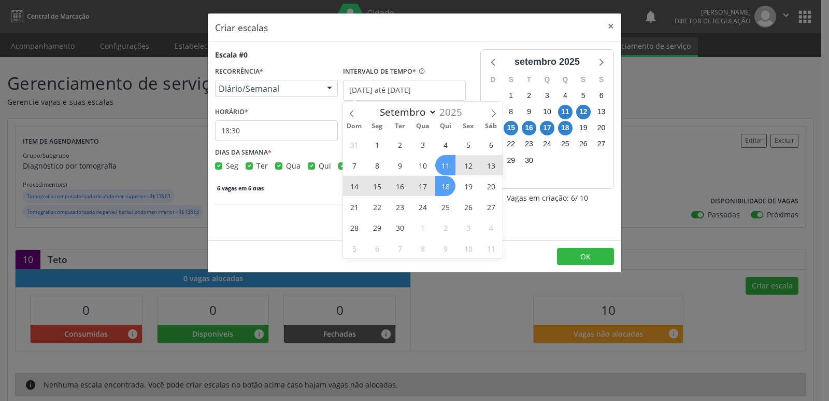
click at [444, 182] on span "18" at bounding box center [445, 186] width 20 height 20
type input "18/09/2025"
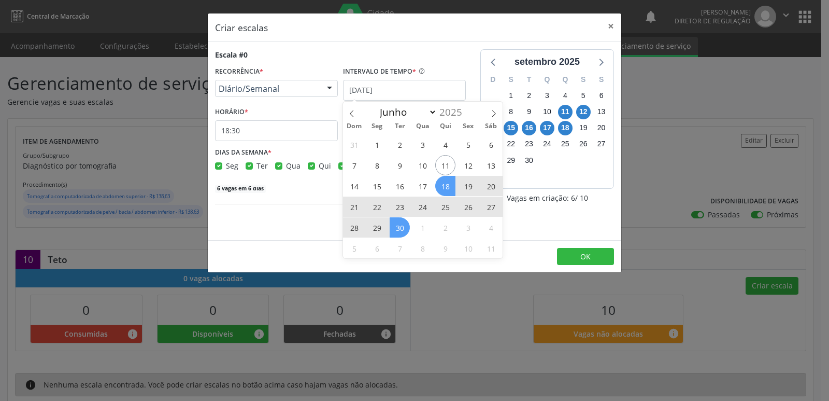
click at [401, 226] on span "30" at bounding box center [400, 227] width 20 height 20
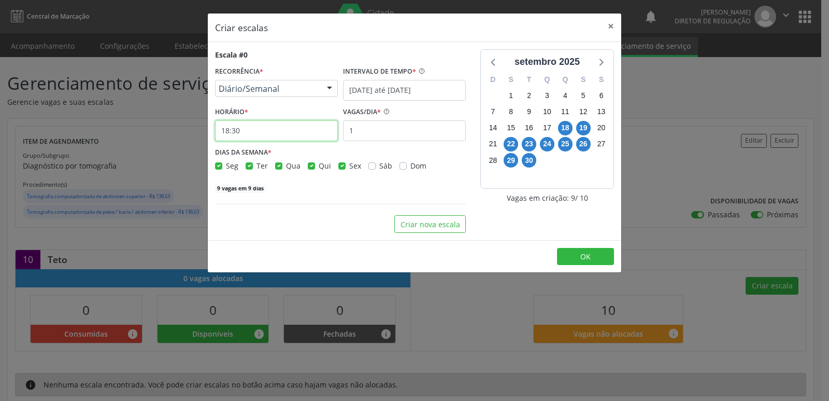
click at [301, 131] on input "18:30" at bounding box center [276, 130] width 123 height 21
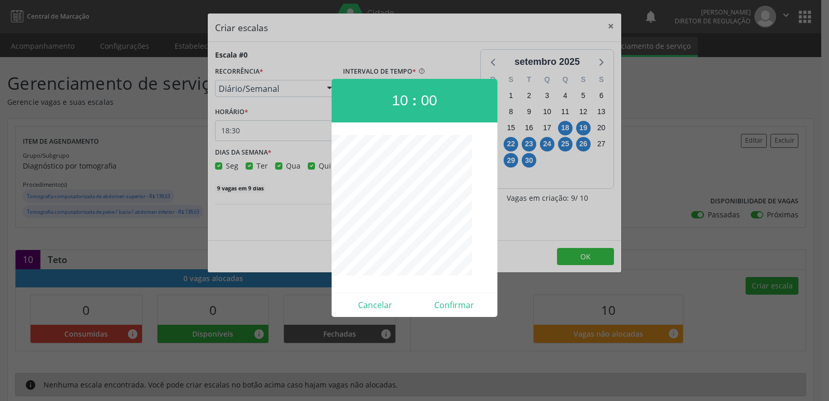
click at [316, 130] on div at bounding box center [414, 200] width 829 height 401
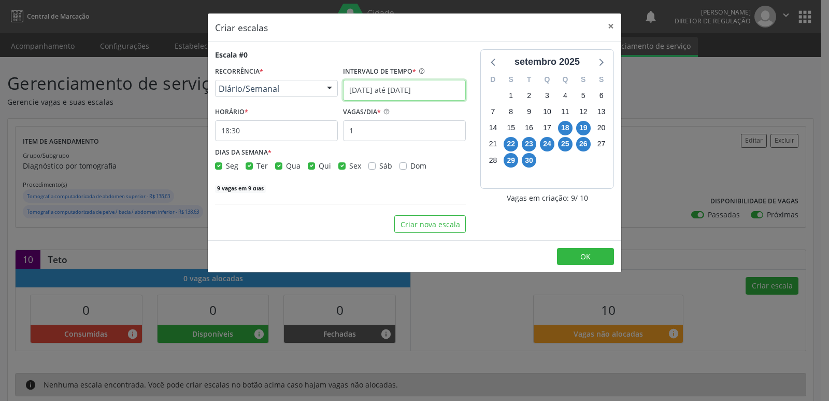
click at [445, 88] on input "18/09/2025 até 30/09/2025" at bounding box center [404, 90] width 123 height 21
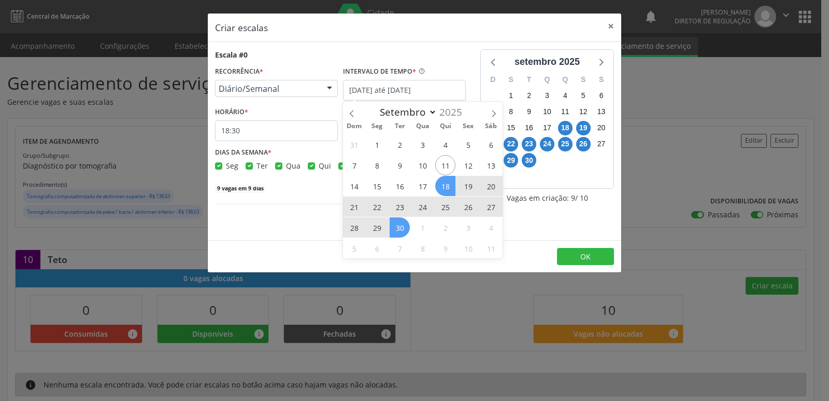
click at [445, 206] on span "25" at bounding box center [445, 206] width 20 height 20
type input "25/09/2025"
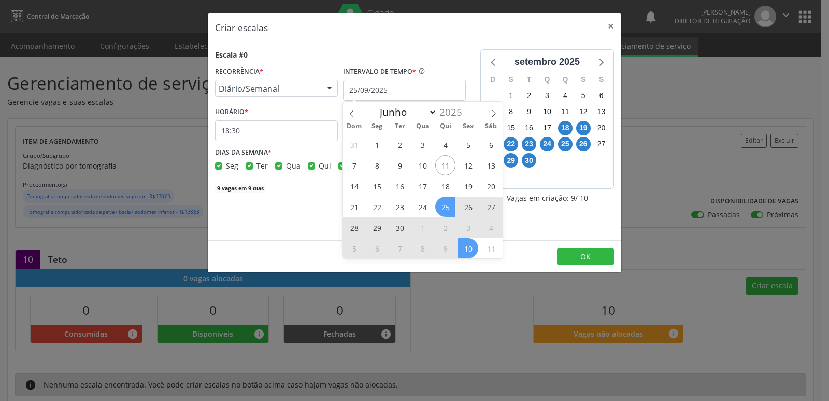
click at [473, 249] on span "10" at bounding box center [468, 248] width 20 height 20
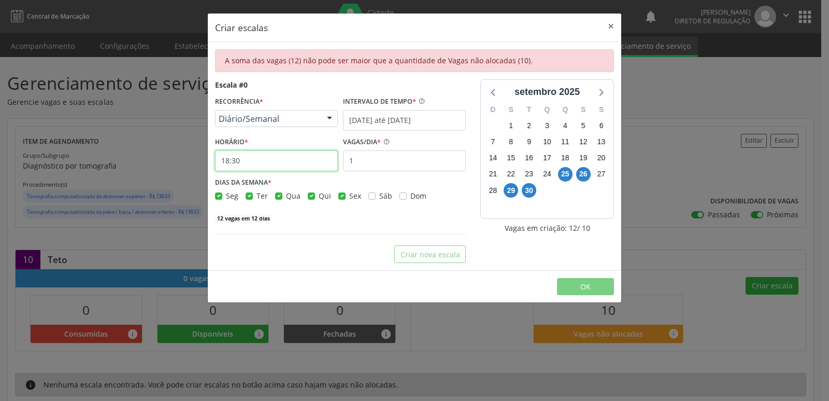
click at [317, 159] on input "18:30" at bounding box center [276, 160] width 123 height 21
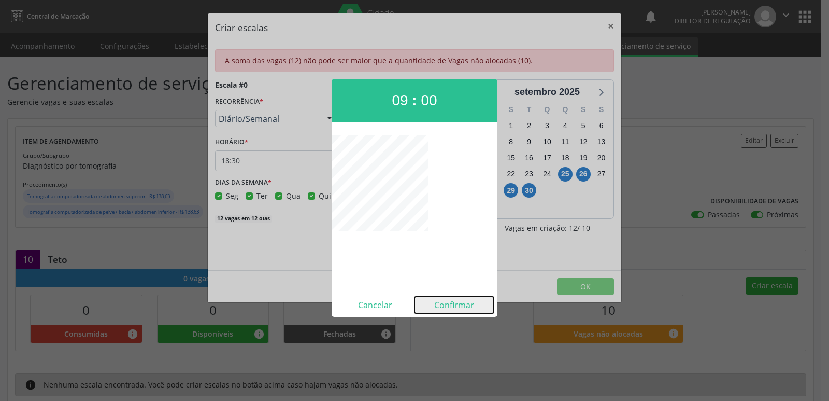
click at [459, 303] on button "Confirmar" at bounding box center [454, 304] width 79 height 17
type input "09:00"
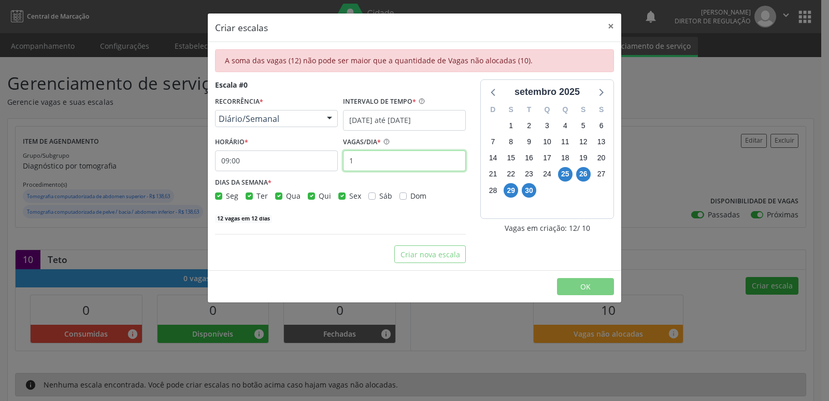
click at [381, 163] on input "1" at bounding box center [404, 160] width 123 height 21
type input "2"
click at [226, 195] on label "Seg" at bounding box center [232, 195] width 12 height 11
click at [217, 195] on input "Seg" at bounding box center [218, 194] width 7 height 9
checkbox input "false"
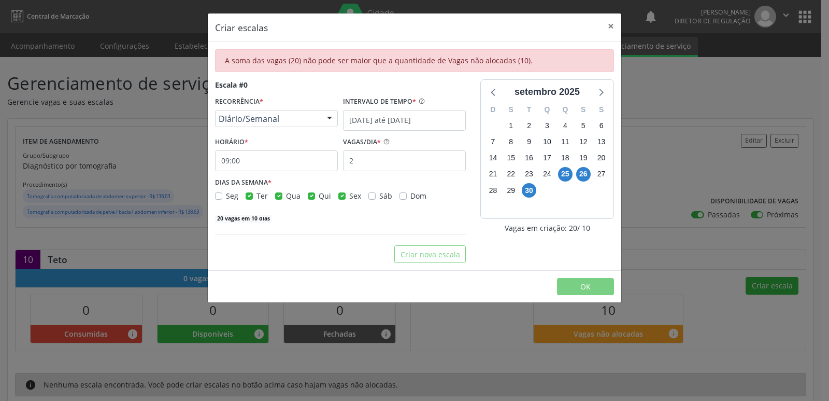
click at [256, 196] on label "Ter" at bounding box center [261, 195] width 11 height 11
click at [248, 196] on input "Ter" at bounding box center [249, 194] width 7 height 9
checkbox input "false"
click at [286, 195] on label "Qua" at bounding box center [293, 195] width 15 height 11
click at [276, 195] on input "Qua" at bounding box center [278, 194] width 7 height 9
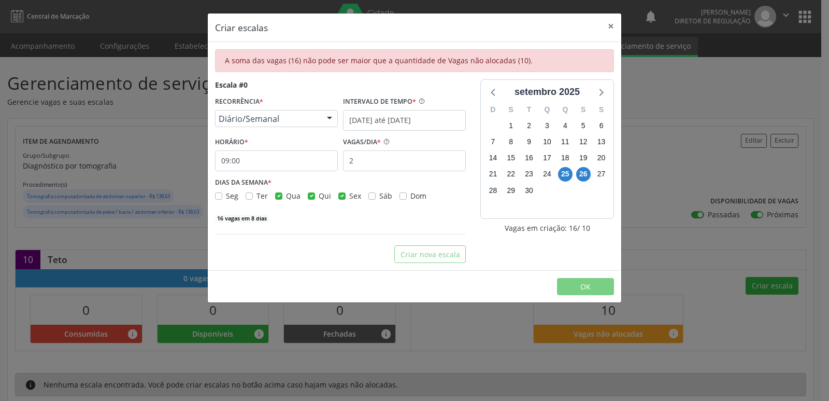
checkbox input "false"
click at [319, 195] on label "Qui" at bounding box center [325, 195] width 12 height 11
click at [309, 195] on input "Qui" at bounding box center [311, 194] width 7 height 9
checkbox input "false"
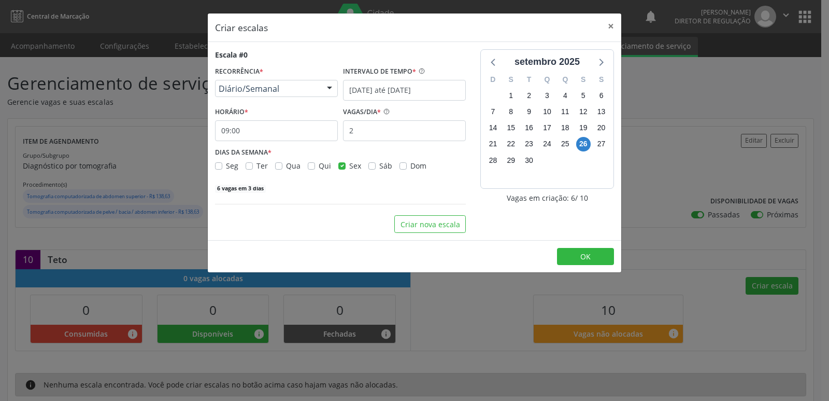
click at [349, 164] on label "Sex" at bounding box center [355, 165] width 12 height 11
click at [339, 164] on input "Sex" at bounding box center [341, 164] width 7 height 9
checkbox input "false"
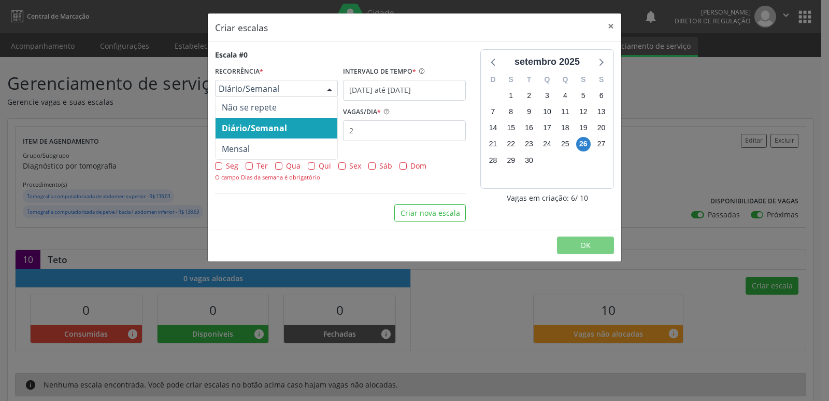
click at [262, 92] on span "Diário/Semanal" at bounding box center [268, 88] width 98 height 10
click at [274, 125] on span "Diário/Semanal" at bounding box center [254, 127] width 65 height 11
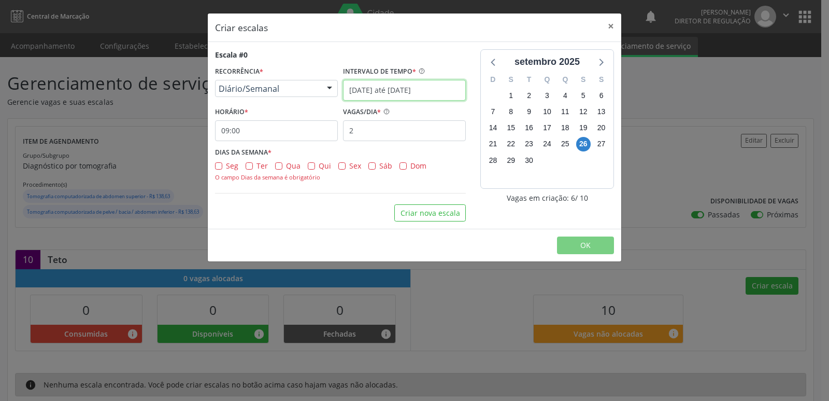
click at [444, 85] on input "25/09/2025 até 10/10/2025" at bounding box center [404, 90] width 123 height 21
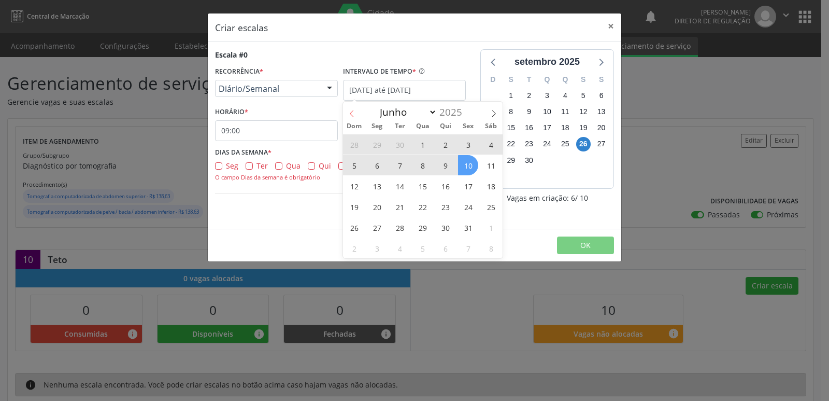
click at [351, 111] on icon at bounding box center [351, 113] width 7 height 7
select select "8"
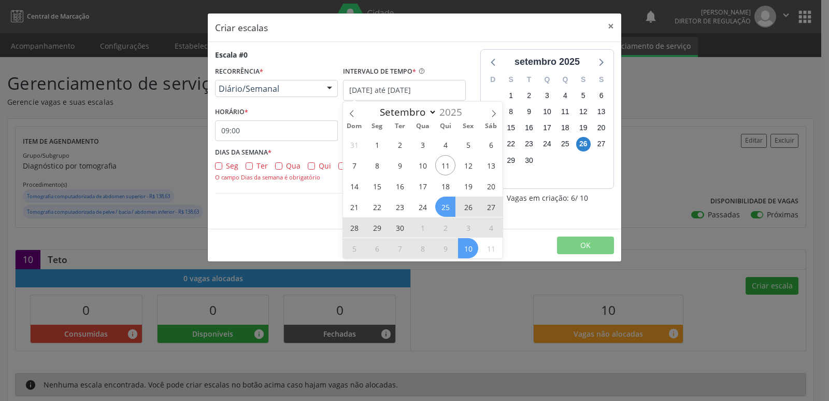
click at [449, 203] on span "25" at bounding box center [445, 206] width 20 height 20
type input "25/09/2025"
click at [468, 248] on span "10" at bounding box center [468, 248] width 20 height 20
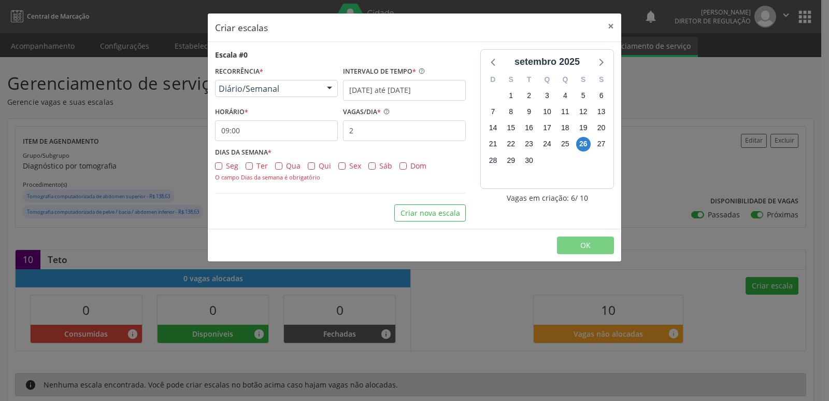
click at [226, 165] on label "Seg" at bounding box center [232, 165] width 12 height 11
click at [216, 165] on input "Seg" at bounding box center [218, 164] width 7 height 9
checkbox input "true"
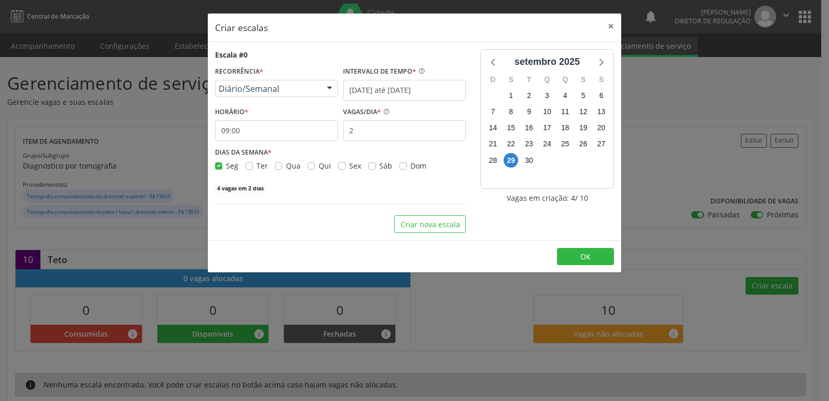
click at [256, 166] on label "Ter" at bounding box center [261, 165] width 11 height 11
click at [246, 166] on input "Ter" at bounding box center [249, 164] width 7 height 9
checkbox input "true"
click at [286, 164] on label "Qua" at bounding box center [293, 165] width 15 height 11
click at [276, 164] on input "Qua" at bounding box center [278, 164] width 7 height 9
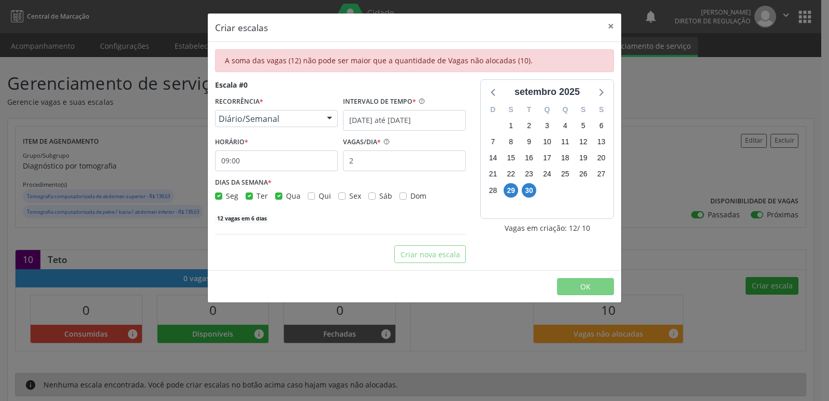
click at [286, 195] on label "Qua" at bounding box center [293, 195] width 15 height 11
click at [277, 195] on input "Qua" at bounding box center [278, 194] width 7 height 9
checkbox input "false"
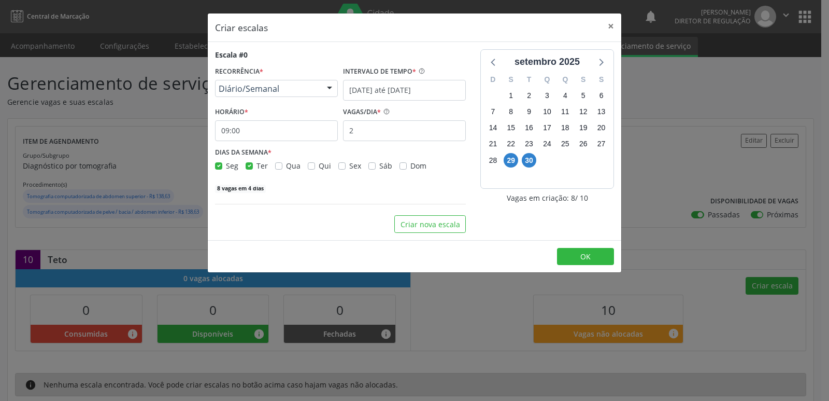
click at [319, 167] on label "Qui" at bounding box center [325, 165] width 12 height 11
click at [310, 167] on input "Qui" at bounding box center [311, 164] width 7 height 9
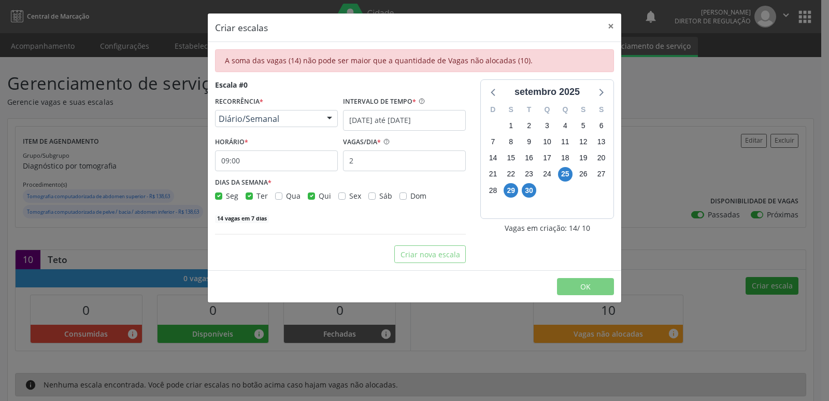
click at [319, 196] on label "Qui" at bounding box center [325, 195] width 12 height 11
click at [312, 196] on input "Qui" at bounding box center [311, 194] width 7 height 9
checkbox input "false"
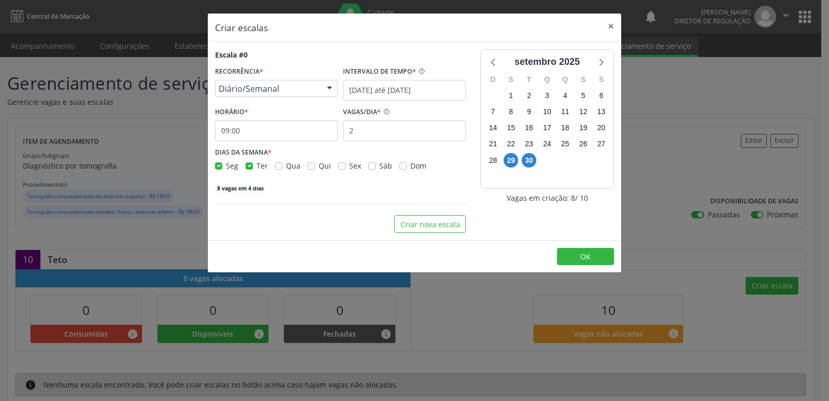
click at [349, 166] on label "Sex" at bounding box center [355, 165] width 12 height 11
click at [340, 166] on input "Sex" at bounding box center [341, 164] width 7 height 9
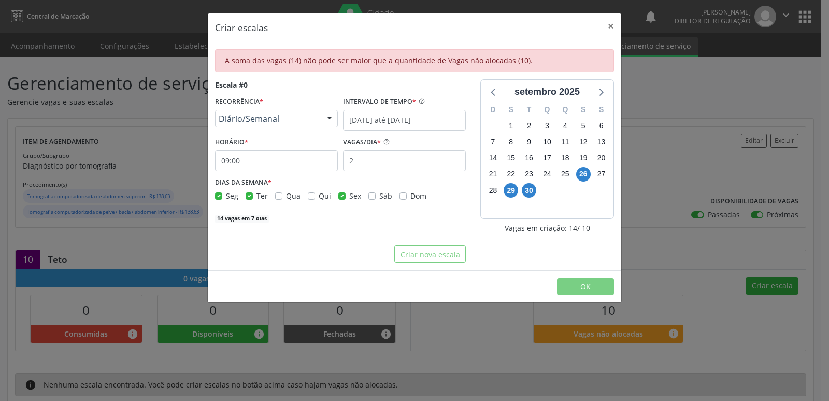
click at [349, 195] on label "Sex" at bounding box center [355, 195] width 12 height 11
click at [341, 195] on input "Sex" at bounding box center [341, 194] width 7 height 9
checkbox input "false"
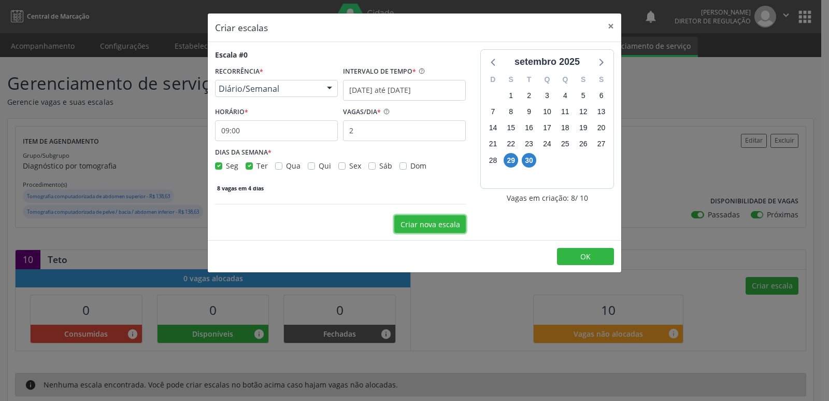
click at [453, 226] on button "Criar nova escala" at bounding box center [430, 224] width 72 height 18
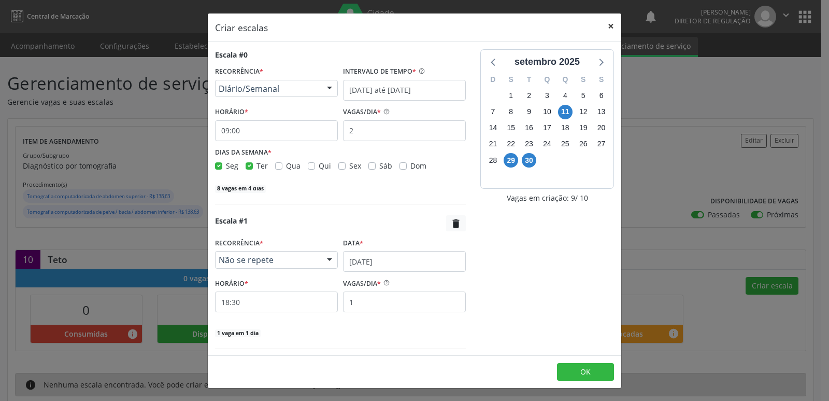
click at [611, 24] on button "×" at bounding box center [611, 25] width 21 height 25
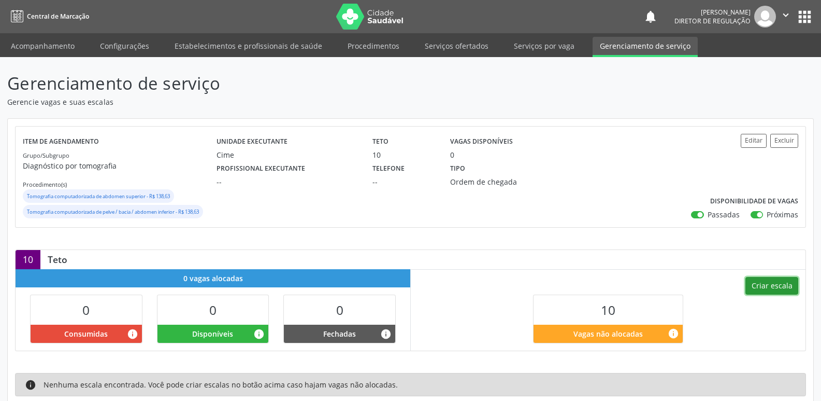
click at [774, 284] on button "Criar escala" at bounding box center [772, 286] width 53 height 18
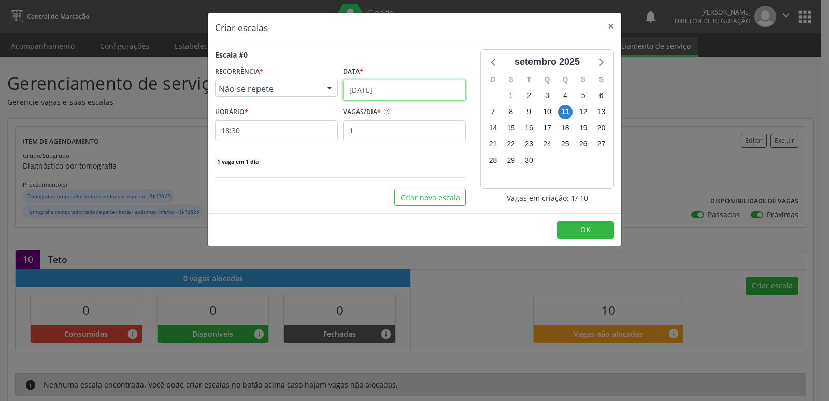
click at [392, 85] on input "[DATE]" at bounding box center [404, 90] width 123 height 21
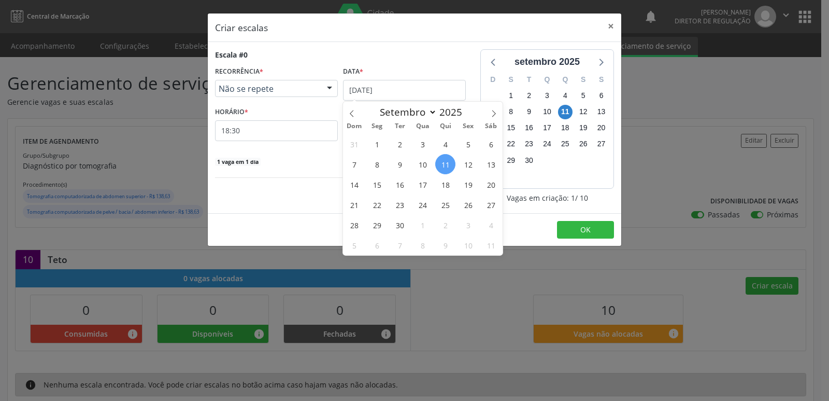
click at [312, 85] on span "Não se repete" at bounding box center [268, 88] width 98 height 10
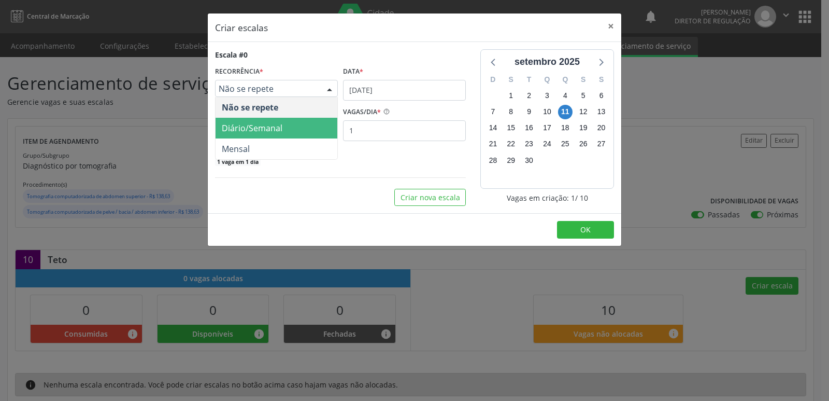
click at [293, 126] on span "Diário/Semanal" at bounding box center [277, 128] width 122 height 21
select select "8"
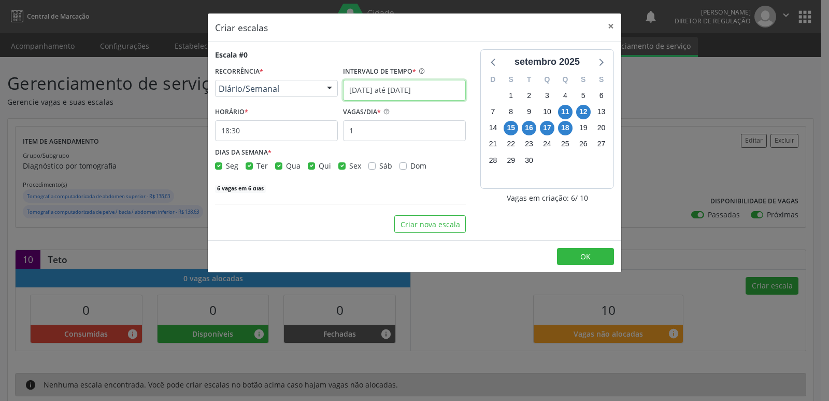
click at [388, 88] on input "11/09/2025 até 18/09/2025" at bounding box center [404, 90] width 123 height 21
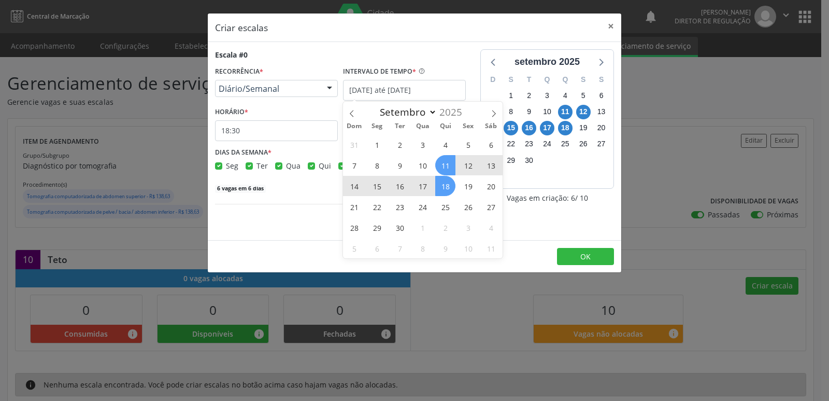
click at [443, 188] on span "18" at bounding box center [445, 186] width 20 height 20
type input "18/09/2025"
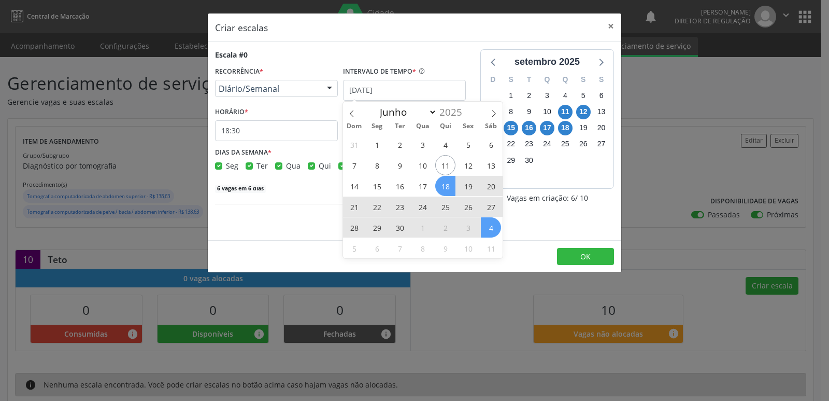
click at [494, 231] on span "4" at bounding box center [491, 227] width 20 height 20
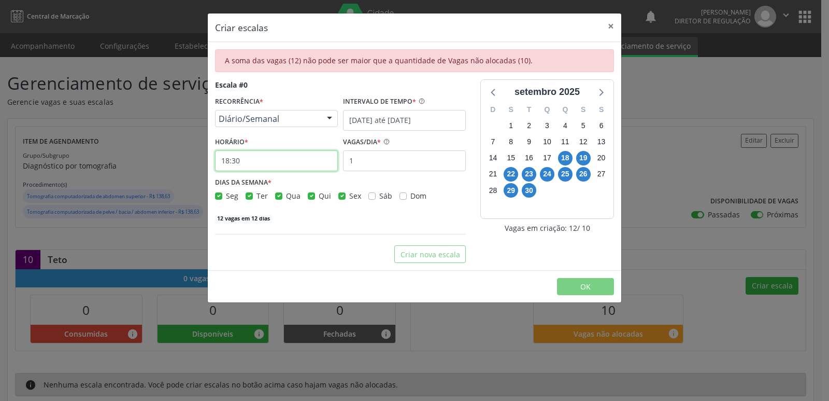
click at [282, 159] on input "18:30" at bounding box center [276, 160] width 123 height 21
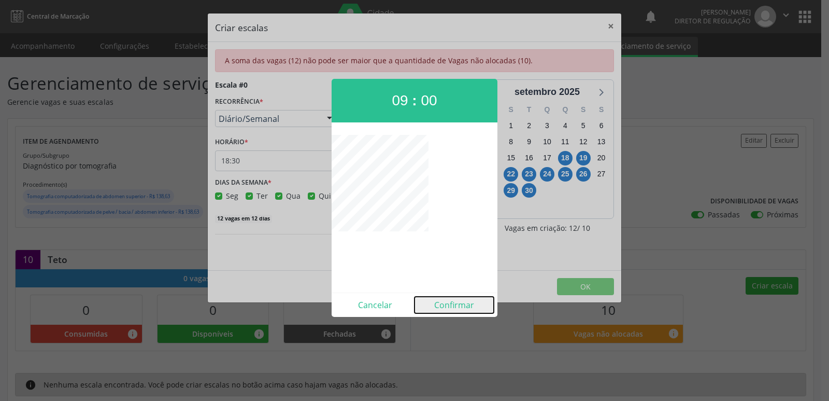
click at [451, 305] on button "Confirmar" at bounding box center [454, 304] width 79 height 17
type input "09:00"
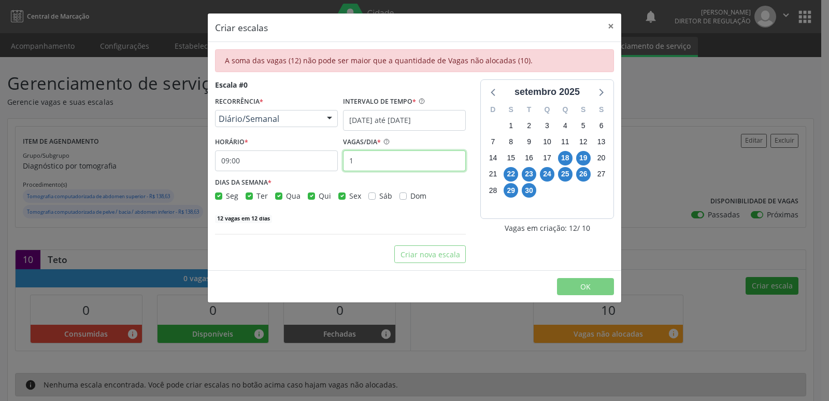
click at [366, 159] on input "1" at bounding box center [404, 160] width 123 height 21
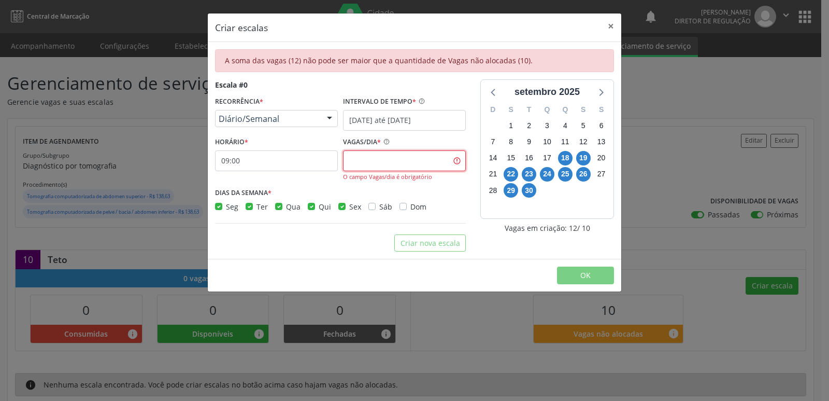
type input "1"
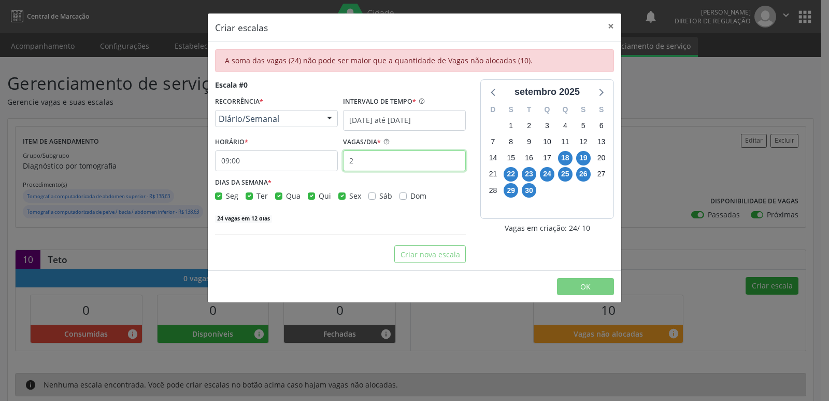
type input "2"
click at [405, 118] on input "18/09/2025 até 04/10/2025" at bounding box center [404, 120] width 123 height 21
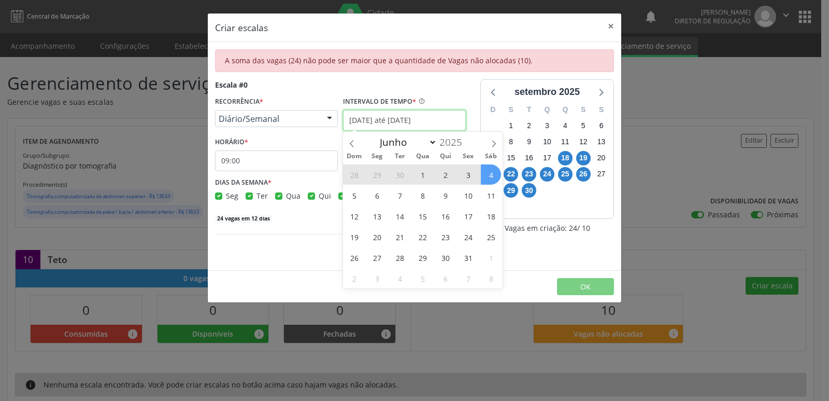
click at [402, 119] on input "18/09/2025 até 04/10/2025" at bounding box center [404, 120] width 123 height 21
click at [303, 117] on span "Diário/Semanal" at bounding box center [268, 118] width 98 height 10
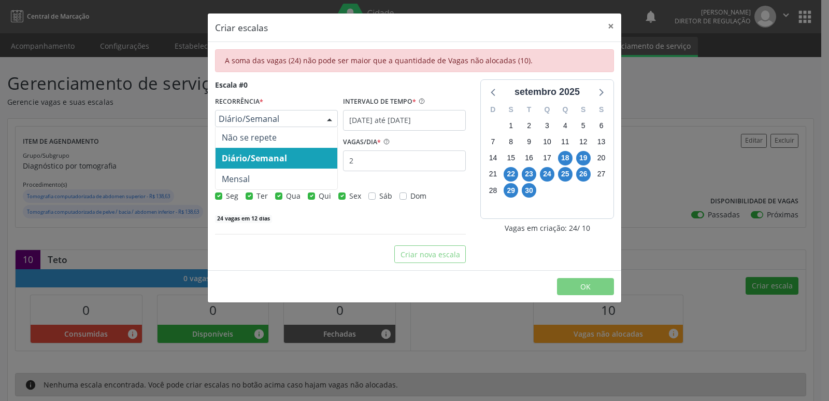
click at [291, 153] on span "Diário/Semanal" at bounding box center [277, 158] width 122 height 21
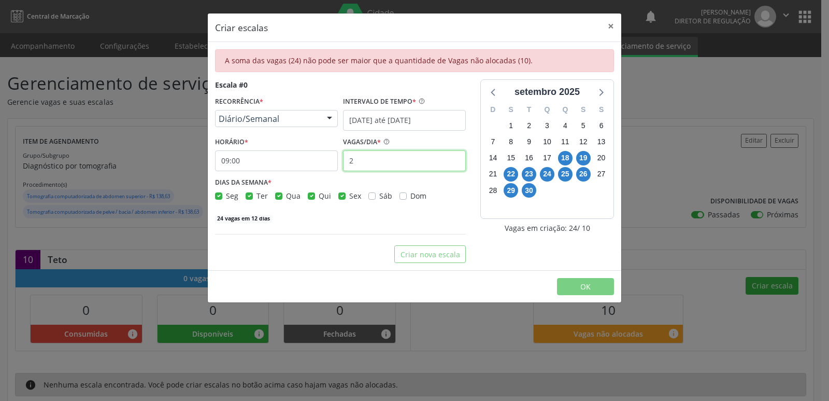
click at [359, 161] on input "2" at bounding box center [404, 160] width 123 height 21
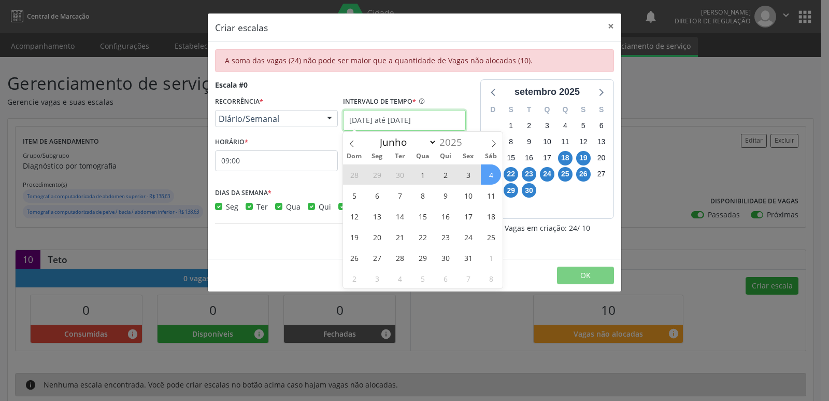
click at [385, 118] on input "18/09/2025 até 04/10/2025" at bounding box center [404, 120] width 123 height 21
click at [348, 145] on icon at bounding box center [351, 143] width 7 height 7
select select "8"
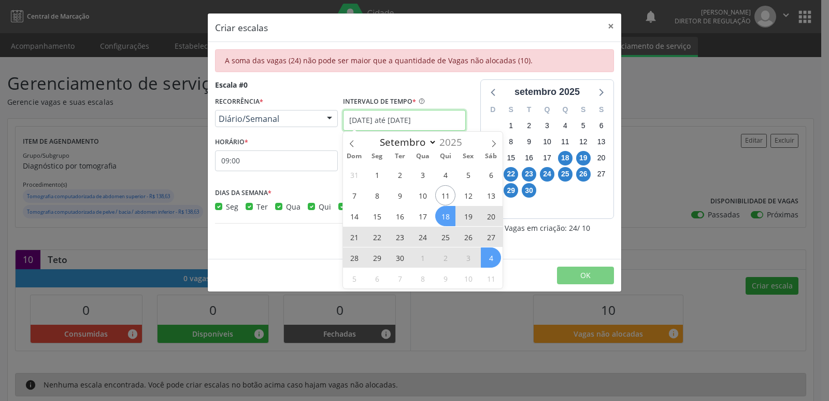
click at [378, 117] on input "18/09/2025 até 04/10/2025" at bounding box center [404, 120] width 123 height 21
click at [446, 197] on span "11" at bounding box center [445, 195] width 20 height 20
type input "[DATE]"
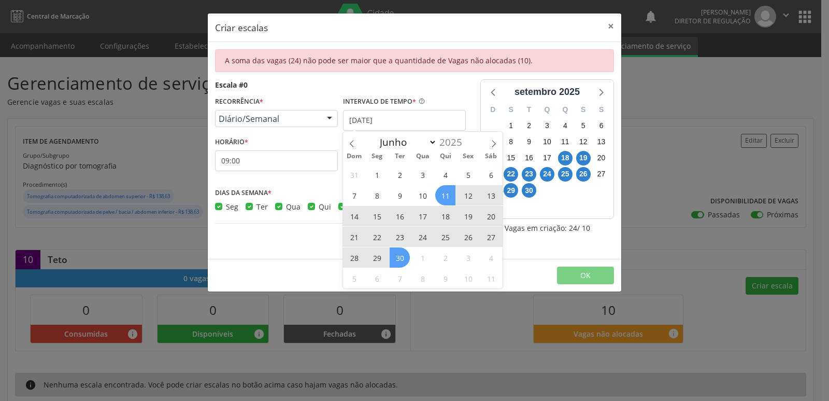
click at [403, 254] on span "30" at bounding box center [400, 257] width 20 height 20
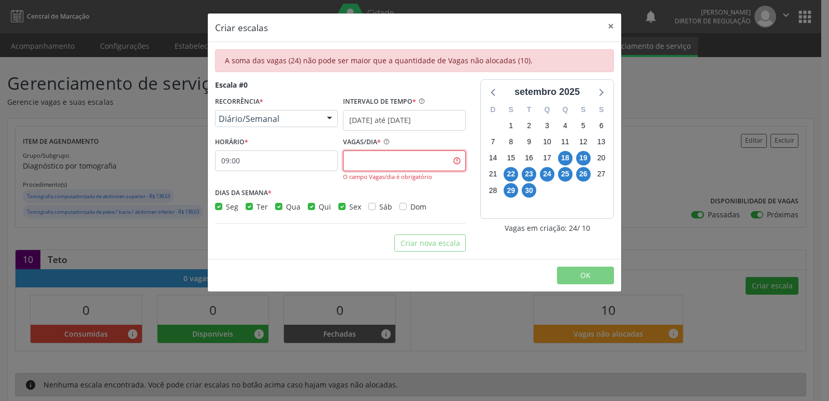
click at [399, 158] on input "text" at bounding box center [404, 160] width 123 height 21
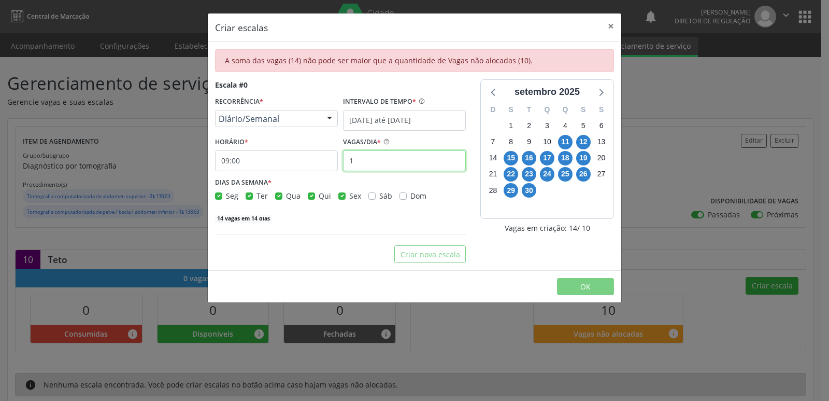
type input "1"
click at [226, 195] on label "Seg" at bounding box center [232, 195] width 12 height 11
click at [220, 195] on input "Seg" at bounding box center [218, 194] width 7 height 9
checkbox input "false"
click at [319, 196] on label "Qui" at bounding box center [325, 195] width 12 height 11
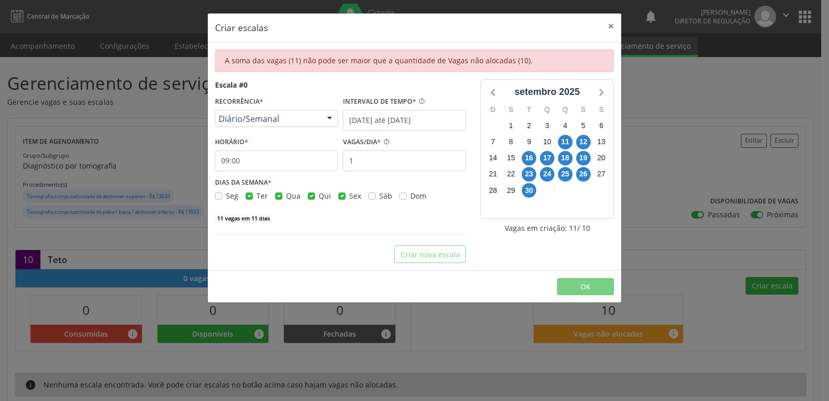
click at [309, 196] on input "Qui" at bounding box center [311, 194] width 7 height 9
checkbox input "false"
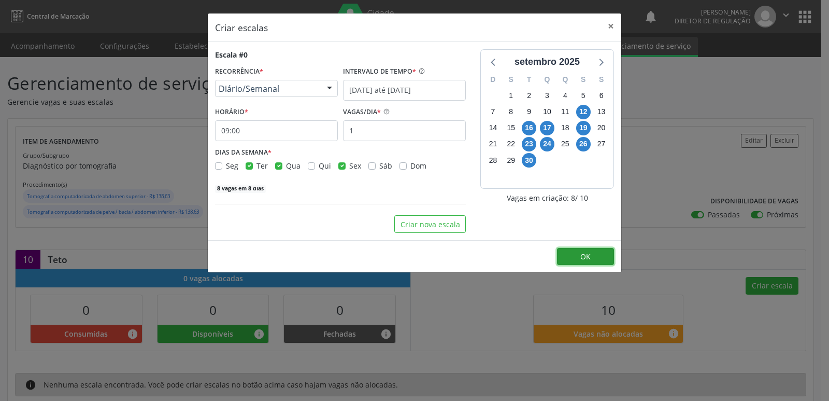
click at [593, 253] on button "OK" at bounding box center [585, 257] width 57 height 18
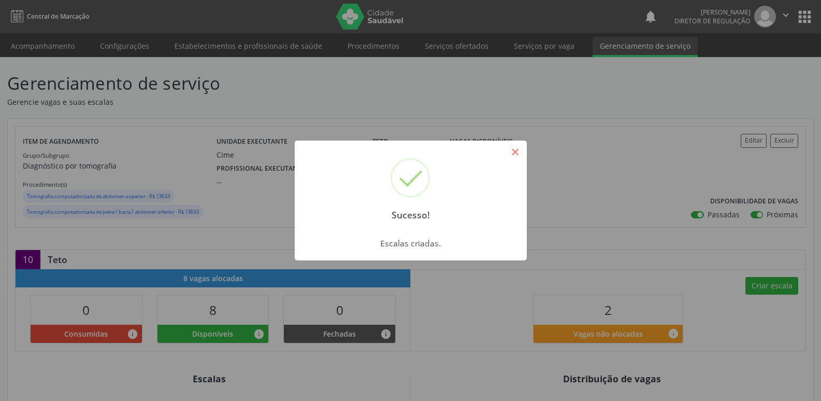
click at [510, 154] on button "×" at bounding box center [516, 152] width 18 height 18
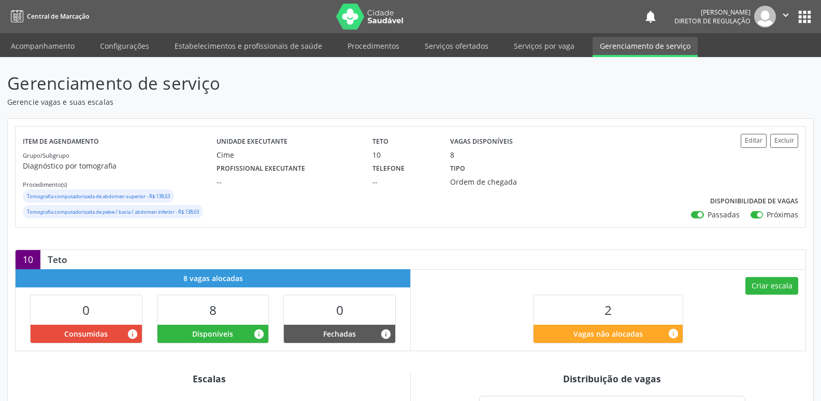
drag, startPoint x: 52, startPoint y: 44, endPoint x: 55, endPoint y: 57, distance: 13.3
click at [53, 44] on link "Acompanhamento" at bounding box center [43, 46] width 78 height 18
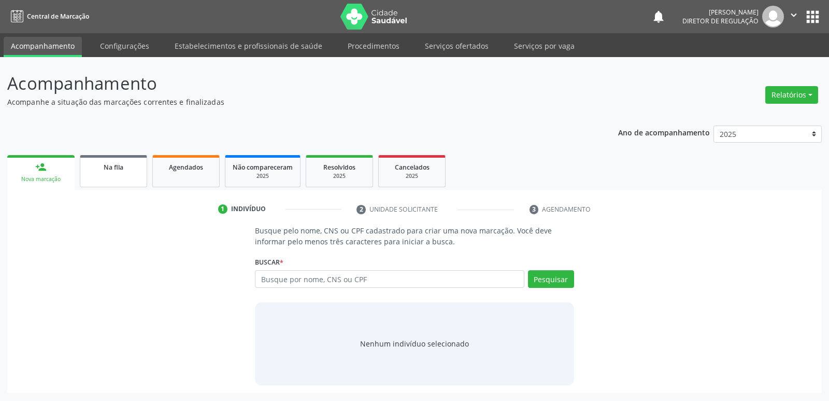
click at [113, 174] on link "Na fila" at bounding box center [113, 171] width 67 height 32
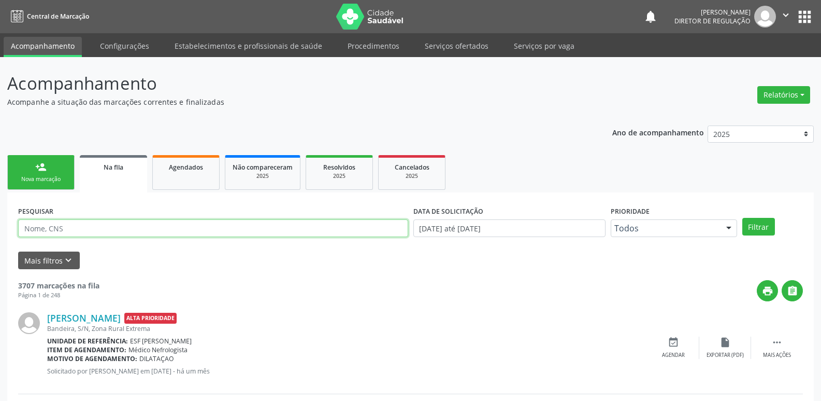
click at [137, 227] on input "text" at bounding box center [213, 228] width 390 height 18
type input "704700732682135"
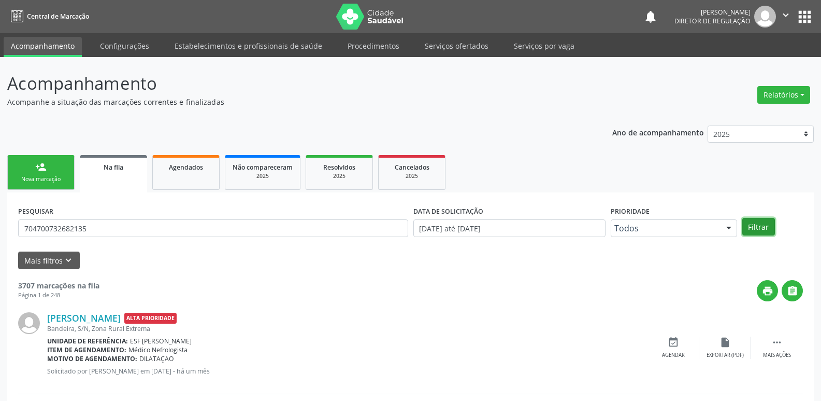
click at [762, 223] on button "Filtrar" at bounding box center [758, 227] width 33 height 18
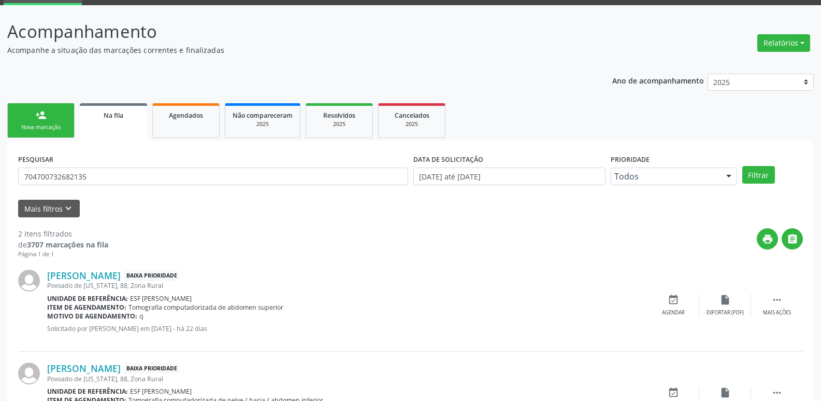
scroll to position [104, 0]
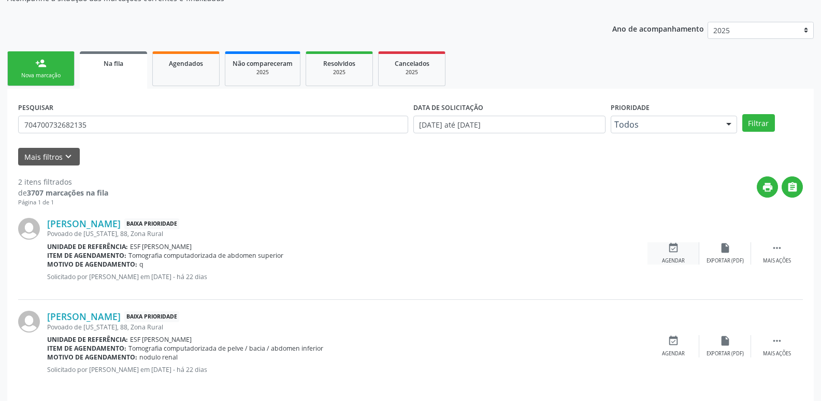
click at [674, 251] on icon "event_available" at bounding box center [673, 247] width 11 height 11
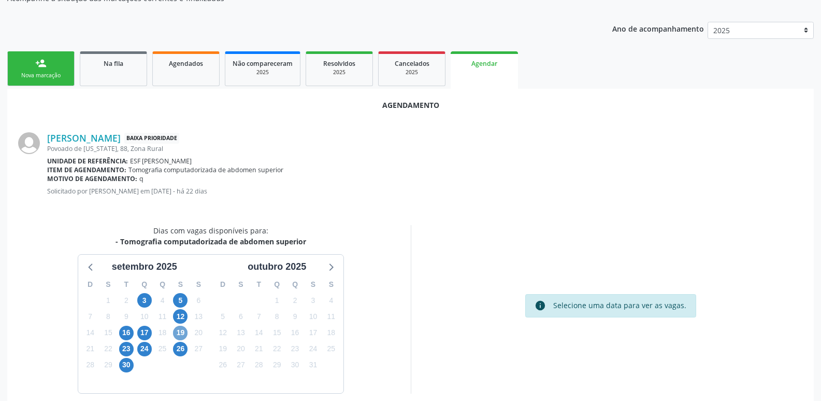
click at [177, 334] on span "19" at bounding box center [180, 332] width 15 height 15
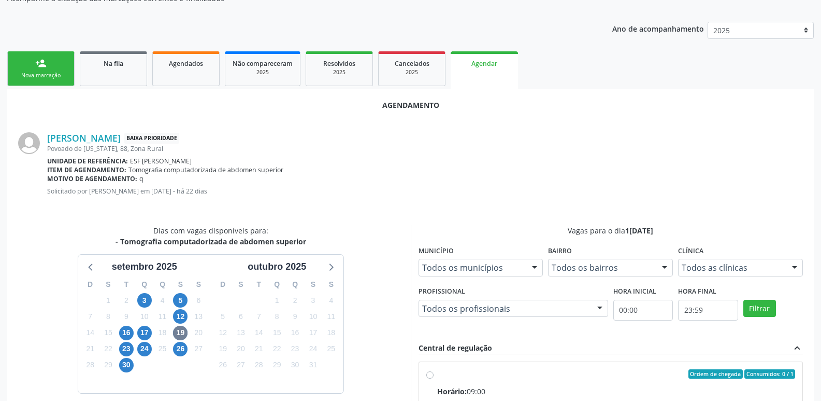
click at [468, 369] on div "Ordem de chegada Consumidos: 0 / 1" at bounding box center [616, 373] width 359 height 9
click at [434, 369] on input "Ordem de chegada Consumidos: 0 / 1 Horário: 09:00 Clínica: Cime Rede: -- Endere…" at bounding box center [429, 373] width 7 height 9
radio input "true"
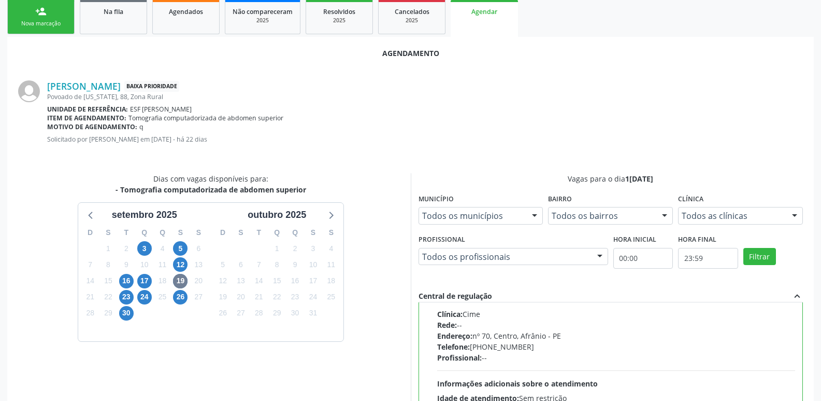
scroll to position [307, 0]
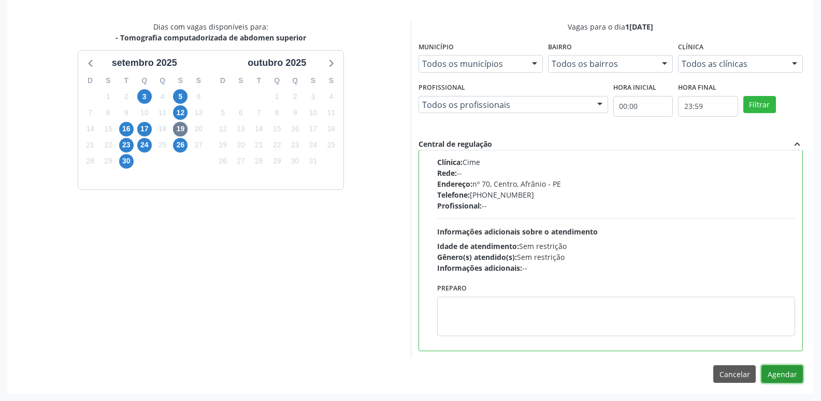
click at [783, 376] on button "Agendar" at bounding box center [782, 374] width 41 height 18
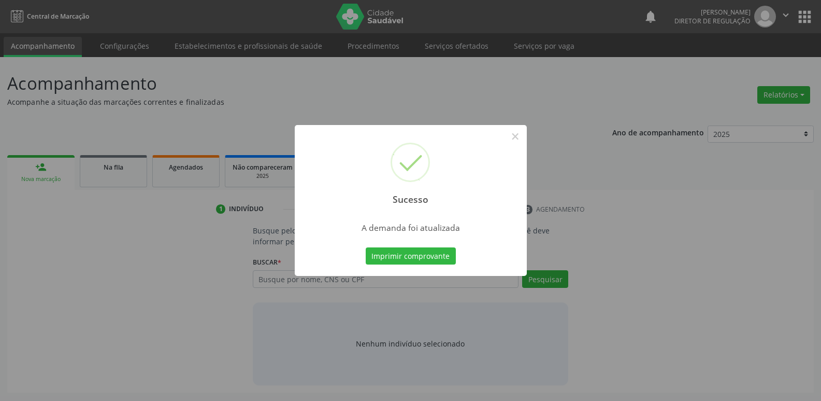
scroll to position [0, 0]
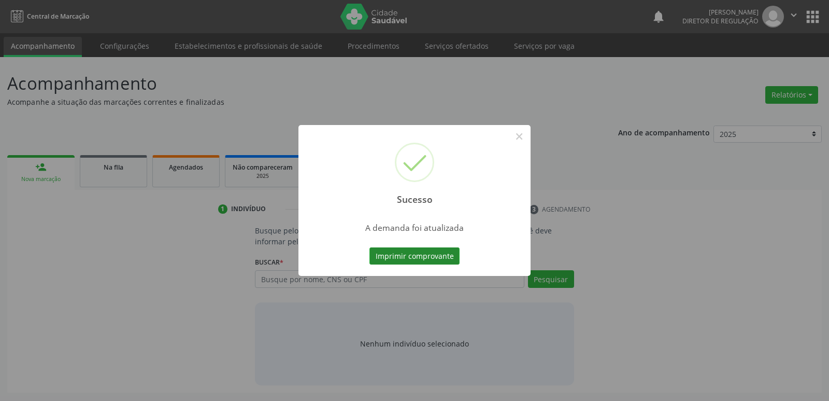
click at [435, 256] on button "Imprimir comprovante" at bounding box center [414, 256] width 90 height 18
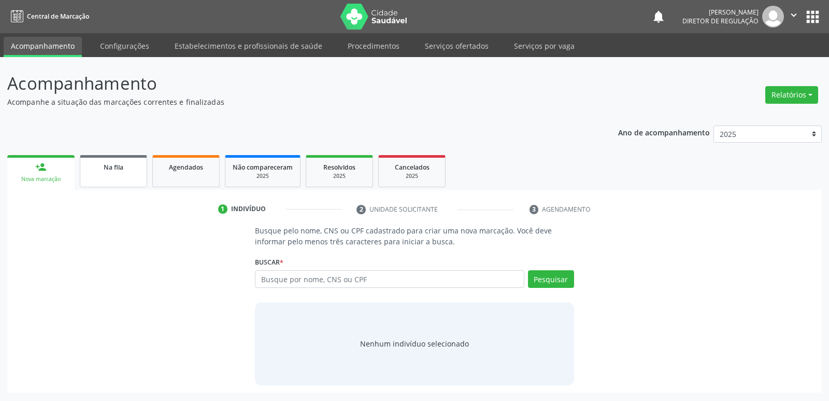
click at [135, 172] on div "Na fila" at bounding box center [114, 166] width 52 height 11
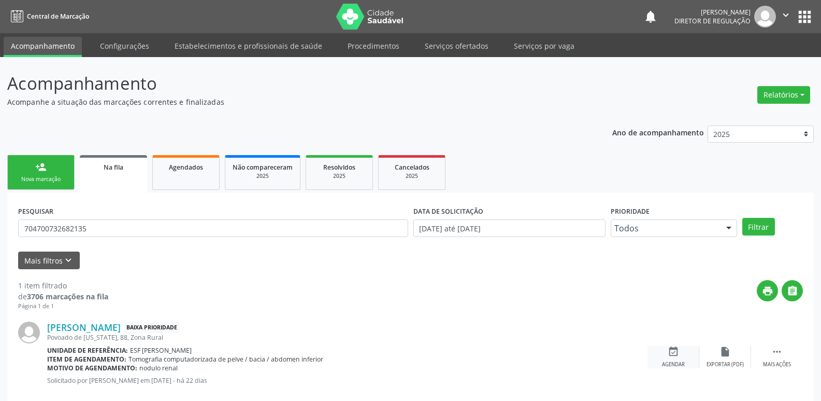
click at [674, 350] on icon "event_available" at bounding box center [673, 351] width 11 height 11
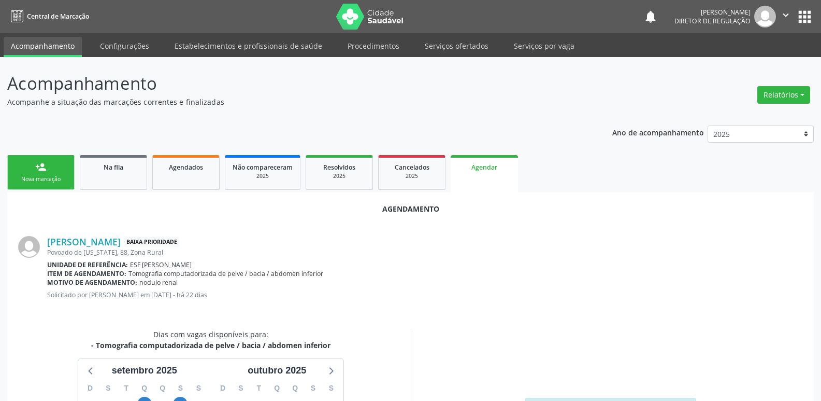
scroll to position [104, 0]
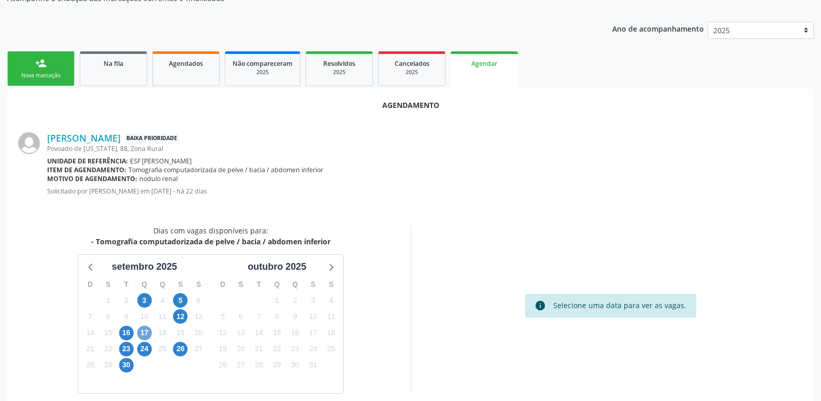
click at [142, 334] on span "17" at bounding box center [144, 332] width 15 height 15
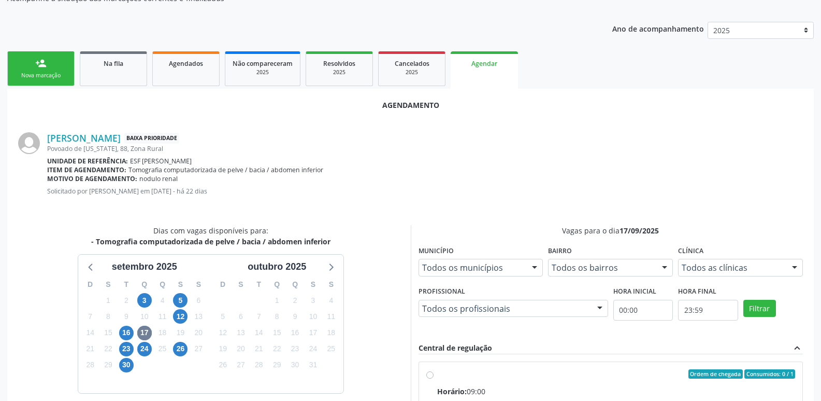
click at [478, 377] on div "Ordem de chegada Consumidos: 0 / 1" at bounding box center [616, 373] width 359 height 9
click at [434, 377] on input "Ordem de chegada Consumidos: 0 / 1 Horário: 09:00 Clínica: Cime Rede: -- Endere…" at bounding box center [429, 373] width 7 height 9
radio input "true"
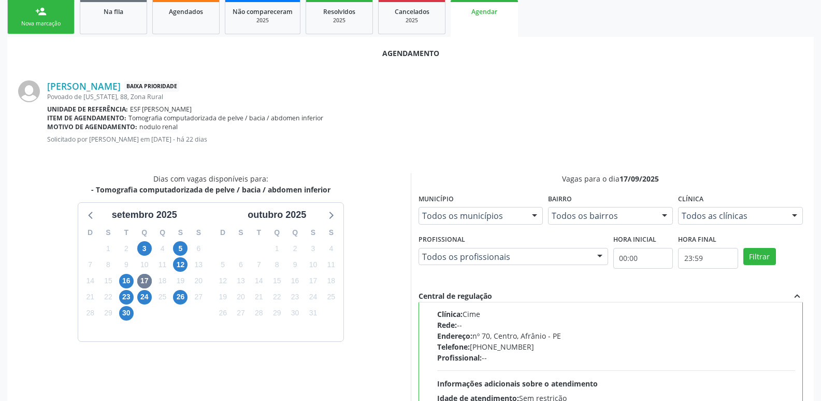
scroll to position [307, 0]
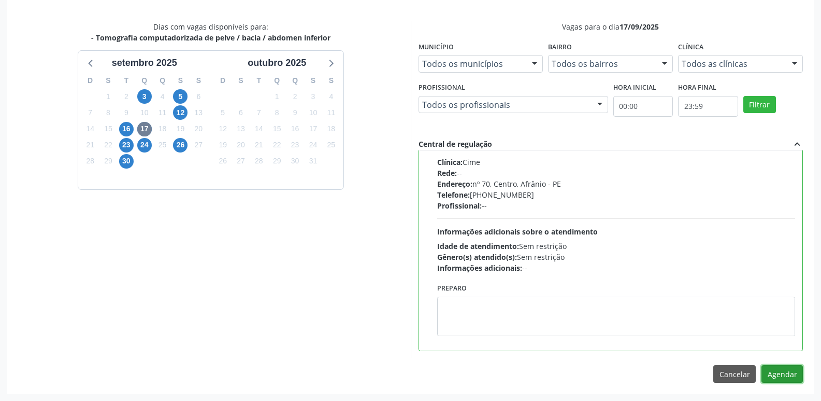
click at [779, 373] on button "Agendar" at bounding box center [782, 374] width 41 height 18
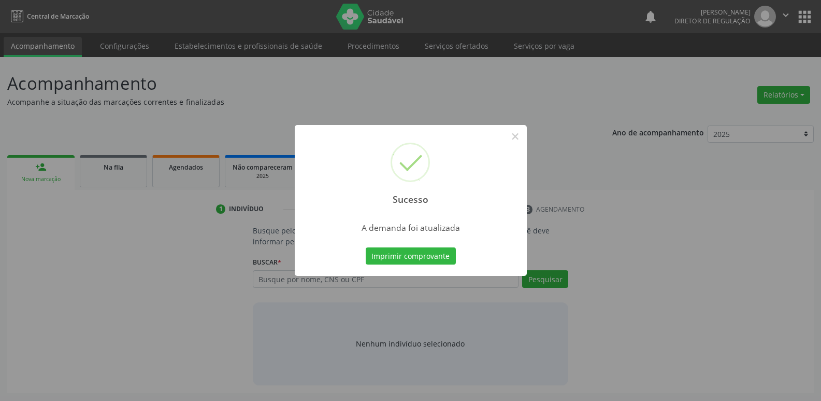
scroll to position [0, 0]
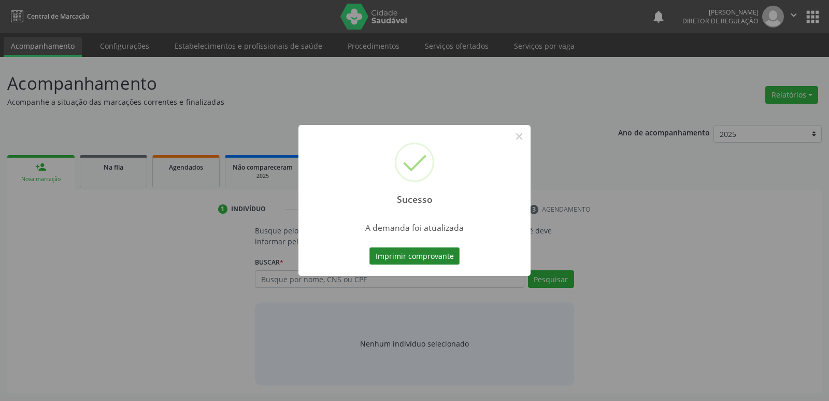
click at [449, 258] on button "Imprimir comprovante" at bounding box center [414, 256] width 90 height 18
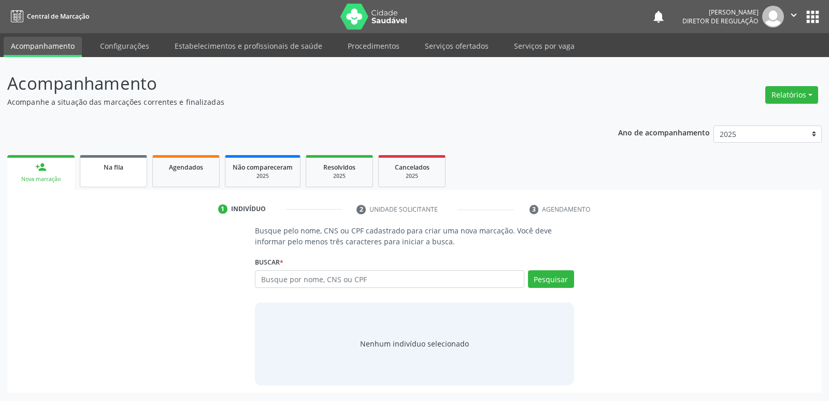
click at [107, 174] on link "Na fila" at bounding box center [113, 171] width 67 height 32
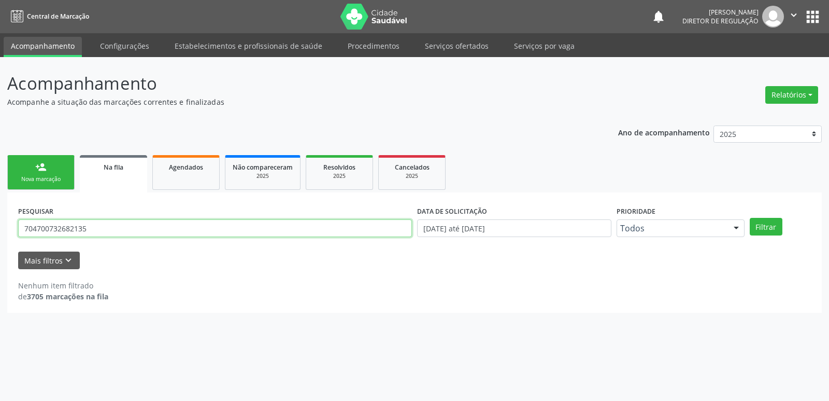
drag, startPoint x: 111, startPoint y: 233, endPoint x: 0, endPoint y: 246, distance: 111.6
click at [0, 245] on div "Acompanhamento Acompanhe a situação das marcações correntes e finalizadas Relat…" at bounding box center [414, 229] width 829 height 344
type input "700001333249807"
click at [768, 224] on button "Filtrar" at bounding box center [766, 227] width 33 height 18
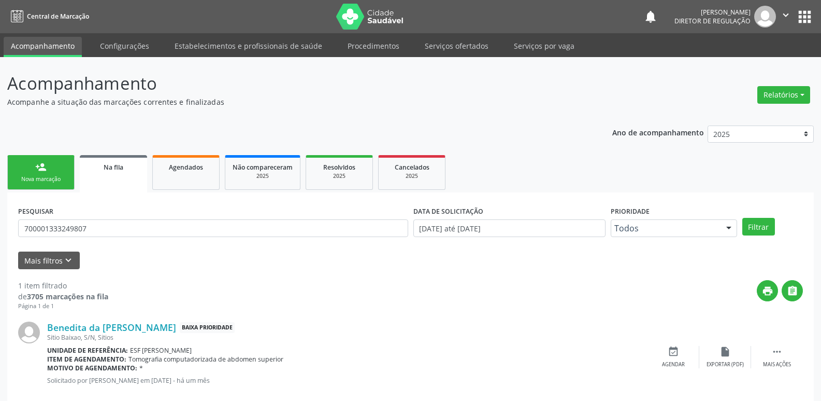
scroll to position [20, 0]
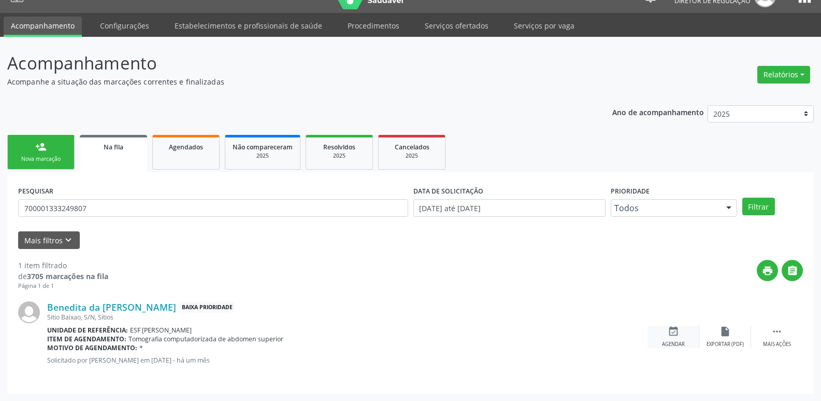
click at [673, 332] on icon "event_available" at bounding box center [673, 330] width 11 height 11
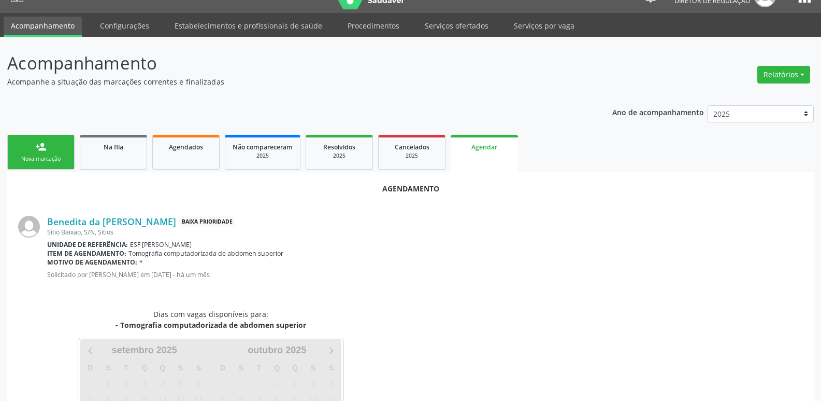
scroll to position [115, 0]
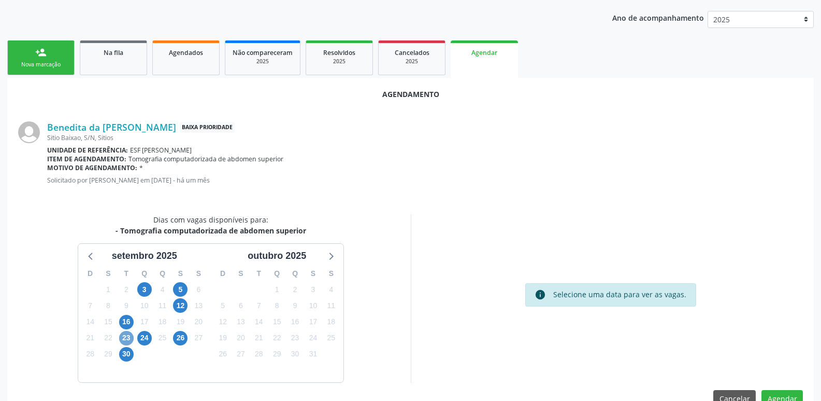
click at [126, 336] on span "23" at bounding box center [126, 338] width 15 height 15
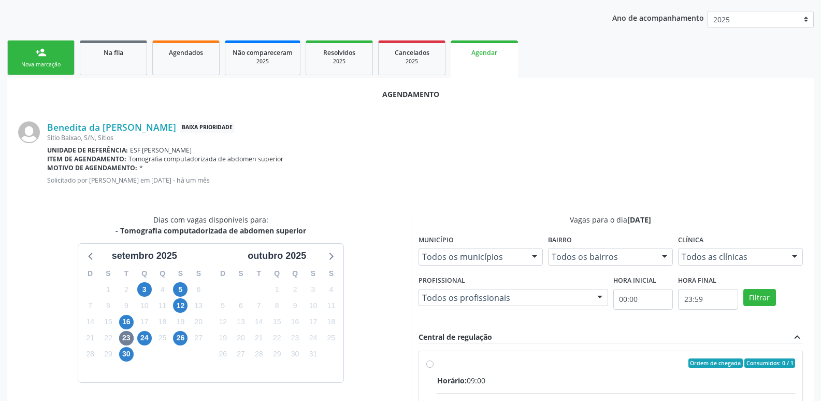
drag, startPoint x: 445, startPoint y: 363, endPoint x: 452, endPoint y: 362, distance: 7.3
click at [448, 363] on div "Ordem de chegada Consumidos: 0 / 1" at bounding box center [616, 362] width 359 height 9
click at [434, 363] on input "Ordem de chegada Consumidos: 0 / 1 Horário: 09:00 Clínica: Cime Rede: -- Endere…" at bounding box center [429, 362] width 7 height 9
radio input "true"
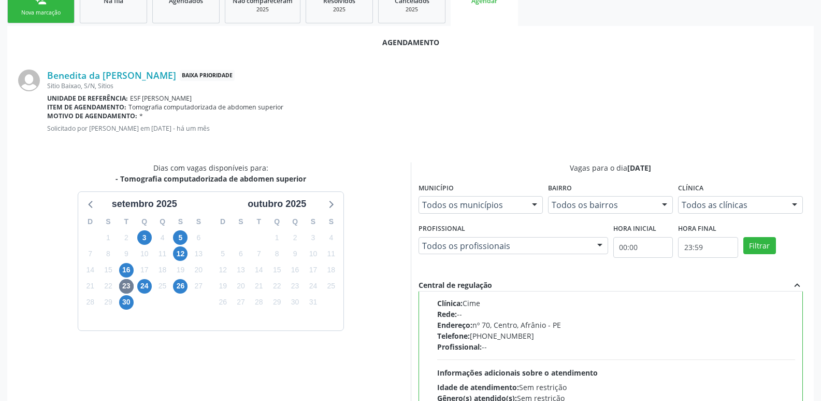
scroll to position [307, 0]
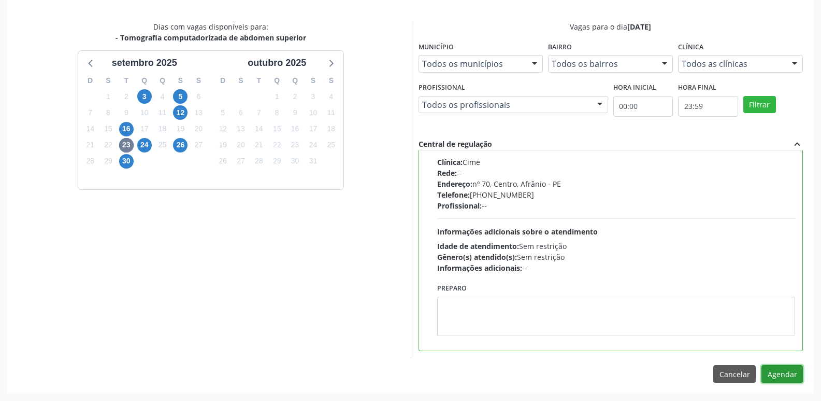
click at [776, 374] on button "Agendar" at bounding box center [782, 374] width 41 height 18
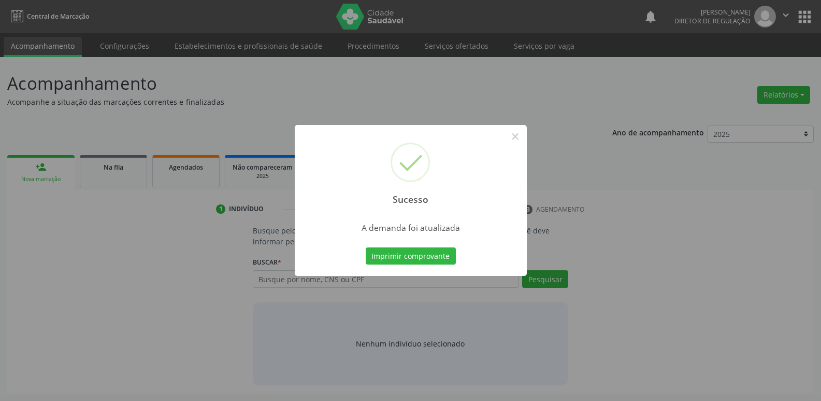
scroll to position [0, 0]
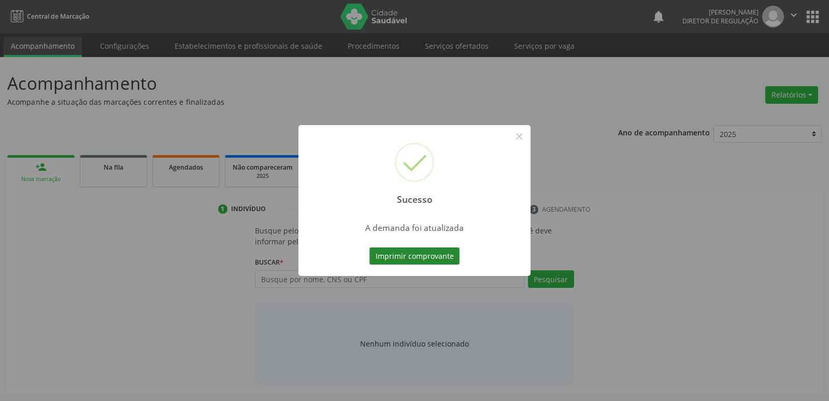
click at [437, 258] on button "Imprimir comprovante" at bounding box center [414, 256] width 90 height 18
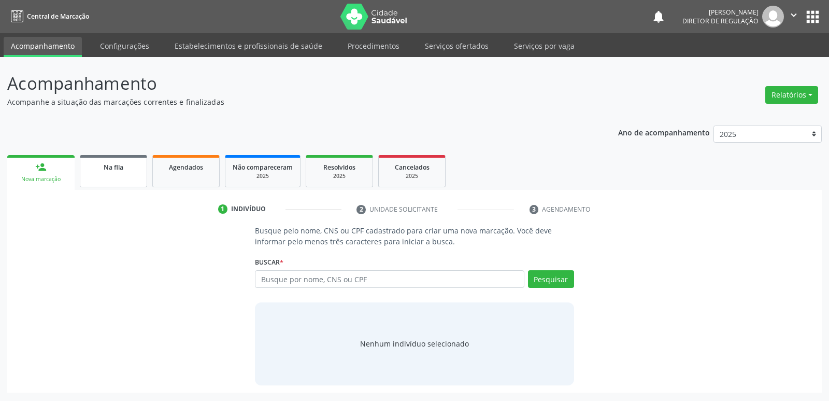
click at [104, 171] on span "Na fila" at bounding box center [114, 167] width 20 height 9
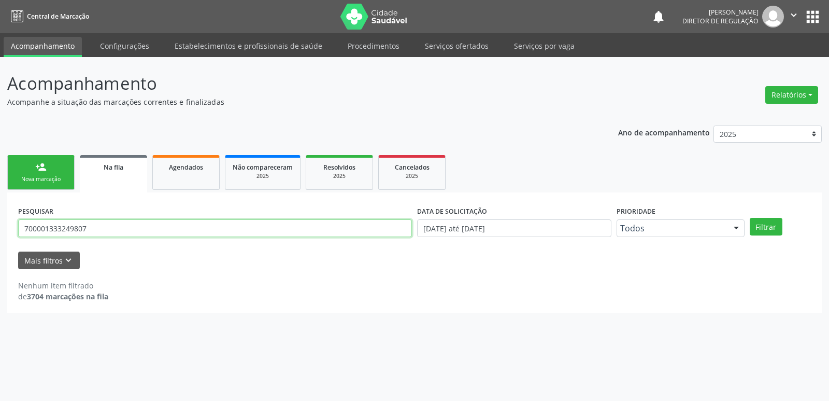
drag, startPoint x: 89, startPoint y: 226, endPoint x: 0, endPoint y: 237, distance: 89.8
click at [0, 237] on div "Acompanhamento Acompanhe a situação das marcações correntes e finalizadas Relat…" at bounding box center [414, 229] width 829 height 344
click at [45, 178] on div "Nova marcação" at bounding box center [41, 179] width 52 height 8
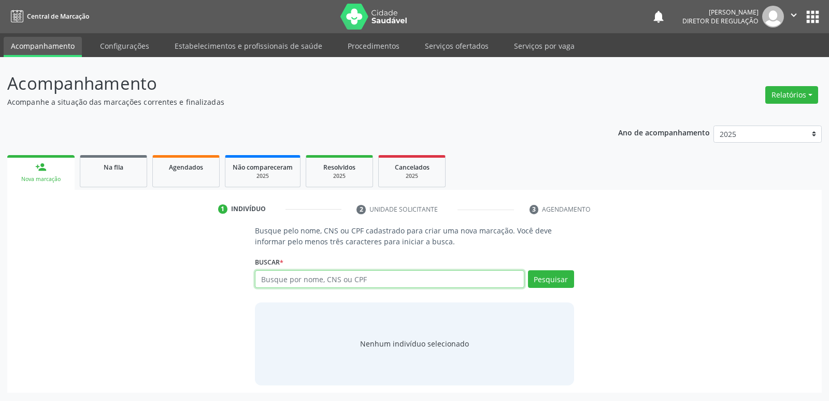
click at [289, 278] on input "text" at bounding box center [389, 279] width 269 height 18
paste input "700001333249807"
type input "700001333249807"
click at [566, 281] on button "Pesquisar" at bounding box center [551, 279] width 46 height 18
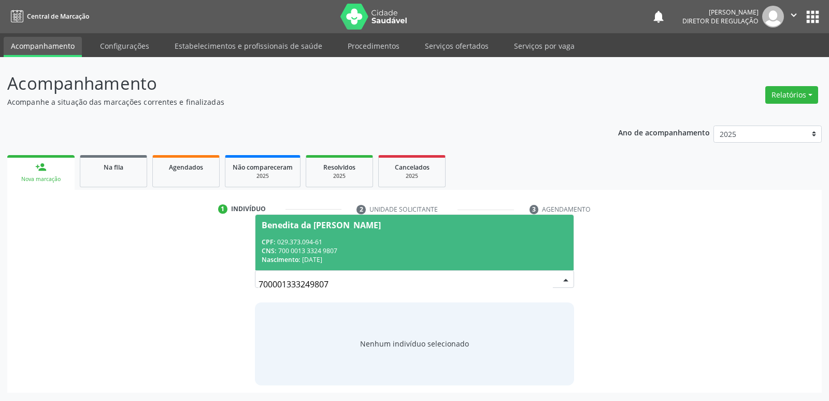
click at [547, 281] on input "700001333249807" at bounding box center [406, 284] width 294 height 21
click at [438, 247] on div "CNS: 700 0013 3324 9807" at bounding box center [414, 250] width 305 height 9
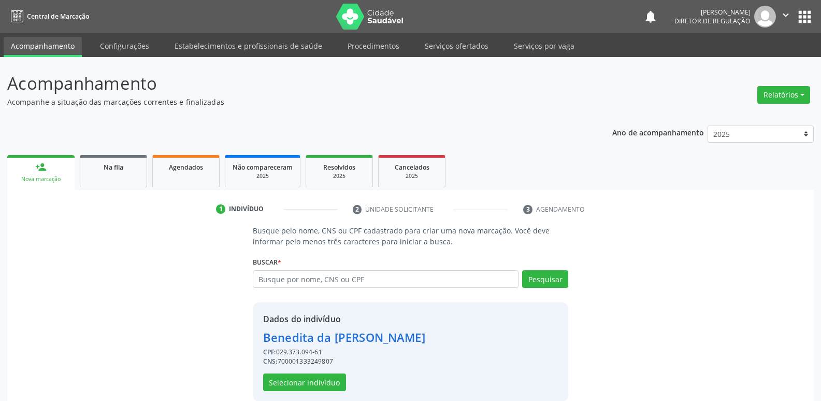
scroll to position [15, 0]
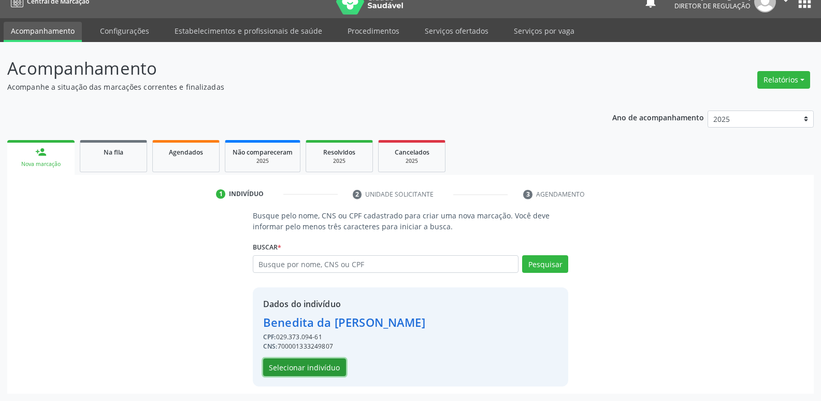
click at [308, 366] on button "Selecionar indivíduo" at bounding box center [304, 367] width 83 height 18
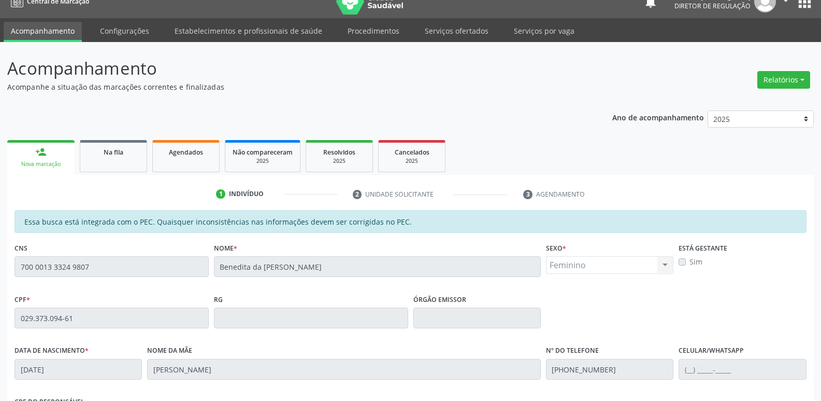
scroll to position [191, 0]
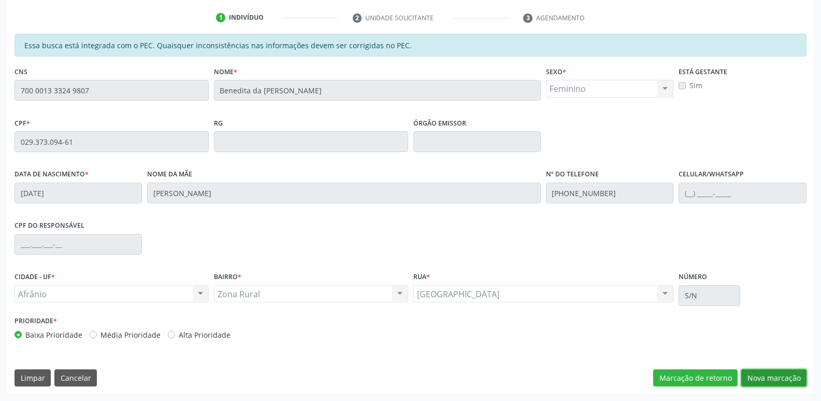
click at [767, 378] on button "Nova marcação" at bounding box center [773, 378] width 65 height 18
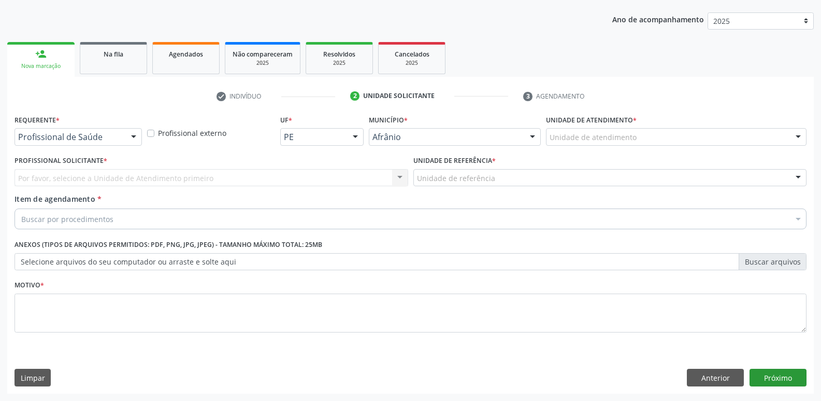
scroll to position [113, 0]
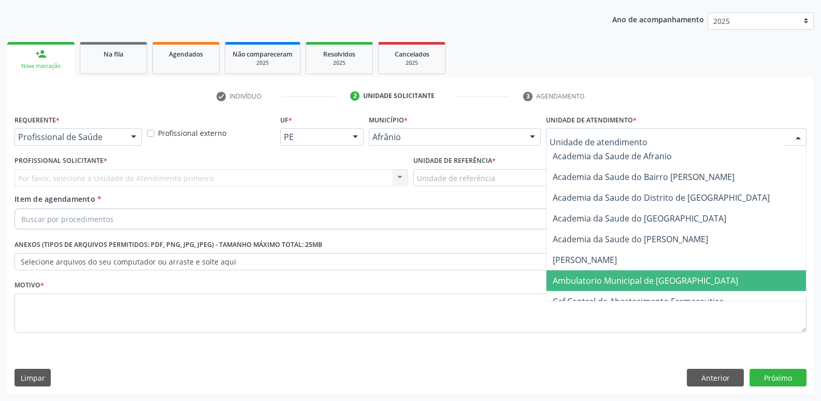
click at [626, 276] on span "Ambulatorio Municipal de [GEOGRAPHIC_DATA]" at bounding box center [645, 280] width 185 height 11
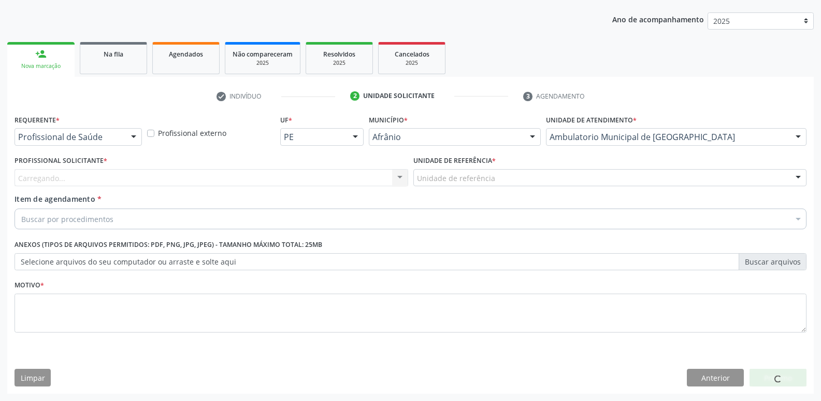
click at [515, 171] on div "Unidade de referência" at bounding box center [610, 178] width 394 height 18
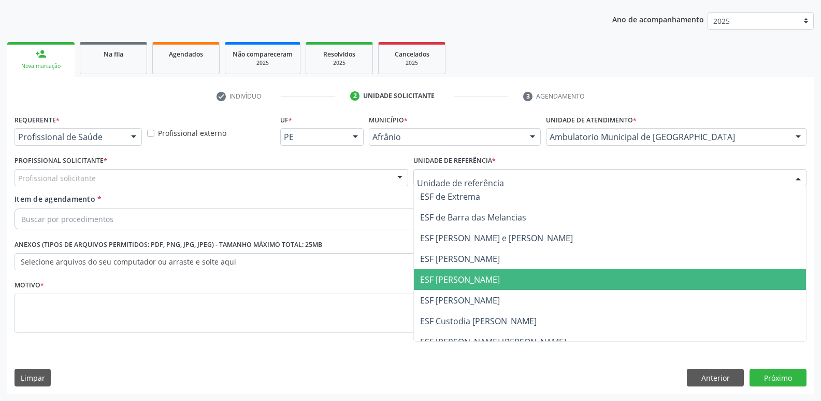
drag, startPoint x: 501, startPoint y: 277, endPoint x: 492, endPoint y: 276, distance: 8.9
click at [499, 278] on span "ESF [PERSON_NAME]" at bounding box center [610, 279] width 393 height 21
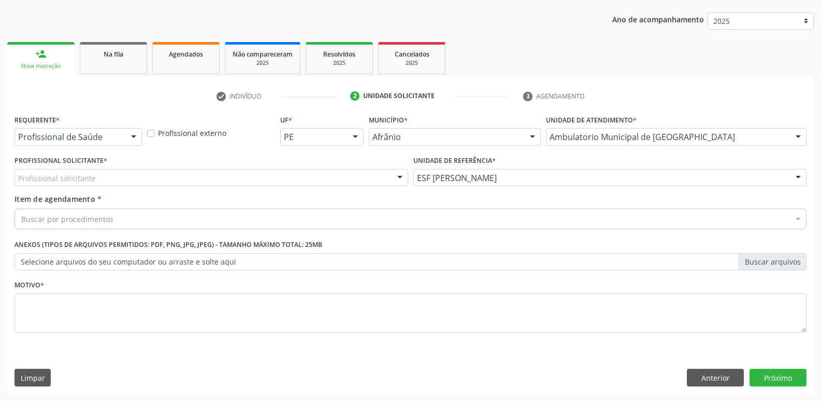
click at [260, 173] on div "Profissional solicitante" at bounding box center [212, 178] width 394 height 18
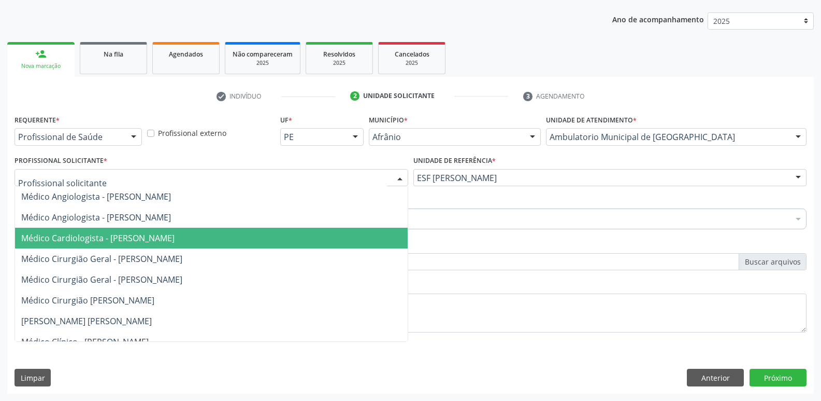
click at [263, 251] on span "Médico Cirurgião Geral - [PERSON_NAME]" at bounding box center [211, 258] width 393 height 21
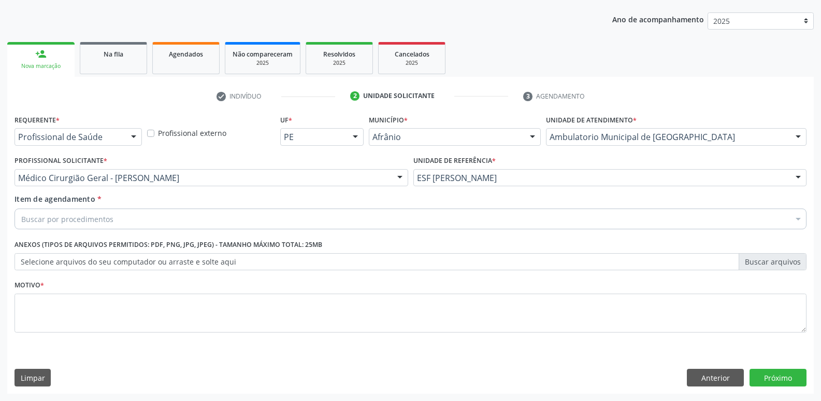
click at [218, 215] on div "Buscar por procedimentos" at bounding box center [411, 218] width 792 height 21
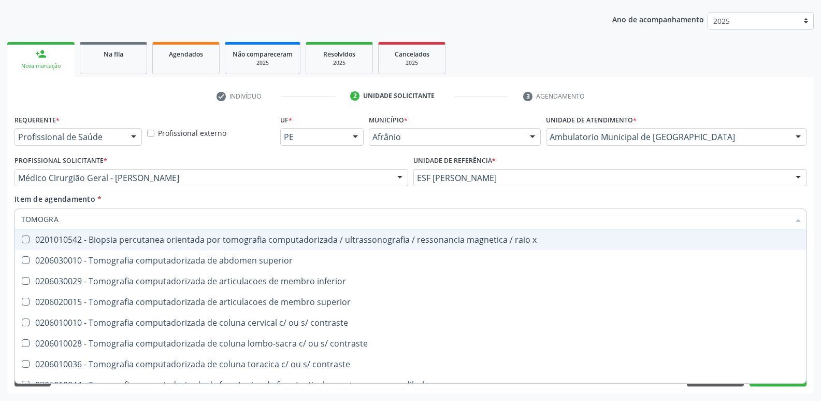
type input "TOMOGRAF"
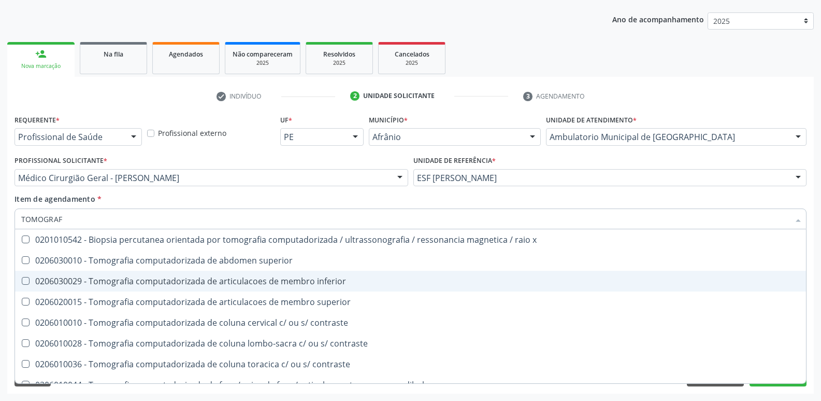
scroll to position [52, 0]
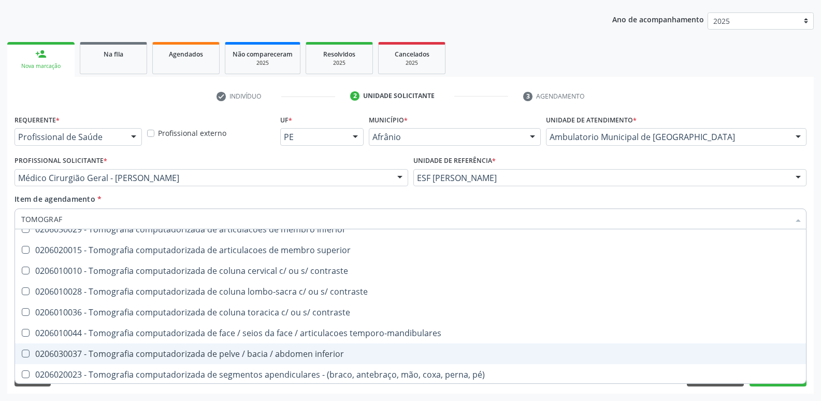
click at [281, 352] on div "0206030037 - Tomografia computadorizada de pelve / bacia / abdomen inferior" at bounding box center [410, 353] width 779 height 8
checkbox inferior "true"
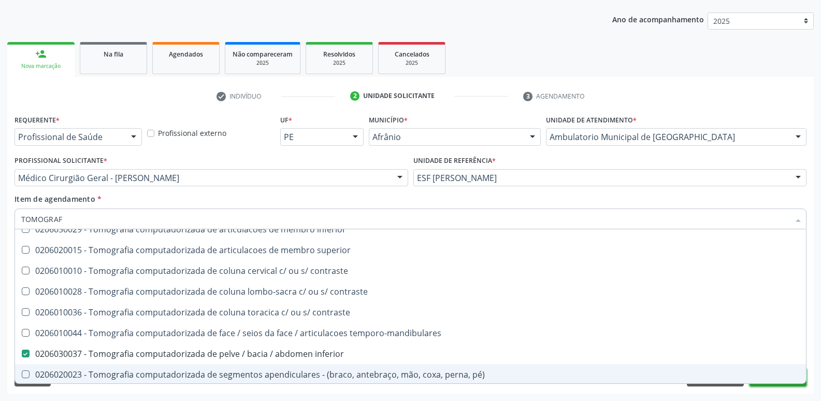
click at [760, 385] on button "Próximo" at bounding box center [778, 377] width 57 height 18
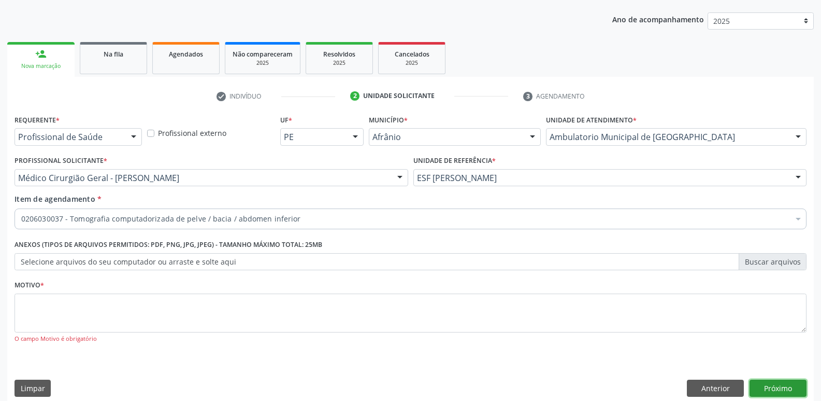
scroll to position [0, 0]
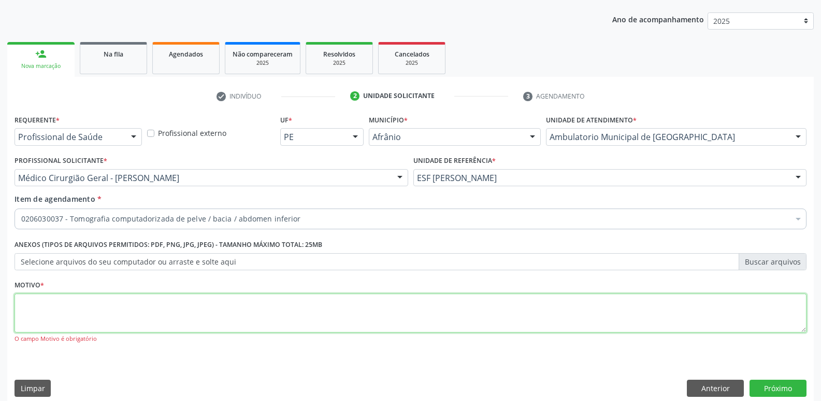
click at [449, 306] on textarea at bounding box center [411, 312] width 792 height 39
type textarea "*"
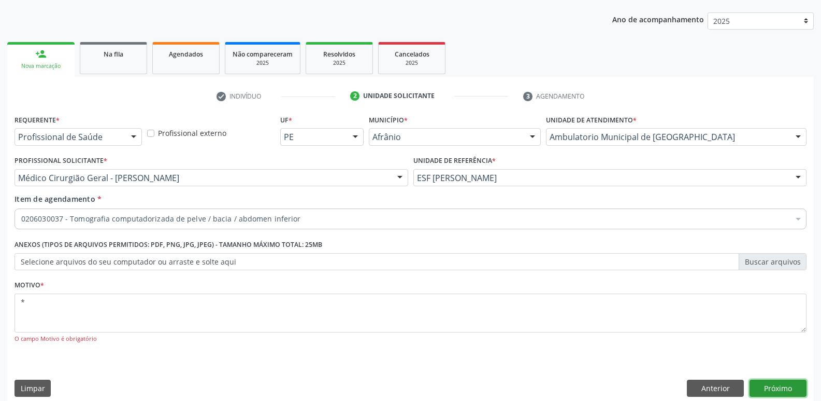
click at [781, 387] on button "Próximo" at bounding box center [778, 388] width 57 height 18
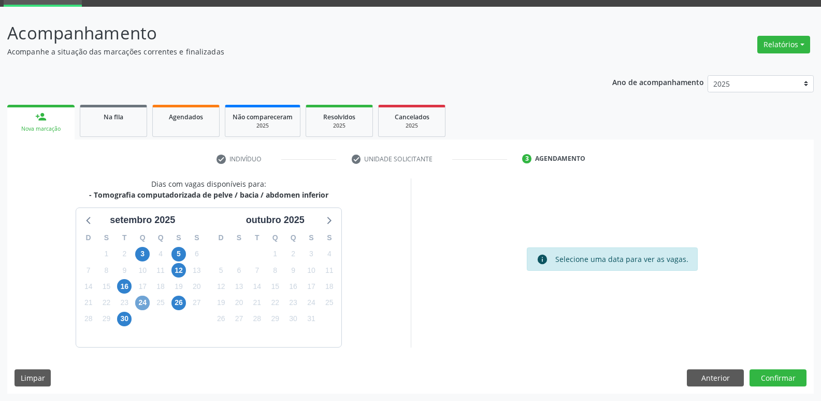
click at [145, 301] on span "24" at bounding box center [142, 302] width 15 height 15
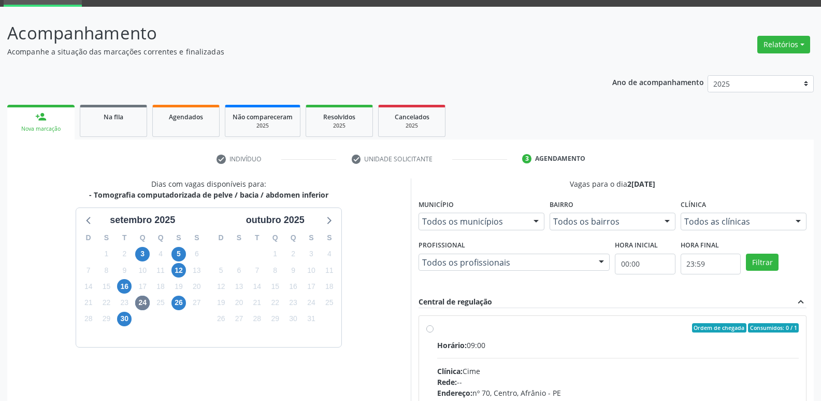
click at [534, 338] on label "Ordem de chegada Consumidos: 0 / 1 Horário: 09:00 Clínica: Cime Rede: -- Endere…" at bounding box center [618, 402] width 362 height 159
click at [434, 332] on input "Ordem de chegada Consumidos: 0 / 1 Horário: 09:00 Clínica: Cime Rede: -- Endere…" at bounding box center [429, 327] width 7 height 9
radio input "true"
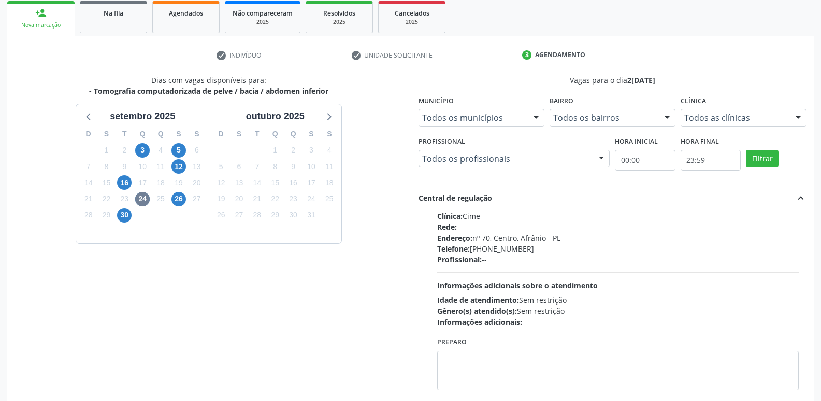
scroll to position [219, 0]
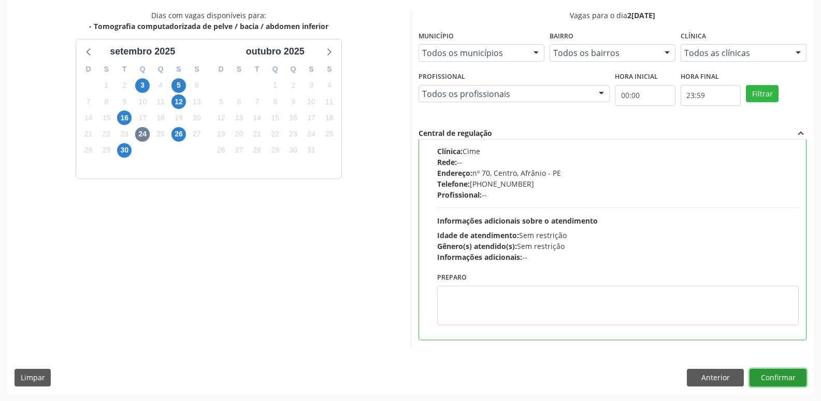
click at [765, 379] on button "Confirmar" at bounding box center [778, 377] width 57 height 18
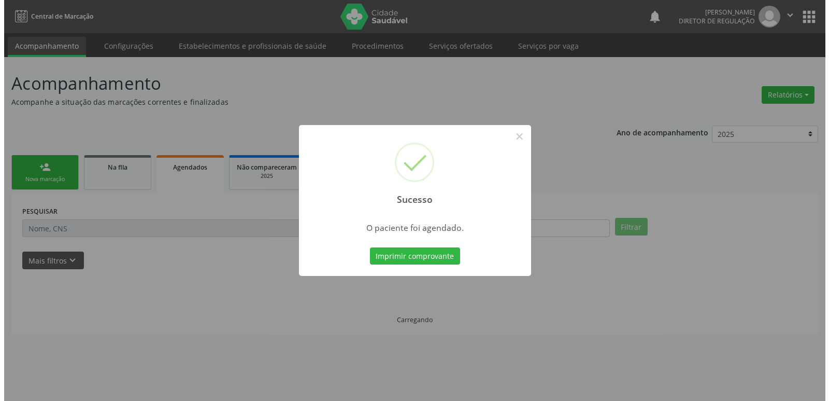
scroll to position [0, 0]
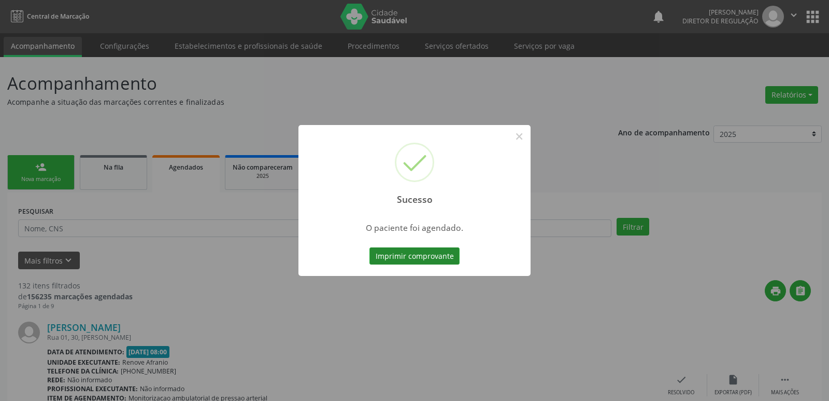
click at [437, 255] on button "Imprimir comprovante" at bounding box center [414, 256] width 90 height 18
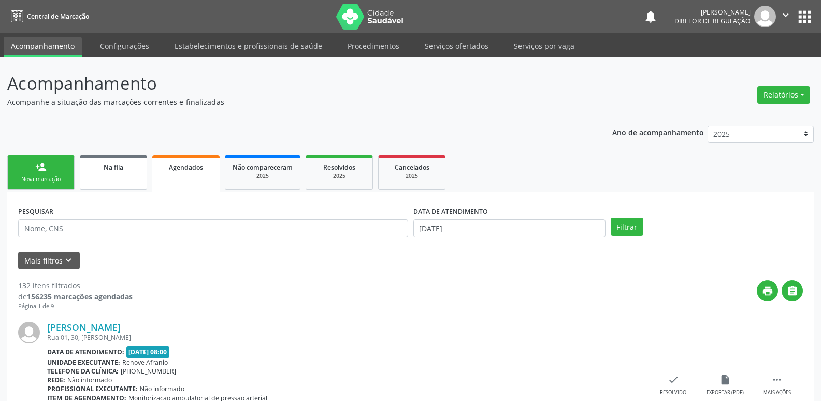
click at [111, 173] on link "Na fila" at bounding box center [113, 172] width 67 height 35
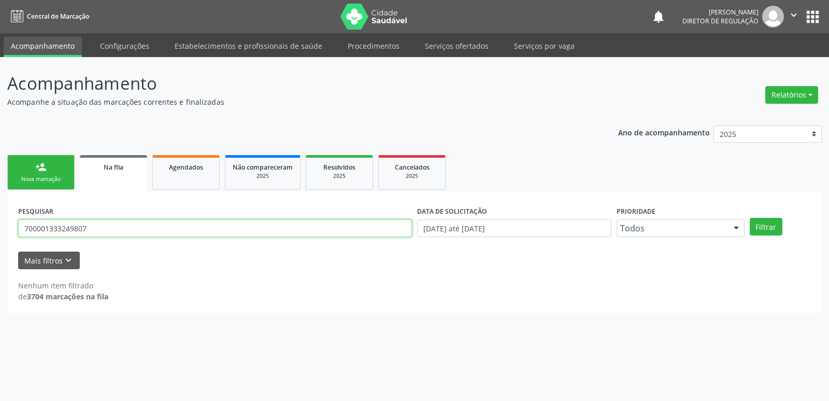
drag, startPoint x: 105, startPoint y: 230, endPoint x: 0, endPoint y: 267, distance: 111.3
click at [0, 248] on div "Acompanhamento Acompanhe a situação das marcações correntes e finalizadas Relat…" at bounding box center [414, 229] width 829 height 344
type input "[PERSON_NAME]"
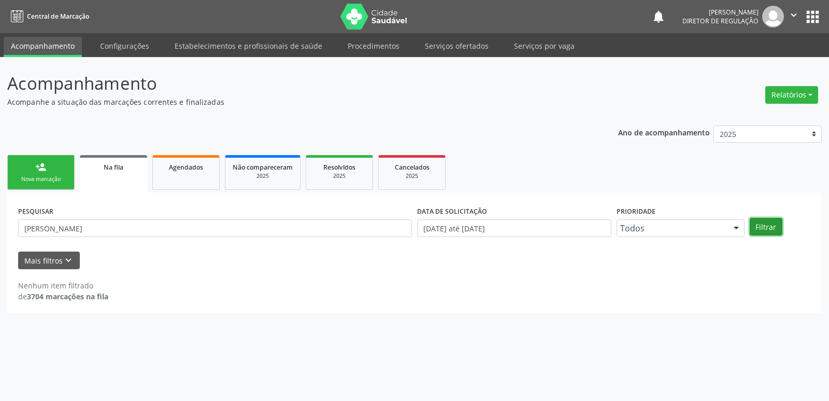
click at [770, 226] on button "Filtrar" at bounding box center [766, 227] width 33 height 18
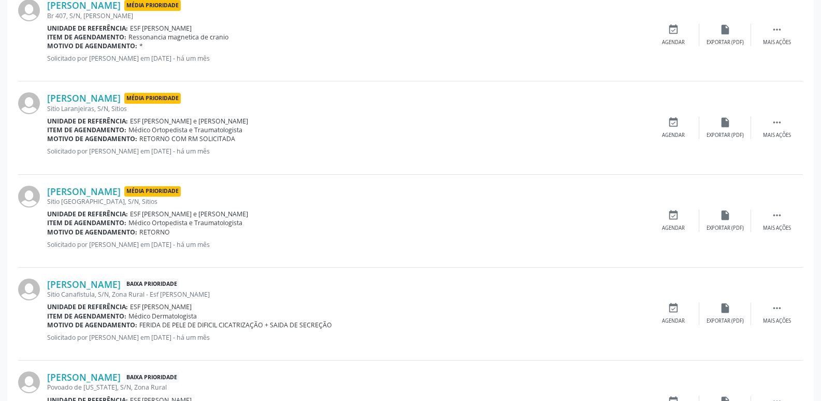
scroll to position [466, 0]
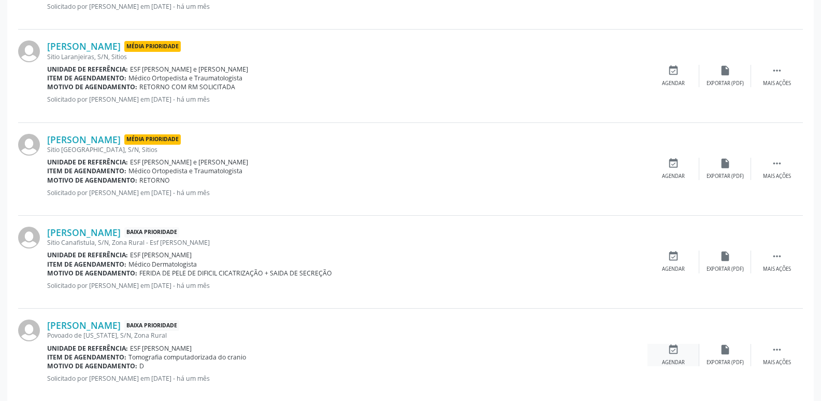
click at [680, 349] on div "event_available Agendar" at bounding box center [674, 355] width 52 height 22
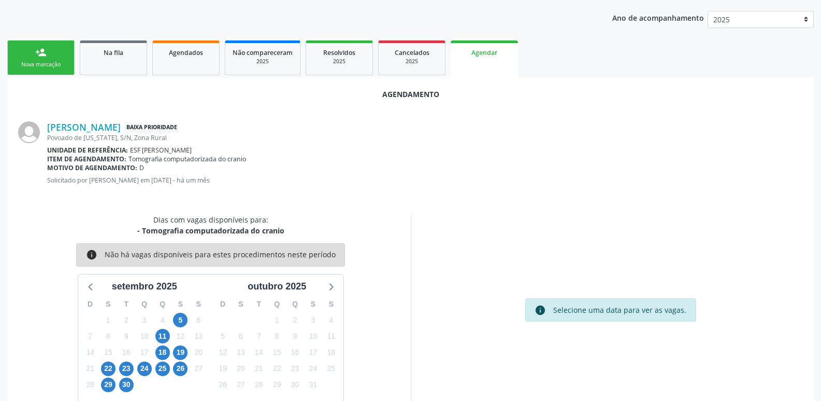
scroll to position [139, 0]
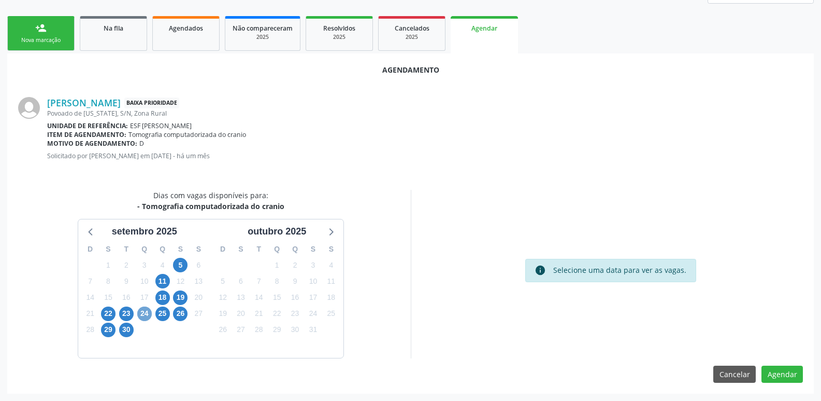
click at [144, 316] on span "24" at bounding box center [144, 313] width 15 height 15
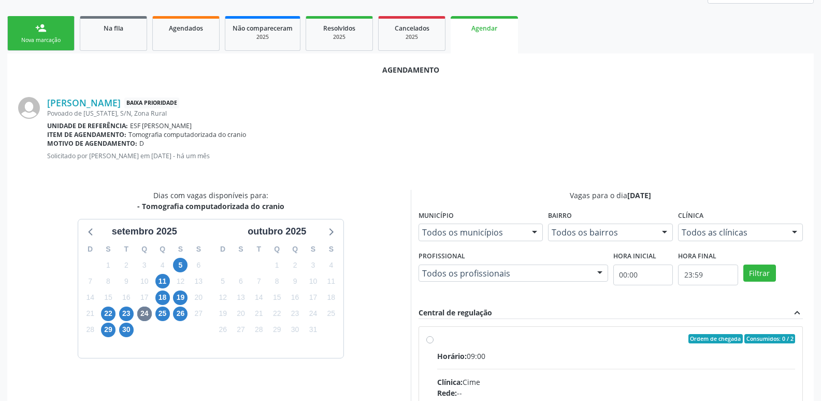
click at [437, 340] on div "Ordem de chegada Consumidos: 0 / 2" at bounding box center [616, 338] width 359 height 9
click at [434, 340] on input "Ordem de chegada Consumidos: 0 / 2 Horário: 09:00 Clínica: Cime Rede: -- Endere…" at bounding box center [429, 338] width 7 height 9
radio input "true"
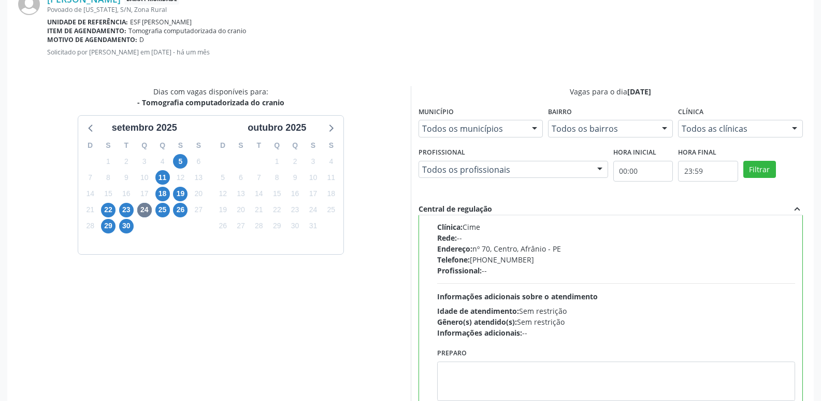
scroll to position [307, 0]
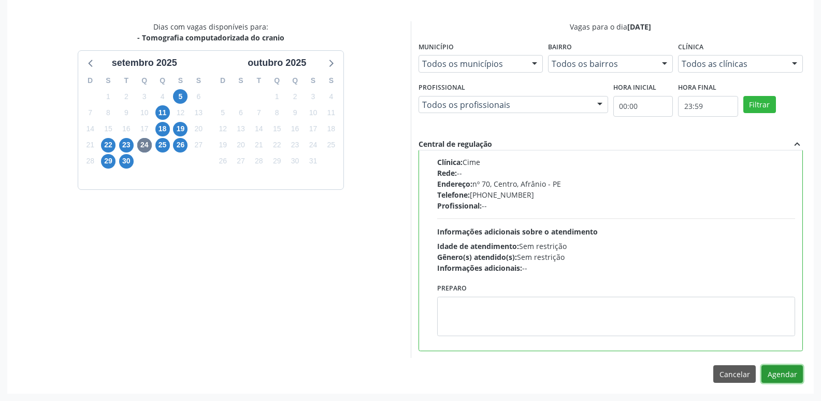
click at [789, 369] on button "Agendar" at bounding box center [782, 374] width 41 height 18
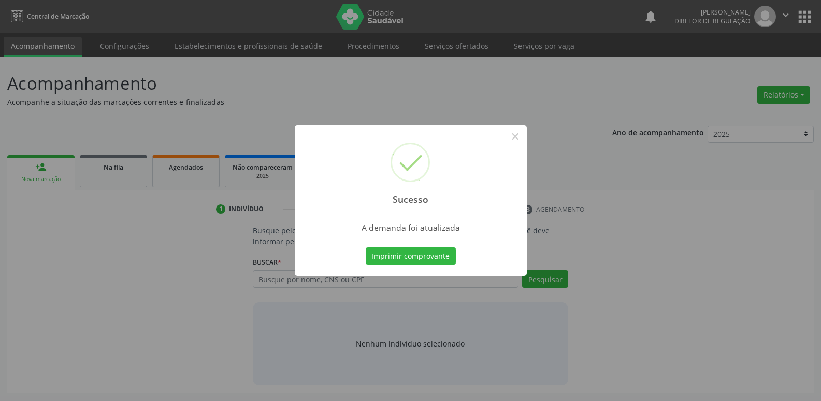
scroll to position [0, 0]
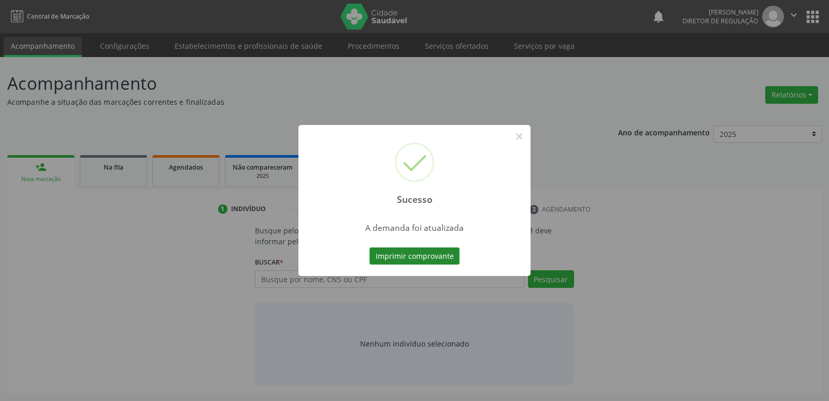
click at [427, 258] on button "Imprimir comprovante" at bounding box center [414, 256] width 90 height 18
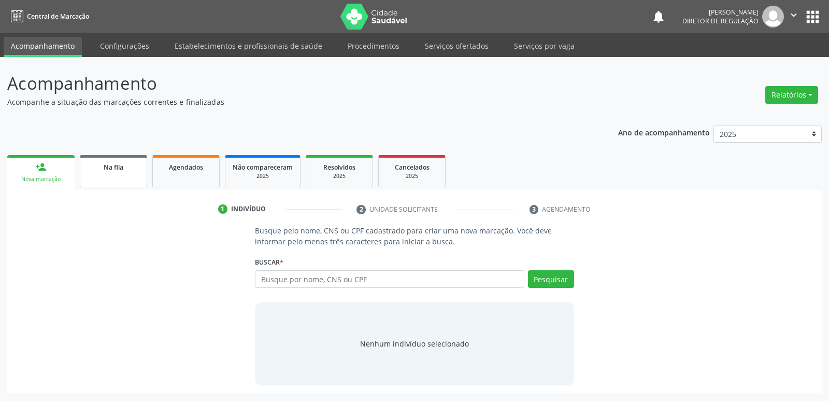
click at [113, 168] on span "Na fila" at bounding box center [114, 167] width 20 height 9
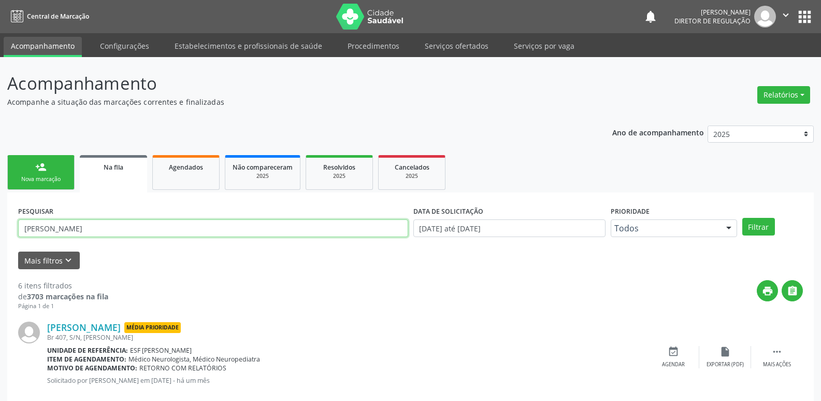
click at [109, 226] on input "[PERSON_NAME]" at bounding box center [213, 228] width 390 height 18
type input "L"
drag, startPoint x: 751, startPoint y: 226, endPoint x: 720, endPoint y: 237, distance: 33.4
click at [749, 224] on button "Filtrar" at bounding box center [758, 227] width 33 height 18
click at [98, 227] on input "[PERSON_NAME]" at bounding box center [213, 228] width 390 height 18
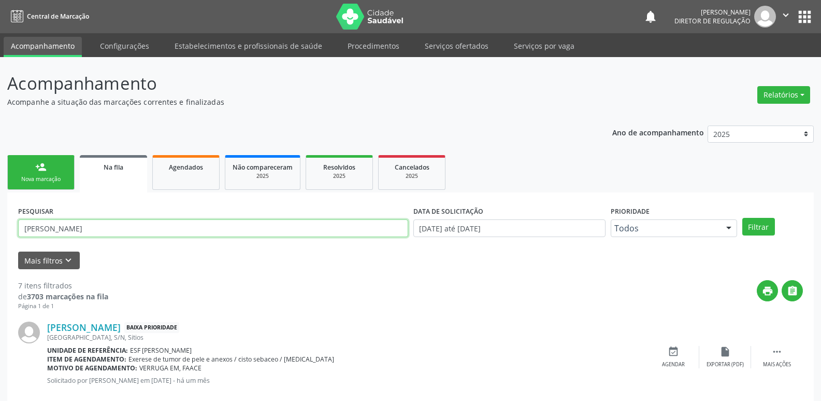
type input "J"
click at [755, 224] on button "Filtrar" at bounding box center [758, 227] width 33 height 18
click at [83, 225] on input "[PERSON_NAME]" at bounding box center [213, 228] width 390 height 18
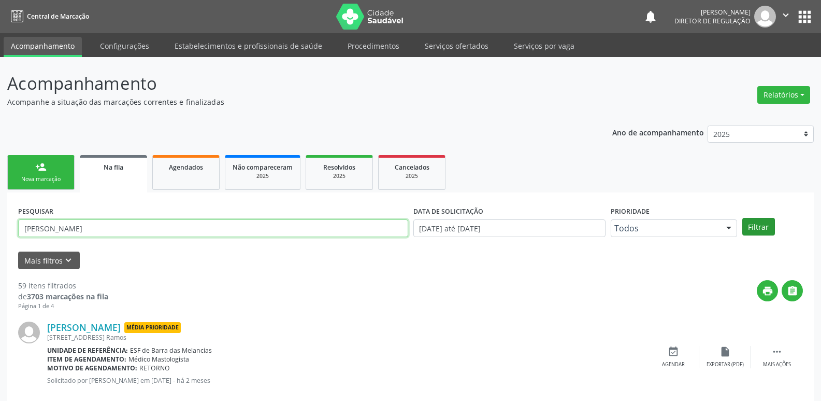
type input "[PERSON_NAME]"
click at [754, 227] on button "Filtrar" at bounding box center [758, 227] width 33 height 18
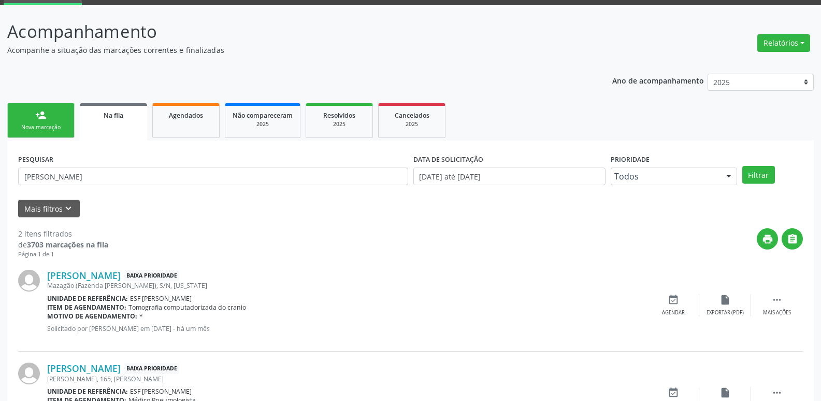
scroll to position [104, 0]
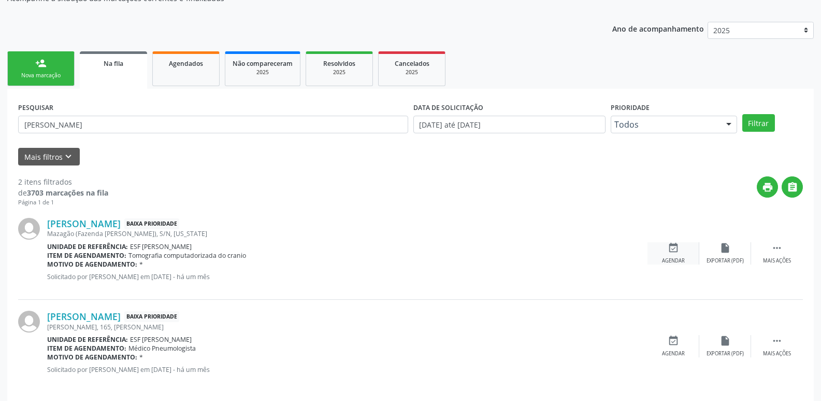
click at [673, 250] on icon "event_available" at bounding box center [673, 247] width 11 height 11
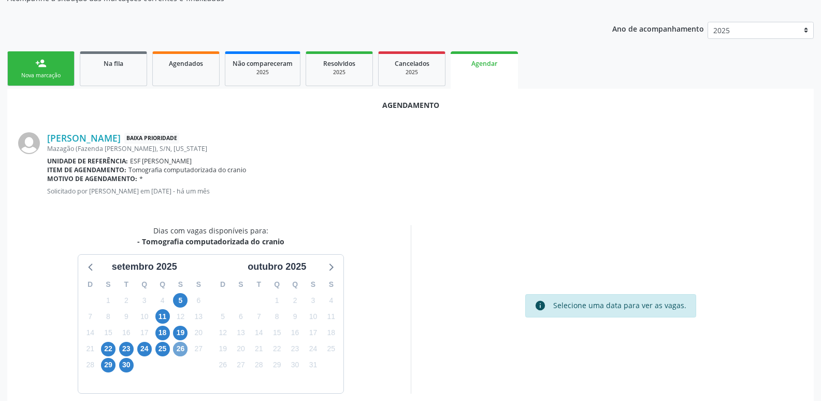
click at [179, 349] on span "26" at bounding box center [180, 348] width 15 height 15
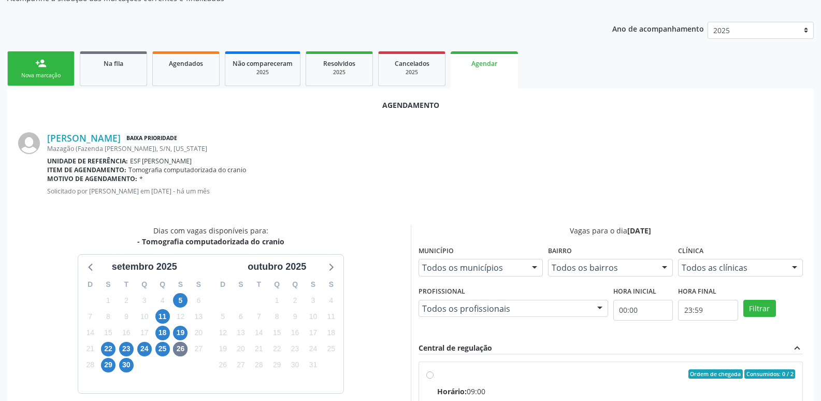
click at [483, 372] on div "Ordem de chegada Consumidos: 0 / 2" at bounding box center [616, 373] width 359 height 9
click at [434, 372] on input "Ordem de chegada Consumidos: 0 / 2 Horário: 09:00 Clínica: Cime Rede: -- Endere…" at bounding box center [429, 373] width 7 height 9
radio input "true"
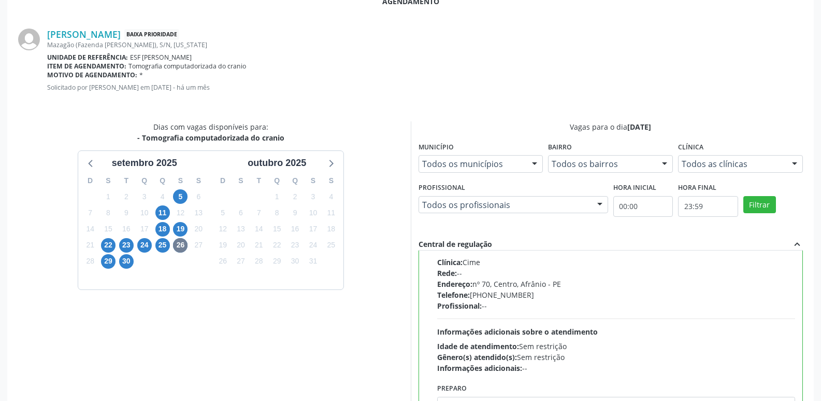
scroll to position [307, 0]
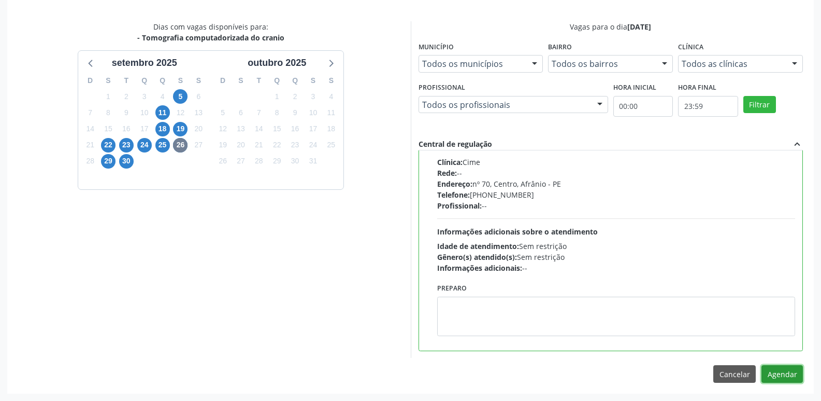
click at [778, 372] on button "Agendar" at bounding box center [782, 374] width 41 height 18
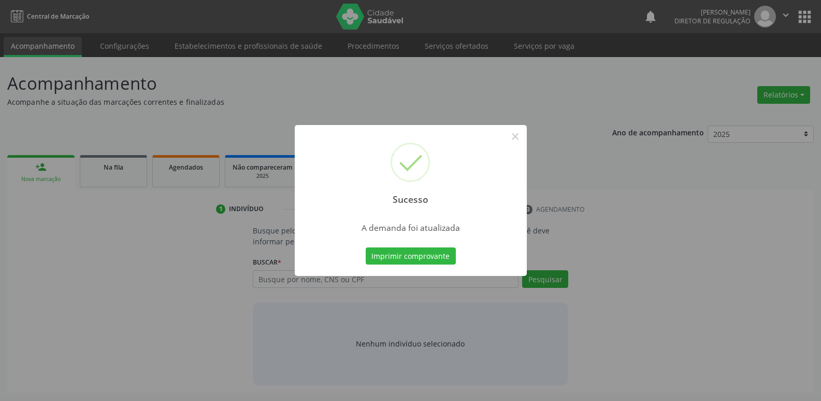
scroll to position [0, 0]
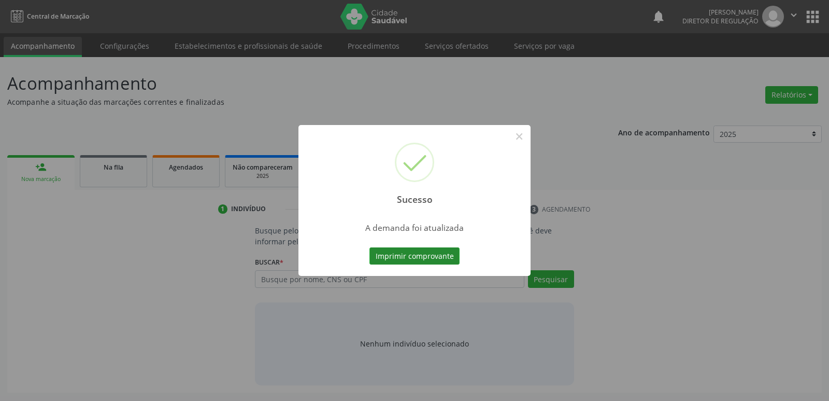
click at [434, 258] on button "Imprimir comprovante" at bounding box center [414, 256] width 90 height 18
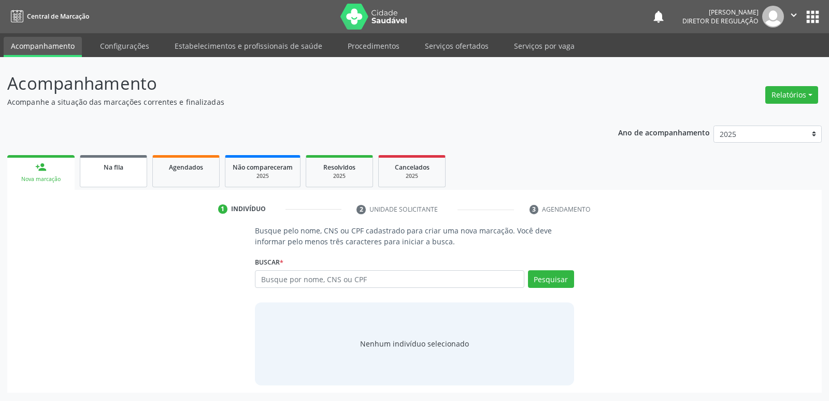
click at [120, 169] on span "Na fila" at bounding box center [114, 167] width 20 height 9
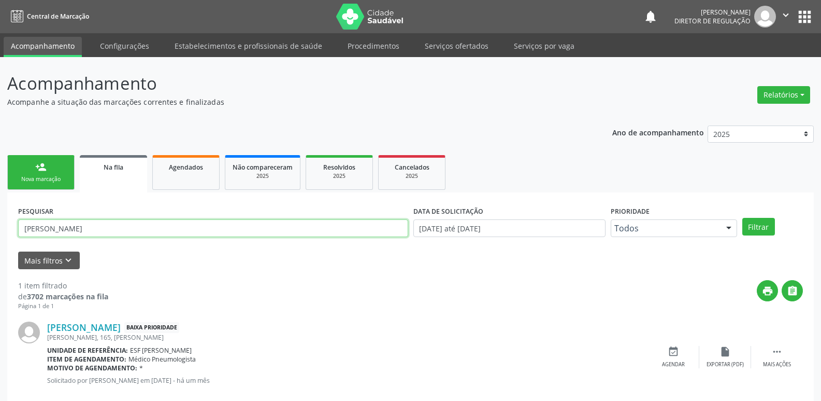
click at [102, 227] on input "[PERSON_NAME]" at bounding box center [213, 228] width 390 height 18
type input "G"
click at [761, 227] on button "Filtrar" at bounding box center [758, 227] width 33 height 18
click at [121, 224] on input "[PERSON_NAME]" at bounding box center [213, 228] width 390 height 18
type input "L"
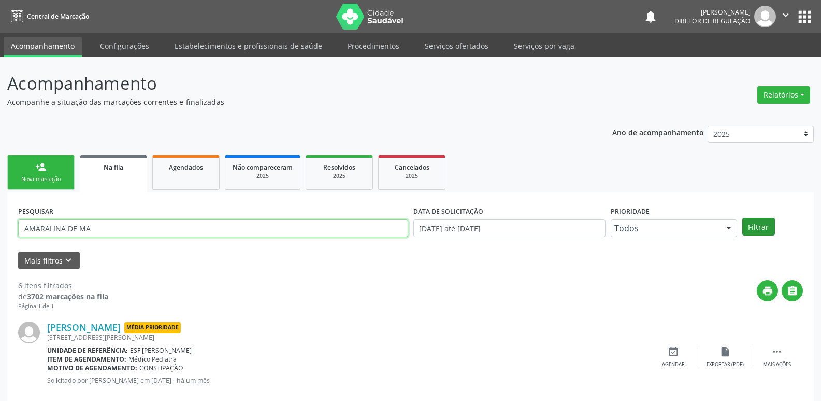
type input "AMARALINA DE MA"
click at [764, 226] on button "Filtrar" at bounding box center [758, 227] width 33 height 18
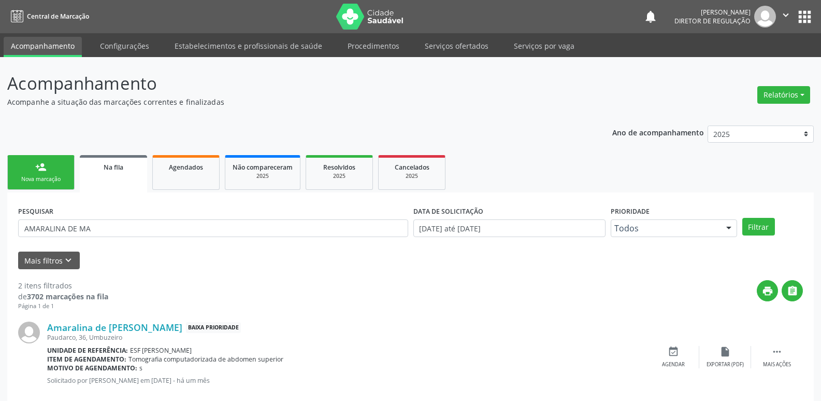
scroll to position [104, 0]
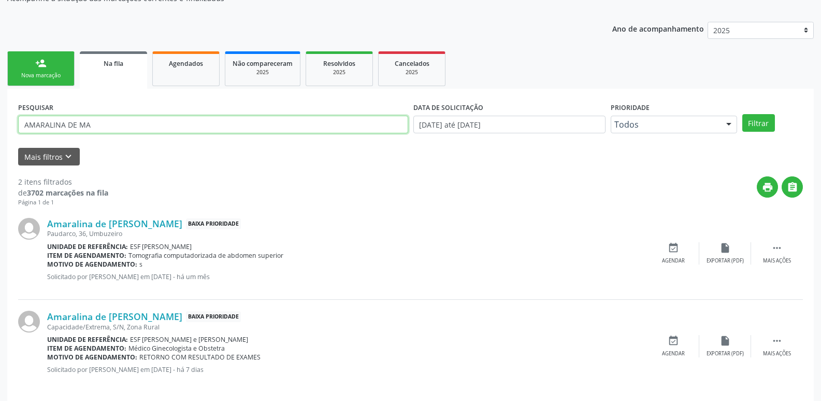
drag, startPoint x: 98, startPoint y: 125, endPoint x: 0, endPoint y: 143, distance: 100.1
click at [0, 143] on div "Acompanhamento Acompanhe a situação das marcações correntes e finalizadas Relat…" at bounding box center [410, 181] width 821 height 456
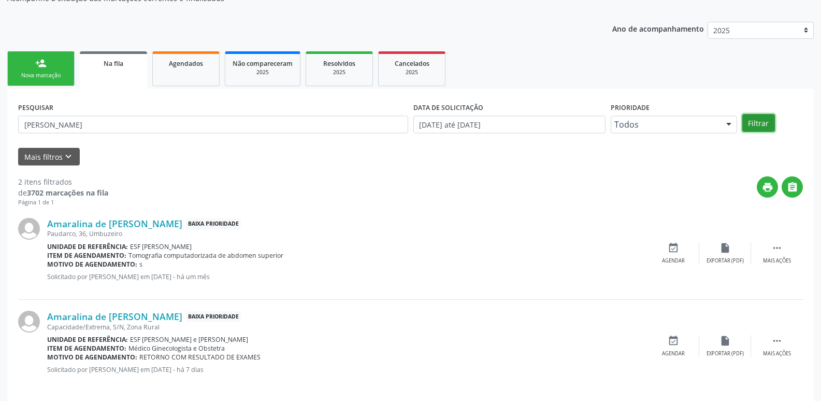
click at [759, 122] on button "Filtrar" at bounding box center [758, 123] width 33 height 18
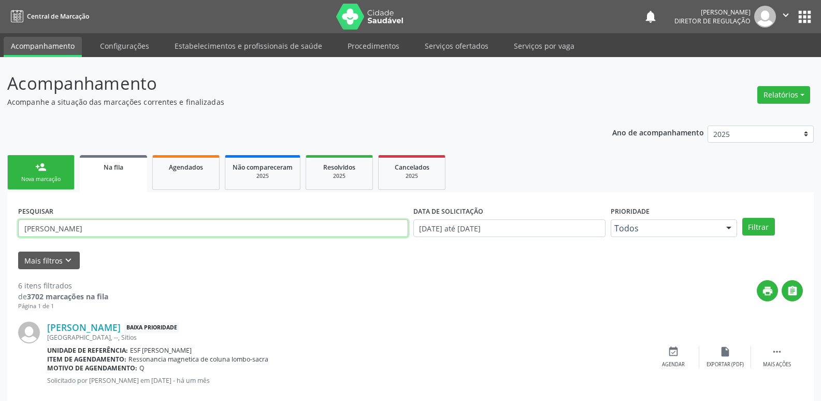
click at [81, 225] on input "[PERSON_NAME]" at bounding box center [213, 228] width 390 height 18
type input "A"
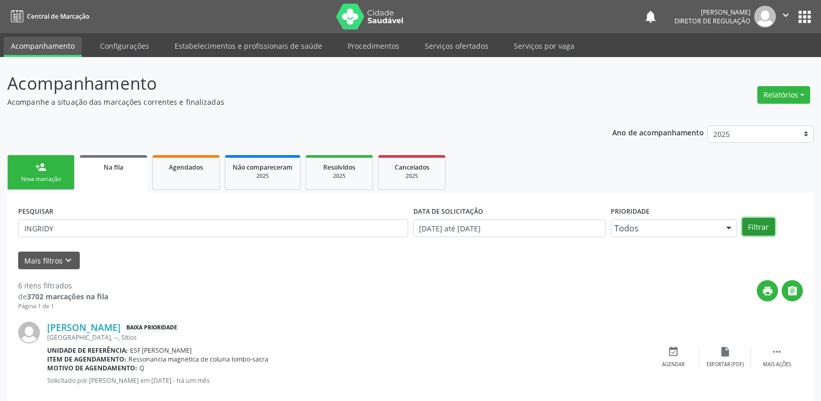
click at [757, 228] on button "Filtrar" at bounding box center [758, 227] width 33 height 18
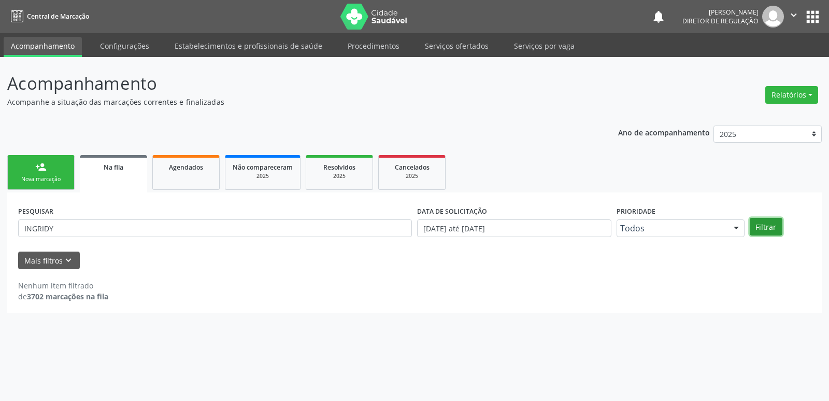
click at [757, 228] on button "Filtrar" at bounding box center [766, 227] width 33 height 18
click at [68, 231] on input "INGRIDY" at bounding box center [215, 228] width 394 height 18
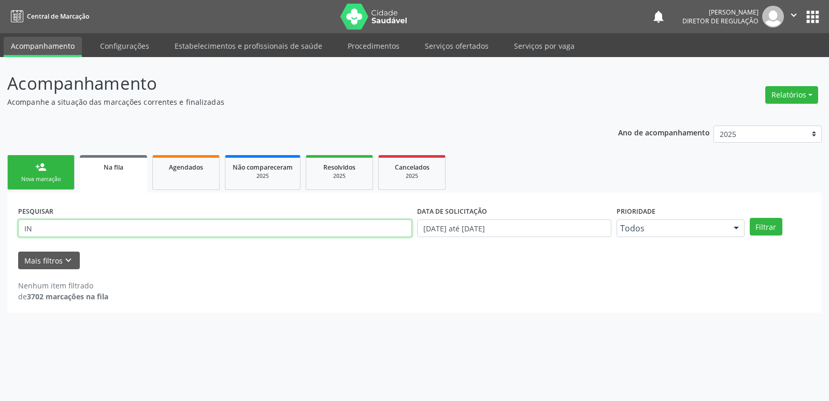
type input "I"
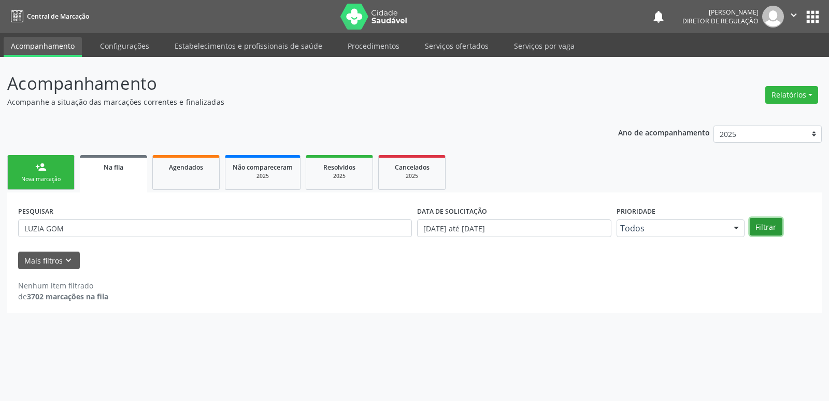
click at [760, 226] on button "Filtrar" at bounding box center [766, 227] width 33 height 18
click at [101, 232] on input "LUZIA GOM" at bounding box center [215, 228] width 394 height 18
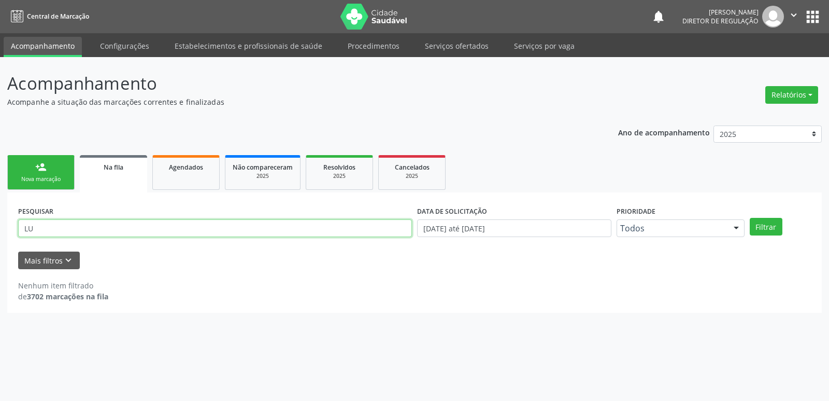
type input "L"
type input "704709740251936"
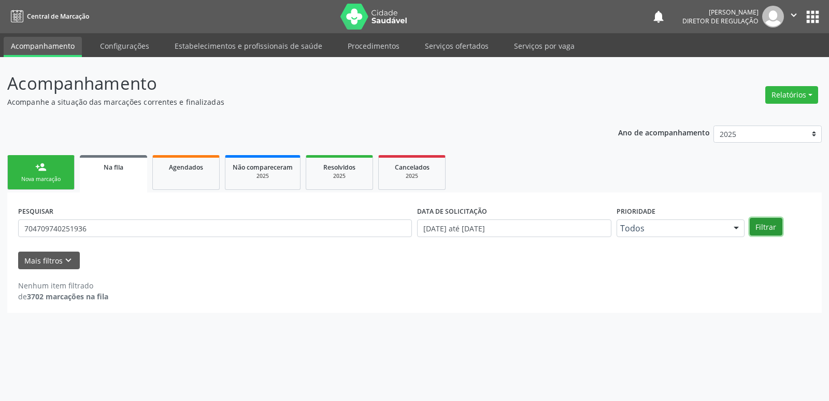
click at [775, 228] on button "Filtrar" at bounding box center [766, 227] width 33 height 18
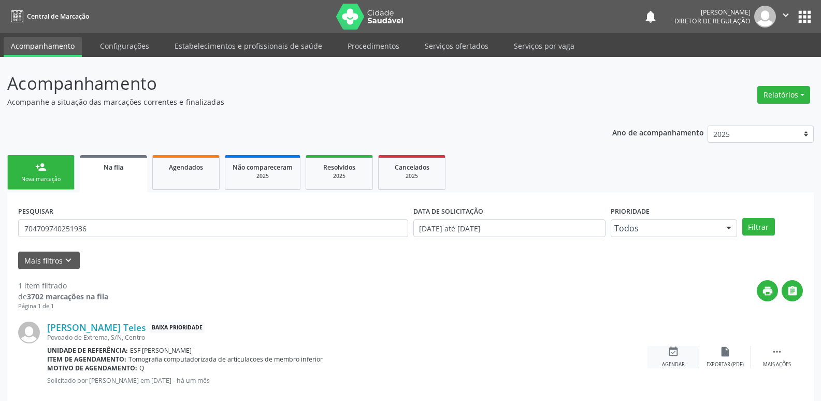
click at [674, 351] on icon "event_available" at bounding box center [673, 351] width 11 height 11
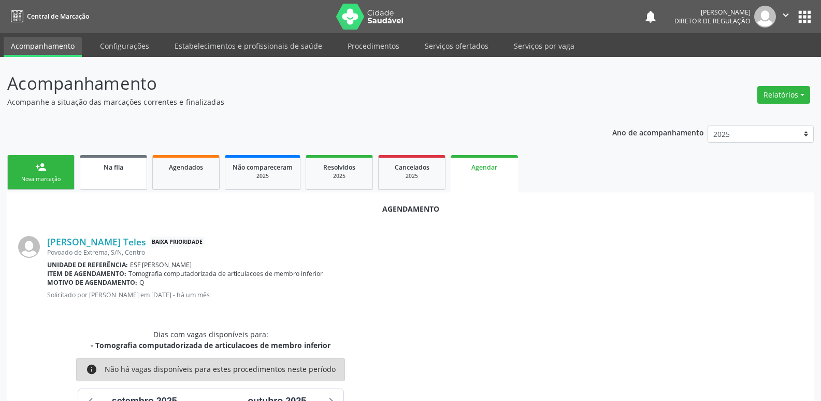
click at [112, 176] on link "Na fila" at bounding box center [113, 172] width 67 height 35
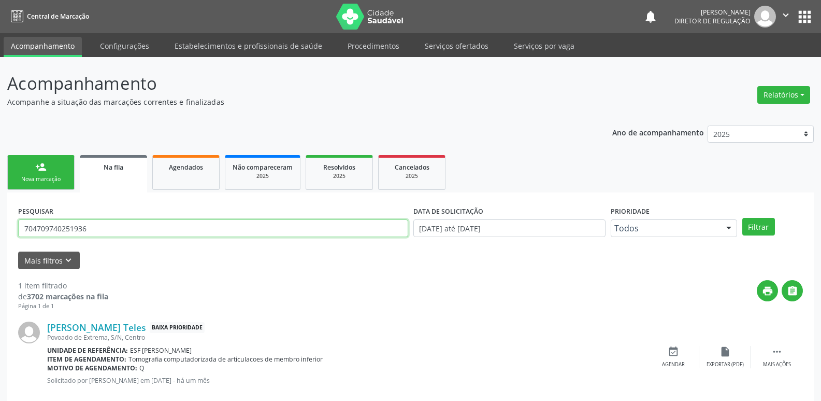
drag, startPoint x: 112, startPoint y: 228, endPoint x: 0, endPoint y: 244, distance: 113.1
click at [0, 238] on div "Acompanhamento Acompanhe a situação das marcações correntes e finalizadas Relat…" at bounding box center [410, 239] width 821 height 364
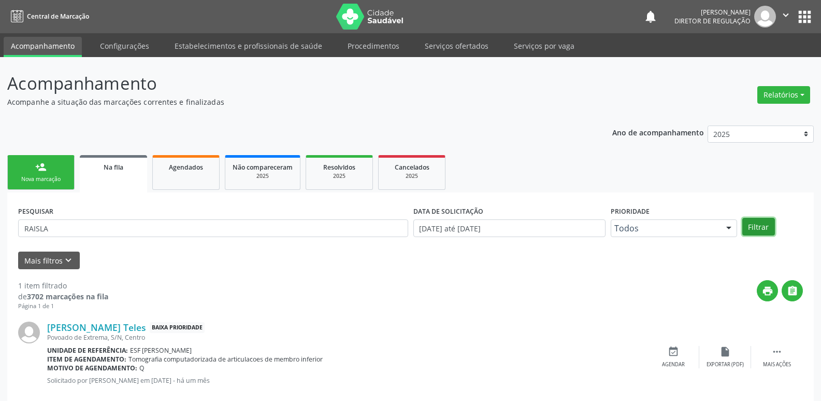
click at [756, 228] on button "Filtrar" at bounding box center [758, 227] width 33 height 18
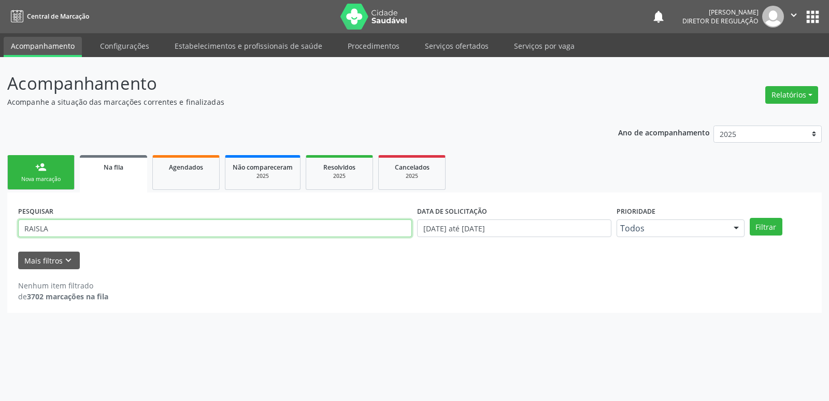
click at [234, 224] on input "RAISLA" at bounding box center [215, 228] width 394 height 18
type input "R"
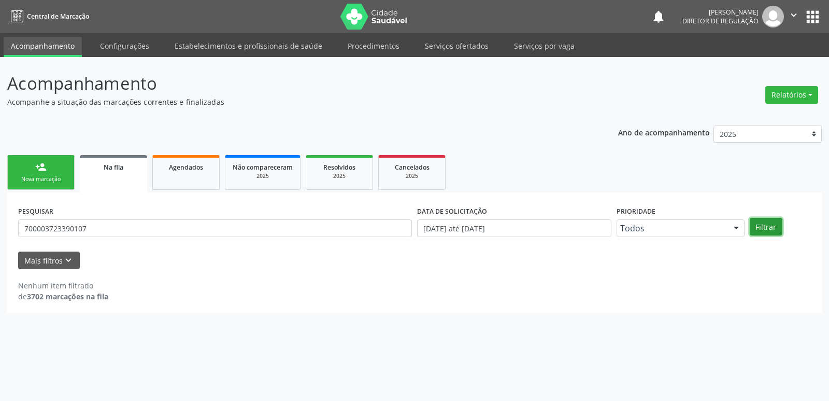
click at [763, 229] on button "Filtrar" at bounding box center [766, 227] width 33 height 18
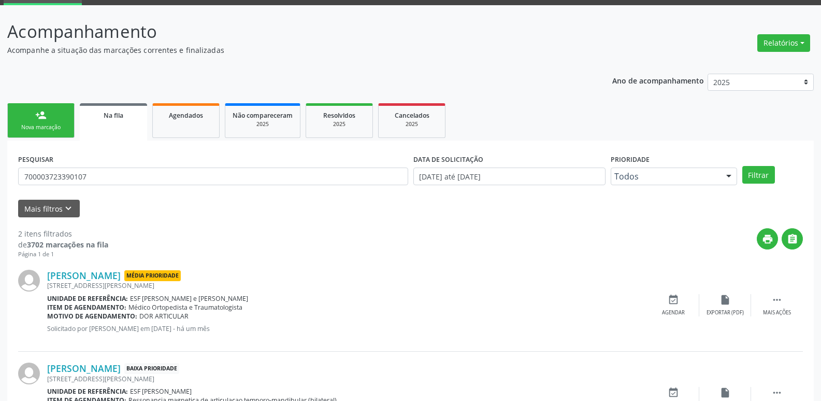
scroll to position [104, 0]
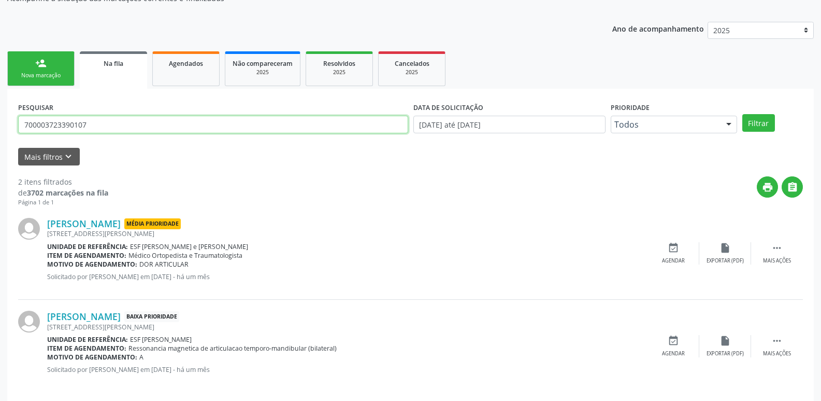
click at [167, 126] on input "700003723390107" at bounding box center [213, 125] width 390 height 18
type input "7"
type input "704809564294940"
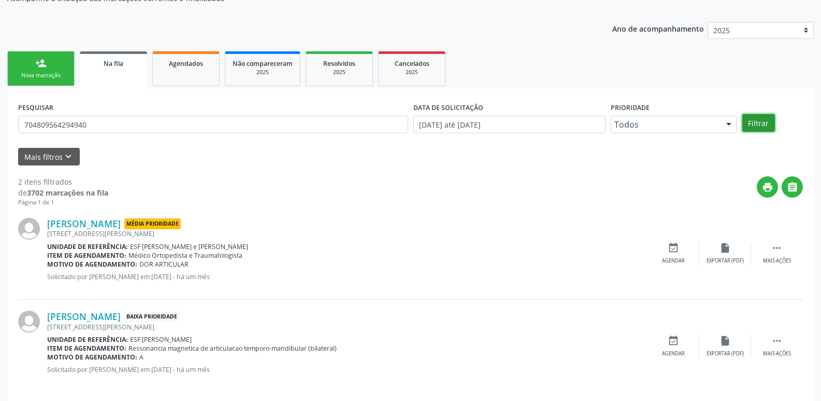
click at [764, 125] on button "Filtrar" at bounding box center [758, 123] width 33 height 18
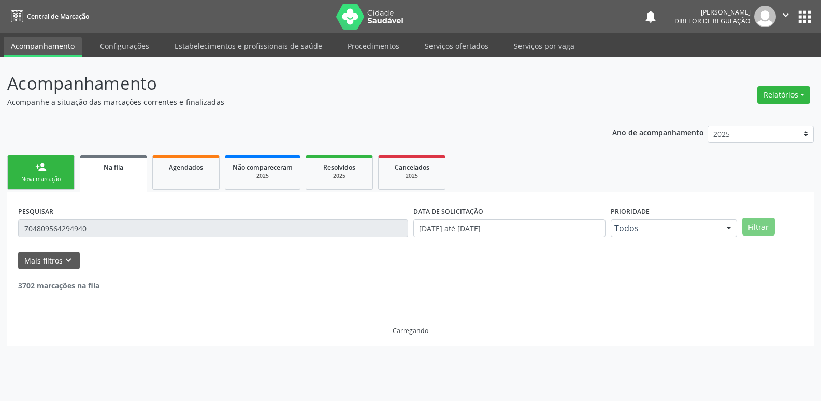
scroll to position [0, 0]
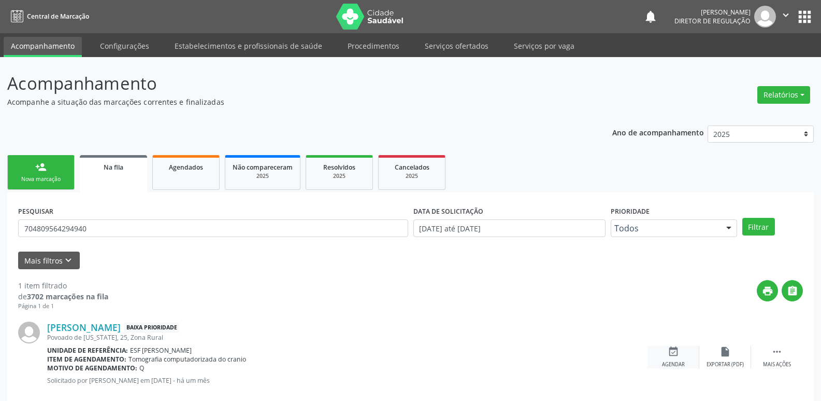
click at [674, 356] on icon "event_available" at bounding box center [673, 351] width 11 height 11
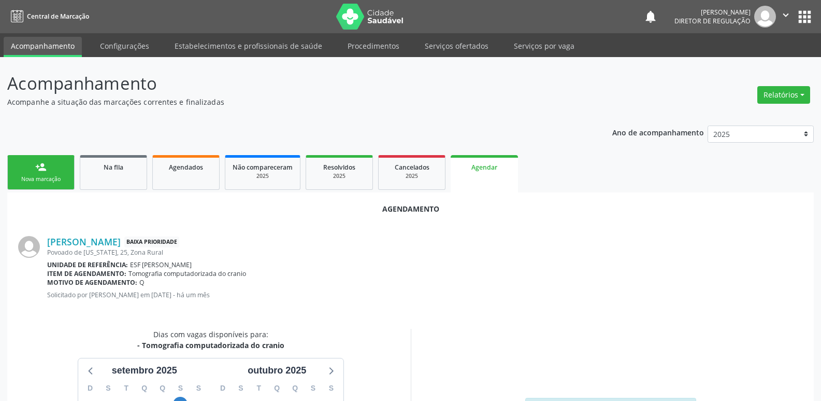
scroll to position [139, 0]
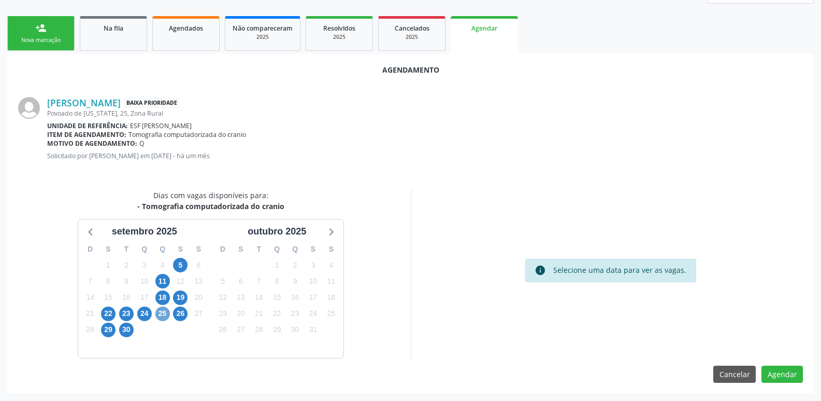
click at [161, 312] on span "25" at bounding box center [162, 313] width 15 height 15
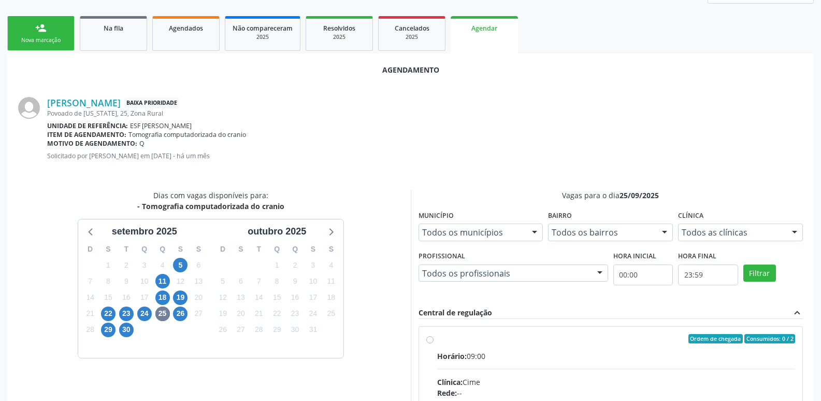
click at [485, 342] on div "Ordem de chegada Consumidos: 0 / 2" at bounding box center [616, 338] width 359 height 9
click at [434, 342] on input "Ordem de chegada Consumidos: 0 / 2 Horário: 09:00 Clínica: Cime Rede: -- Endere…" at bounding box center [429, 338] width 7 height 9
radio input "true"
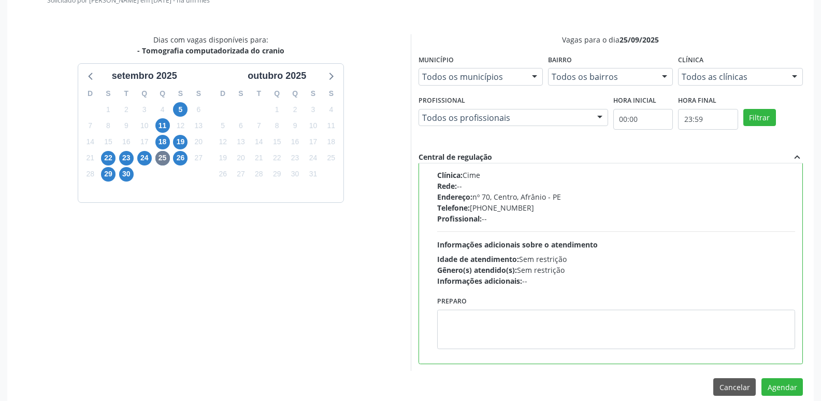
scroll to position [307, 0]
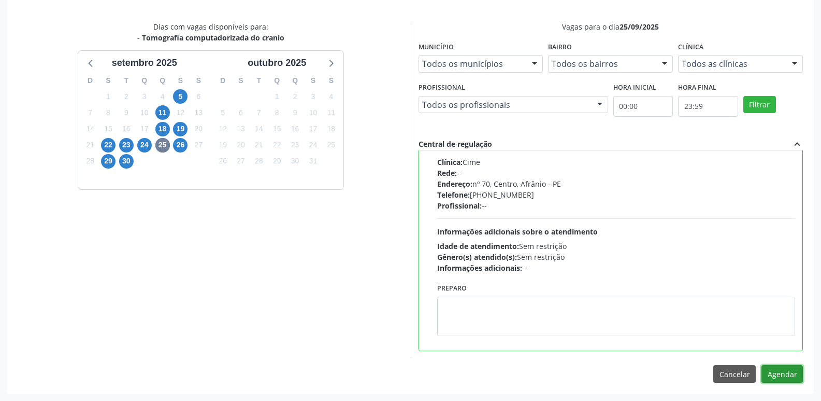
click at [787, 373] on button "Agendar" at bounding box center [782, 374] width 41 height 18
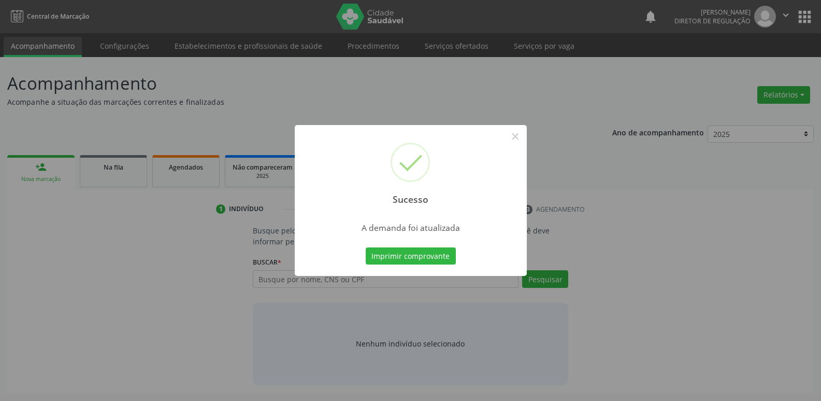
scroll to position [0, 0]
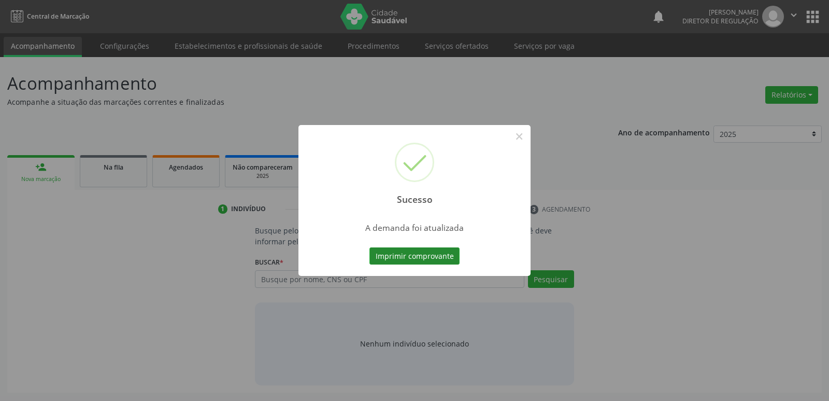
click at [446, 253] on button "Imprimir comprovante" at bounding box center [414, 256] width 90 height 18
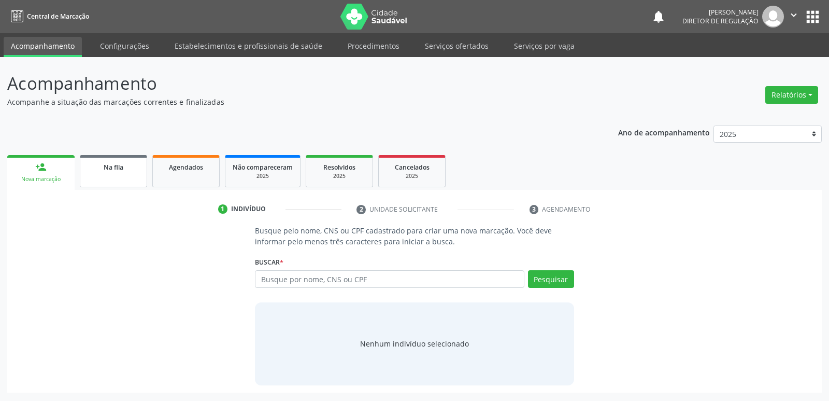
click at [118, 161] on link "Na fila" at bounding box center [113, 171] width 67 height 32
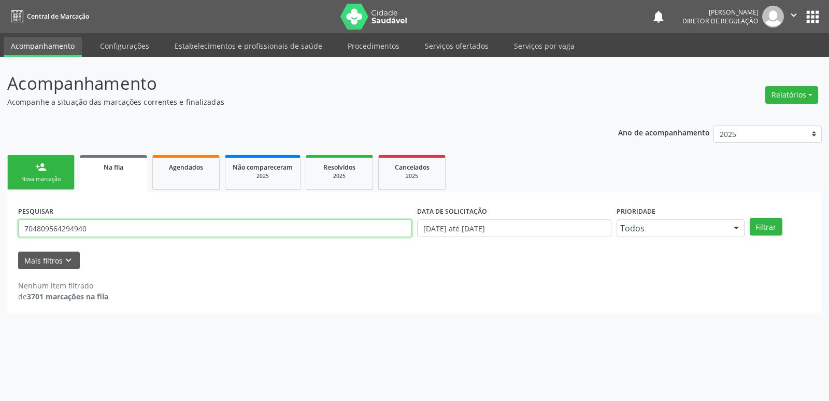
drag, startPoint x: 107, startPoint y: 232, endPoint x: 3, endPoint y: 241, distance: 104.6
click at [0, 235] on div "Acompanhamento Acompanhe a situação das marcações correntes e finalizadas Relat…" at bounding box center [414, 229] width 829 height 344
type input "700004022305309"
click at [759, 226] on button "Filtrar" at bounding box center [766, 227] width 33 height 18
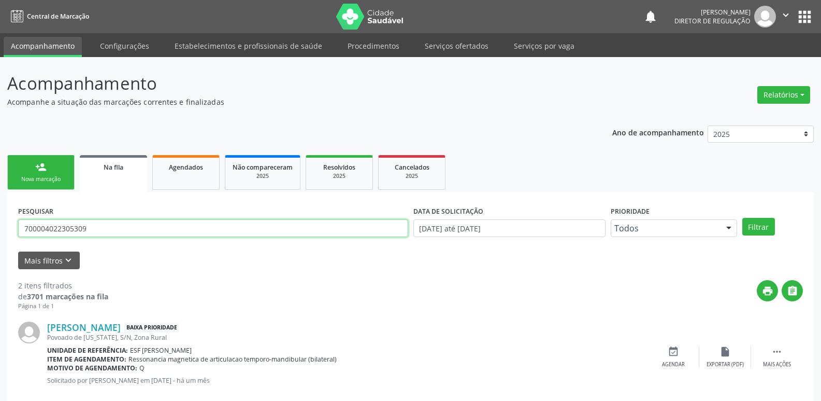
drag, startPoint x: 59, startPoint y: 237, endPoint x: 33, endPoint y: 238, distance: 26.4
click at [33, 238] on div "PESQUISAR 700004022305309" at bounding box center [213, 223] width 395 height 40
drag, startPoint x: 132, startPoint y: 233, endPoint x: 0, endPoint y: 261, distance: 135.2
click at [0, 261] on div "Acompanhamento Acompanhe a situação das marcações correntes e finalizadas Relat…" at bounding box center [410, 285] width 821 height 456
type input "706408681739085"
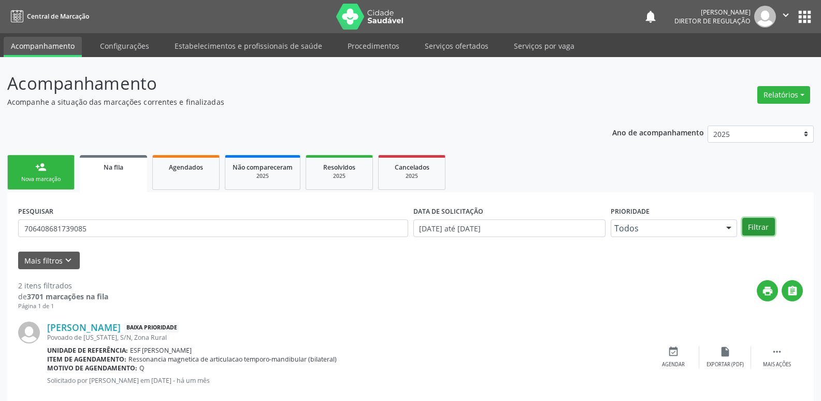
click at [763, 223] on button "Filtrar" at bounding box center [758, 227] width 33 height 18
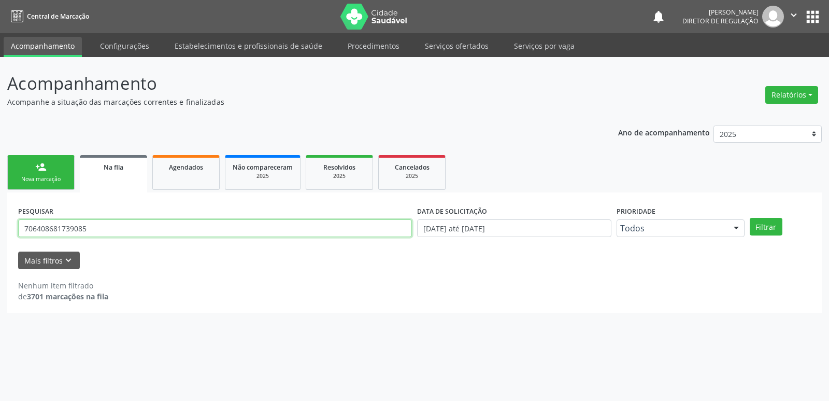
drag, startPoint x: 102, startPoint y: 226, endPoint x: 0, endPoint y: 226, distance: 102.1
click at [0, 226] on div "Acompanhamento Acompanhe a situação das marcações correntes e finalizadas Relat…" at bounding box center [414, 229] width 829 height 344
click at [34, 227] on input "text" at bounding box center [215, 228] width 394 height 18
type input "700000447752906"
click at [760, 231] on button "Filtrar" at bounding box center [766, 227] width 33 height 18
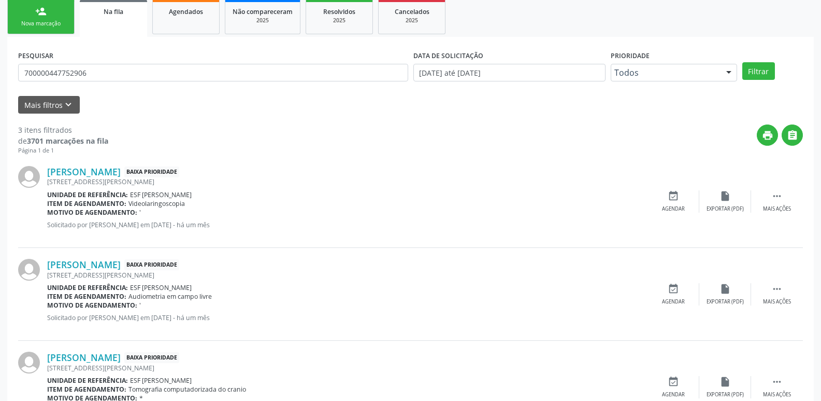
scroll to position [206, 0]
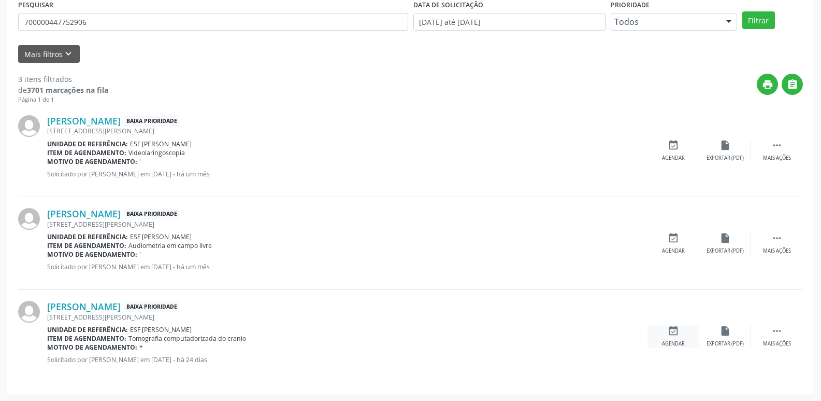
click at [679, 330] on icon "event_available" at bounding box center [673, 330] width 11 height 11
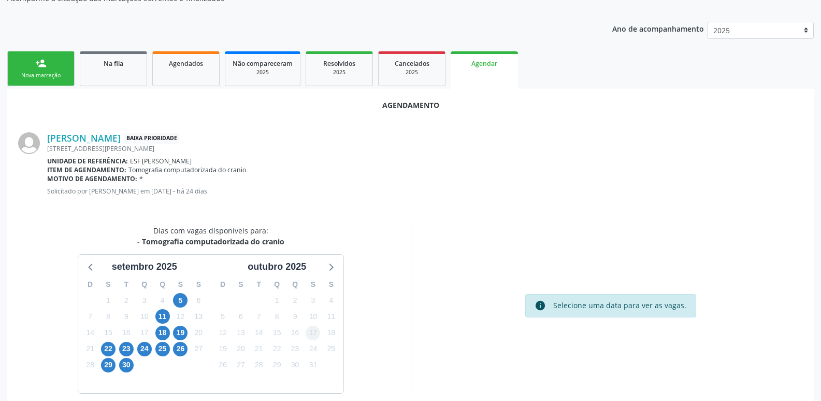
scroll to position [139, 0]
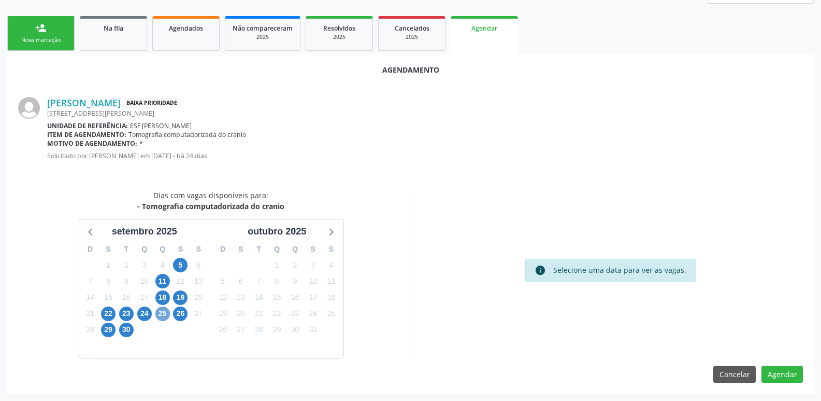
click at [160, 315] on span "25" at bounding box center [162, 313] width 15 height 15
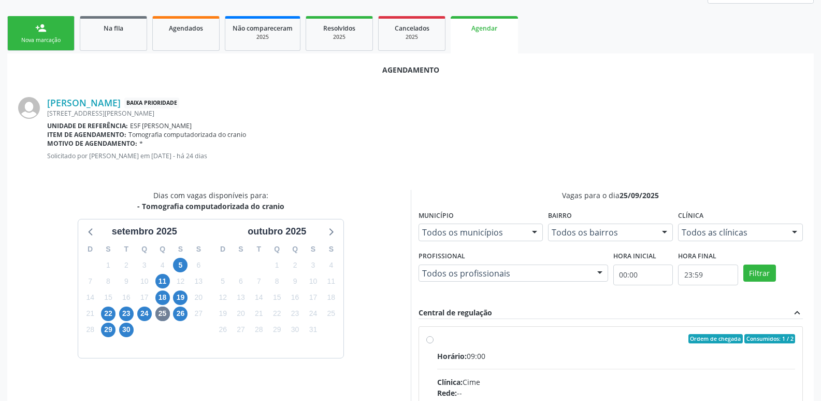
radio input "true"
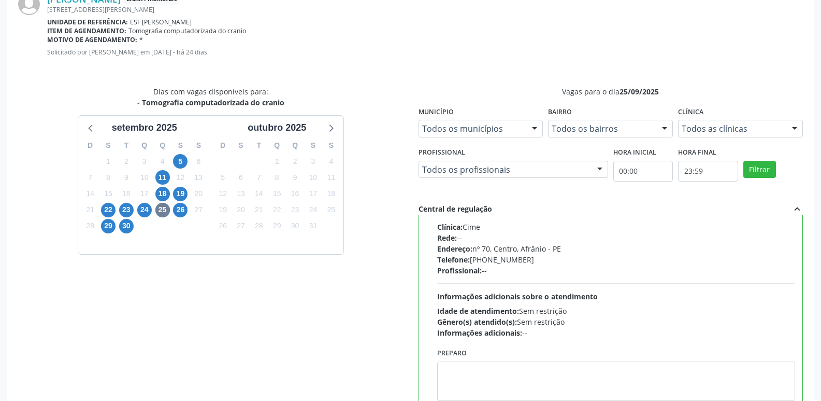
scroll to position [307, 0]
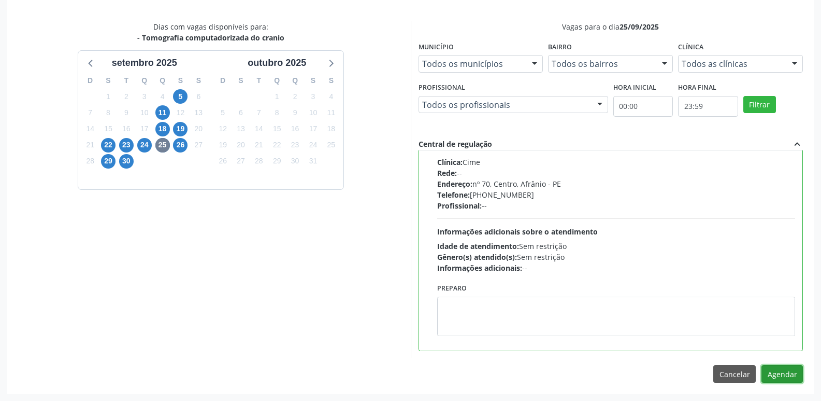
click at [778, 375] on button "Agendar" at bounding box center [782, 374] width 41 height 18
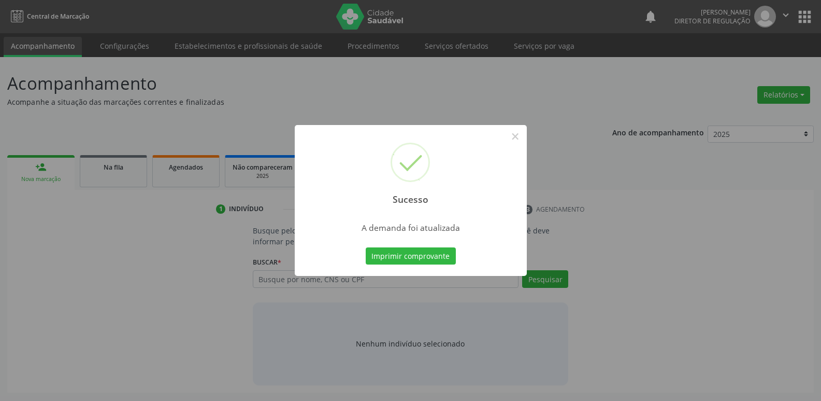
scroll to position [0, 0]
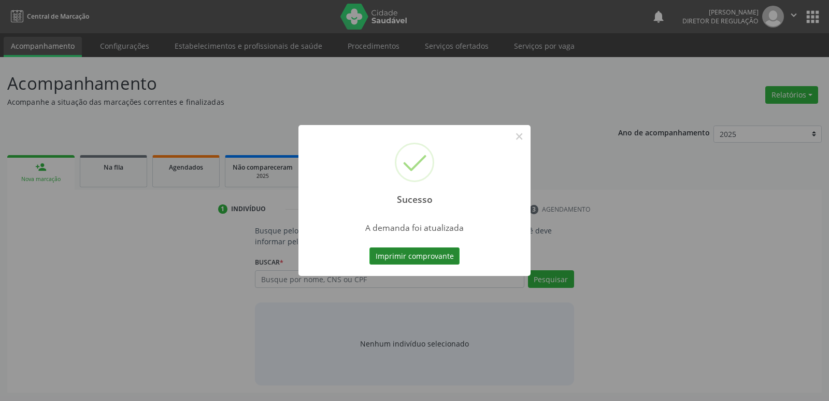
click at [450, 255] on button "Imprimir comprovante" at bounding box center [414, 256] width 90 height 18
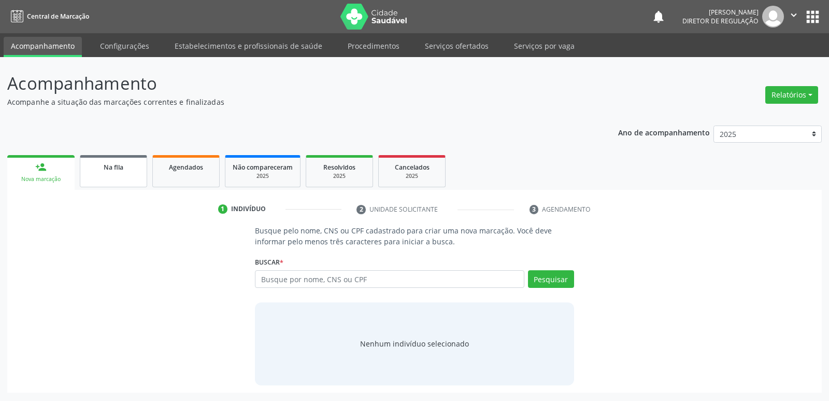
click at [108, 166] on span "Na fila" at bounding box center [114, 167] width 20 height 9
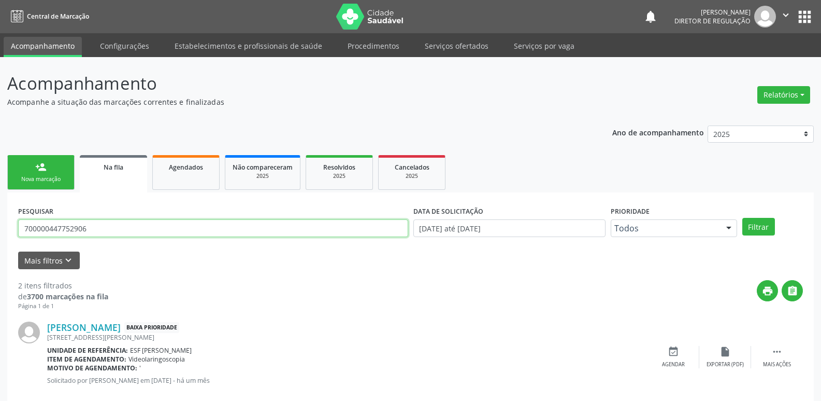
drag, startPoint x: 112, startPoint y: 225, endPoint x: 1, endPoint y: 236, distance: 111.9
click at [1, 236] on div "Acompanhamento Acompanhe a situação das marcações correntes e finalizadas Relat…" at bounding box center [410, 285] width 821 height 456
type input "700405998302444"
click at [756, 223] on button "Filtrar" at bounding box center [758, 227] width 33 height 18
drag, startPoint x: 115, startPoint y: 226, endPoint x: 7, endPoint y: 255, distance: 112.2
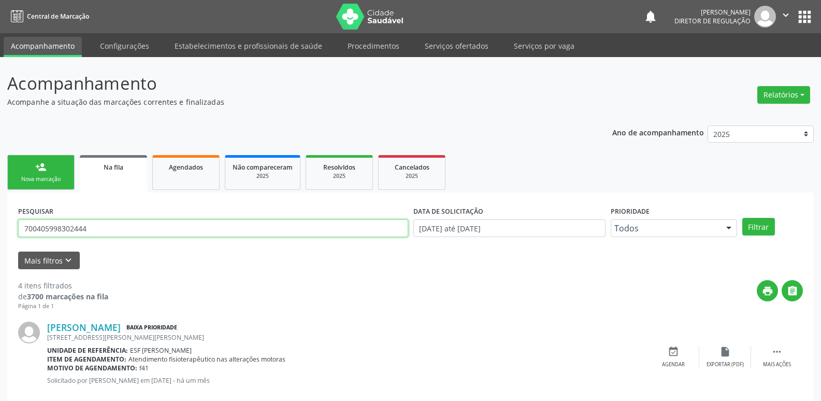
click at [1, 240] on div "Acompanhamento Acompanhe a situação das marcações correntes e finalizadas Relat…" at bounding box center [410, 378] width 821 height 642
type input "708103506110631"
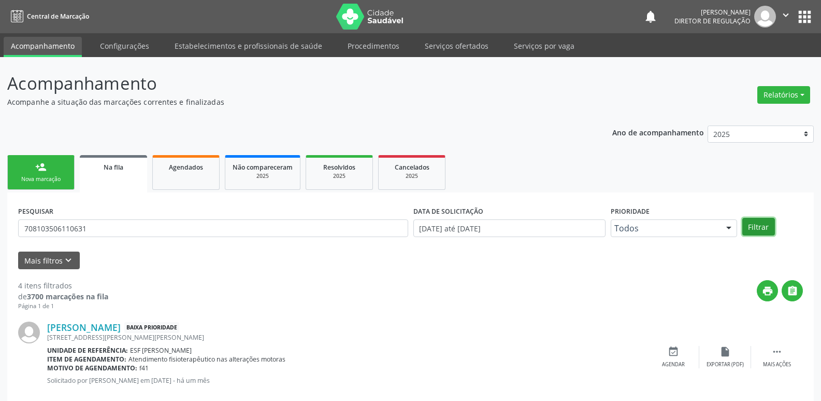
click at [756, 224] on button "Filtrar" at bounding box center [758, 227] width 33 height 18
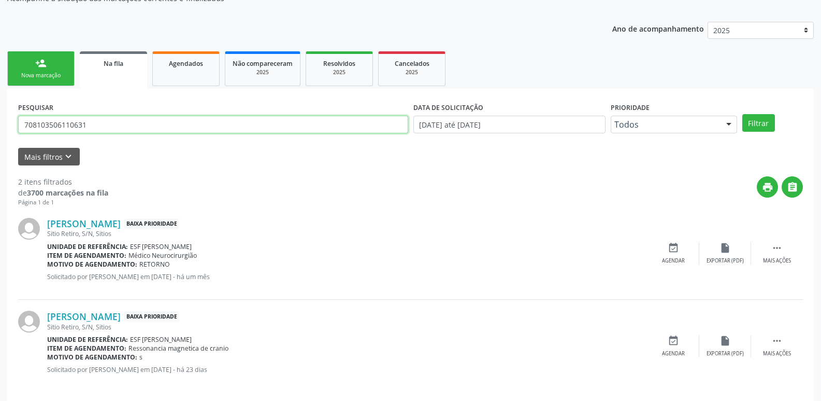
drag, startPoint x: 46, startPoint y: 135, endPoint x: 0, endPoint y: 151, distance: 48.5
click at [0, 151] on div "Acompanhamento Acompanhe a situação das marcações correntes e finalizadas Relat…" at bounding box center [410, 181] width 821 height 456
type input "703207616375895"
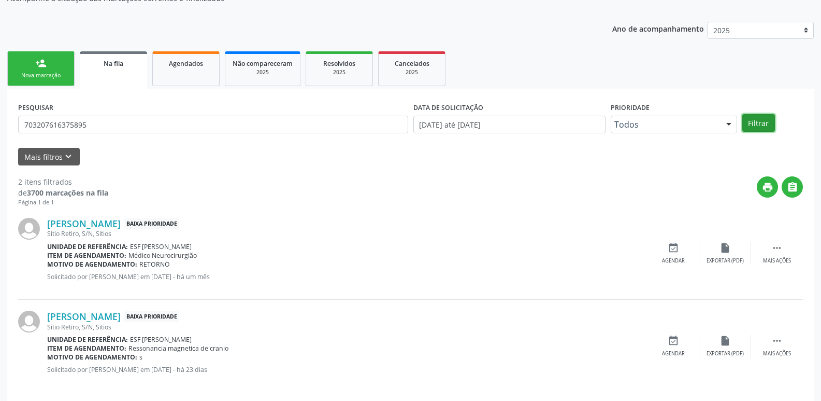
click at [754, 124] on button "Filtrar" at bounding box center [758, 123] width 33 height 18
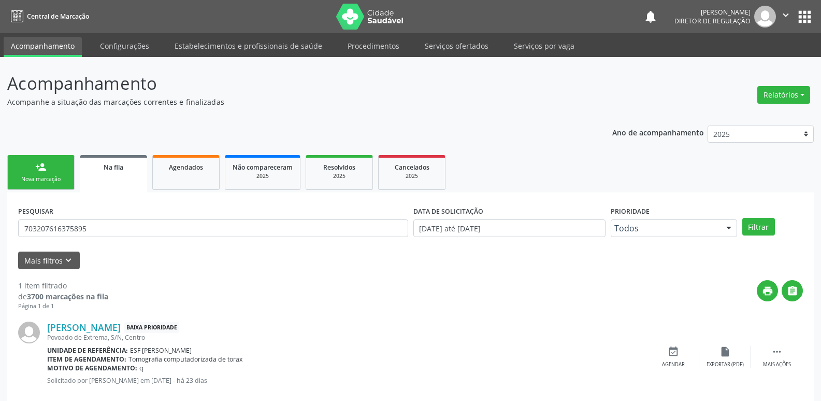
scroll to position [20, 0]
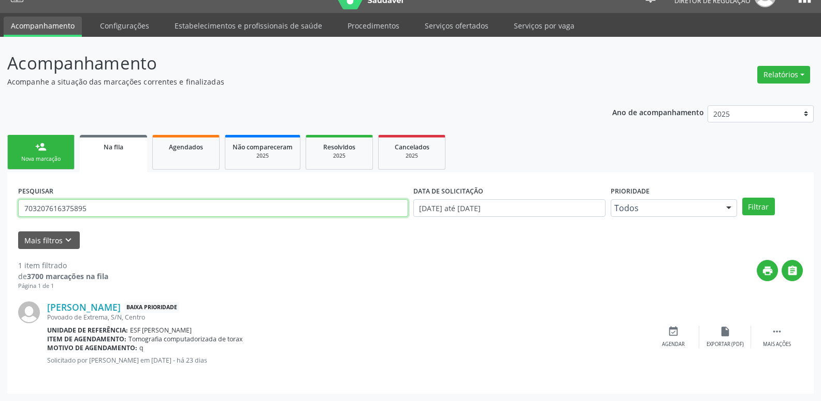
drag, startPoint x: 10, startPoint y: 207, endPoint x: 6, endPoint y: 228, distance: 21.6
click at [0, 224] on div "Acompanhamento Acompanhe a situação das marcações correntes e finalizadas Relat…" at bounding box center [410, 219] width 821 height 364
type input "7020033333697581"
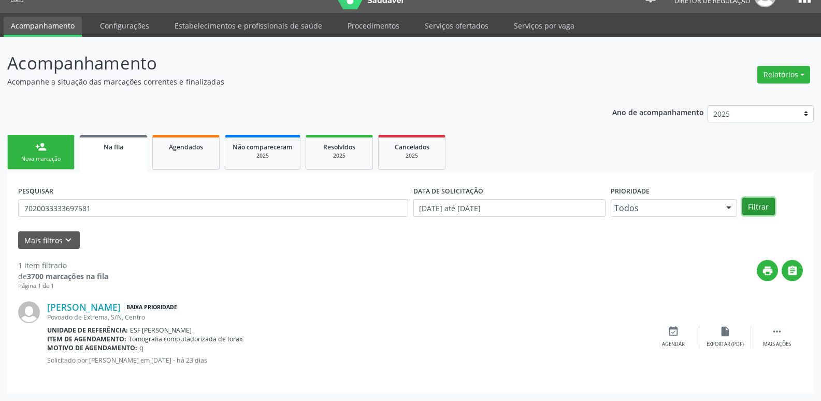
click at [759, 209] on button "Filtrar" at bounding box center [758, 206] width 33 height 18
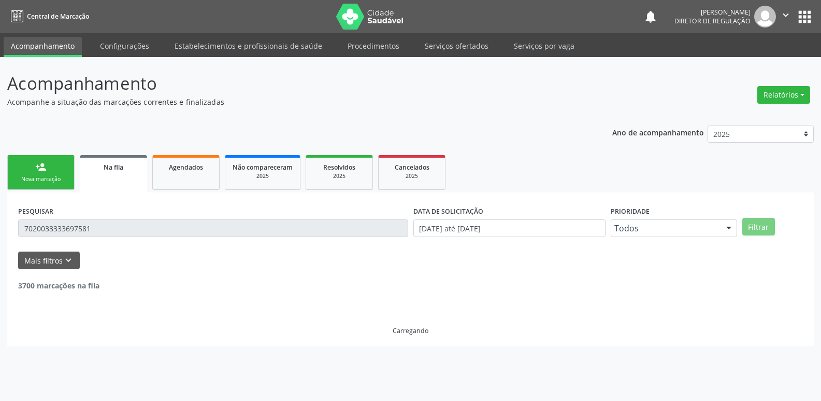
scroll to position [0, 0]
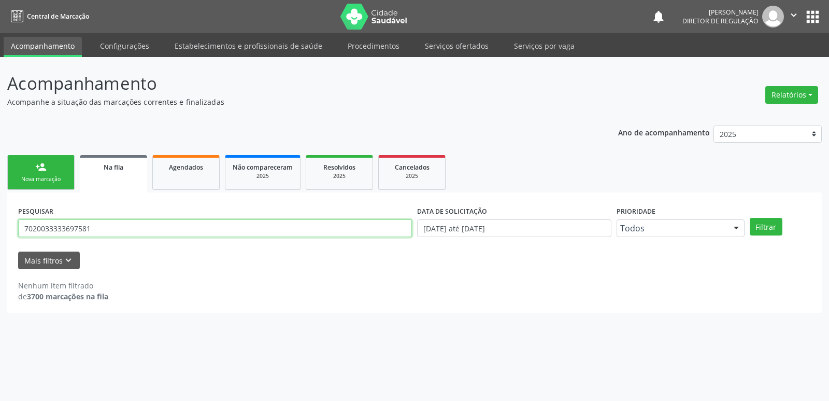
drag, startPoint x: 96, startPoint y: 226, endPoint x: 0, endPoint y: 229, distance: 95.9
click at [0, 229] on div "Acompanhamento Acompanhe a situação das marcações correntes e finalizadas Relat…" at bounding box center [414, 229] width 829 height 344
type input "709201279319336"
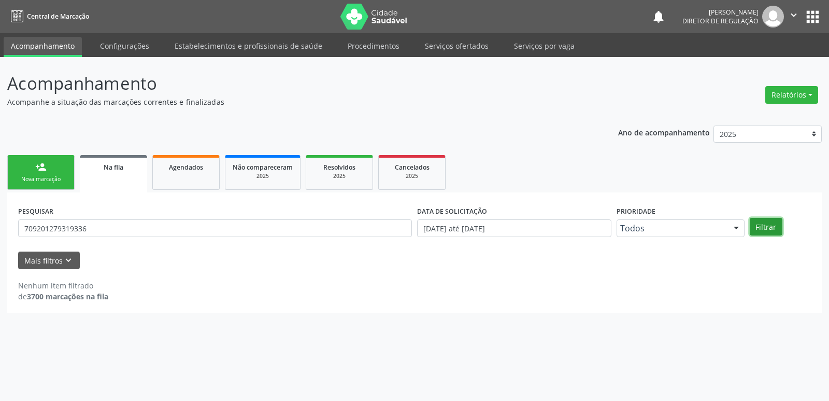
click at [768, 226] on button "Filtrar" at bounding box center [766, 227] width 33 height 18
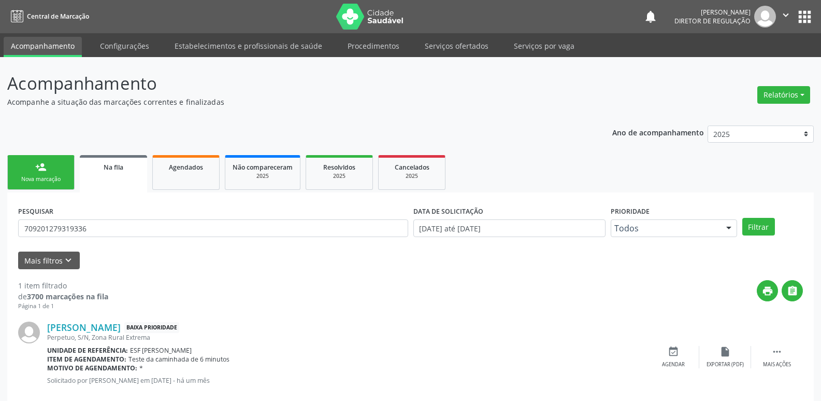
scroll to position [20, 0]
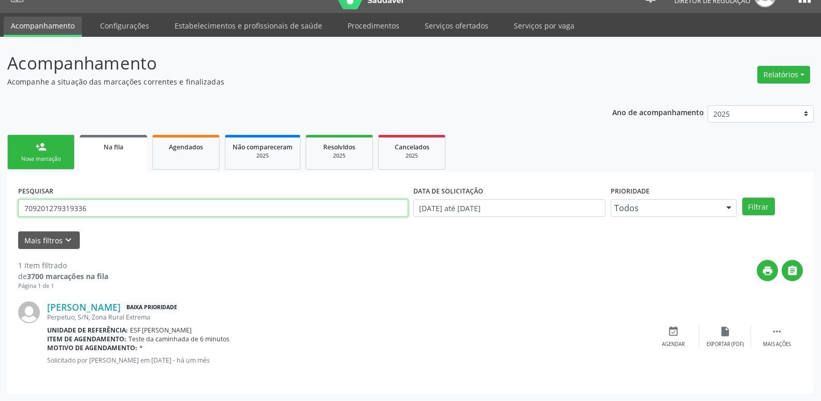
drag, startPoint x: 93, startPoint y: 207, endPoint x: 0, endPoint y: 214, distance: 93.0
click at [0, 214] on div "Acompanhamento Acompanhe a situação das marcações correntes e finalizadas Relat…" at bounding box center [410, 219] width 821 height 364
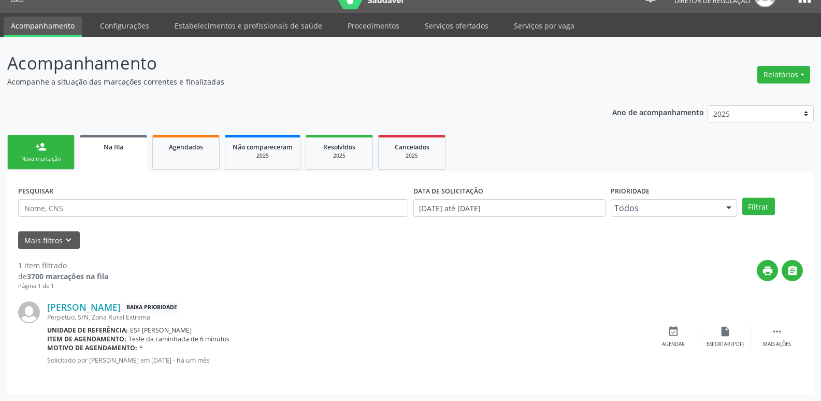
click at [24, 155] on div "Nova marcação" at bounding box center [41, 159] width 52 height 8
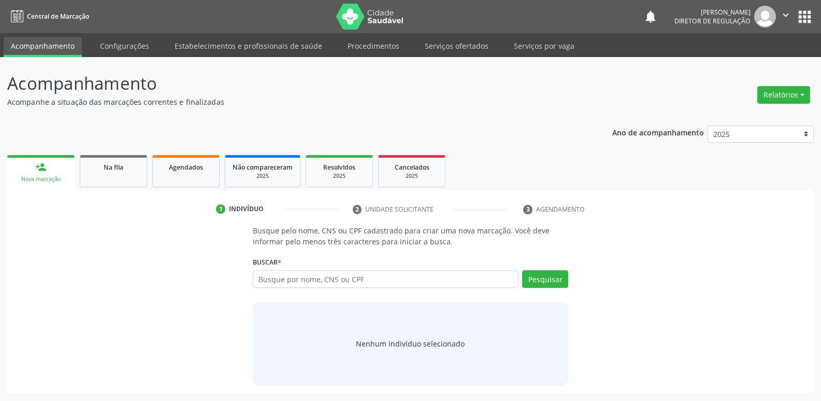
scroll to position [0, 0]
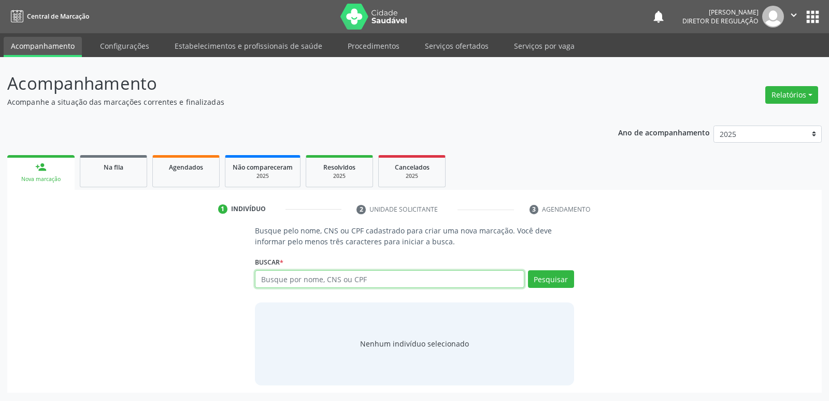
click at [361, 279] on input "text" at bounding box center [389, 279] width 269 height 18
type input "708501394360776"
click at [559, 279] on button "Pesquisar" at bounding box center [551, 279] width 46 height 18
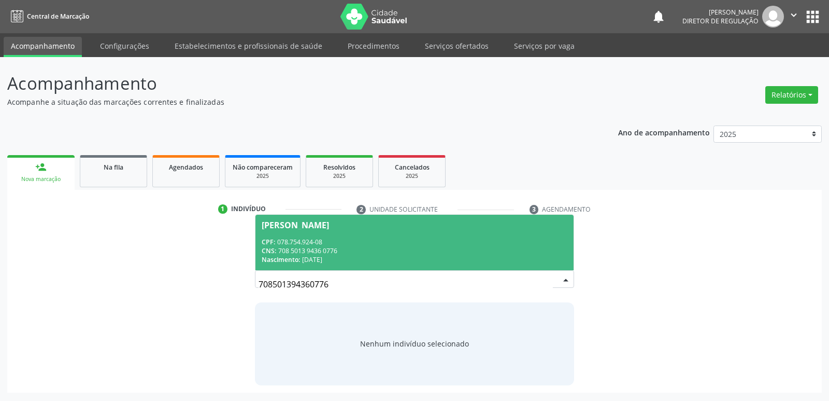
click at [388, 243] on div "CPF: 078.754.924-08" at bounding box center [414, 241] width 305 height 9
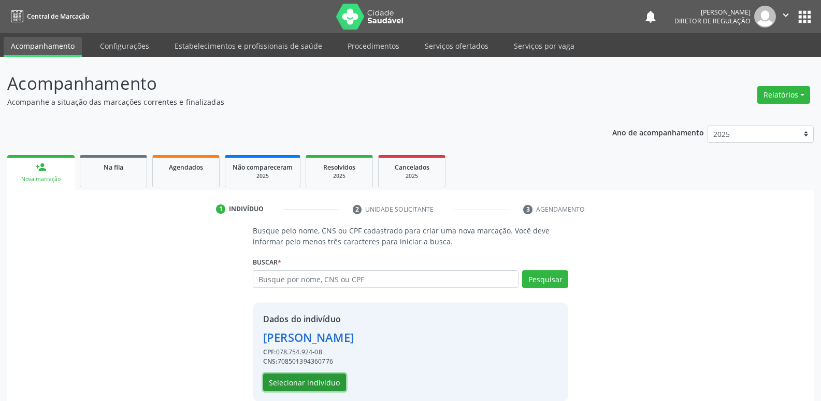
click at [300, 380] on button "Selecionar indivíduo" at bounding box center [304, 382] width 83 height 18
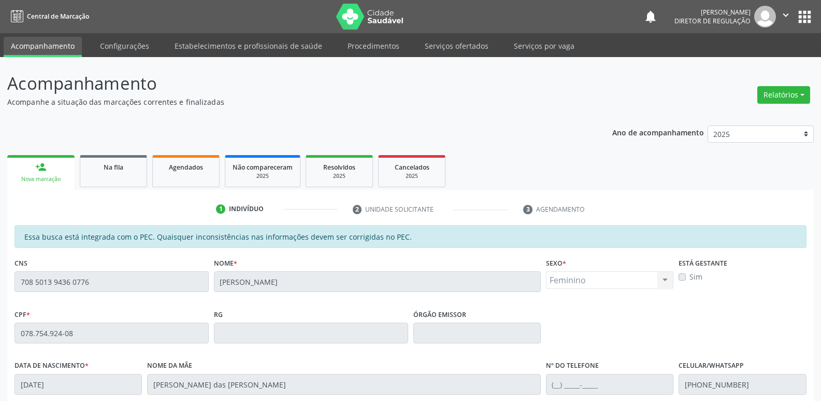
scroll to position [191, 0]
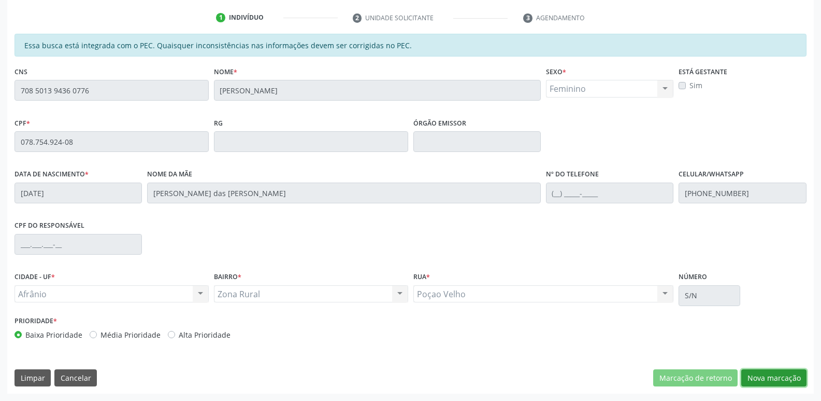
click at [759, 375] on button "Nova marcação" at bounding box center [773, 378] width 65 height 18
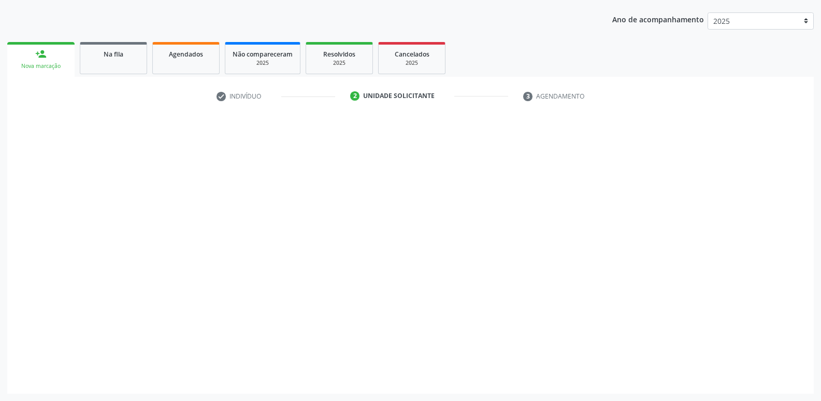
scroll to position [113, 0]
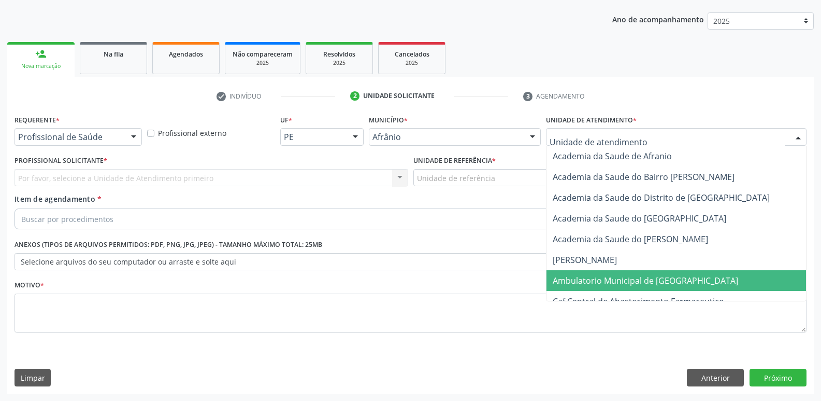
click at [624, 280] on span "Ambulatorio Municipal de [GEOGRAPHIC_DATA]" at bounding box center [645, 280] width 185 height 11
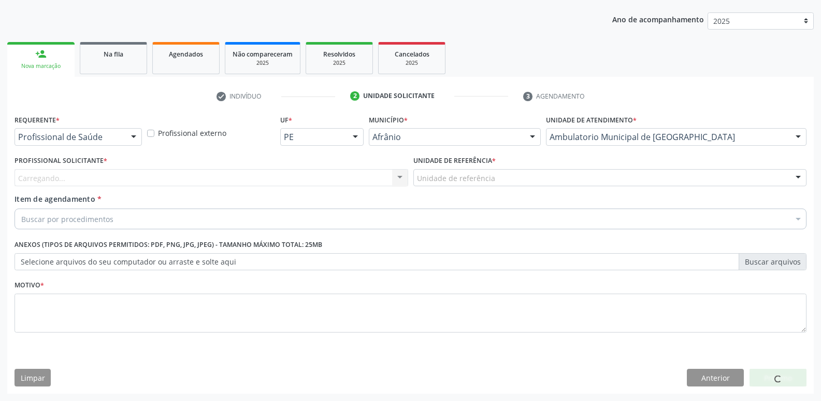
click at [493, 178] on div "Unidade de referência" at bounding box center [610, 178] width 394 height 18
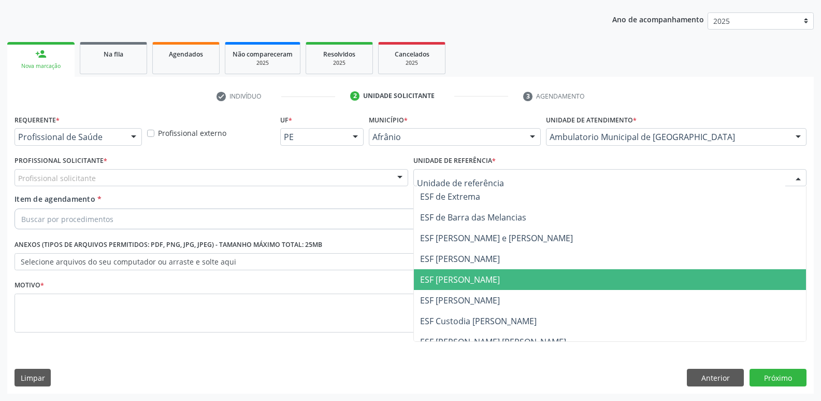
click at [475, 278] on span "ESF [PERSON_NAME]" at bounding box center [460, 279] width 80 height 11
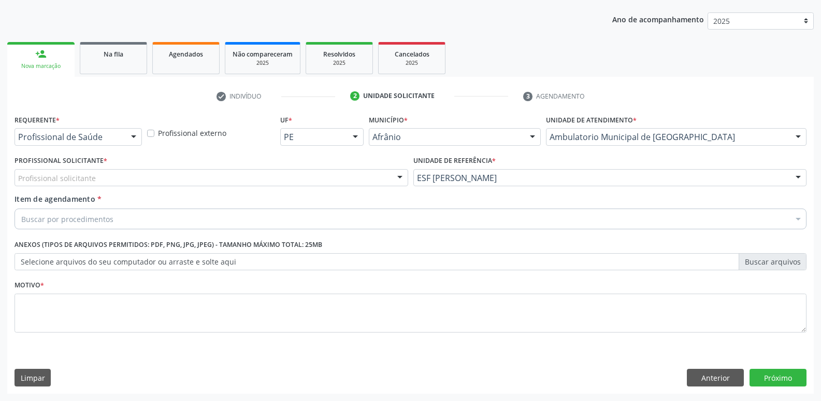
click at [275, 177] on div "Profissional solicitante" at bounding box center [212, 178] width 394 height 18
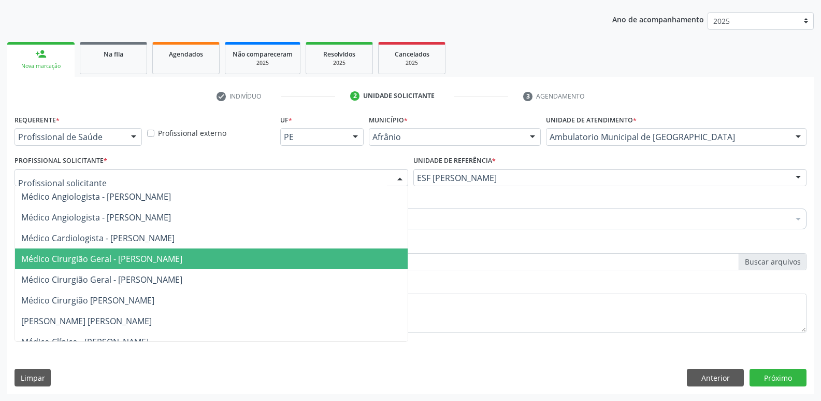
click at [276, 267] on span "Médico Cirurgião Geral - [PERSON_NAME]" at bounding box center [211, 258] width 393 height 21
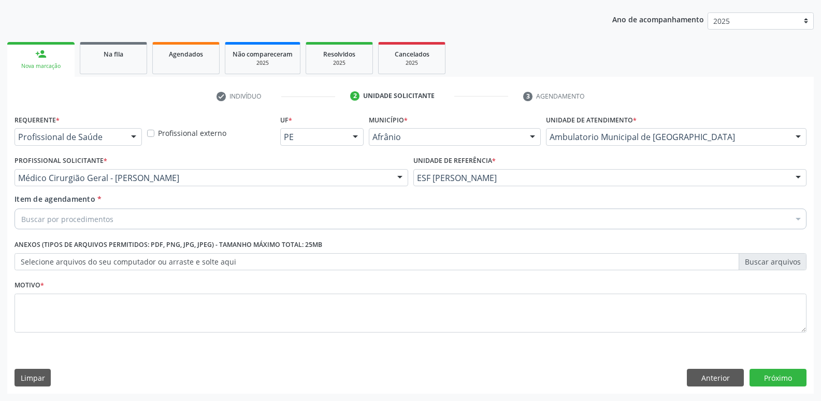
click at [249, 217] on div "Buscar por procedimentos" at bounding box center [411, 218] width 792 height 21
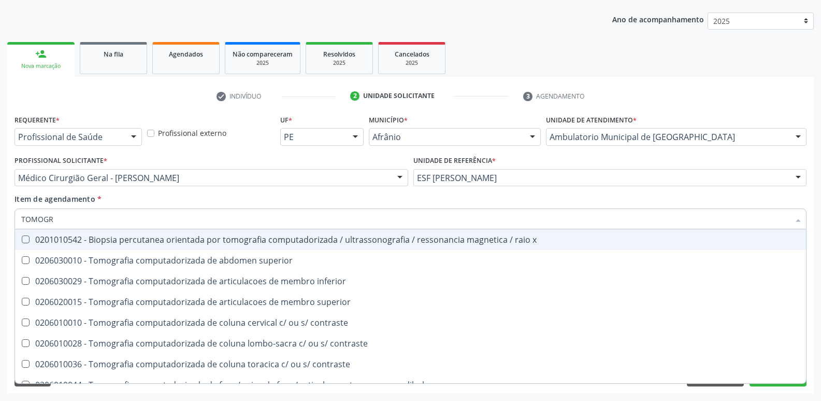
type input "TOMOGRA"
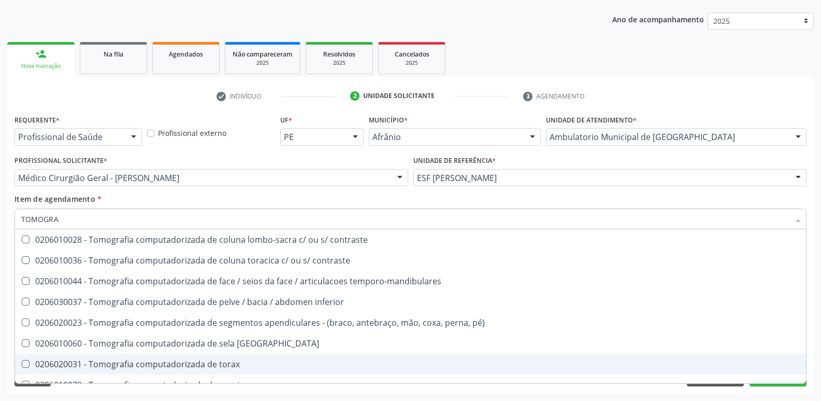
scroll to position [155, 0]
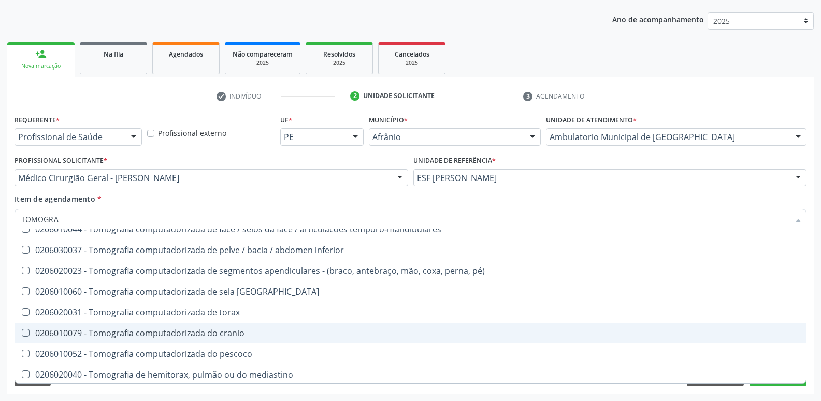
click at [244, 330] on div "0206010079 - Tomografia computadorizada do cranio" at bounding box center [410, 332] width 779 height 8
checkbox cranio "true"
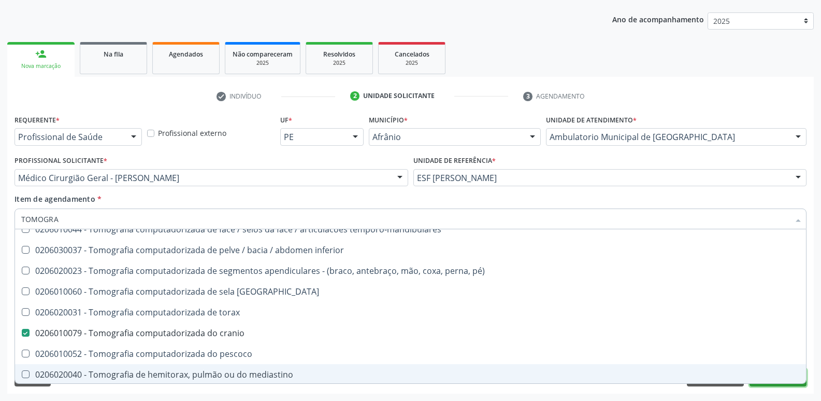
click at [759, 384] on button "Próximo" at bounding box center [778, 377] width 57 height 18
checkbox superior "true"
checkbox cranio "false"
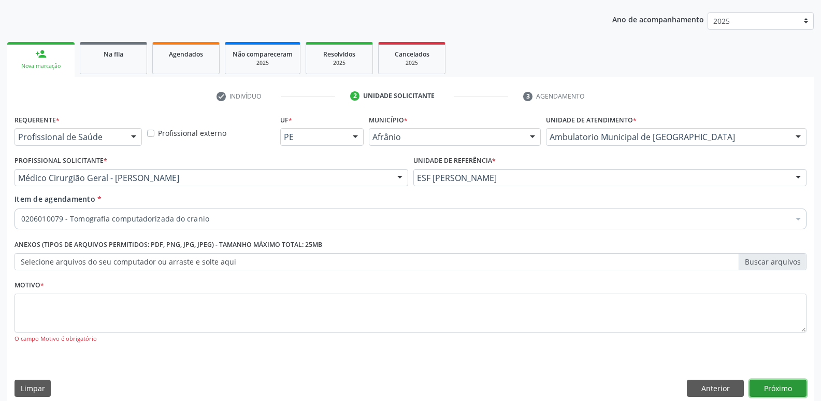
scroll to position [0, 0]
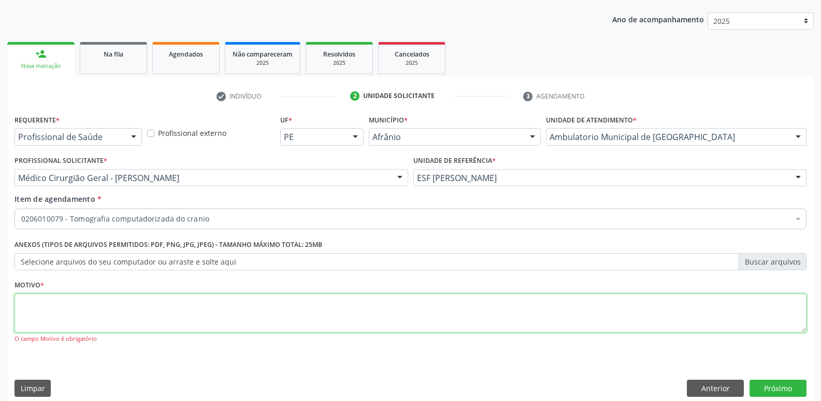
click at [192, 315] on textarea at bounding box center [411, 312] width 792 height 39
type textarea "*"
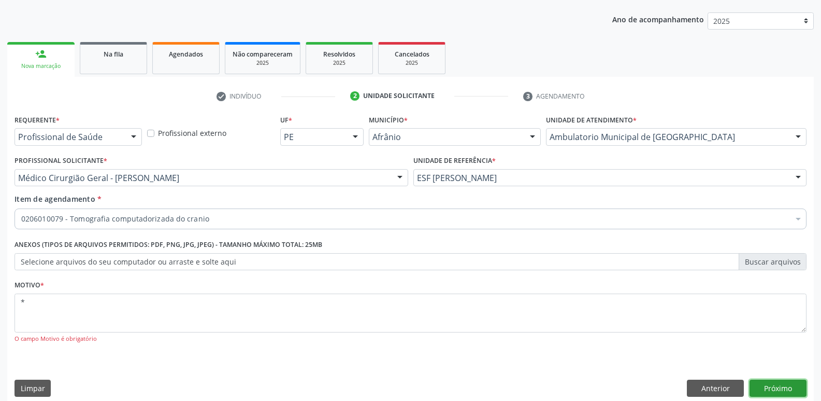
click at [768, 385] on button "Próximo" at bounding box center [778, 388] width 57 height 18
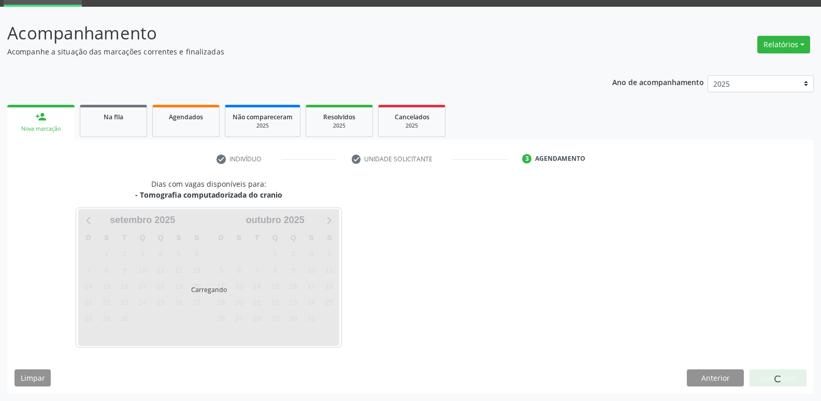
scroll to position [50, 0]
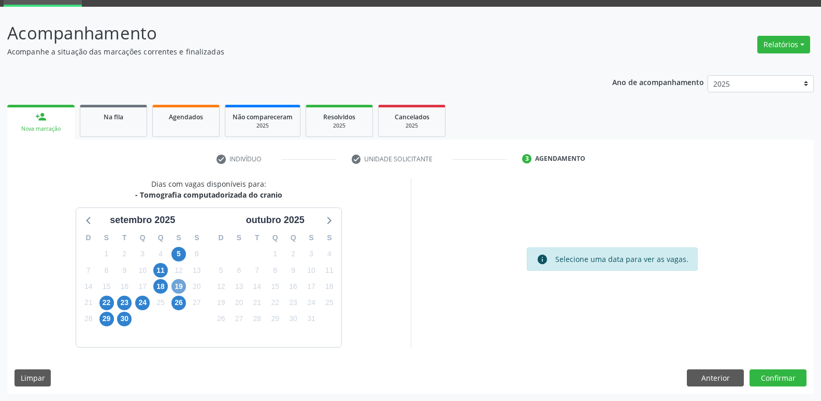
click at [182, 286] on span "19" at bounding box center [179, 286] width 15 height 15
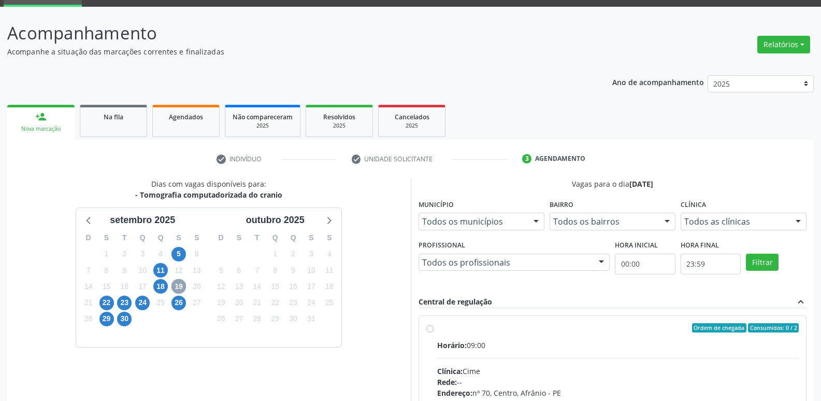
click at [182, 286] on span "19" at bounding box center [179, 286] width 15 height 15
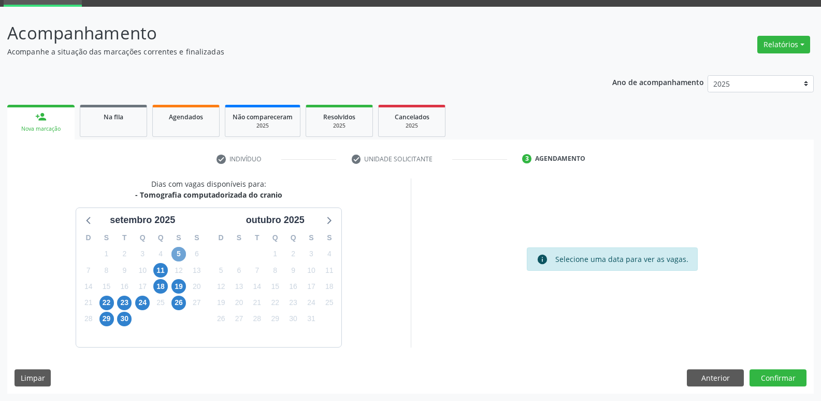
click at [180, 252] on span "5" at bounding box center [179, 254] width 15 height 15
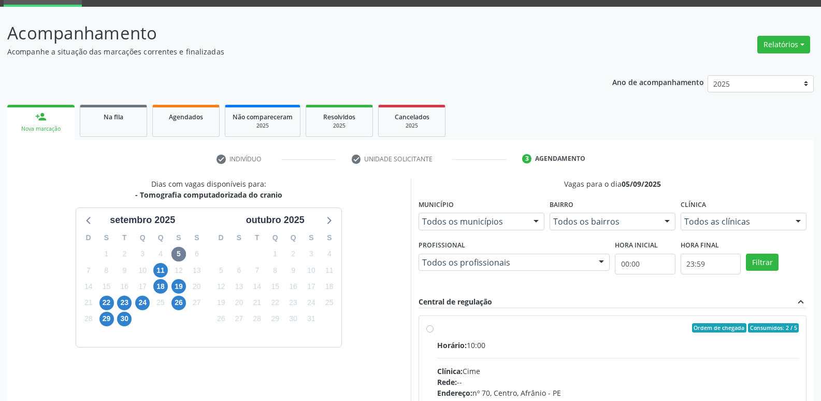
click at [480, 331] on div "Ordem de chegada Consumidos: 2 / 5" at bounding box center [618, 327] width 362 height 9
click at [434, 331] on input "Ordem de chegada Consumidos: 2 / 5 Horário: 10:00 Clínica: Cime Rede: -- Endere…" at bounding box center [429, 327] width 7 height 9
radio input "true"
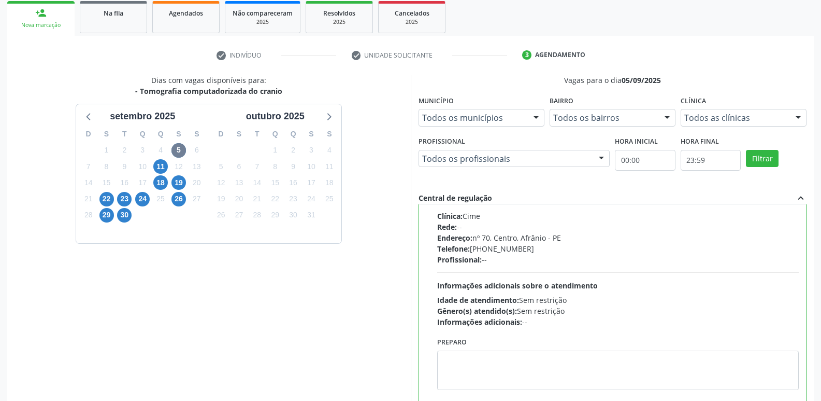
scroll to position [219, 0]
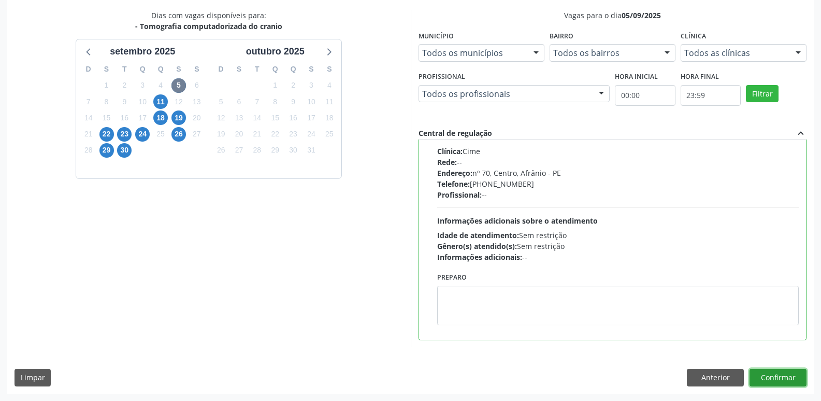
click at [784, 378] on button "Confirmar" at bounding box center [778, 377] width 57 height 18
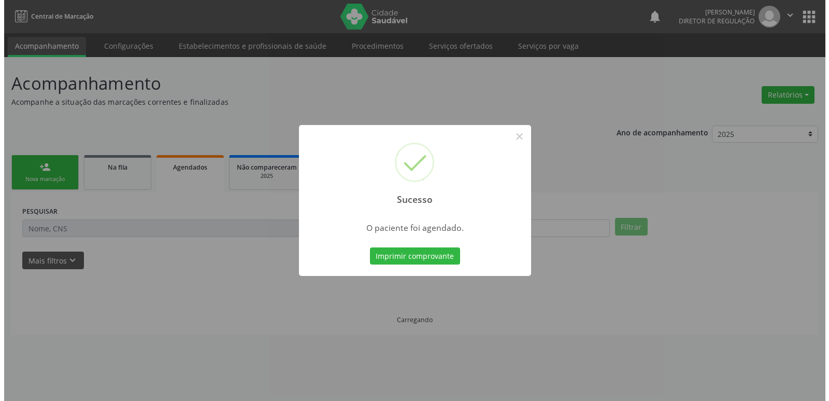
scroll to position [0, 0]
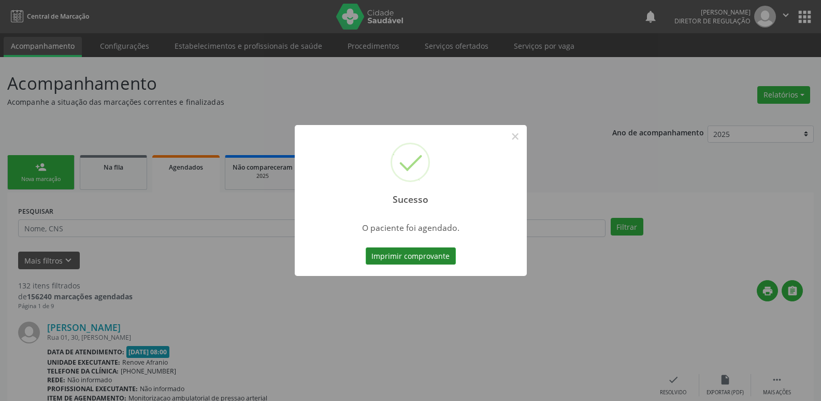
click at [441, 254] on button "Imprimir comprovante" at bounding box center [411, 256] width 90 height 18
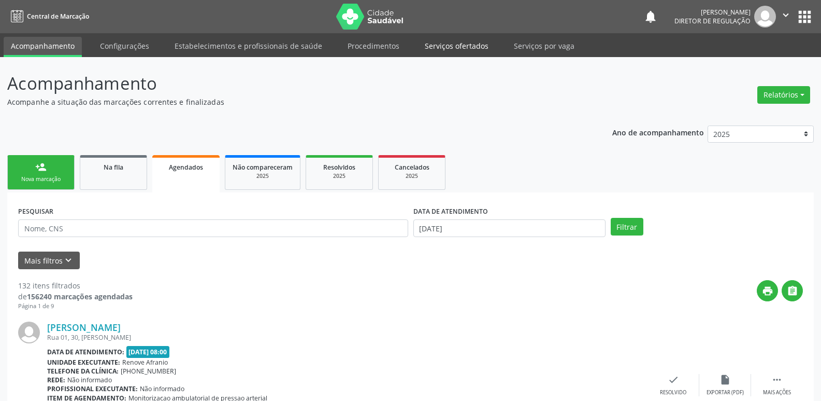
click at [464, 44] on link "Serviços ofertados" at bounding box center [457, 46] width 78 height 18
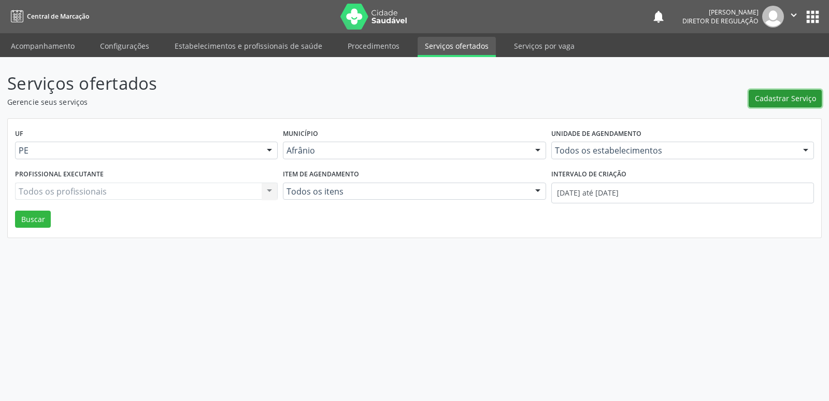
click at [772, 97] on span "Cadastrar Serviço" at bounding box center [785, 98] width 61 height 11
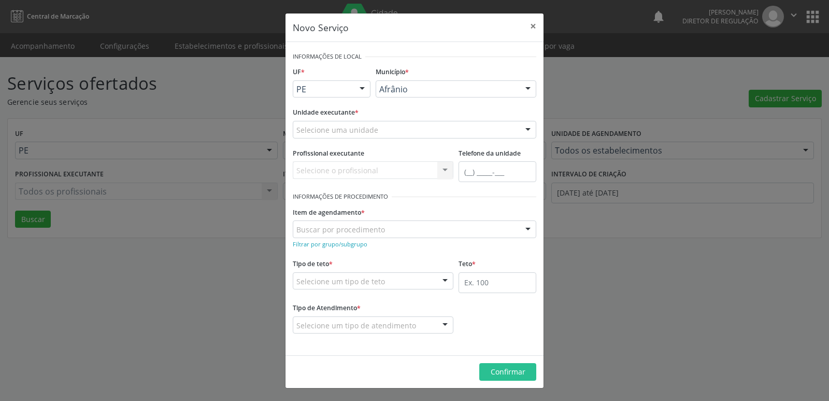
click at [432, 83] on div "Afrânio" at bounding box center [456, 89] width 161 height 18
click at [363, 87] on div at bounding box center [362, 90] width 16 height 18
click at [340, 107] on span "BA" at bounding box center [331, 107] width 77 height 21
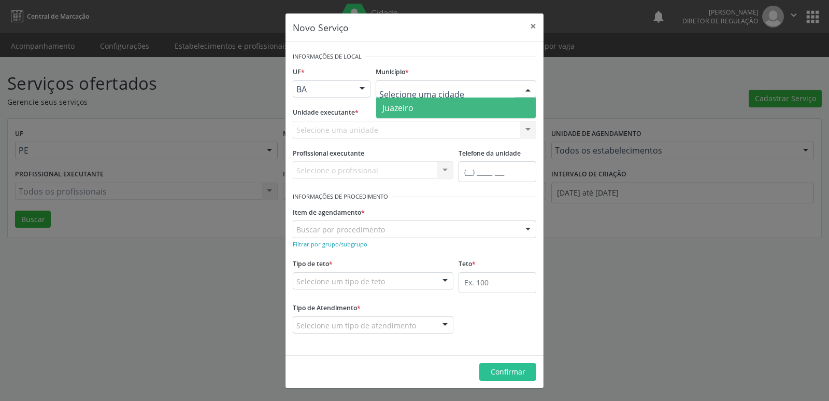
click at [428, 106] on span "Juazeiro" at bounding box center [456, 107] width 160 height 21
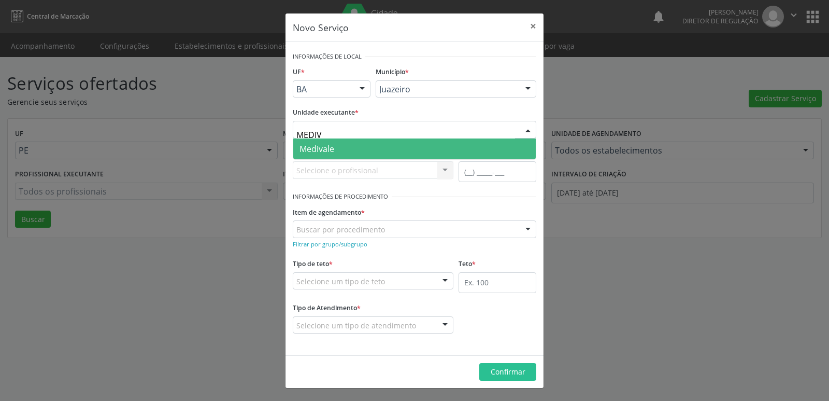
type input "MEDIVA"
click at [382, 145] on span "Medivale" at bounding box center [414, 148] width 242 height 21
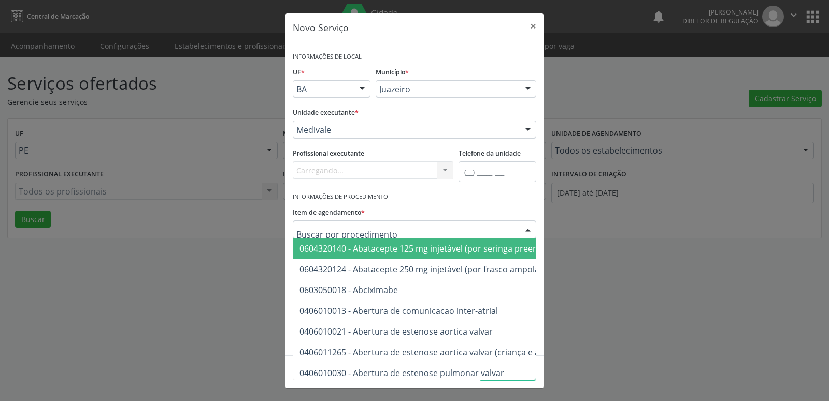
click at [398, 225] on div at bounding box center [415, 229] width 244 height 18
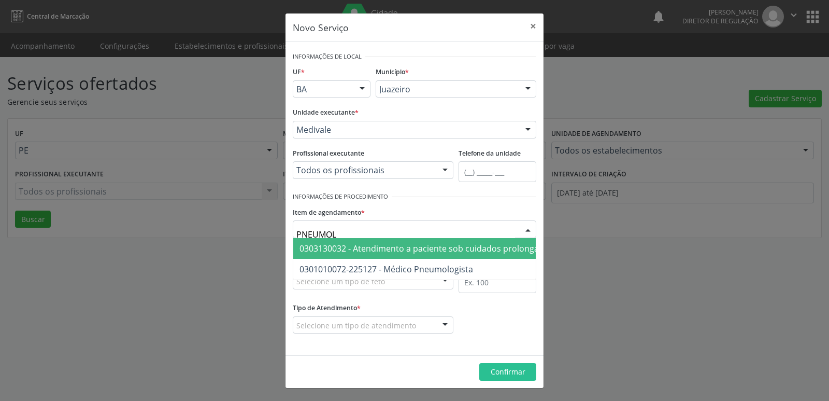
type input "PNEUMOLO"
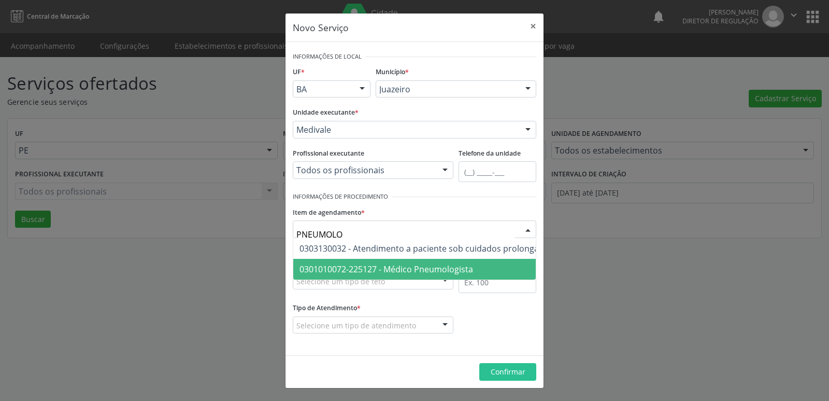
click at [421, 268] on span "0301010072-225127 - Médico Pneumologista" at bounding box center [386, 268] width 174 height 11
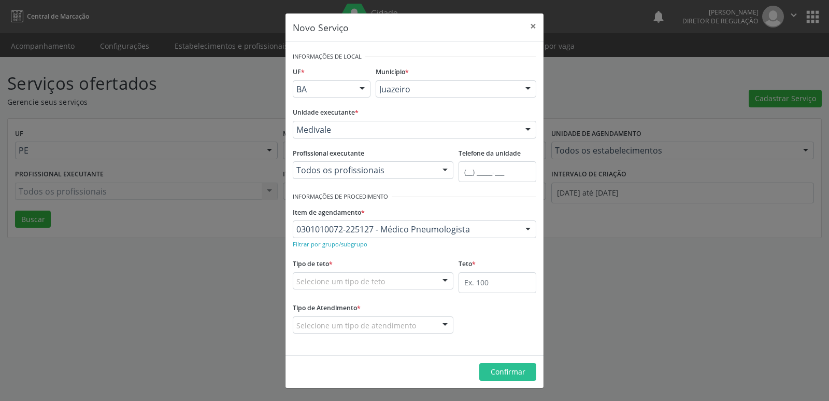
click at [399, 283] on div "Selecione um tipo de teto" at bounding box center [373, 281] width 161 height 18
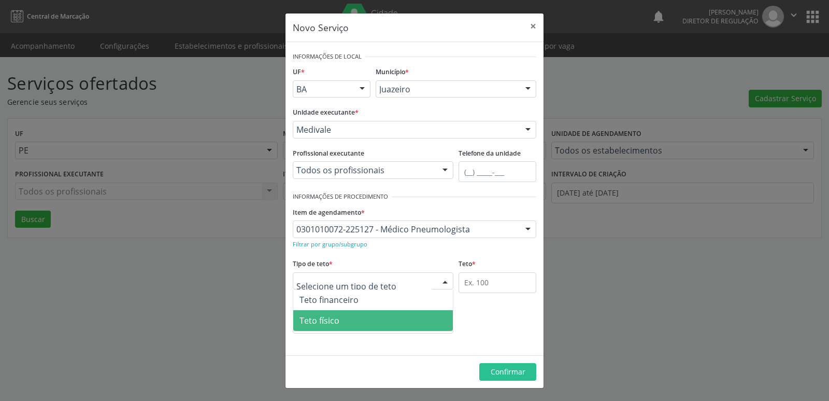
click at [378, 320] on span "Teto físico" at bounding box center [373, 320] width 160 height 21
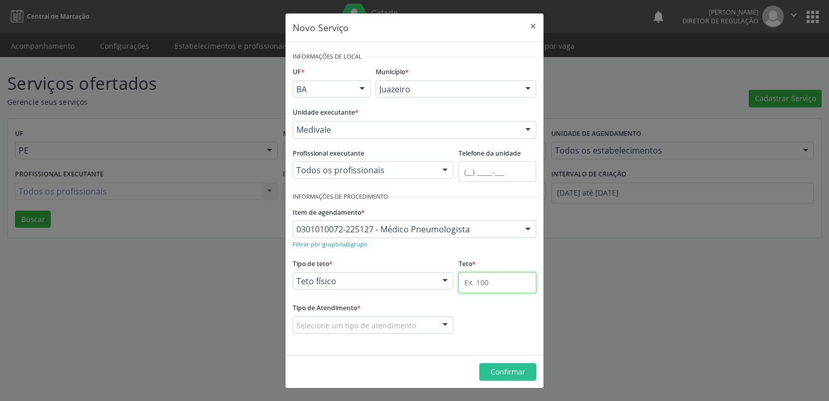
click at [477, 284] on input "text" at bounding box center [498, 282] width 78 height 21
type input "8"
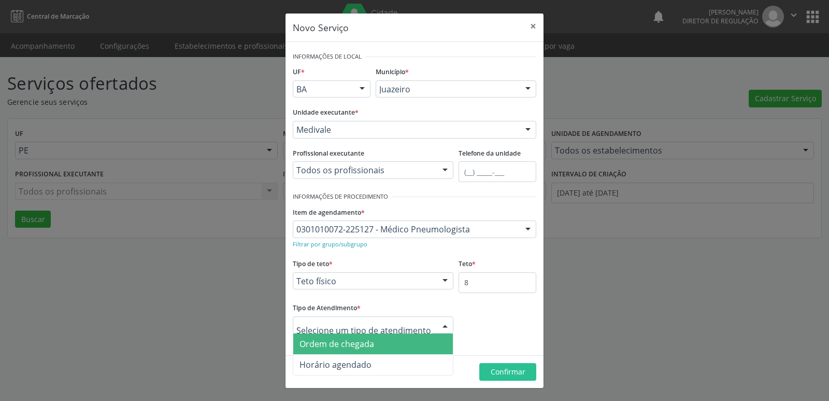
click at [417, 320] on div at bounding box center [373, 325] width 161 height 18
click at [383, 345] on span "Ordem de chegada" at bounding box center [373, 343] width 160 height 21
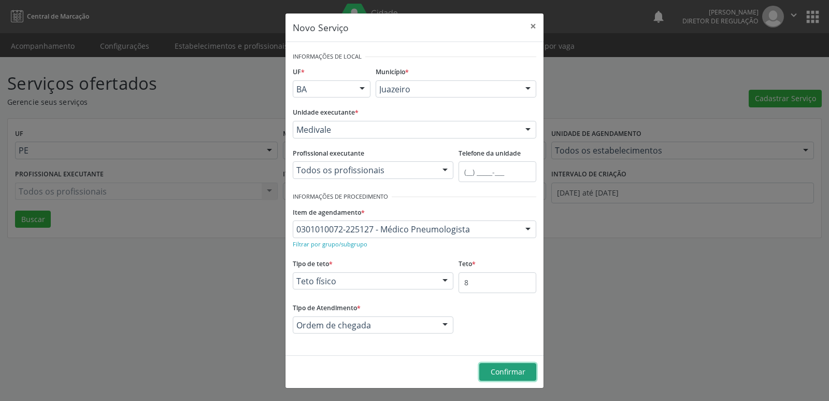
click at [492, 371] on span "Confirmar" at bounding box center [508, 371] width 35 height 10
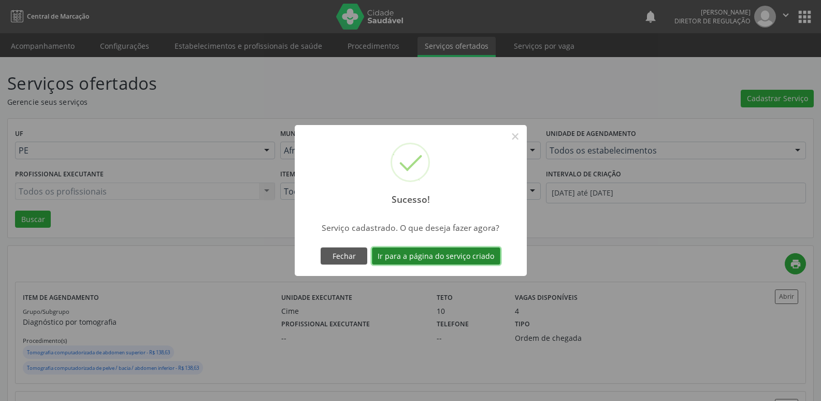
click at [468, 252] on button "Ir para a página do serviço criado" at bounding box center [436, 256] width 128 height 18
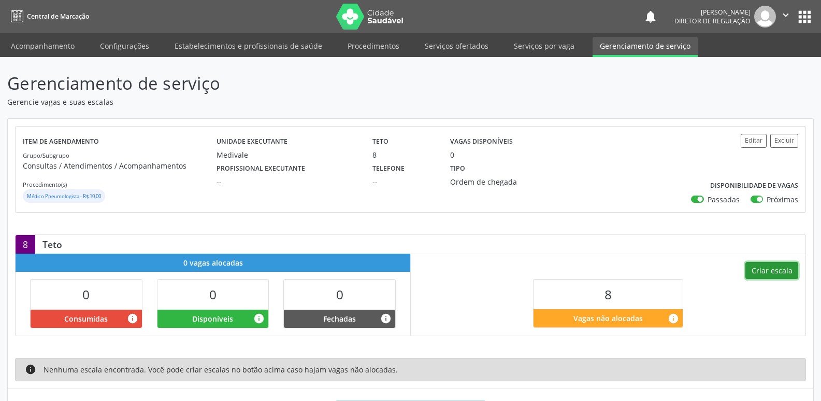
click at [775, 267] on button "Criar escala" at bounding box center [772, 271] width 53 height 18
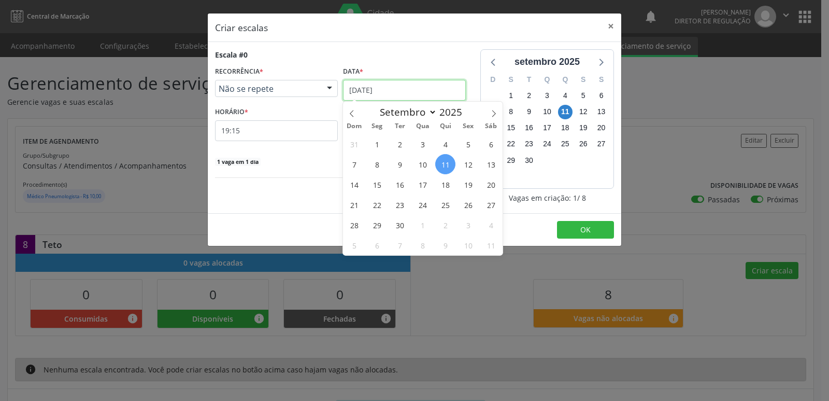
click at [392, 94] on input "[DATE]" at bounding box center [404, 90] width 123 height 21
click at [401, 205] on span "23" at bounding box center [400, 204] width 20 height 20
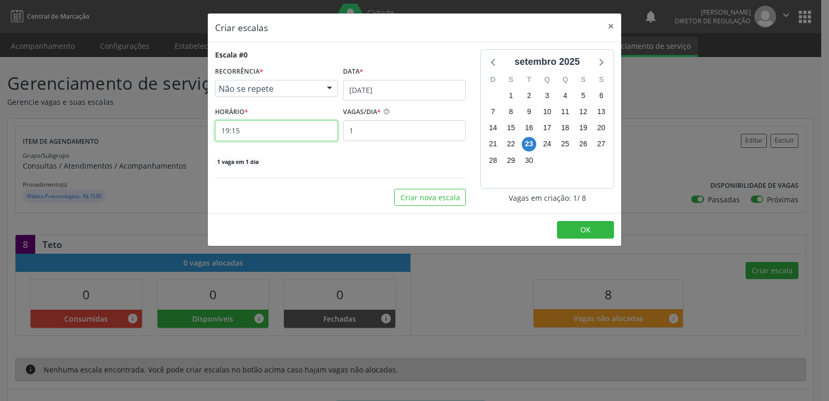
click at [299, 128] on input "19:15" at bounding box center [276, 130] width 123 height 21
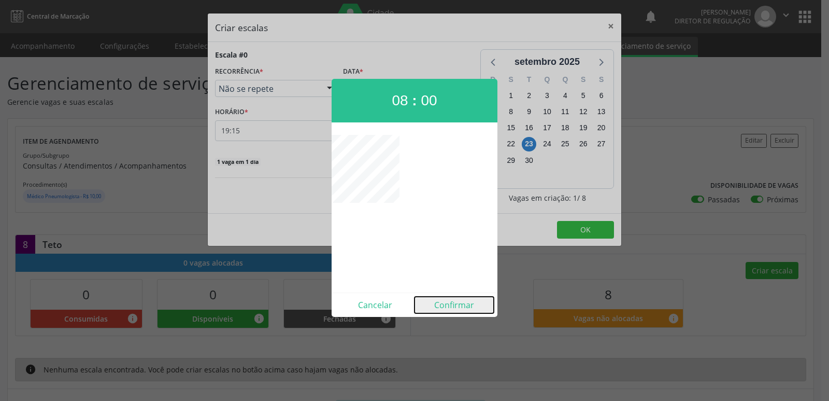
click at [459, 305] on button "Confirmar" at bounding box center [454, 304] width 79 height 17
type input "08:00"
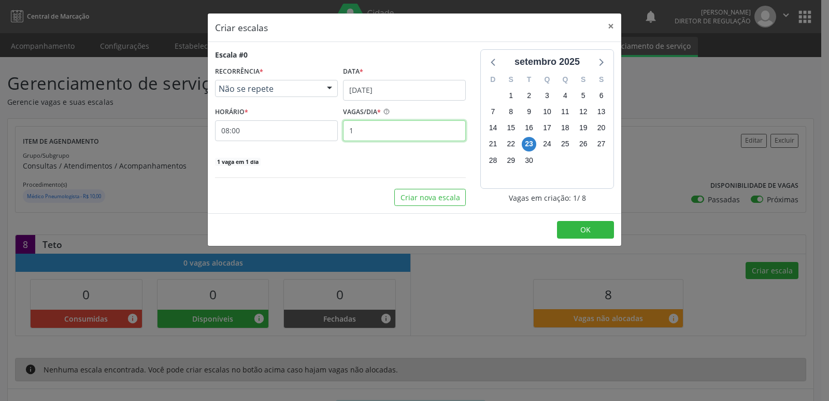
click at [370, 123] on input "1" at bounding box center [404, 130] width 123 height 21
type input "4"
click at [581, 230] on span "OK" at bounding box center [585, 229] width 10 height 10
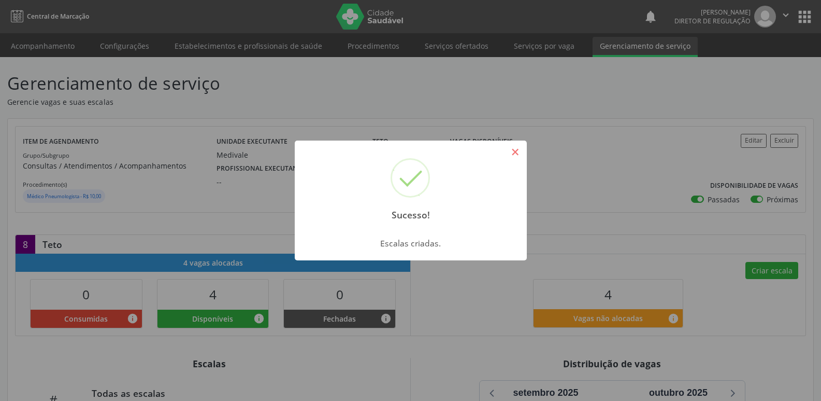
click at [518, 153] on button "×" at bounding box center [516, 152] width 18 height 18
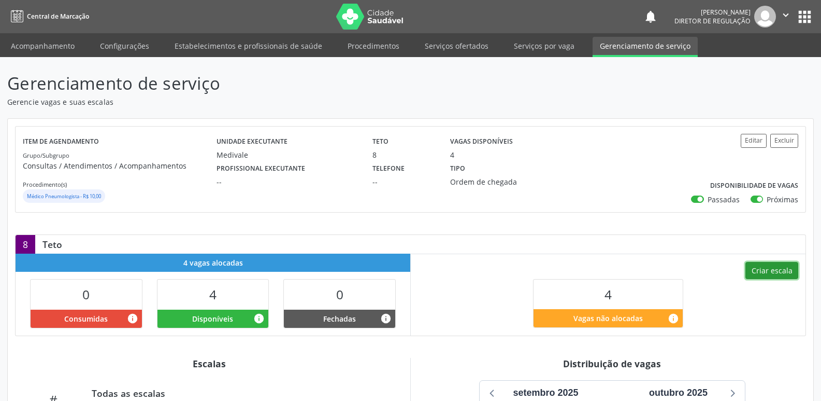
click at [761, 272] on button "Criar escala" at bounding box center [772, 271] width 53 height 18
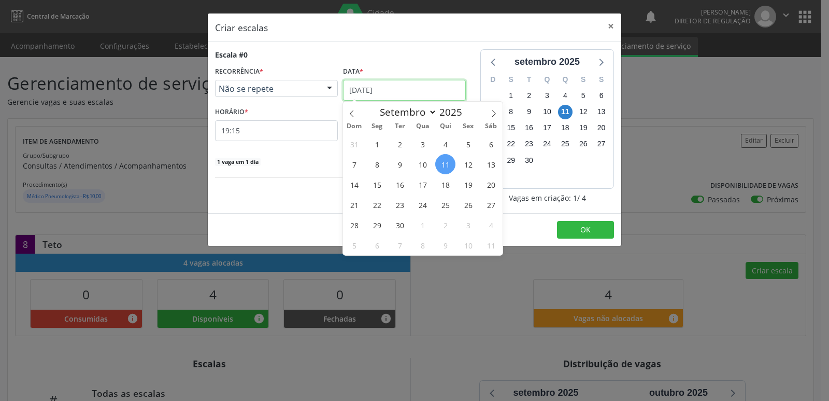
click at [430, 88] on input "[DATE]" at bounding box center [404, 90] width 123 height 21
click at [400, 222] on span "30" at bounding box center [400, 225] width 20 height 20
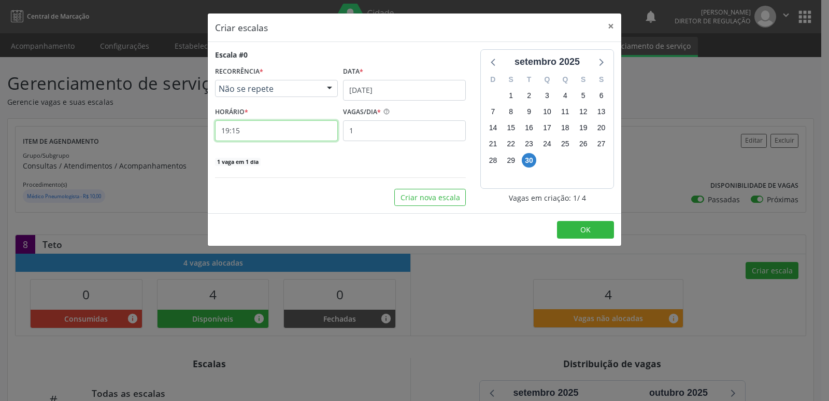
click at [315, 130] on input "19:15" at bounding box center [276, 130] width 123 height 21
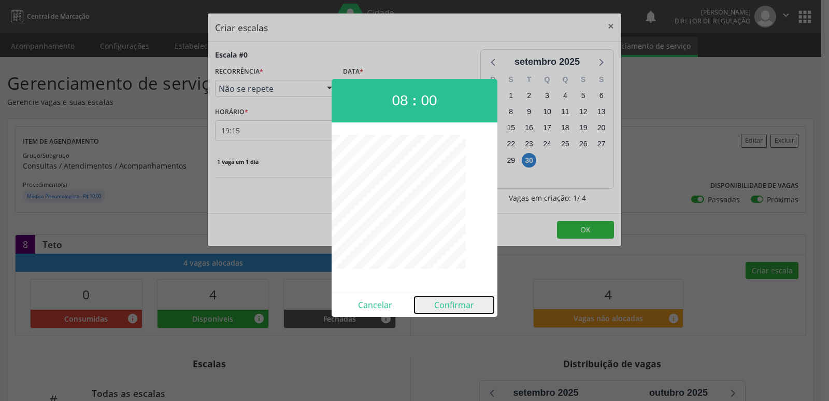
click at [461, 307] on button "Confirmar" at bounding box center [454, 304] width 79 height 17
type input "08:00"
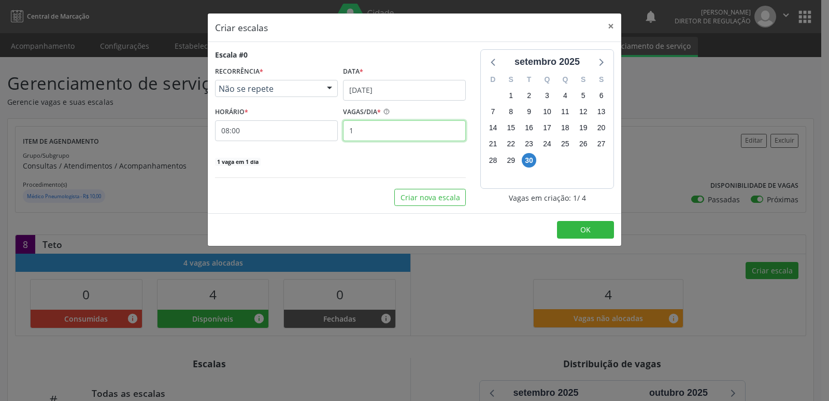
click at [398, 131] on input "1" at bounding box center [404, 130] width 123 height 21
type input "3"
click at [576, 231] on button "OK" at bounding box center [585, 230] width 57 height 18
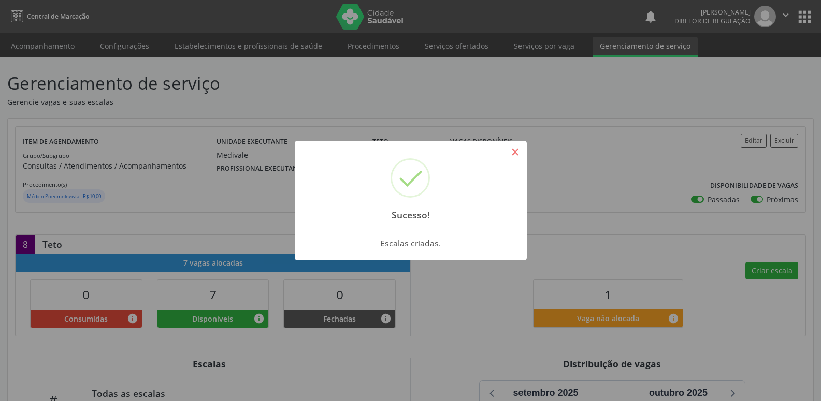
click at [514, 152] on button "×" at bounding box center [516, 152] width 18 height 18
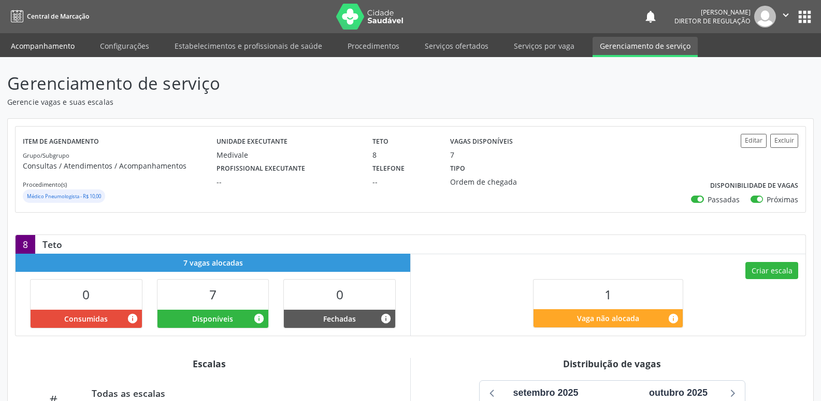
click at [63, 46] on link "Acompanhamento" at bounding box center [43, 46] width 78 height 18
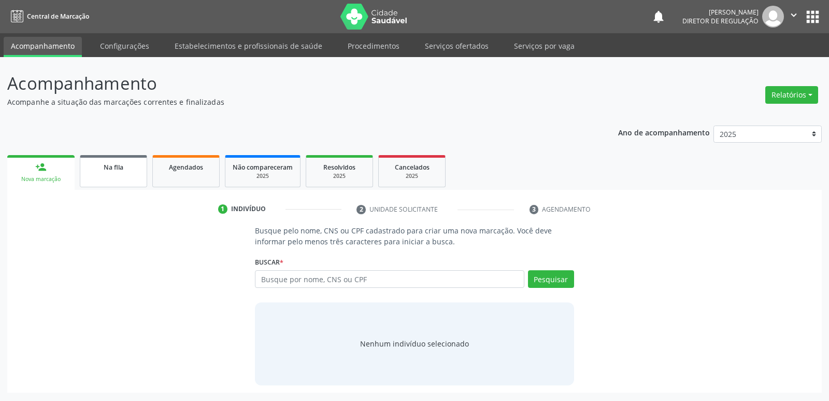
click at [123, 168] on span "Na fila" at bounding box center [114, 167] width 20 height 9
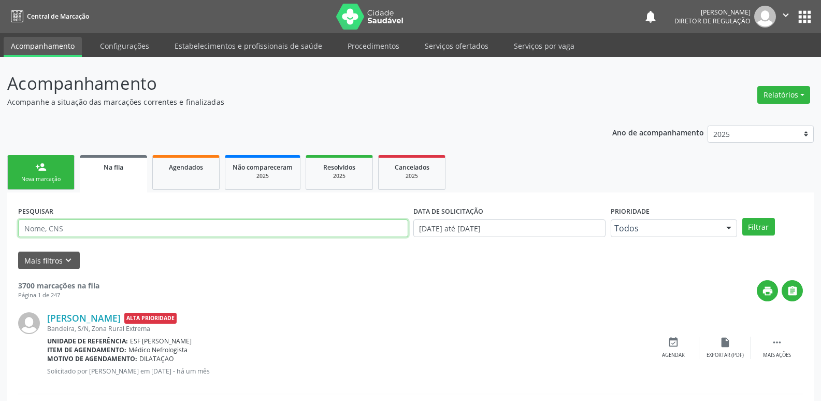
click at [89, 228] on input "text" at bounding box center [213, 228] width 390 height 18
click at [63, 179] on div "Nova marcação" at bounding box center [41, 179] width 52 height 8
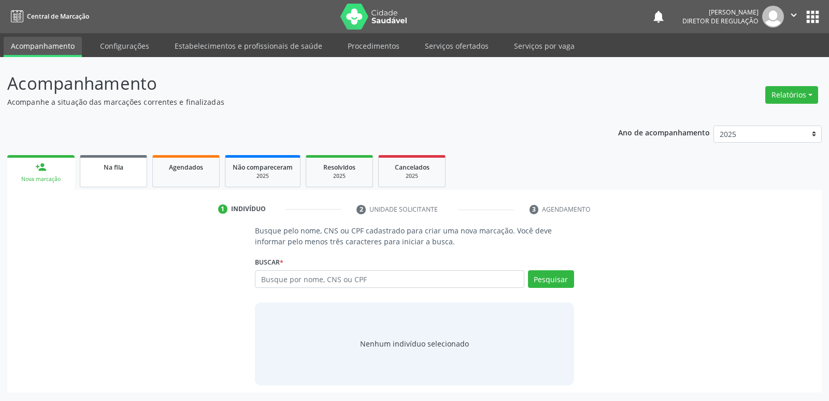
click at [127, 169] on div "Na fila" at bounding box center [114, 166] width 52 height 11
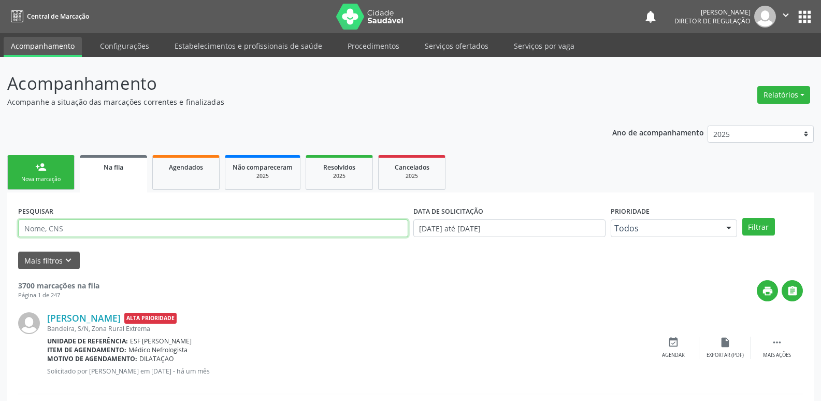
click at [141, 226] on input "text" at bounding box center [213, 228] width 390 height 18
click at [59, 178] on div "Nova marcação" at bounding box center [41, 179] width 52 height 8
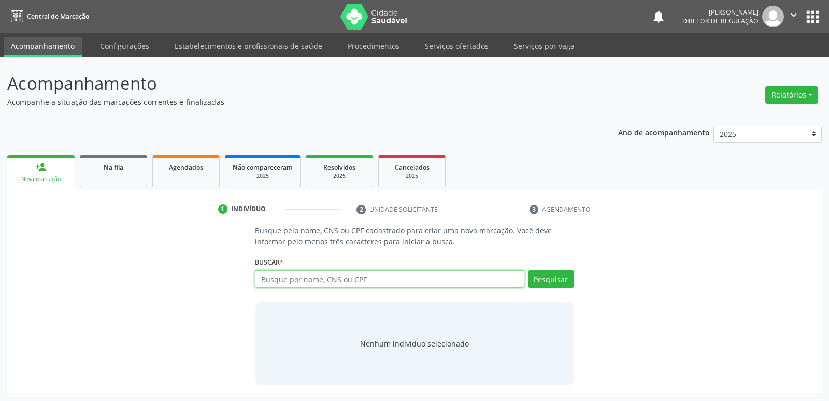
click at [285, 278] on input "text" at bounding box center [389, 279] width 269 height 18
click at [556, 285] on button "Pesquisar" at bounding box center [551, 279] width 46 height 18
click at [330, 280] on input "ANA LAURA" at bounding box center [389, 279] width 269 height 18
type input "A"
type input "KET"
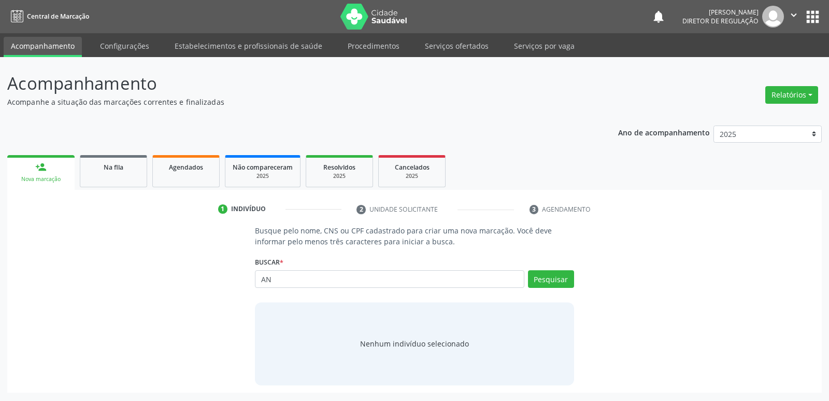
type input "A"
type input "KETLLY"
click at [551, 278] on button "Pesquisar" at bounding box center [551, 279] width 46 height 18
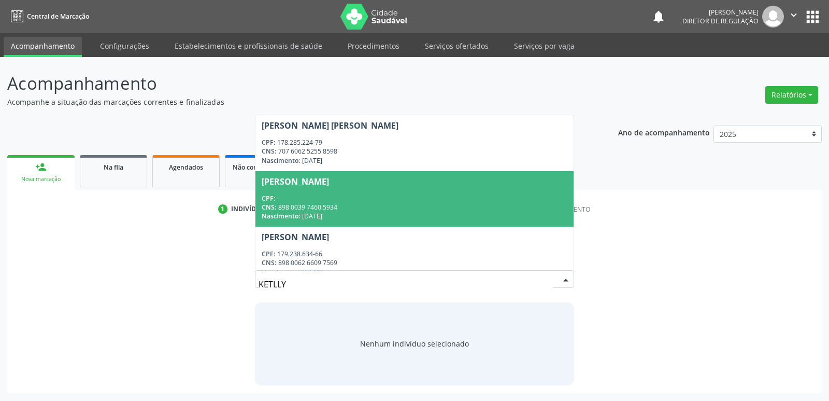
scroll to position [12, 0]
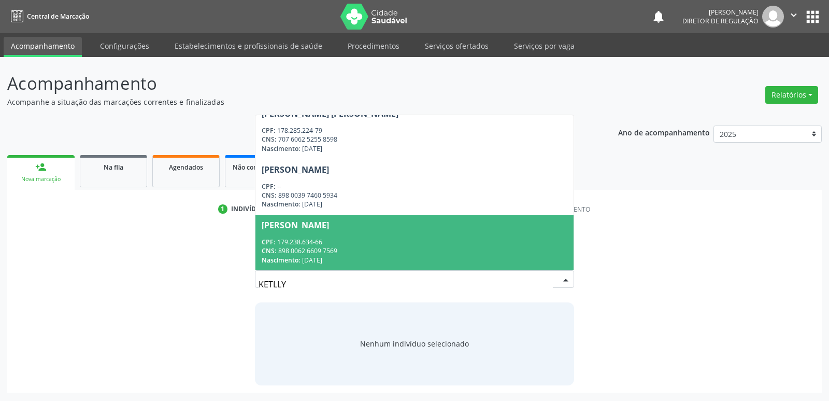
click at [340, 289] on input "KETLLY" at bounding box center [406, 284] width 294 height 21
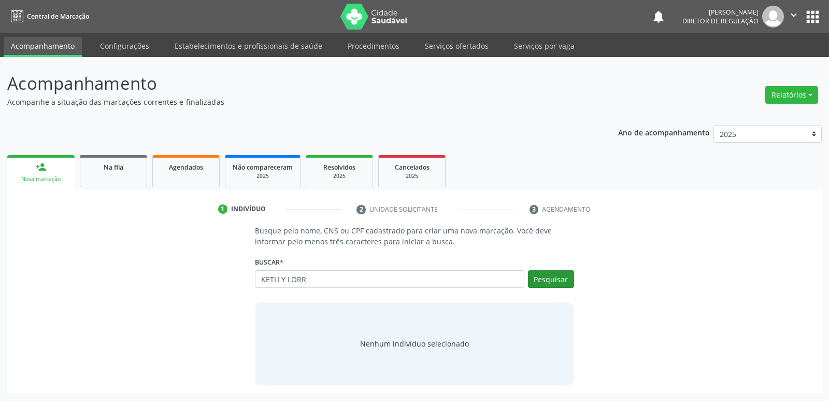
type input "KETLLY LORR"
click at [544, 283] on button "Pesquisar" at bounding box center [551, 279] width 46 height 18
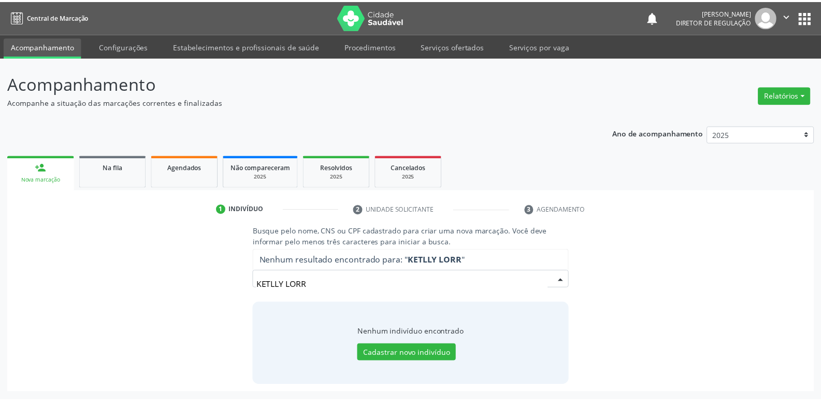
scroll to position [0, 0]
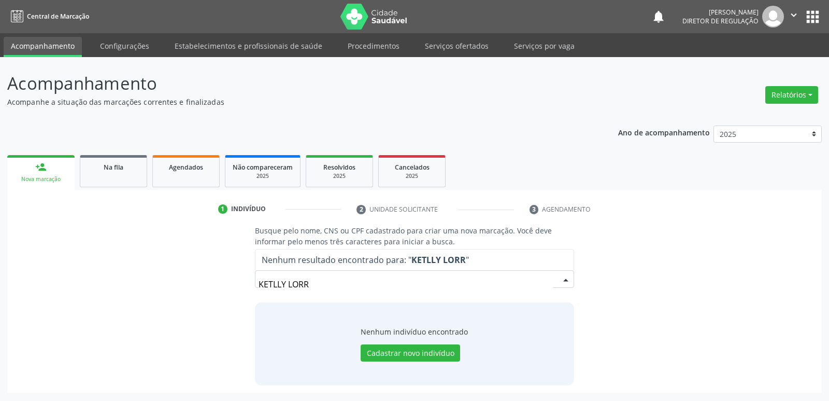
click at [278, 283] on input "KETLLY LORR" at bounding box center [406, 284] width 294 height 21
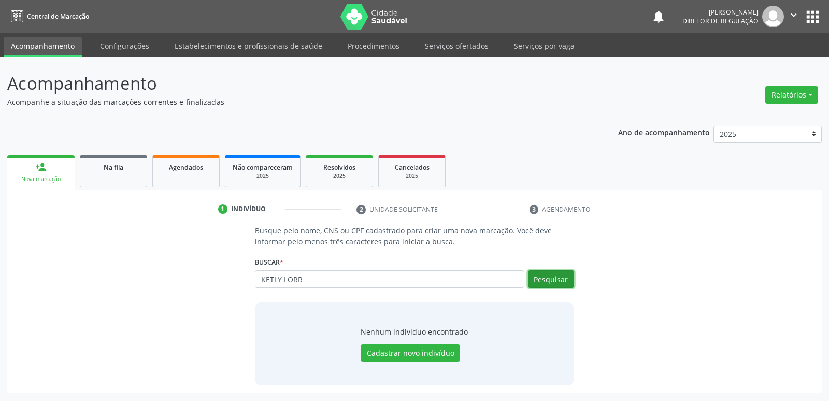
click at [547, 278] on button "Pesquisar" at bounding box center [551, 279] width 46 height 18
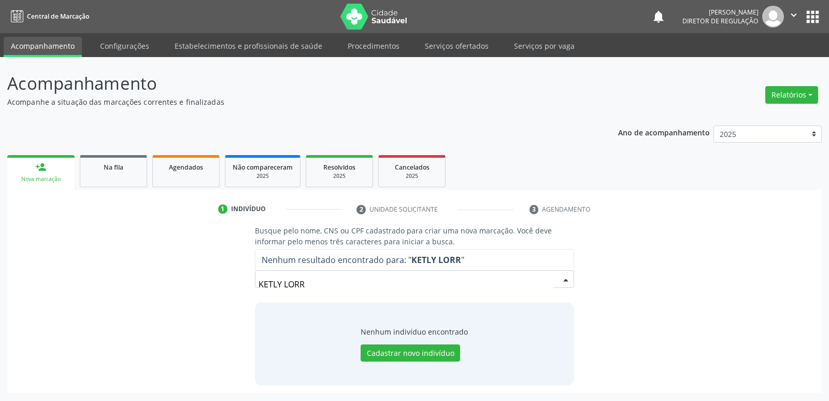
drag, startPoint x: 311, startPoint y: 282, endPoint x: 241, endPoint y: 290, distance: 70.3
click at [241, 290] on div "Busque pelo nome, CNS ou CPF cadastrado para criar uma nova marcação. Você deve…" at bounding box center [415, 305] width 800 height 160
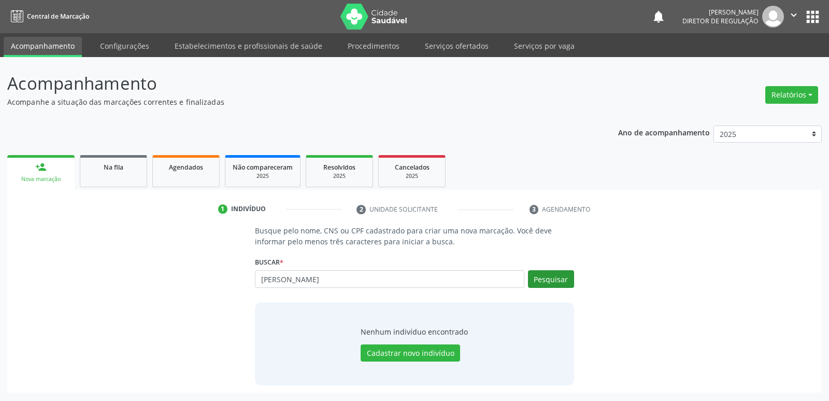
type input "ANA LAURA COELHO"
click at [563, 278] on button "Pesquisar" at bounding box center [551, 279] width 46 height 18
type input "ANA LAURA COELHO"
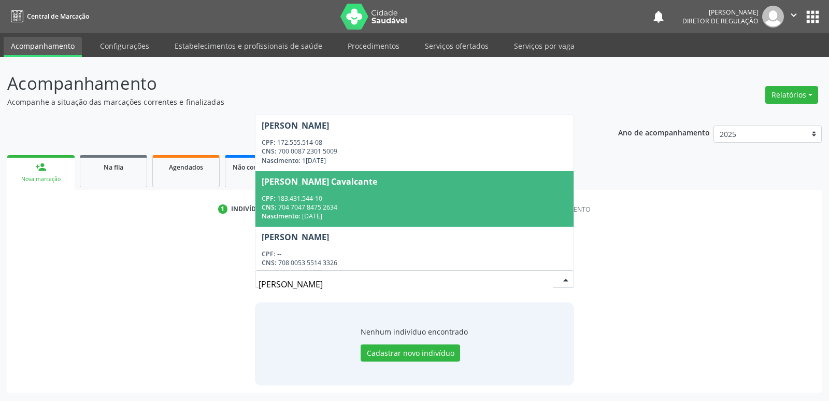
click at [373, 185] on div "Ana Laura Coelho Cavalcante" at bounding box center [320, 181] width 116 height 8
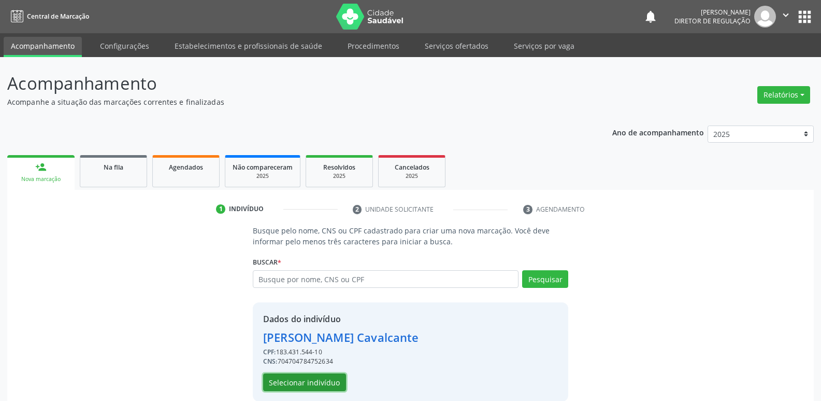
click at [326, 380] on button "Selecionar indivíduo" at bounding box center [304, 382] width 83 height 18
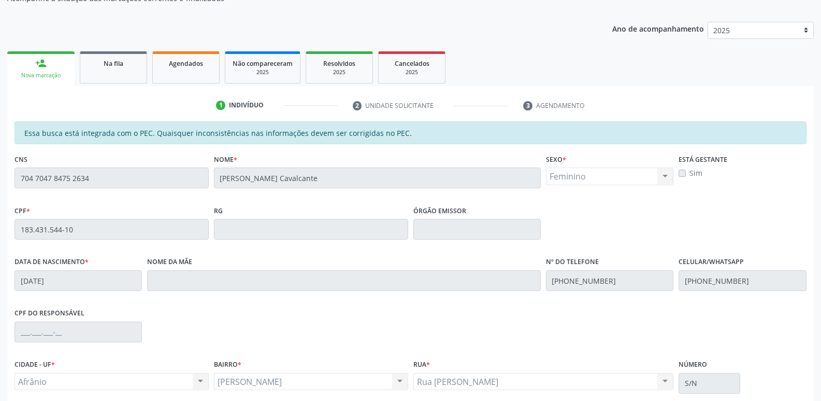
scroll to position [191, 0]
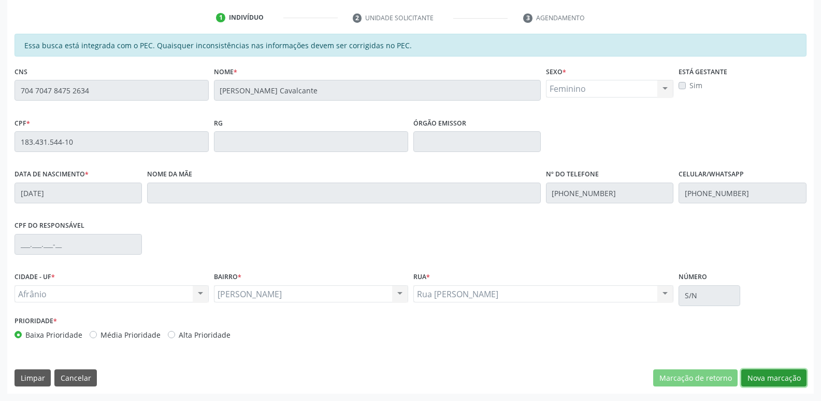
click at [758, 378] on button "Nova marcação" at bounding box center [773, 378] width 65 height 18
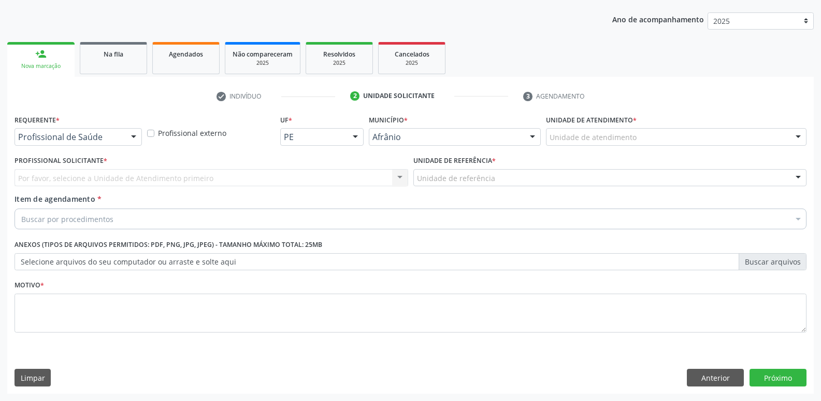
scroll to position [113, 0]
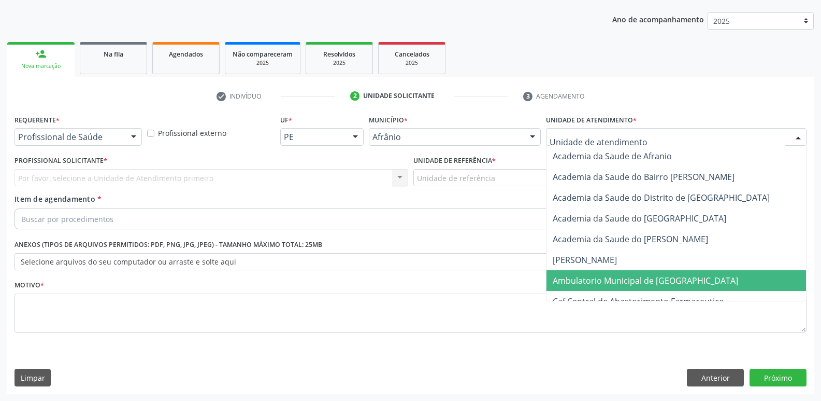
click at [637, 285] on span "Ambulatorio Municipal de [GEOGRAPHIC_DATA]" at bounding box center [645, 280] width 185 height 11
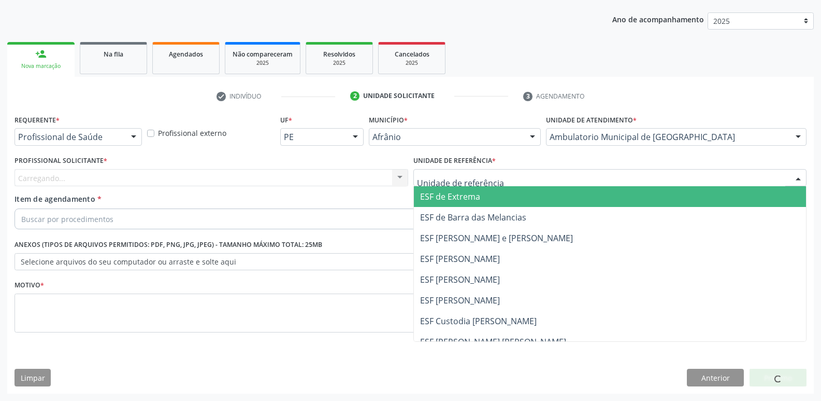
click at [519, 173] on div at bounding box center [610, 178] width 394 height 18
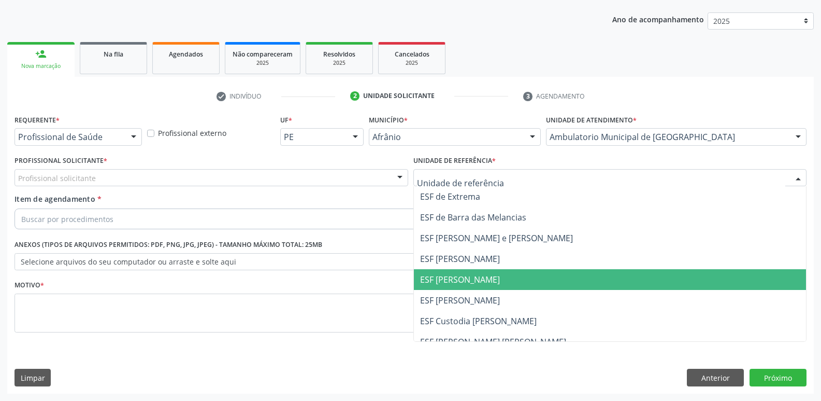
click at [512, 280] on span "ESF [PERSON_NAME]" at bounding box center [610, 279] width 393 height 21
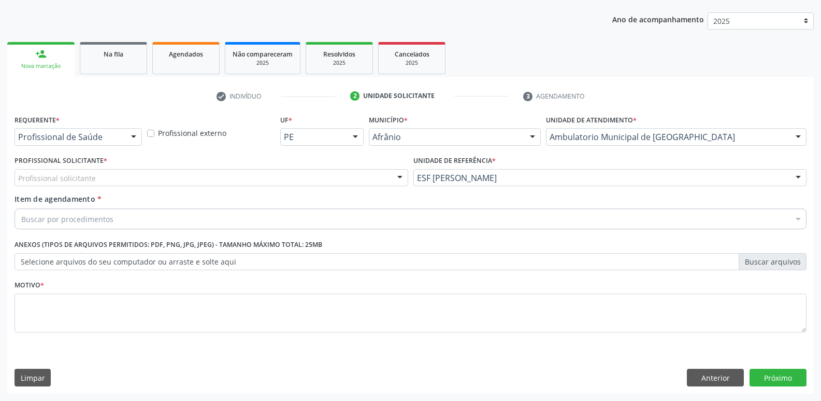
click at [230, 174] on div "Profissional solicitante" at bounding box center [212, 178] width 394 height 18
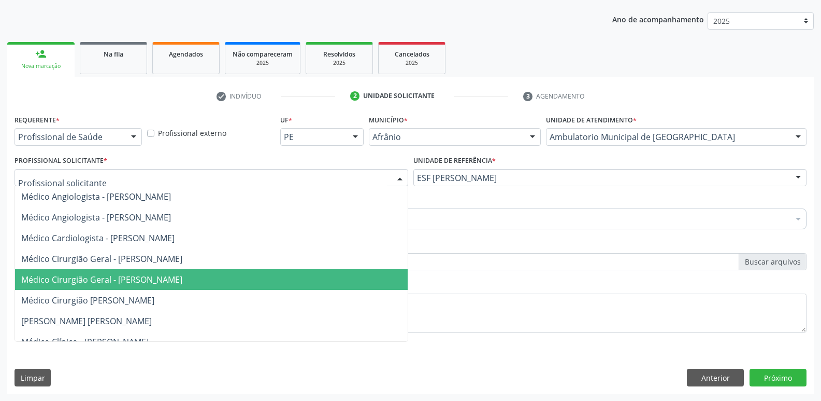
click at [233, 280] on span "Médico Cirurgião Geral - [PERSON_NAME]" at bounding box center [211, 279] width 393 height 21
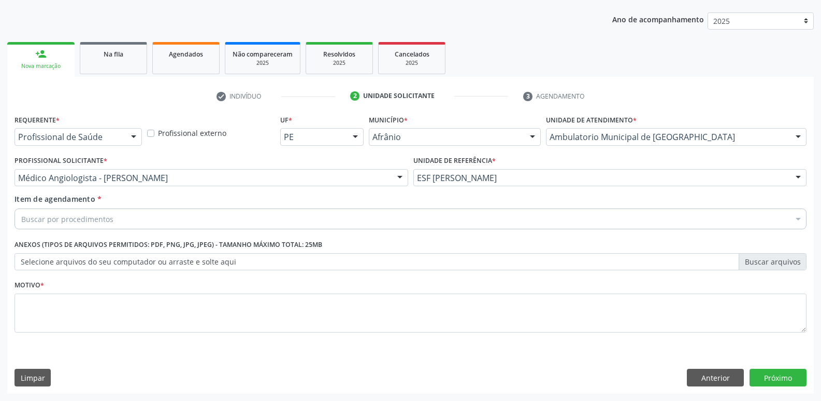
click at [196, 219] on div "Buscar por procedimentos" at bounding box center [411, 218] width 792 height 21
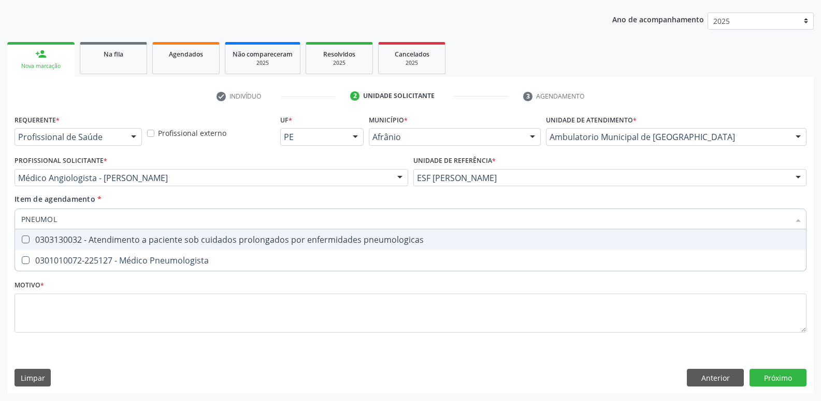
type input "PNEUMOLO"
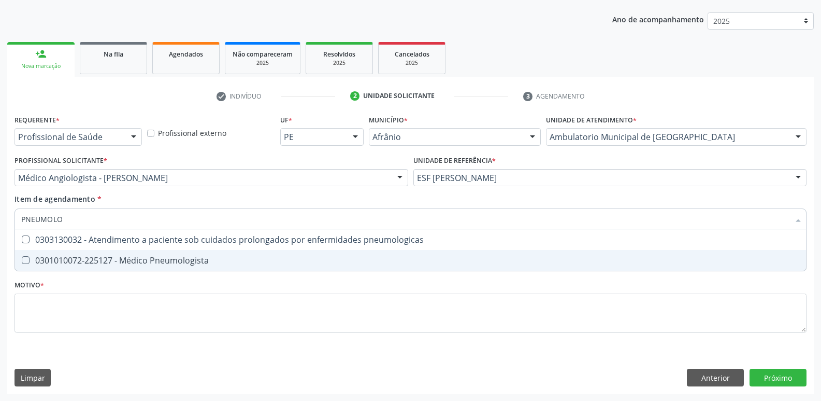
click at [233, 259] on div "0301010072-225127 - Médico Pneumologista" at bounding box center [410, 260] width 779 height 8
checkbox Pneumologista "true"
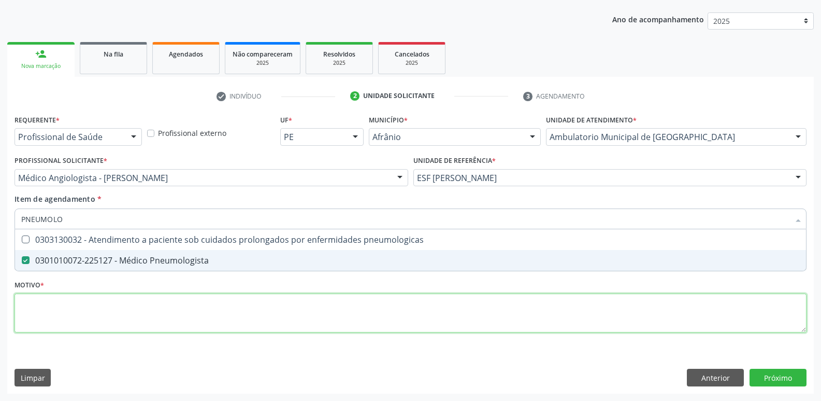
click at [228, 307] on div "Requerente * Profissional de Saúde Profissional de Saúde Paciente Nenhum result…" at bounding box center [411, 229] width 792 height 235
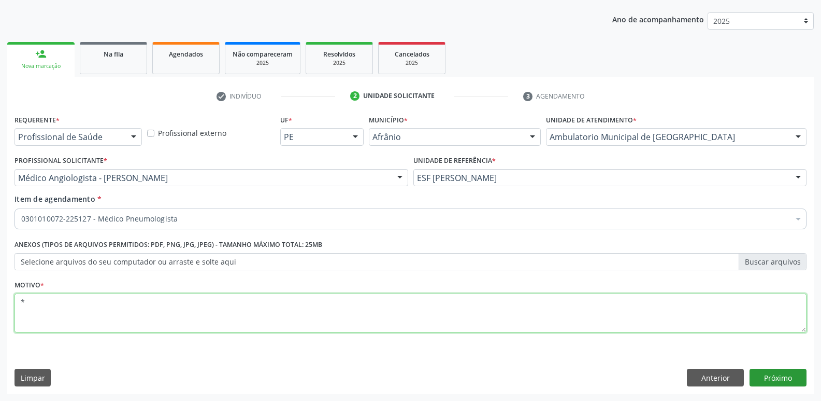
type textarea "*"
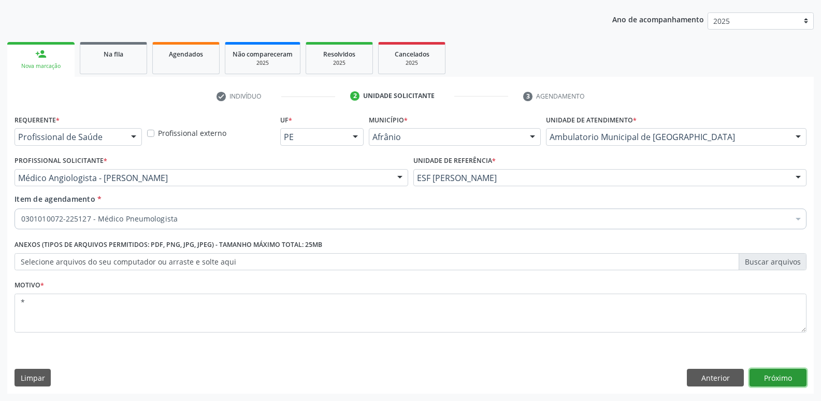
click at [779, 377] on button "Próximo" at bounding box center [778, 377] width 57 height 18
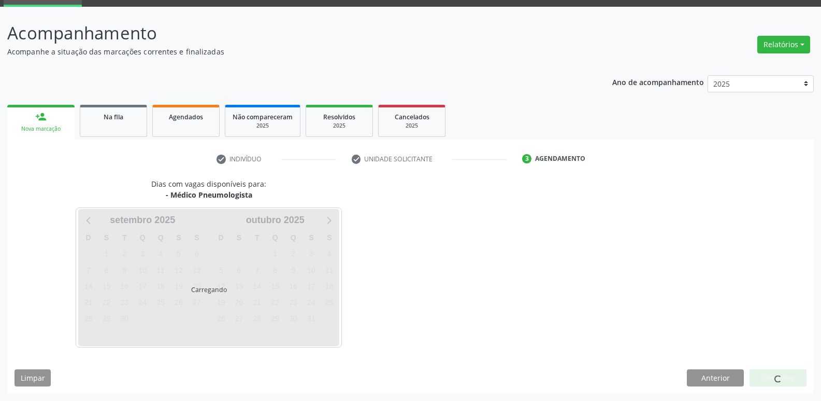
scroll to position [50, 0]
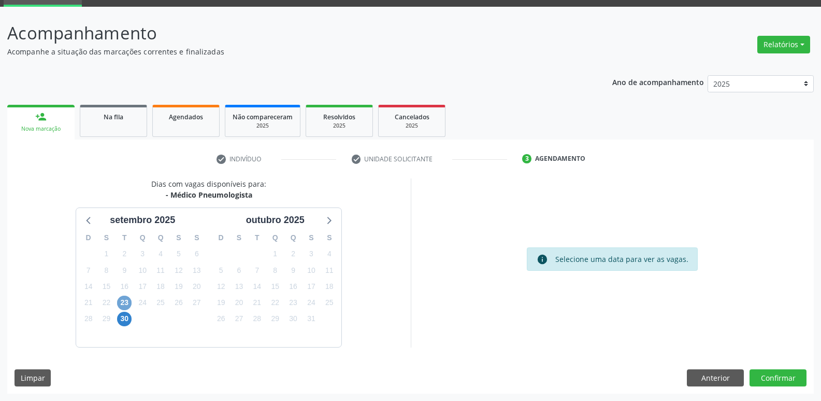
click at [128, 301] on span "23" at bounding box center [124, 302] width 15 height 15
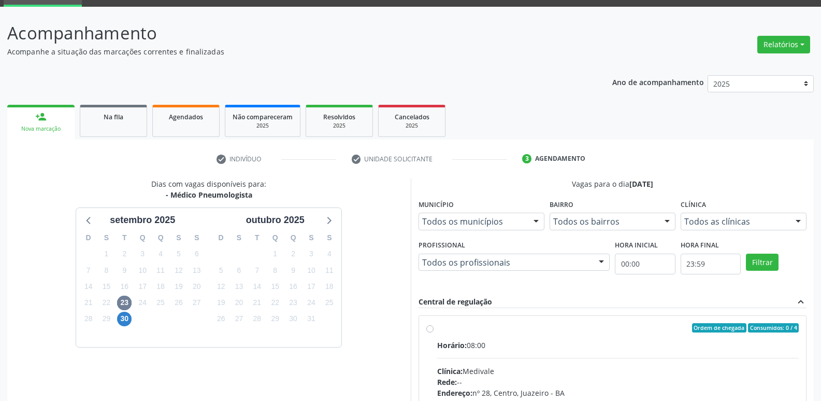
click at [513, 333] on label "Ordem de chegada Consumidos: 0 / 4 Horário: 08:00 Clínica: Medivale Rede: -- En…" at bounding box center [618, 402] width 362 height 159
click at [434, 332] on input "Ordem de chegada Consumidos: 0 / 4 Horário: 08:00 Clínica: Medivale Rede: -- En…" at bounding box center [429, 327] width 7 height 9
radio input "true"
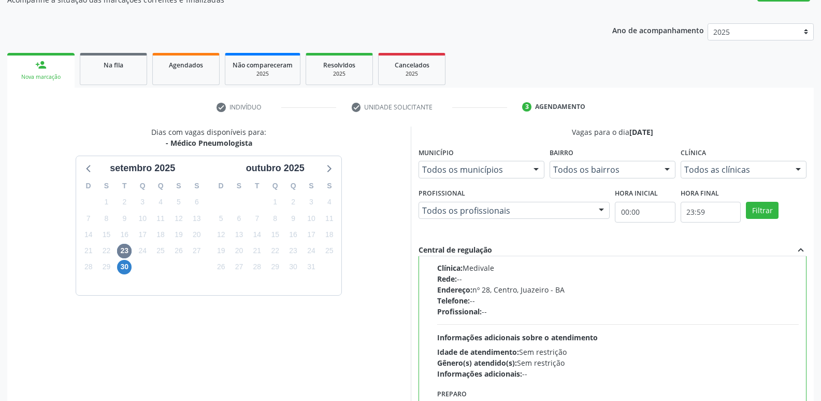
scroll to position [219, 0]
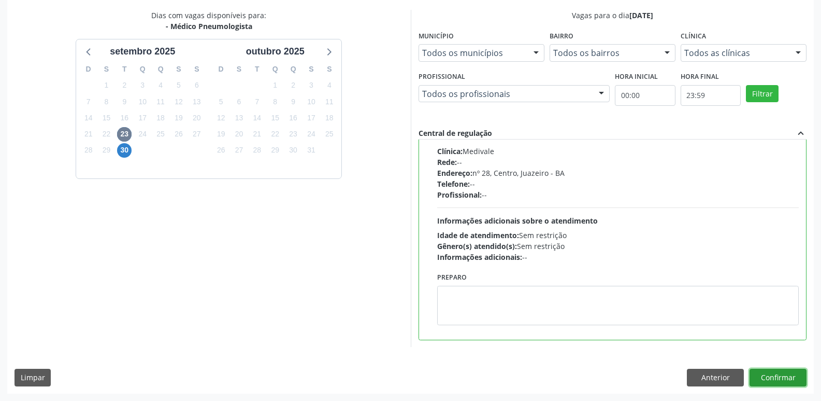
click at [787, 378] on button "Confirmar" at bounding box center [778, 377] width 57 height 18
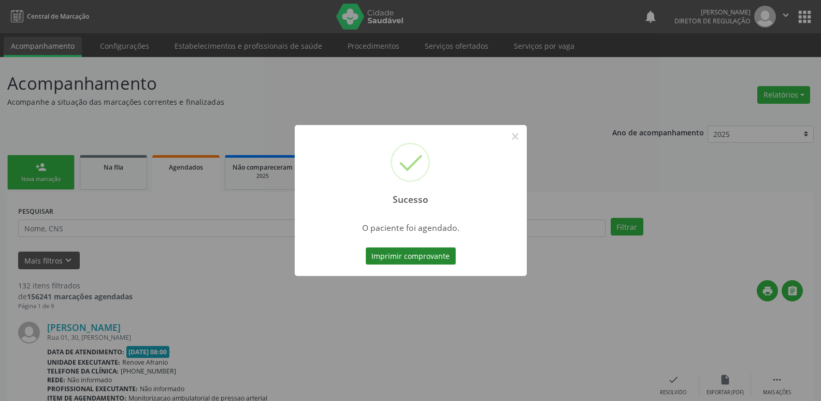
click at [448, 257] on button "Imprimir comprovante" at bounding box center [411, 256] width 90 height 18
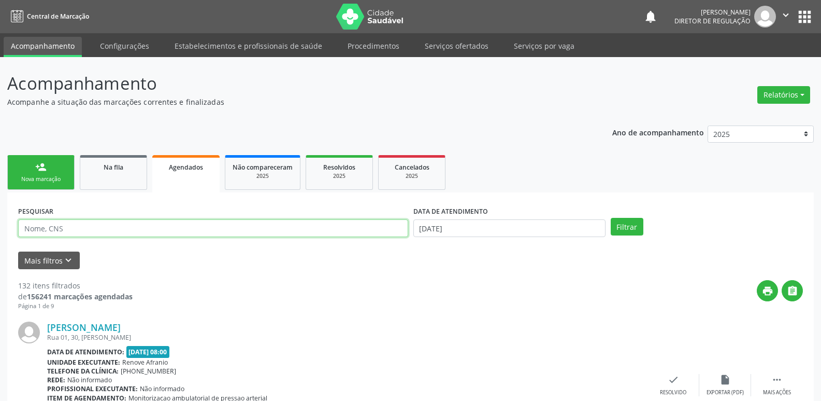
click at [81, 226] on input "text" at bounding box center [213, 228] width 390 height 18
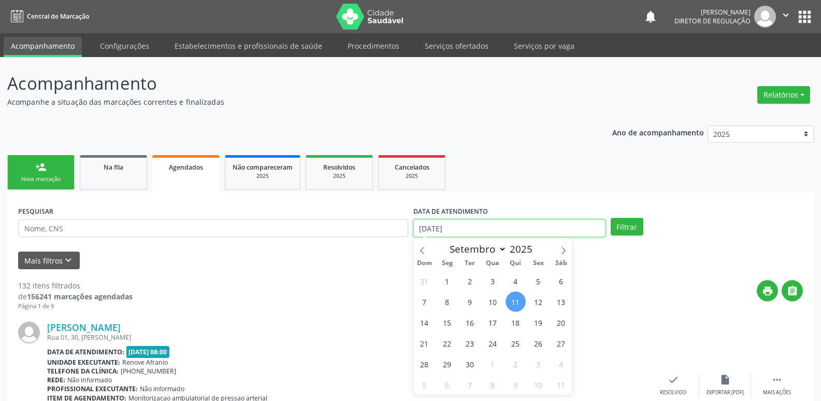
click at [469, 227] on input "[DATE]" at bounding box center [509, 228] width 192 height 18
click at [470, 341] on span "23" at bounding box center [470, 343] width 20 height 20
type input "[DATE]"
click at [470, 341] on span "23" at bounding box center [470, 343] width 20 height 20
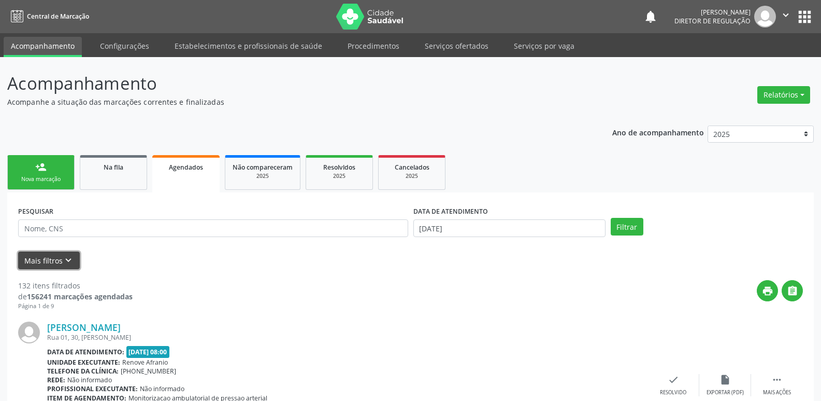
click at [70, 261] on icon "keyboard_arrow_down" at bounding box center [68, 259] width 11 height 11
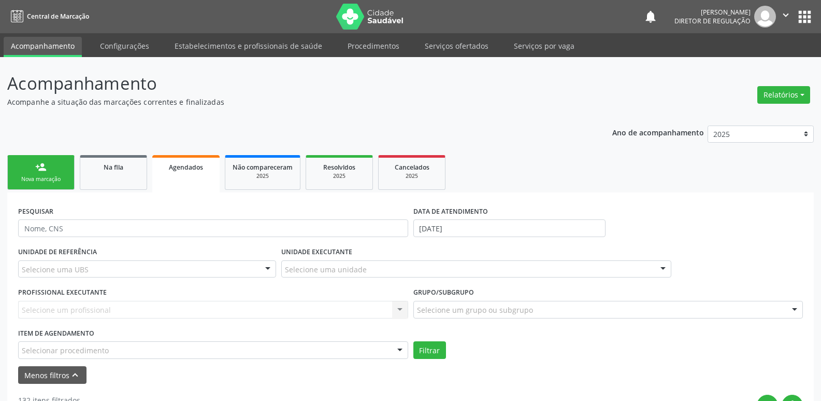
click at [121, 347] on div "Selecionar procedimento" at bounding box center [213, 350] width 390 height 18
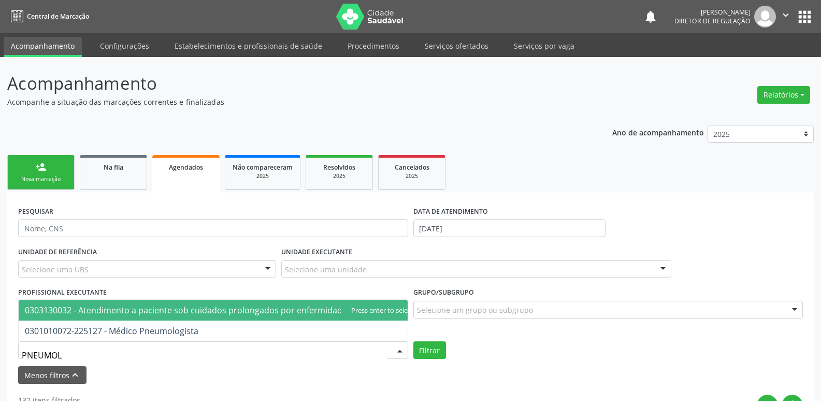
type input "PNEUMOLO"
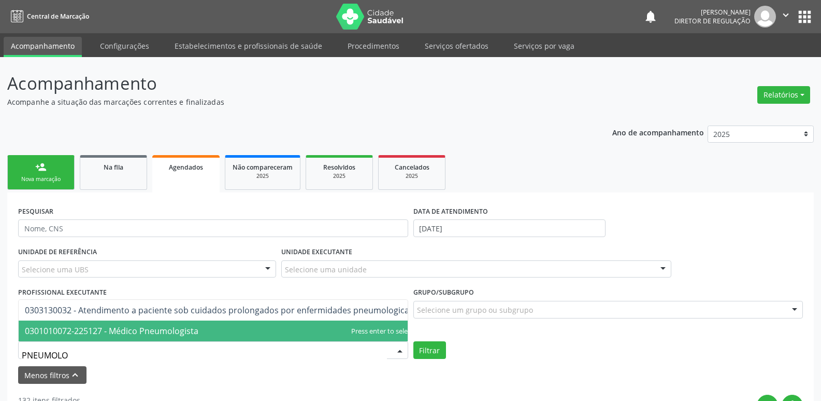
click at [138, 325] on span "0301010072-225127 - Médico Pneumologista" at bounding box center [112, 330] width 174 height 11
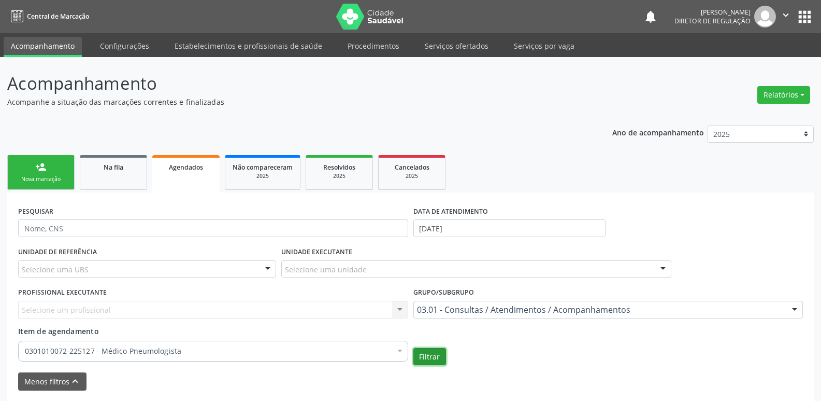
click at [432, 358] on button "Filtrar" at bounding box center [429, 357] width 33 height 18
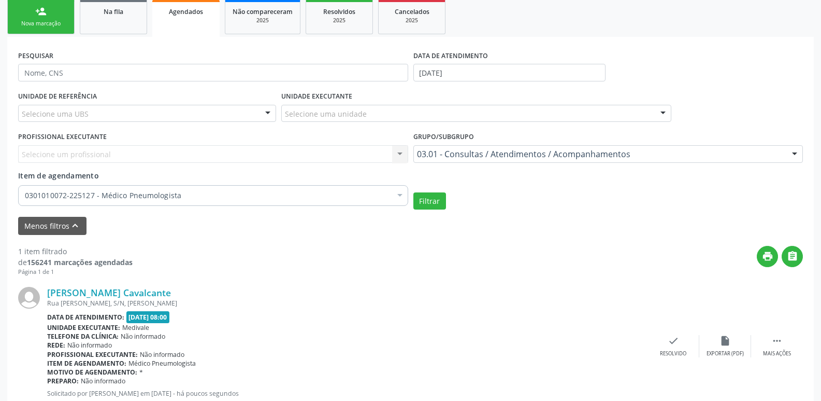
scroll to position [189, 0]
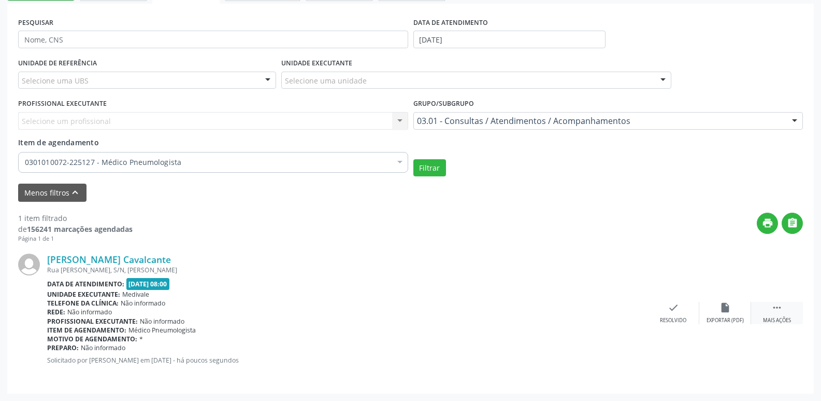
click at [781, 308] on icon "" at bounding box center [777, 307] width 11 height 11
click at [574, 307] on icon "print" at bounding box center [569, 307] width 11 height 11
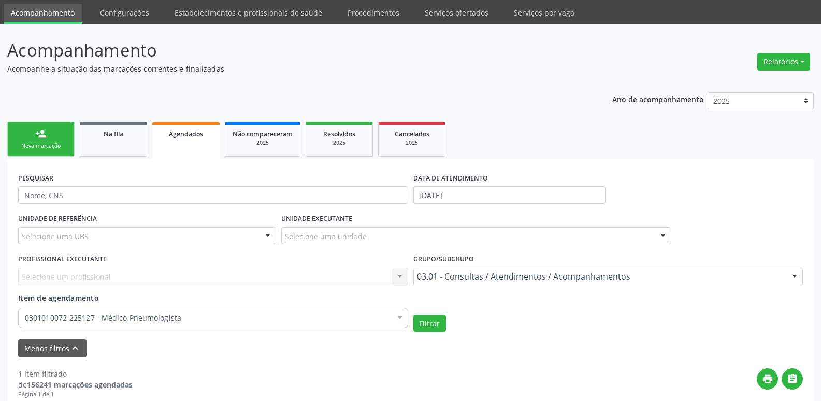
click at [54, 137] on link "person_add Nova marcação" at bounding box center [40, 139] width 67 height 35
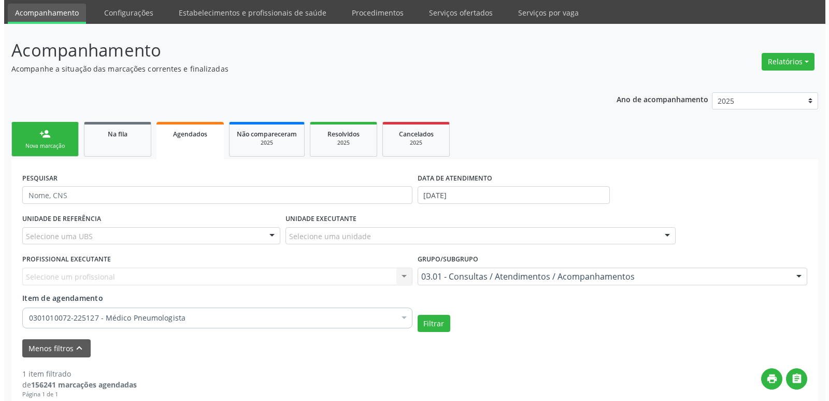
scroll to position [0, 0]
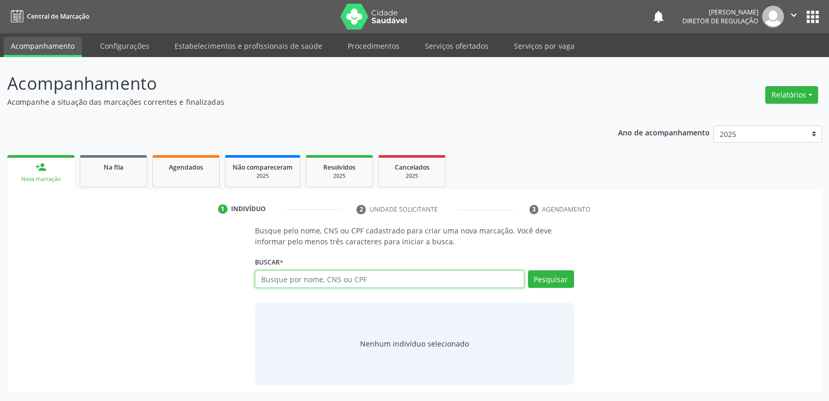
click at [307, 280] on input "text" at bounding box center [389, 279] width 269 height 18
click at [548, 278] on button "Pesquisar" at bounding box center [551, 279] width 46 height 18
click at [296, 279] on input "LORRANY" at bounding box center [389, 279] width 269 height 18
type input "L"
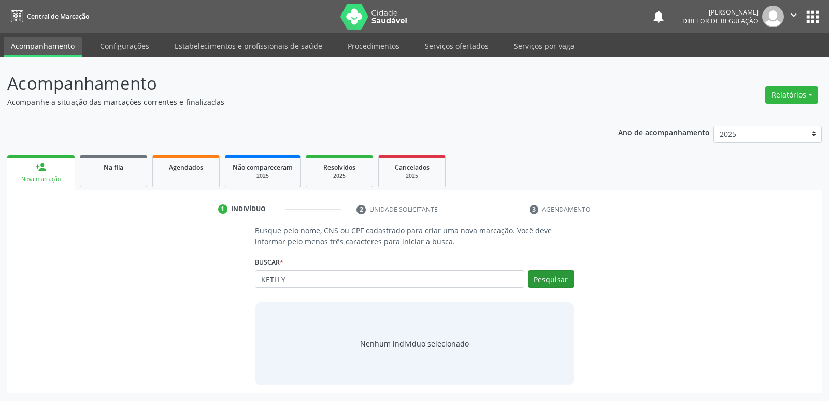
type input "KETLLY"
click at [544, 281] on button "Pesquisar" at bounding box center [551, 279] width 46 height 18
type input "KETLLY"
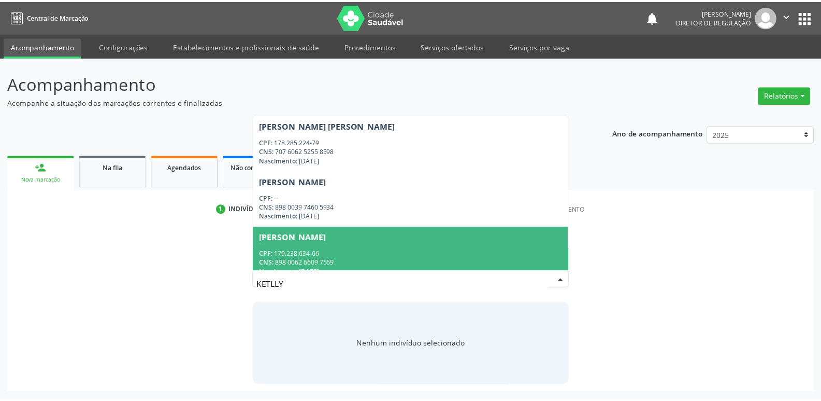
scroll to position [12, 0]
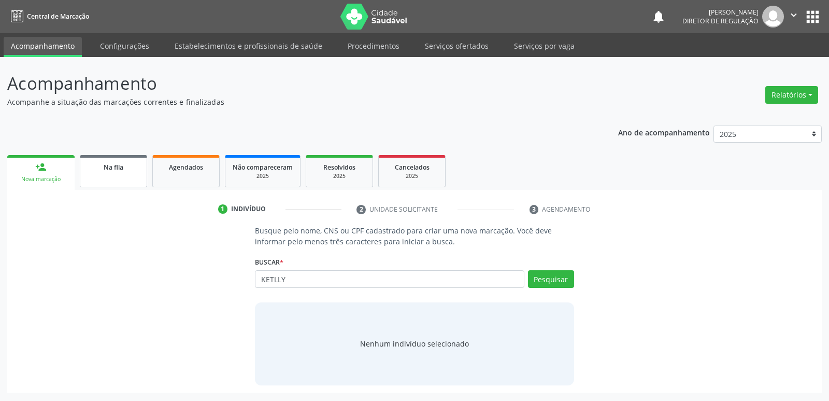
click at [124, 170] on div "Na fila" at bounding box center [114, 166] width 52 height 11
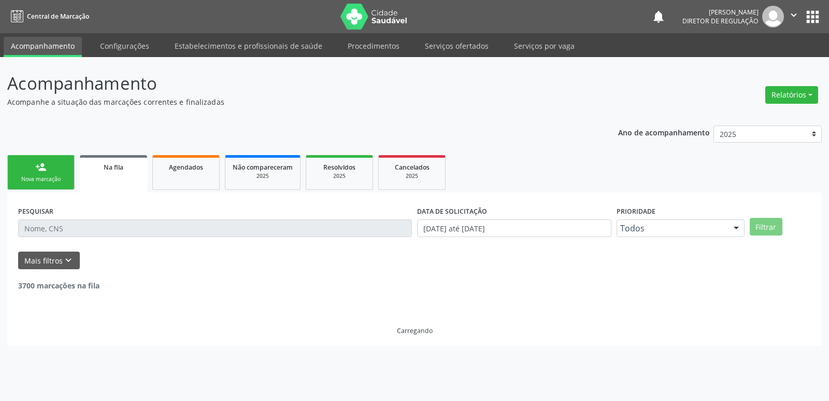
click at [124, 170] on div "Na fila" at bounding box center [113, 166] width 53 height 11
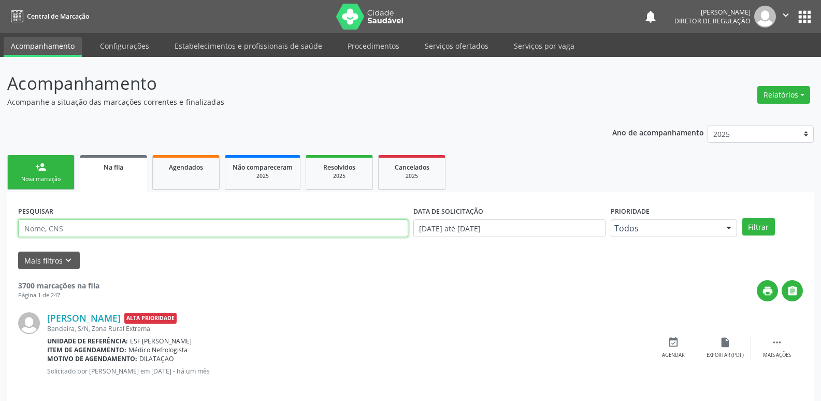
click at [124, 228] on input "text" at bounding box center [213, 228] width 390 height 18
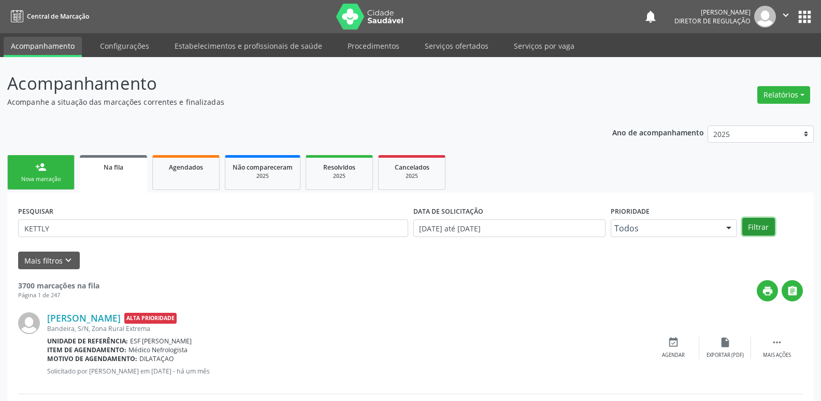
click at [756, 224] on button "Filtrar" at bounding box center [758, 227] width 33 height 18
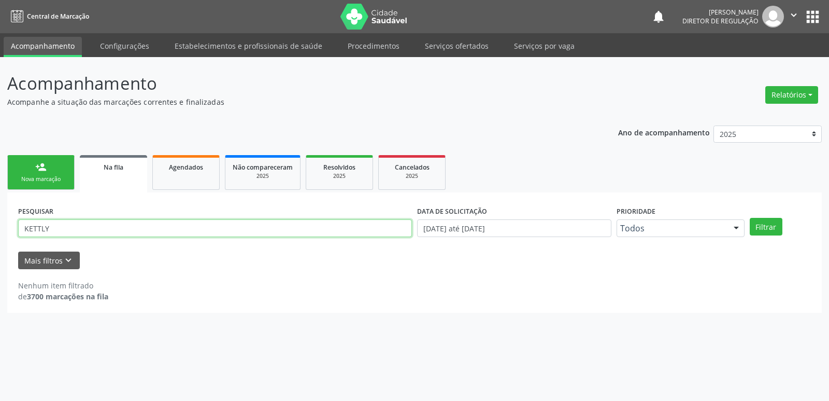
drag, startPoint x: 39, startPoint y: 225, endPoint x: 46, endPoint y: 225, distance: 6.7
click at [40, 225] on input "KETTLY" at bounding box center [215, 228] width 394 height 18
type input "KETLLY"
click at [768, 227] on button "Filtrar" at bounding box center [766, 227] width 33 height 18
click at [64, 178] on div "Nova marcação" at bounding box center [41, 179] width 52 height 8
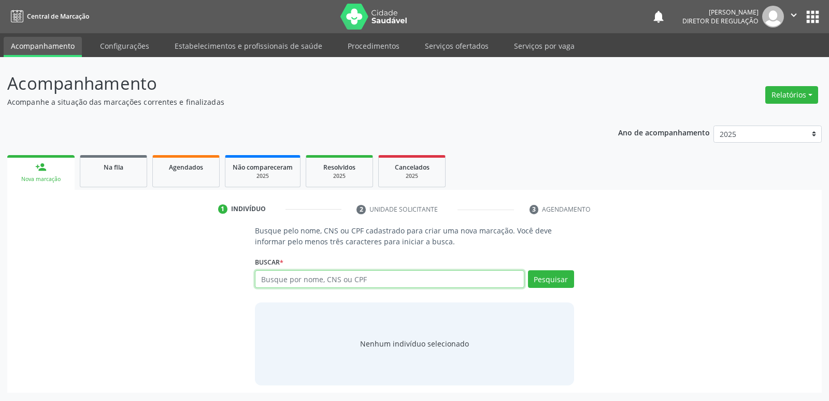
click at [310, 279] on input "text" at bounding box center [389, 279] width 269 height 18
type input "TATIANE DA CONCEI"
click at [552, 279] on button "Pesquisar" at bounding box center [551, 279] width 46 height 18
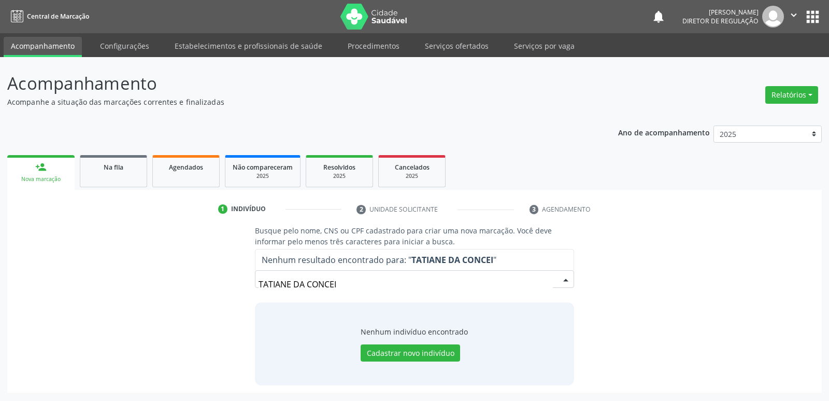
click at [353, 285] on input "TATIANE DA CONCEI" at bounding box center [406, 284] width 294 height 21
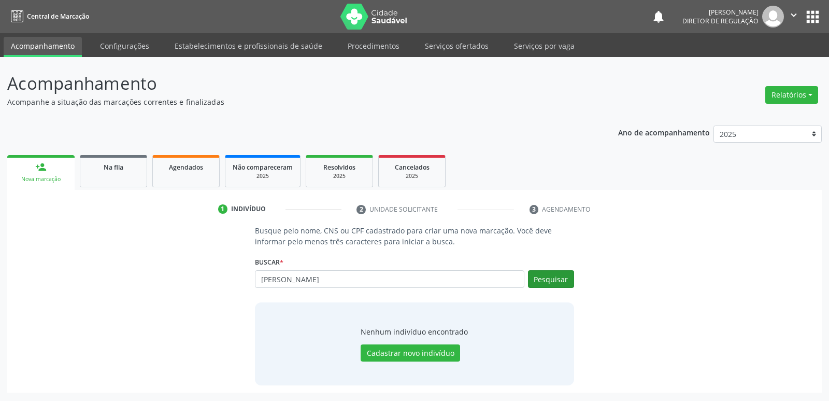
type input "[PERSON_NAME]"
click at [548, 277] on button "Pesquisar" at bounding box center [551, 279] width 46 height 18
type input "T"
type input "708507355652473"
click at [545, 279] on button "Pesquisar" at bounding box center [551, 279] width 46 height 18
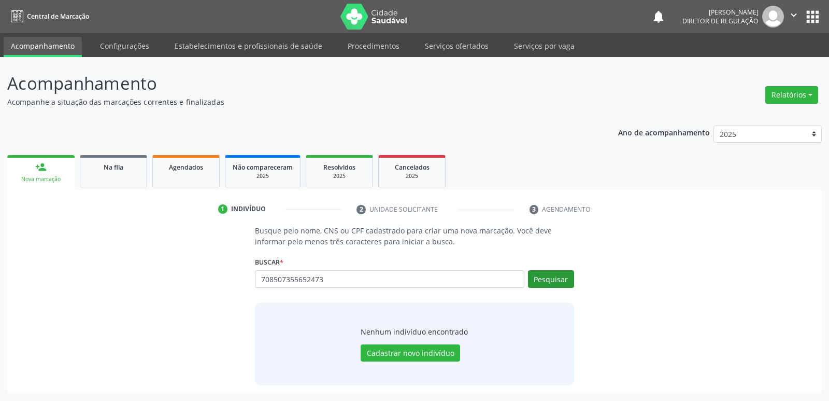
type input "708507355652473"
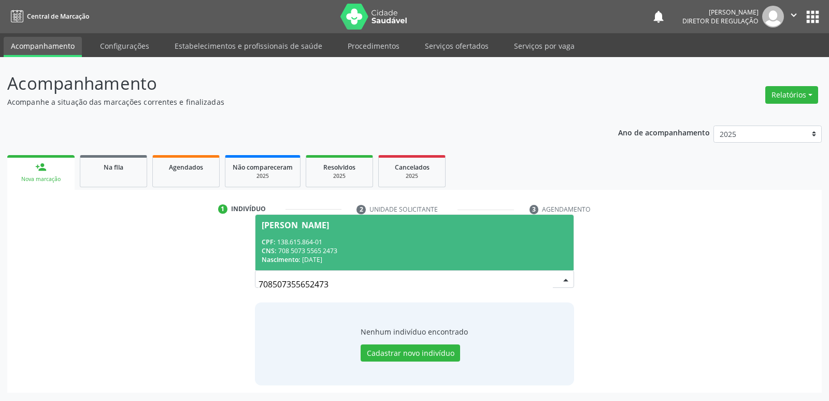
click at [551, 279] on input "708507355652473" at bounding box center [406, 284] width 294 height 21
click at [460, 249] on div "CNS: 708 5073 5565 2473" at bounding box center [414, 250] width 305 height 9
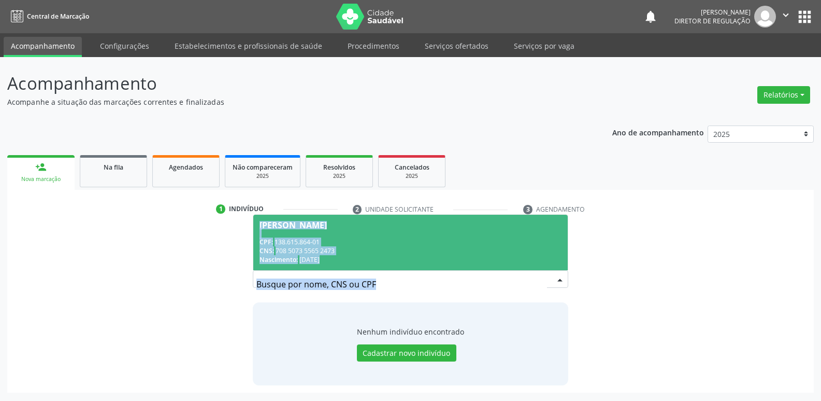
click at [460, 249] on div "Busque pelo nome, CNS ou CPF cadastrado para criar uma nova marcação. Você deve…" at bounding box center [411, 305] width 330 height 160
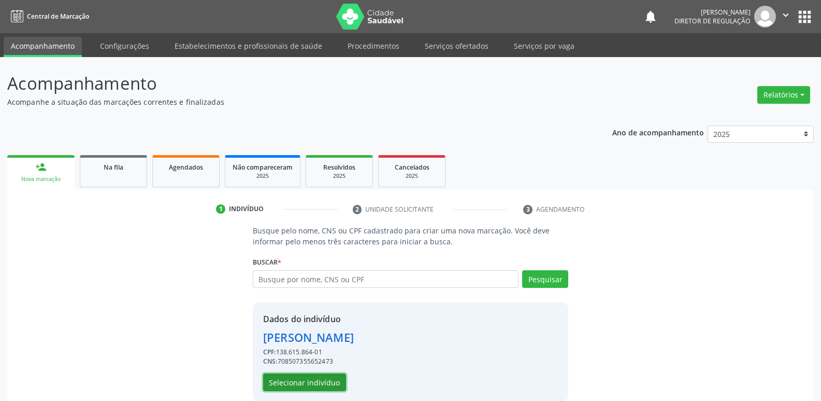
click at [311, 383] on button "Selecionar indivíduo" at bounding box center [304, 382] width 83 height 18
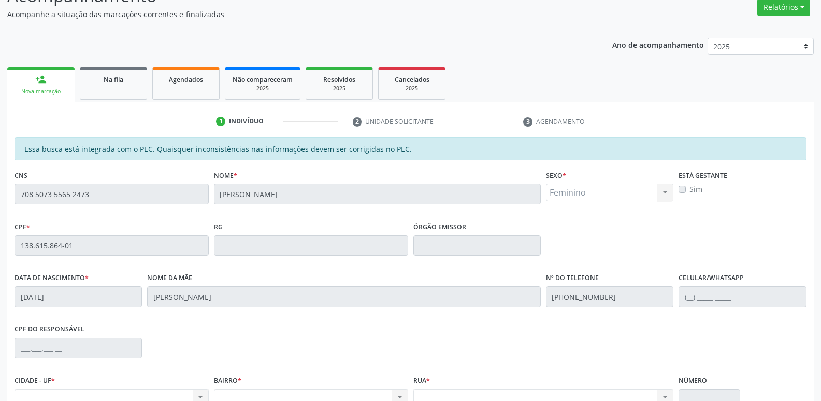
scroll to position [0, 0]
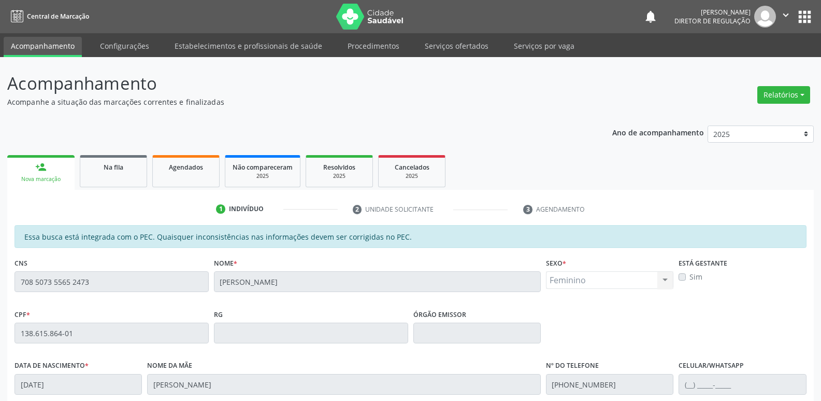
click at [0, 306] on div "Acompanhamento Acompanhe a situação das marcações correntes e finalizadas Relat…" at bounding box center [410, 324] width 821 height 535
click at [67, 298] on fieldset "CNS 708 5073 5565 2473" at bounding box center [112, 277] width 194 height 44
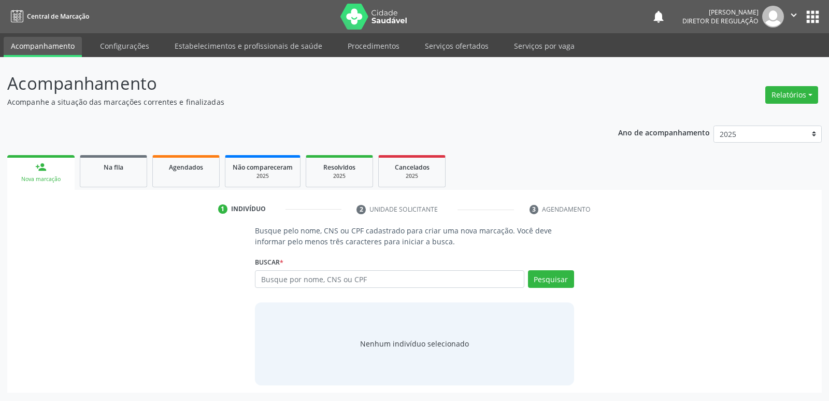
click at [316, 279] on input "text" at bounding box center [389, 279] width 269 height 18
type input "708 5073 5565 2473"
click at [547, 278] on button "Pesquisar" at bounding box center [551, 279] width 46 height 18
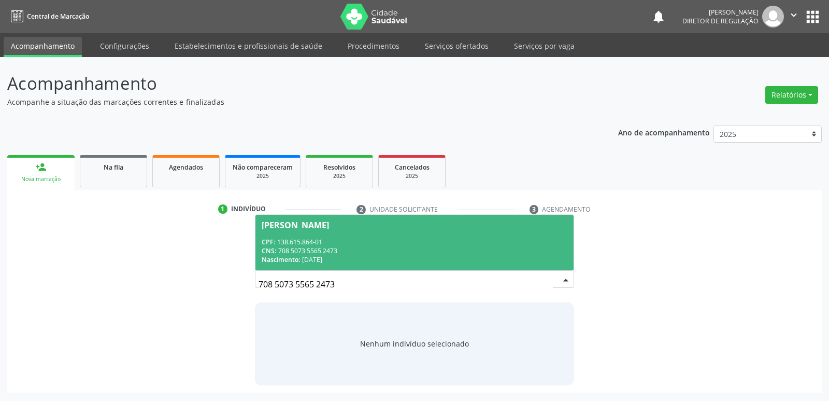
click at [334, 251] on div "CNS: 708 5073 5565 2473" at bounding box center [414, 250] width 305 height 9
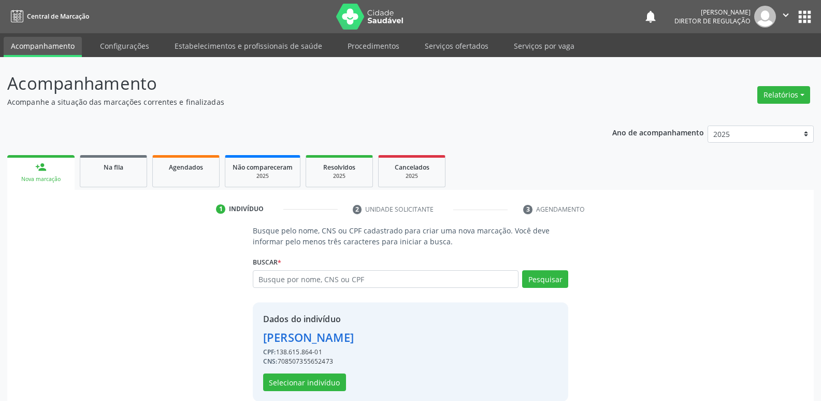
click at [334, 251] on div "Busque pelo nome, CNS ou CPF cadastrado para criar uma nova marcação. Você deve…" at bounding box center [411, 313] width 330 height 176
click at [334, 379] on button "Selecionar indivíduo" at bounding box center [304, 382] width 83 height 18
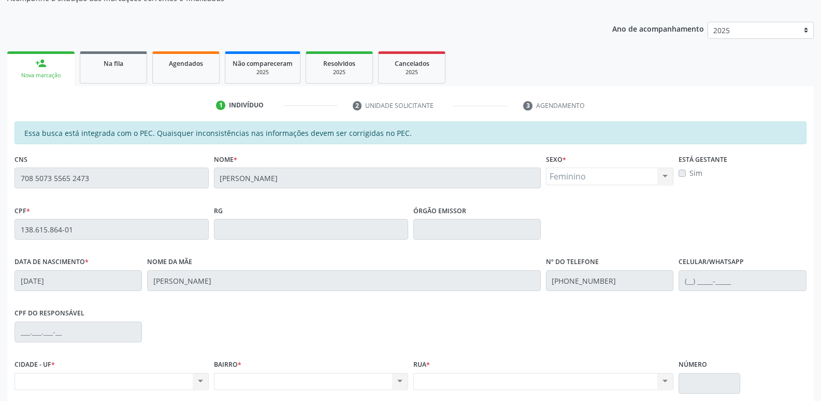
scroll to position [191, 0]
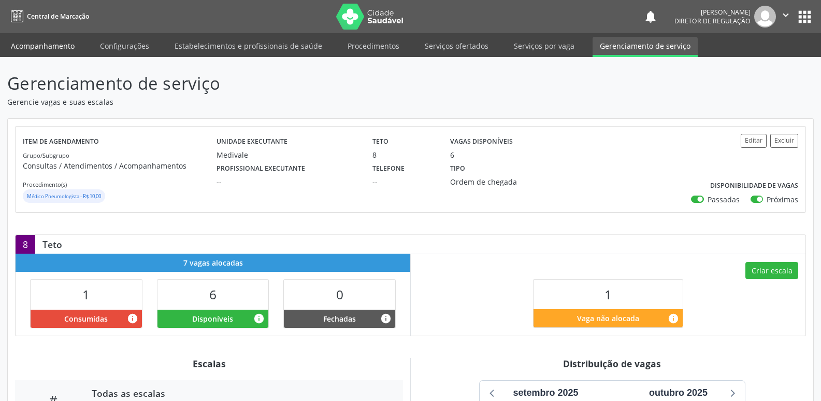
click at [48, 46] on link "Acompanhamento" at bounding box center [43, 46] width 78 height 18
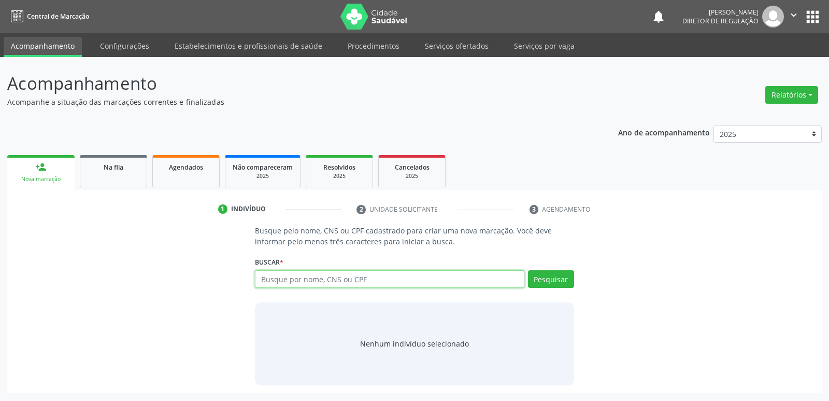
click at [308, 276] on input "text" at bounding box center [389, 279] width 269 height 18
click at [313, 279] on input "text" at bounding box center [389, 279] width 269 height 18
paste input "708 5073 5565 2473"
type input "708 5073 5565 2473"
click at [554, 280] on button "Pesquisar" at bounding box center [551, 279] width 46 height 18
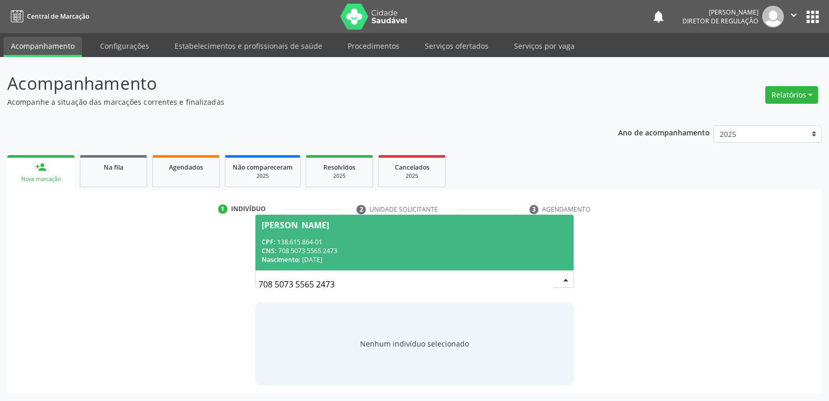
click div "CPF: 138.615.864-01"
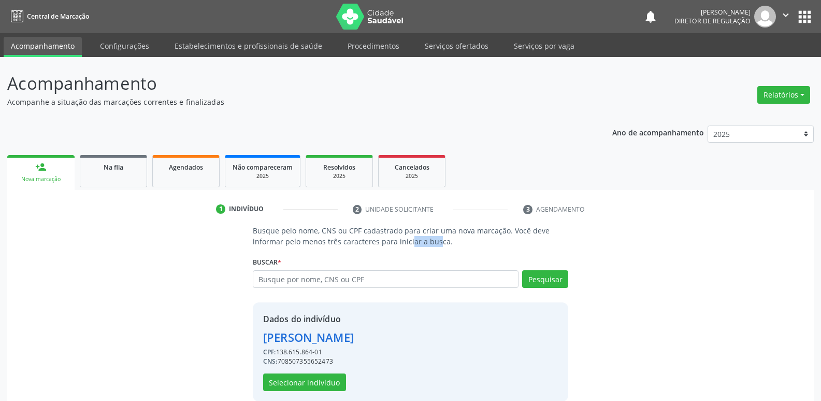
click p "Busque pelo nome, CNS ou CPF cadastrado para criar uma nova marcação. Você deve…"
click button "Selecionar indivíduo"
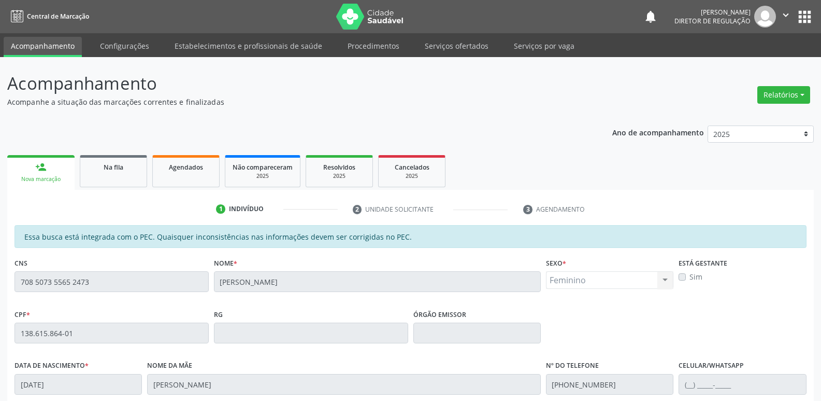
scroll to position [191, 0]
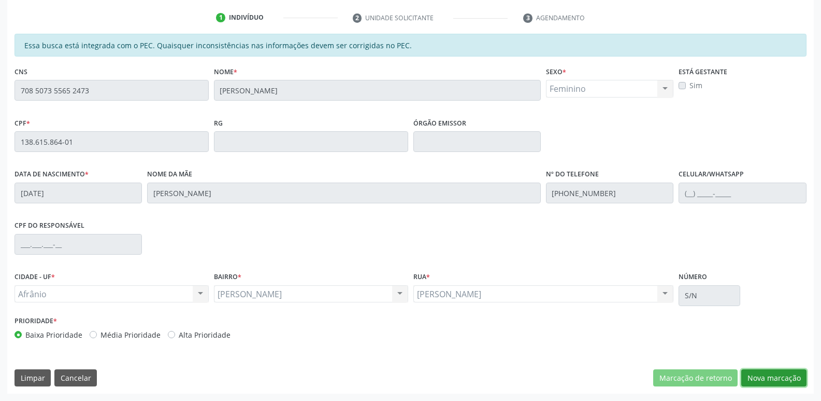
click button "Nova marcação"
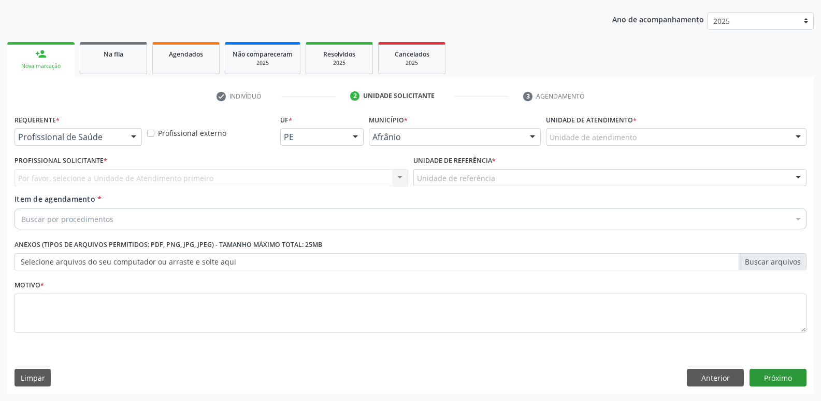
scroll to position [113, 0]
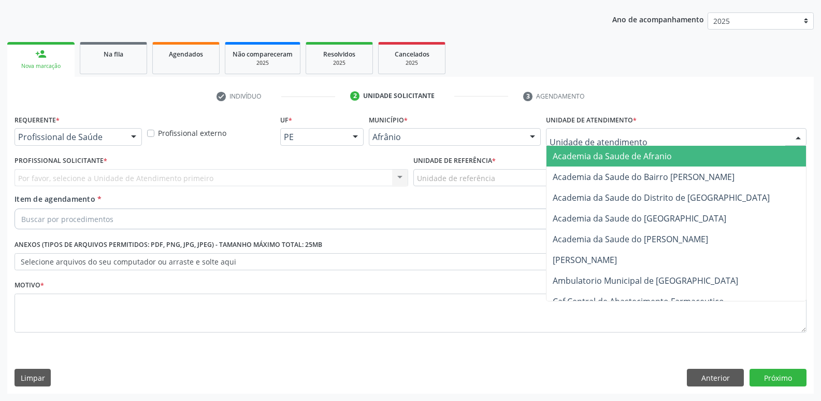
click div
